Goal: Check status: Check status

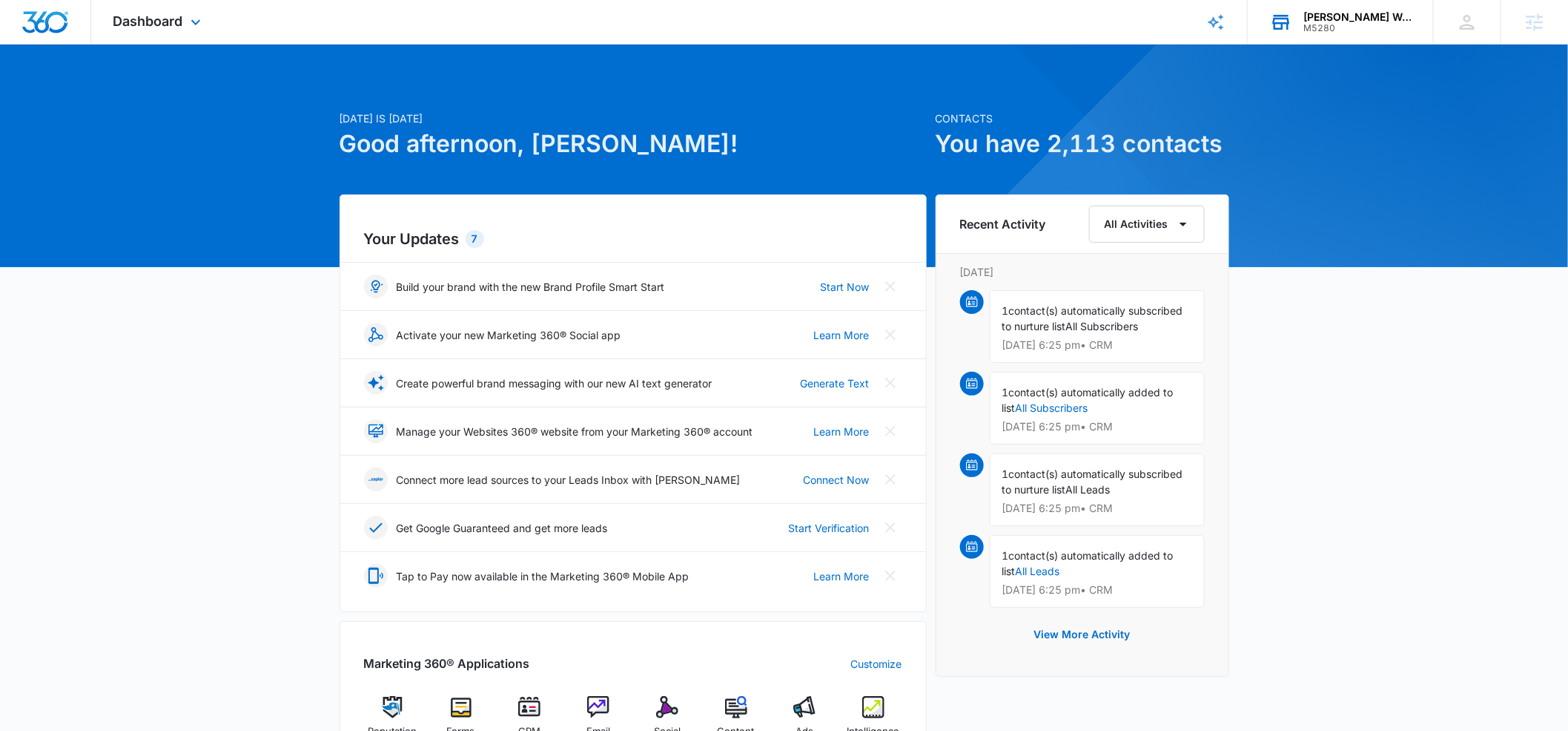
click at [1332, 21] on div "[PERSON_NAME] Wellness Center" at bounding box center [1358, 17] width 108 height 12
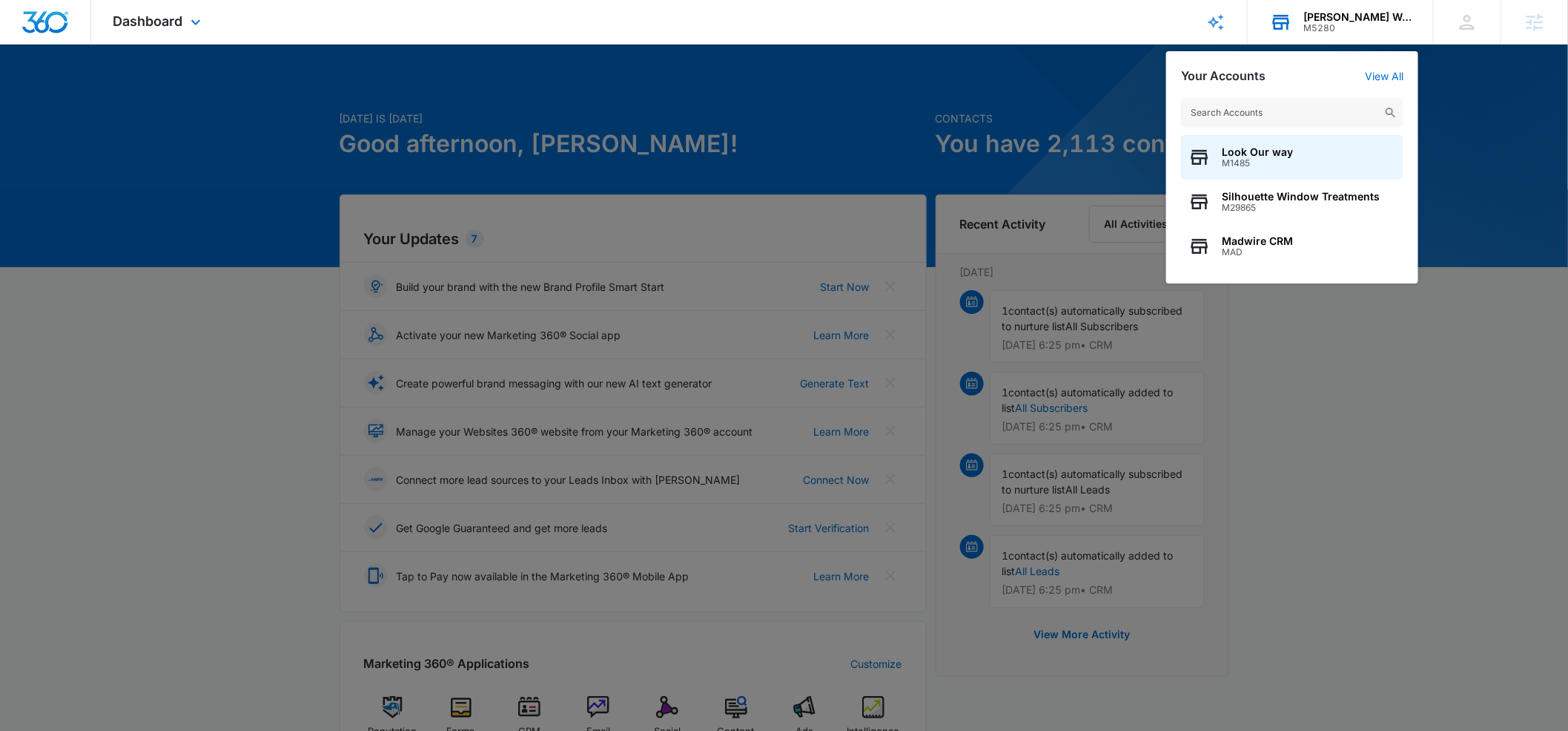
click at [1249, 112] on input "text" at bounding box center [1292, 112] width 222 height 30
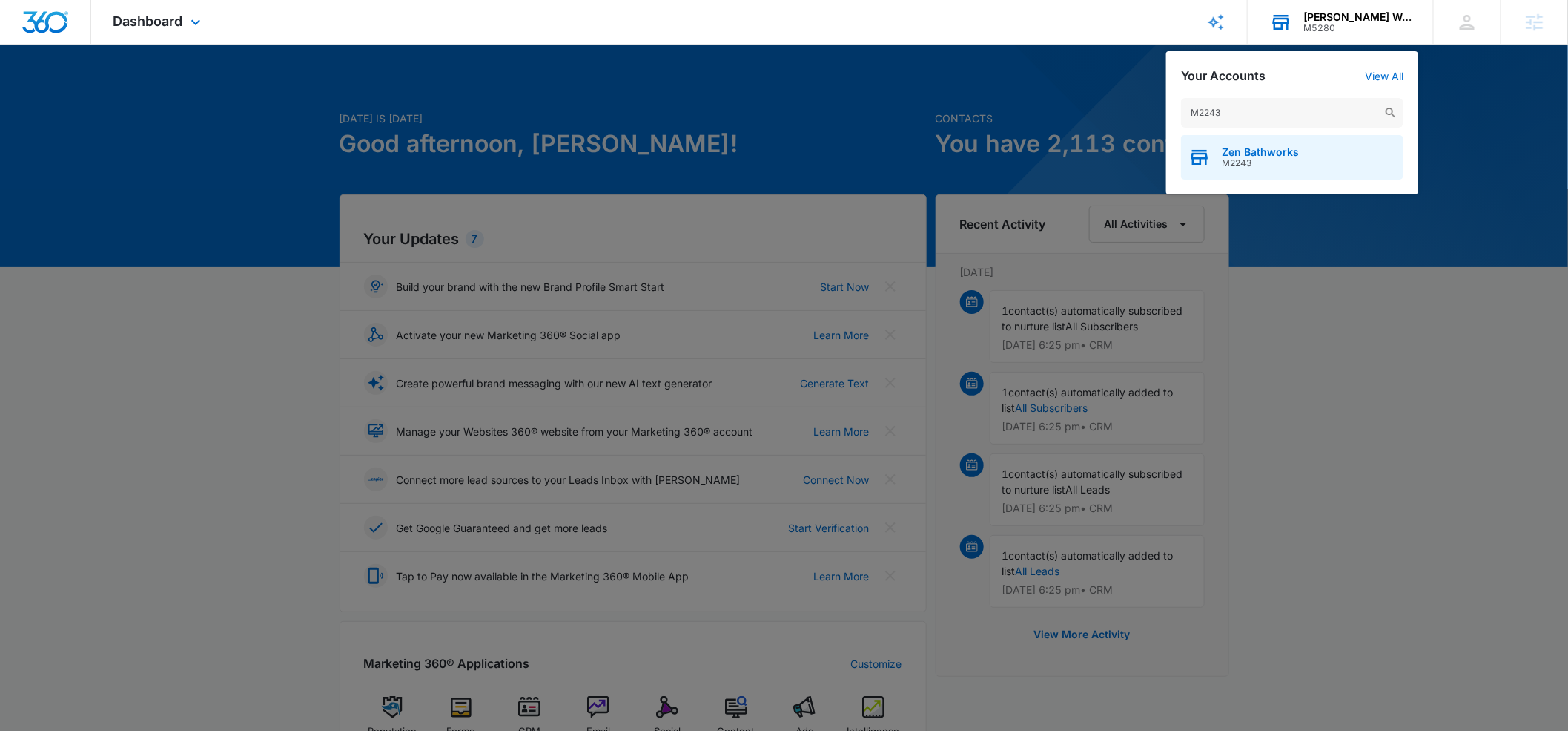
type input "M2243"
click at [1234, 150] on span "Zen Bathworks" at bounding box center [1260, 152] width 77 height 12
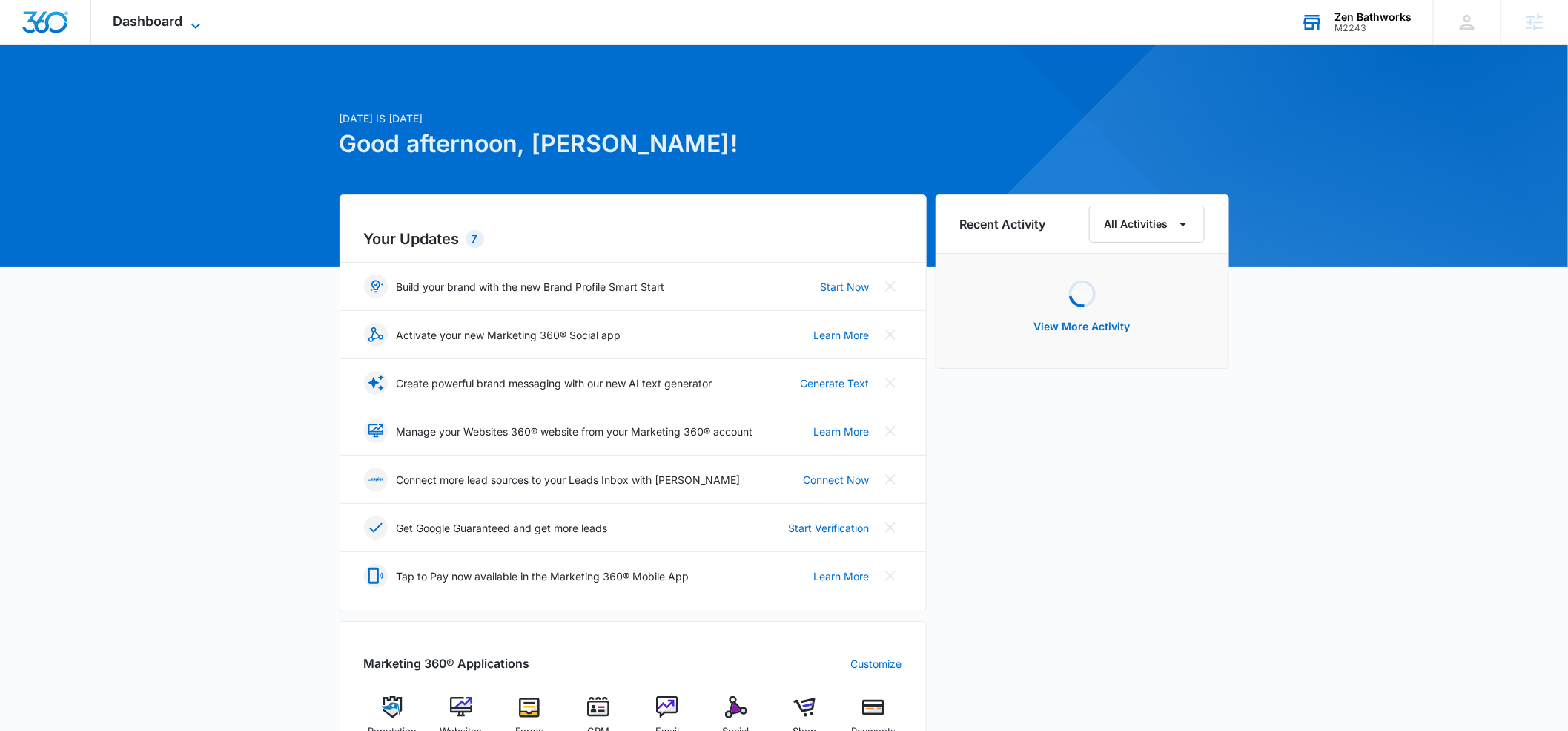
click at [197, 25] on icon at bounding box center [195, 25] width 9 height 5
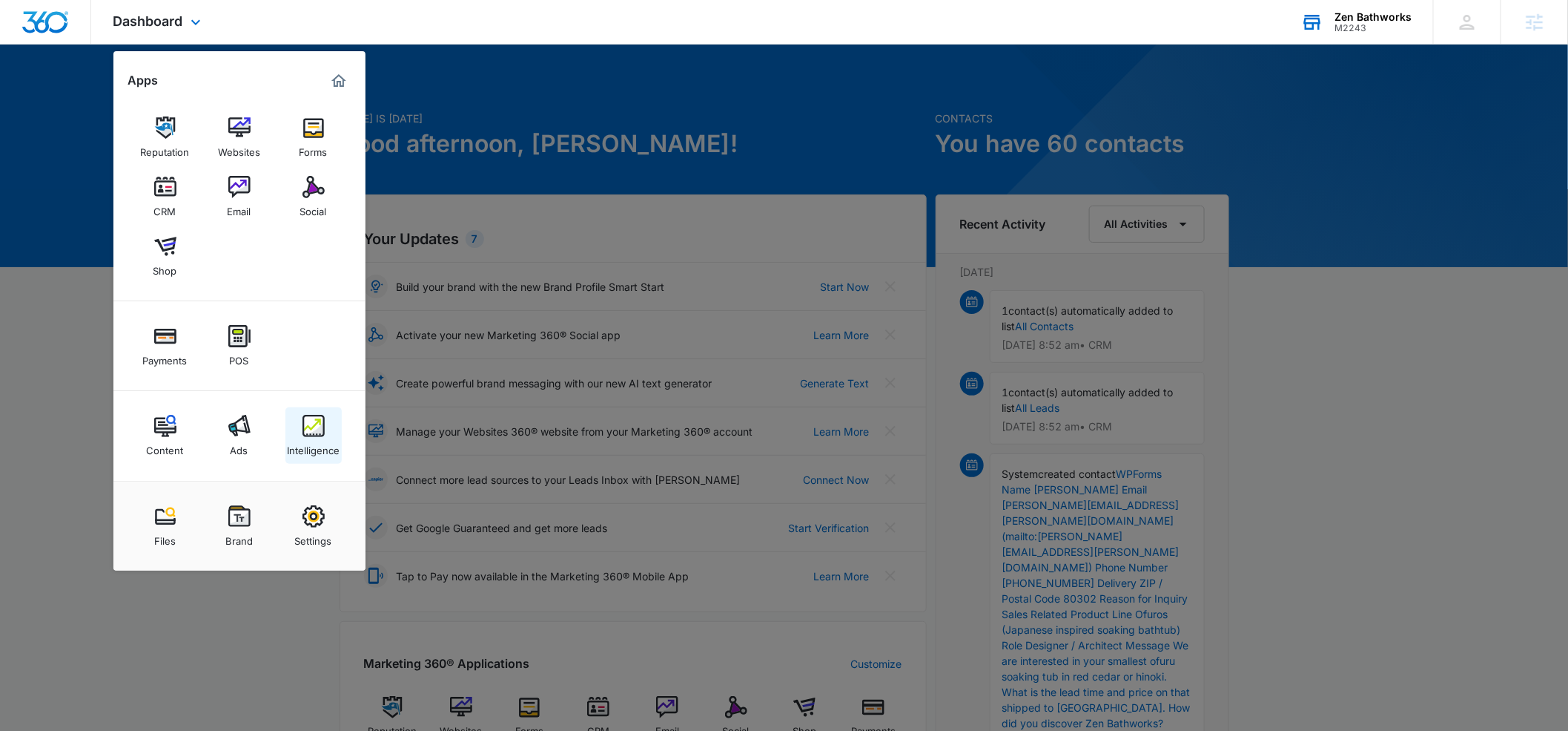
click at [308, 426] on img at bounding box center [313, 426] width 22 height 22
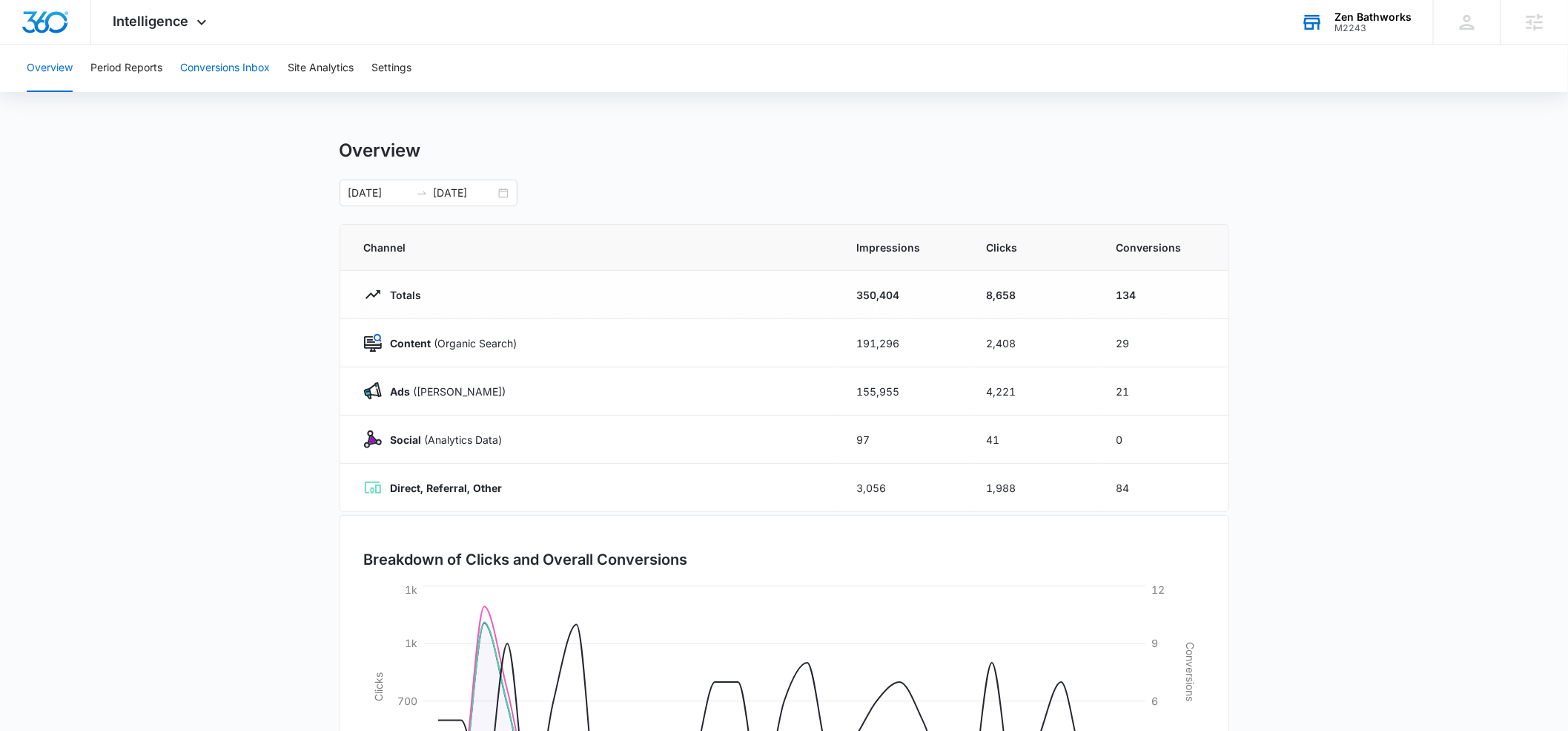
click at [232, 69] on button "Conversions Inbox" at bounding box center [225, 68] width 90 height 47
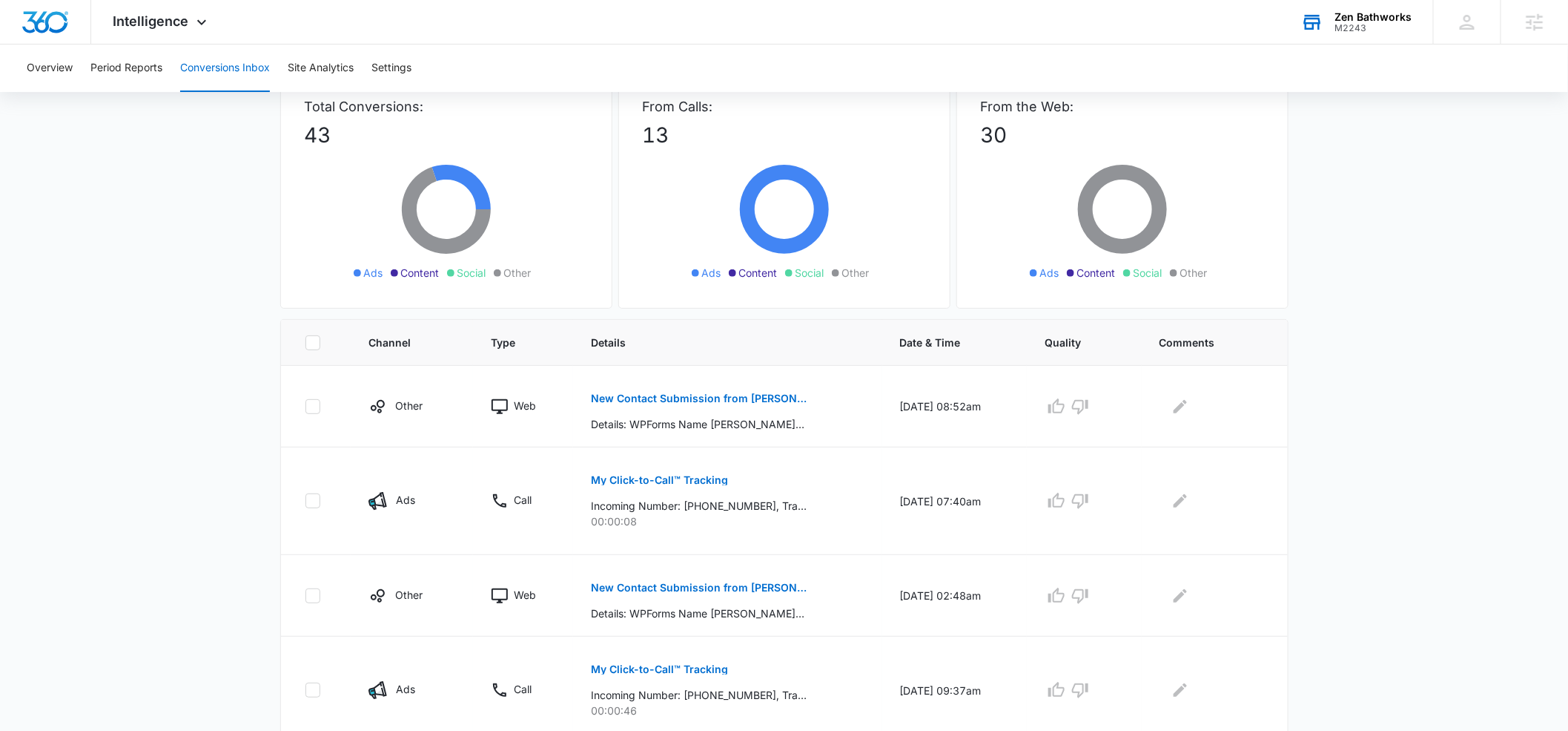
scroll to position [112, 0]
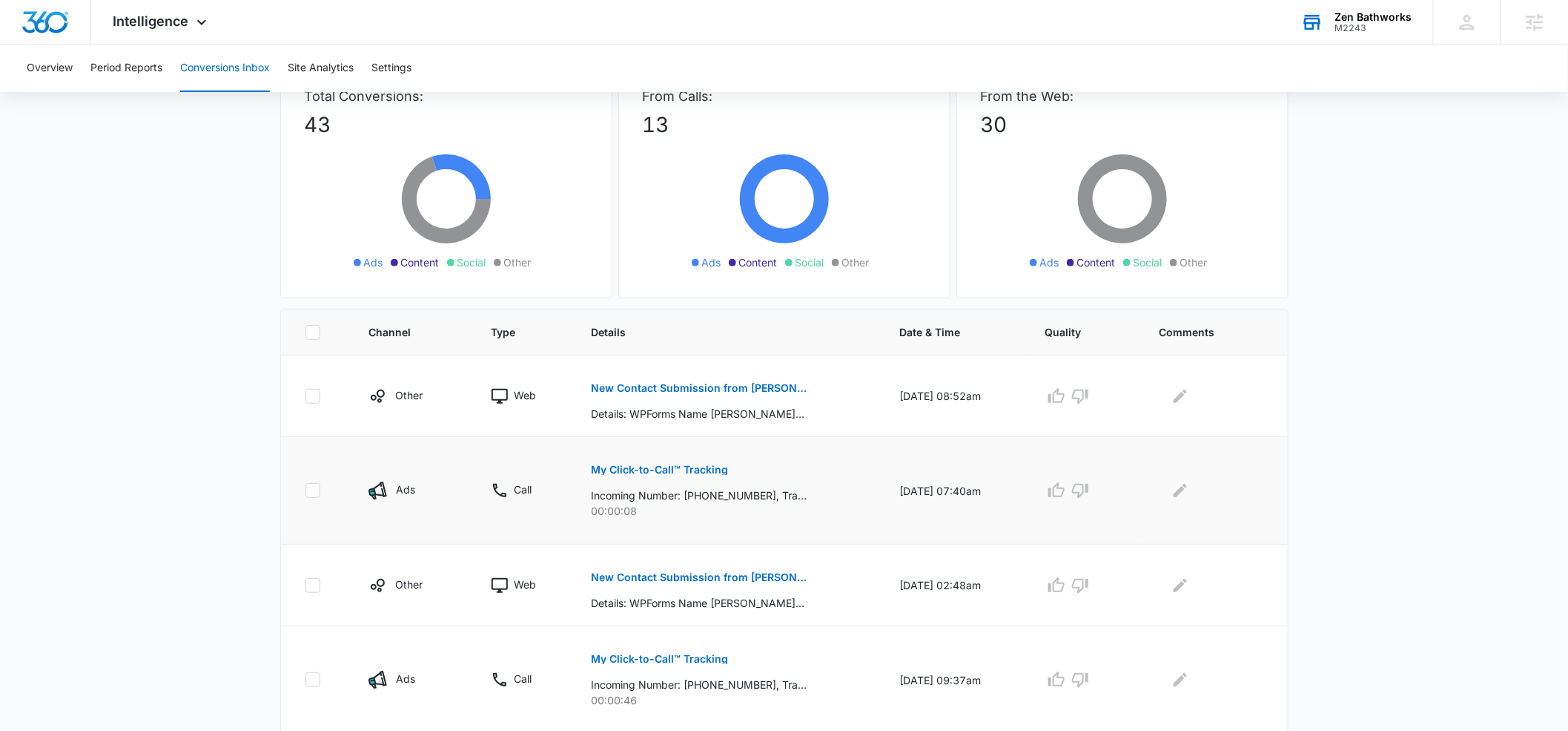
click at [636, 466] on p "My Click-to-Call™ Tracking" at bounding box center [660, 469] width 137 height 10
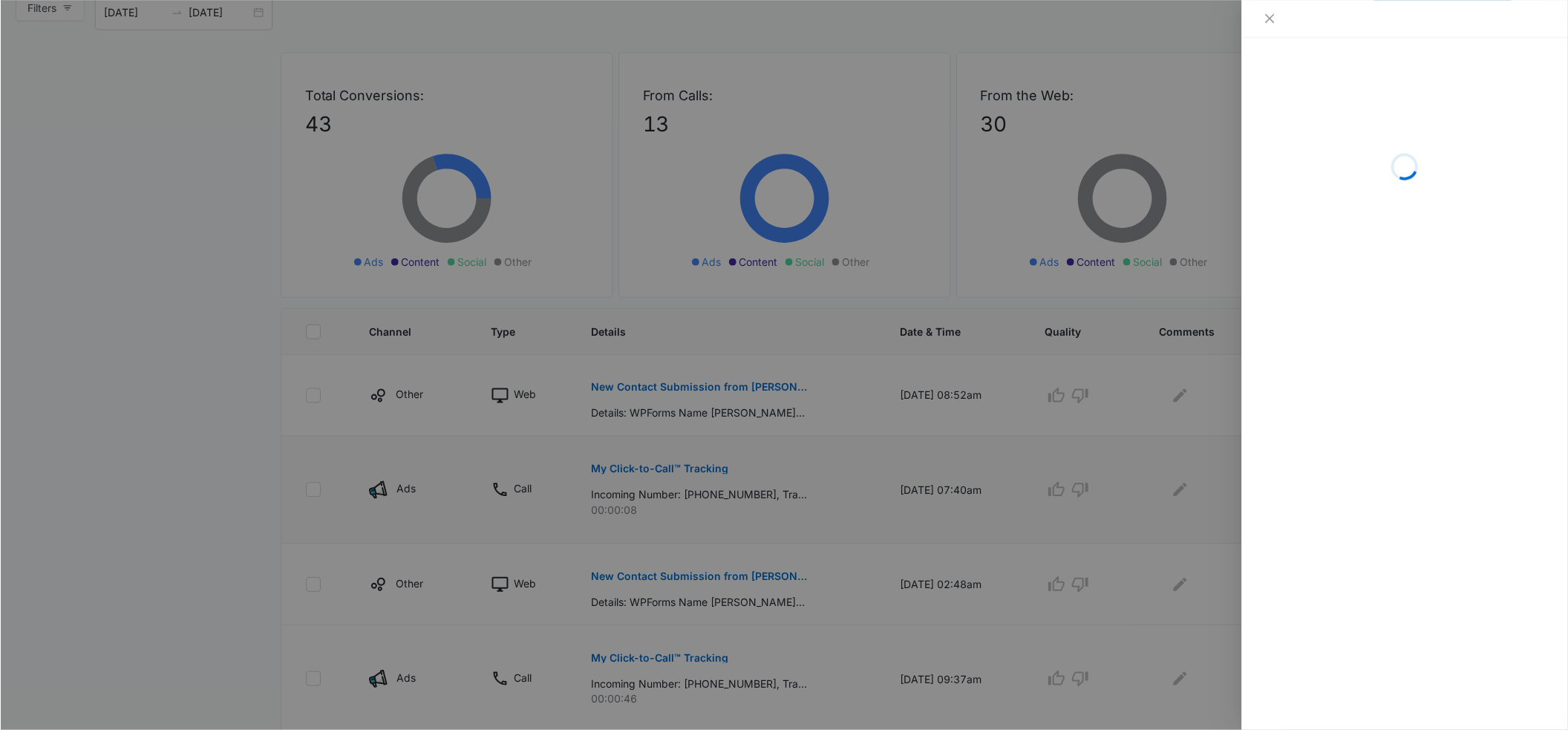
scroll to position [112, 0]
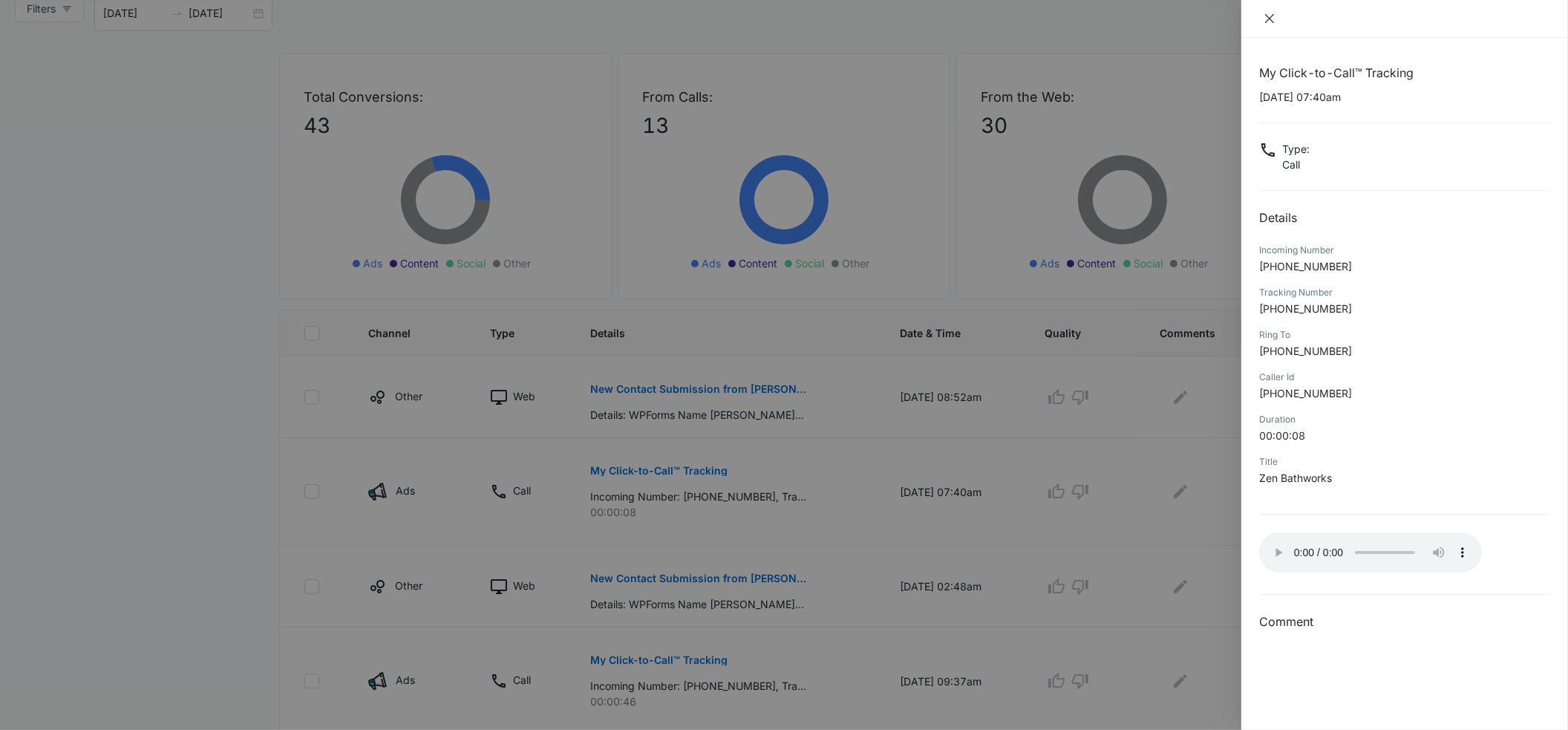
click at [1266, 17] on icon "close" at bounding box center [1269, 19] width 12 height 12
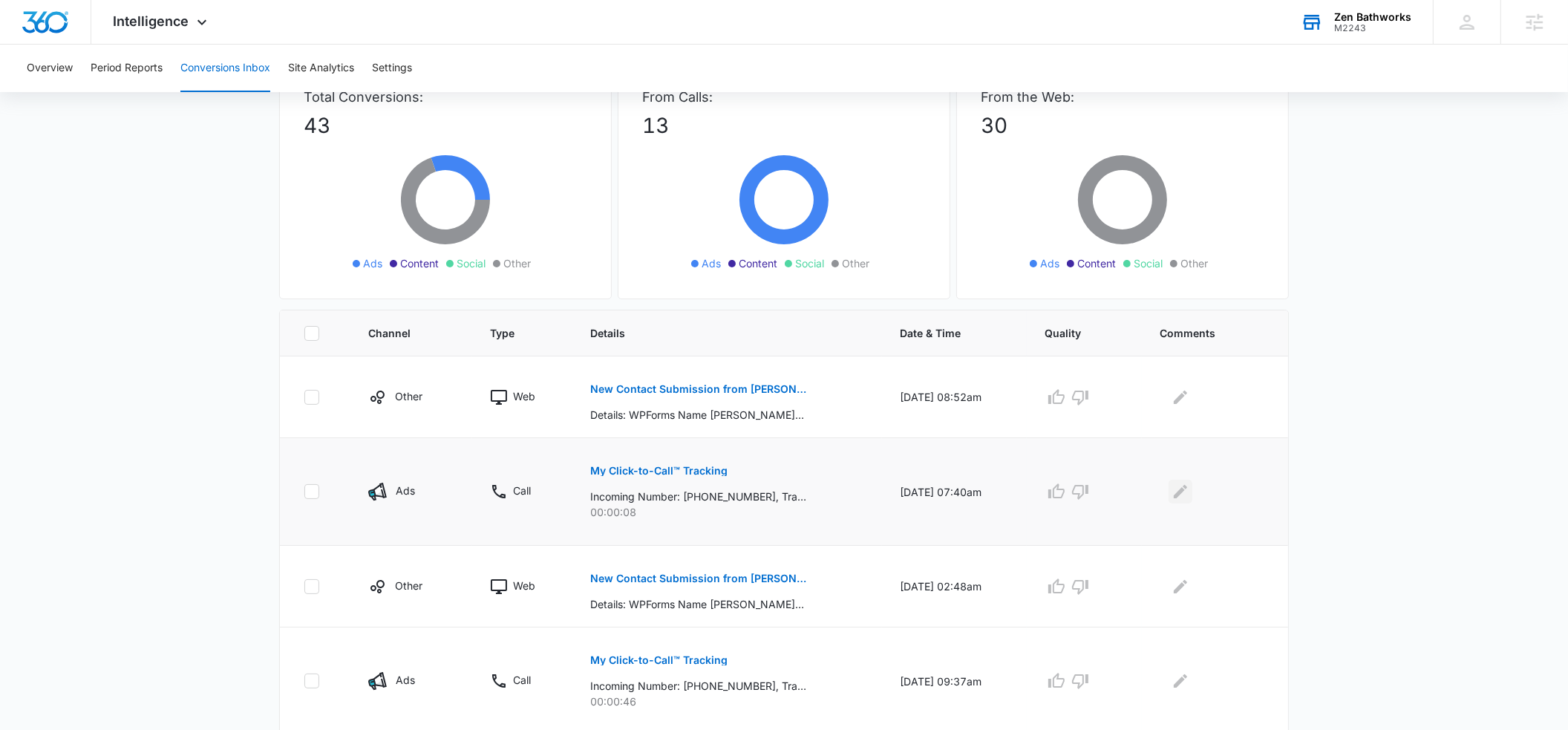
click at [1182, 492] on icon "Edit Comments" at bounding box center [1181, 491] width 14 height 14
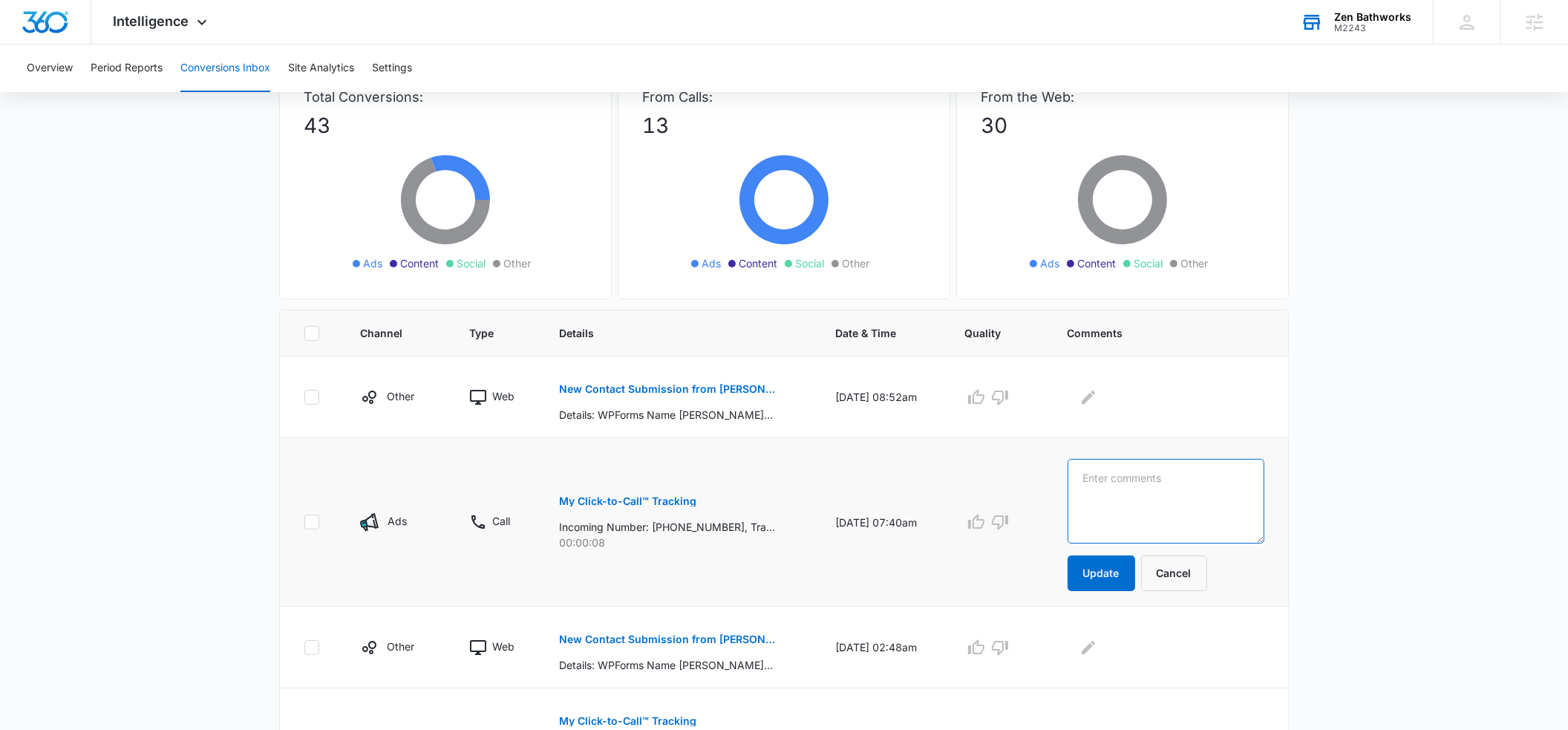
click at [1150, 482] on textarea at bounding box center [1165, 501] width 197 height 85
type textarea "went to VM, did not leave a message"
click at [1107, 572] on button "Update" at bounding box center [1101, 574] width 68 height 36
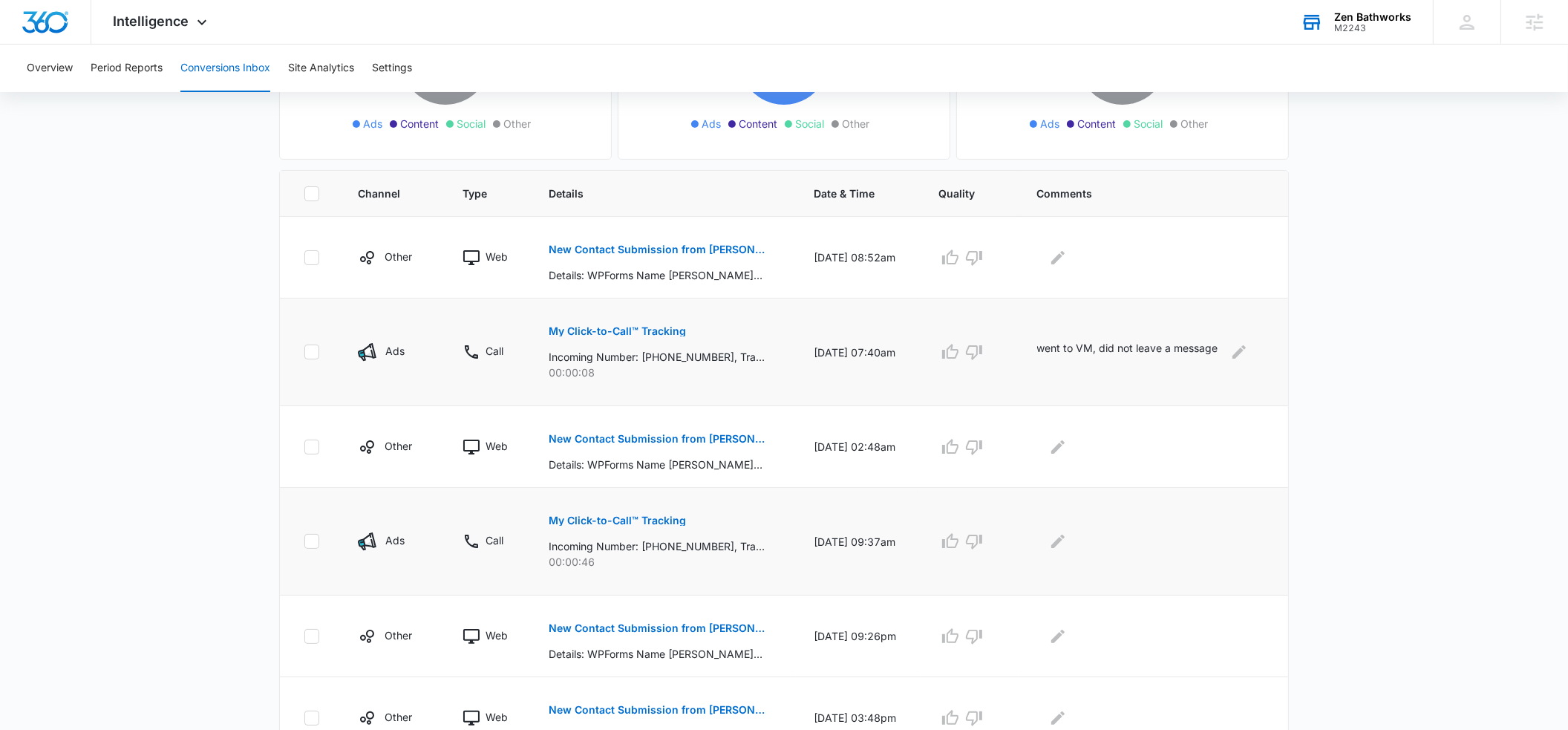
scroll to position [260, 0]
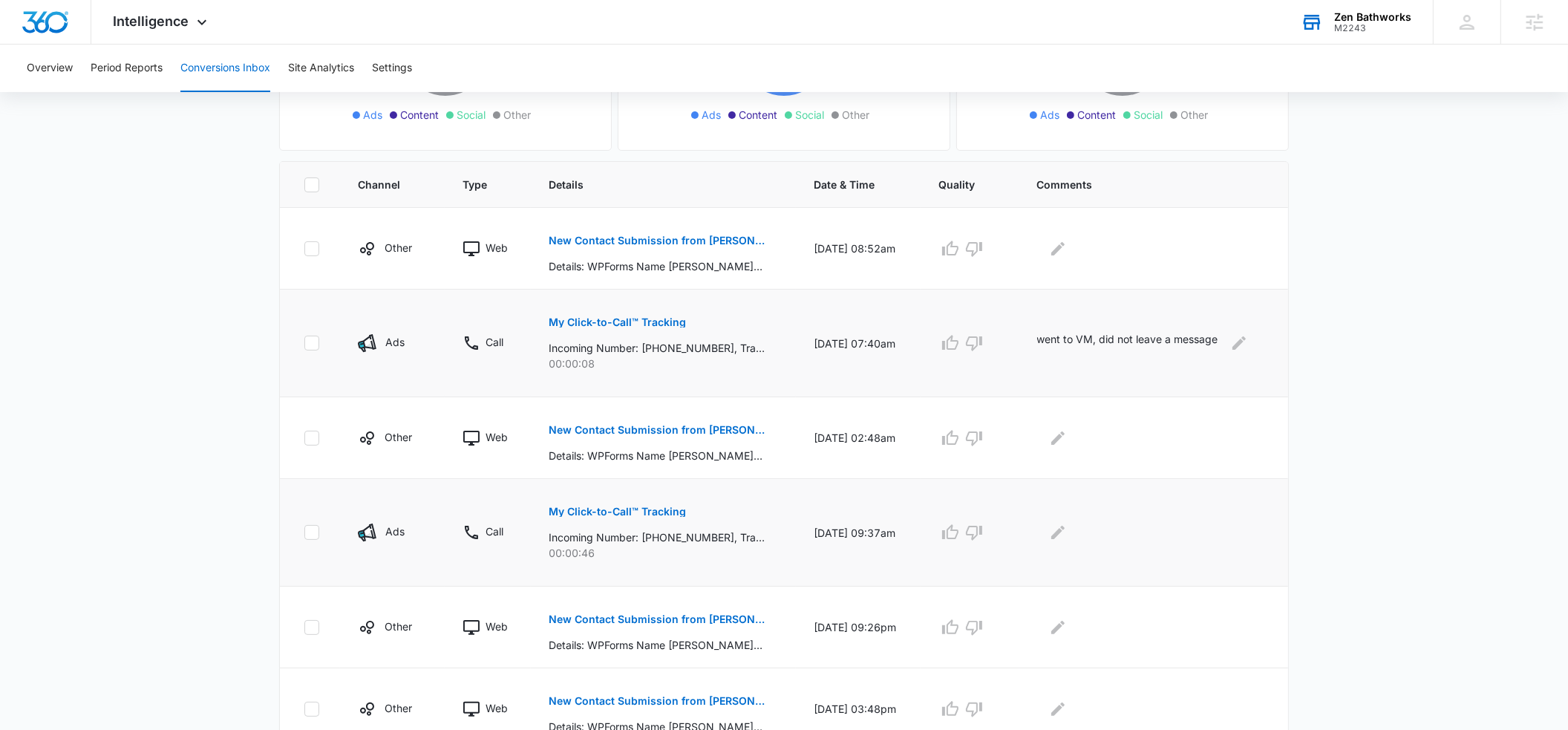
click at [626, 512] on p "My Click-to-Call™ Tracking" at bounding box center [617, 512] width 137 height 10
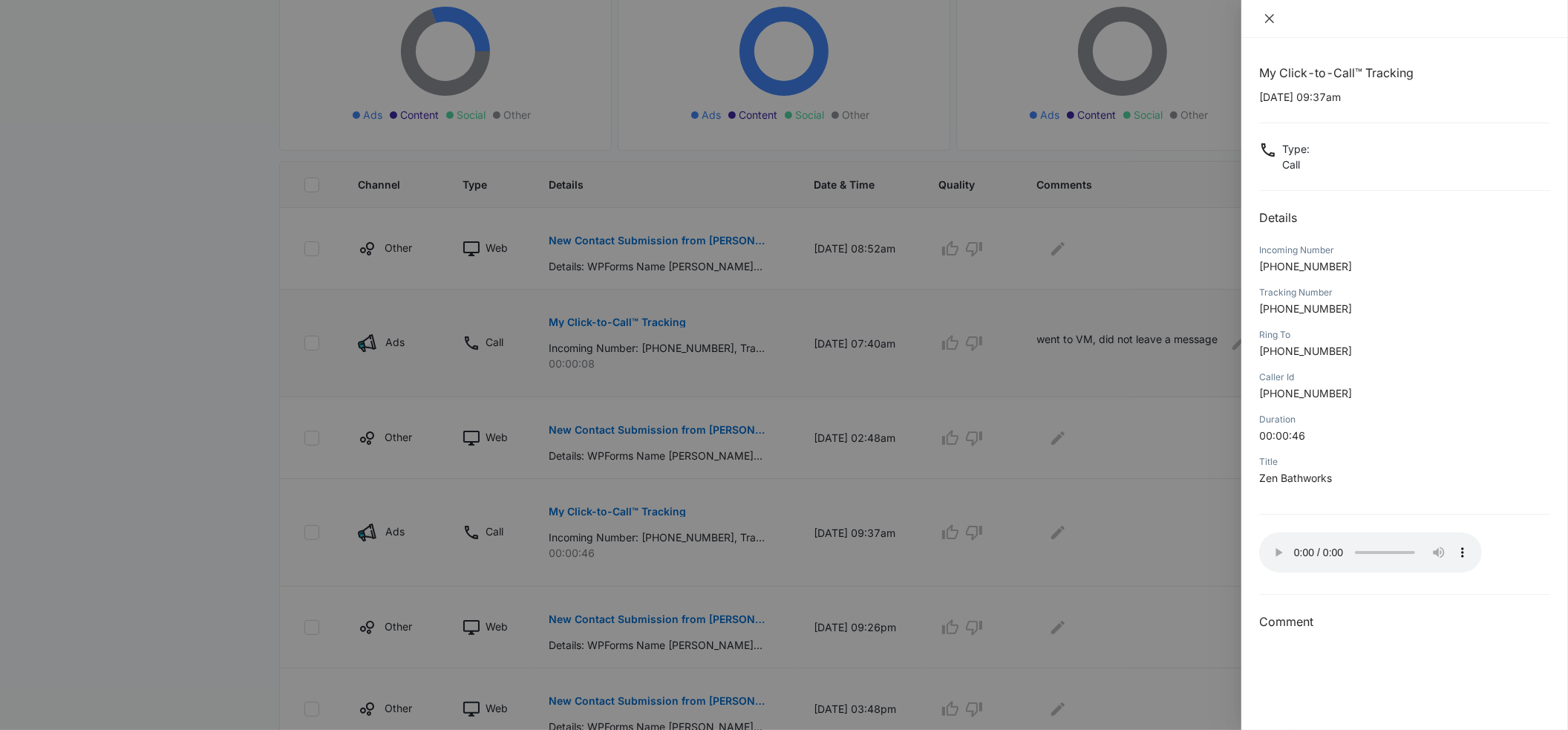
drag, startPoint x: 1268, startPoint y: 22, endPoint x: 1244, endPoint y: 46, distance: 33.9
click at [1268, 24] on icon "close" at bounding box center [1269, 19] width 12 height 12
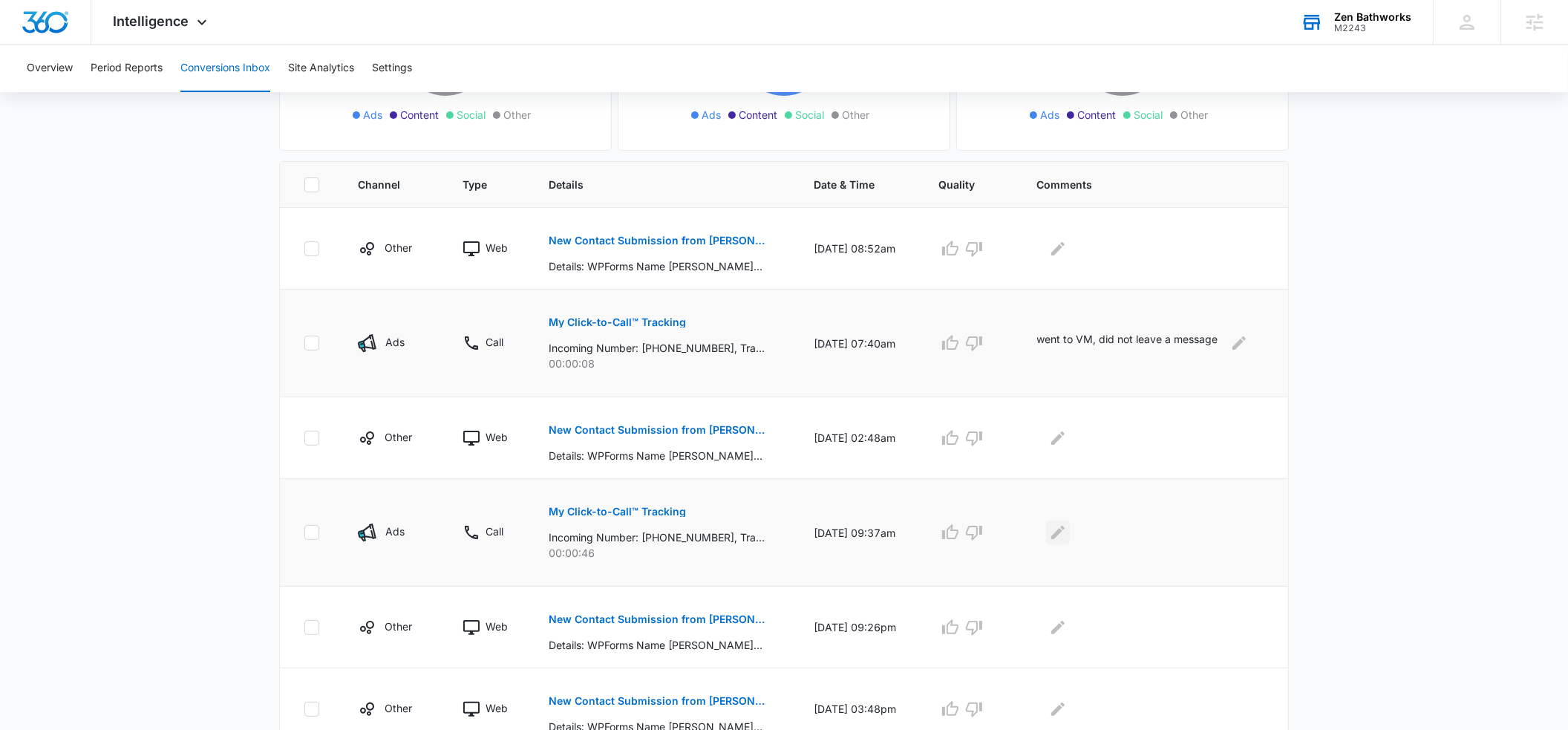
click at [1065, 529] on icon "Edit Comments" at bounding box center [1058, 532] width 14 height 14
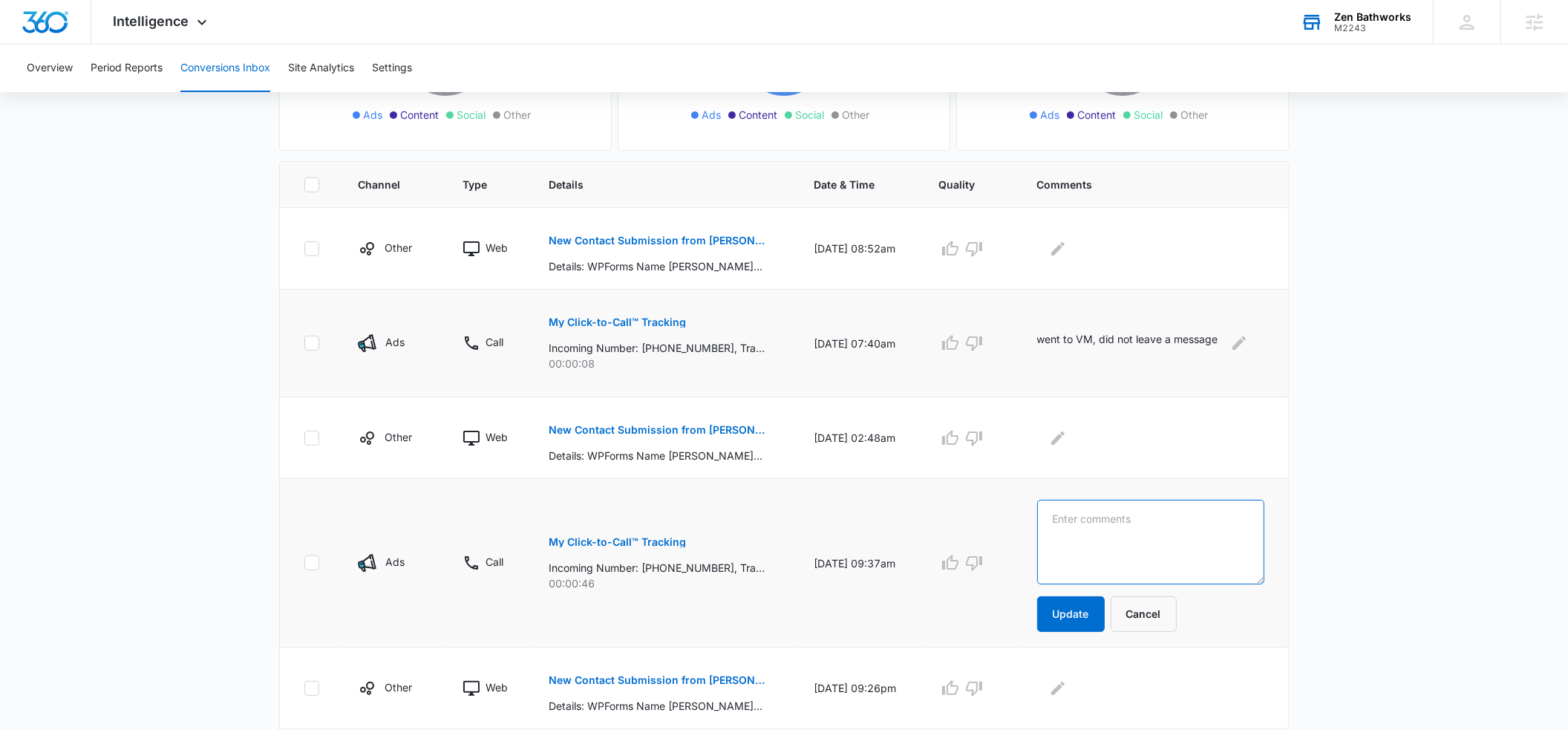
click at [1066, 530] on textarea at bounding box center [1150, 542] width 228 height 85
type textarea "went to VM, did not leave a message"
click at [1090, 617] on button "Update" at bounding box center [1071, 614] width 68 height 36
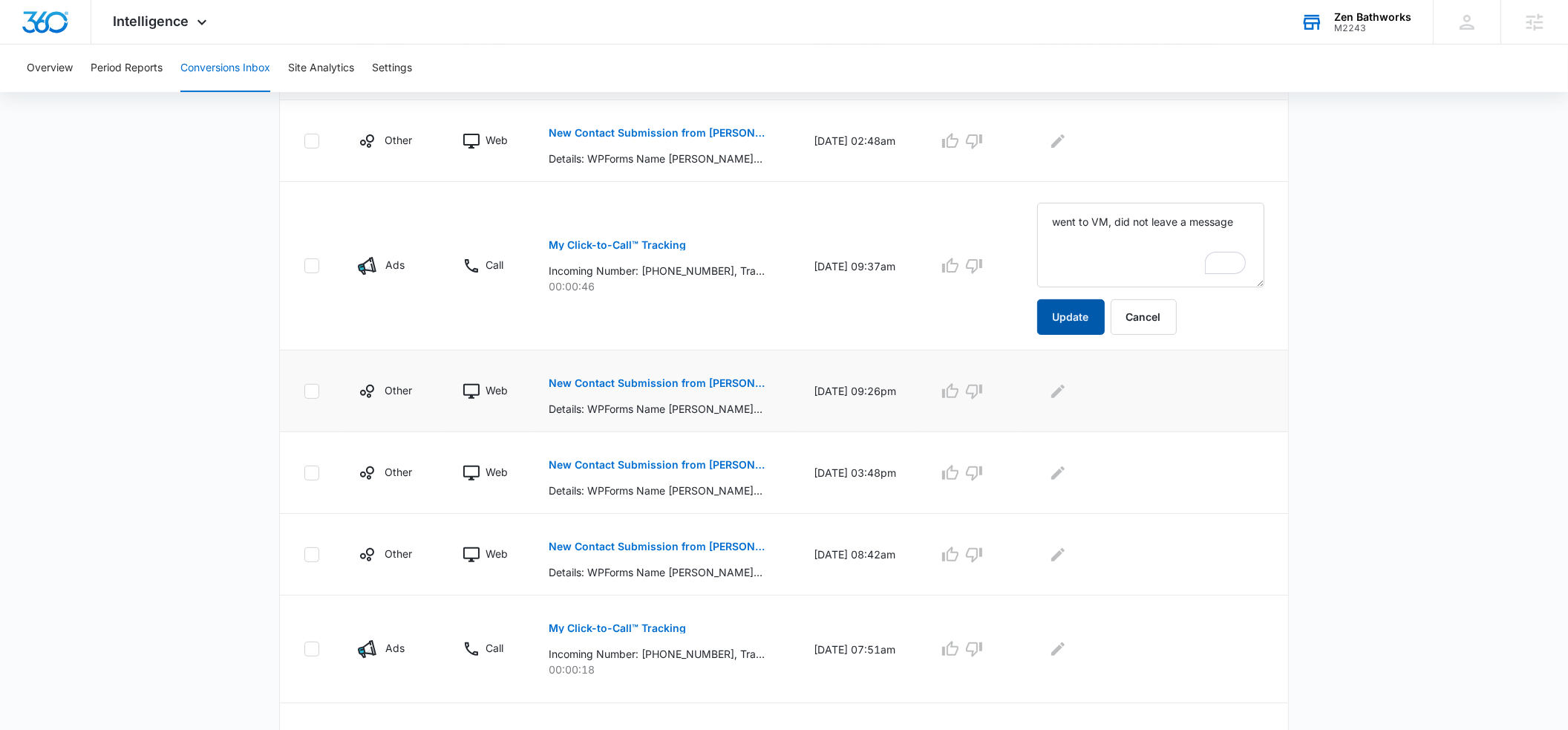
scroll to position [580, 0]
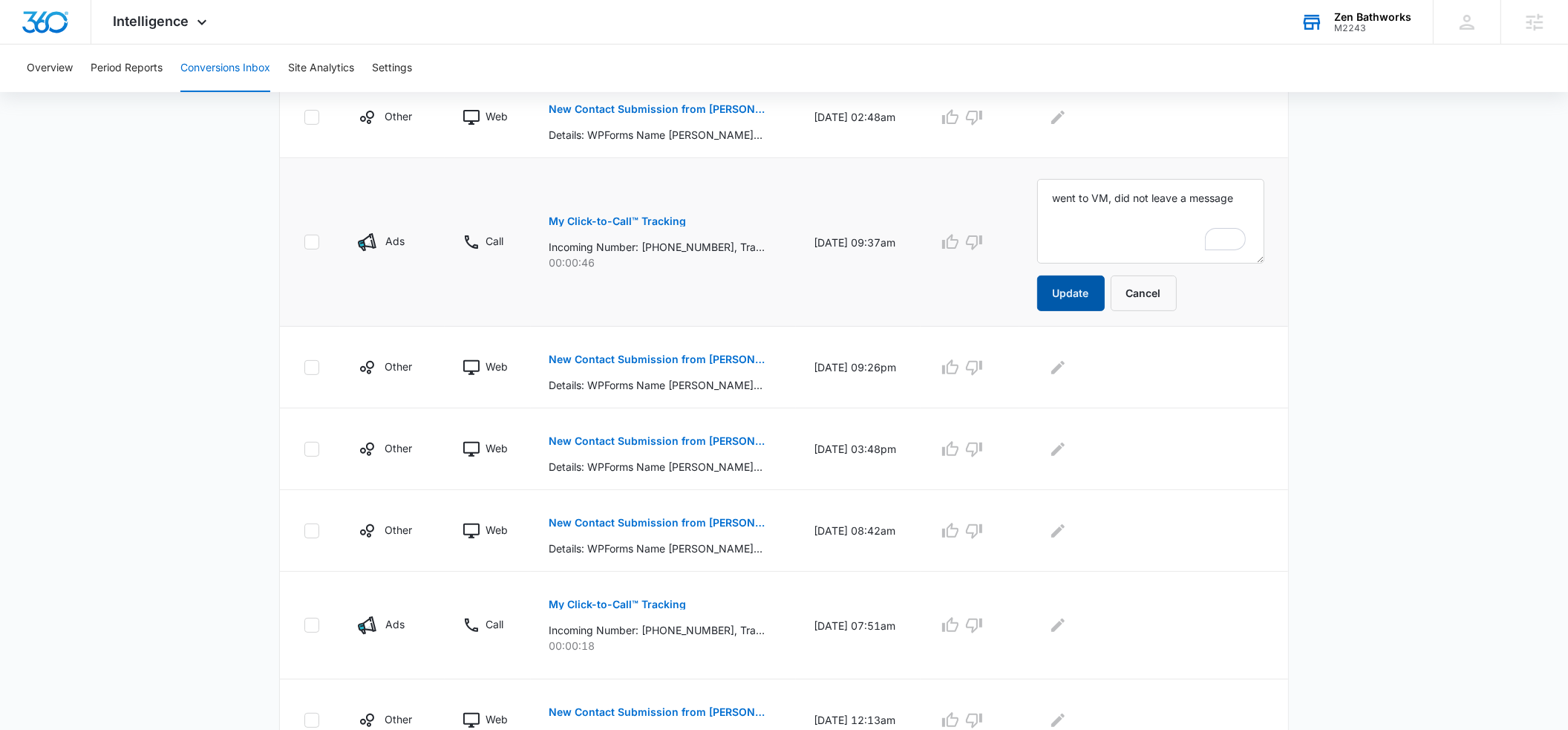
click at [1089, 298] on button "Update" at bounding box center [1071, 294] width 68 height 36
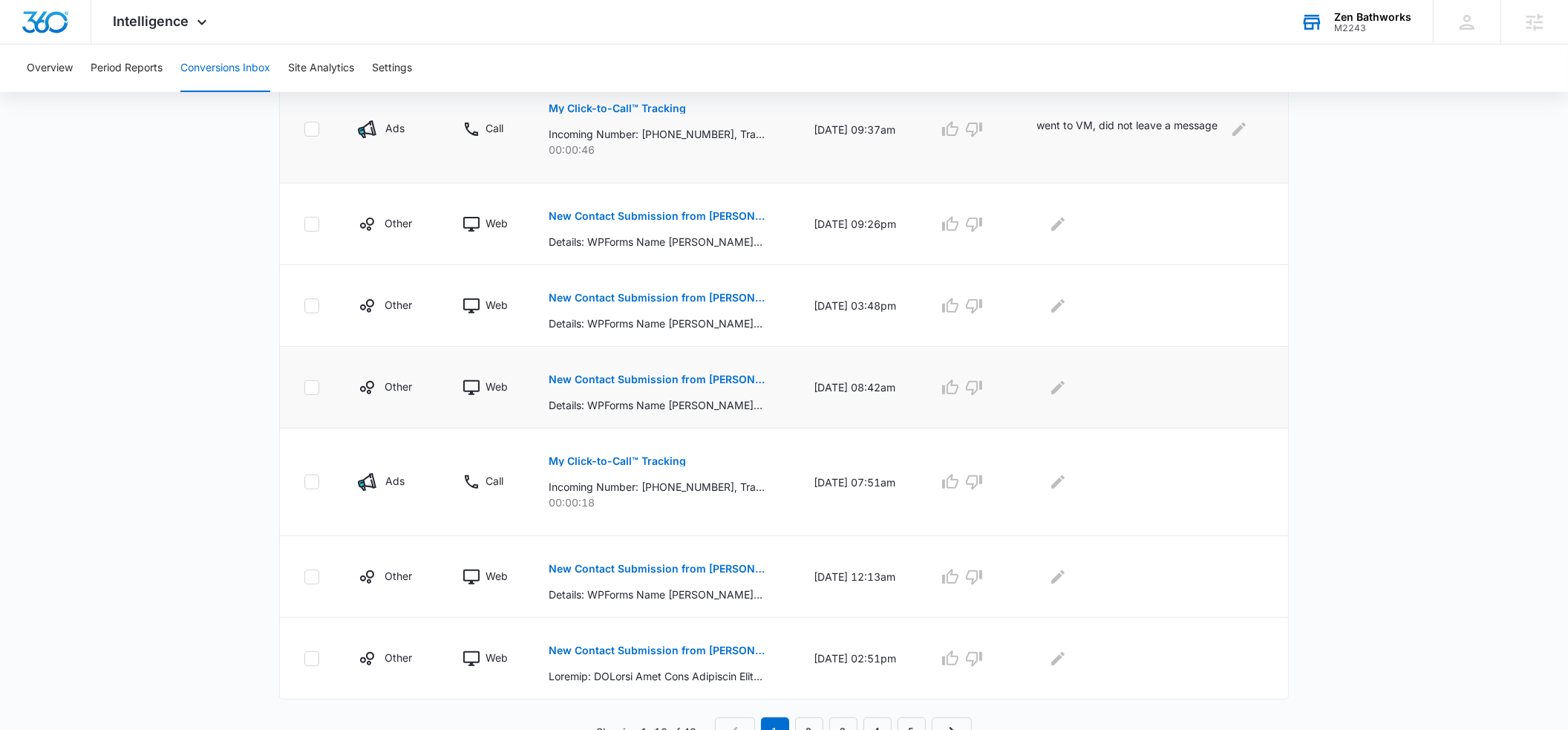
scroll to position [678, 0]
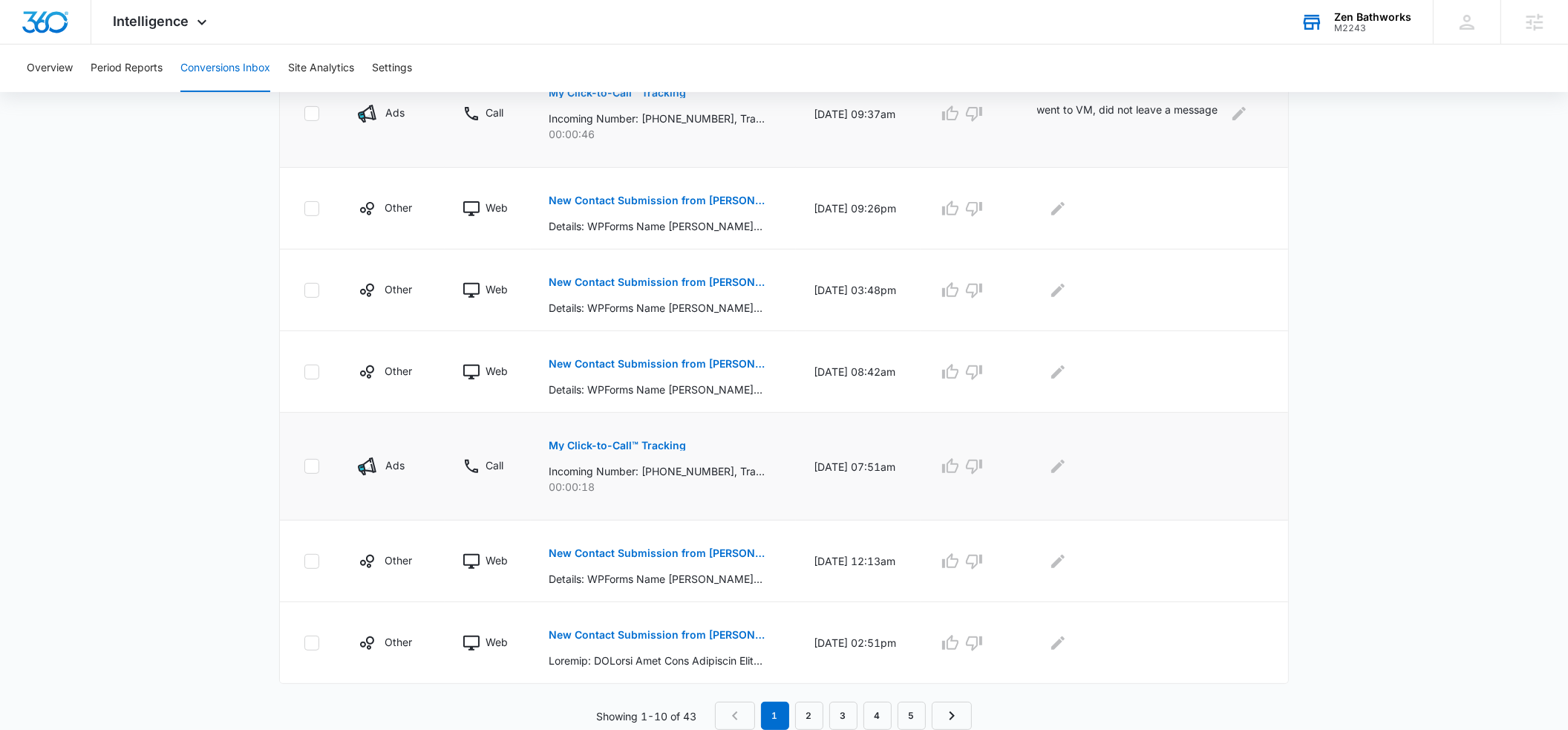
click at [584, 446] on p "My Click-to-Call™ Tracking" at bounding box center [617, 446] width 137 height 10
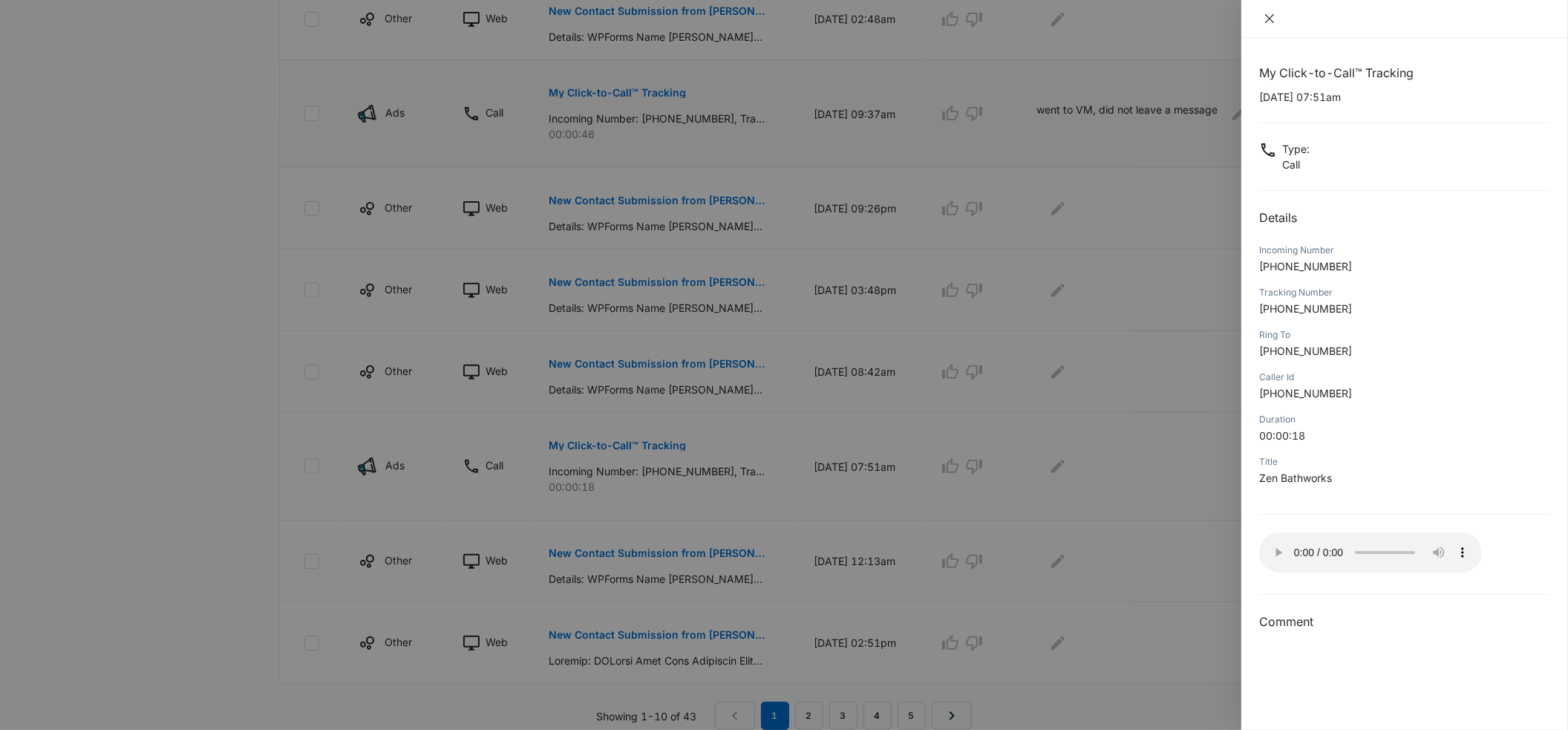
click at [1272, 21] on icon "close" at bounding box center [1269, 19] width 9 height 9
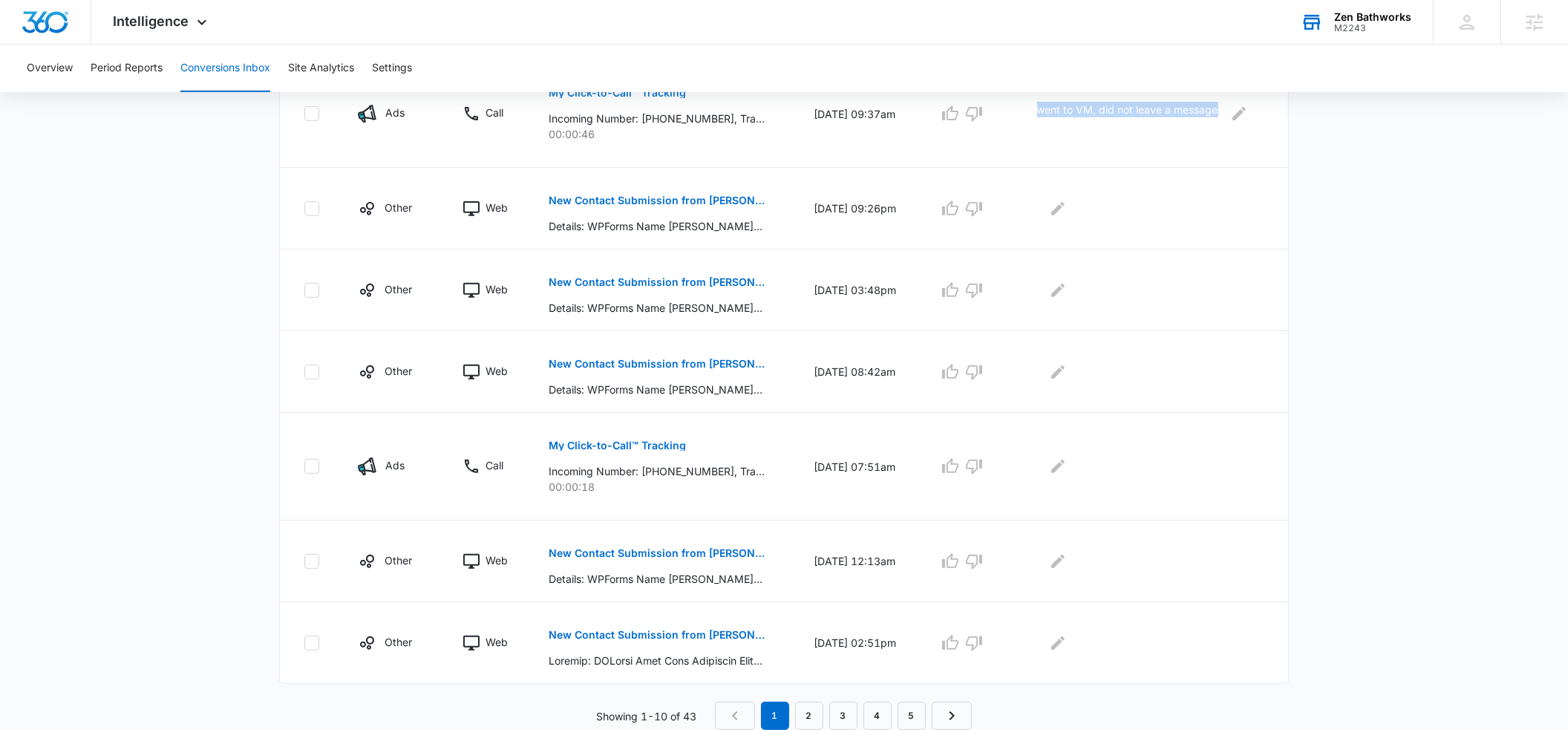
drag, startPoint x: 1041, startPoint y: 110, endPoint x: 1225, endPoint y: 110, distance: 184.0
click at [1225, 110] on td "went to VM, did not leave a message" at bounding box center [1154, 113] width 269 height 107
copy p "went to VM, did not leave a message"
click at [1066, 466] on icon "Edit Comments" at bounding box center [1057, 466] width 18 height 18
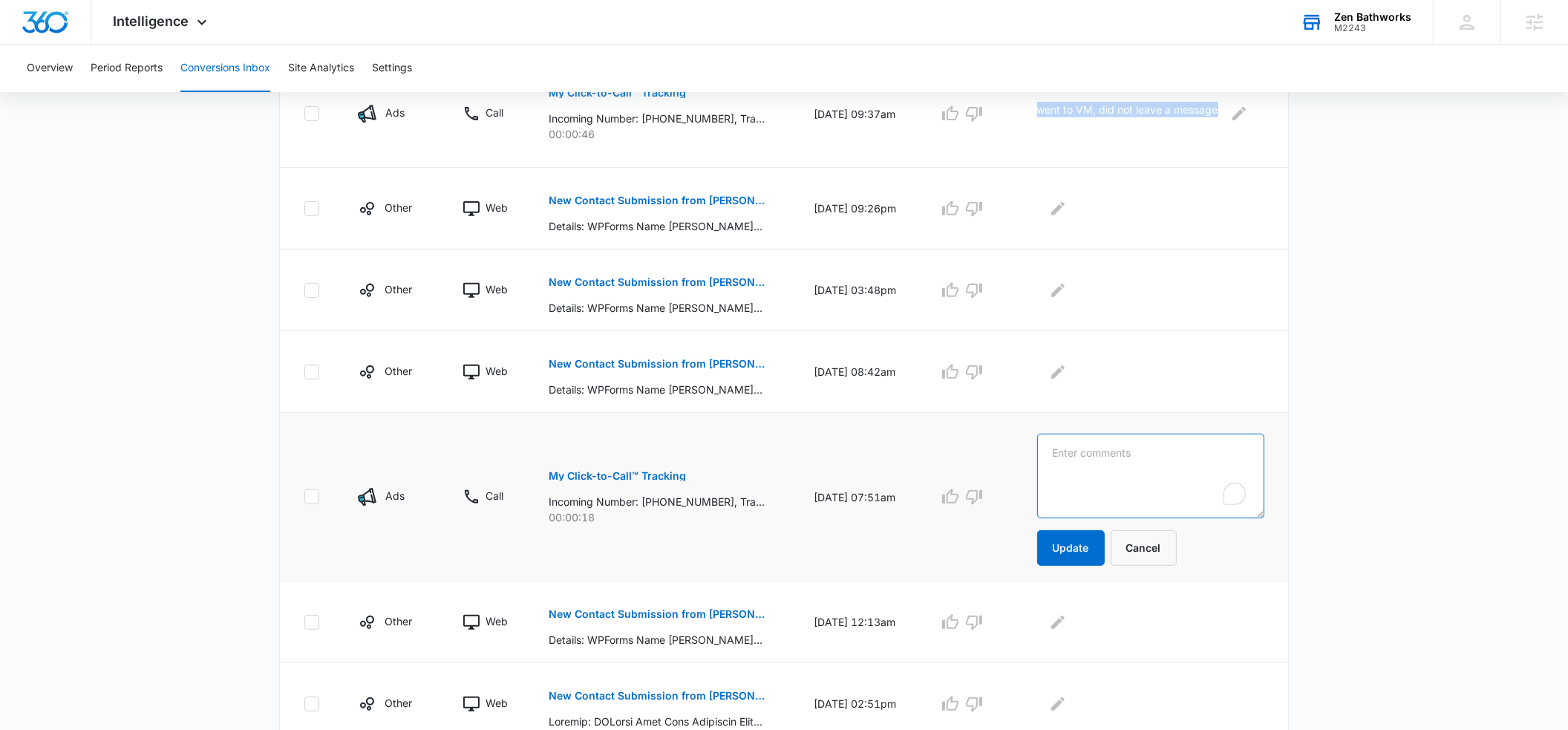
click at [1063, 471] on textarea "To enrich screen reader interactions, please activate Accessibility in Grammarl…" at bounding box center [1150, 476] width 228 height 85
paste textarea "went to VM, did not leave a message"
type textarea "went to VM, did not leave a message"
click at [1060, 545] on button "Update" at bounding box center [1071, 548] width 68 height 36
click at [1072, 548] on button "Update" at bounding box center [1071, 548] width 68 height 36
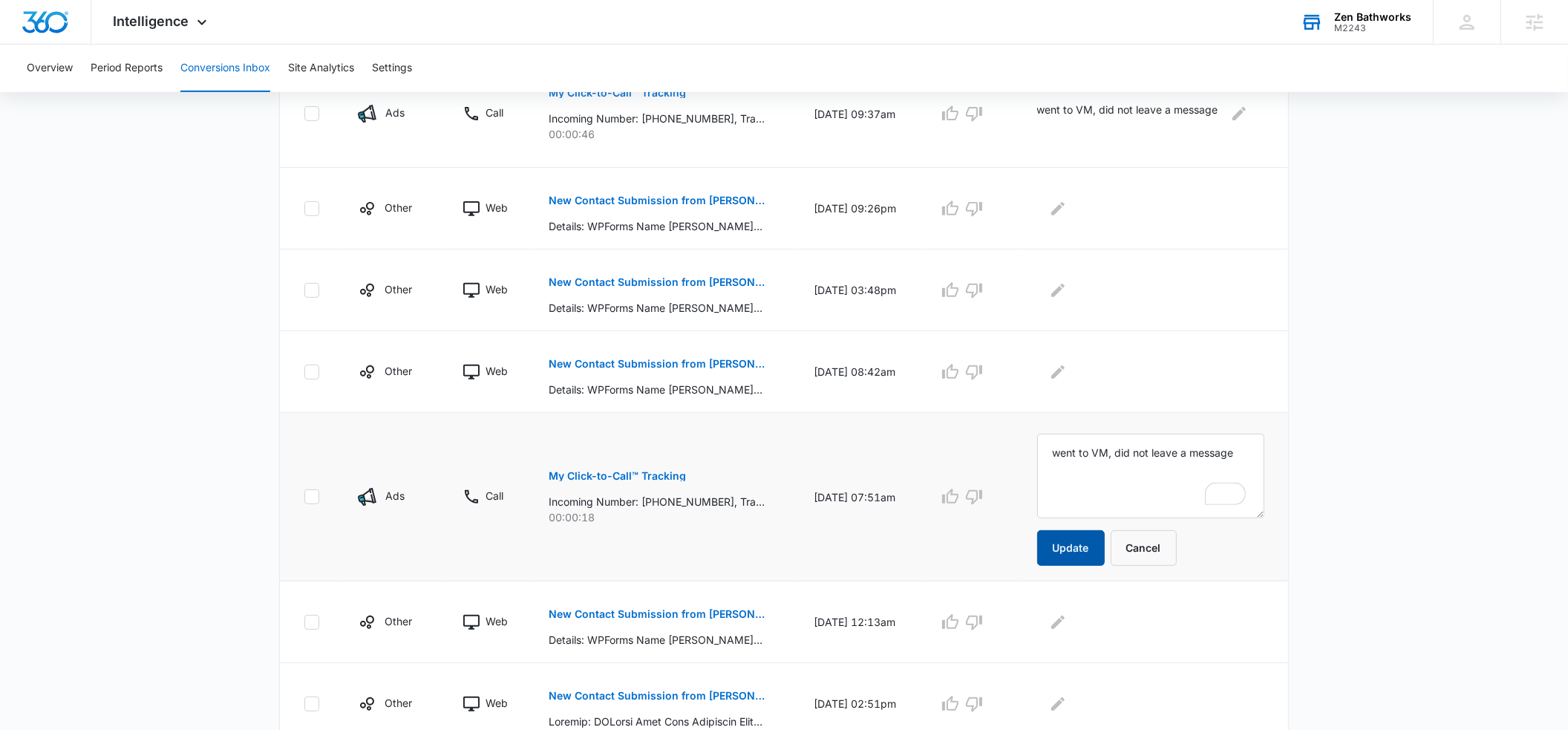
click at [1061, 546] on button "Update" at bounding box center [1071, 548] width 68 height 36
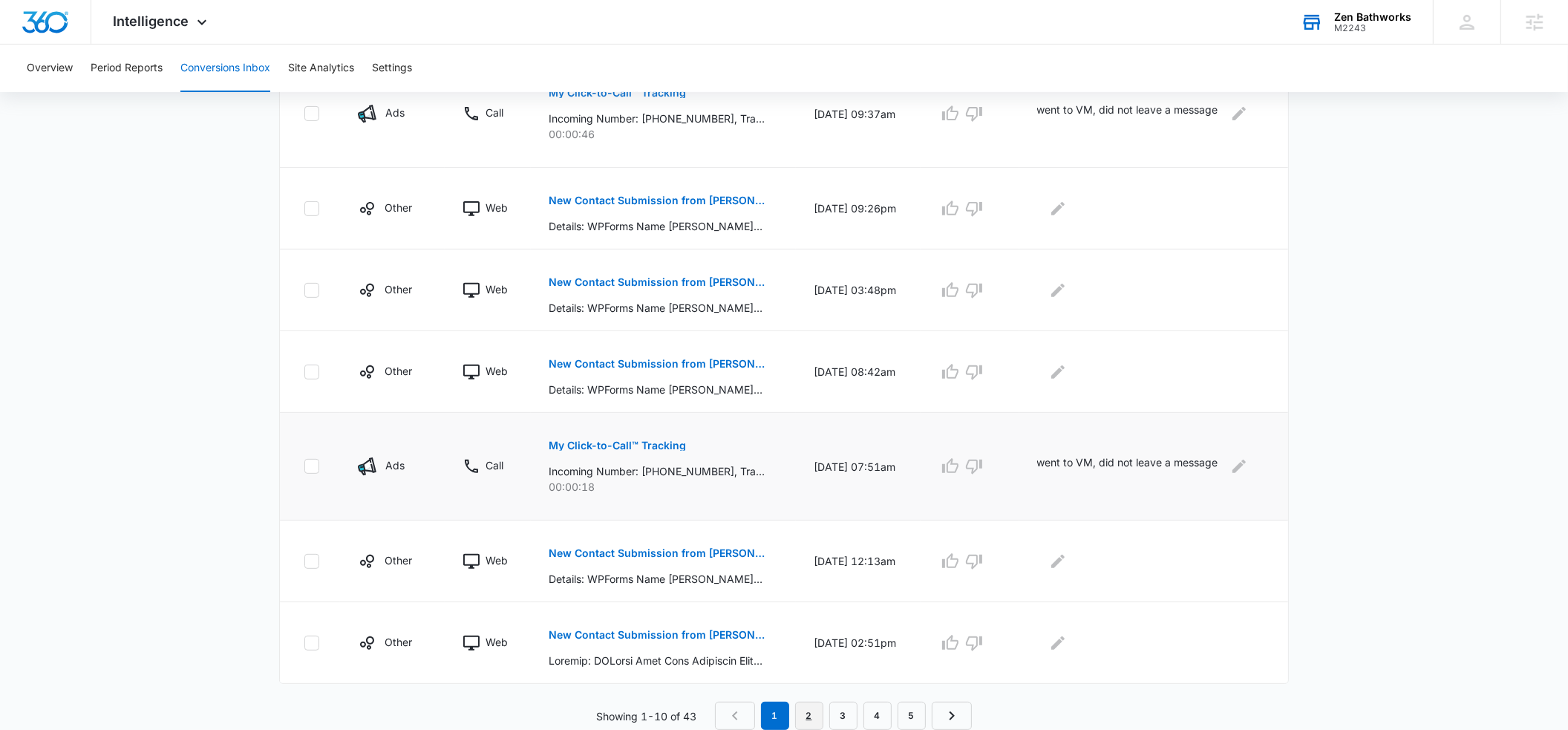
click at [810, 712] on link "2" at bounding box center [809, 715] width 28 height 28
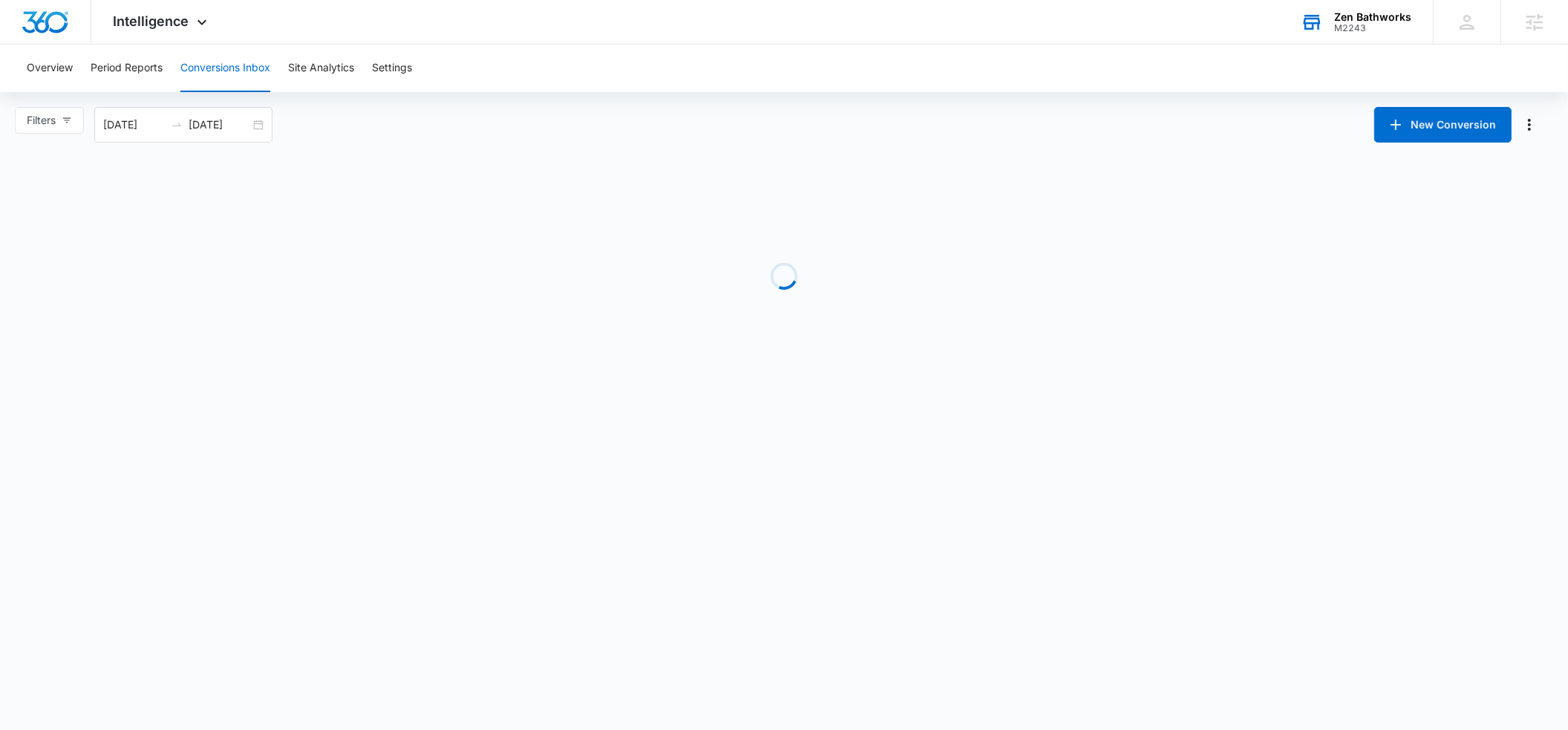
scroll to position [0, 0]
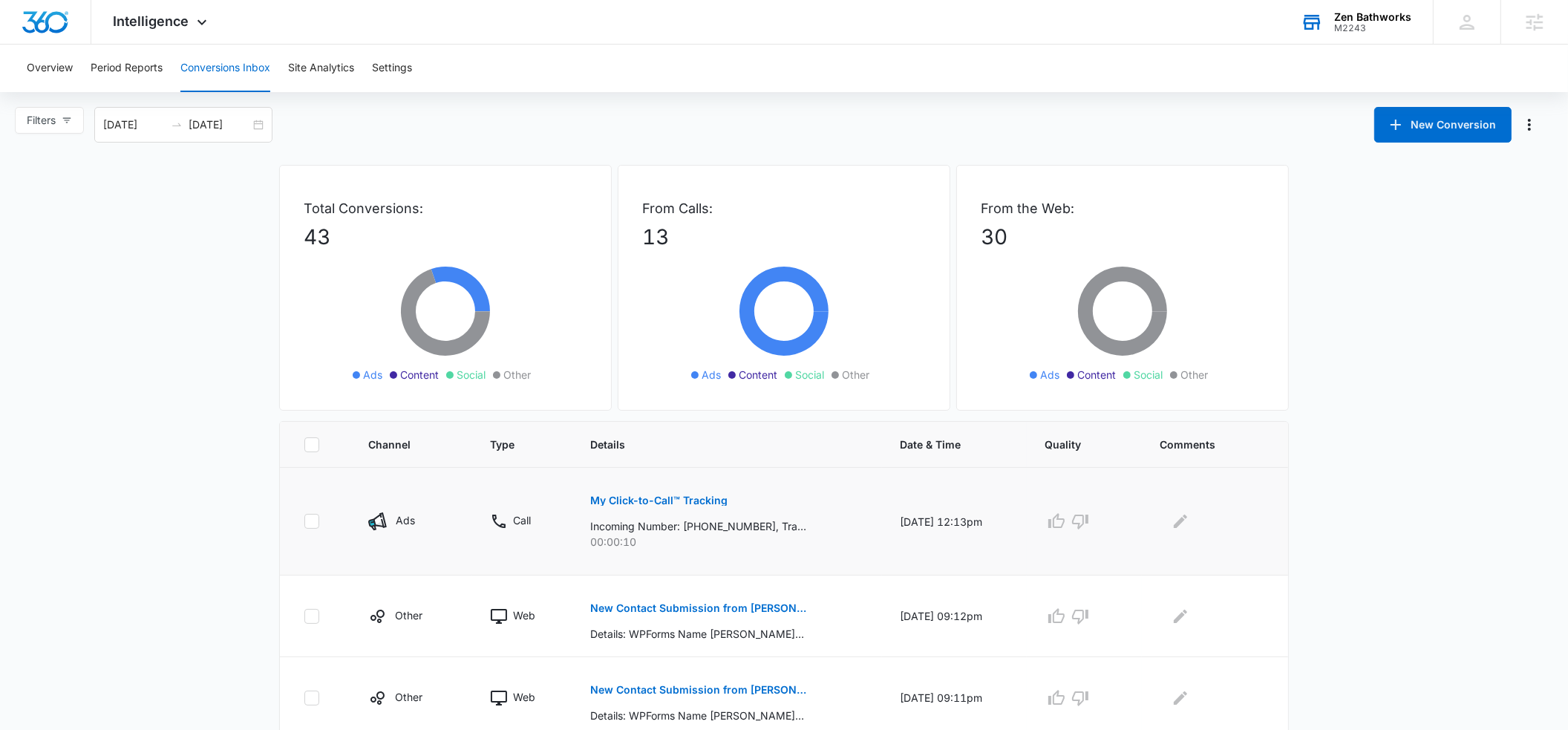
click at [598, 497] on p "My Click-to-Call™ Tracking" at bounding box center [659, 500] width 137 height 10
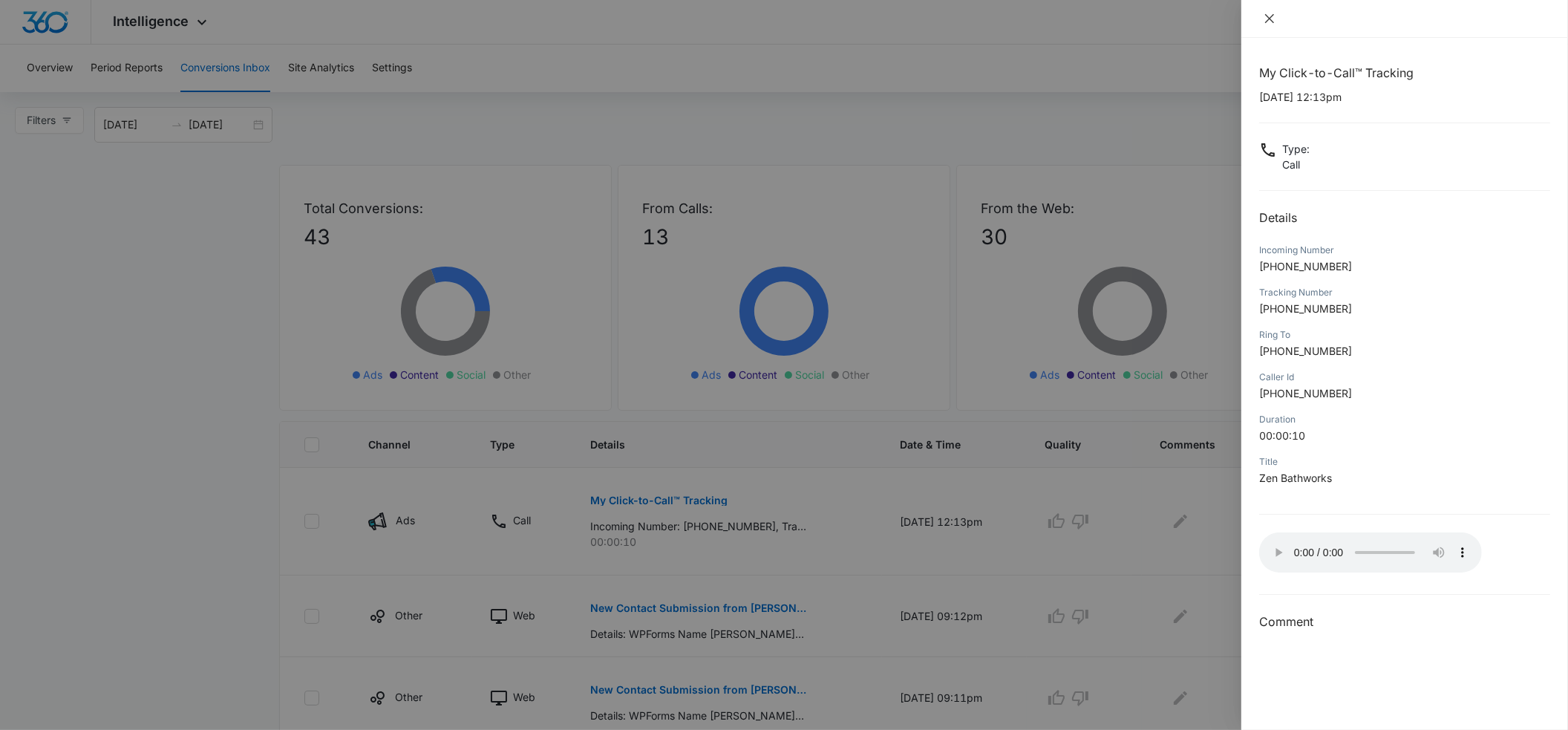
click at [1274, 20] on icon "close" at bounding box center [1269, 19] width 12 height 12
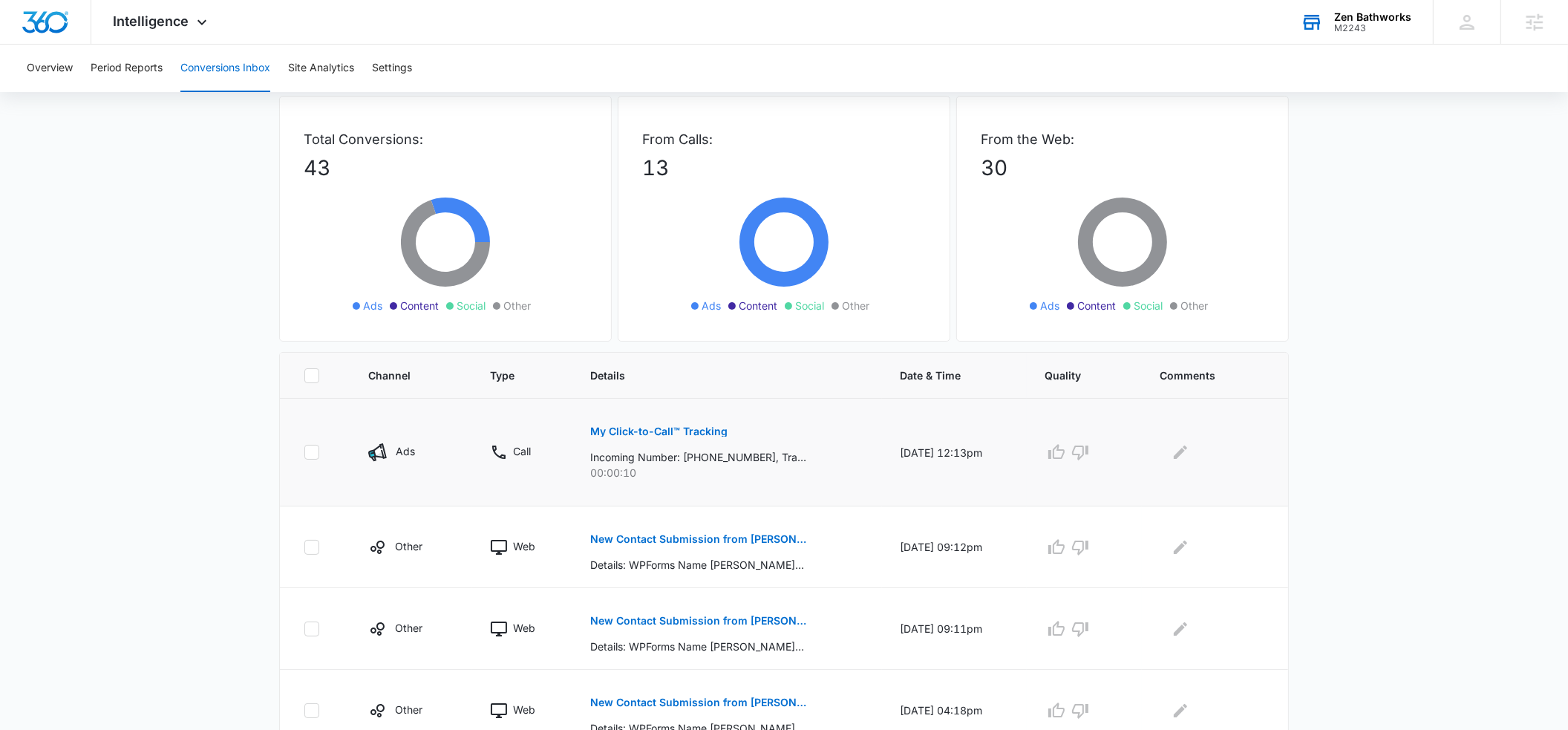
scroll to position [70, 0]
click at [619, 427] on p "My Click-to-Call™ Tracking" at bounding box center [659, 431] width 137 height 10
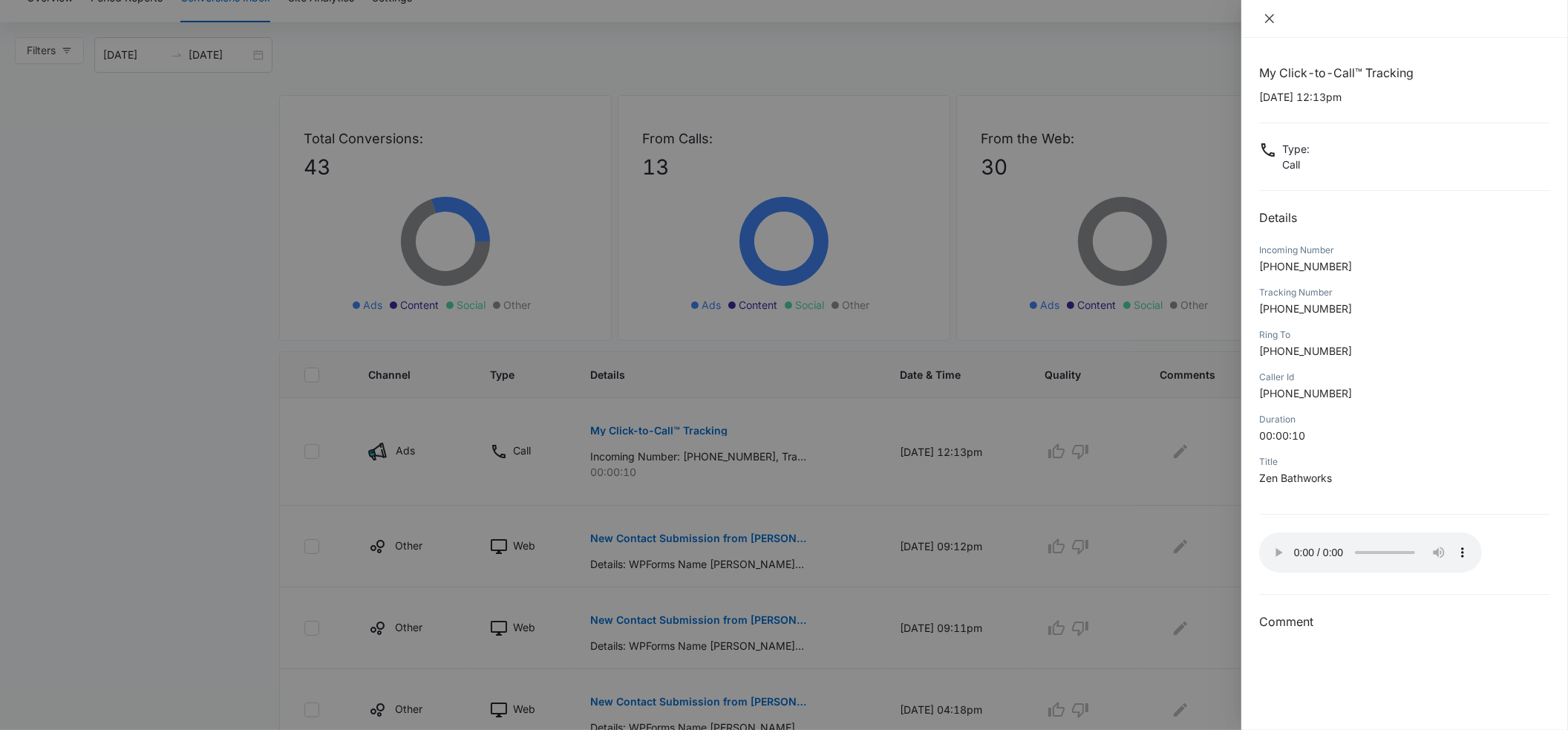
click at [1272, 19] on icon "close" at bounding box center [1269, 19] width 12 height 12
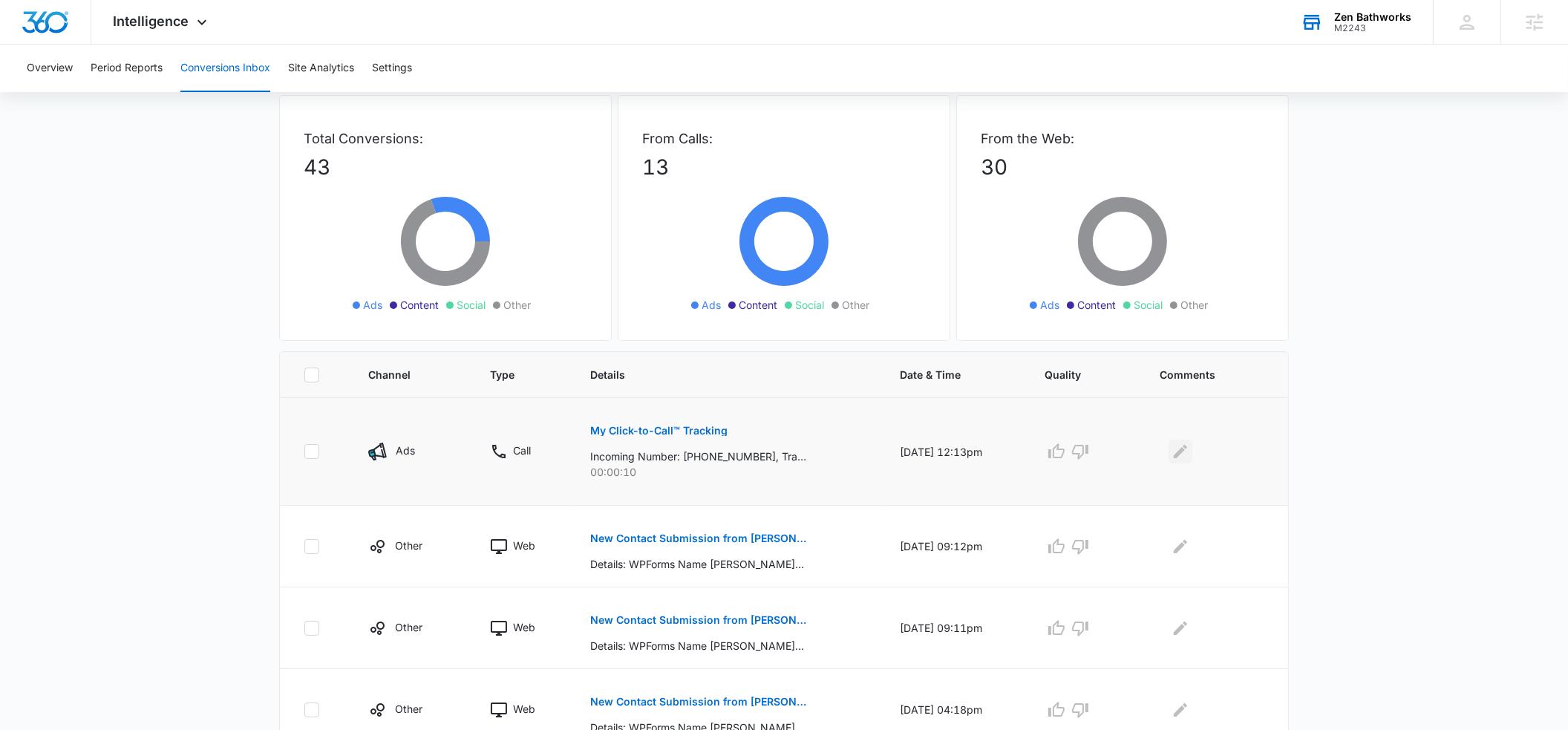
click at [1184, 447] on icon "Edit Comments" at bounding box center [1180, 451] width 18 height 18
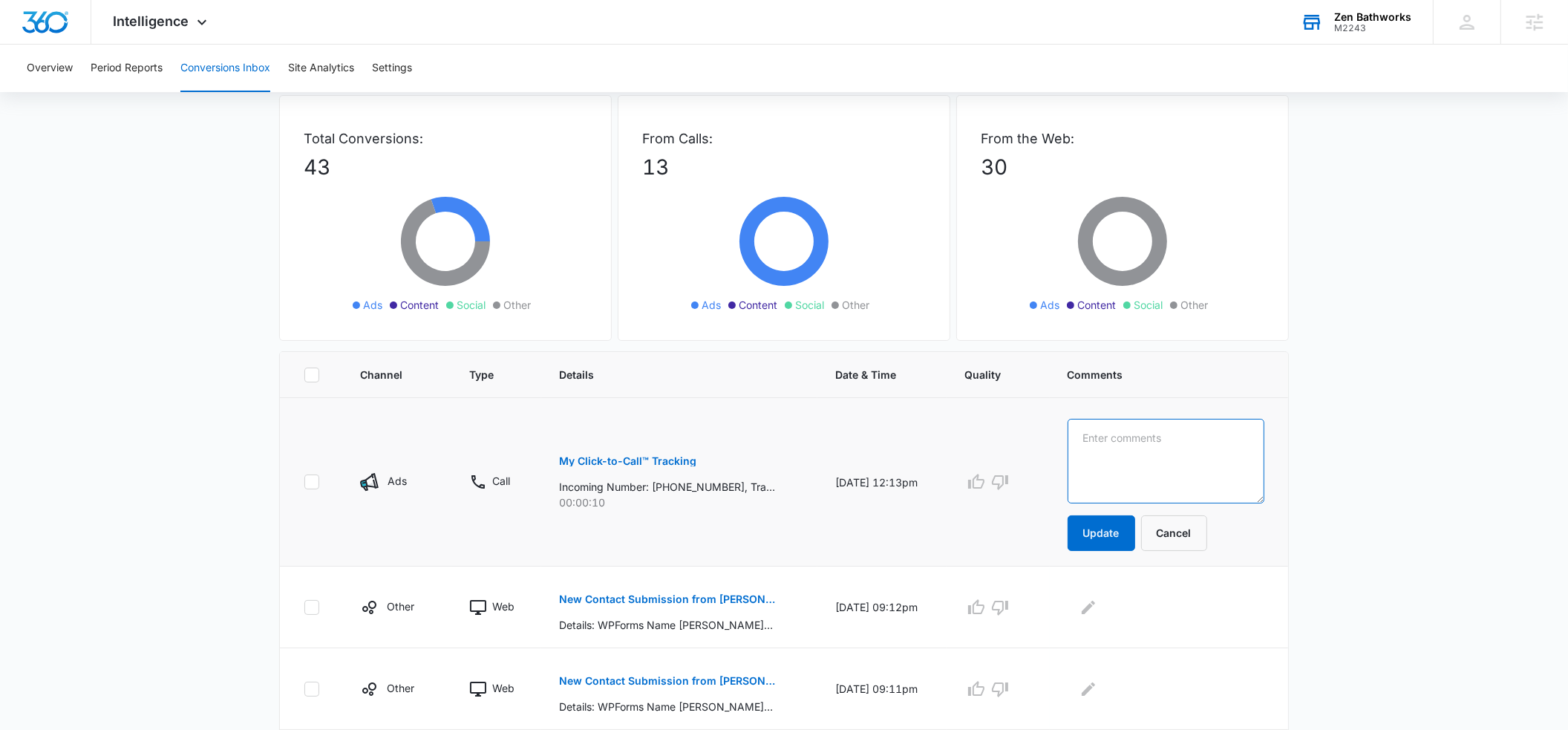
click at [1150, 448] on textarea at bounding box center [1165, 461] width 197 height 85
paste textarea "went to VM, did not leave a message"
type textarea "went to VM, did not leave a message"
click at [1129, 528] on button "Update" at bounding box center [1101, 533] width 68 height 36
click at [1116, 532] on button "Update" at bounding box center [1101, 533] width 68 height 36
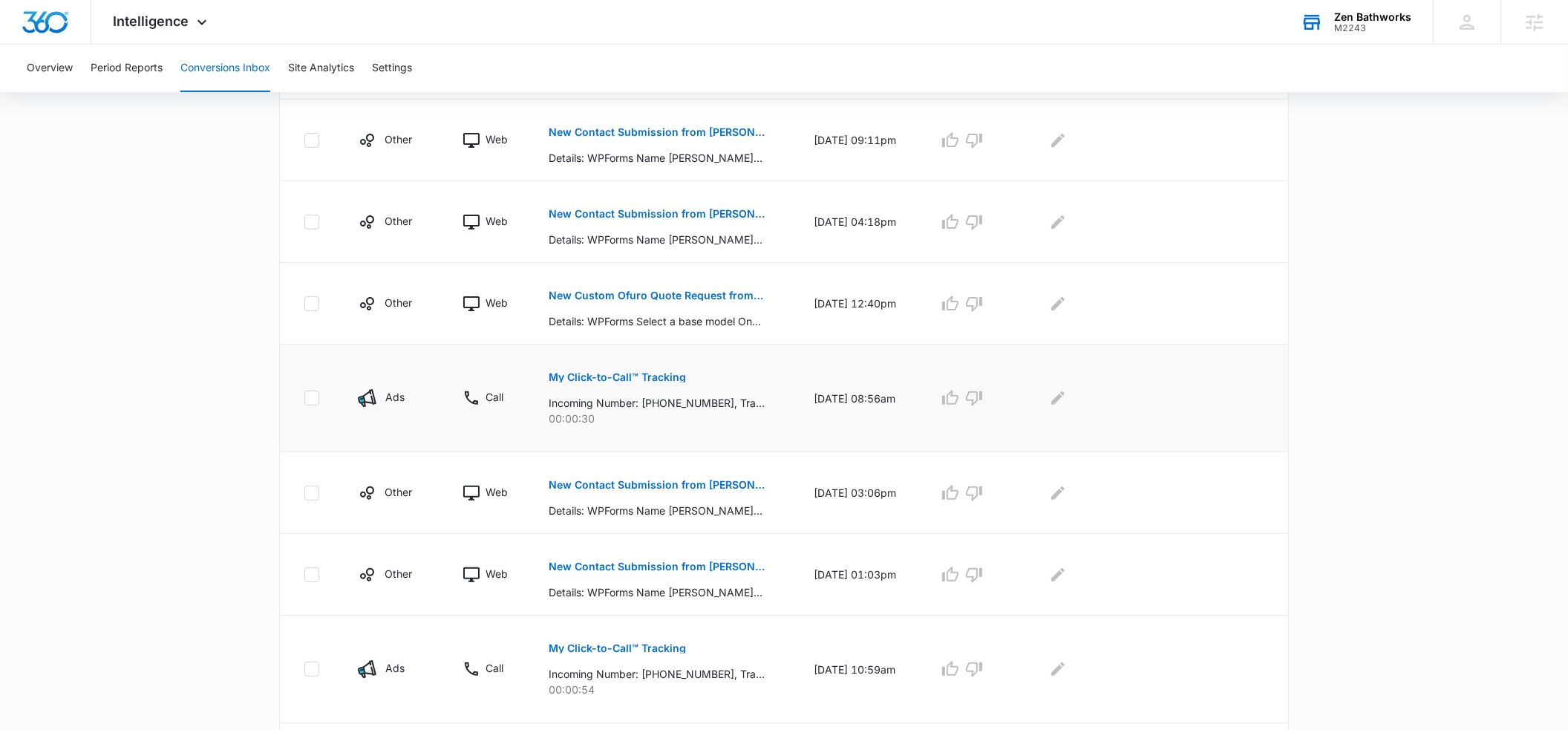
scroll to position [562, 0]
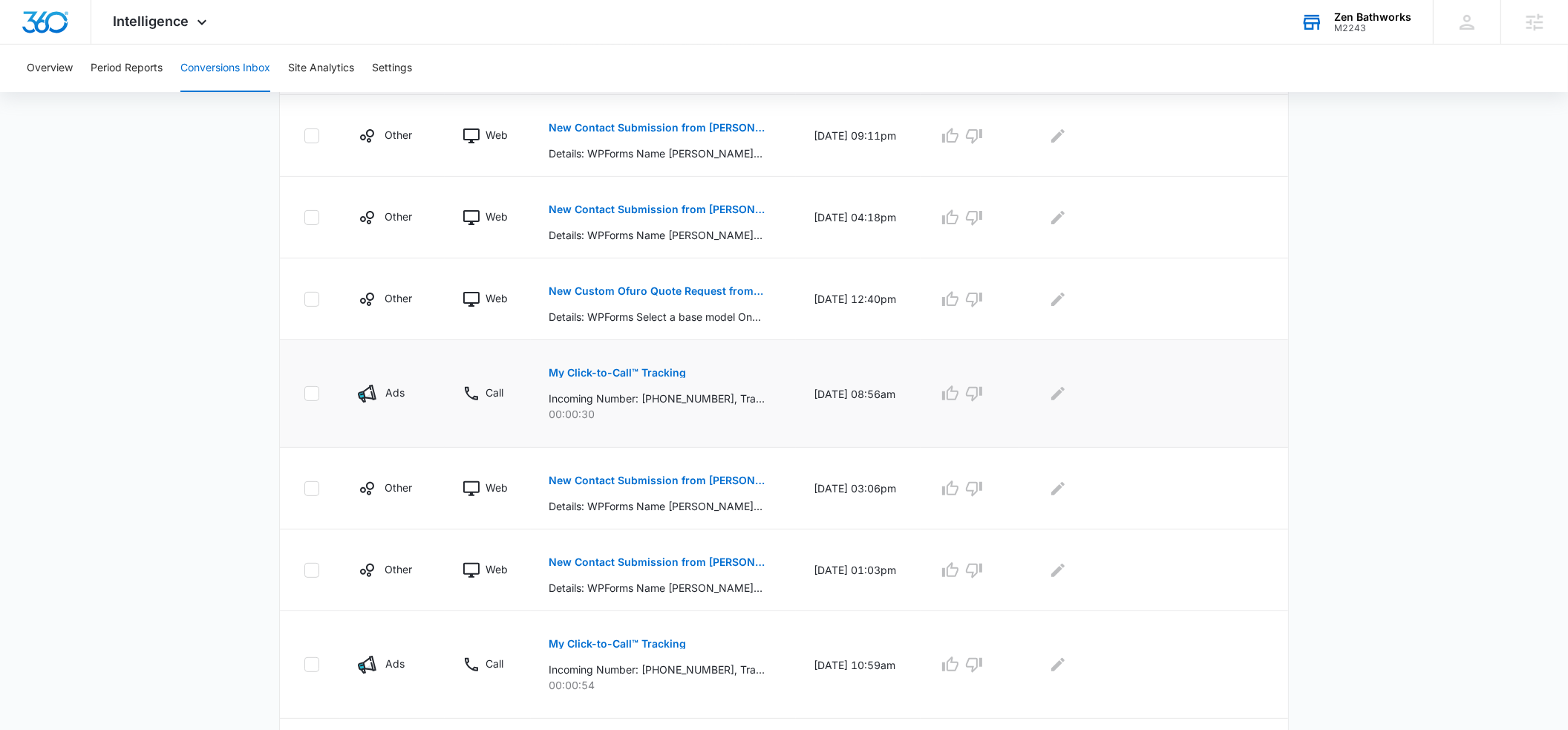
click at [561, 373] on p "My Click-to-Call™ Tracking" at bounding box center [617, 372] width 137 height 10
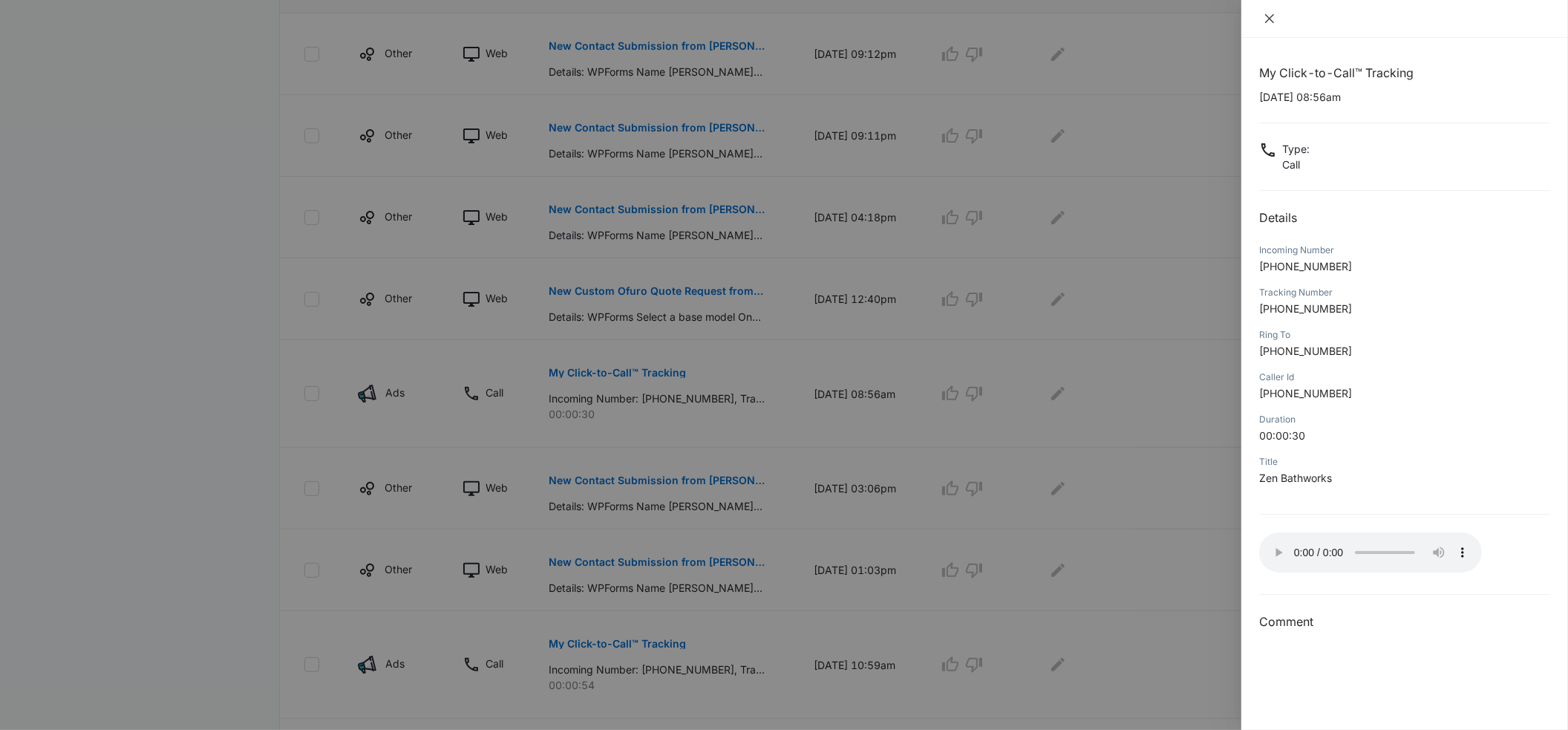
click at [1271, 21] on icon "close" at bounding box center [1269, 19] width 12 height 12
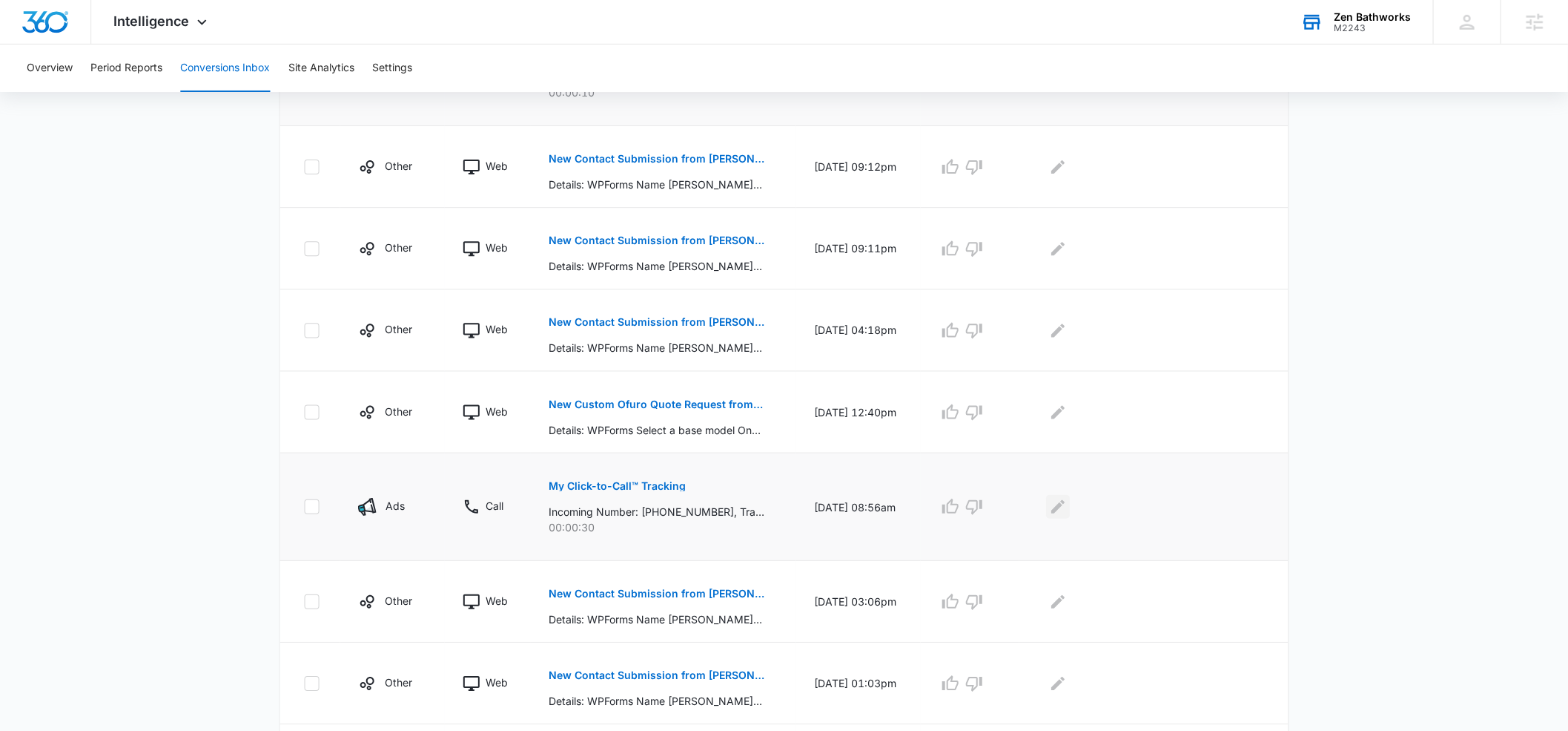
scroll to position [477, 0]
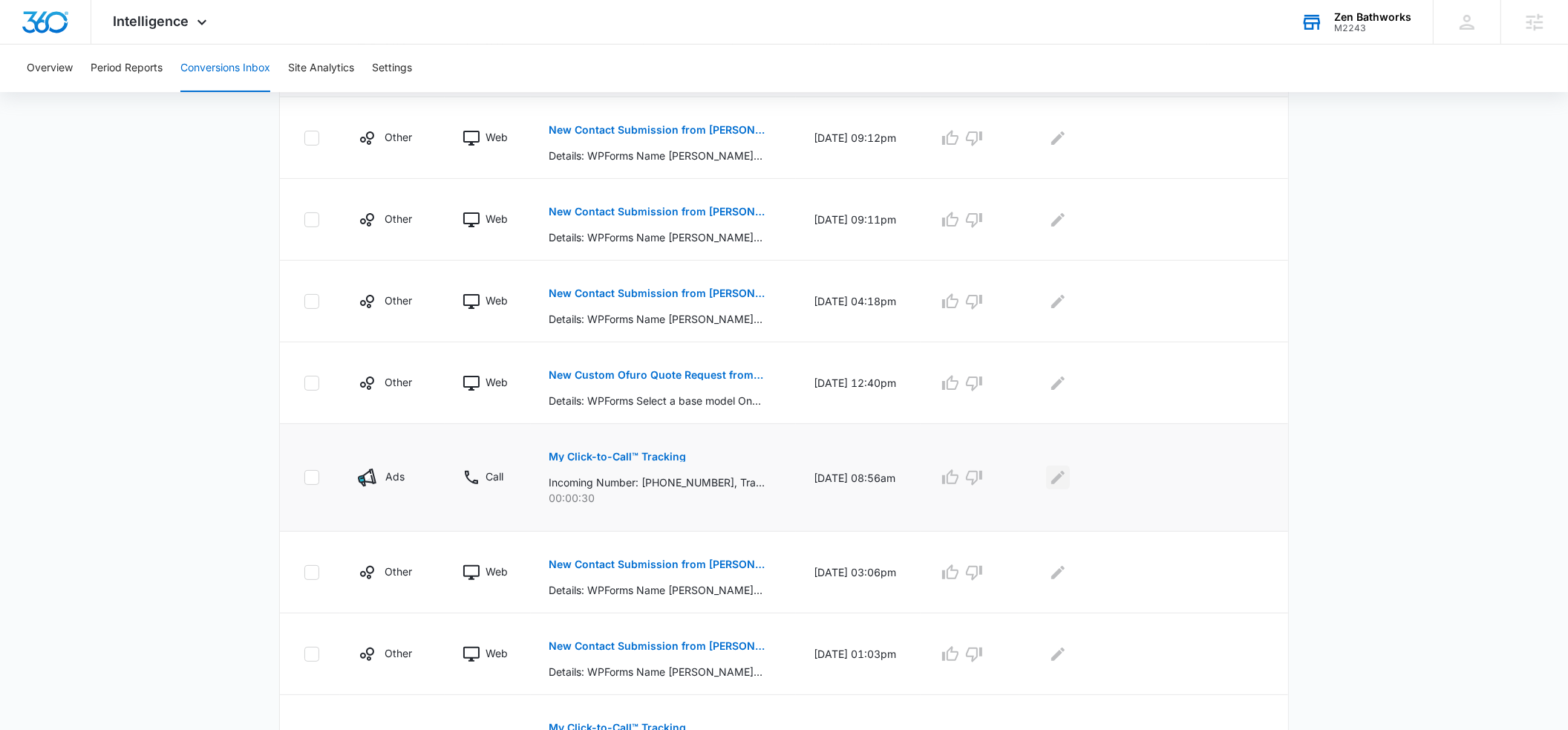
click at [1066, 472] on icon "Edit Comments" at bounding box center [1057, 477] width 18 height 18
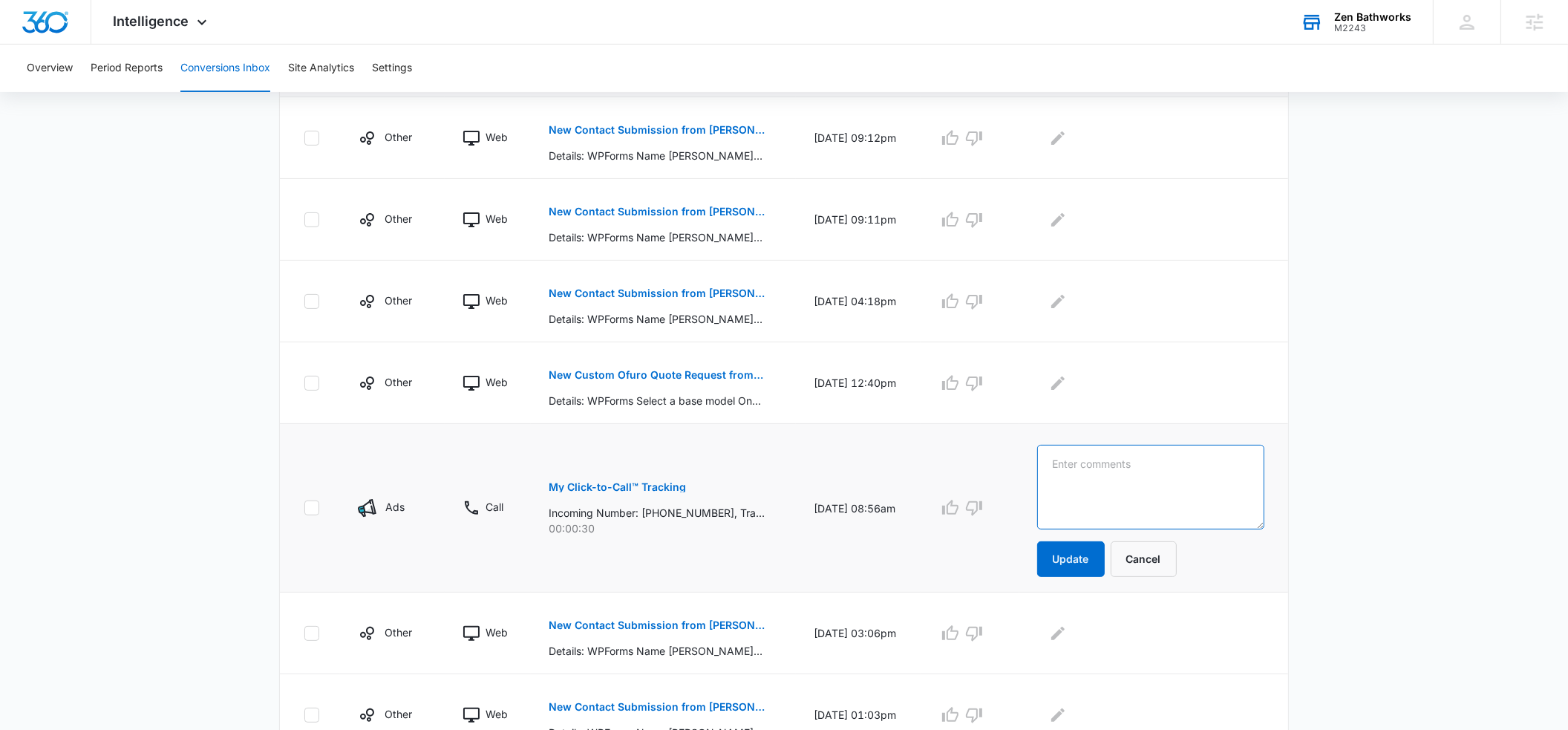
click at [1072, 474] on textarea at bounding box center [1150, 487] width 228 height 85
paste textarea "went to VM, did not leave a message"
type textarea "went to VM, did not leave a message"
click at [1093, 552] on button "Update" at bounding box center [1071, 559] width 68 height 36
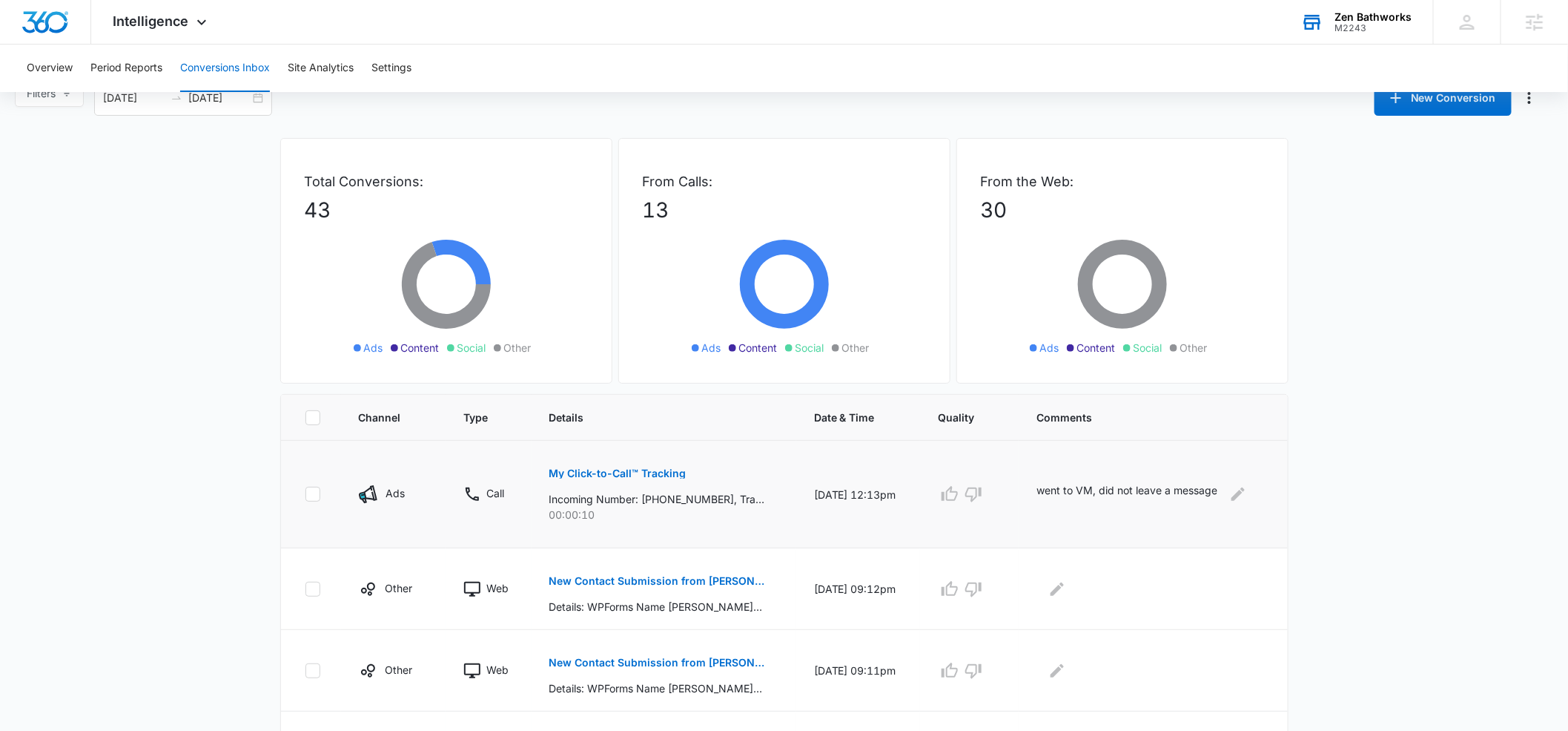
scroll to position [0, 0]
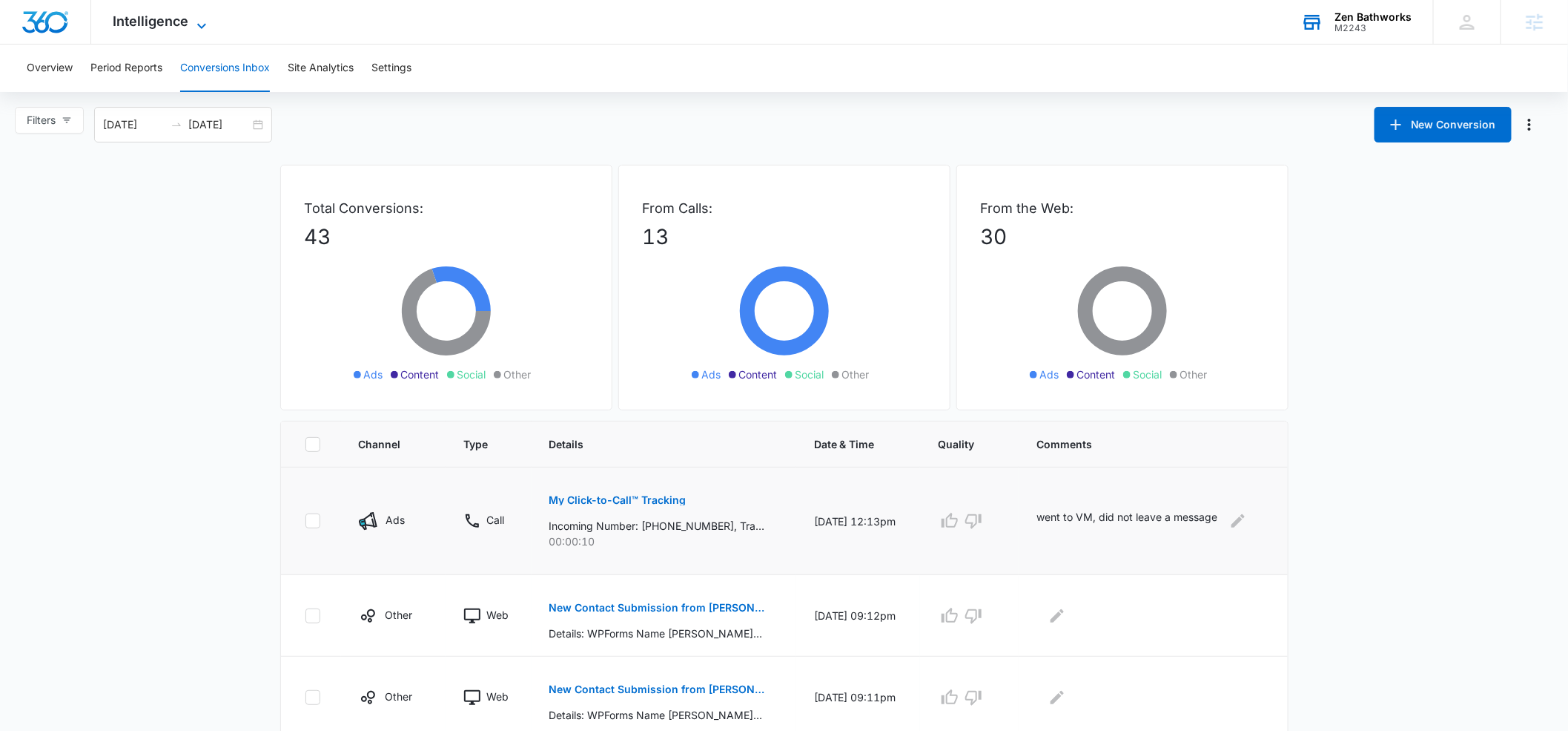
click at [204, 24] on icon at bounding box center [201, 25] width 9 height 5
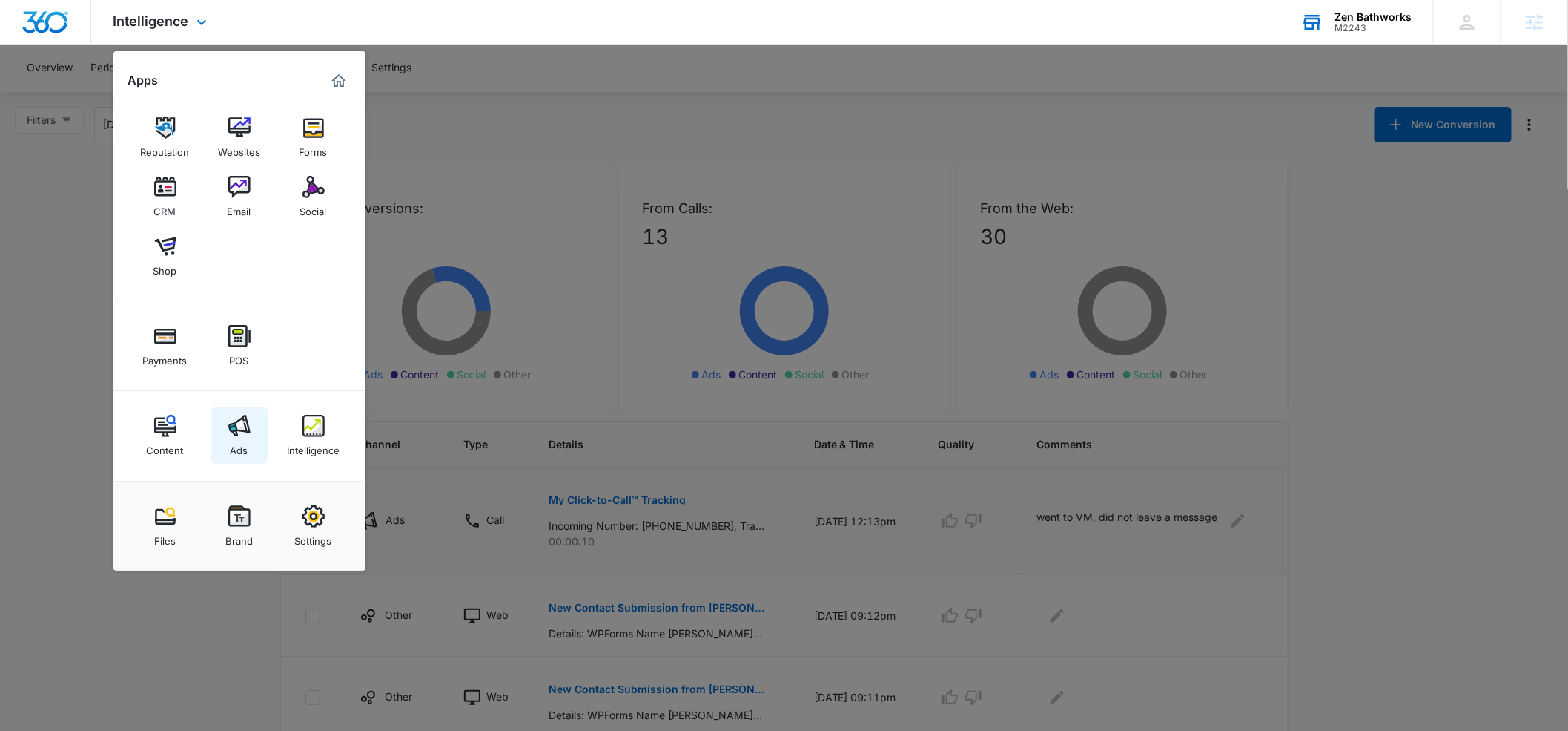
click at [245, 416] on img at bounding box center [239, 426] width 22 height 22
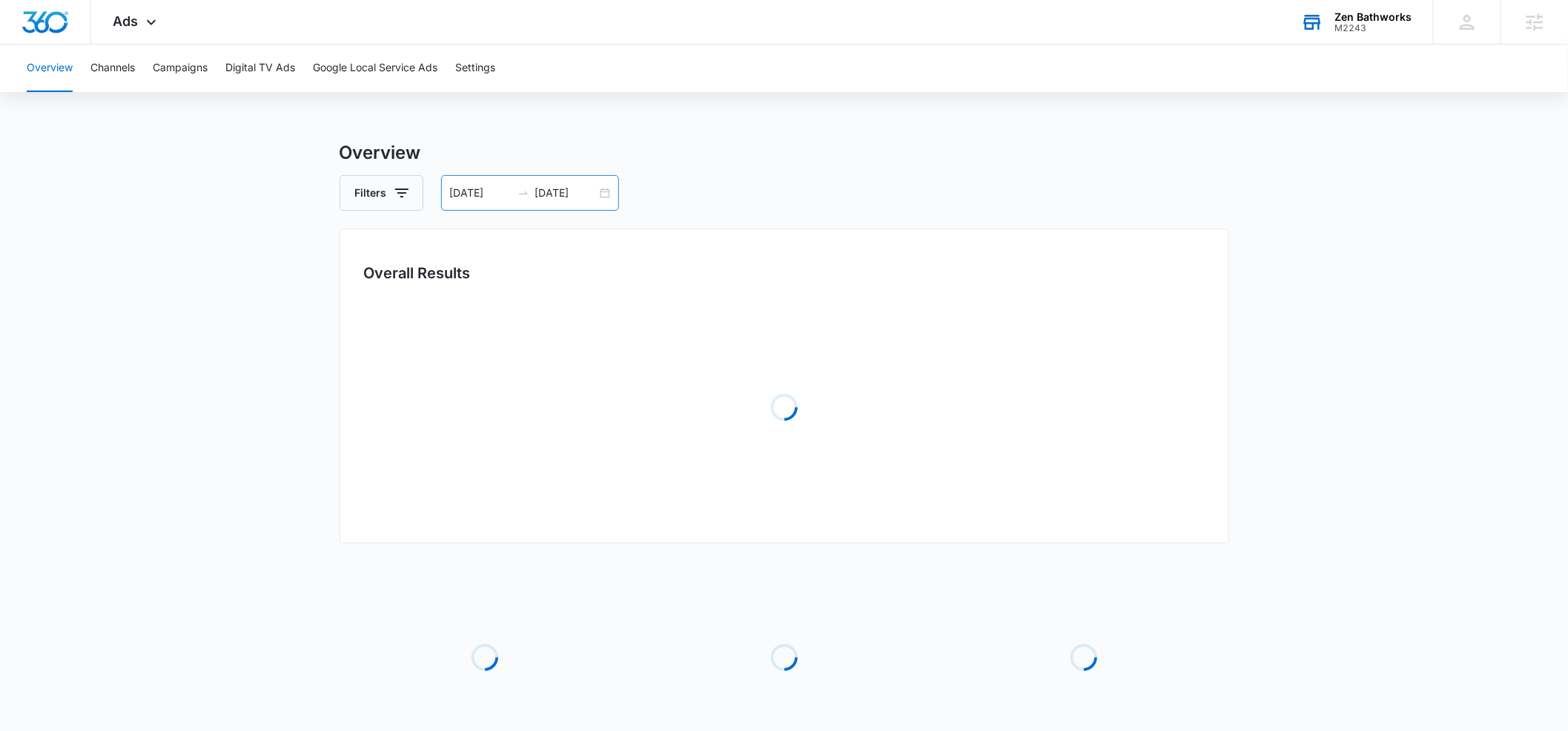
click at [507, 191] on input "[DATE]" at bounding box center [481, 193] width 62 height 16
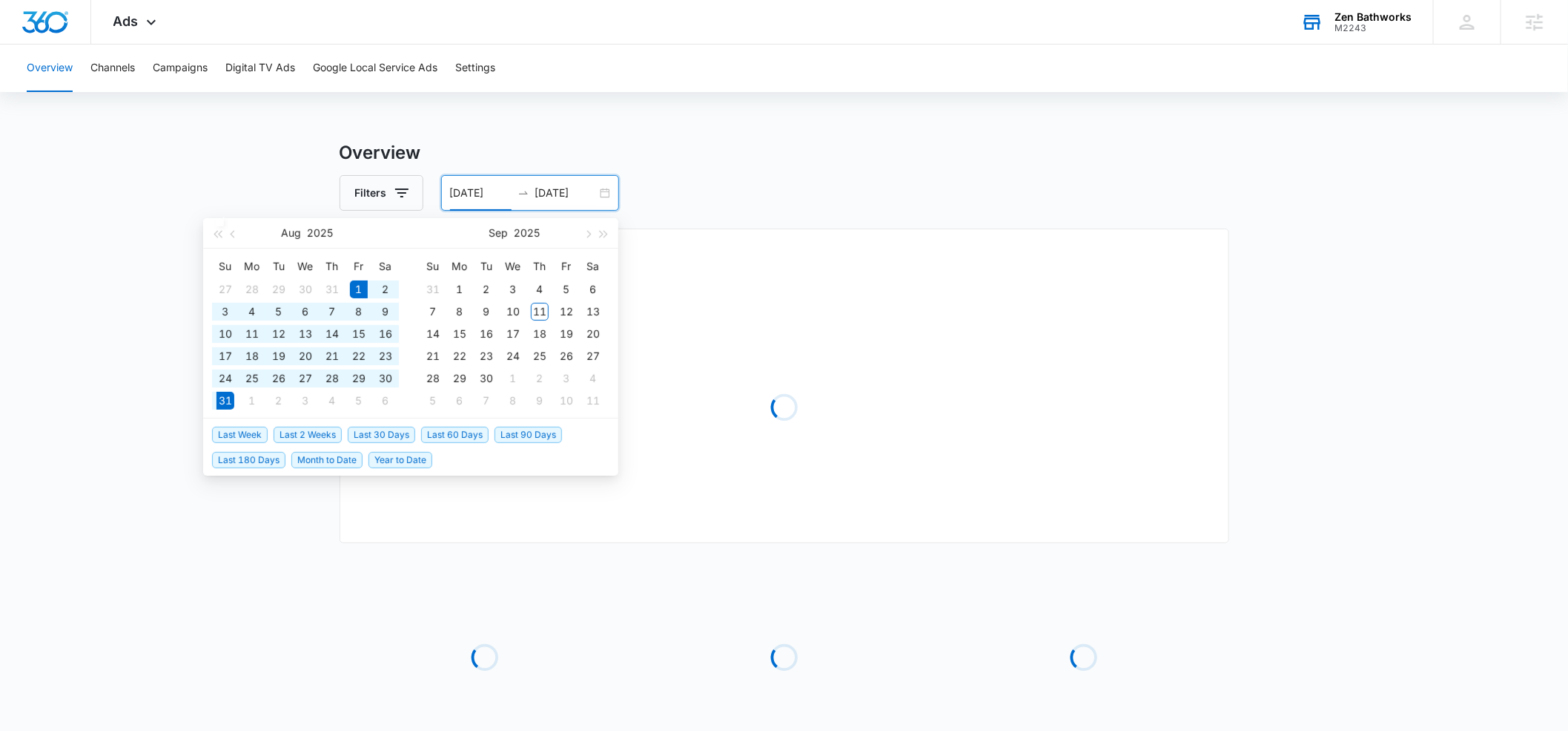
click at [499, 192] on input "[DATE]" at bounding box center [481, 193] width 62 height 16
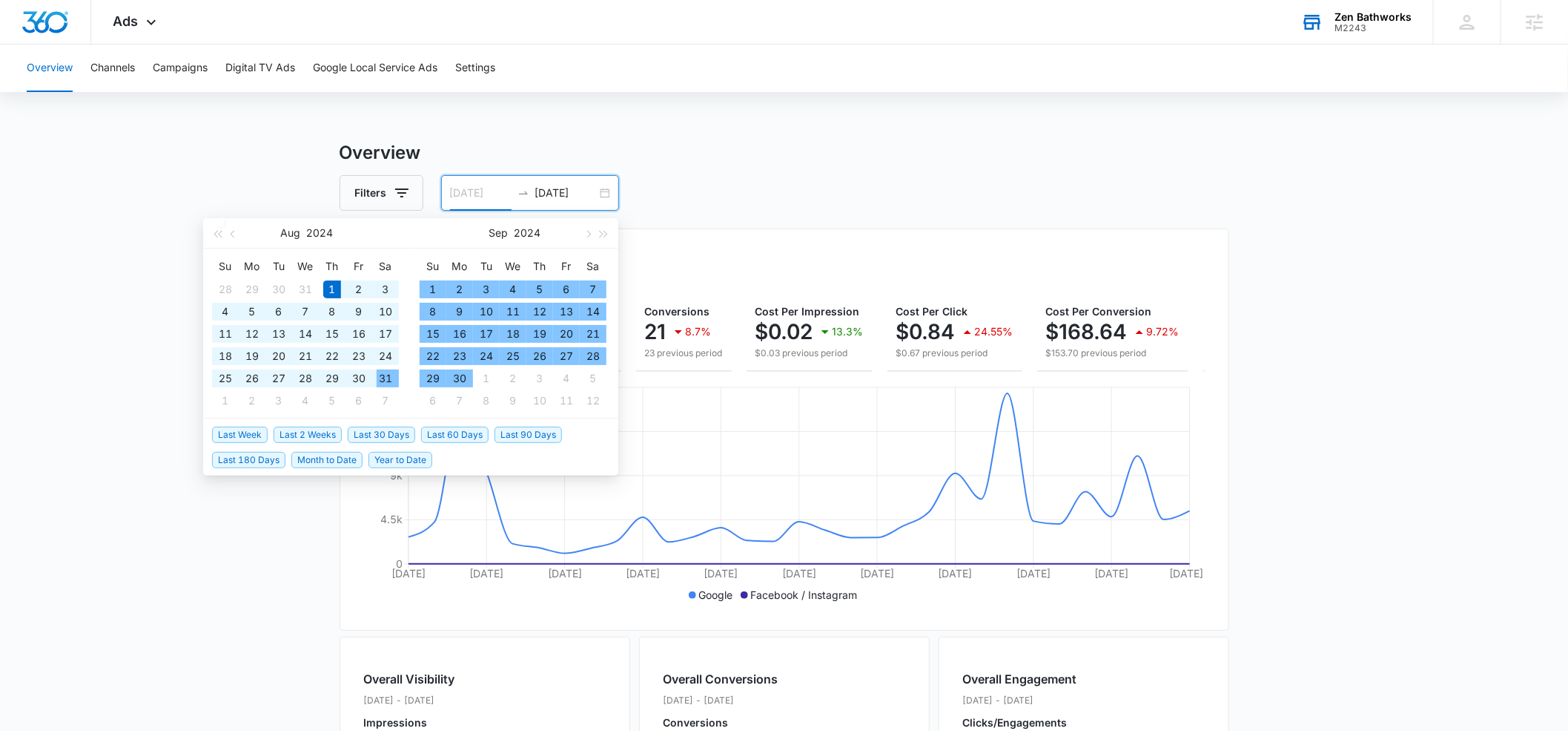
click at [387, 374] on div "31" at bounding box center [385, 378] width 18 height 18
type input "[DATE]"
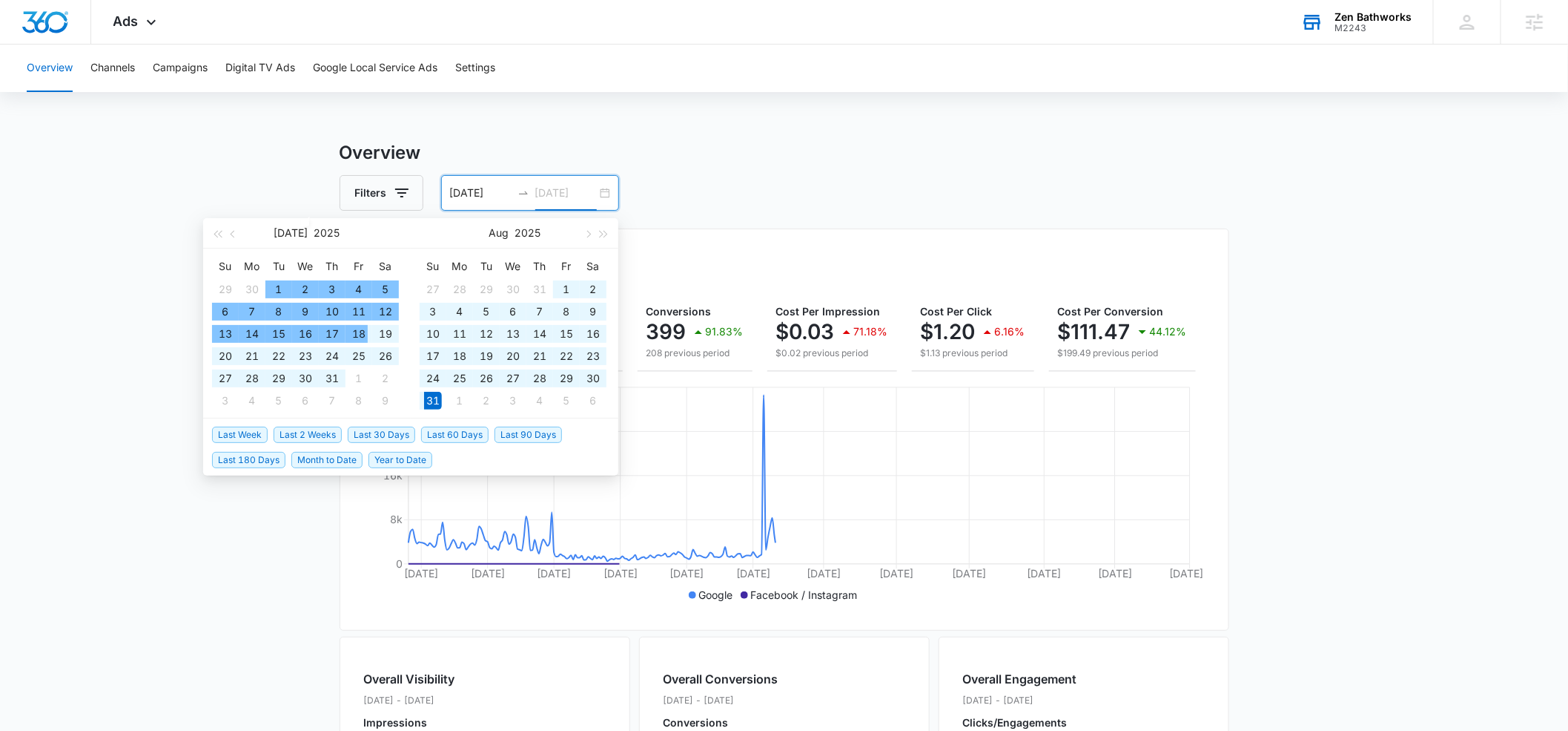
type input "[DATE]"
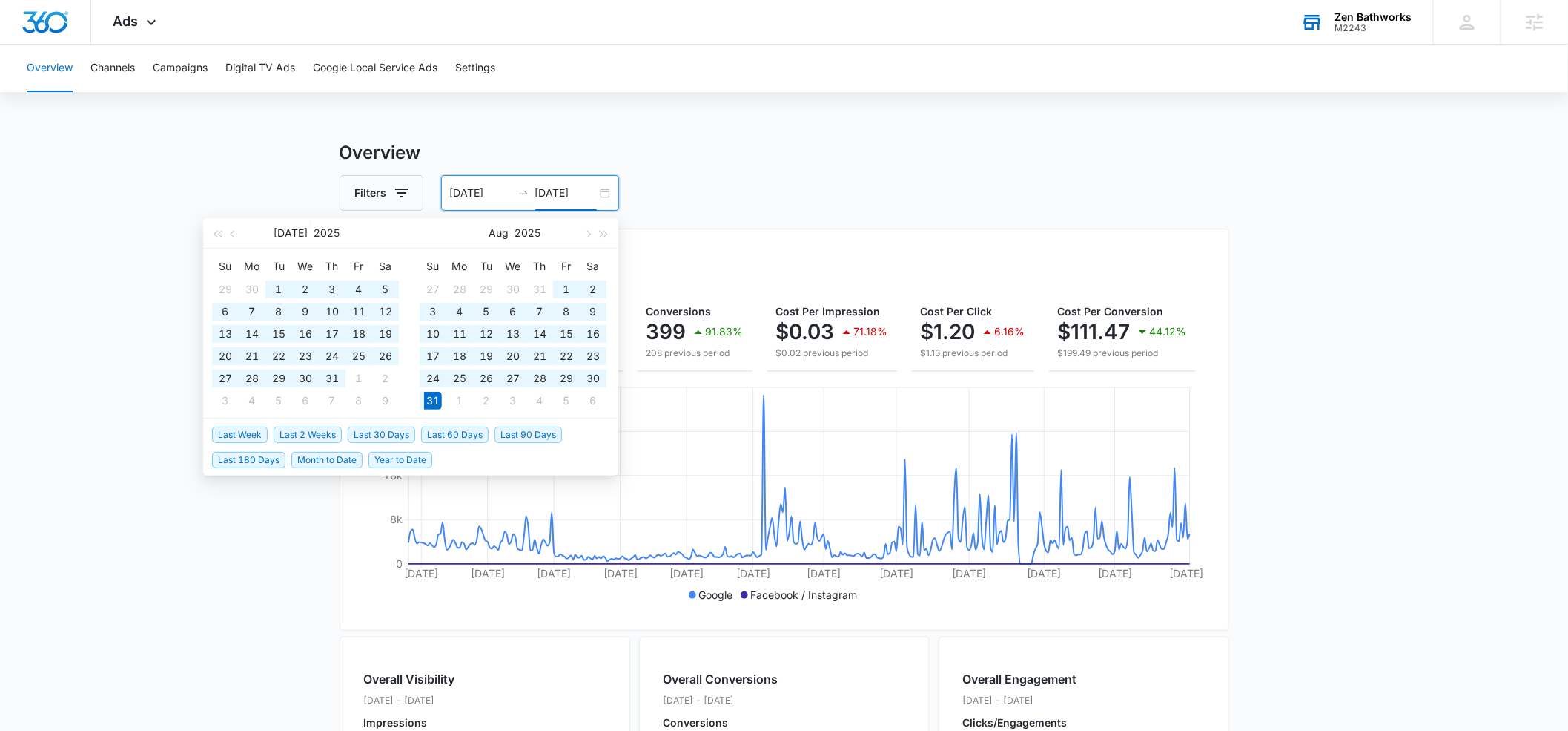
click at [479, 189] on input "[DATE]" at bounding box center [481, 193] width 62 height 16
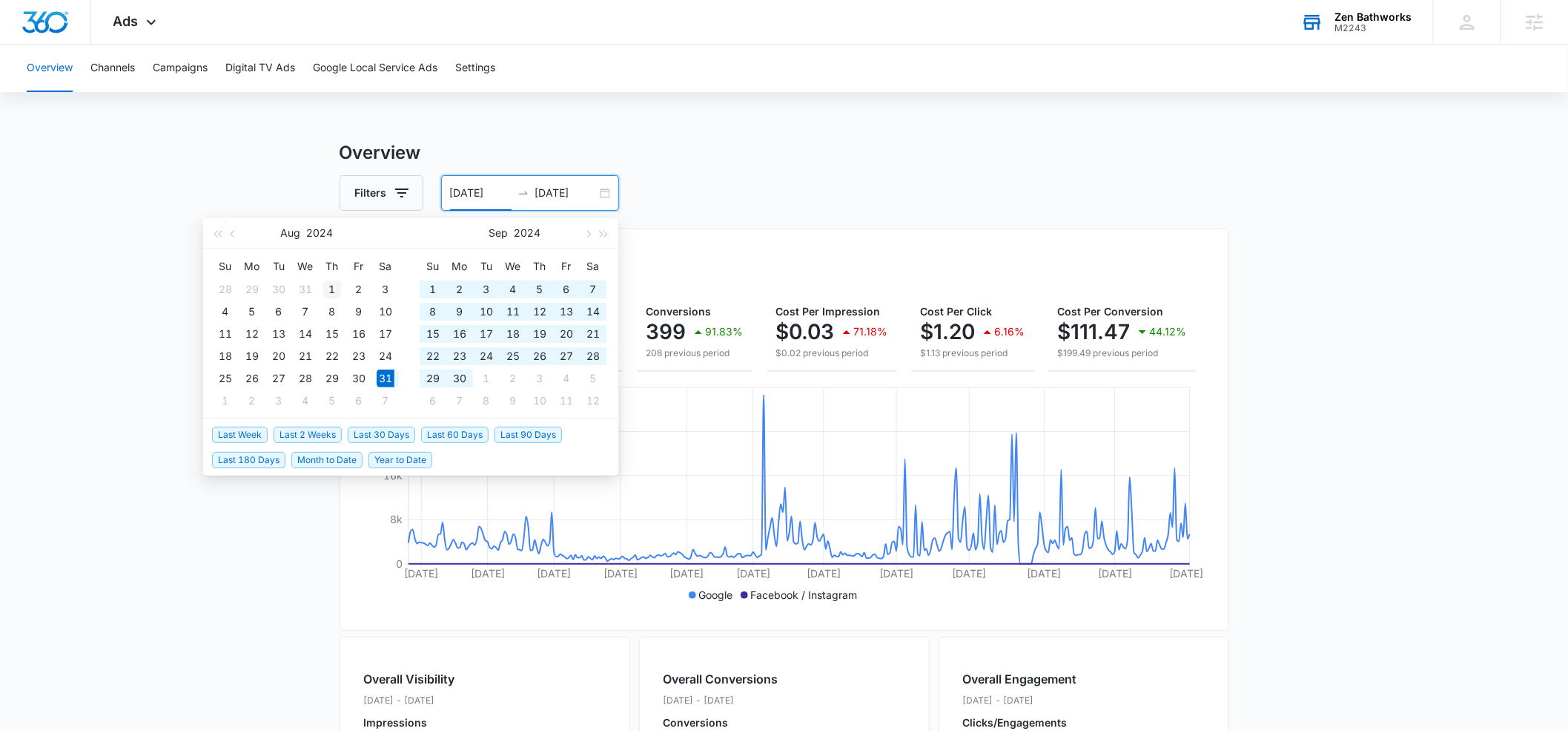
type input "[DATE]"
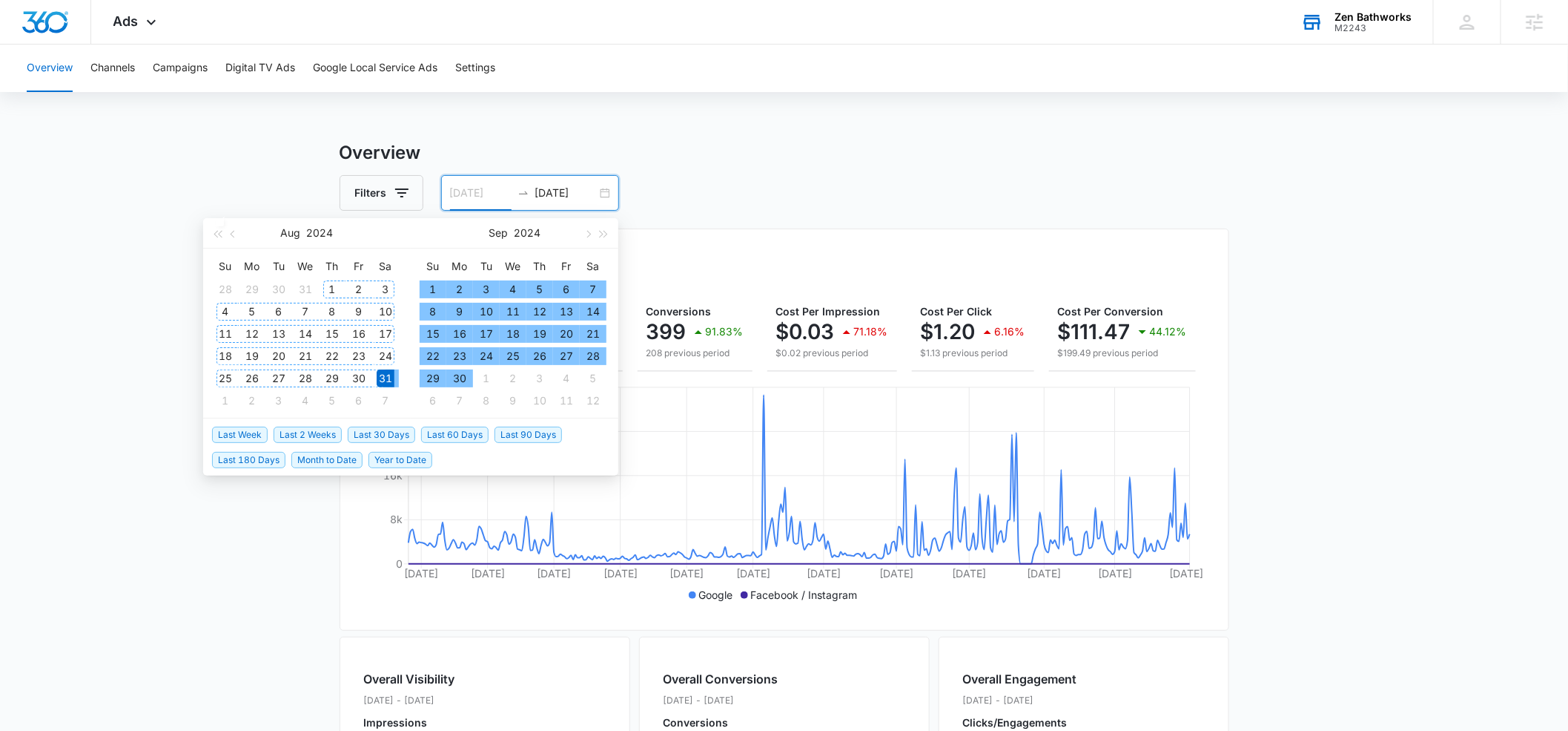
click at [327, 289] on div "1" at bounding box center [332, 289] width 18 height 18
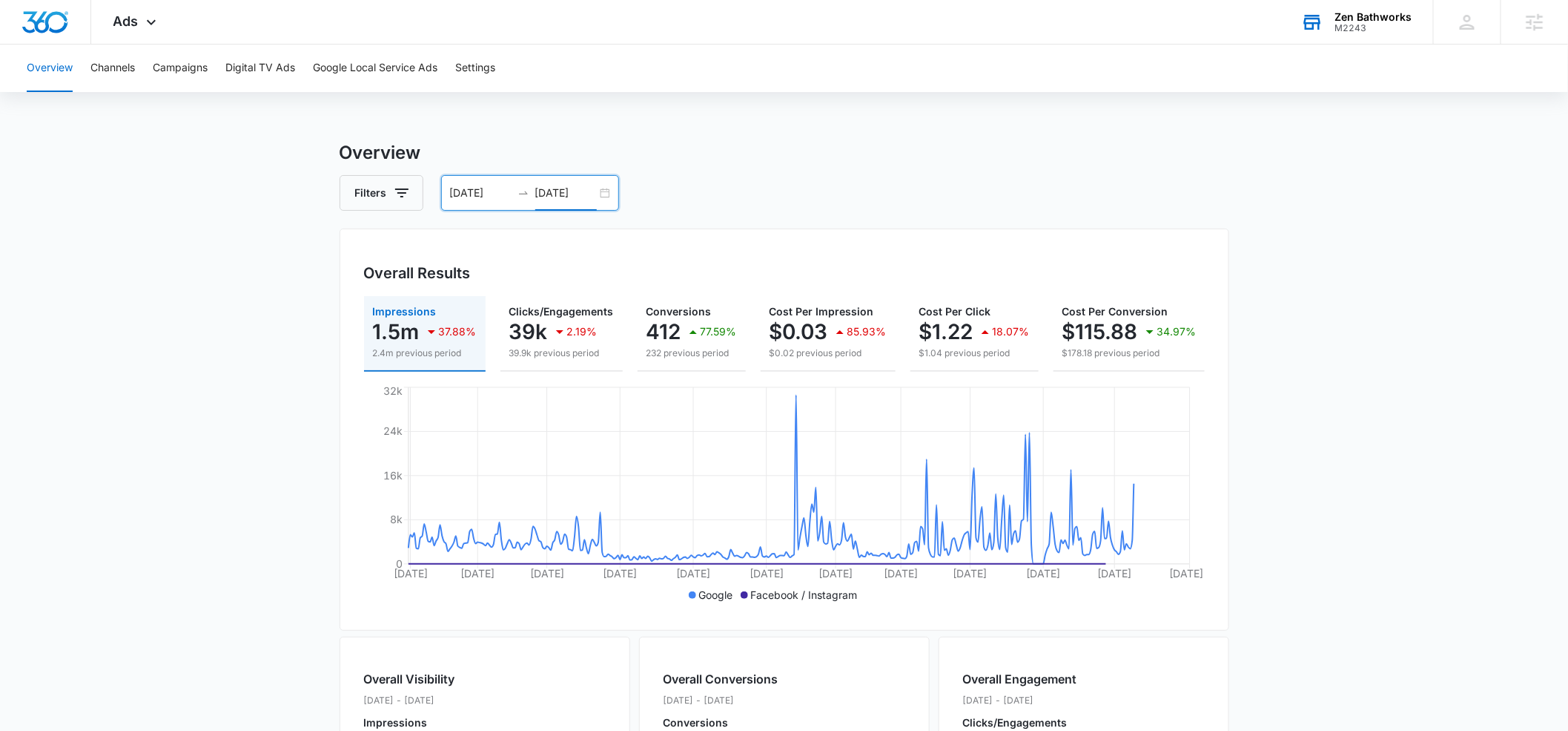
click at [587, 193] on input "[DATE]" at bounding box center [566, 193] width 62 height 16
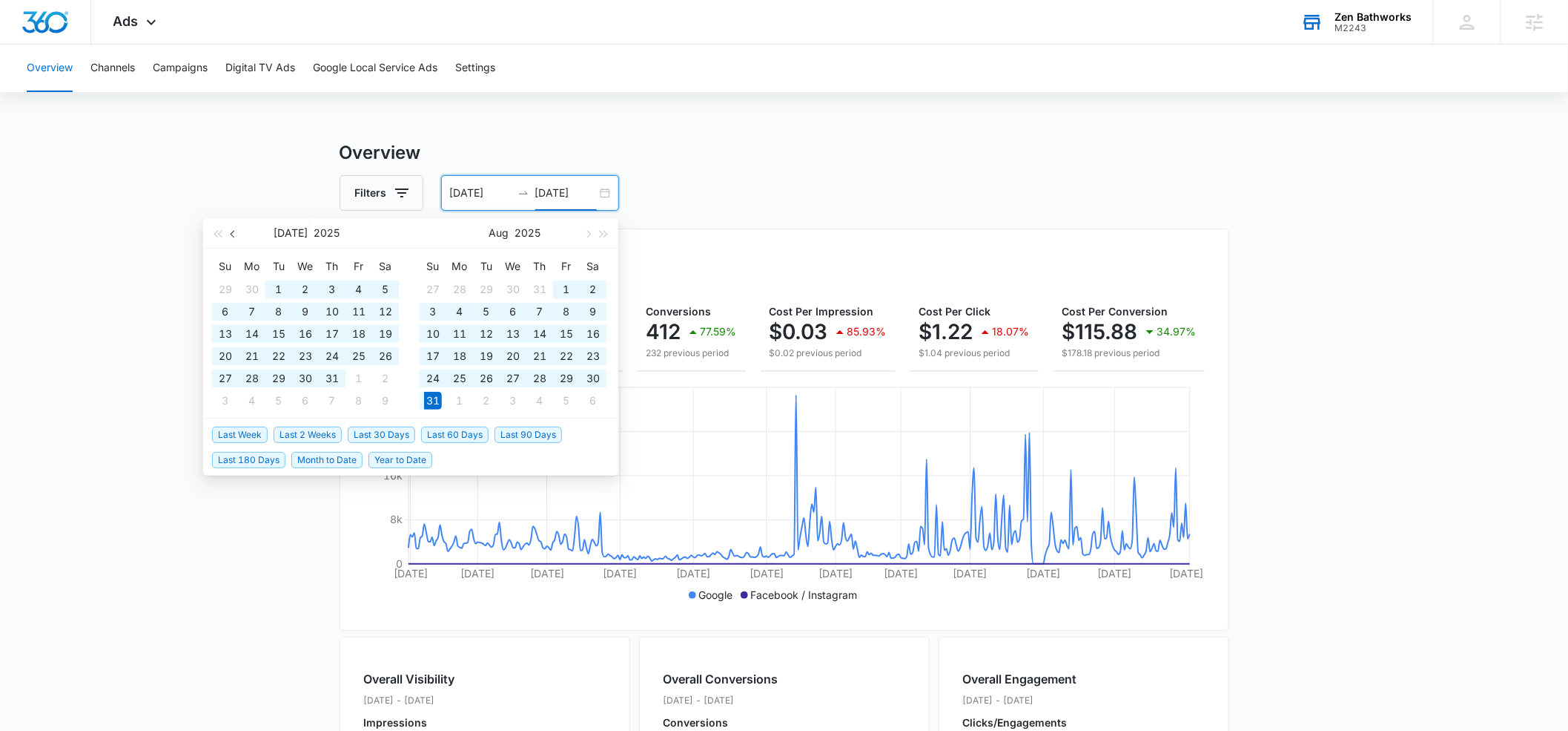
click at [235, 237] on button "button" at bounding box center [233, 232] width 16 height 30
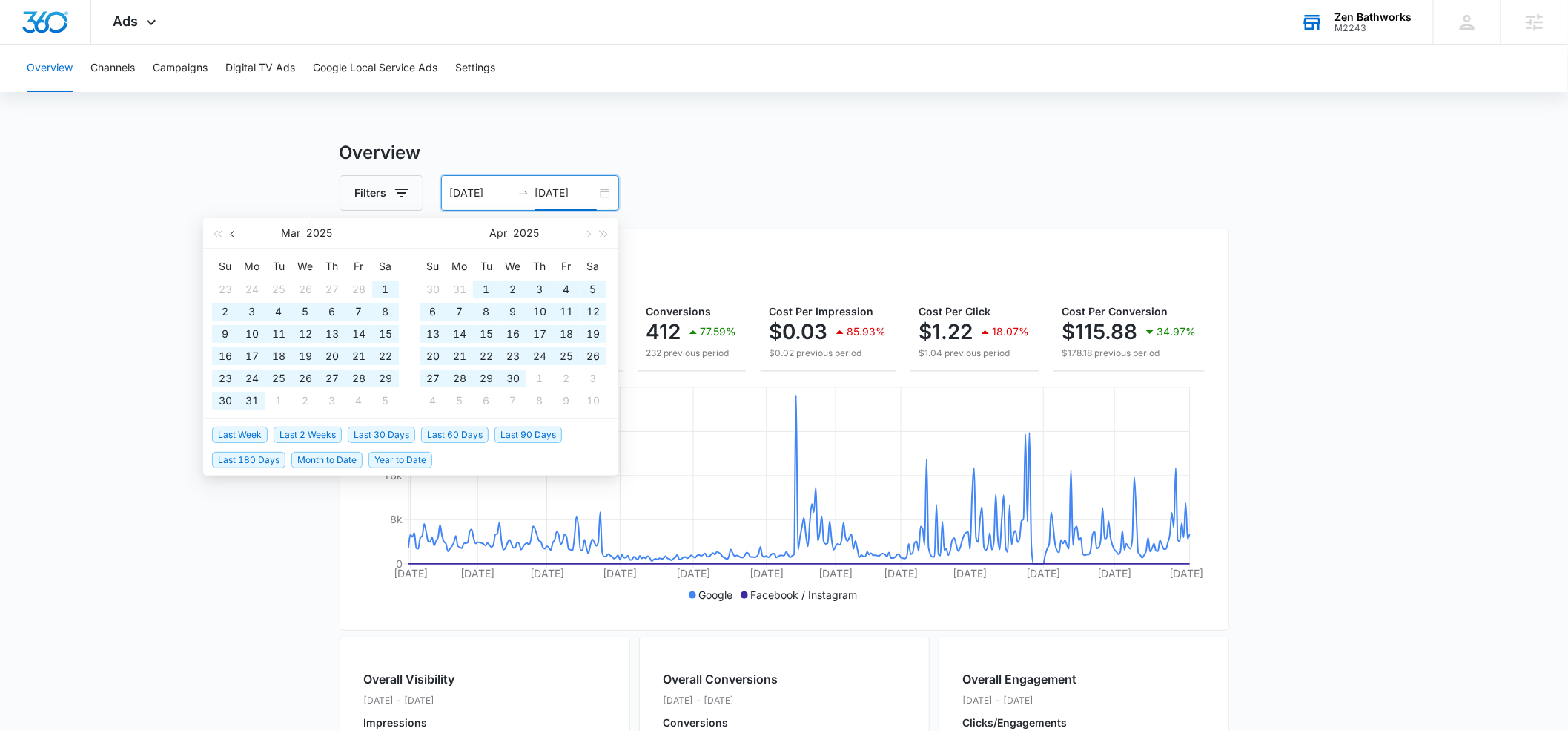
click at [235, 237] on button "button" at bounding box center [233, 232] width 16 height 30
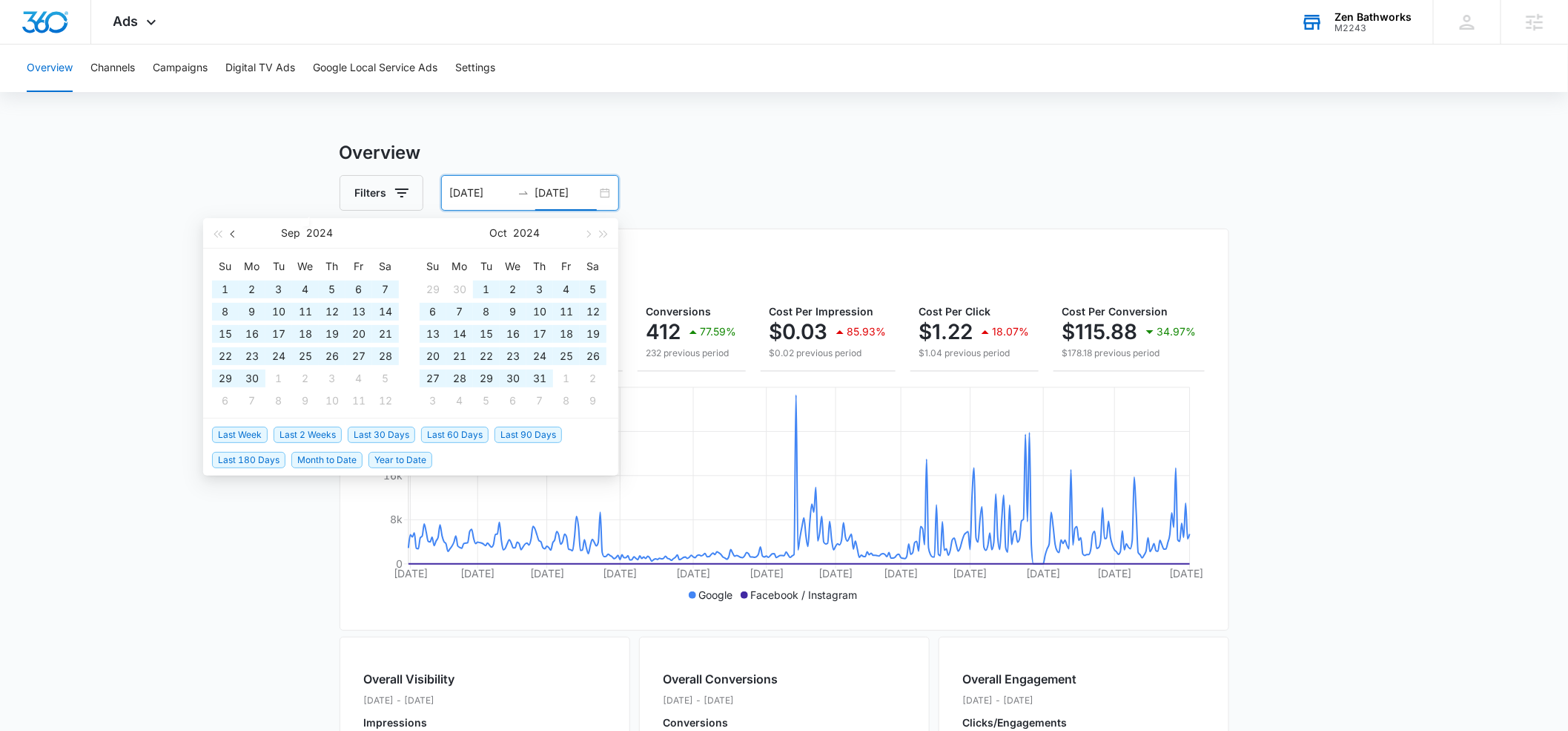
click at [235, 237] on button "button" at bounding box center [233, 232] width 16 height 30
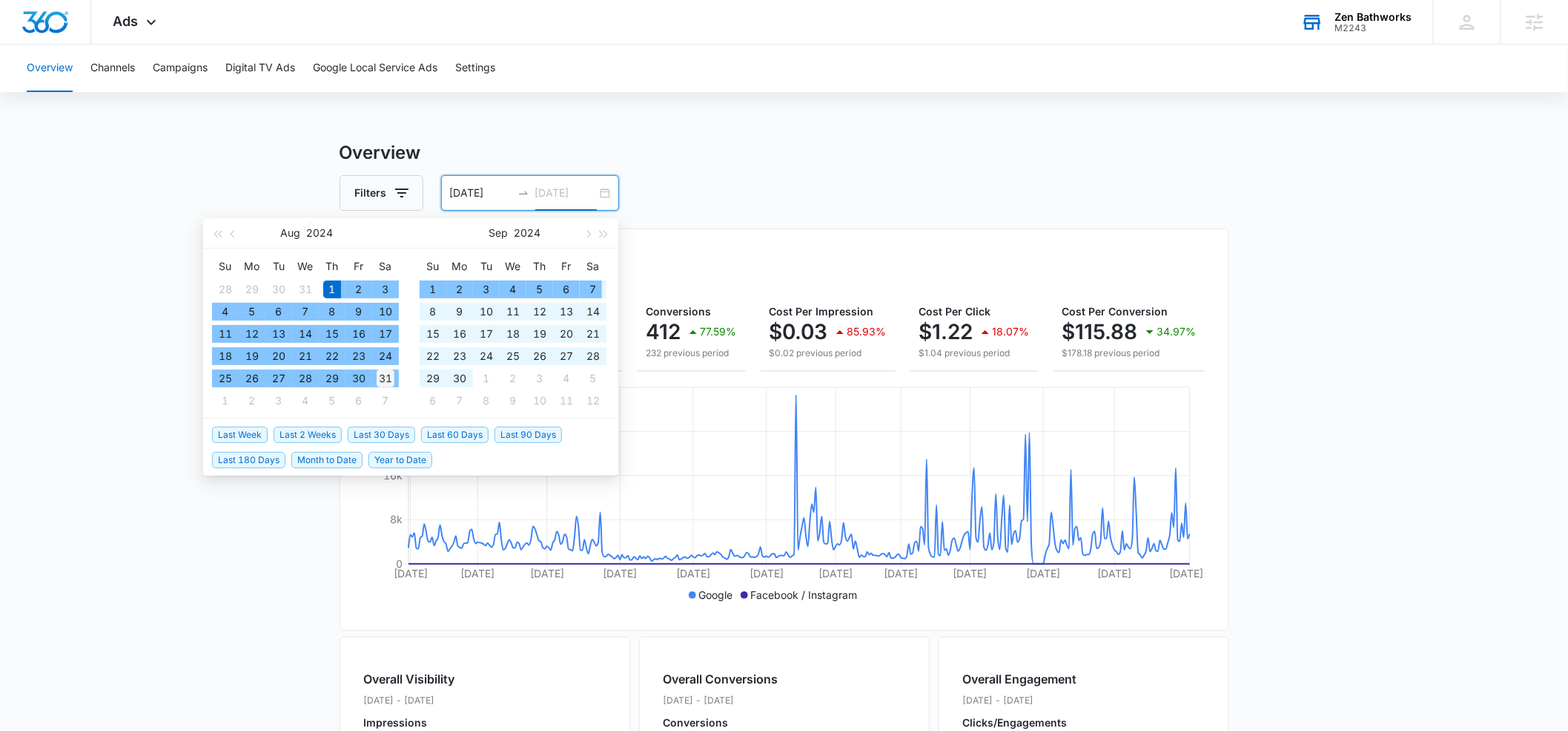
type input "[DATE]"
click at [391, 380] on div "31" at bounding box center [385, 378] width 18 height 18
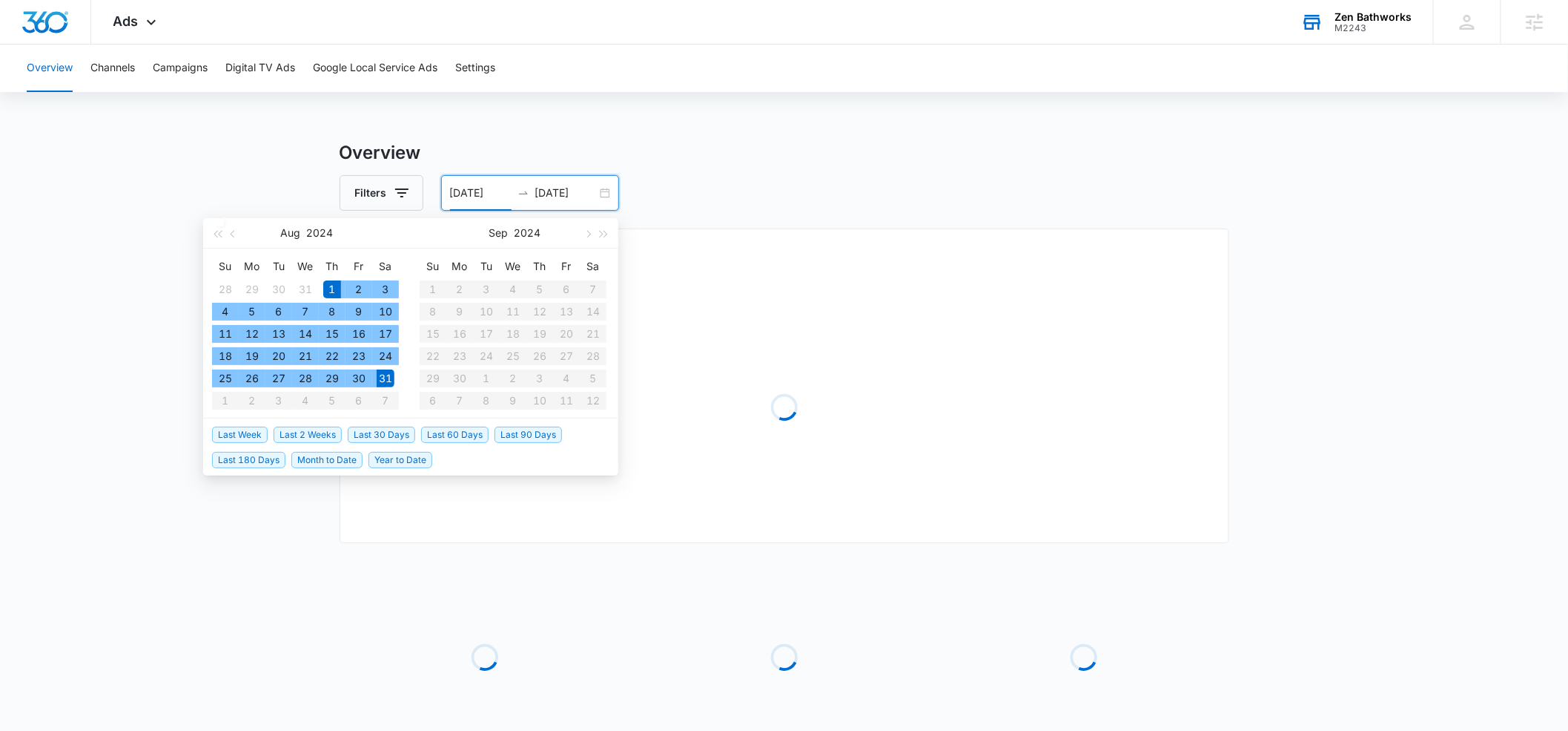
type input "[DATE]"
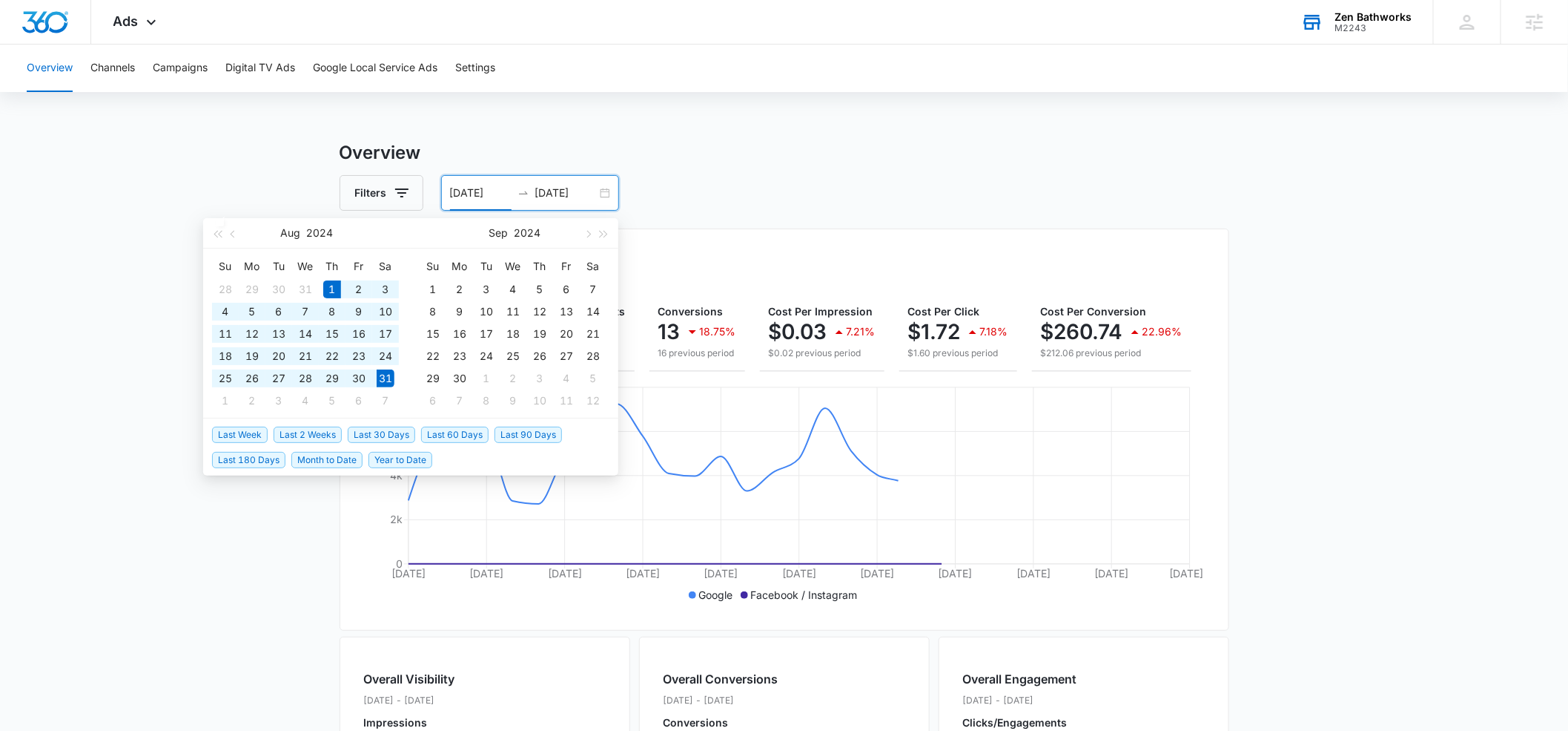
click at [117, 333] on main "Overview Filters [DATE] [DATE] Overall Results Impressions 129.5k 6.81% 139k pr…" at bounding box center [784, 672] width 1568 height 1065
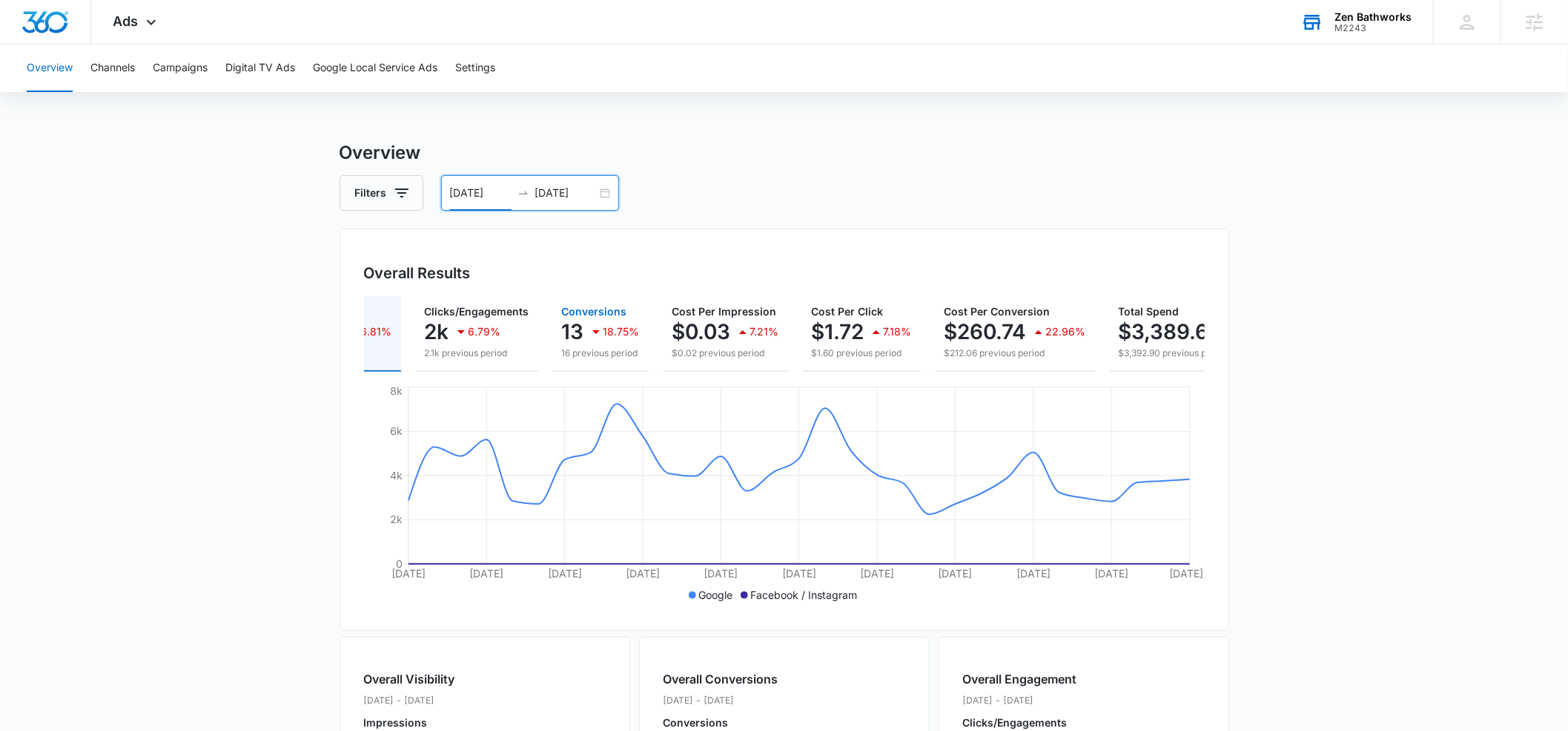
scroll to position [0, 110]
click at [188, 70] on button "Campaigns" at bounding box center [180, 68] width 55 height 47
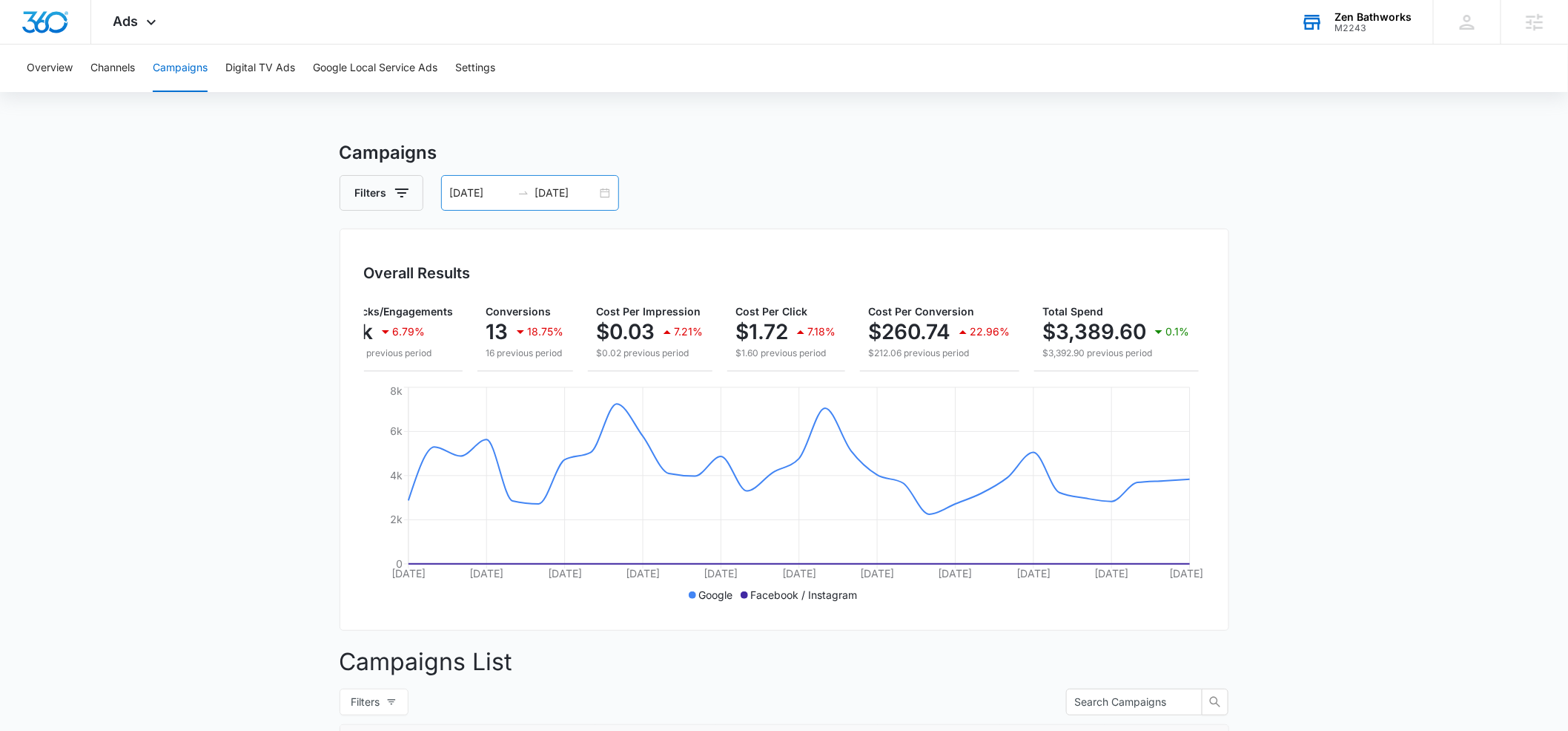
click at [501, 192] on input "[DATE]" at bounding box center [481, 193] width 62 height 16
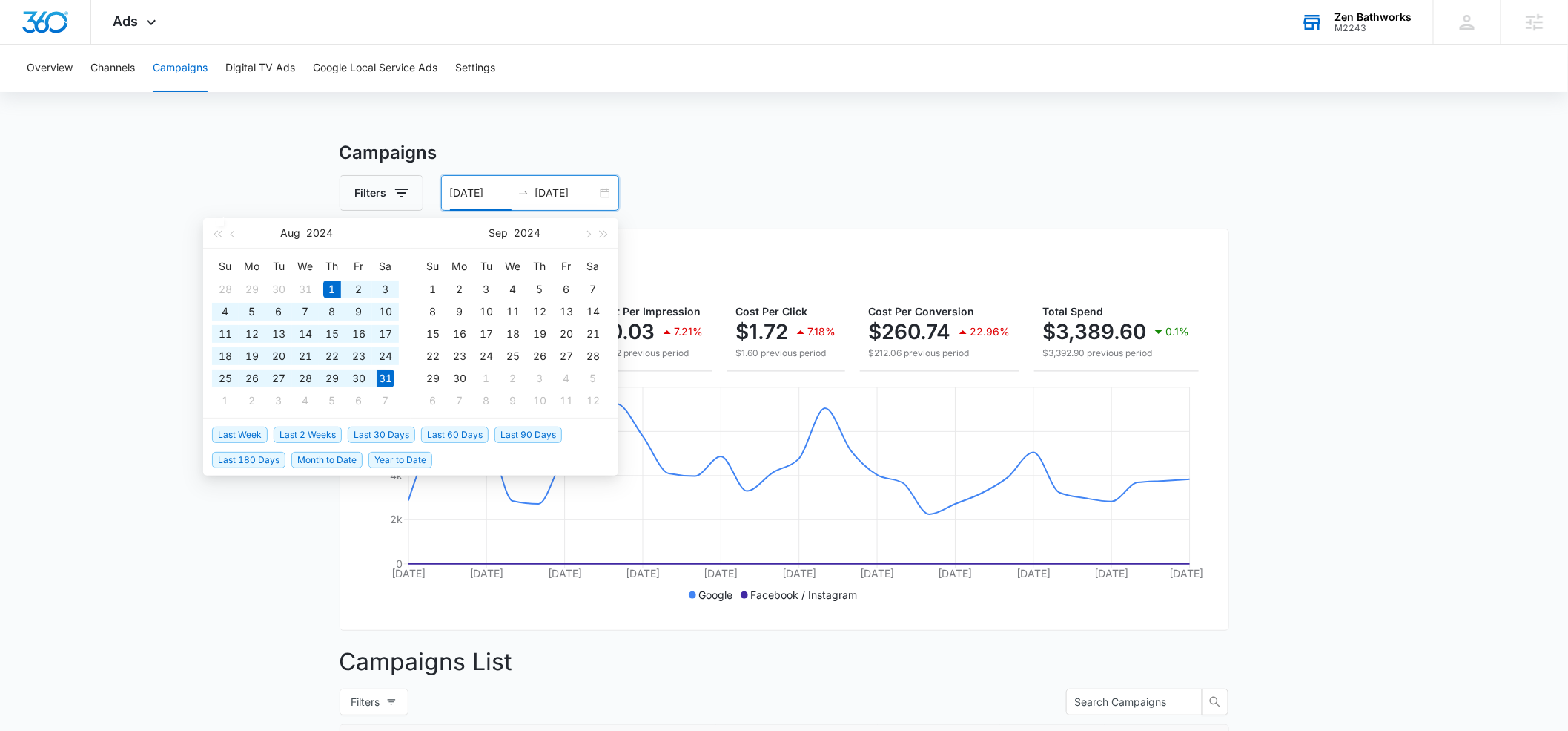
click at [575, 198] on input "[DATE]" at bounding box center [566, 193] width 62 height 16
click at [589, 235] on span "button" at bounding box center [587, 233] width 8 height 8
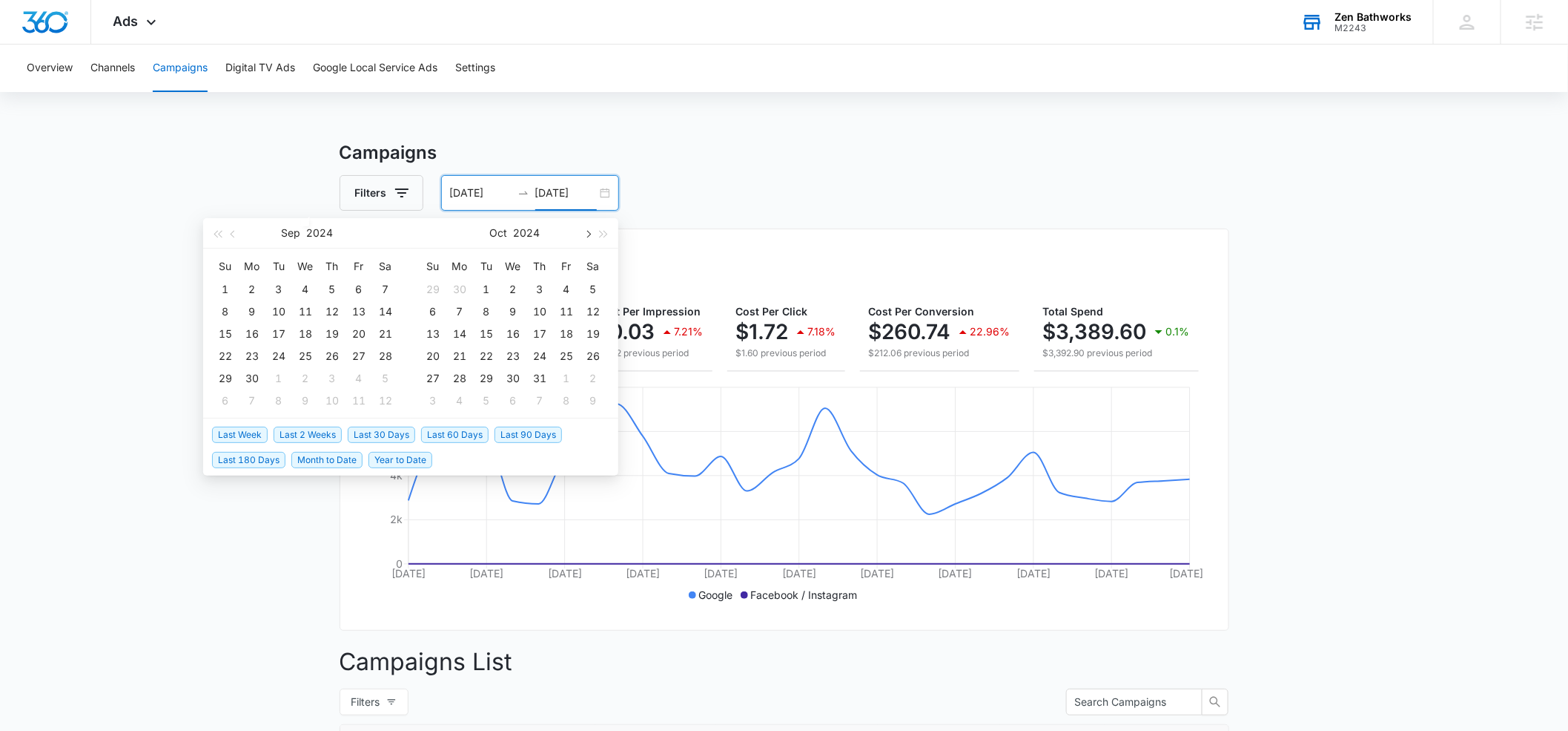
click at [589, 235] on span "button" at bounding box center [587, 233] width 8 height 8
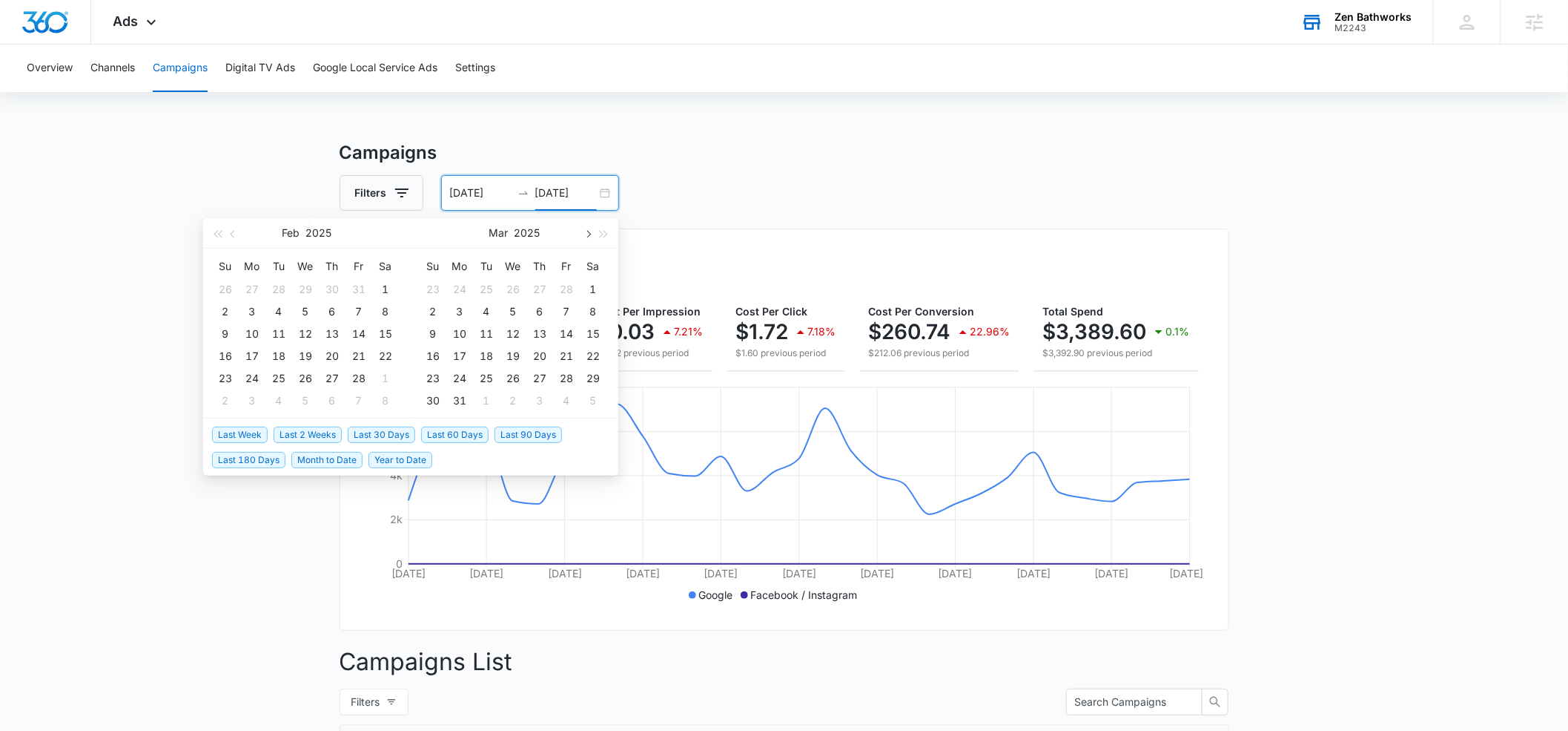
click at [589, 235] on span "button" at bounding box center [587, 233] width 8 height 8
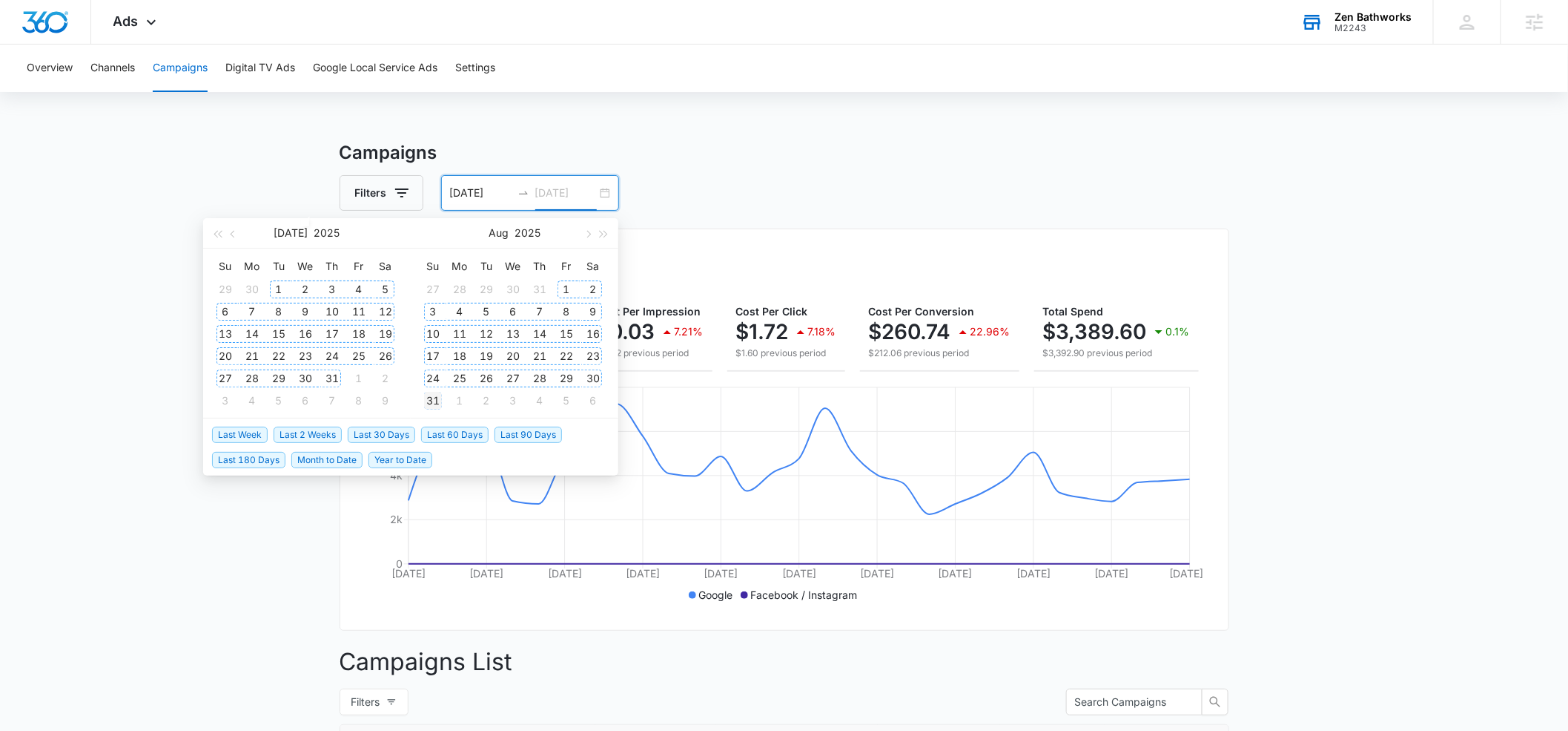
type input "[DATE]"
click at [439, 396] on div "31" at bounding box center [433, 400] width 18 height 18
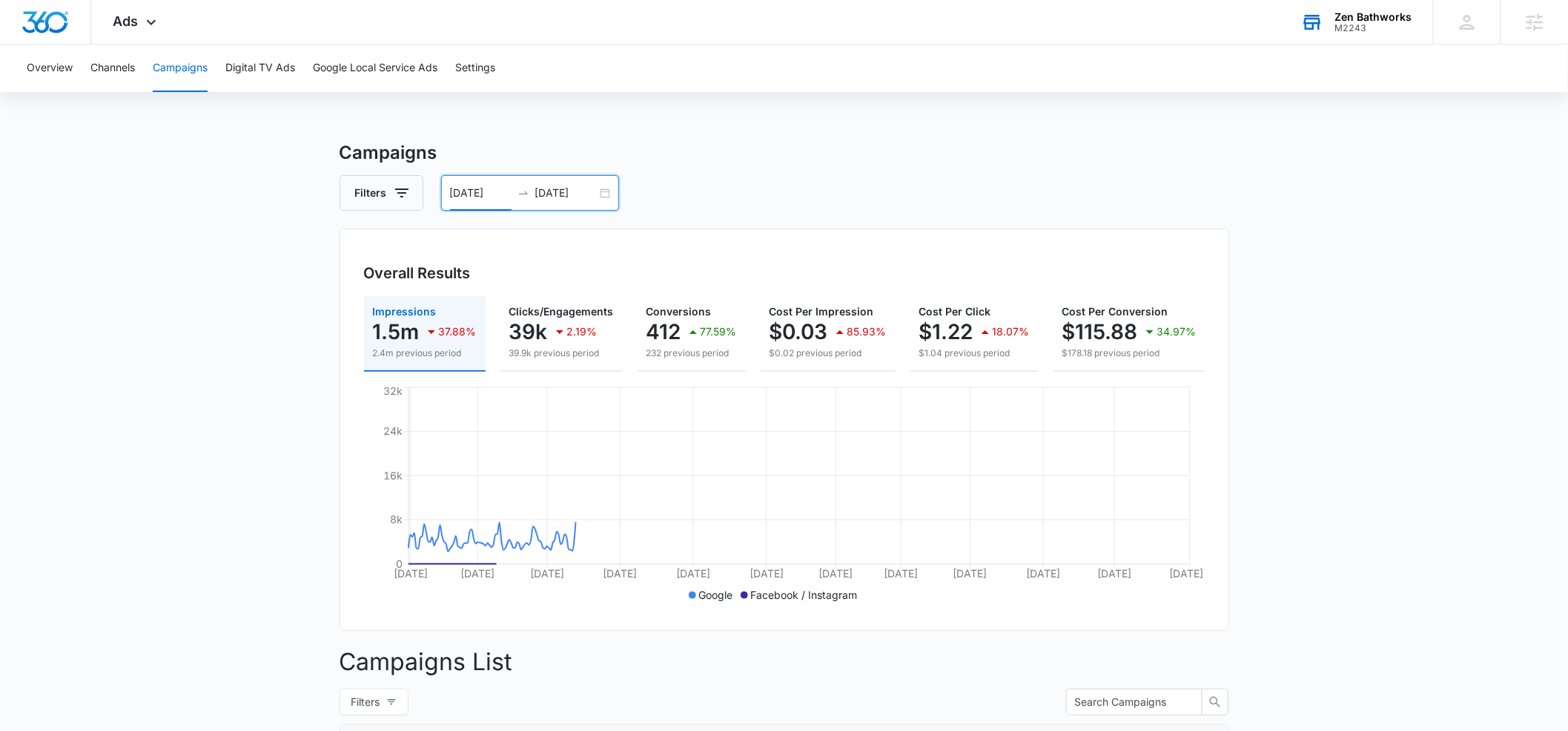
click at [502, 191] on input "[DATE]" at bounding box center [481, 193] width 62 height 16
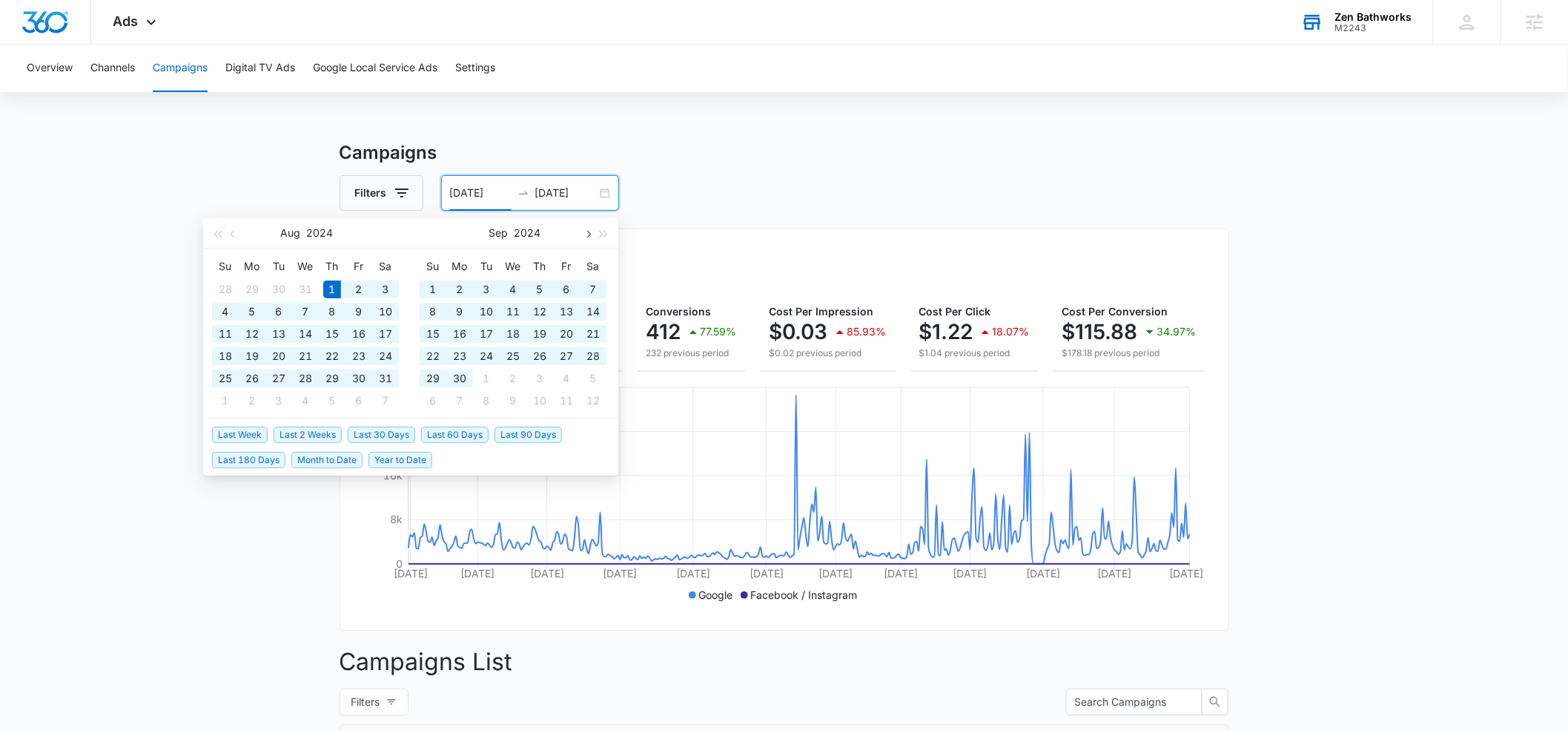
click at [585, 230] on span "button" at bounding box center [587, 233] width 8 height 8
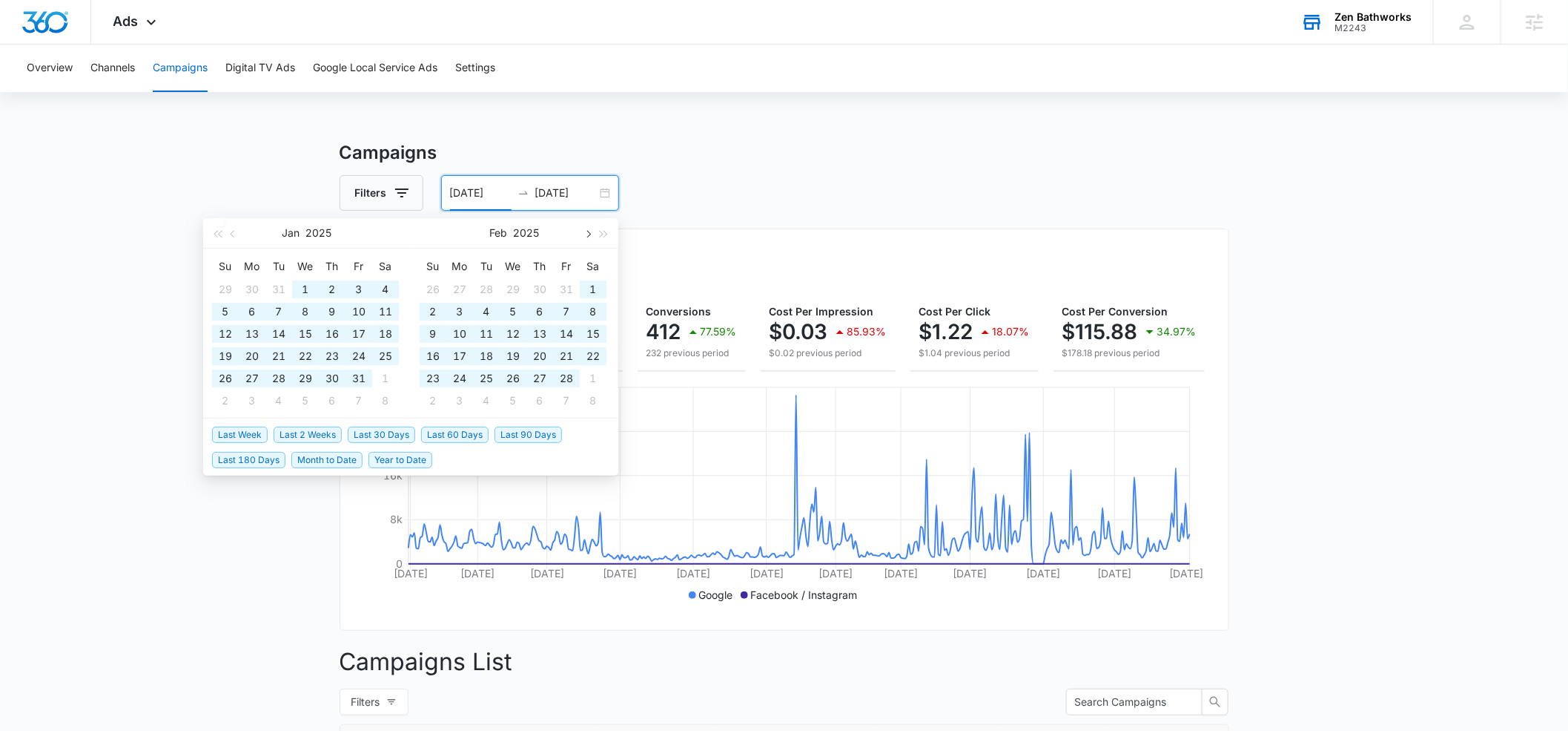
click at [585, 230] on span "button" at bounding box center [587, 233] width 8 height 8
click at [584, 230] on button "button" at bounding box center [587, 232] width 16 height 30
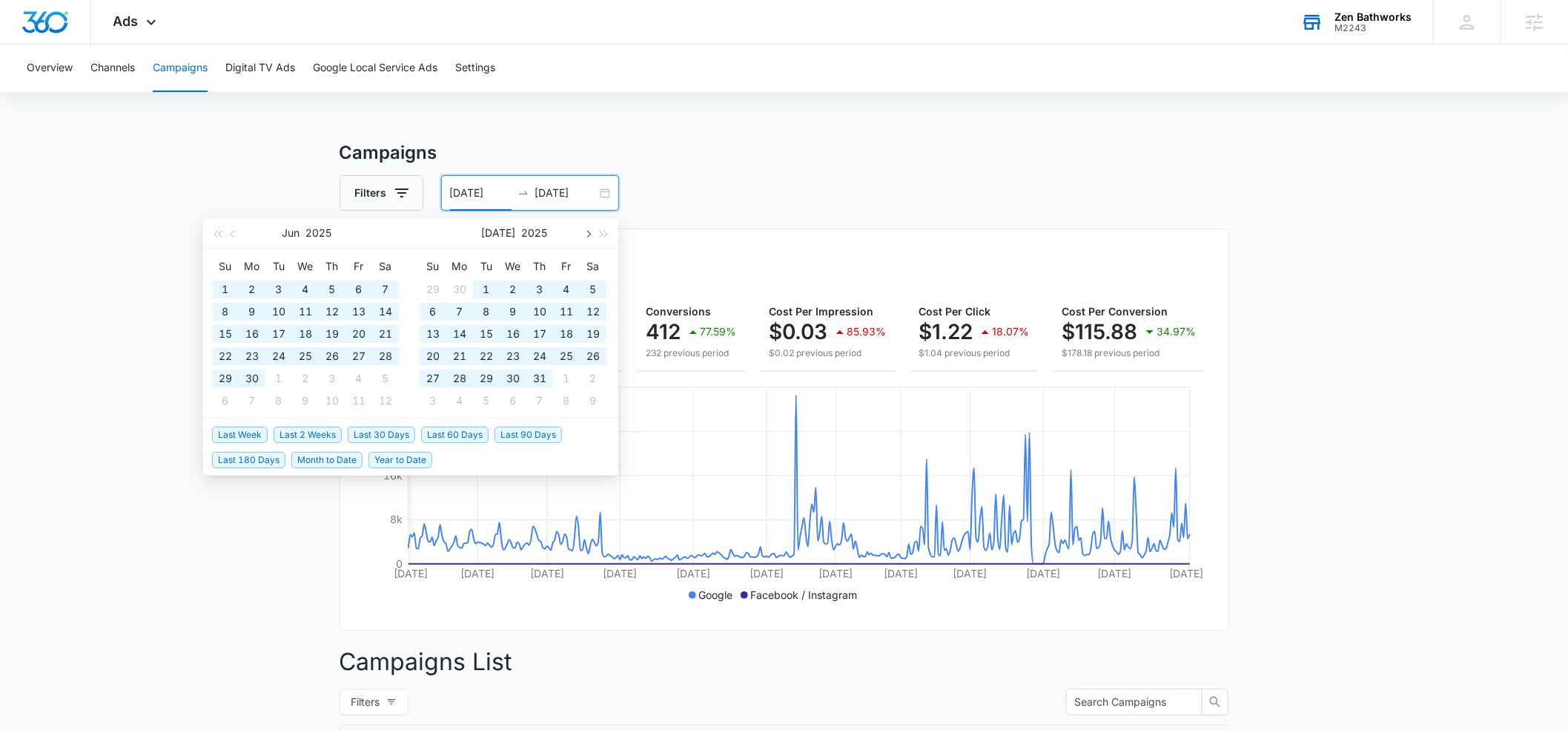
click at [584, 230] on button "button" at bounding box center [587, 232] width 16 height 30
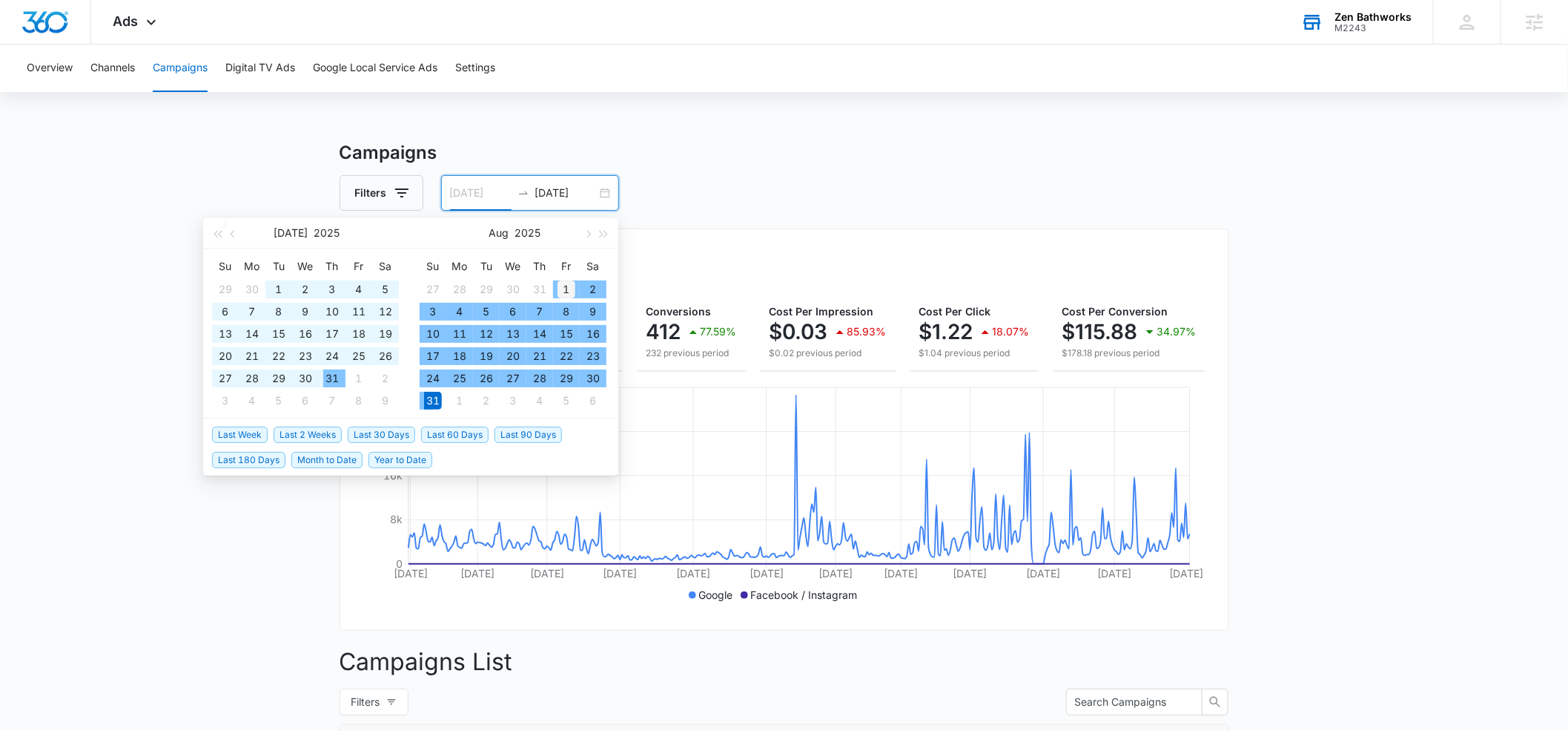
type input "[DATE]"
click at [561, 289] on div "1" at bounding box center [566, 289] width 18 height 18
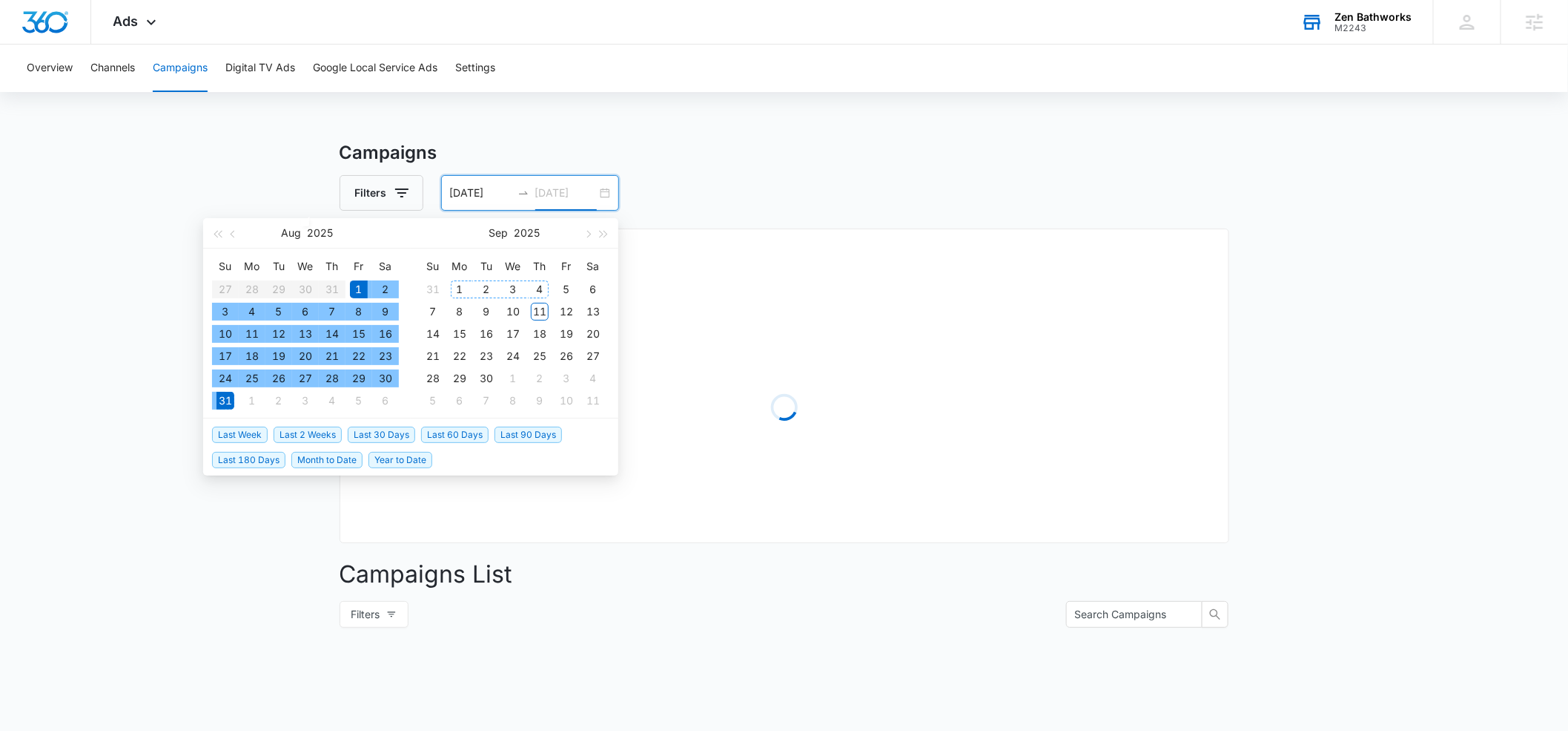
type input "[DATE]"
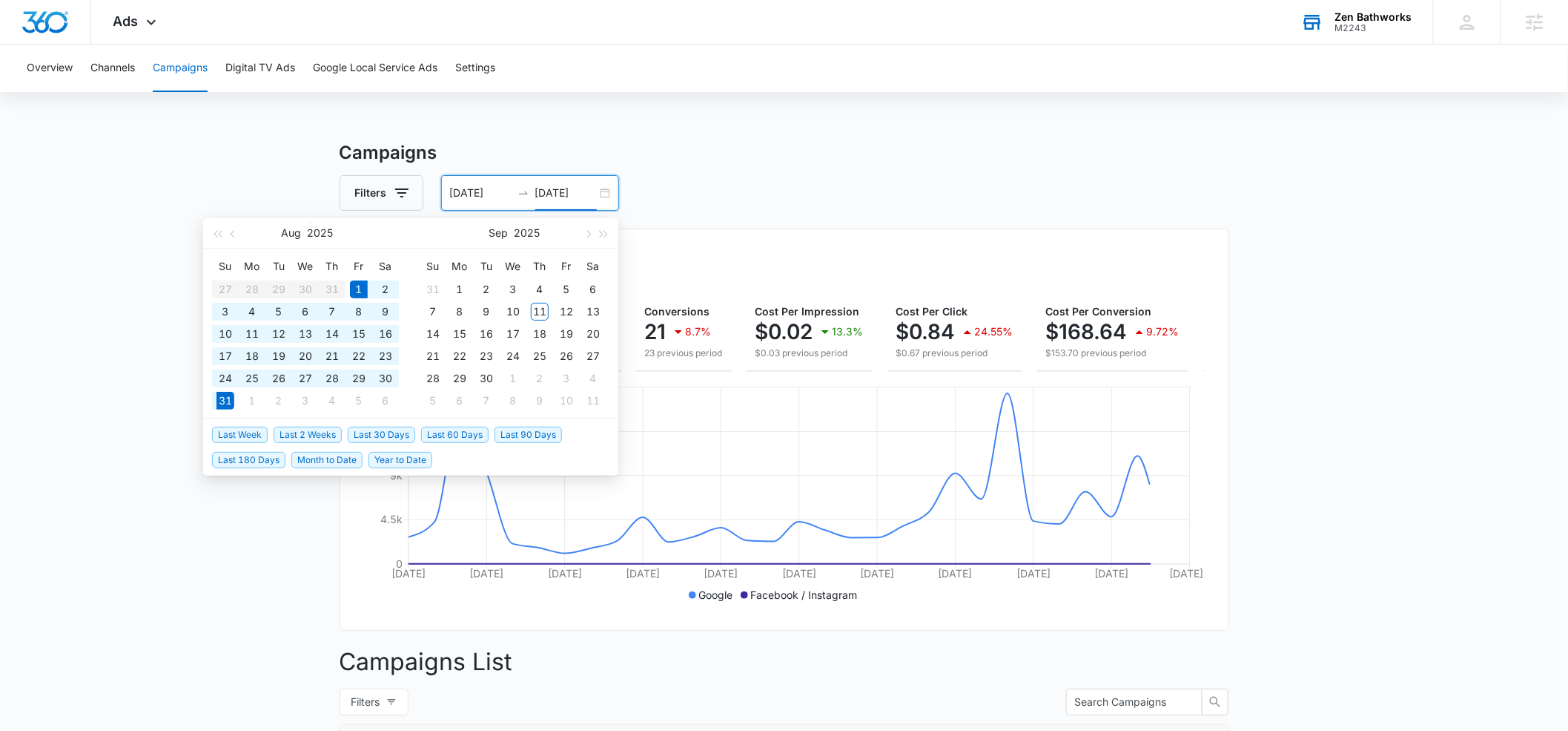
click at [887, 146] on h3 "Campaigns" at bounding box center [784, 153] width 890 height 27
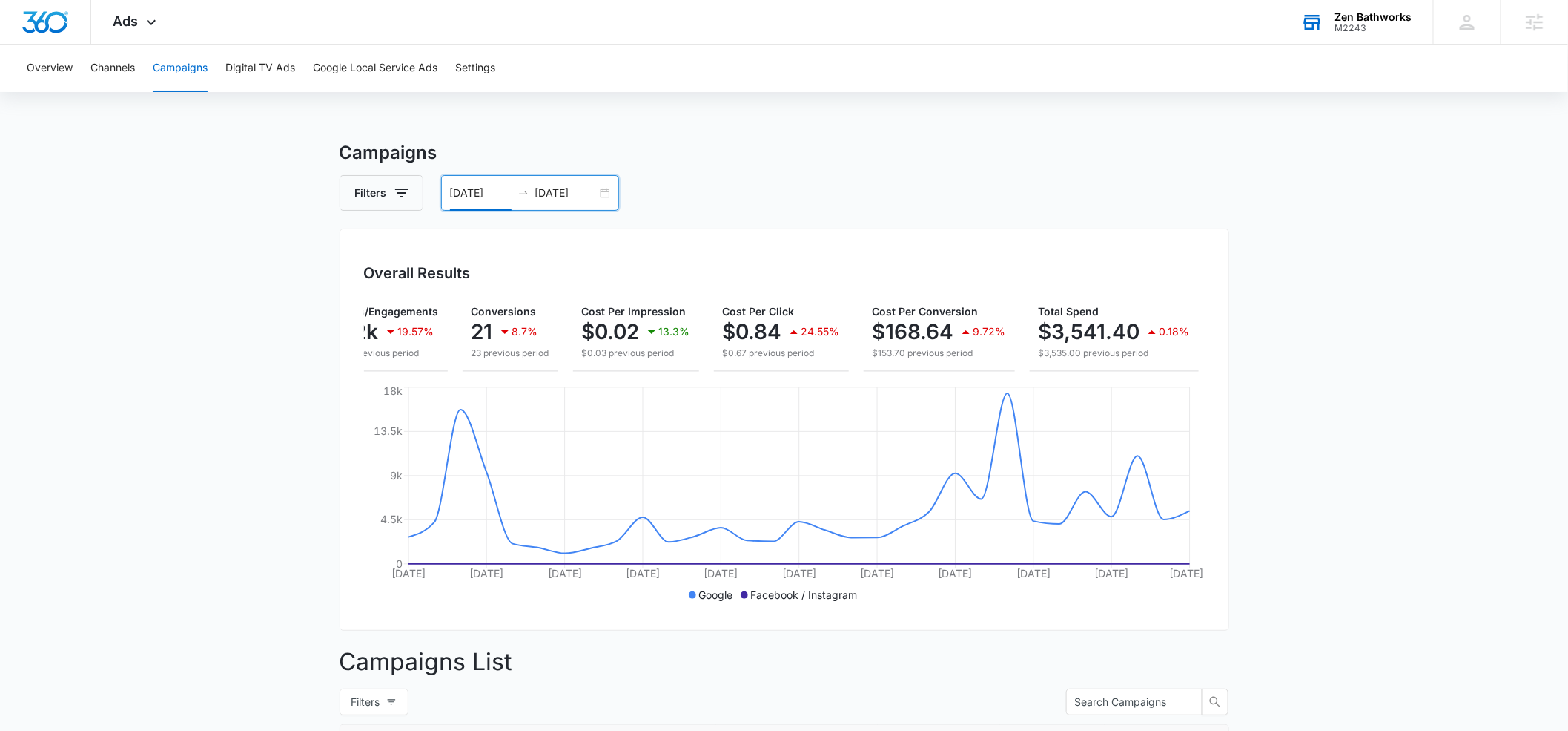
click at [497, 190] on input "[DATE]" at bounding box center [481, 193] width 62 height 16
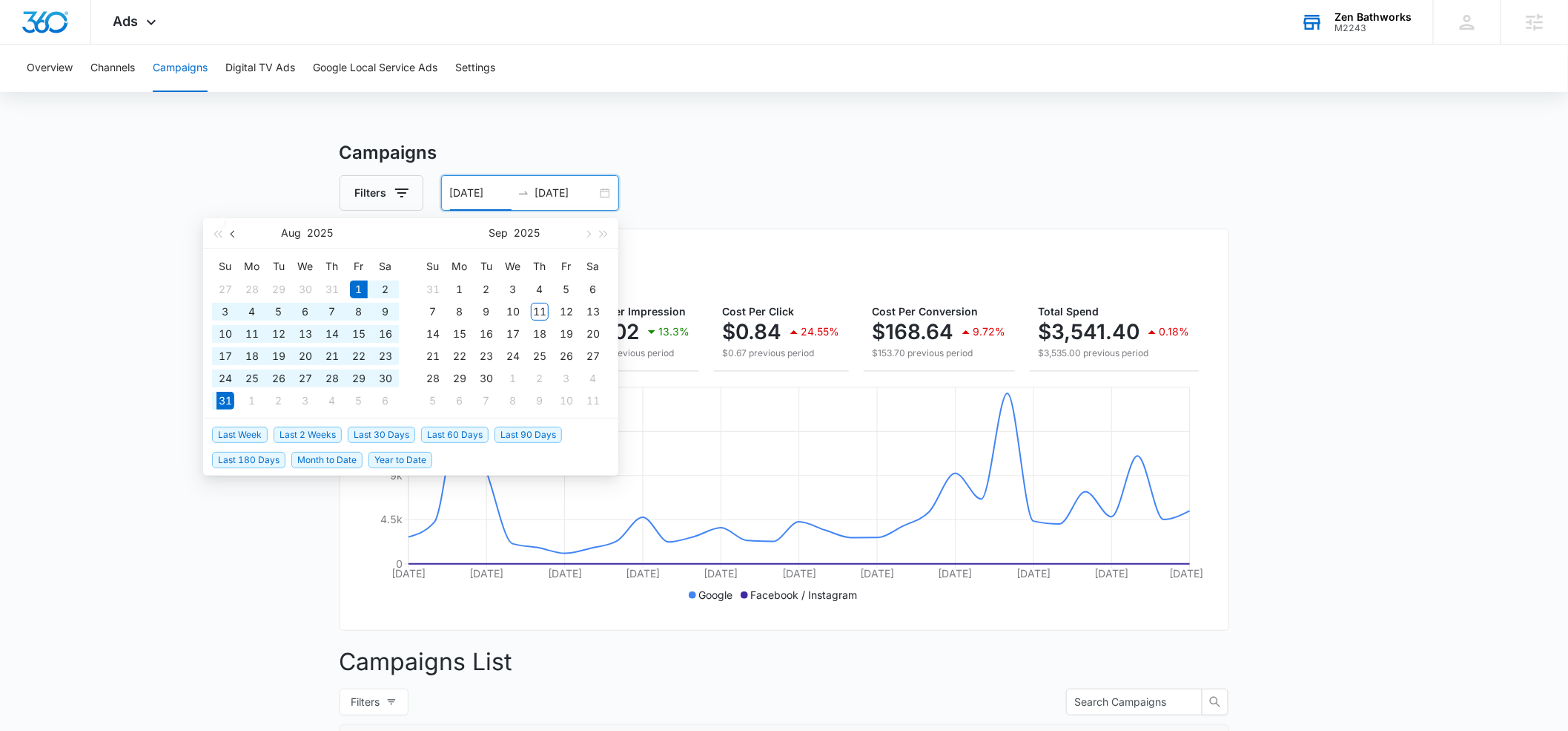
click at [233, 233] on span "button" at bounding box center [234, 233] width 8 height 8
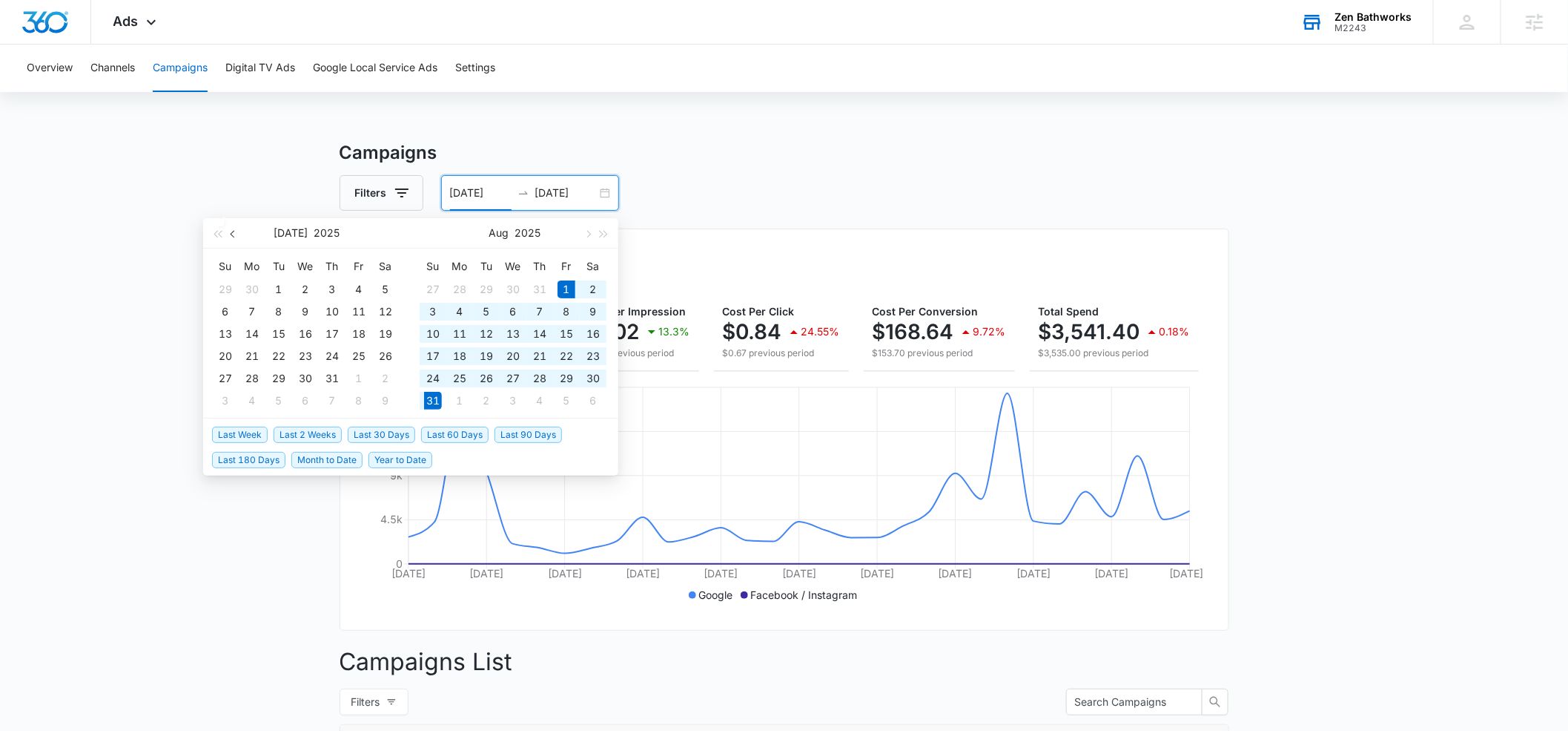
click at [233, 233] on span "button" at bounding box center [234, 233] width 8 height 8
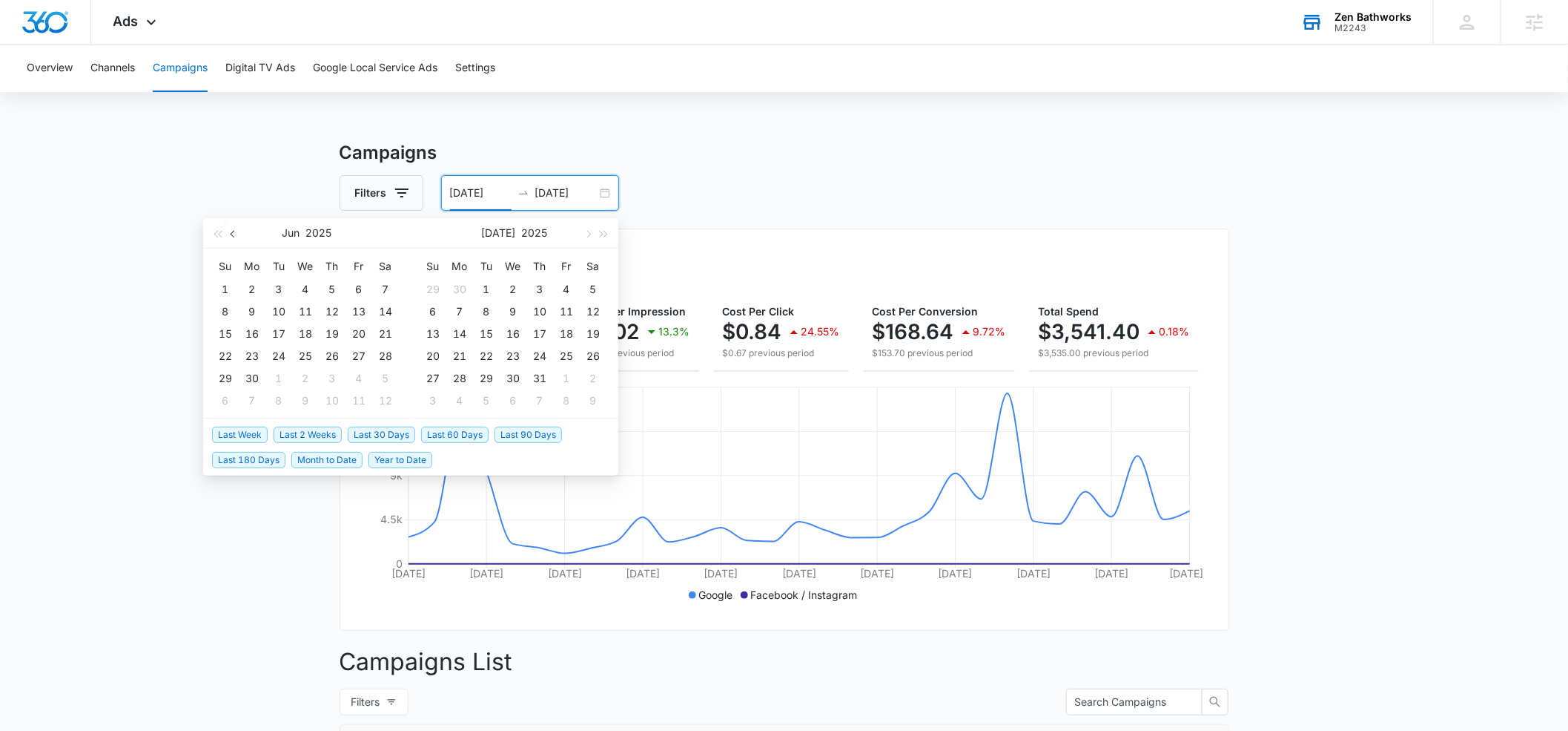
click at [233, 233] on span "button" at bounding box center [234, 233] width 8 height 8
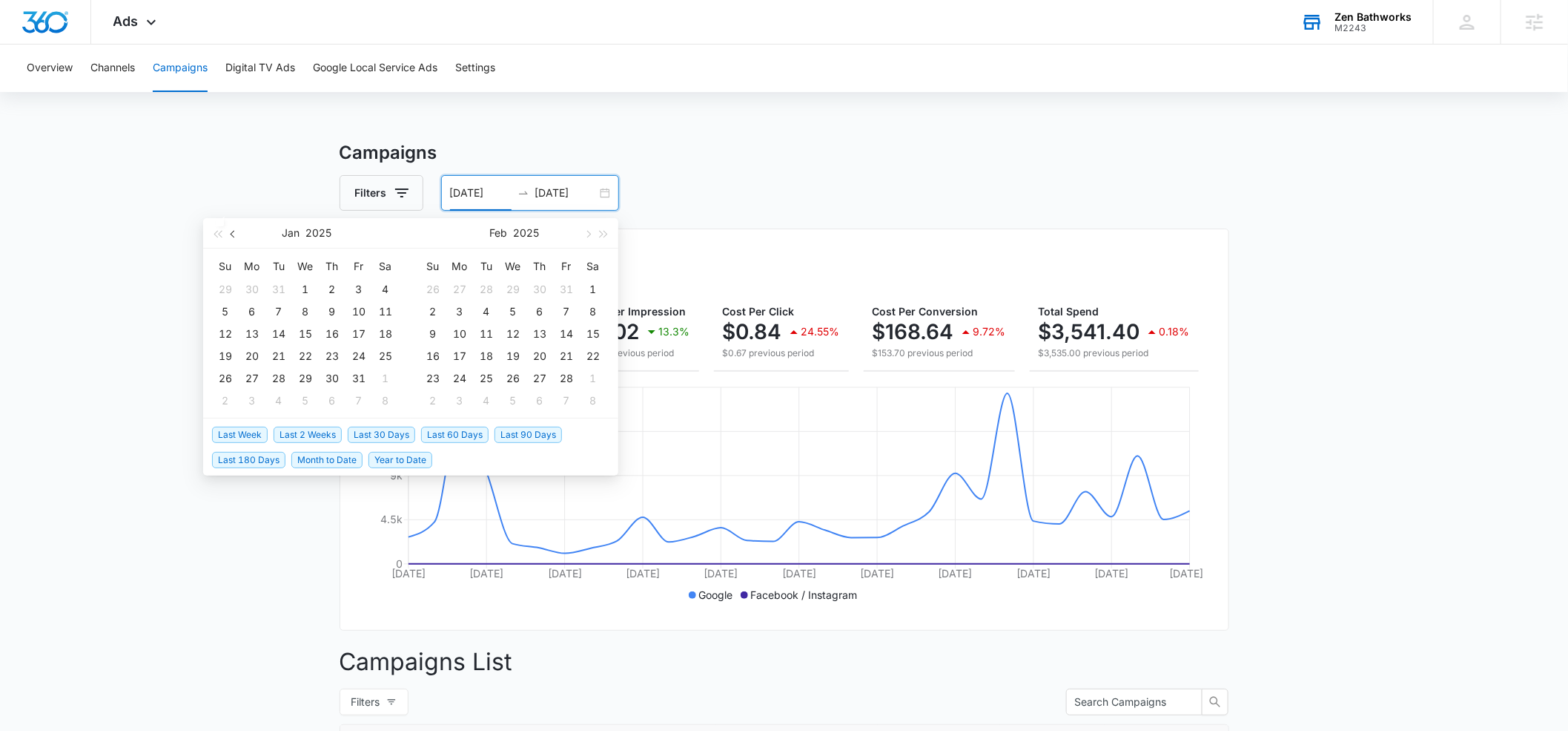
click at [233, 233] on span "button" at bounding box center [234, 233] width 8 height 8
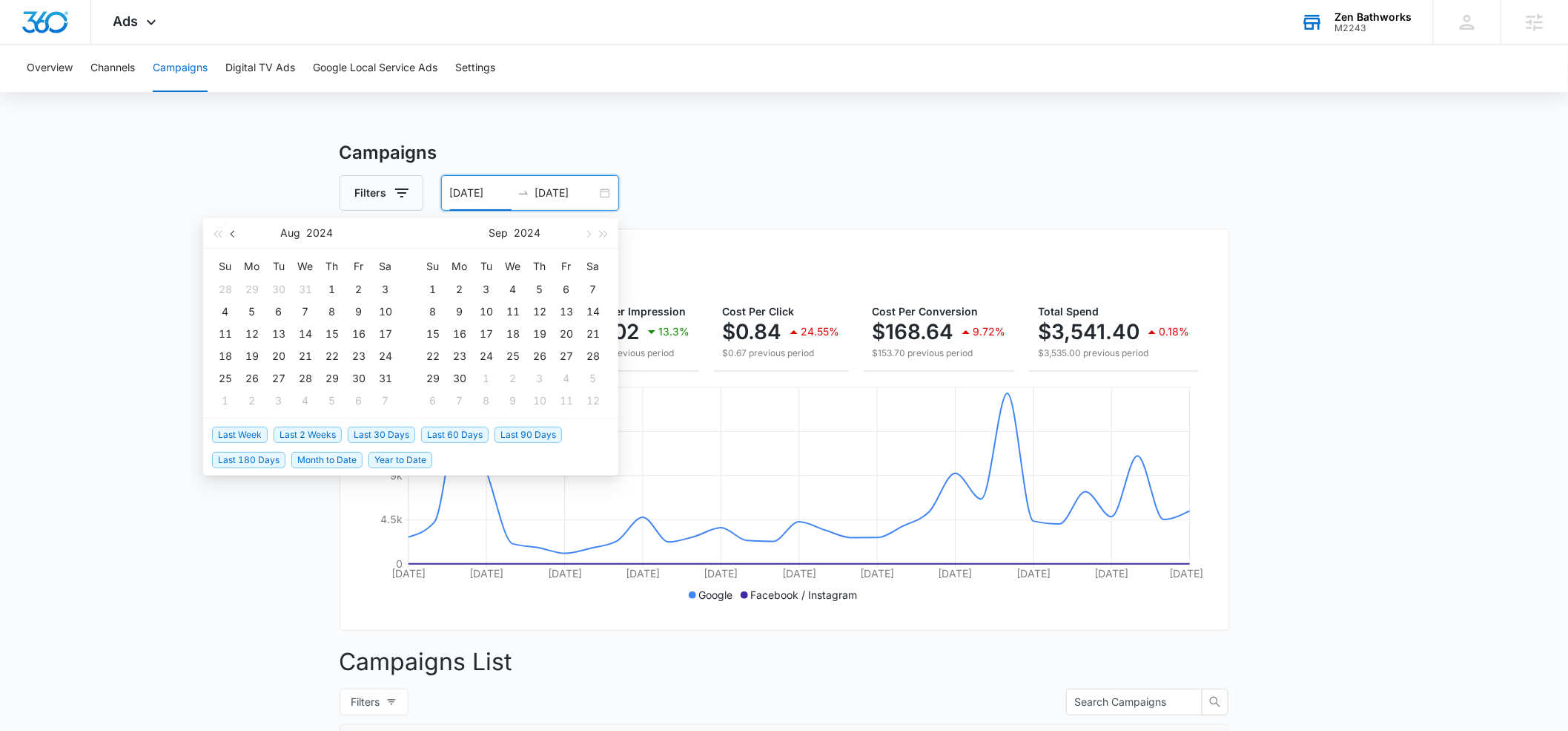
click at [233, 233] on span "button" at bounding box center [234, 233] width 8 height 8
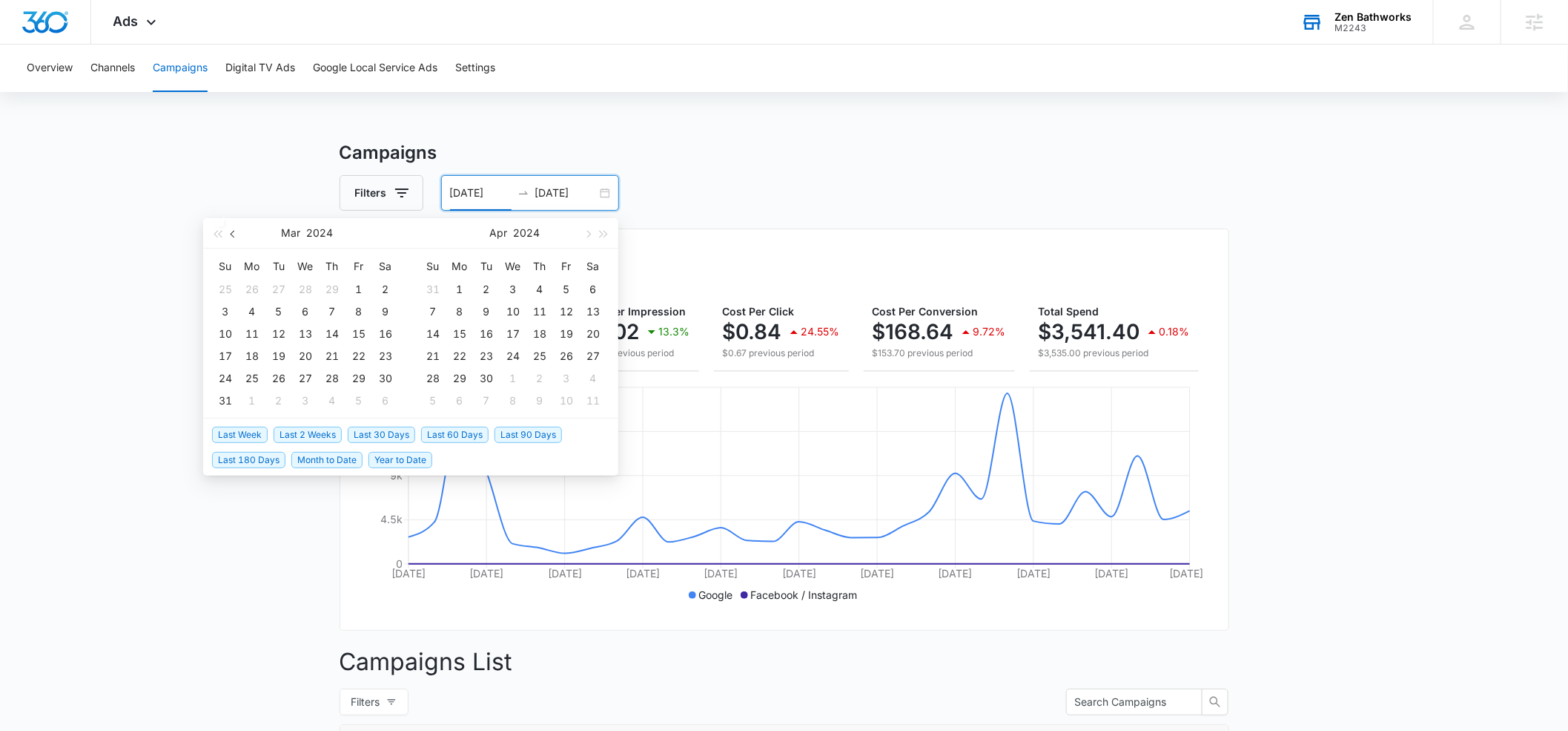
click at [233, 233] on span "button" at bounding box center [234, 233] width 8 height 8
type input "[DATE]"
click at [251, 282] on div "1" at bounding box center [252, 289] width 18 height 18
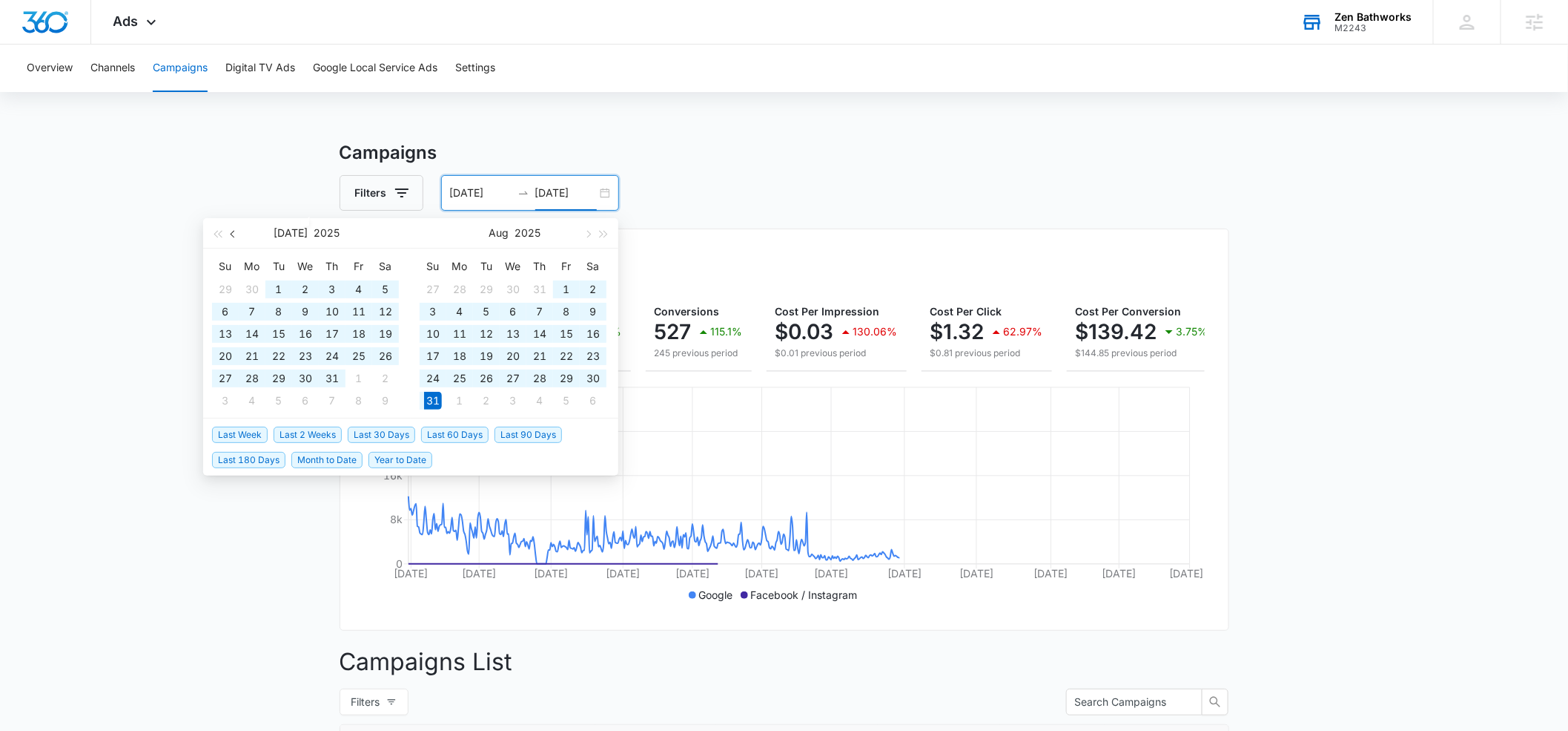
click at [237, 236] on button "button" at bounding box center [233, 232] width 16 height 30
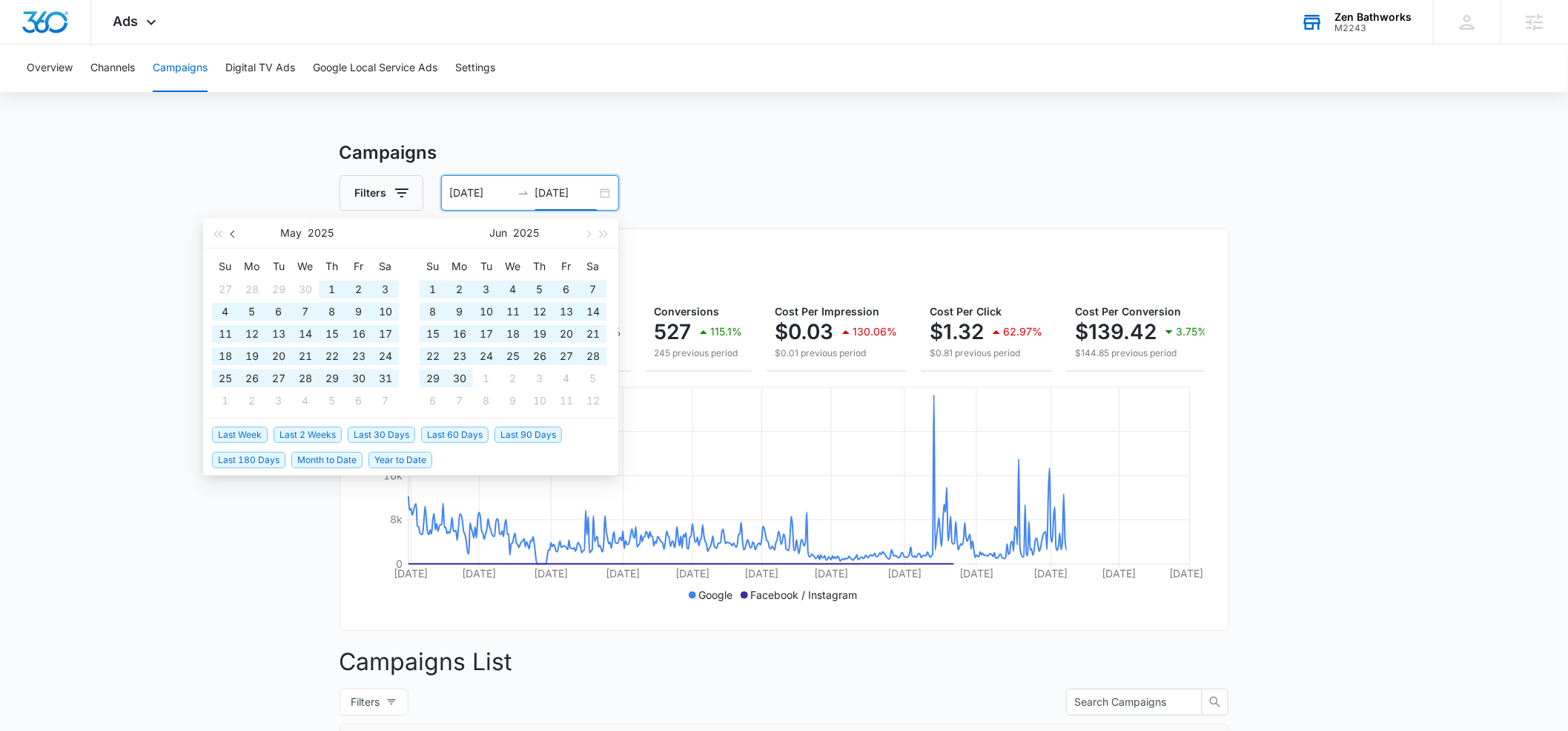
click at [237, 236] on button "button" at bounding box center [233, 232] width 16 height 30
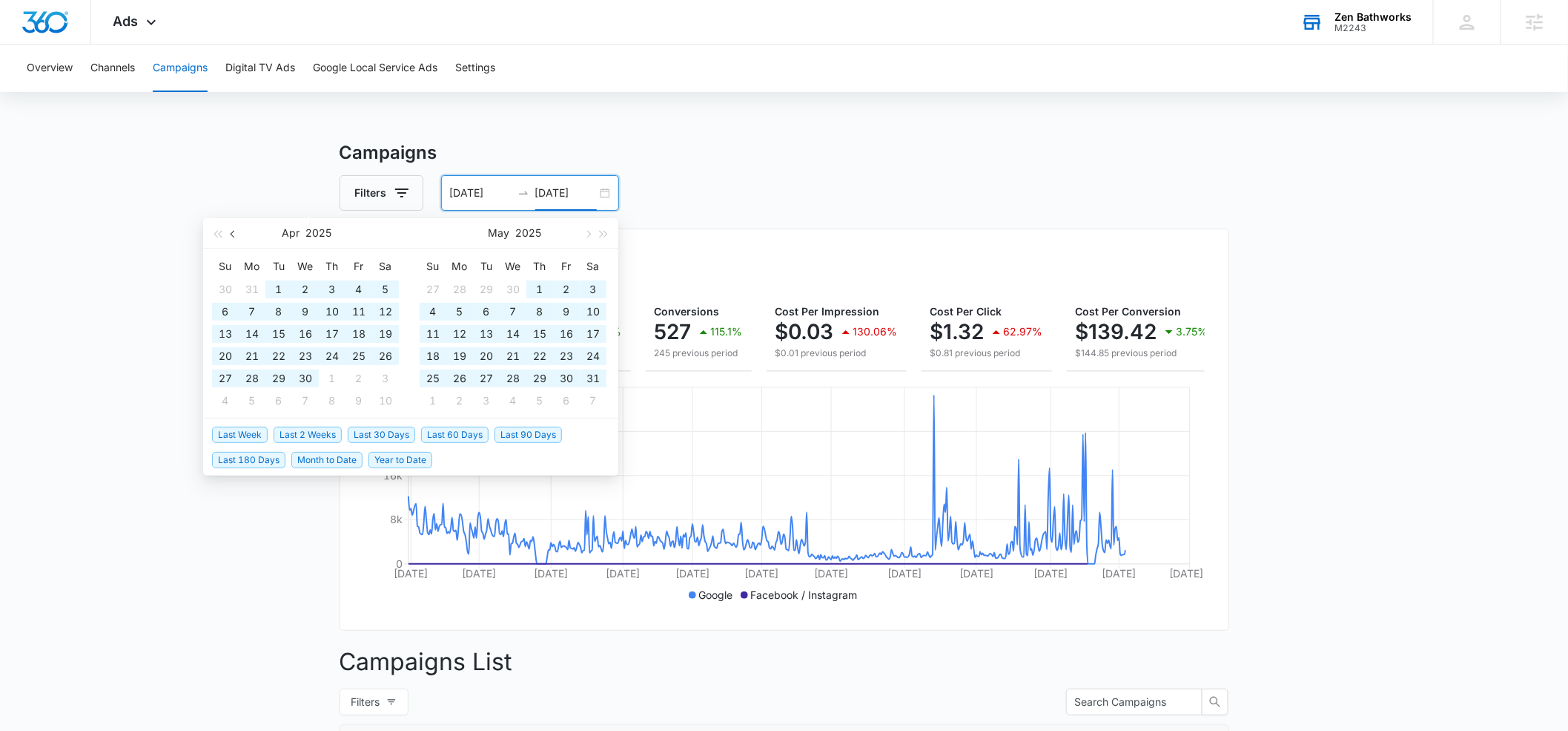
click at [237, 236] on button "button" at bounding box center [233, 232] width 16 height 30
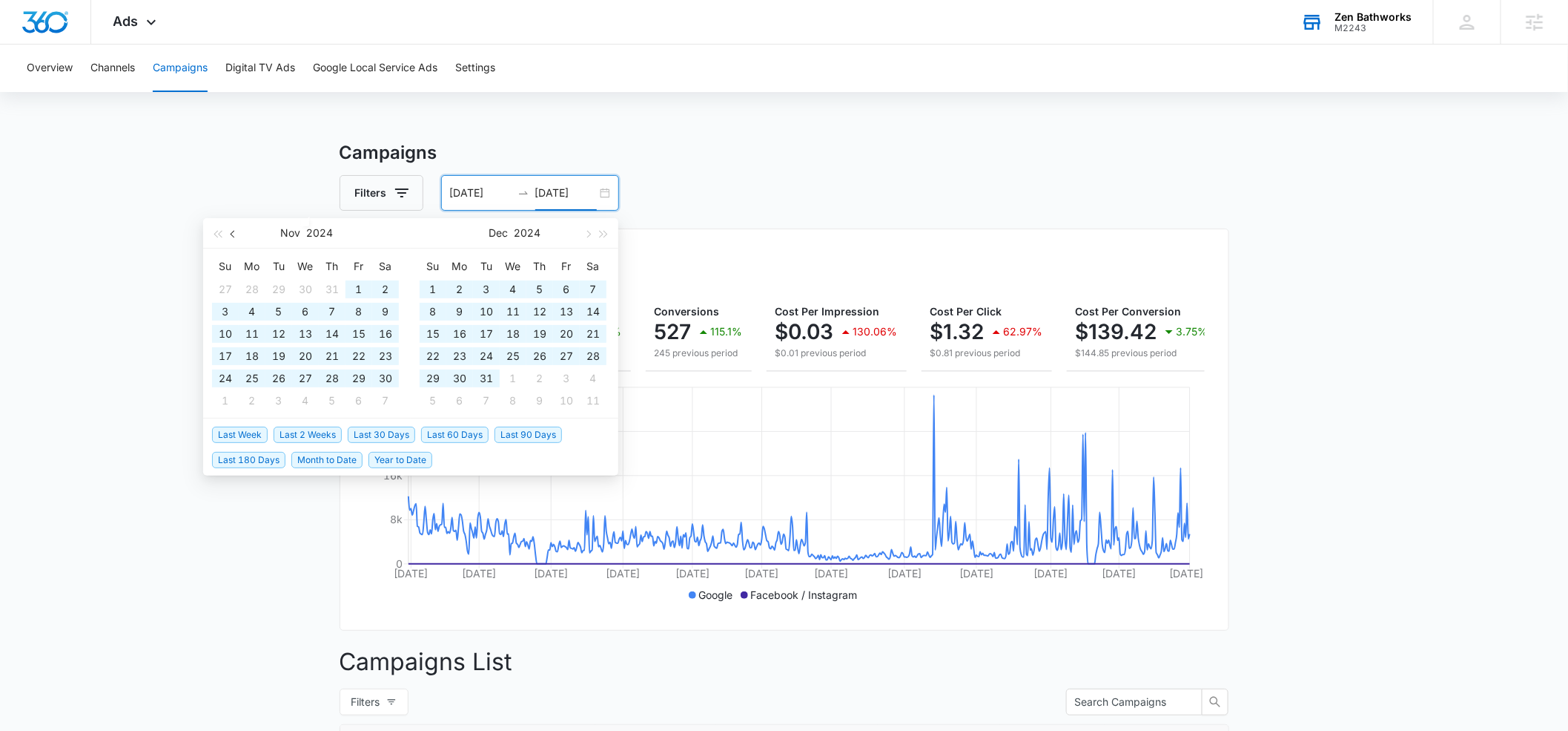
click at [237, 236] on button "button" at bounding box center [233, 232] width 16 height 30
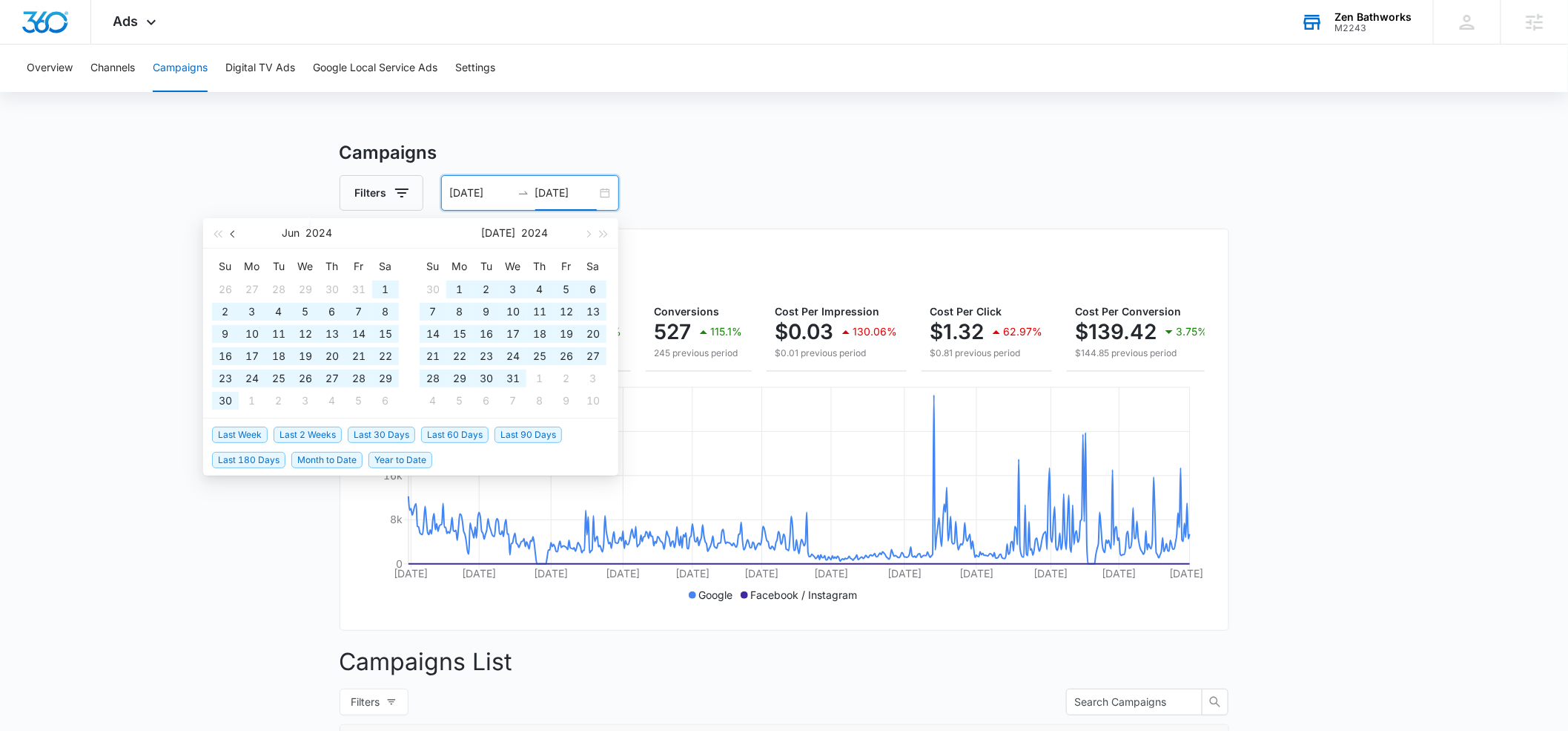
click at [237, 236] on button "button" at bounding box center [233, 232] width 16 height 30
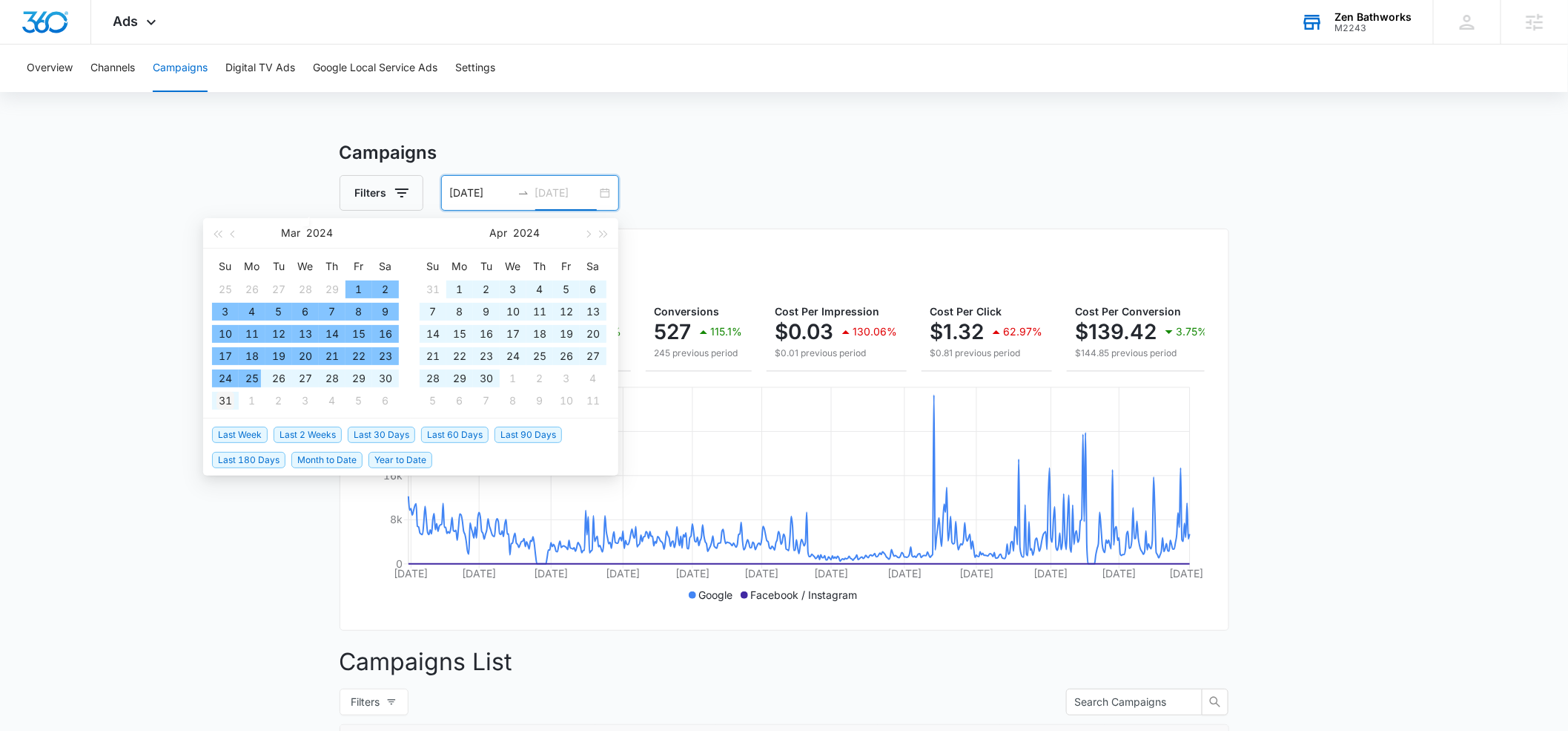
type input "[DATE]"
click at [224, 399] on div "31" at bounding box center [225, 400] width 18 height 18
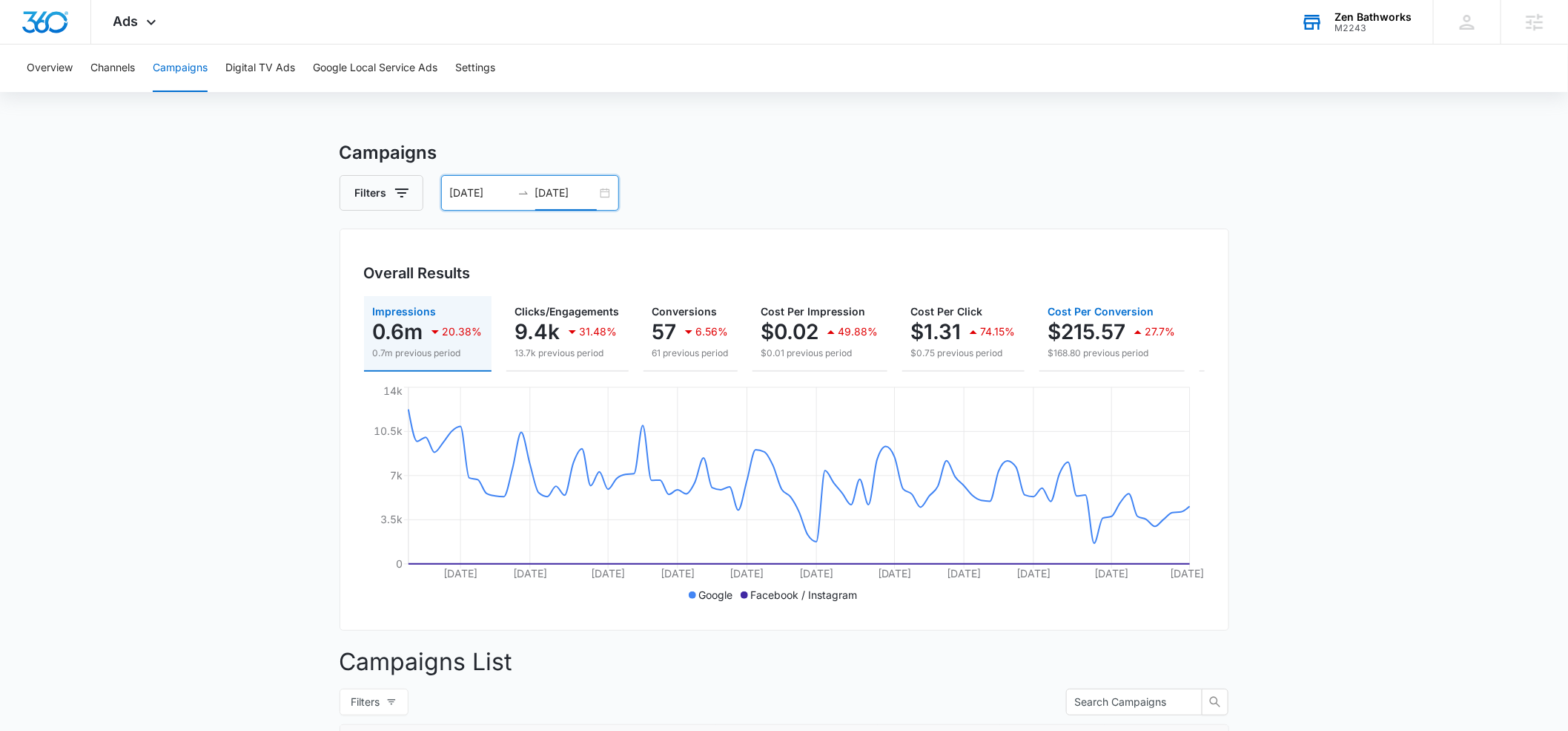
scroll to position [0, 186]
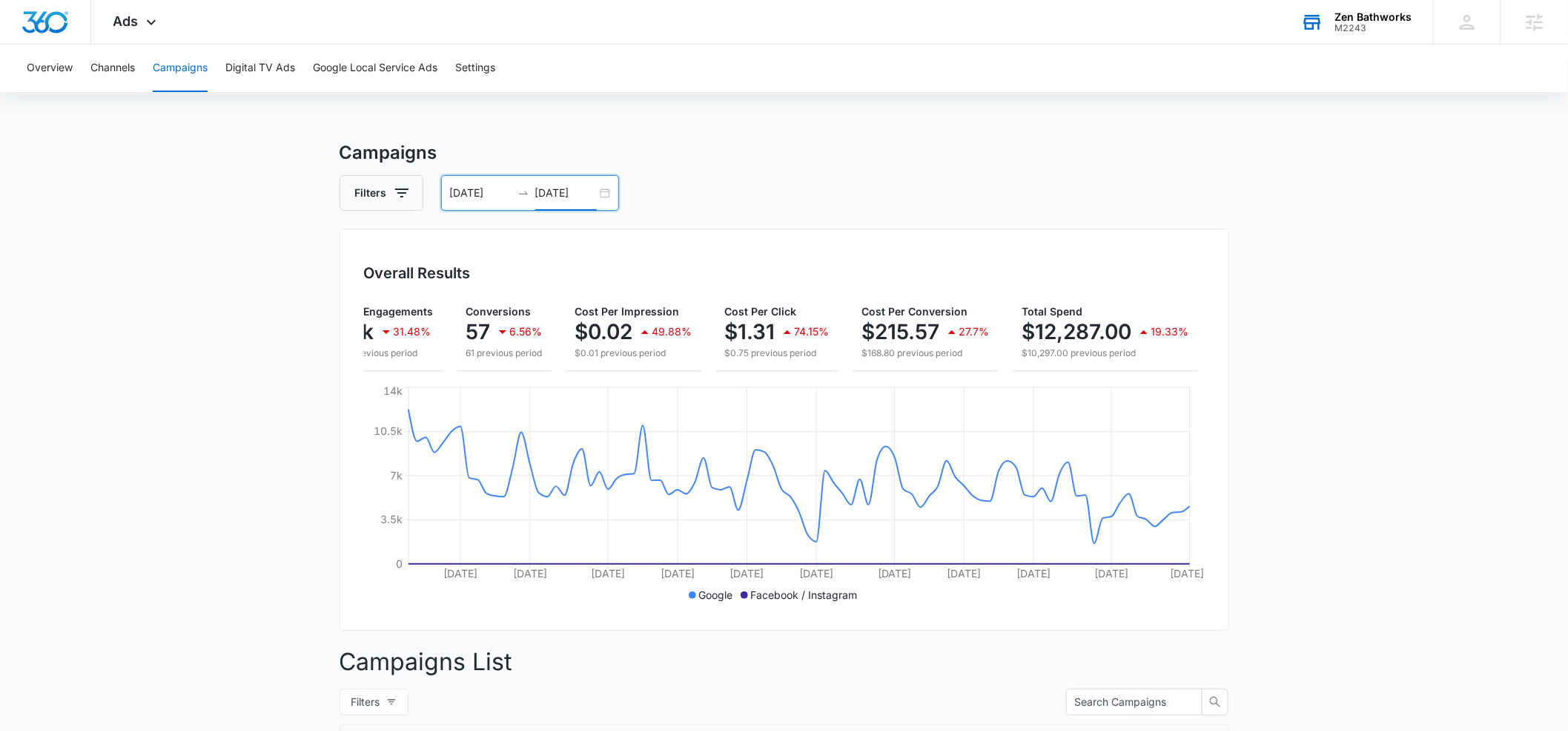
click at [475, 191] on input "[DATE]" at bounding box center [481, 193] width 62 height 16
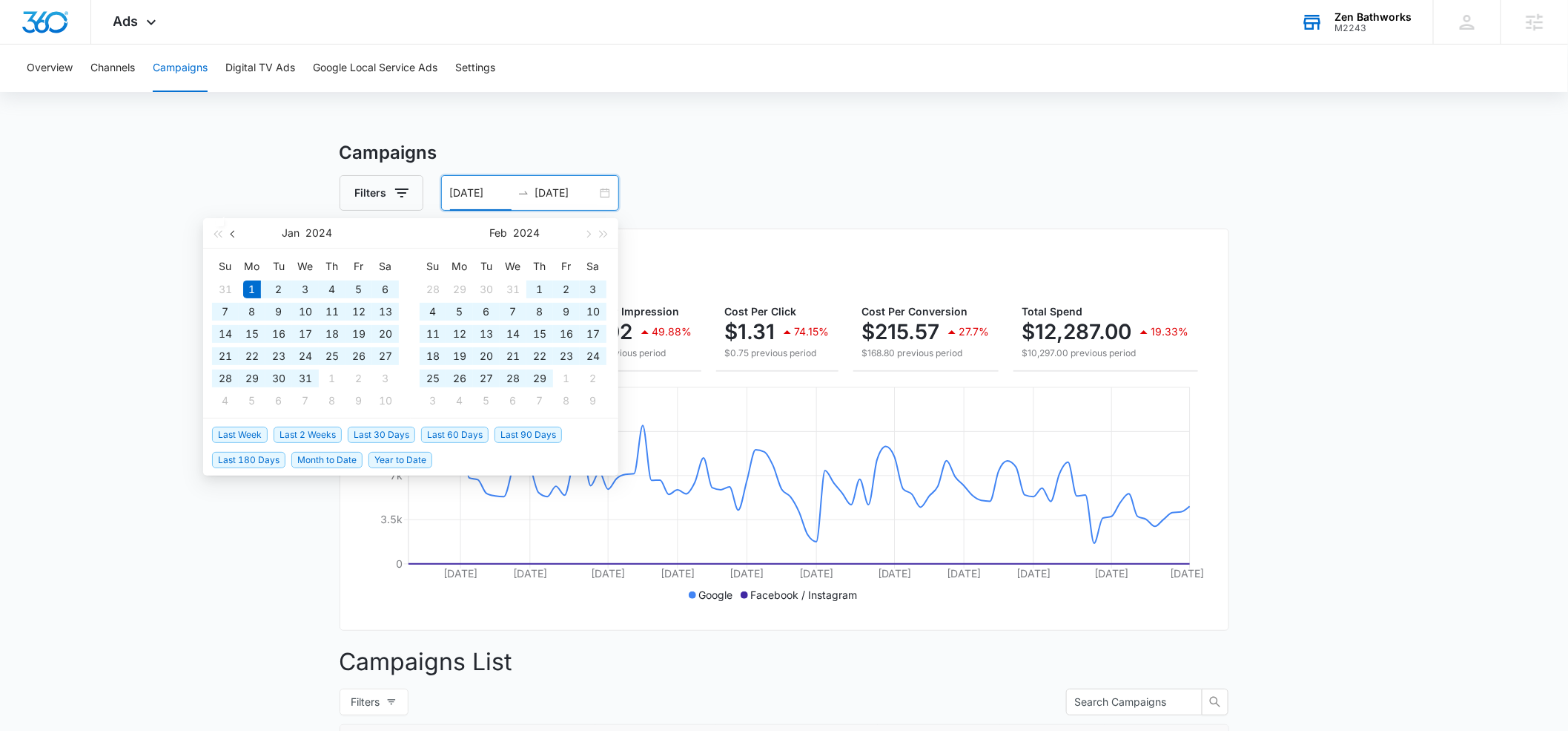
click at [231, 237] on button "button" at bounding box center [233, 232] width 16 height 30
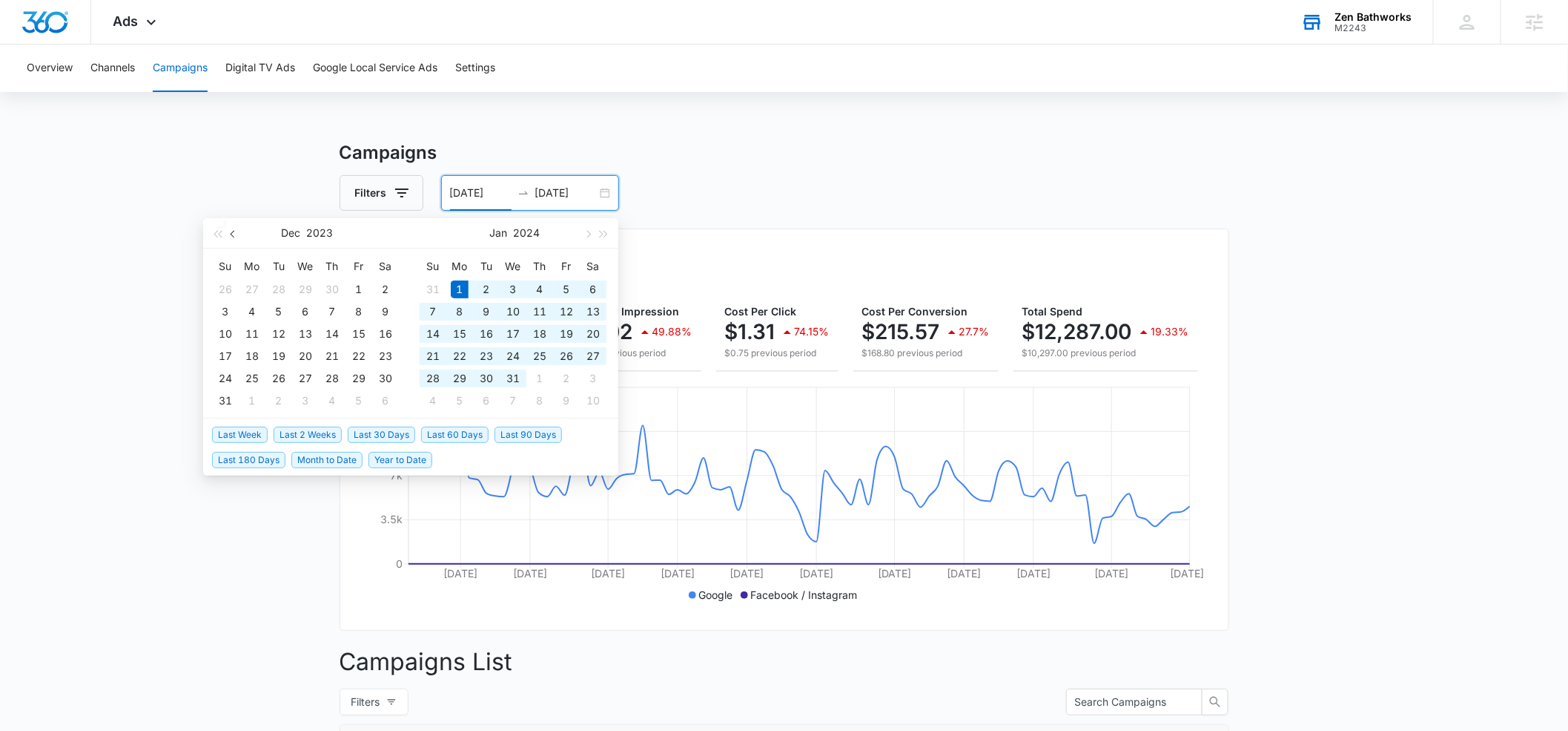
click at [231, 237] on button "button" at bounding box center [233, 232] width 16 height 30
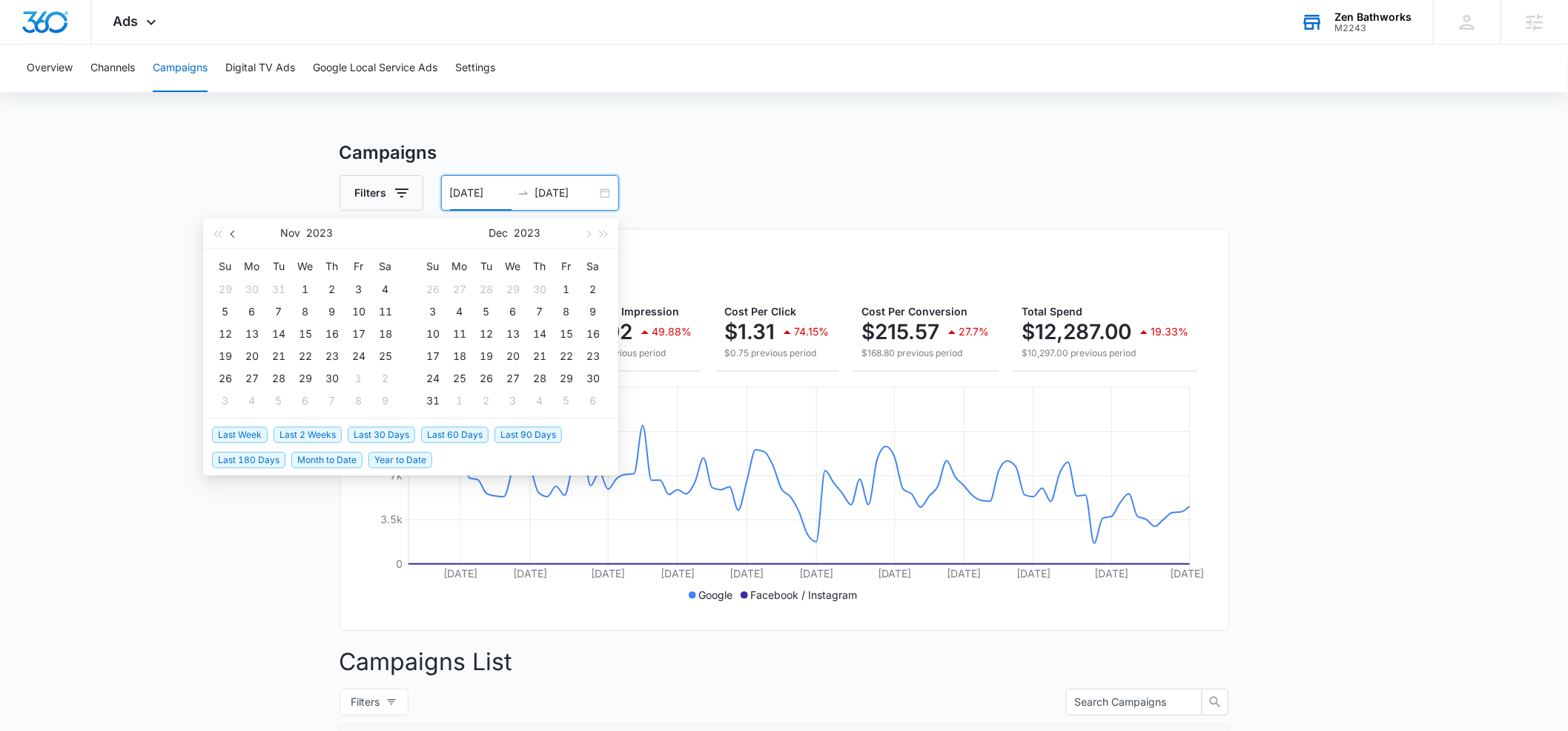
click at [231, 237] on button "button" at bounding box center [233, 232] width 16 height 30
type input "[DATE]"
click at [223, 288] on div "1" at bounding box center [225, 289] width 18 height 18
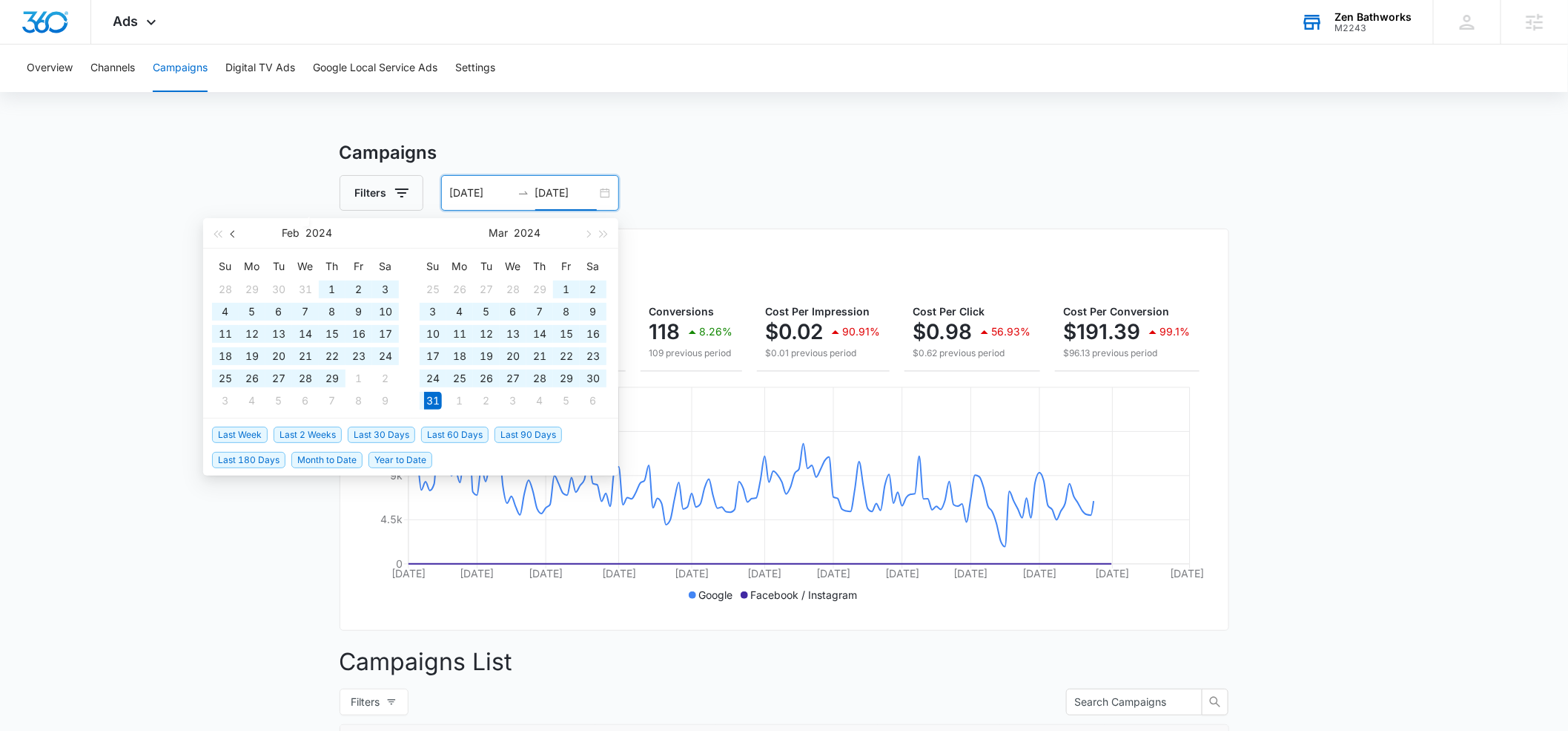
click at [232, 233] on span "button" at bounding box center [234, 233] width 8 height 8
click at [589, 238] on button "button" at bounding box center [587, 232] width 16 height 30
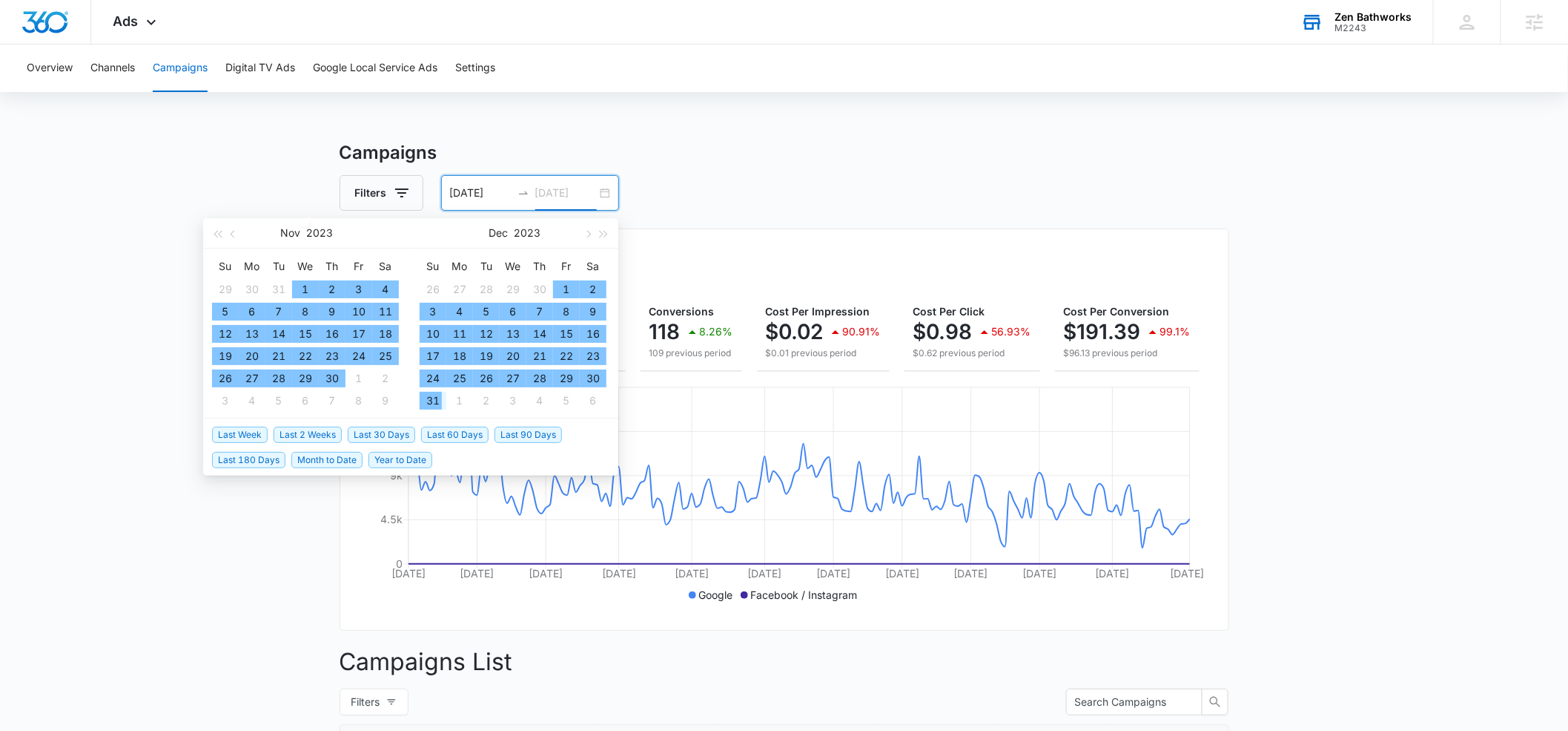
click at [427, 397] on div "31" at bounding box center [433, 400] width 18 height 18
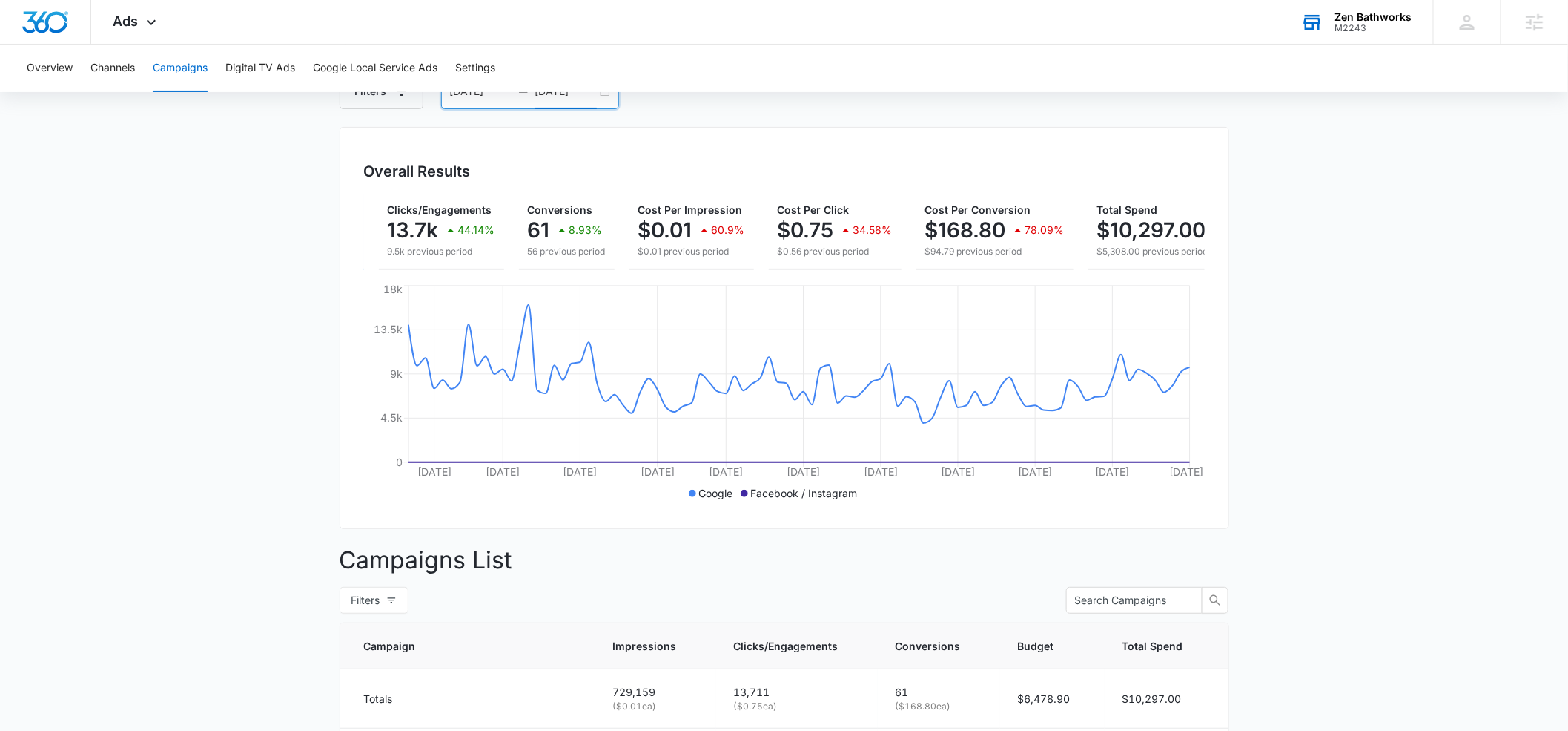
scroll to position [0, 0]
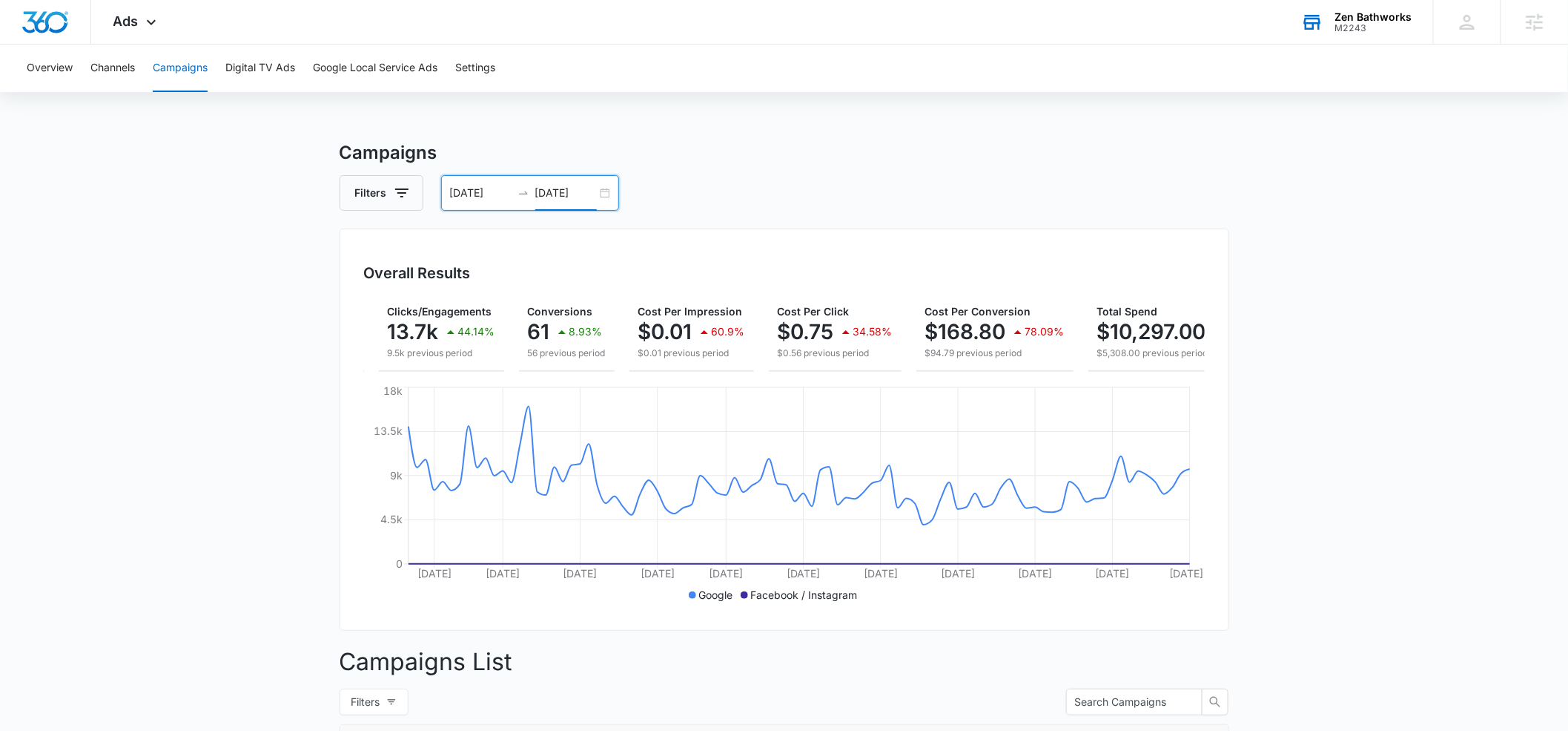
click at [580, 190] on input "[DATE]" at bounding box center [566, 193] width 62 height 16
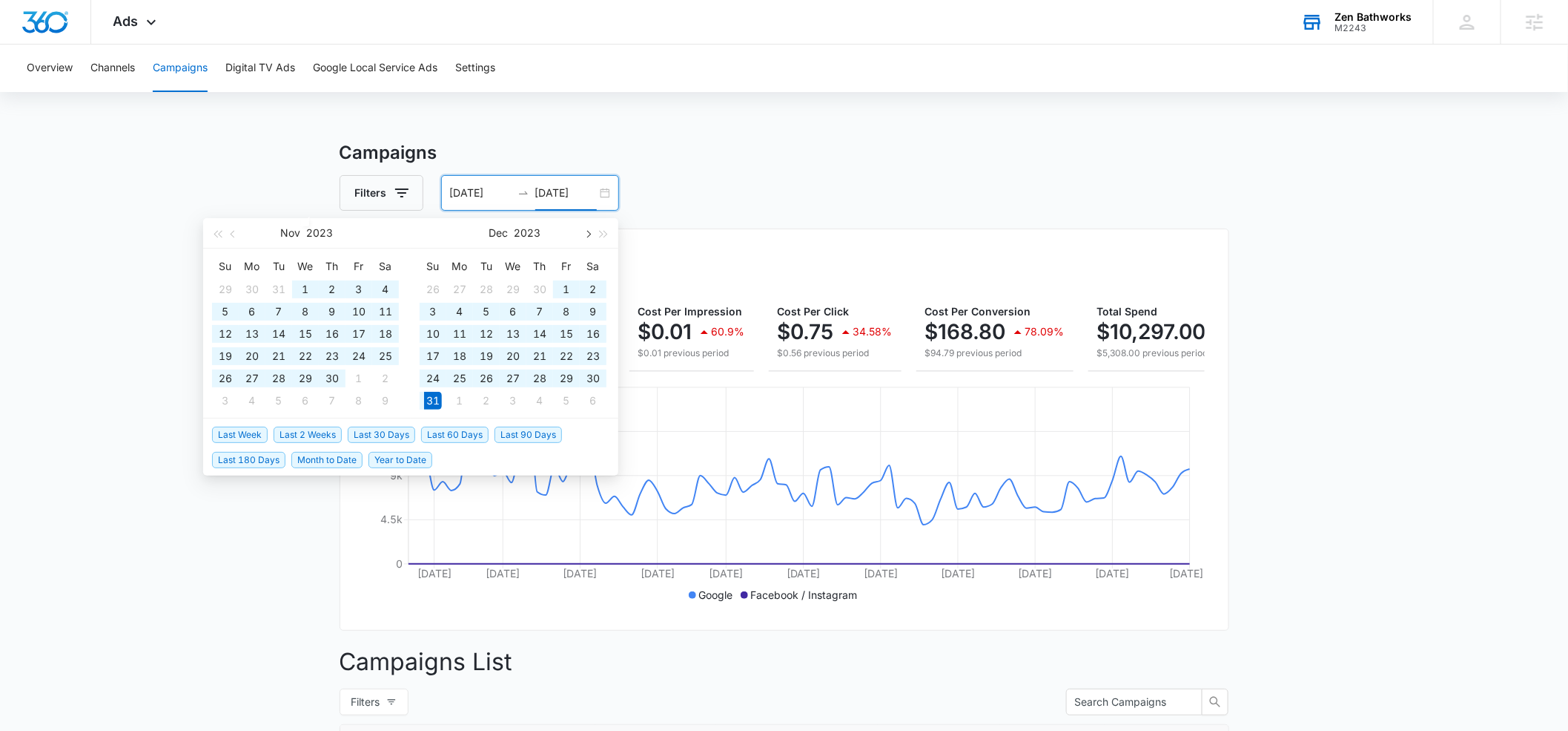
click at [585, 232] on span "button" at bounding box center [587, 233] width 8 height 8
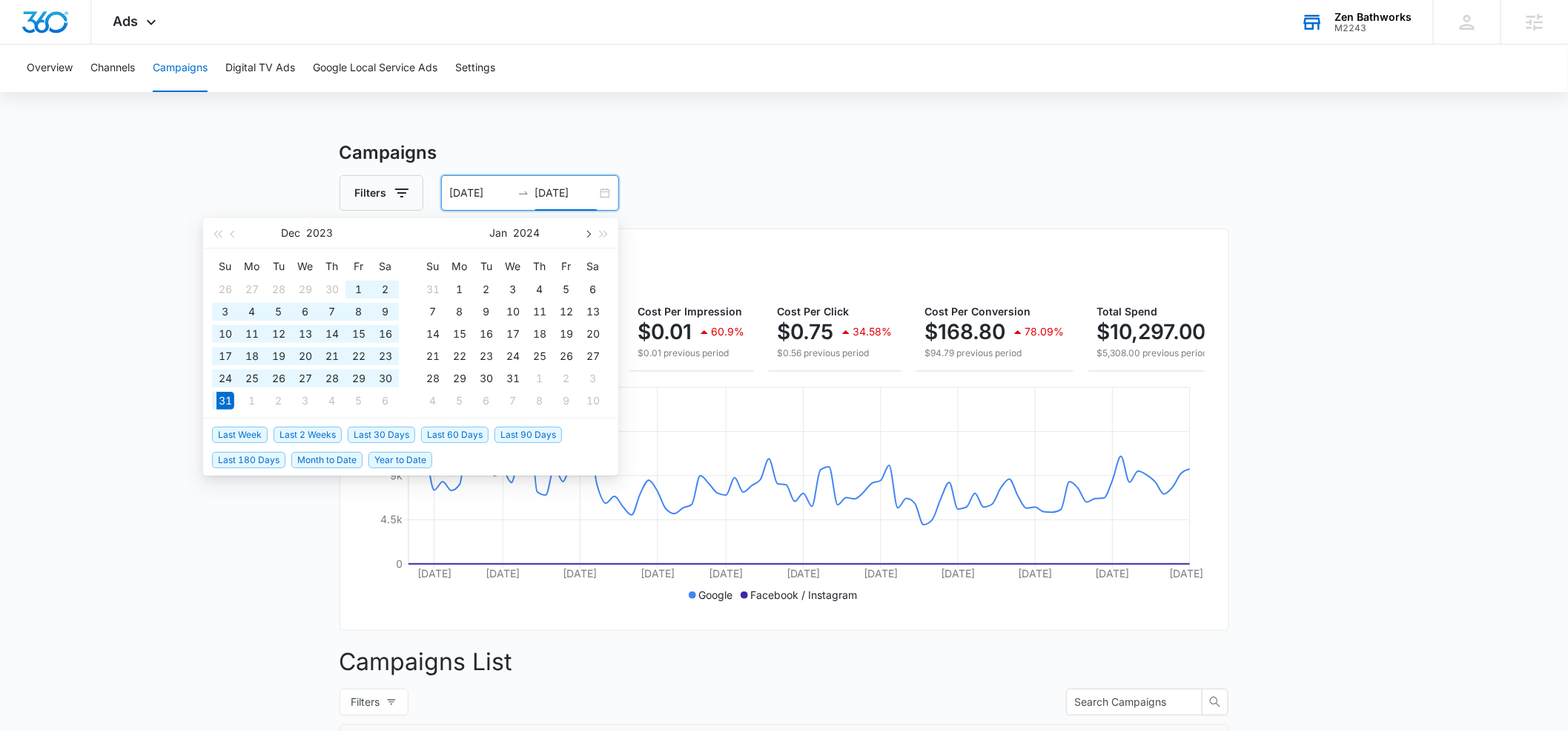
click at [585, 232] on span "button" at bounding box center [587, 233] width 8 height 8
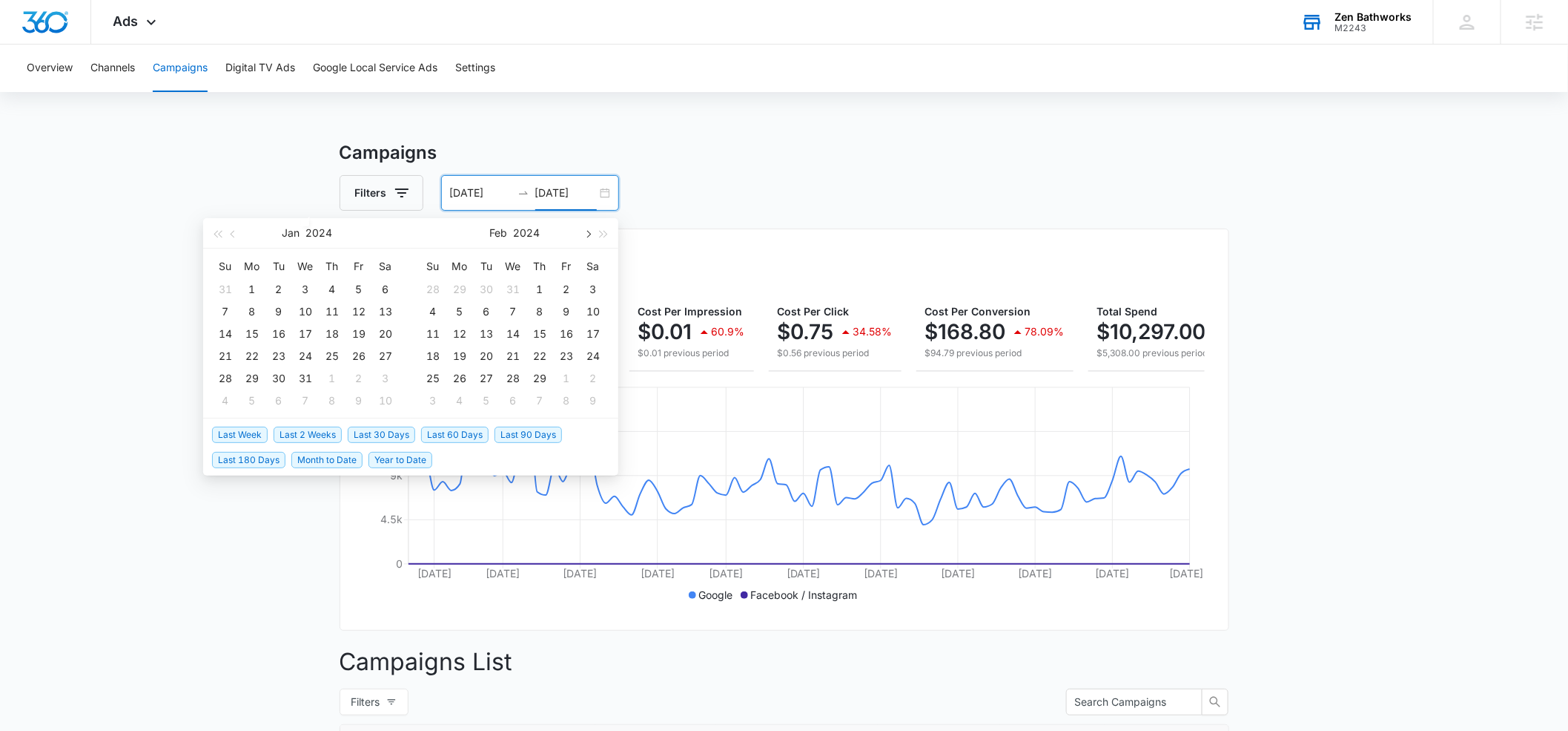
click at [585, 232] on span "button" at bounding box center [587, 233] width 8 height 8
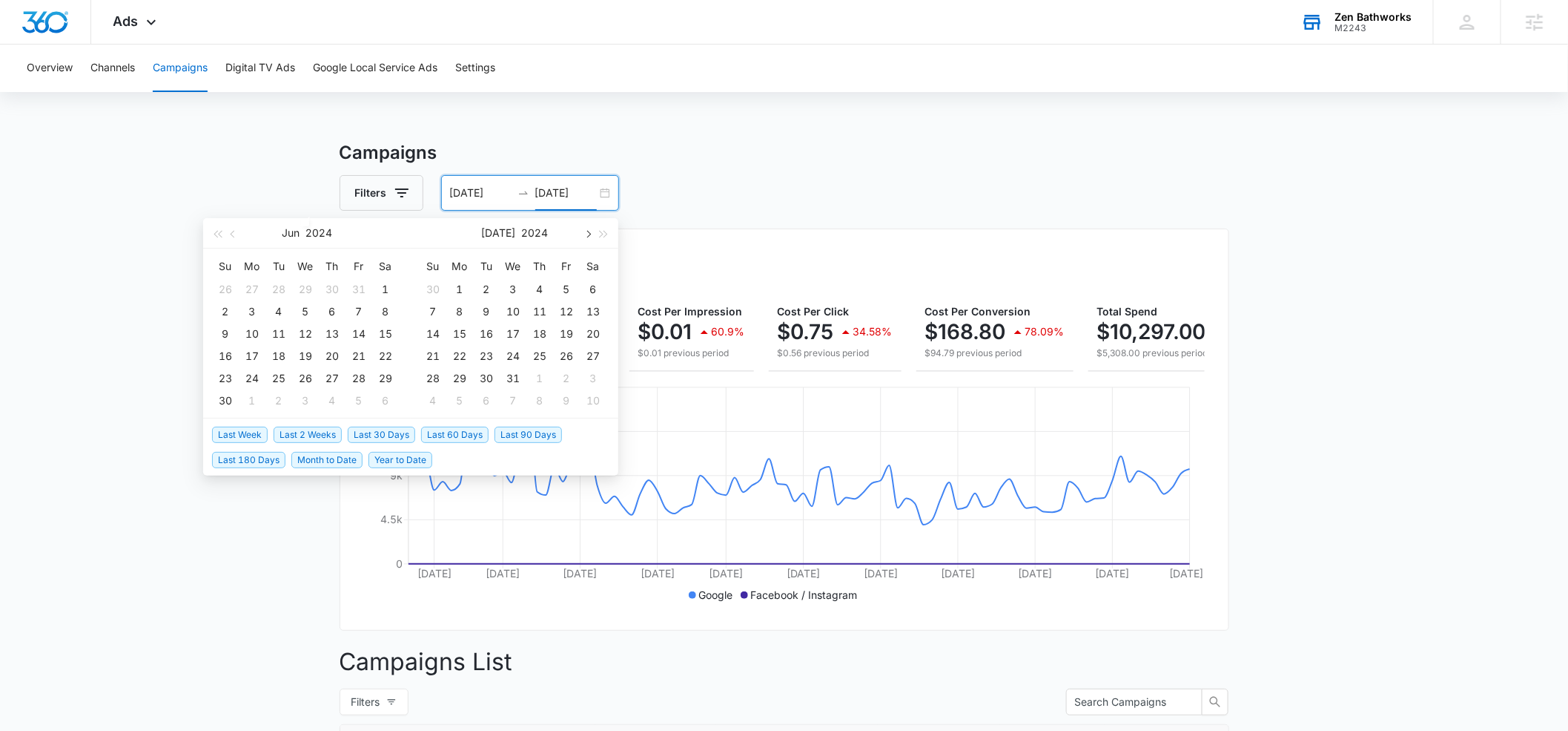
click at [585, 232] on span "button" at bounding box center [587, 233] width 8 height 8
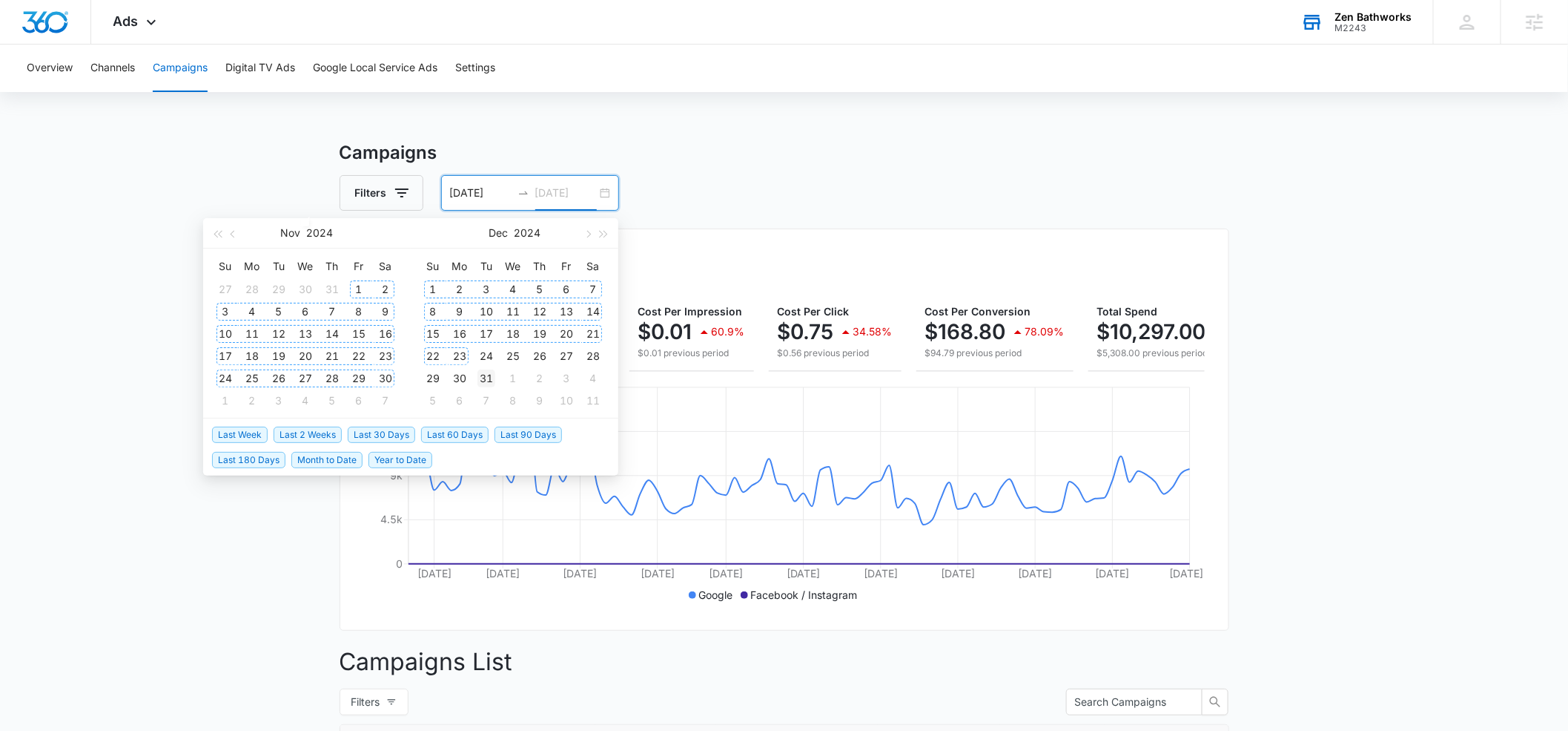
type input "[DATE]"
click at [483, 372] on div "31" at bounding box center [486, 378] width 18 height 18
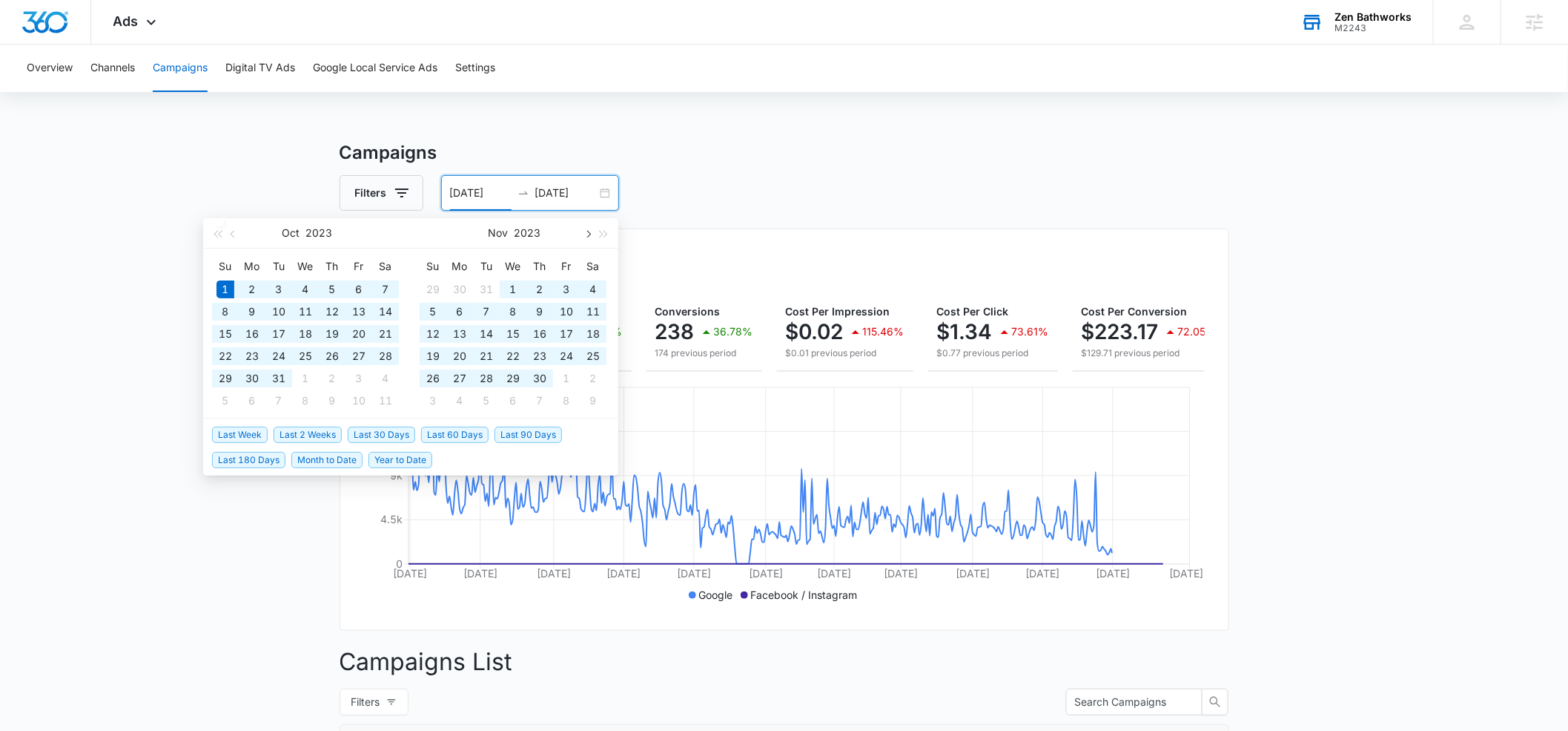
click at [585, 228] on button "button" at bounding box center [587, 232] width 16 height 30
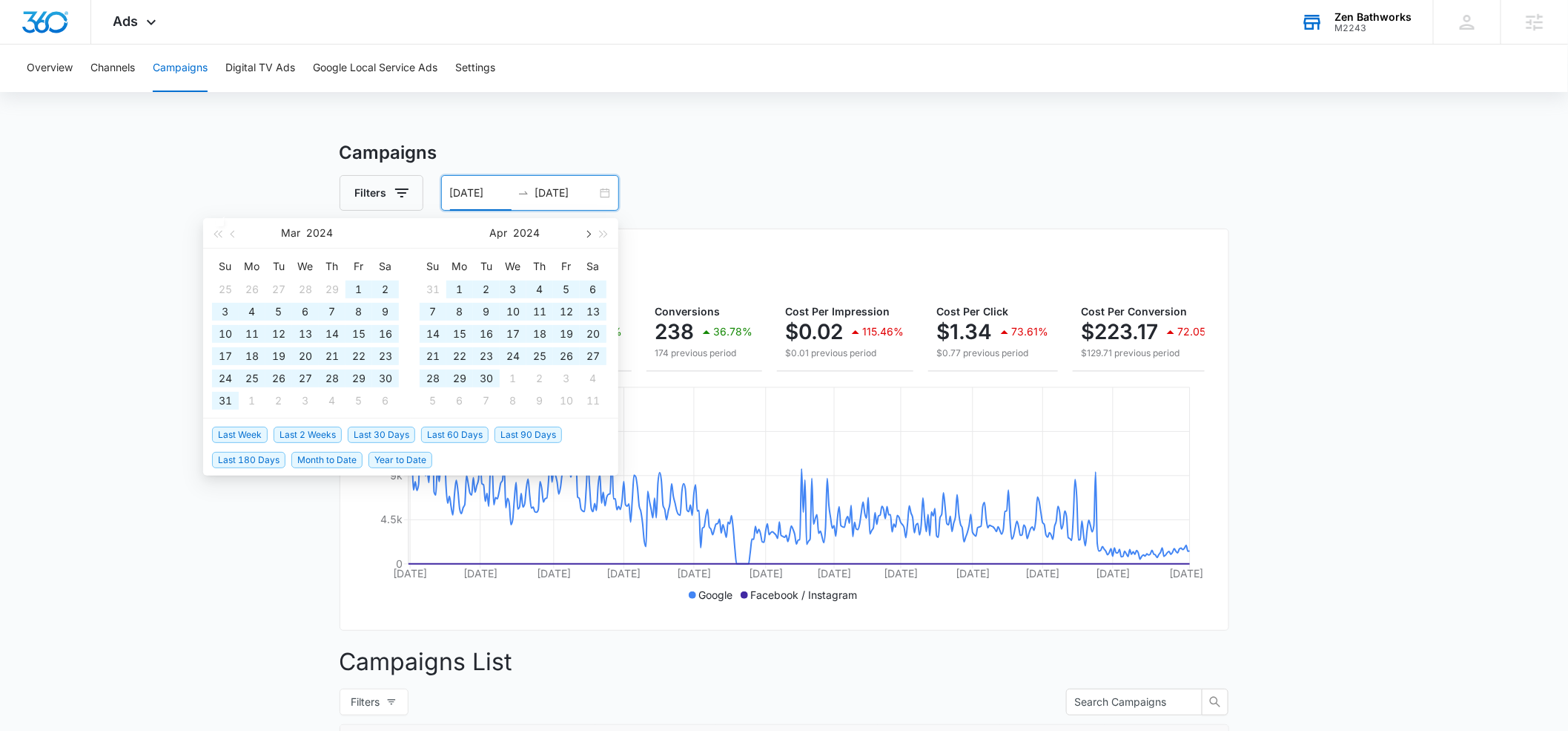
click at [585, 228] on button "button" at bounding box center [587, 232] width 16 height 30
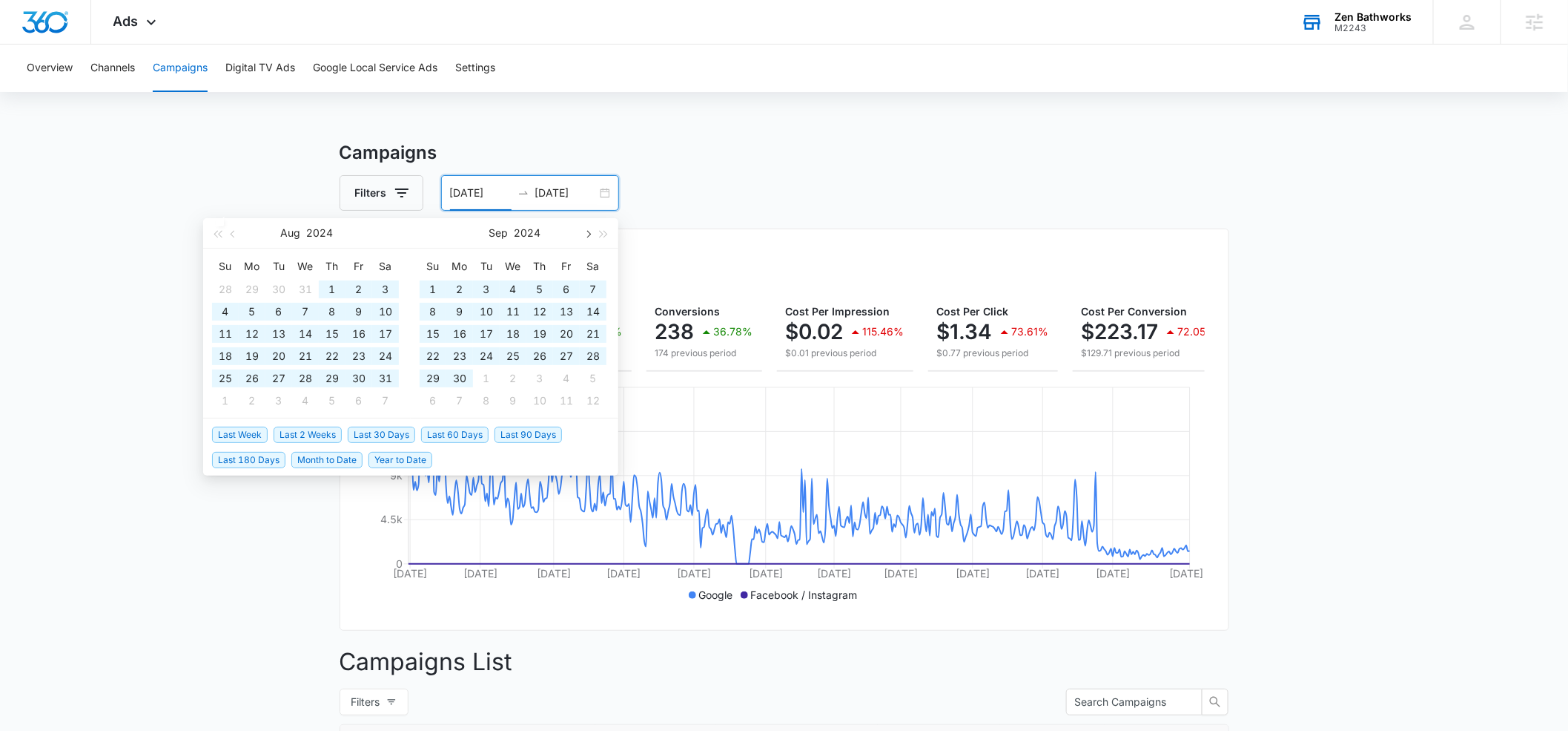
click at [585, 228] on button "button" at bounding box center [587, 232] width 16 height 30
type input "[DATE]"
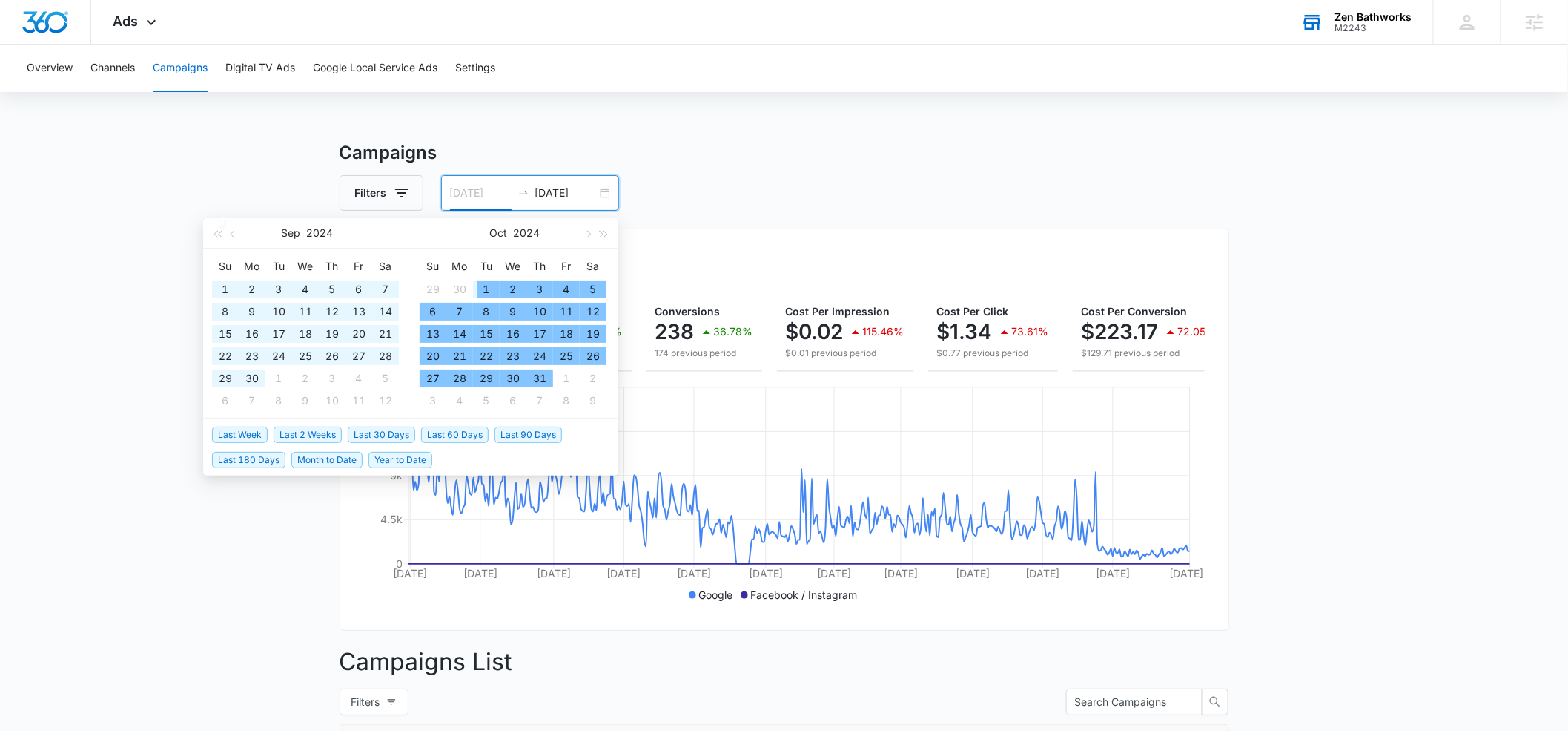
click at [482, 289] on div "1" at bounding box center [486, 289] width 18 height 18
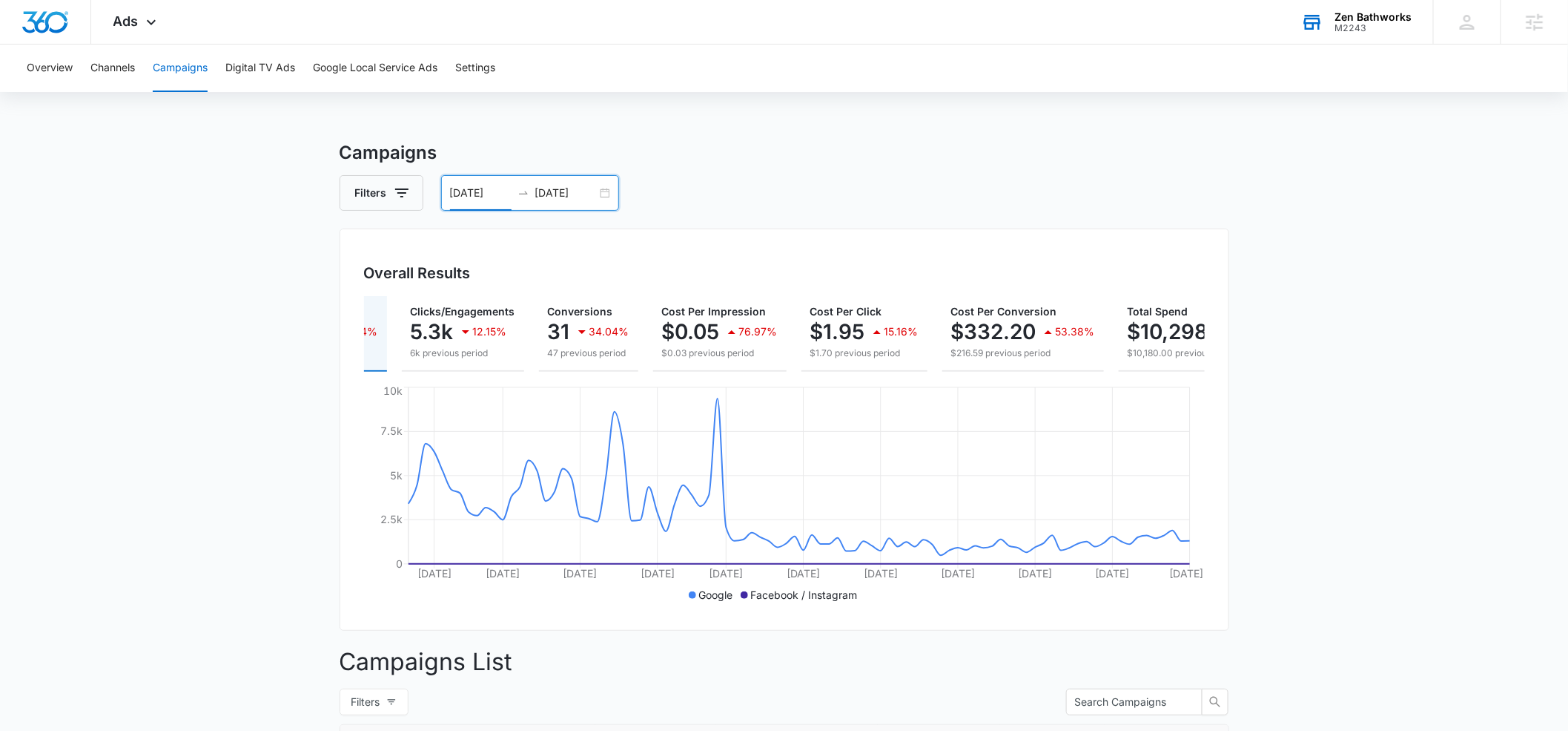
scroll to position [0, 217]
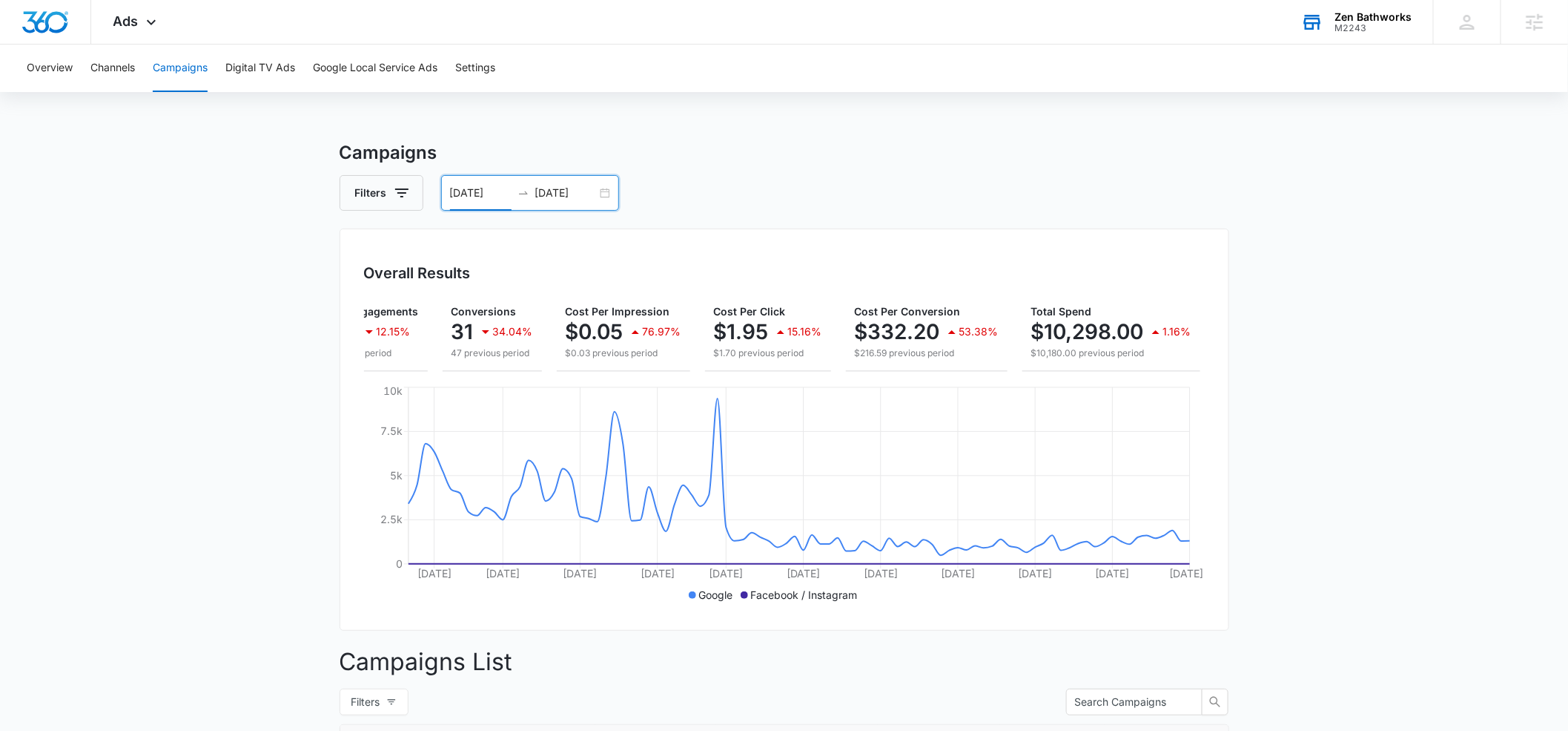
click at [546, 191] on input "[DATE]" at bounding box center [566, 193] width 62 height 16
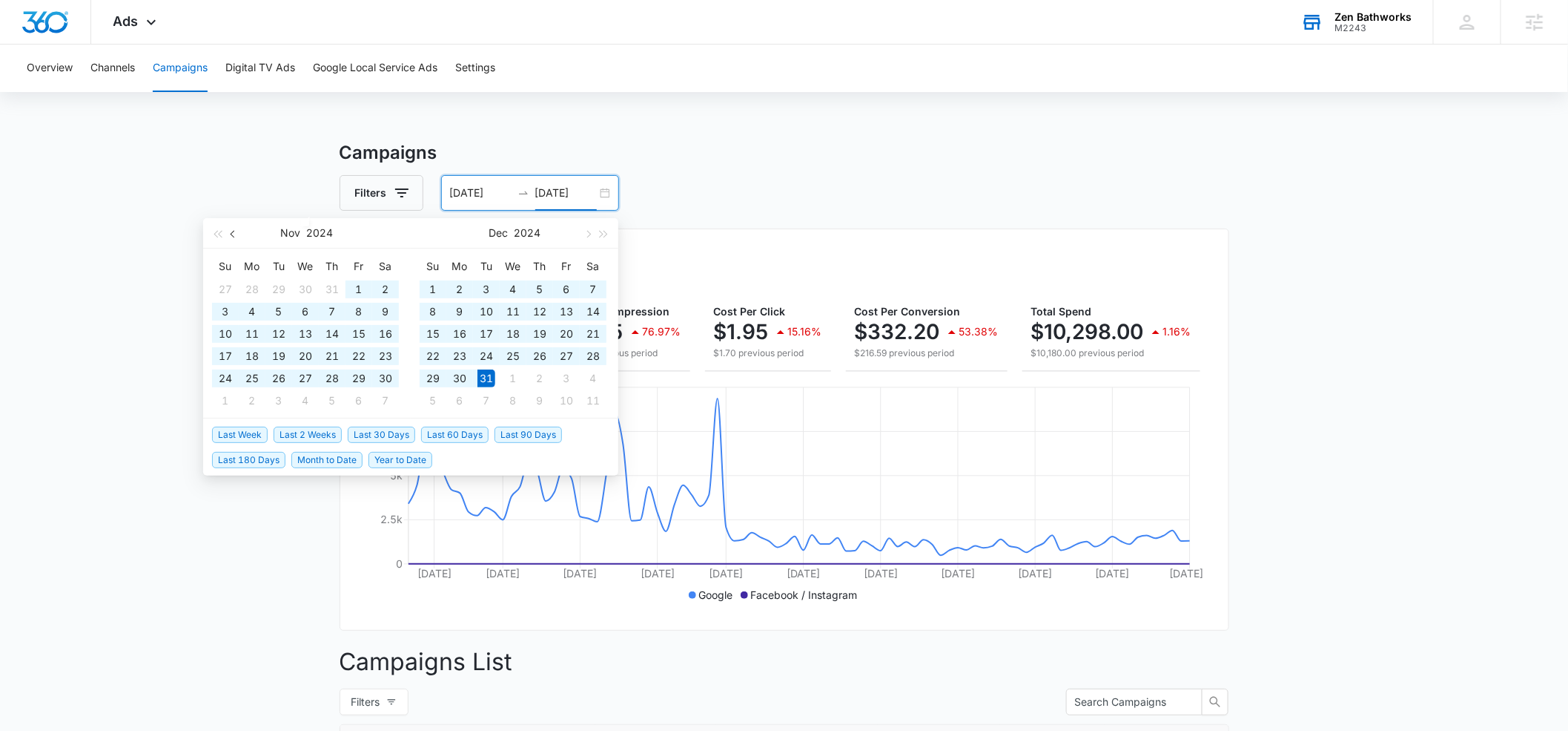
click at [237, 235] on button "button" at bounding box center [233, 232] width 16 height 30
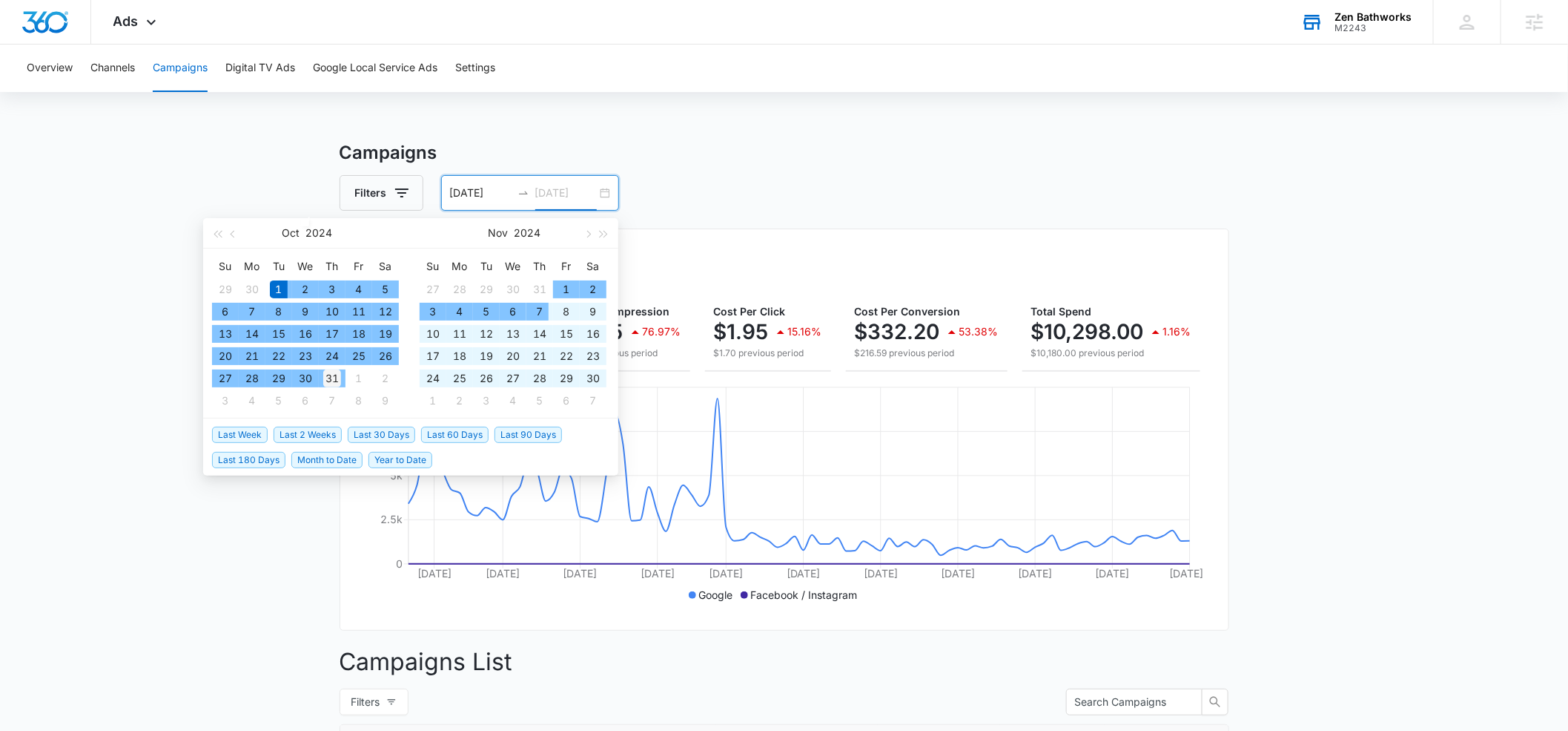
type input "[DATE]"
click at [333, 374] on div "31" at bounding box center [332, 378] width 18 height 18
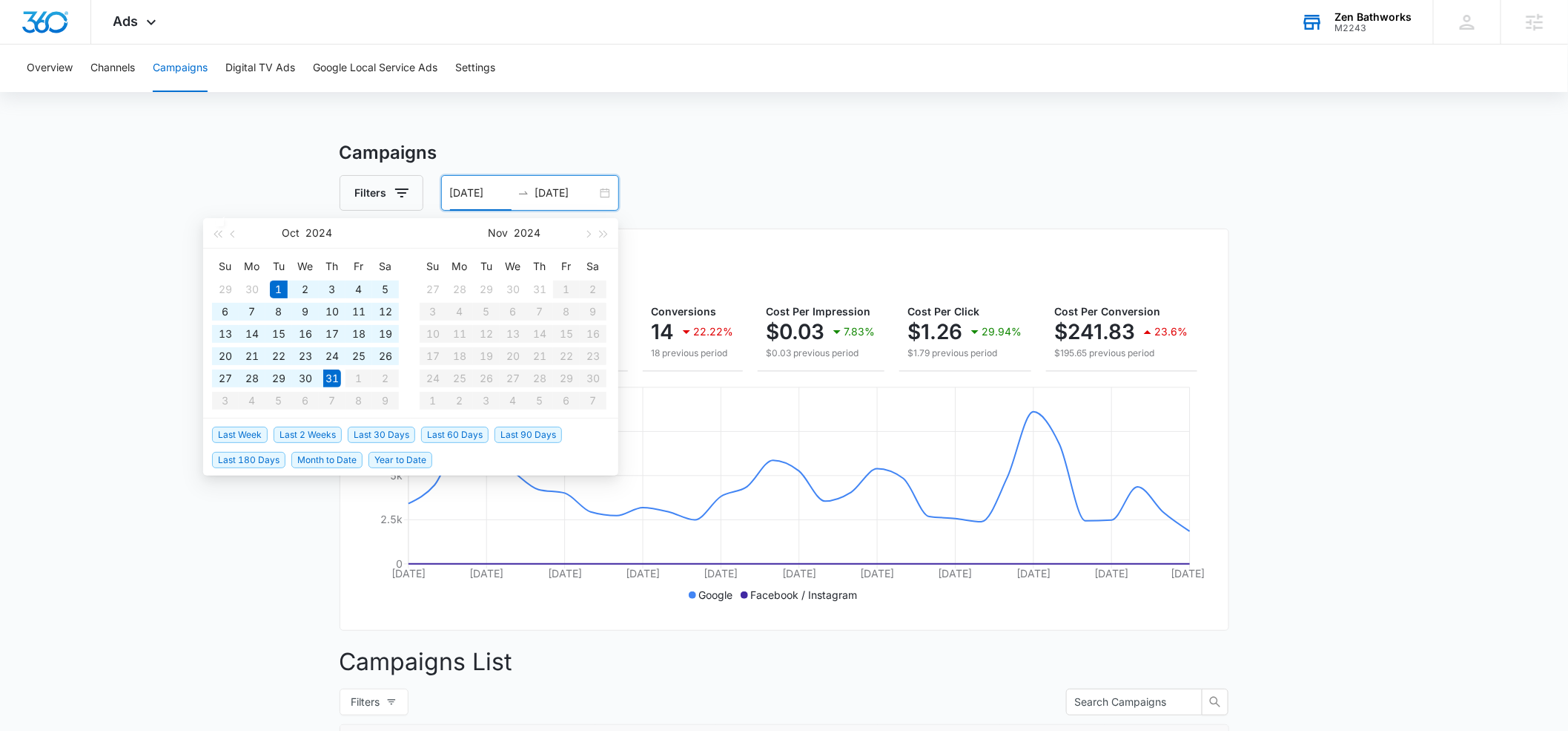
type input "[DATE]"
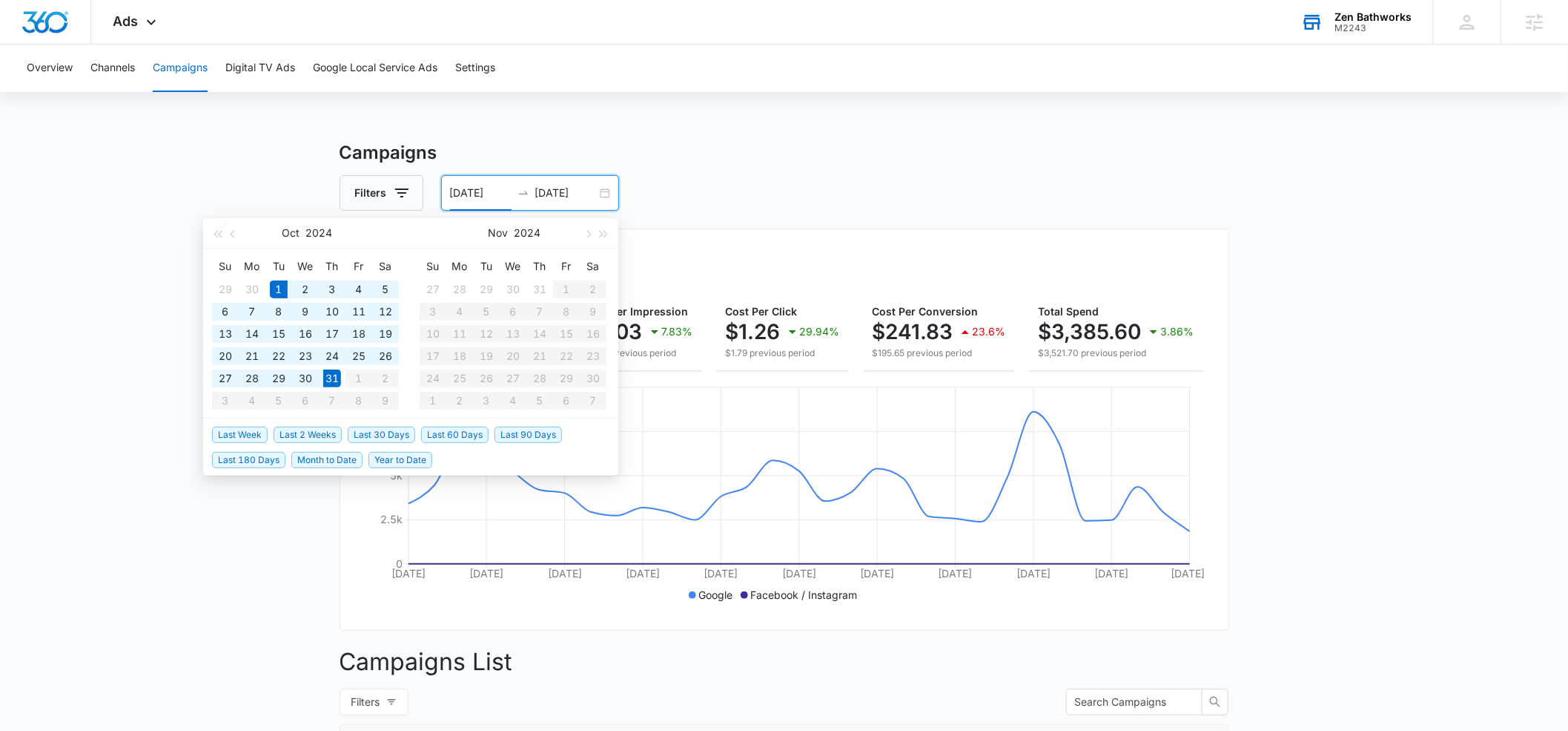
click at [577, 191] on input "[DATE]" at bounding box center [566, 193] width 62 height 16
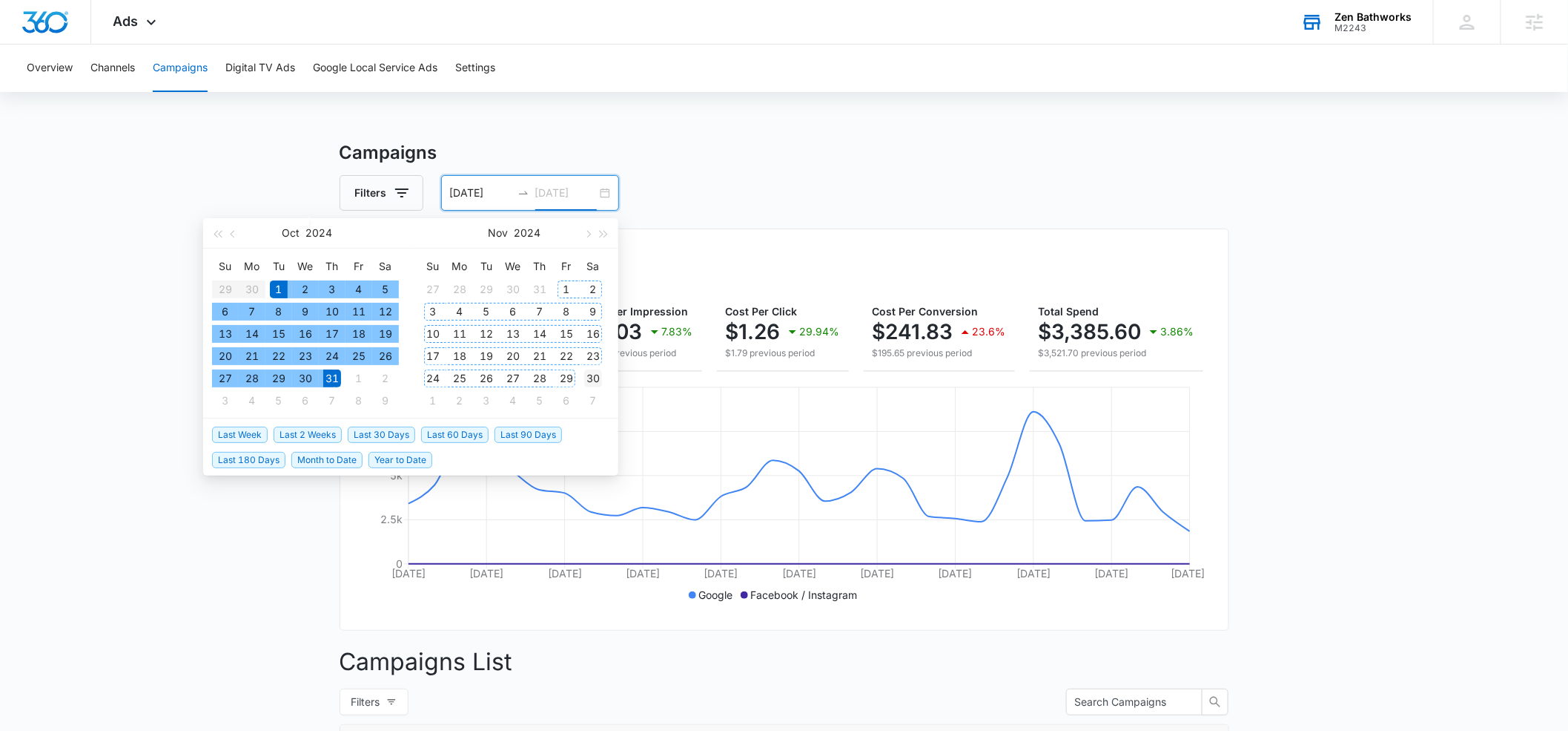
type input "[DATE]"
click at [592, 377] on div "30" at bounding box center [593, 378] width 18 height 18
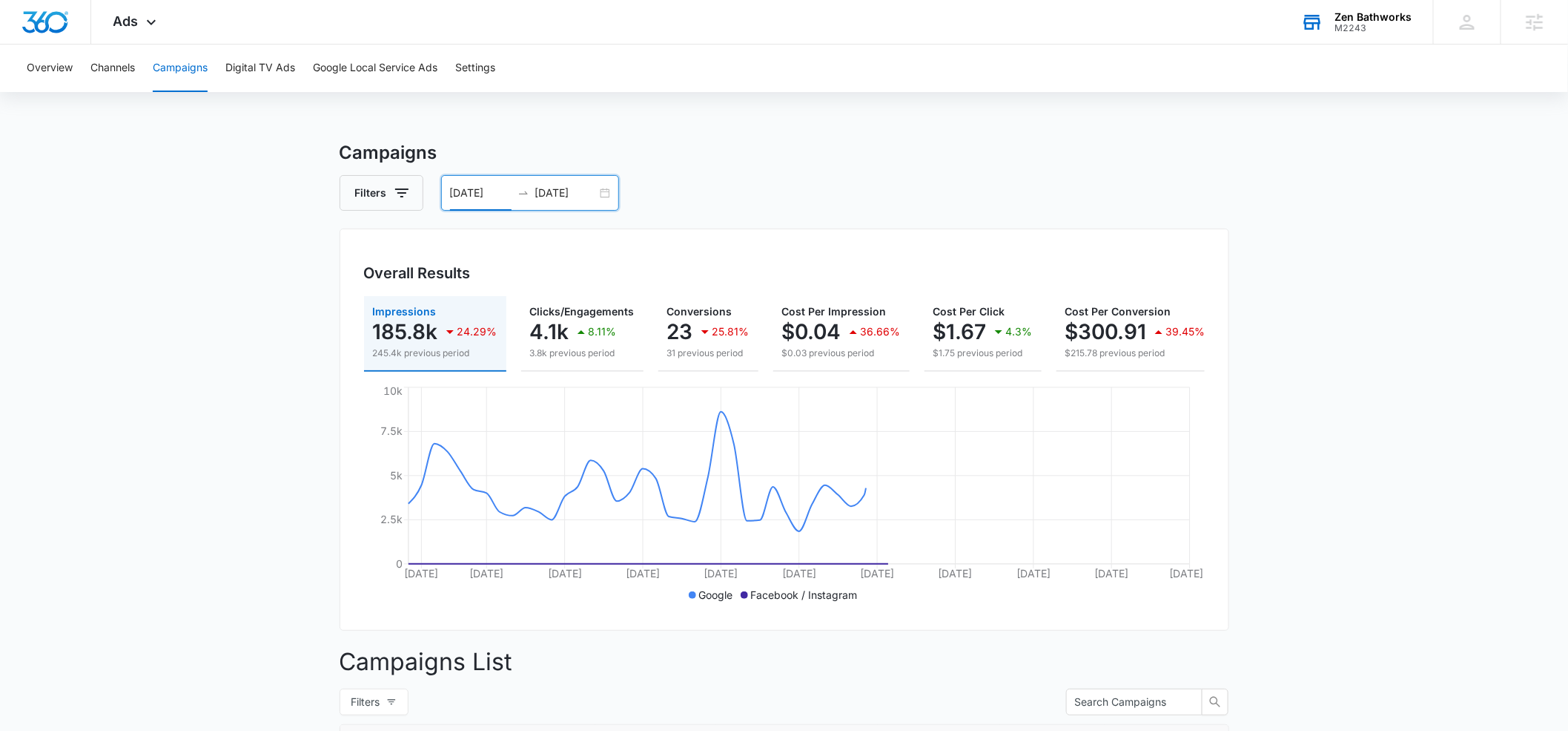
click at [506, 190] on input "[DATE]" at bounding box center [481, 193] width 62 height 16
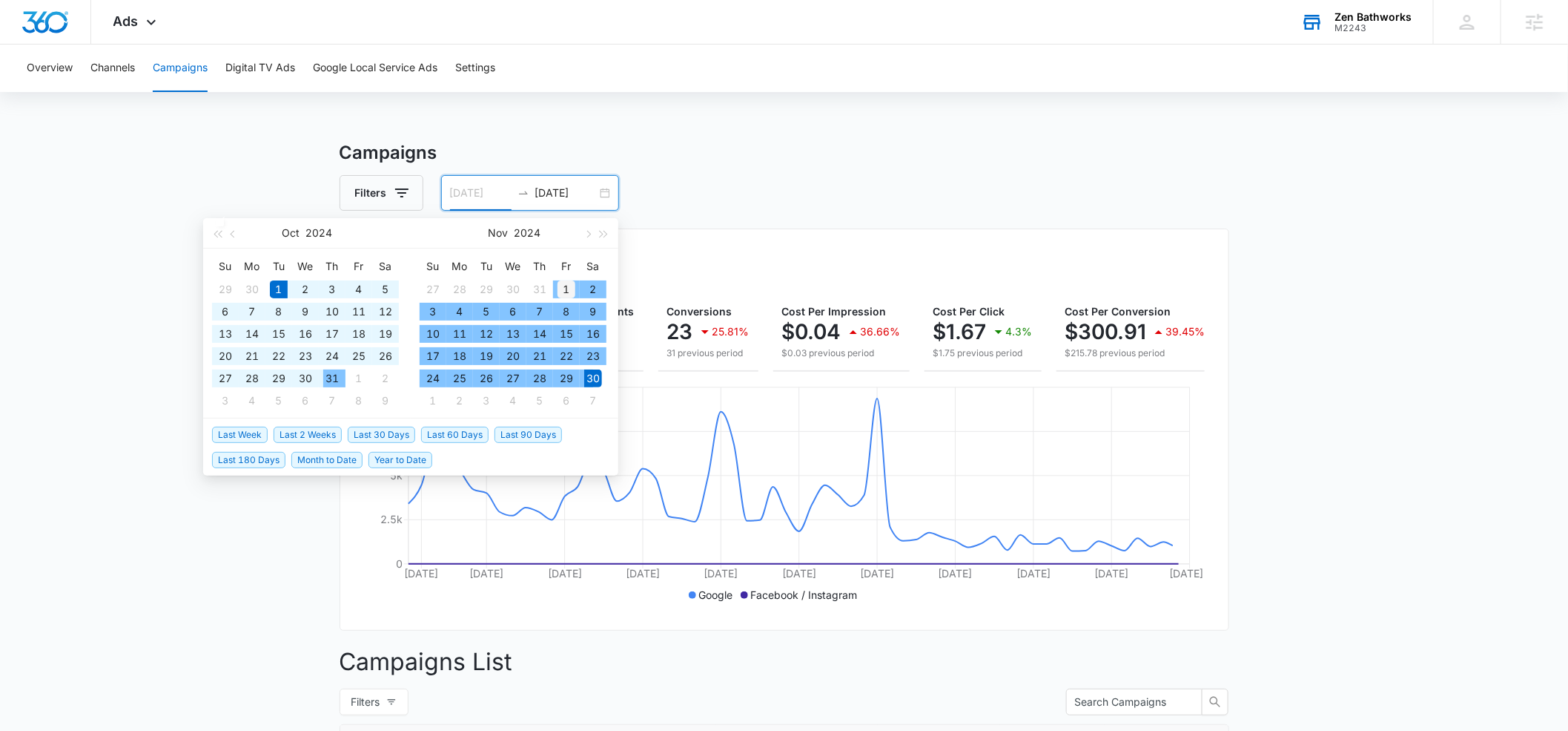
type input "[DATE]"
click at [561, 285] on div "1" at bounding box center [566, 289] width 18 height 18
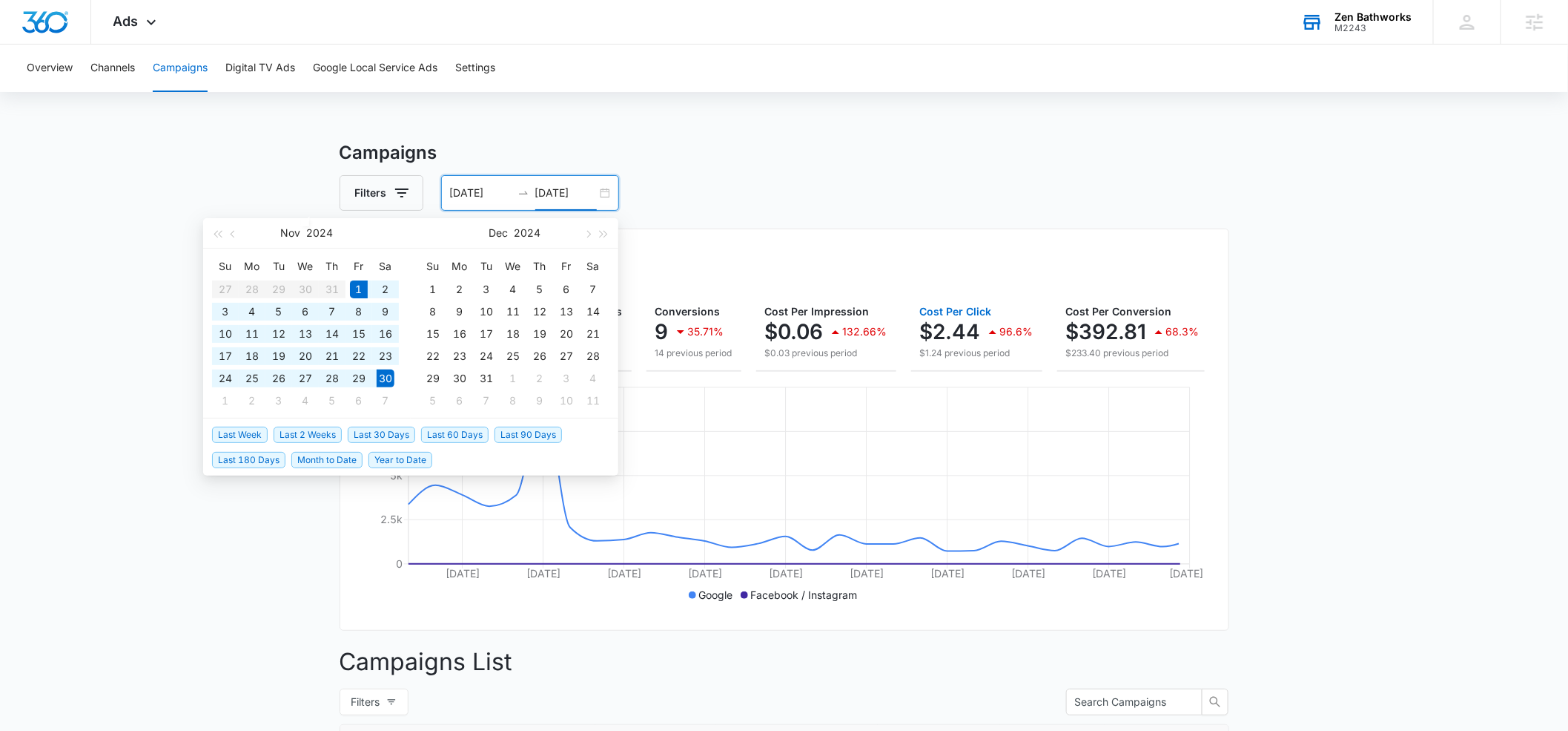
scroll to position [0, 188]
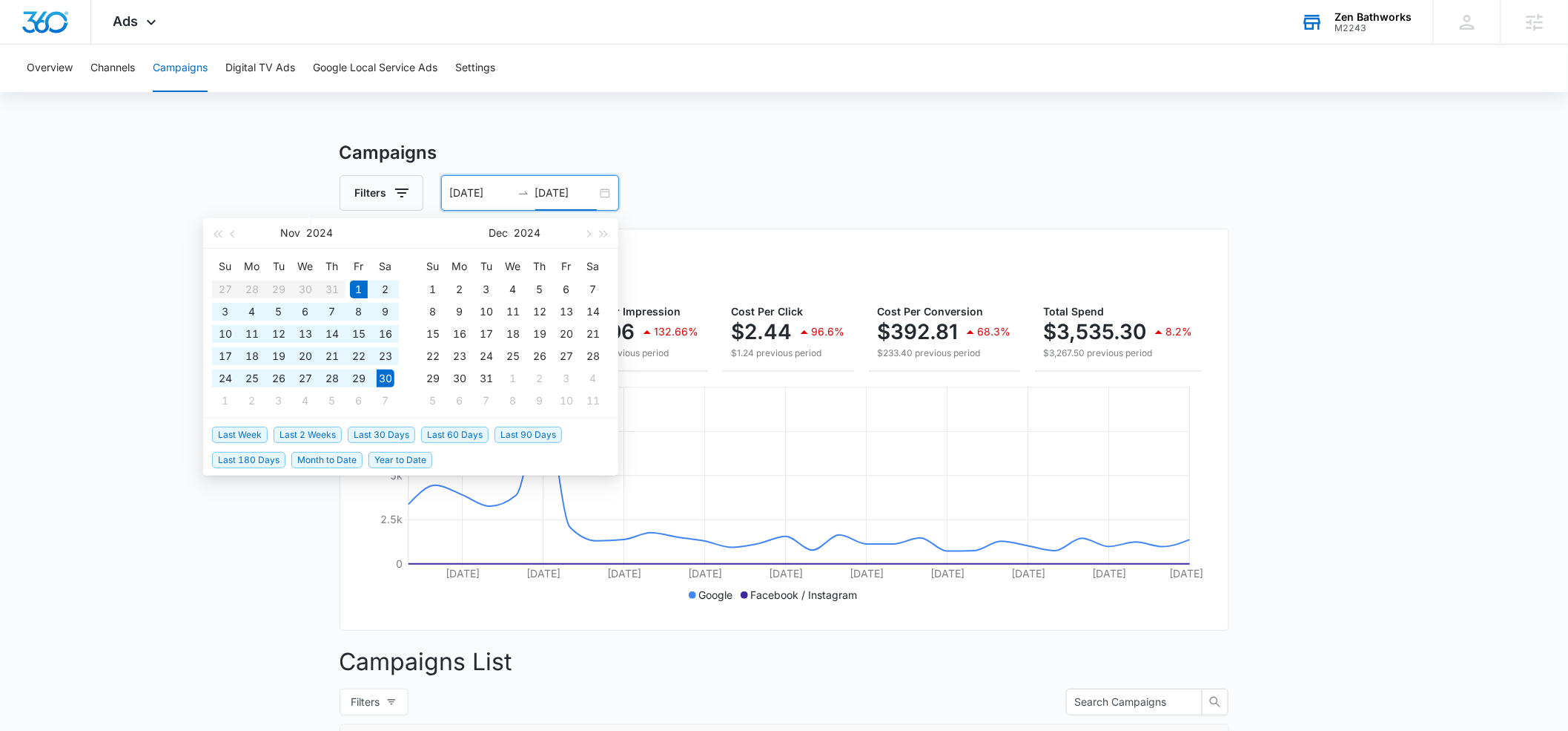
click at [589, 190] on input "[DATE]" at bounding box center [566, 193] width 62 height 16
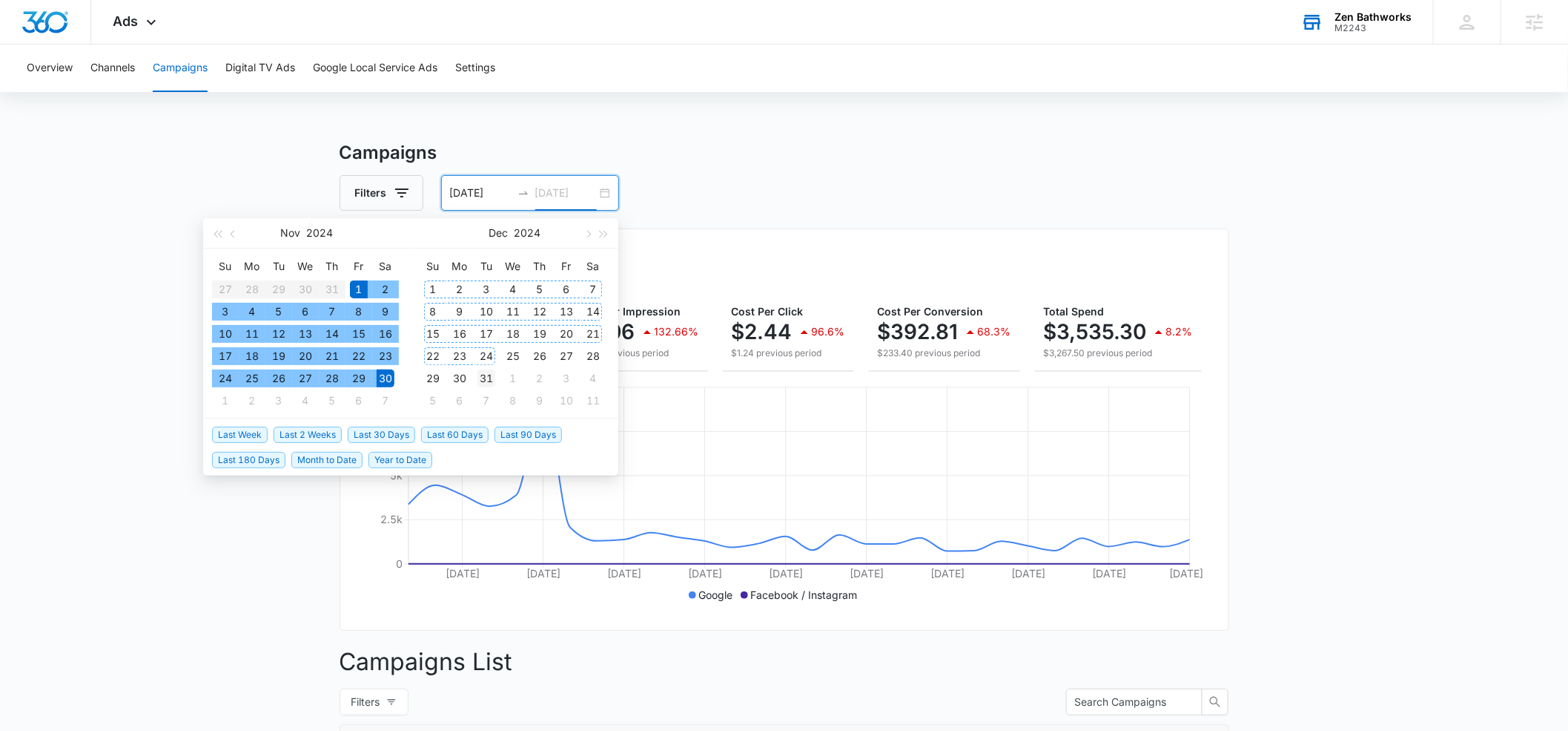
type input "[DATE]"
click at [490, 373] on div "31" at bounding box center [486, 378] width 18 height 18
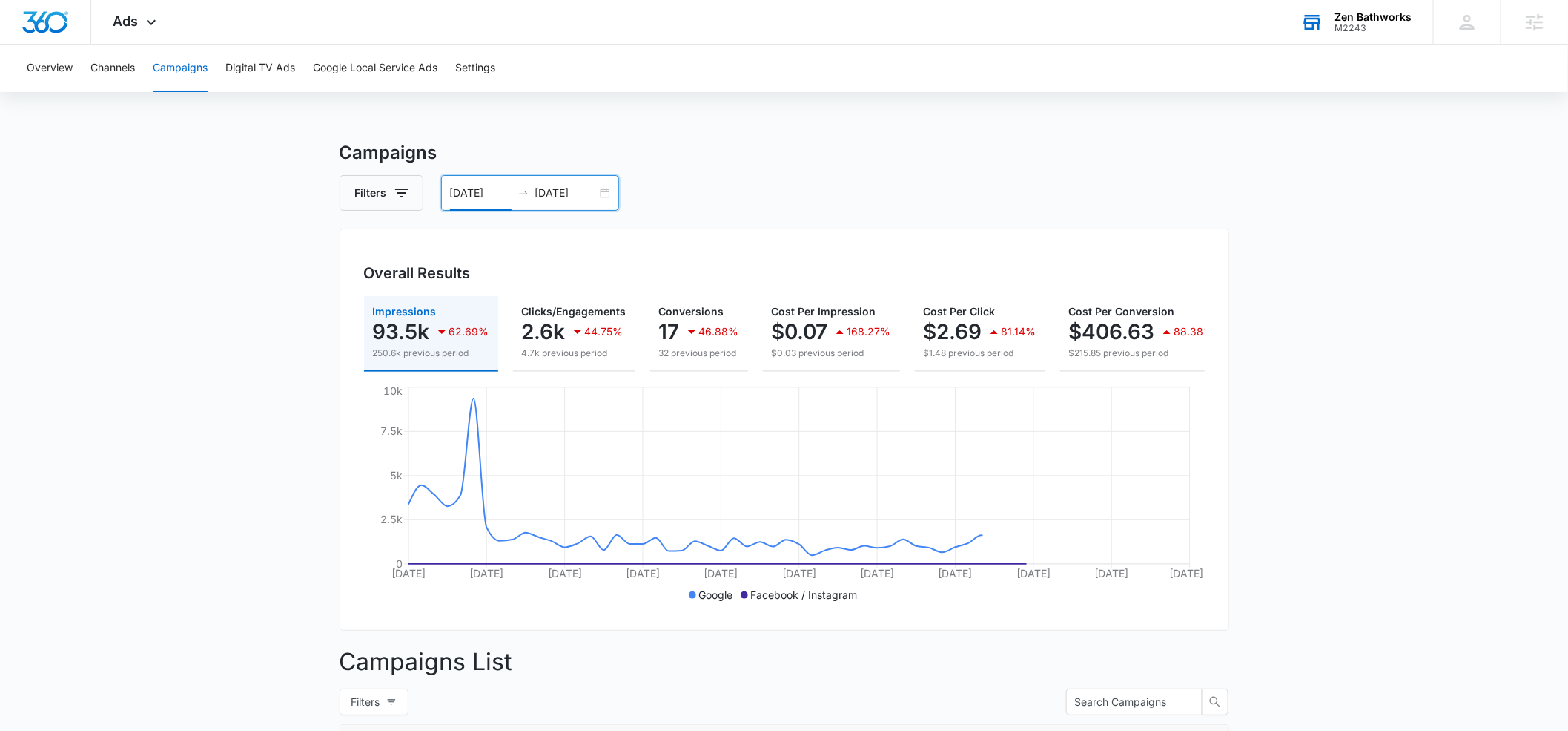
click at [503, 192] on input "[DATE]" at bounding box center [481, 193] width 62 height 16
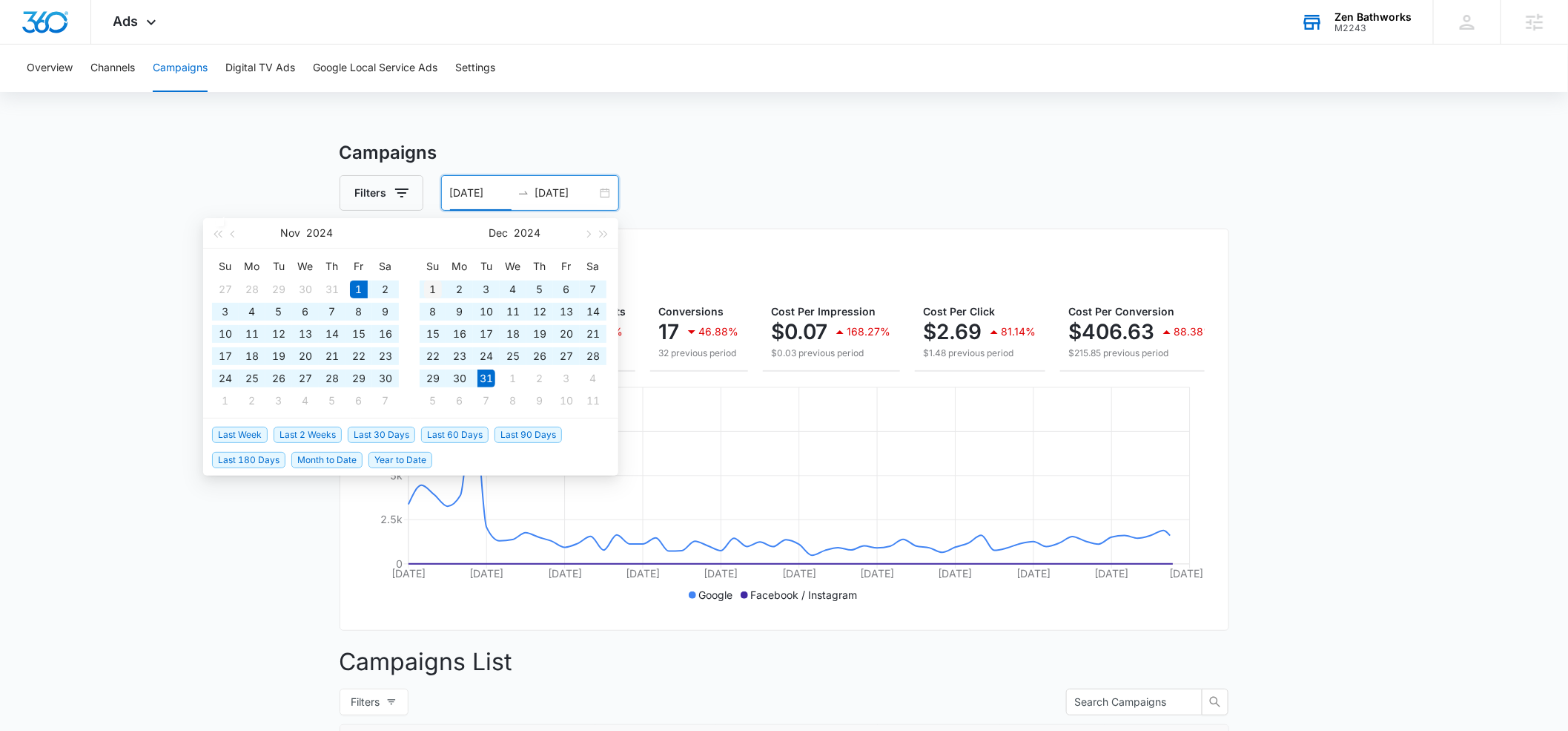
type input "[DATE]"
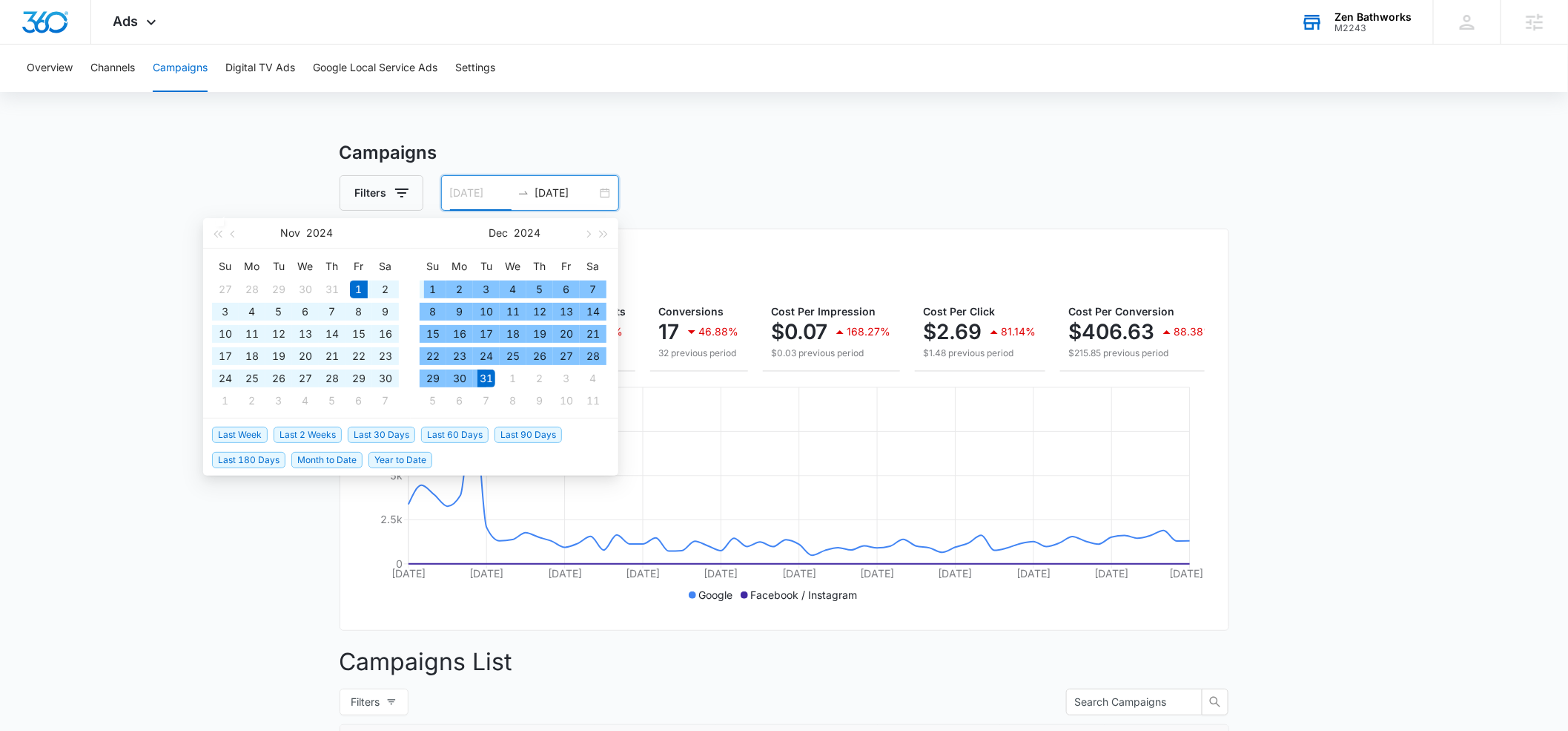
click at [432, 291] on div "1" at bounding box center [433, 289] width 18 height 18
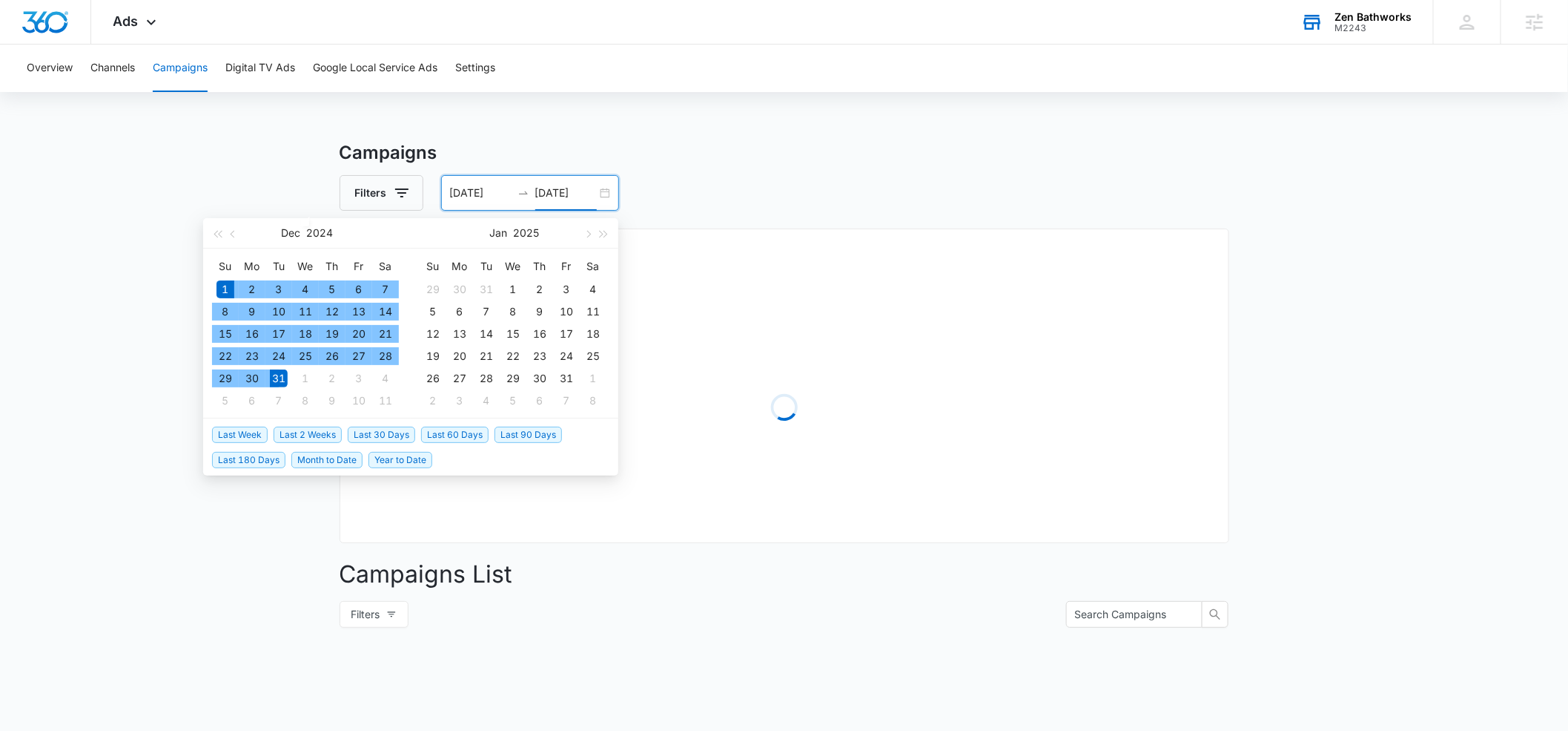
type input "[DATE]"
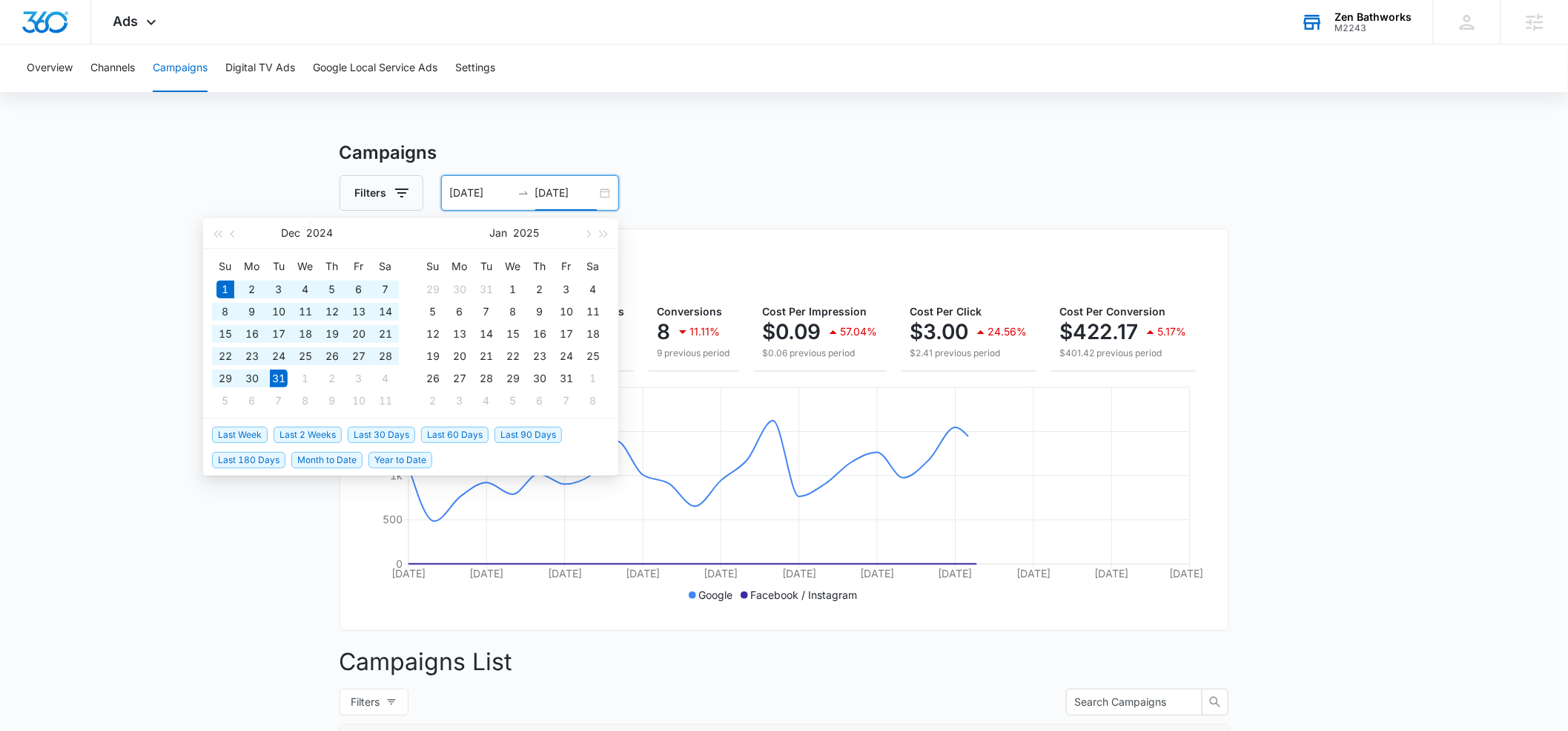
scroll to position [0, 183]
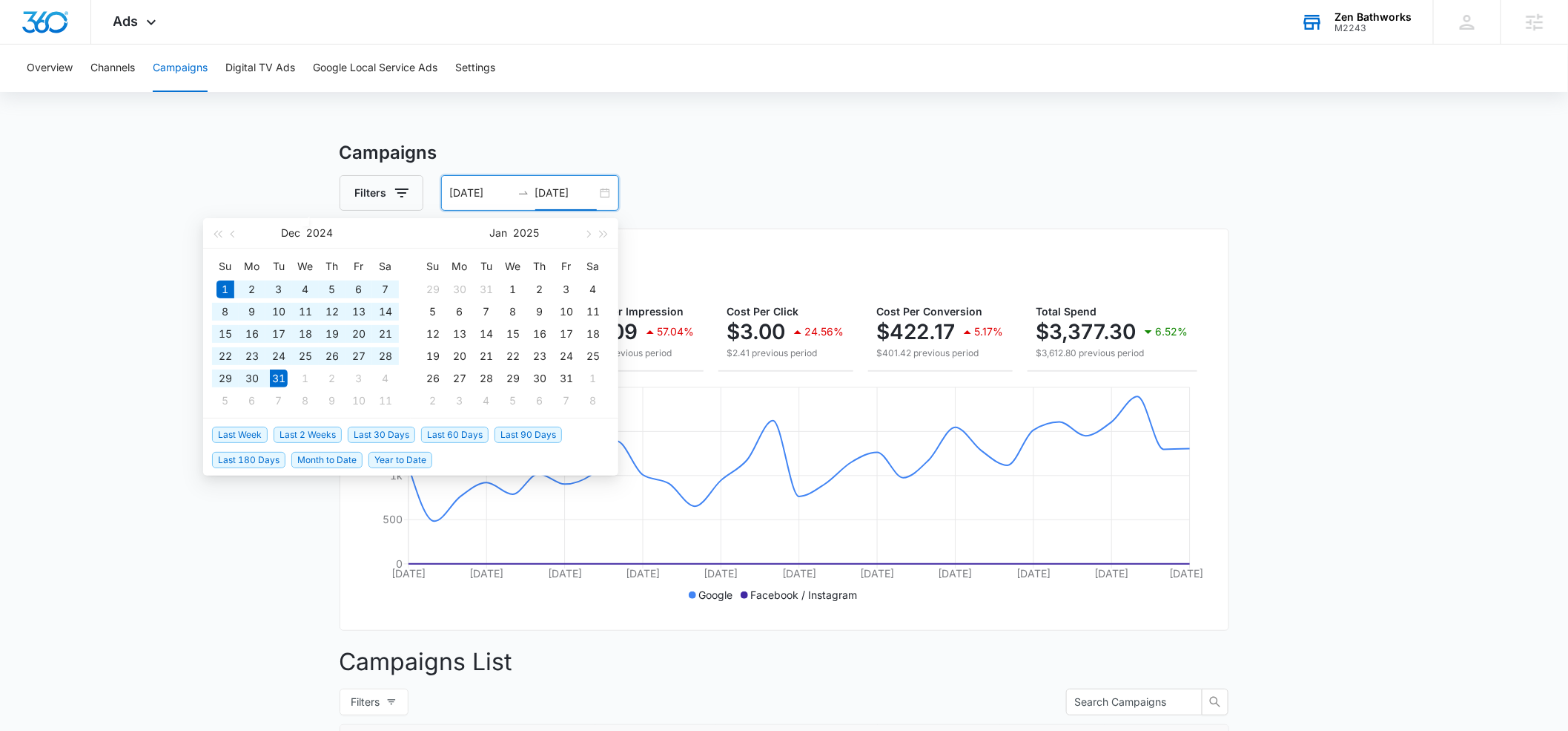
click at [464, 191] on input "[DATE]" at bounding box center [481, 193] width 62 height 16
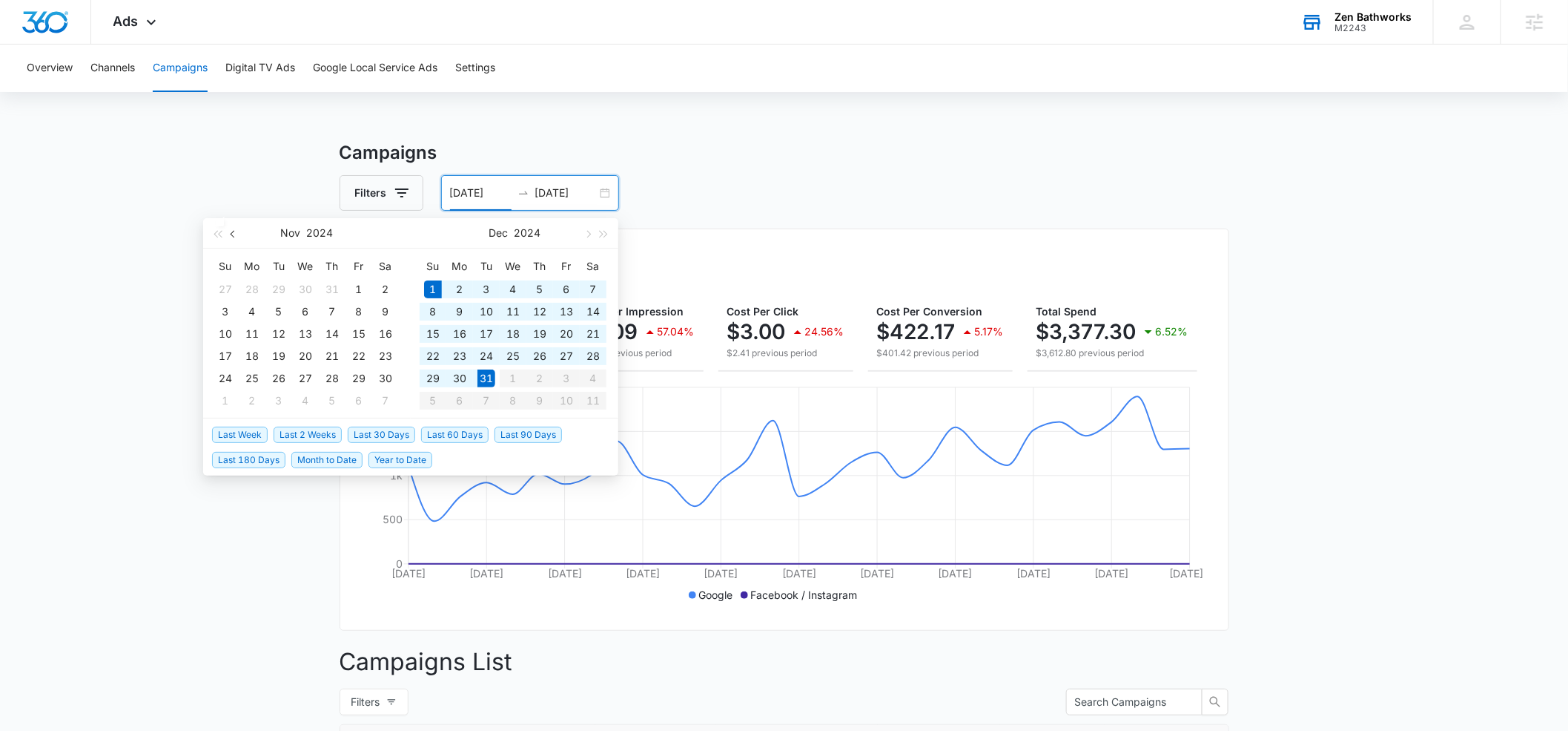
click at [233, 232] on span "button" at bounding box center [234, 233] width 8 height 8
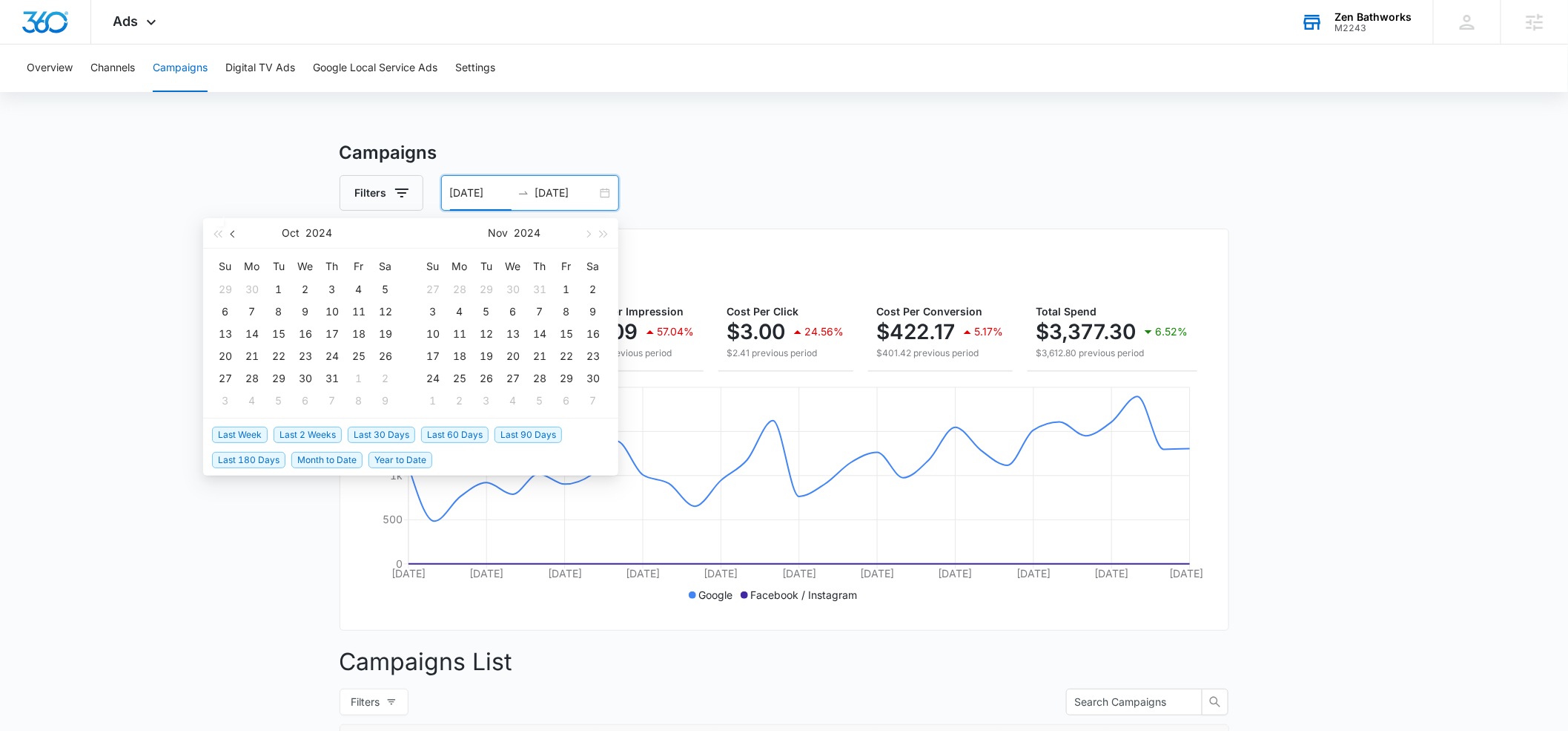
click at [233, 232] on span "button" at bounding box center [234, 233] width 8 height 8
drag, startPoint x: 487, startPoint y: 286, endPoint x: 534, endPoint y: 255, distance: 56.3
click at [488, 284] on div "1" at bounding box center [486, 289] width 18 height 18
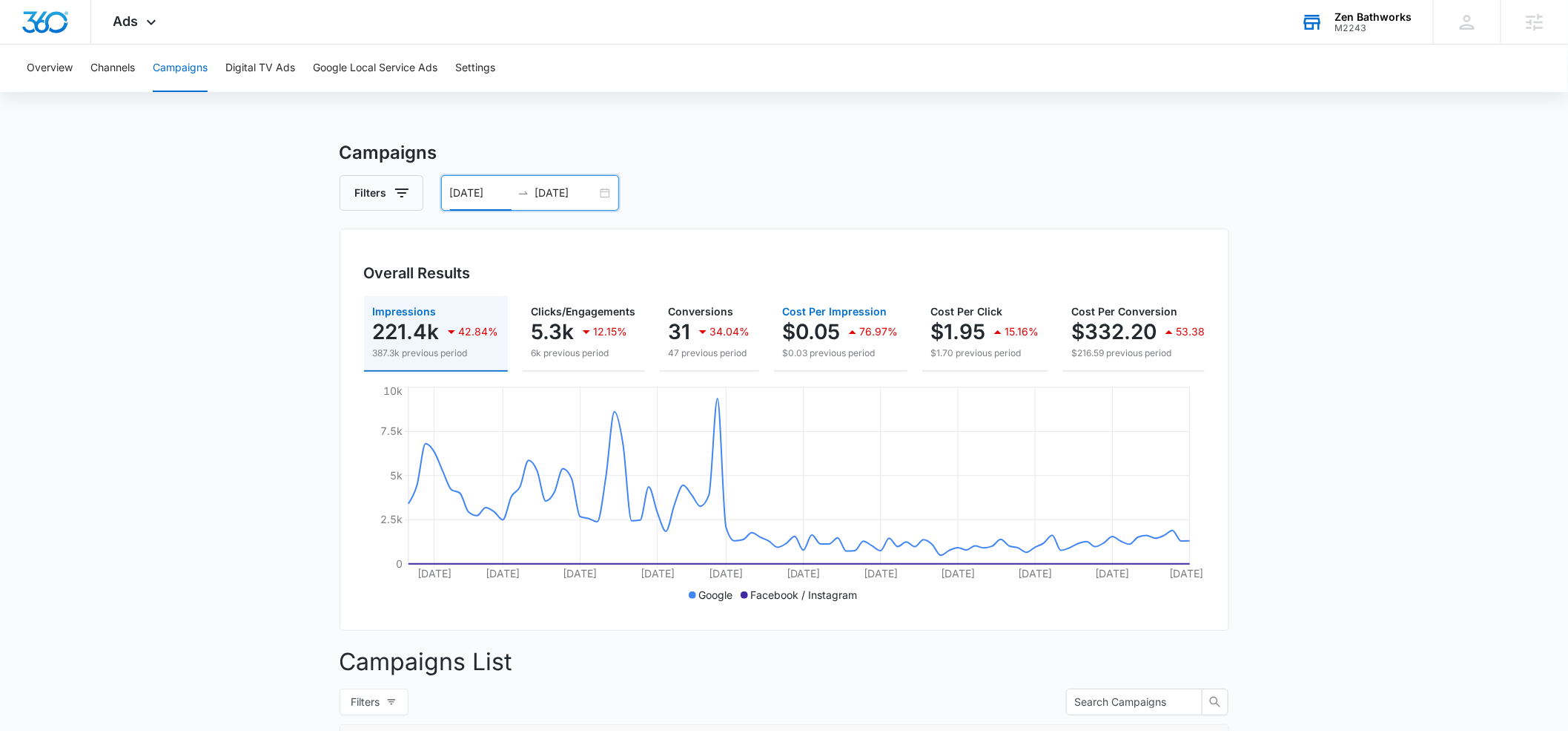
scroll to position [0, 217]
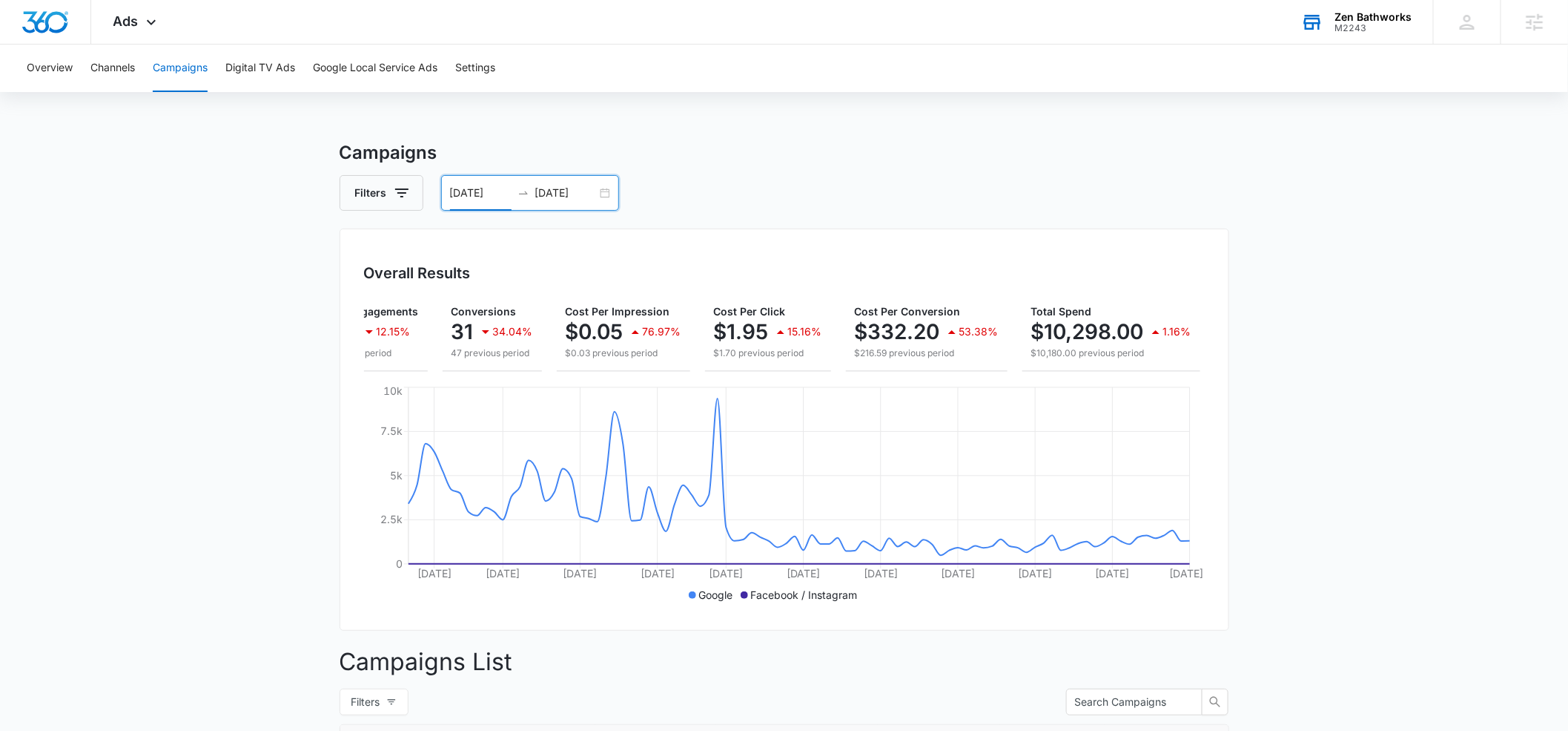
click at [498, 191] on input "[DATE]" at bounding box center [481, 193] width 62 height 16
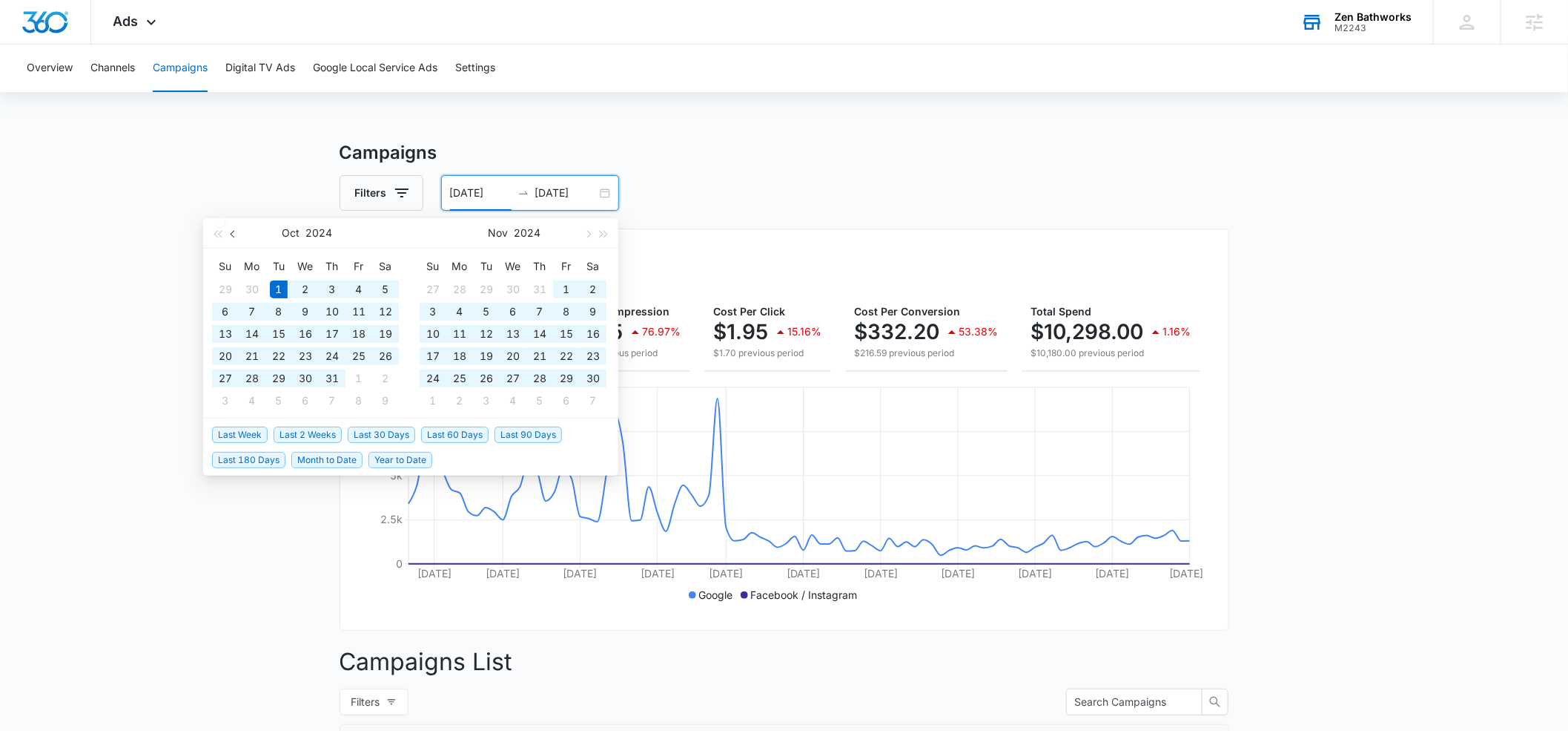
click at [236, 236] on button "button" at bounding box center [233, 232] width 16 height 30
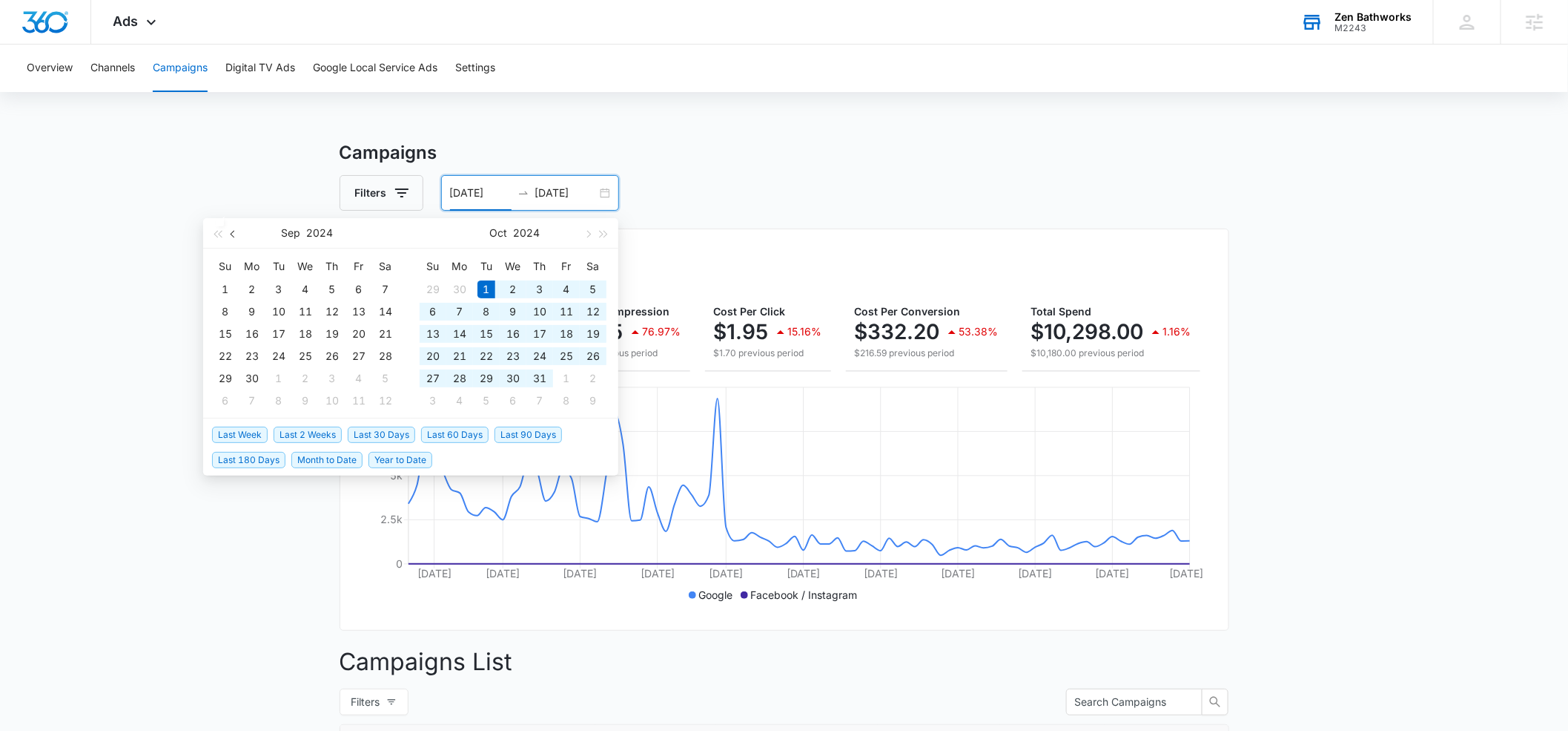
click at [236, 236] on button "button" at bounding box center [233, 232] width 16 height 30
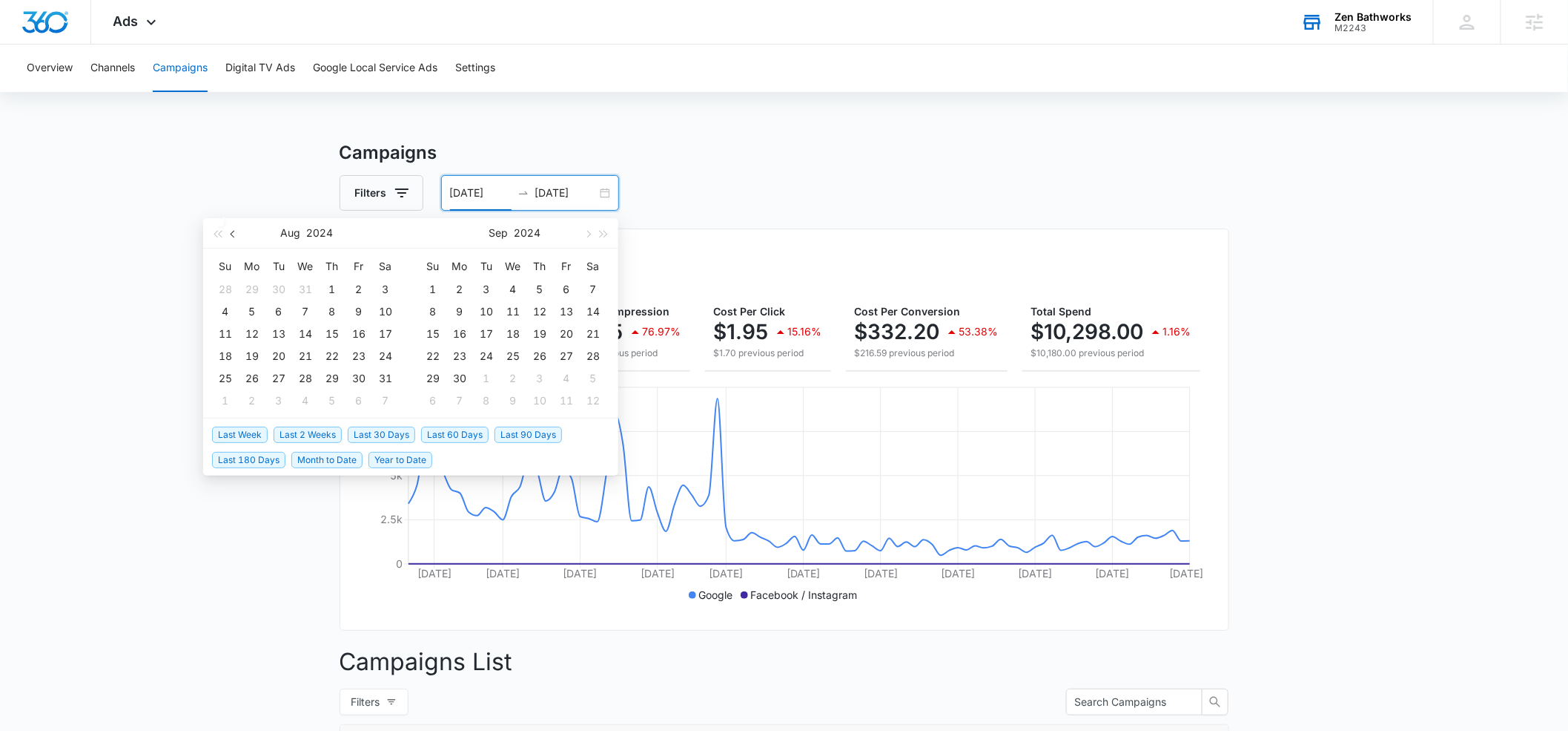
click at [236, 236] on button "button" at bounding box center [233, 232] width 16 height 30
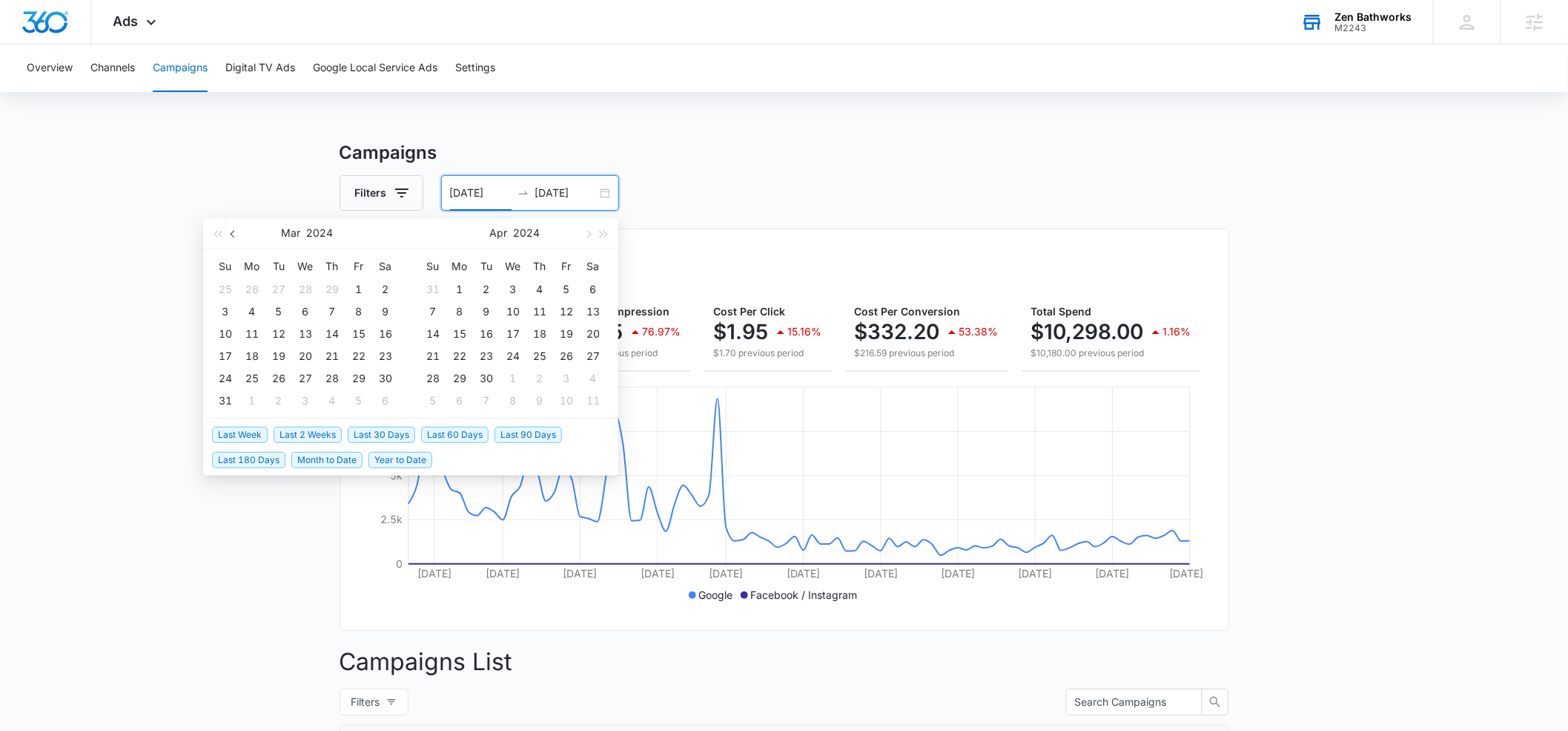
click at [236, 236] on button "button" at bounding box center [233, 232] width 16 height 30
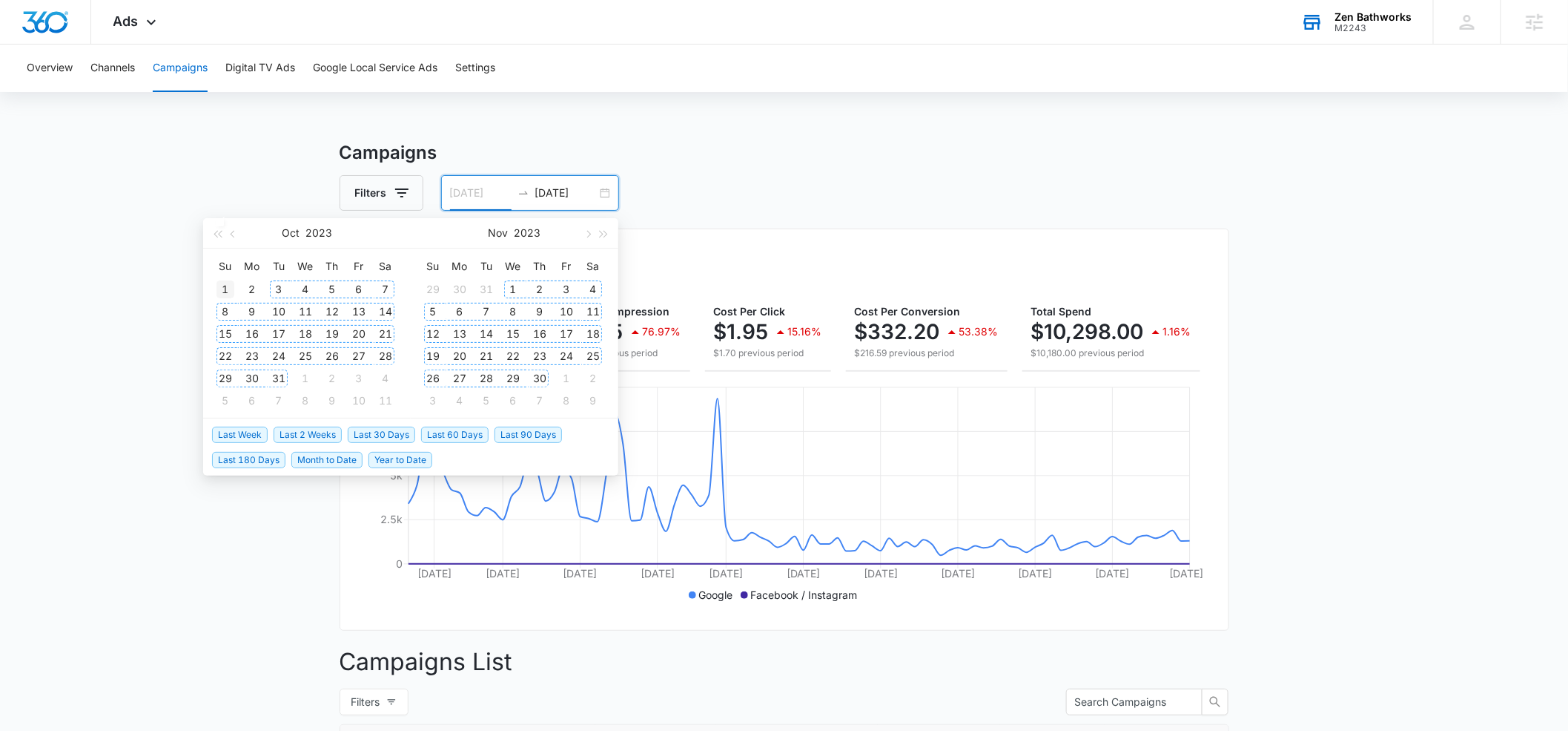
type input "[DATE]"
click at [225, 288] on div "1" at bounding box center [225, 289] width 18 height 18
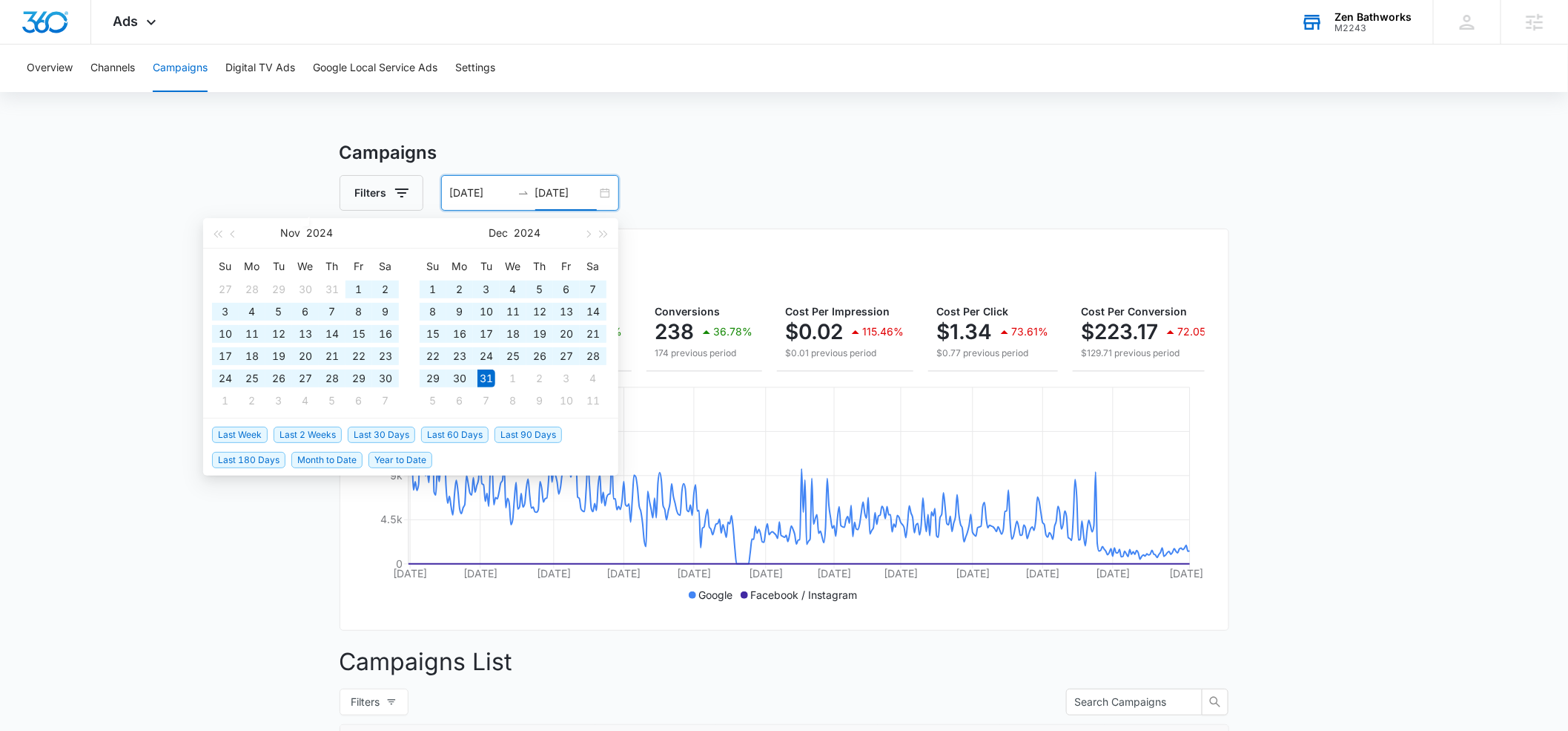
click at [546, 194] on input "[DATE]" at bounding box center [566, 193] width 62 height 16
click at [234, 235] on span "button" at bounding box center [234, 233] width 8 height 8
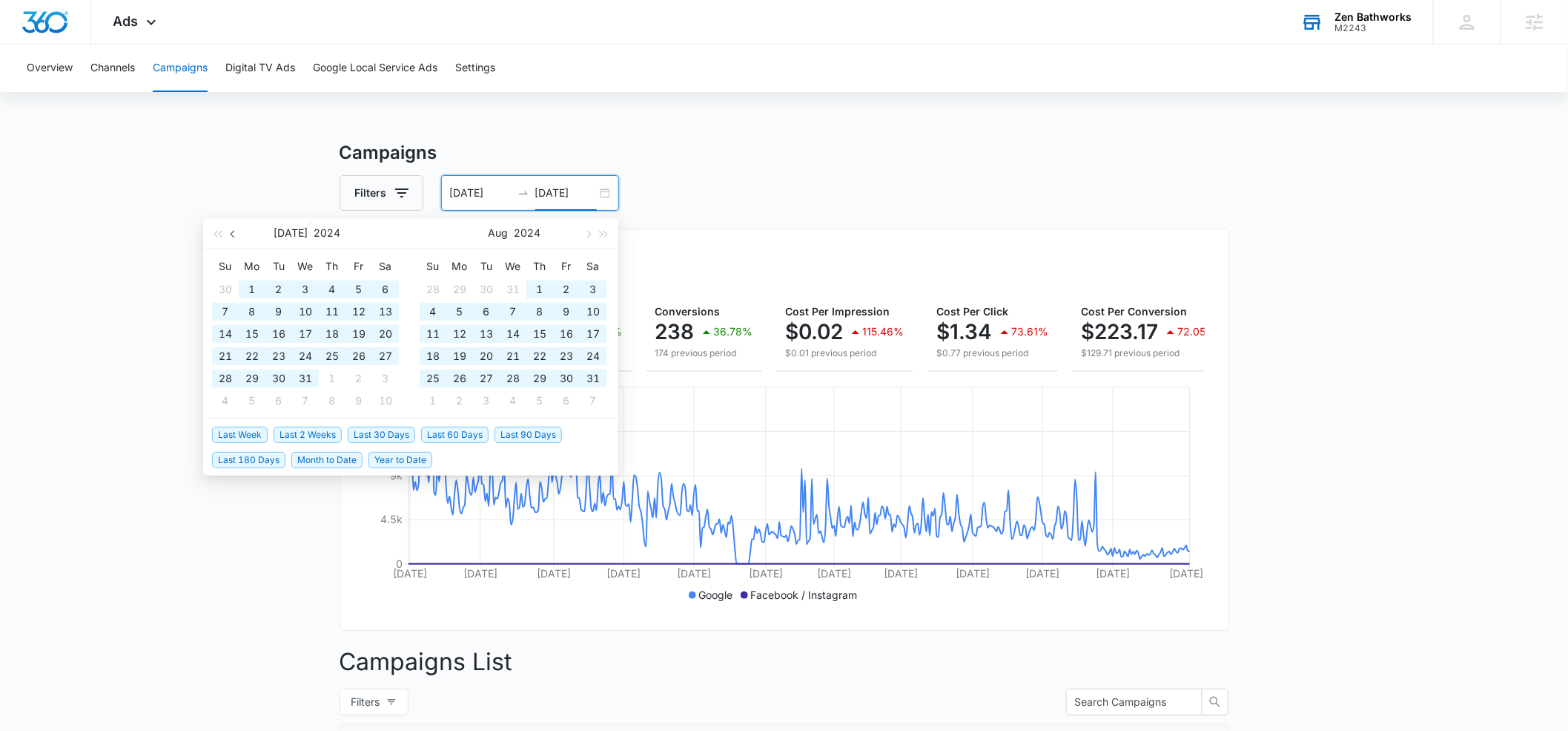
click at [234, 235] on span "button" at bounding box center [234, 233] width 8 height 8
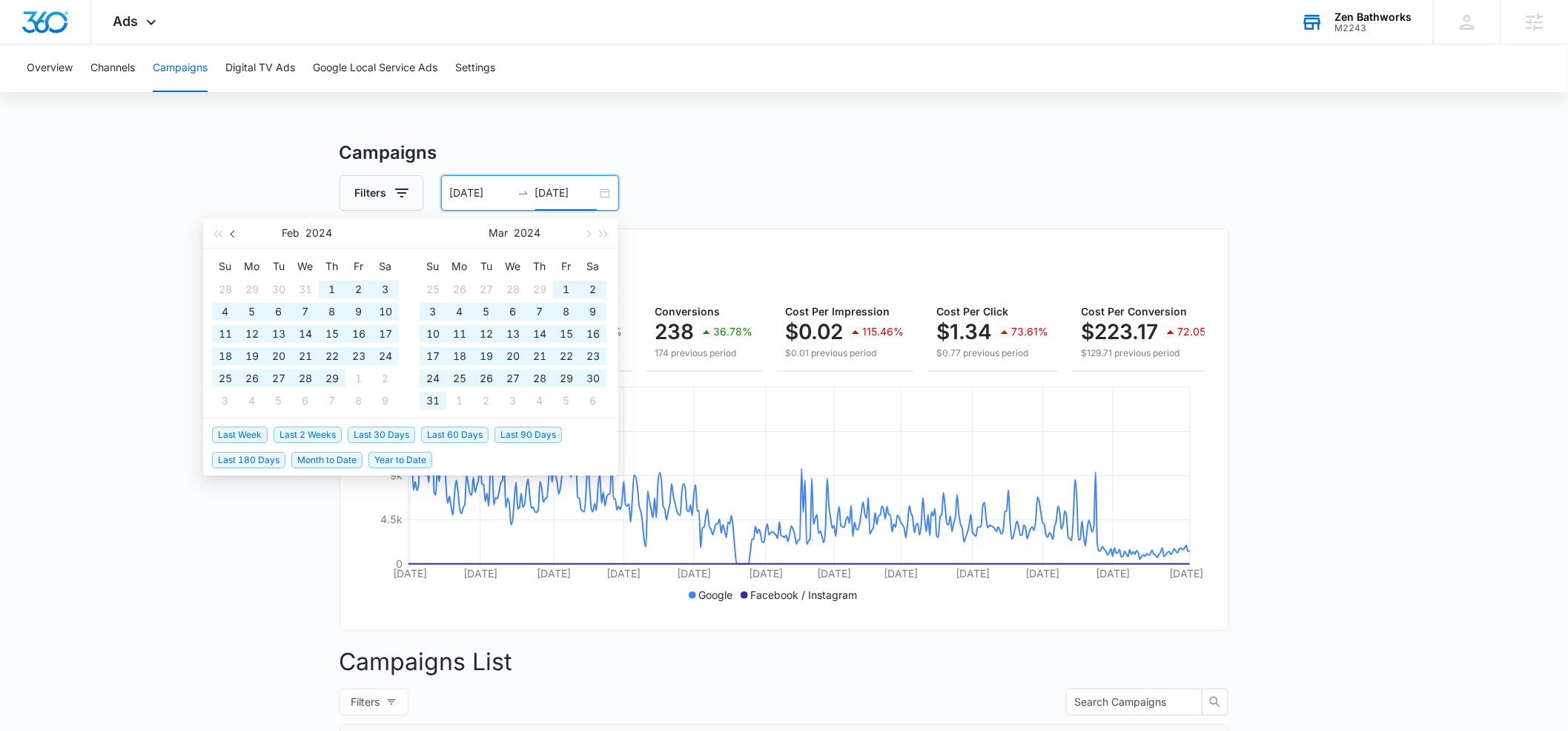
click at [234, 235] on span "button" at bounding box center [234, 233] width 8 height 8
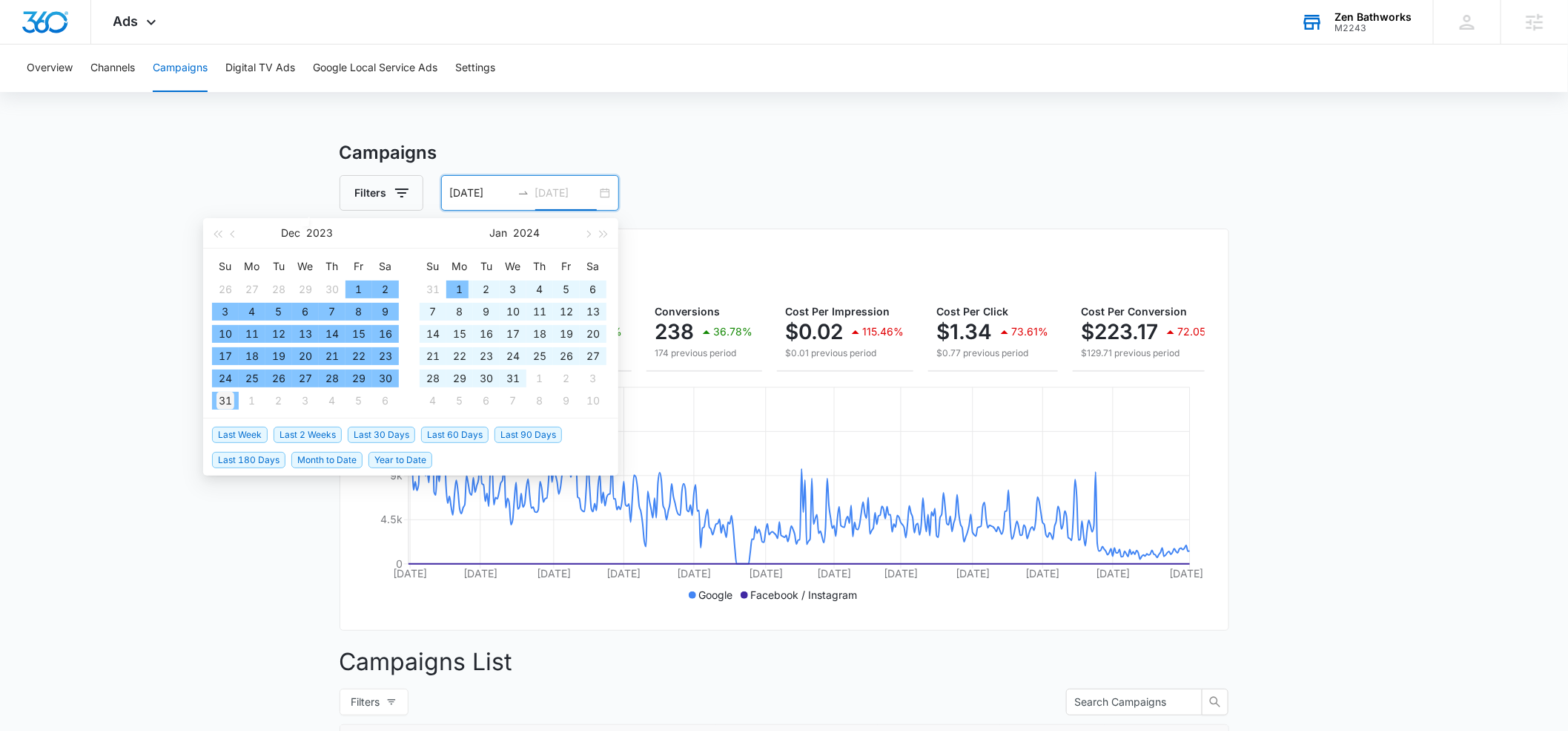
type input "[DATE]"
click at [226, 400] on div "31" at bounding box center [225, 400] width 18 height 18
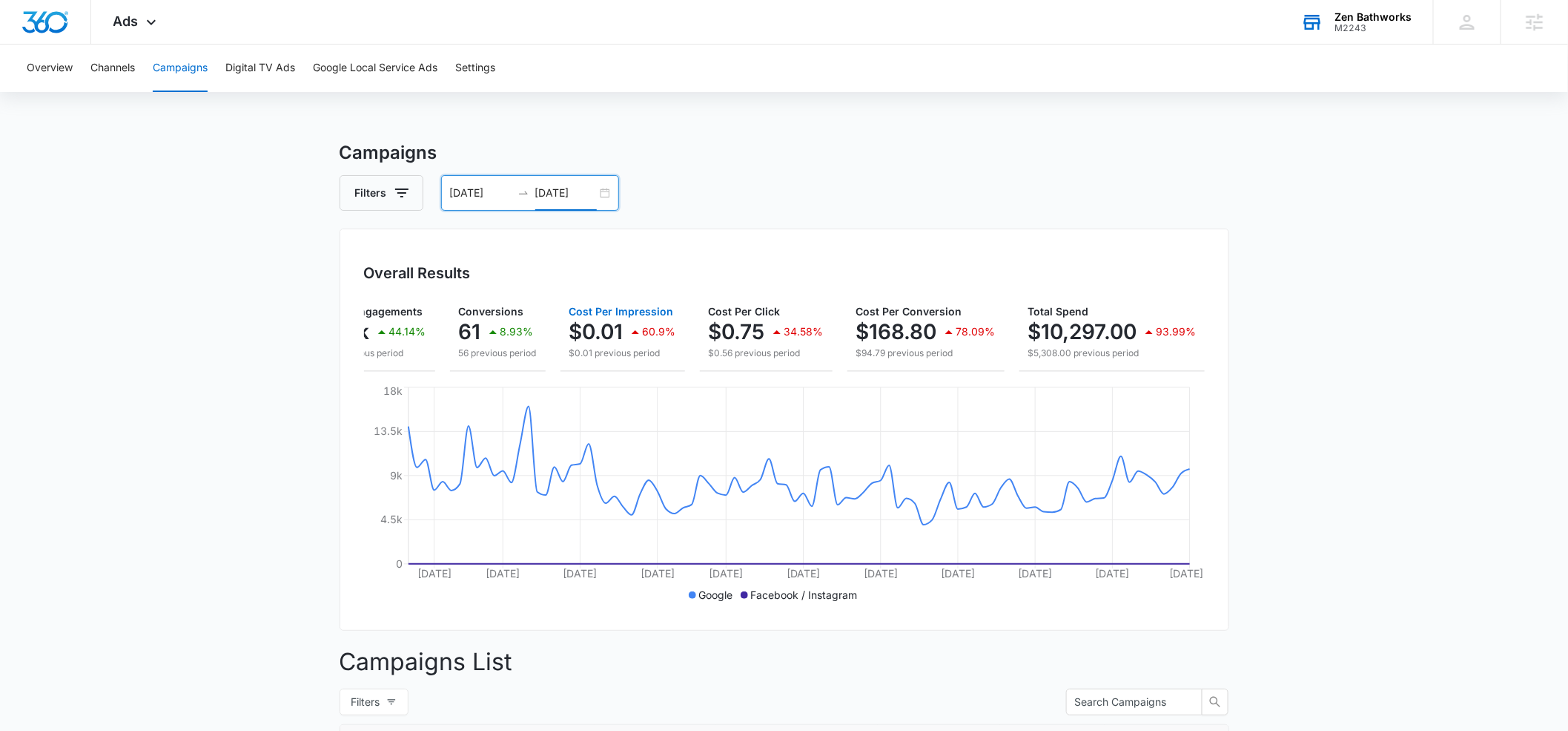
scroll to position [0, 203]
click at [487, 193] on input "[DATE]" at bounding box center [481, 193] width 62 height 16
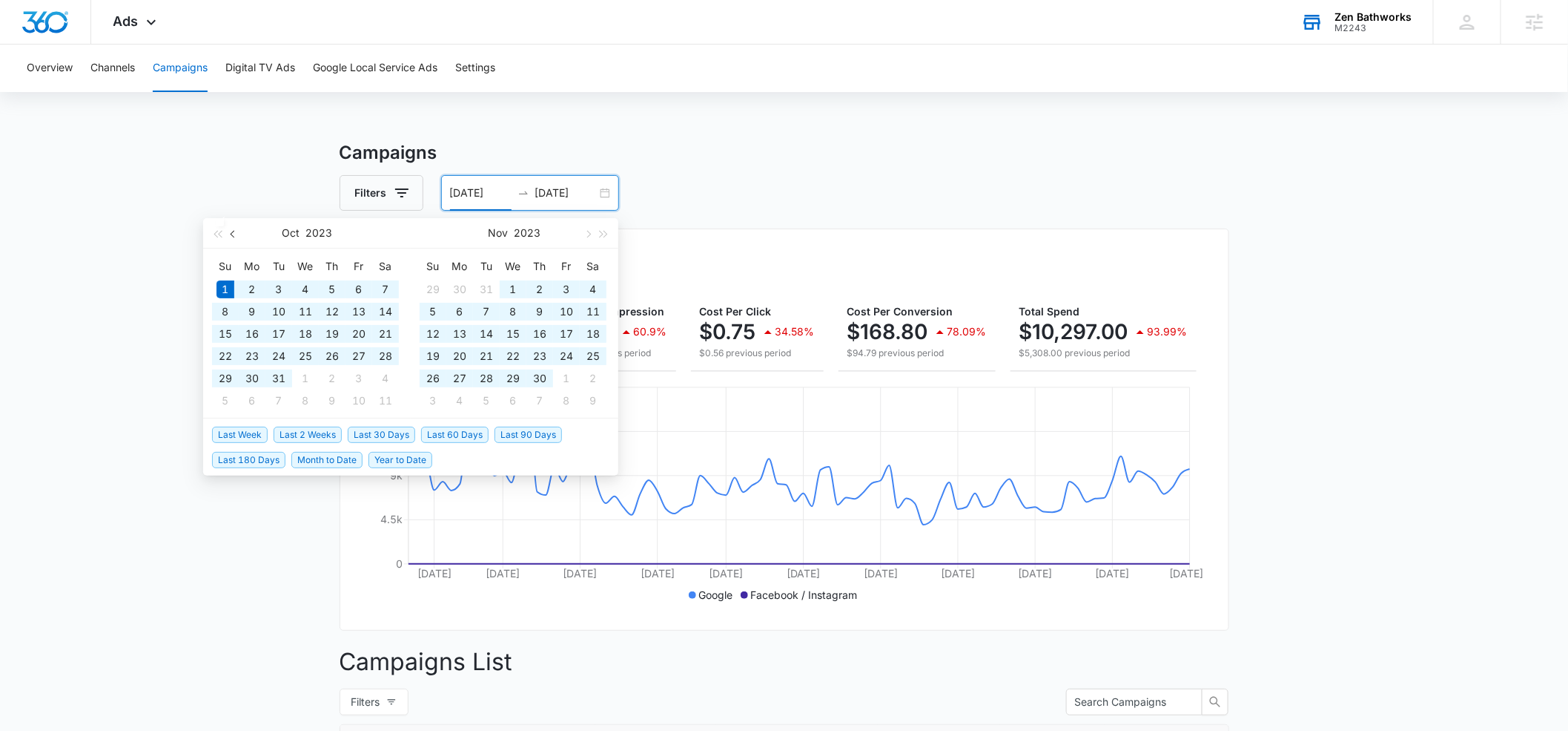
click at [232, 235] on span "button" at bounding box center [234, 233] width 8 height 8
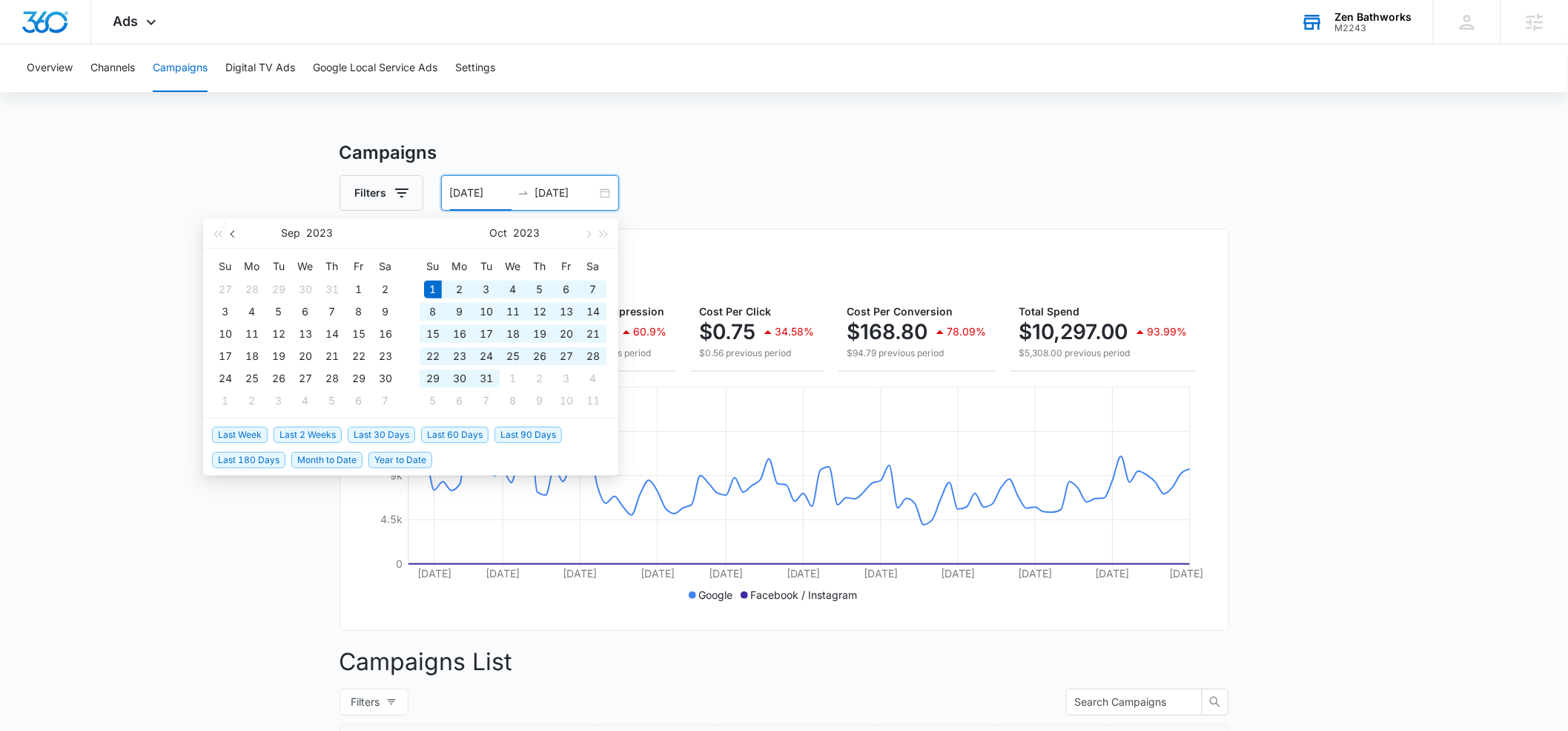
click at [232, 235] on span "button" at bounding box center [234, 233] width 8 height 8
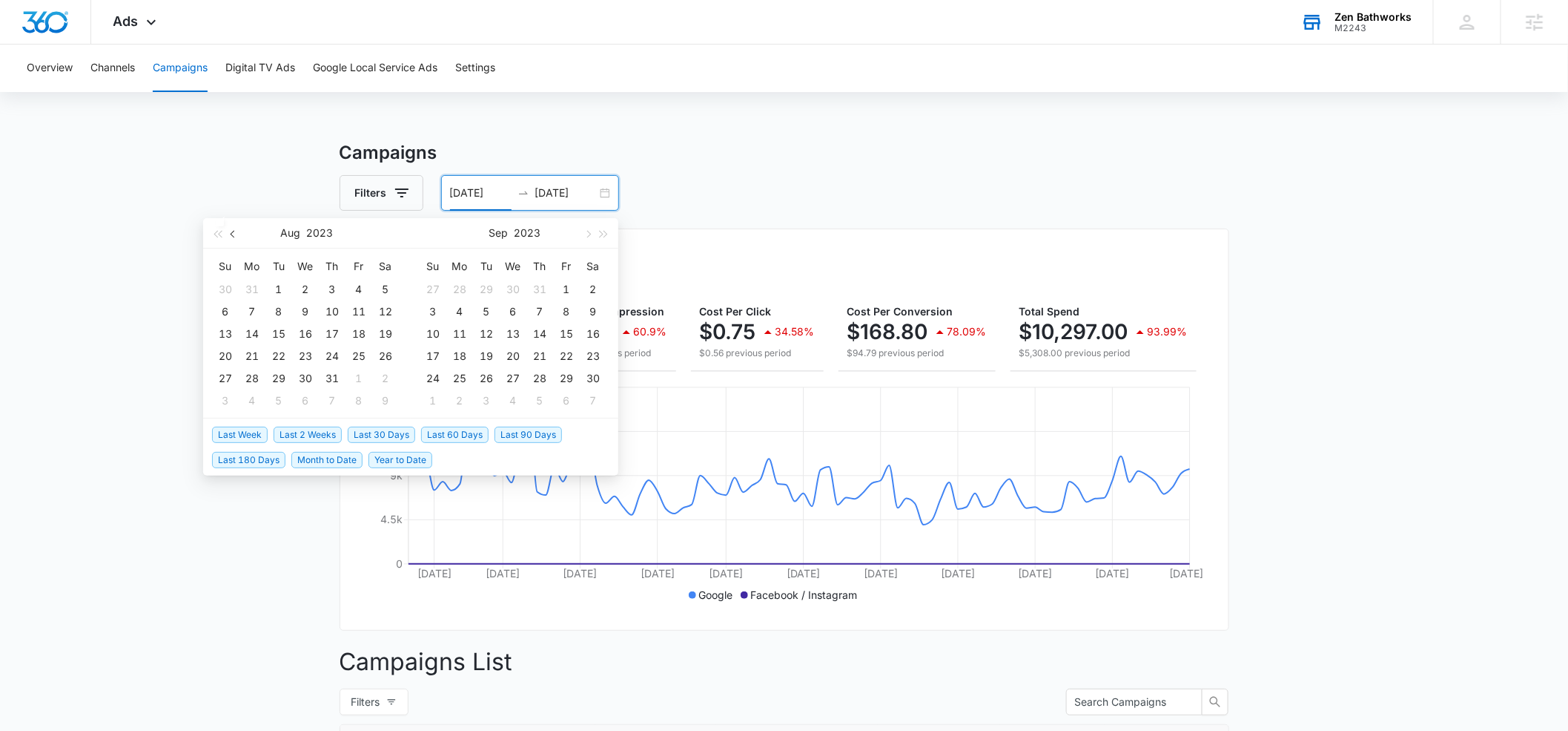
click at [232, 235] on span "button" at bounding box center [234, 233] width 8 height 8
type input "[DATE]"
click at [383, 288] on div "1" at bounding box center [385, 289] width 18 height 18
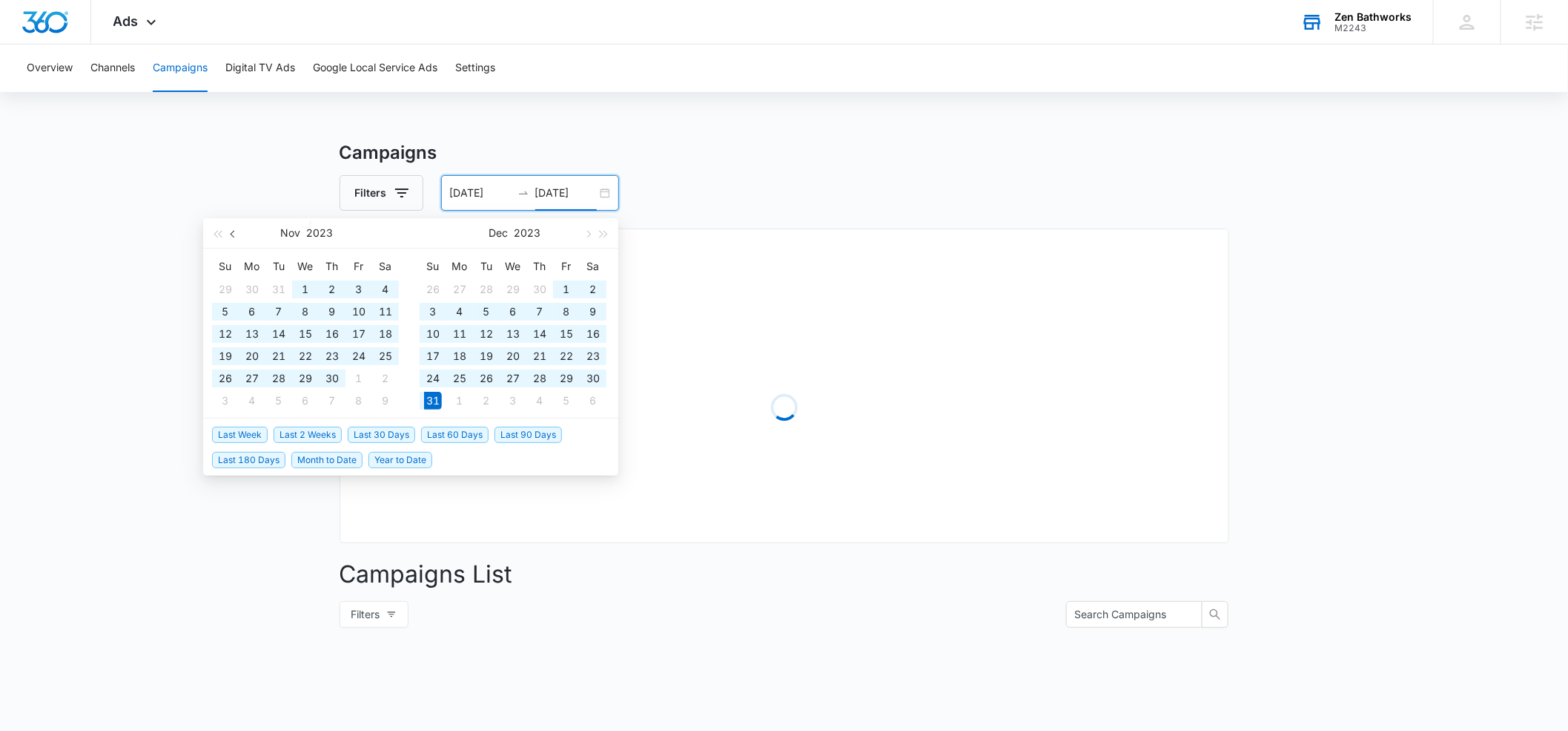
click at [234, 232] on span "button" at bounding box center [234, 233] width 8 height 8
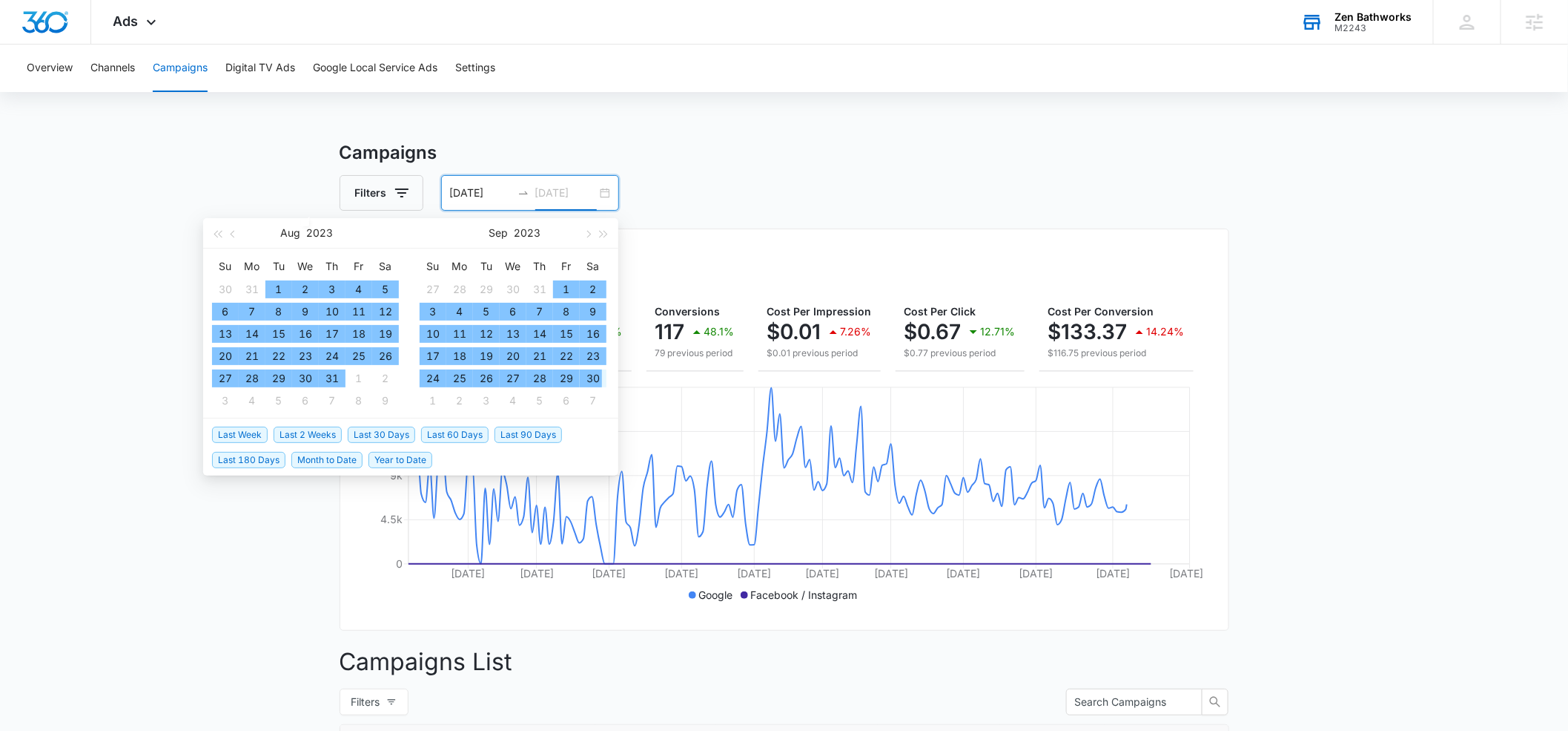
click at [593, 374] on div "30" at bounding box center [593, 378] width 18 height 18
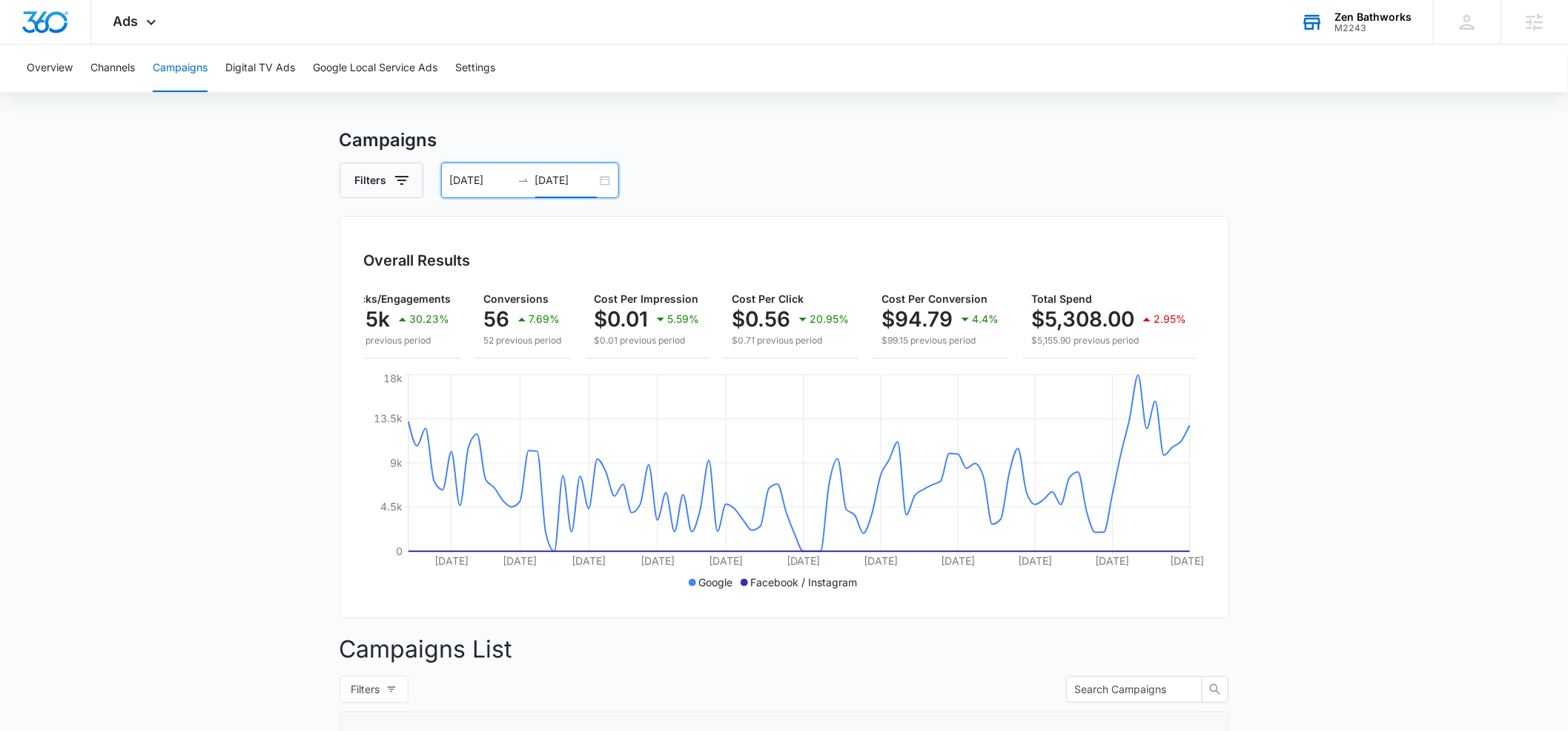
scroll to position [8, 0]
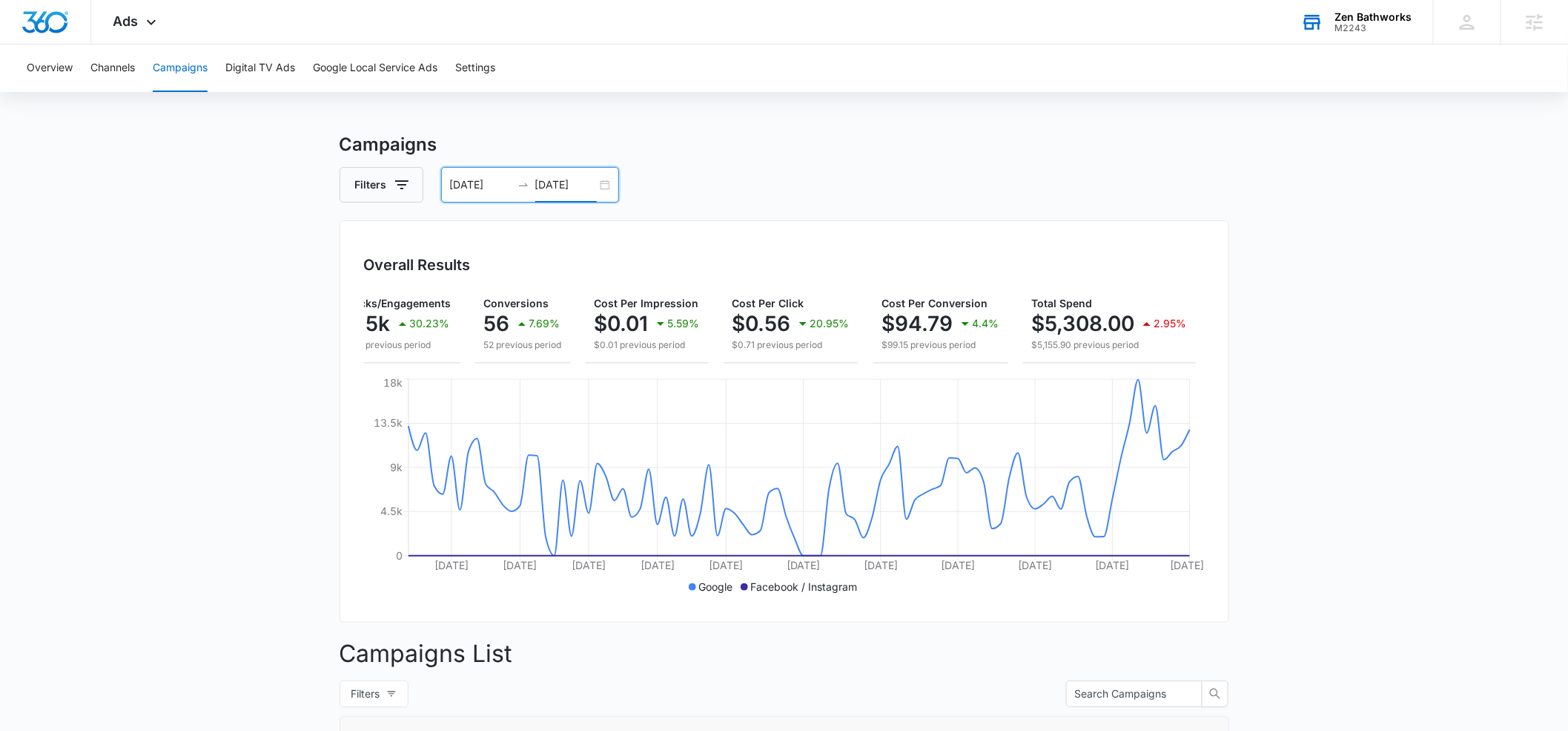
click at [587, 181] on input "[DATE]" at bounding box center [566, 184] width 62 height 16
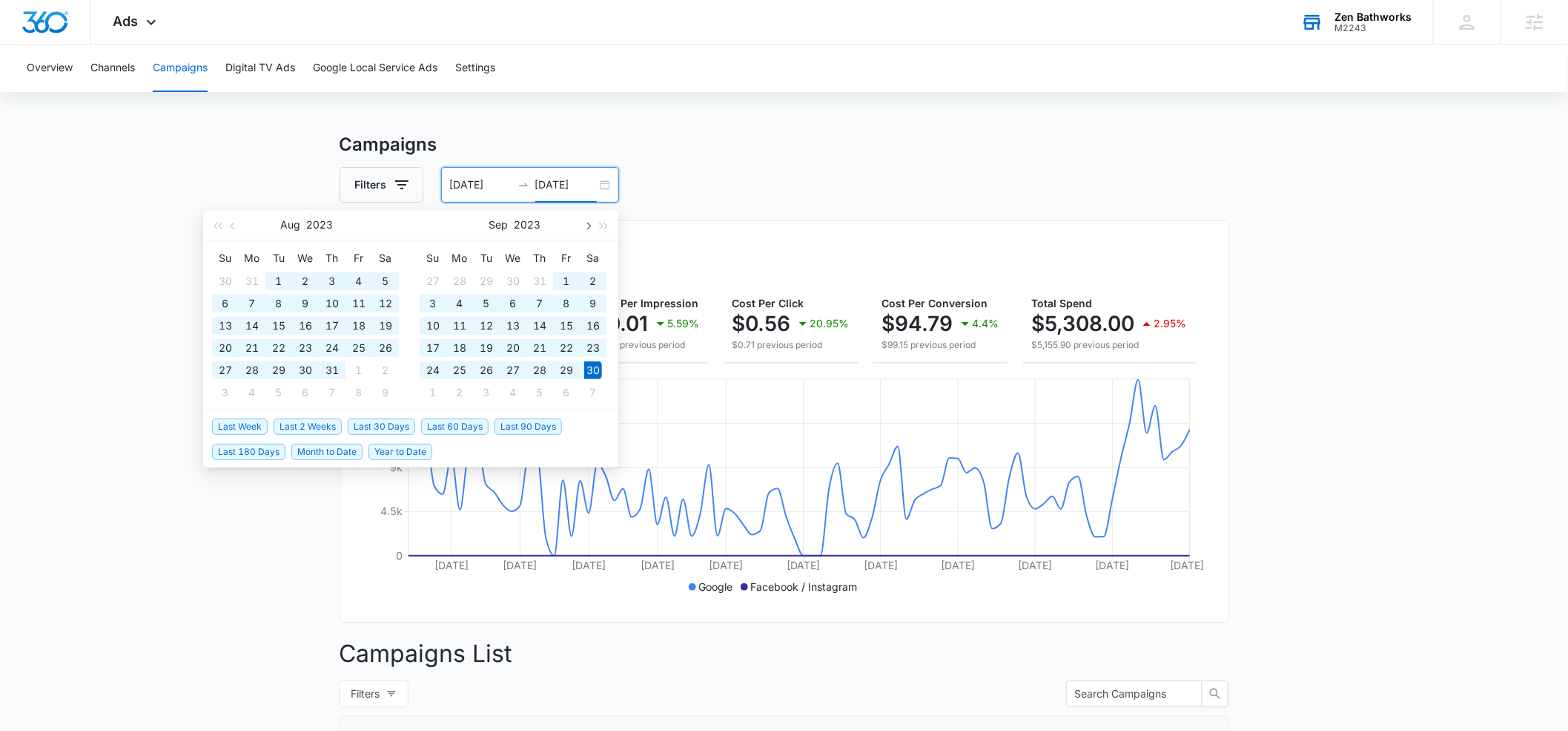
click at [587, 226] on span "button" at bounding box center [587, 226] width 8 height 8
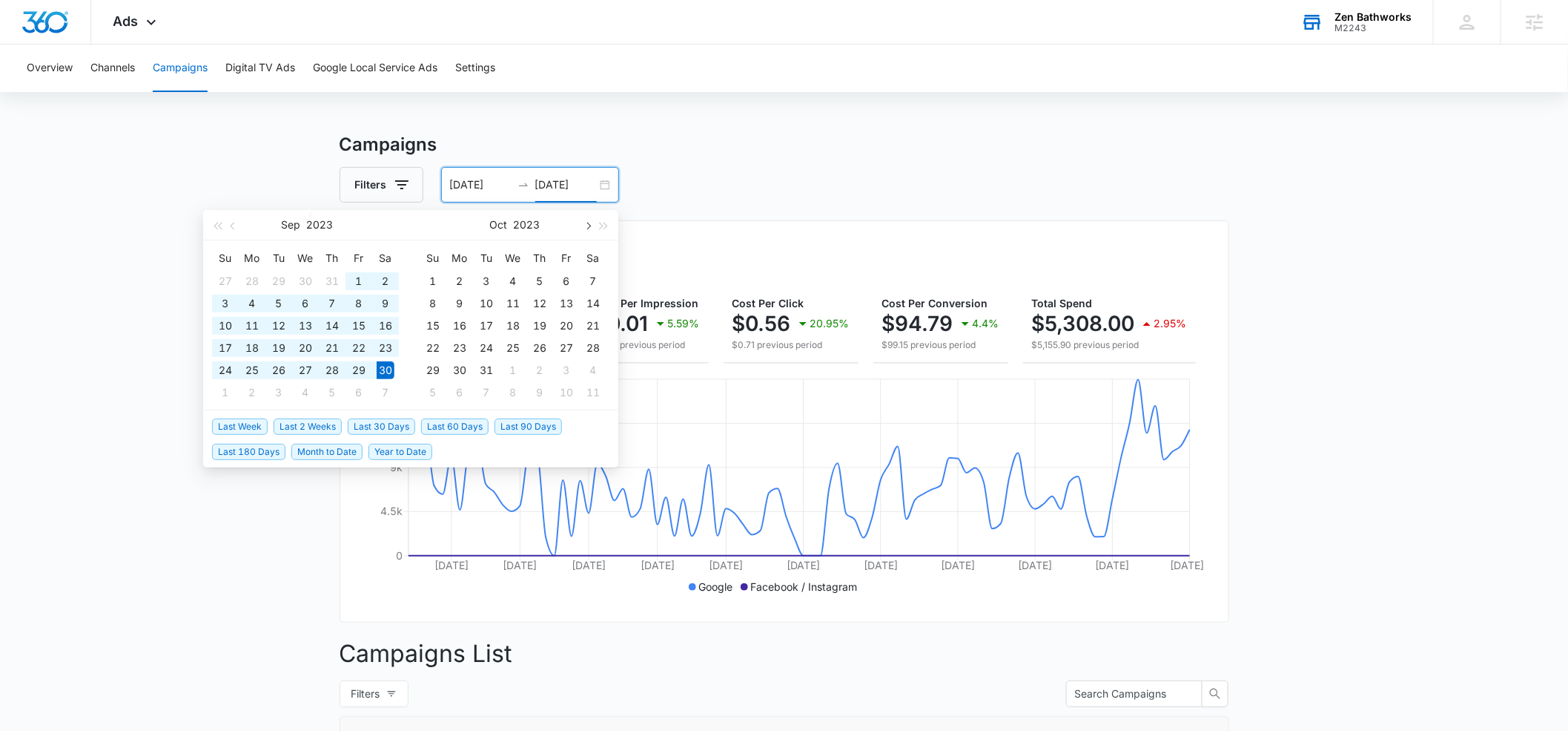
click at [587, 226] on span "button" at bounding box center [587, 226] width 8 height 8
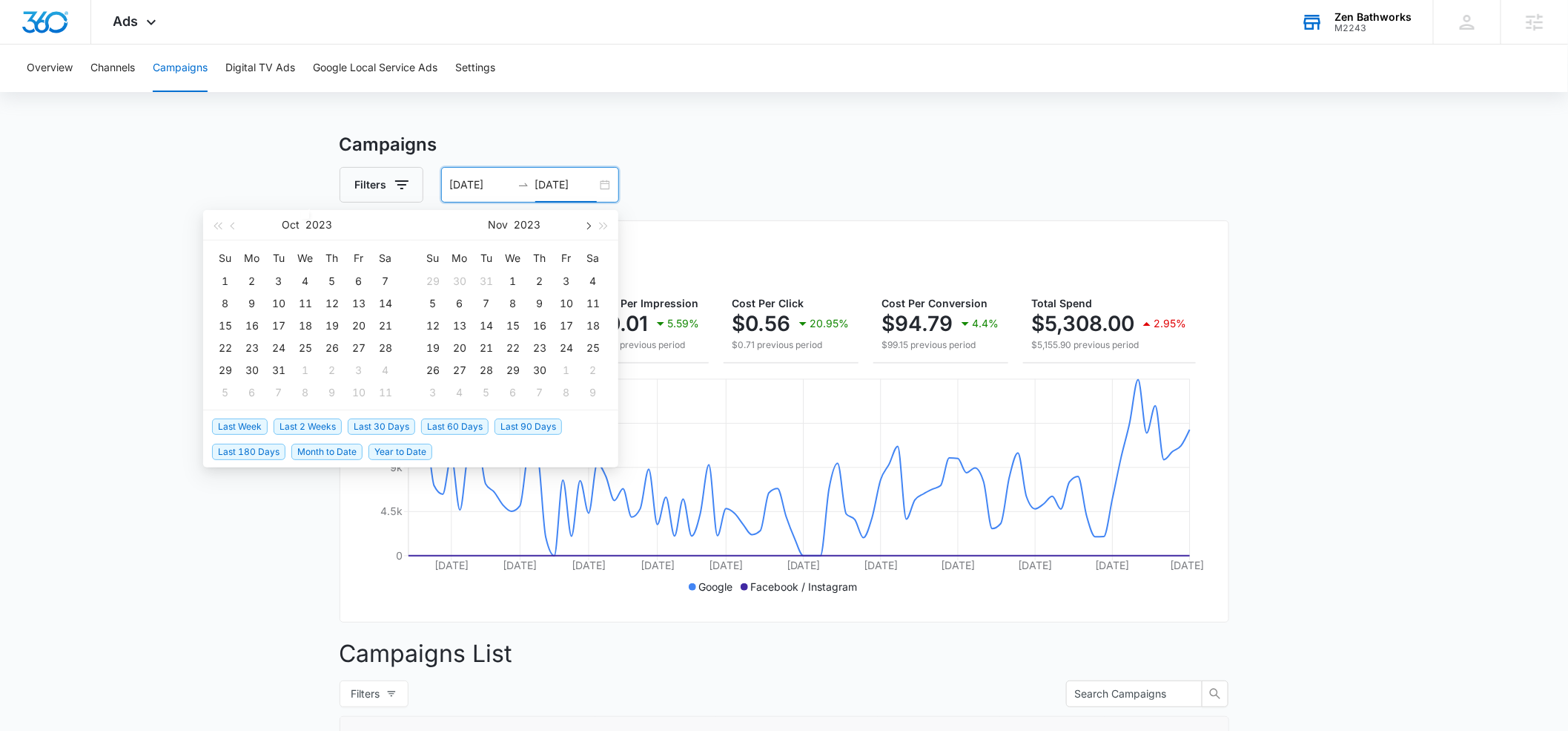
click at [587, 226] on span "button" at bounding box center [587, 226] width 8 height 8
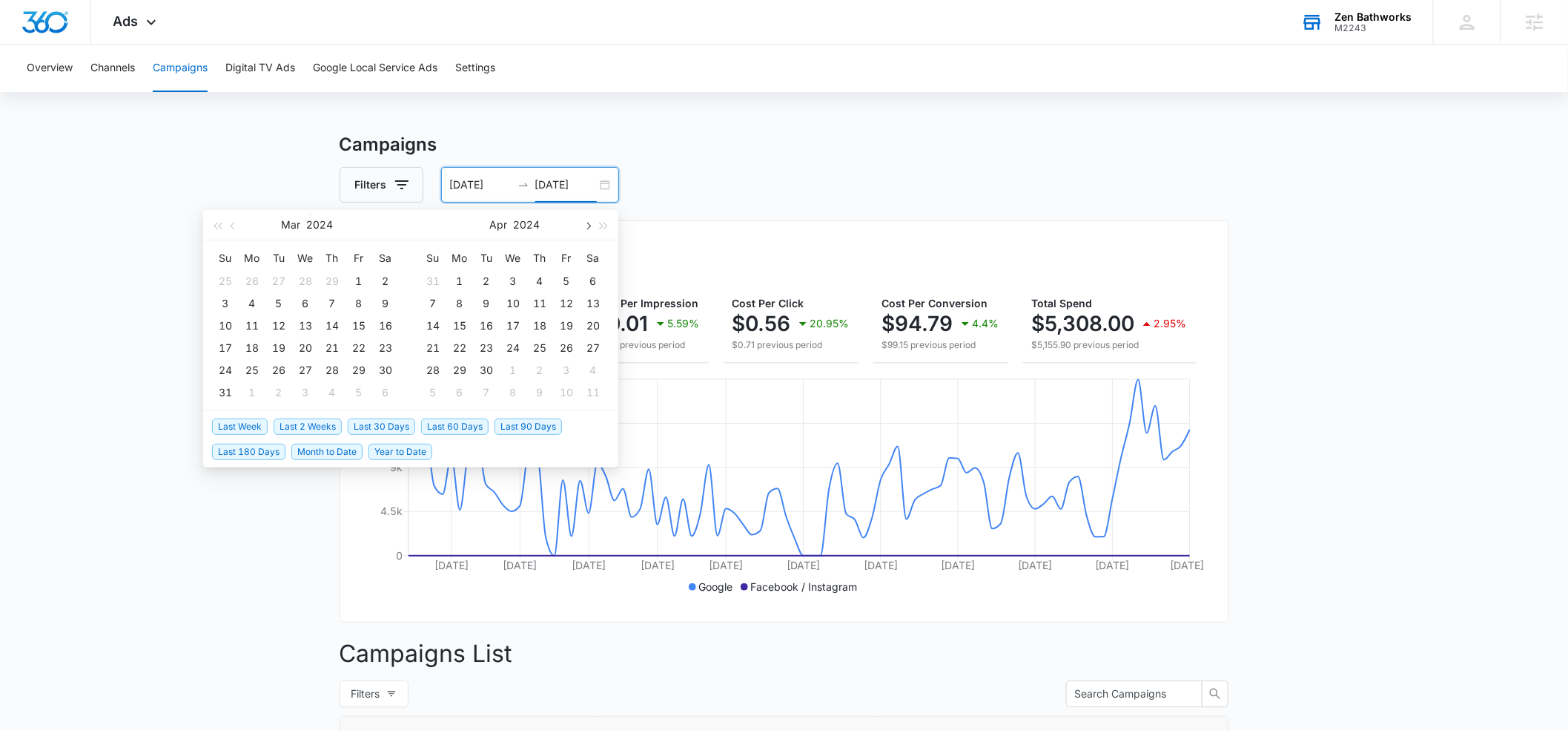
click at [587, 226] on span "button" at bounding box center [587, 226] width 8 height 8
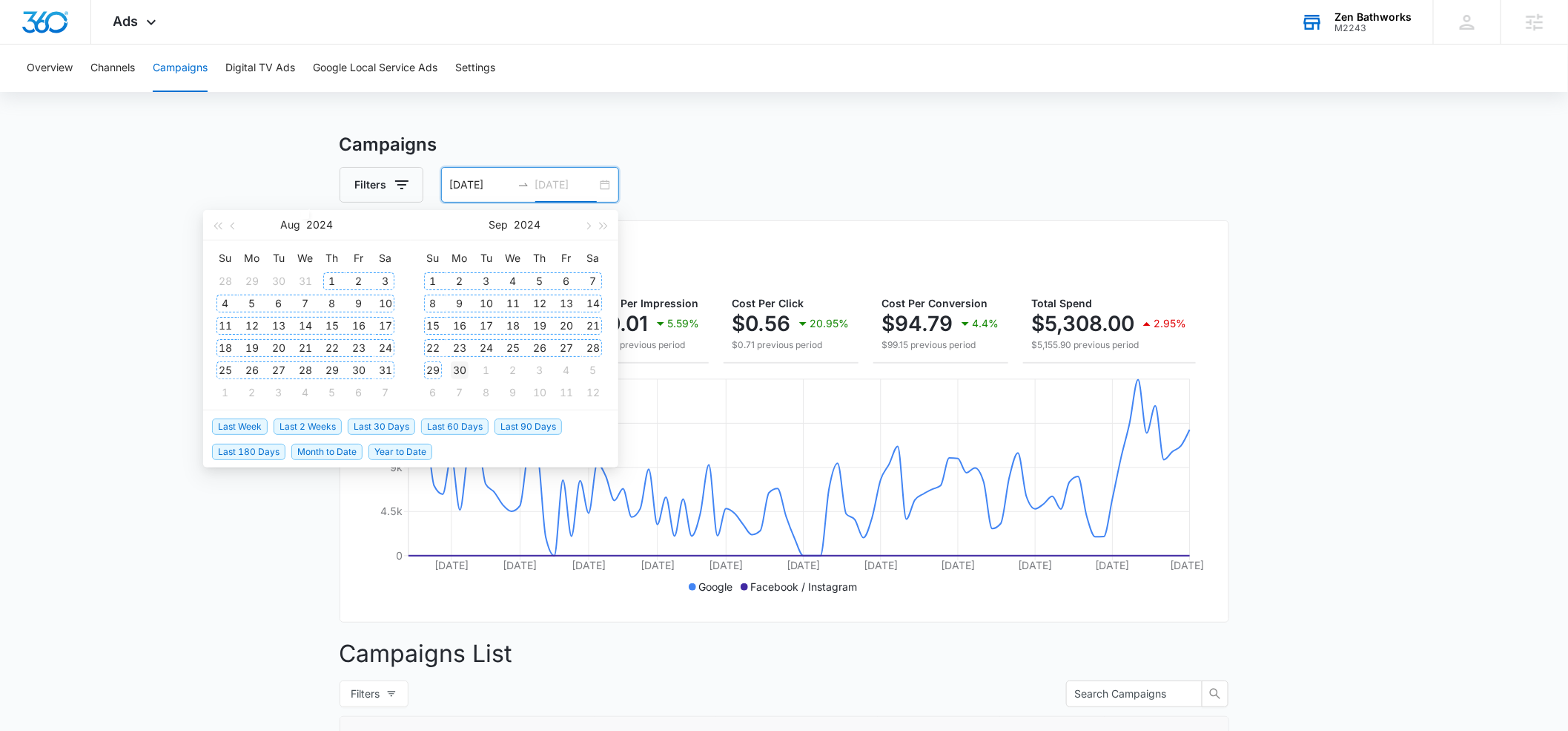
type input "[DATE]"
click at [458, 372] on div "30" at bounding box center [460, 369] width 18 height 18
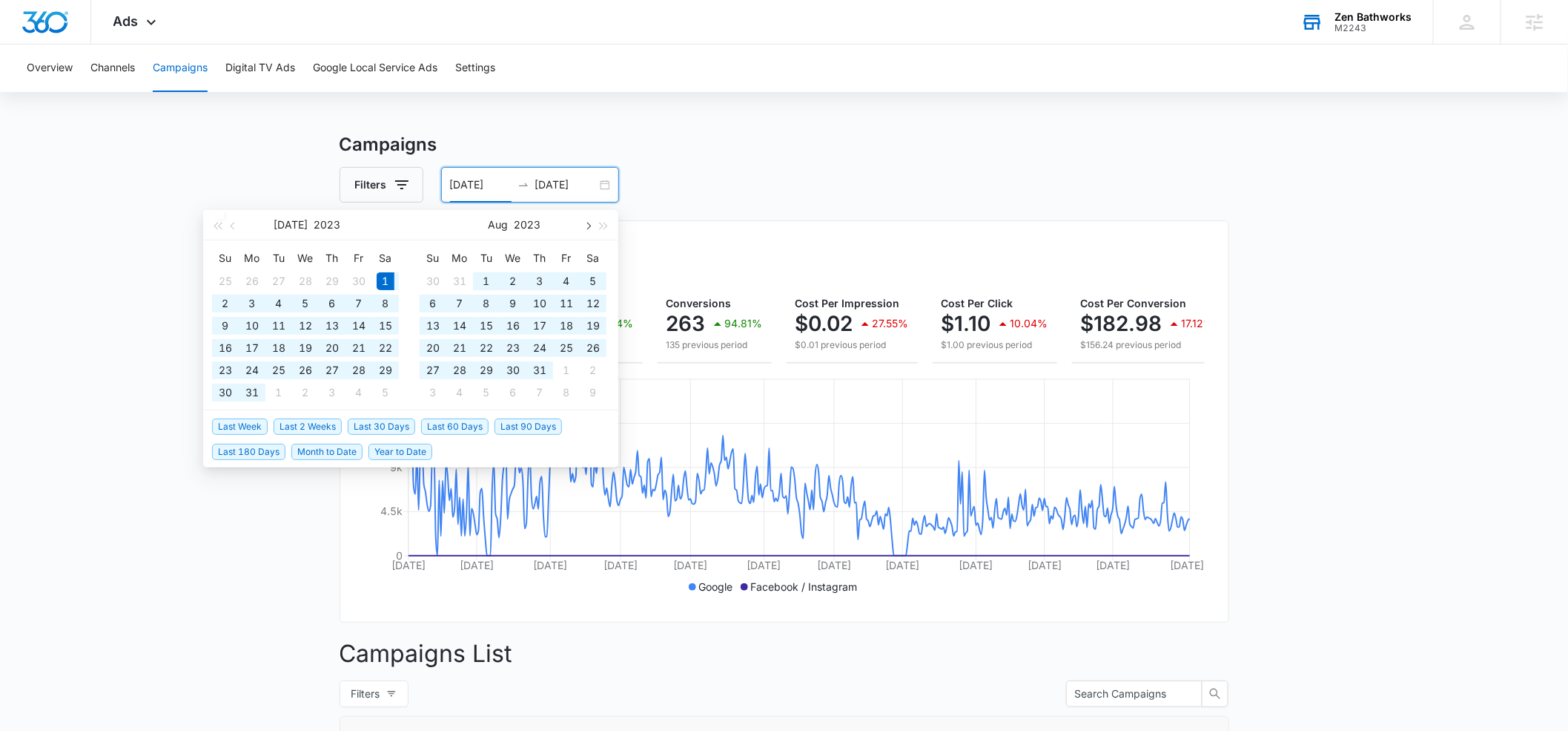
click at [585, 227] on span "button" at bounding box center [587, 226] width 8 height 8
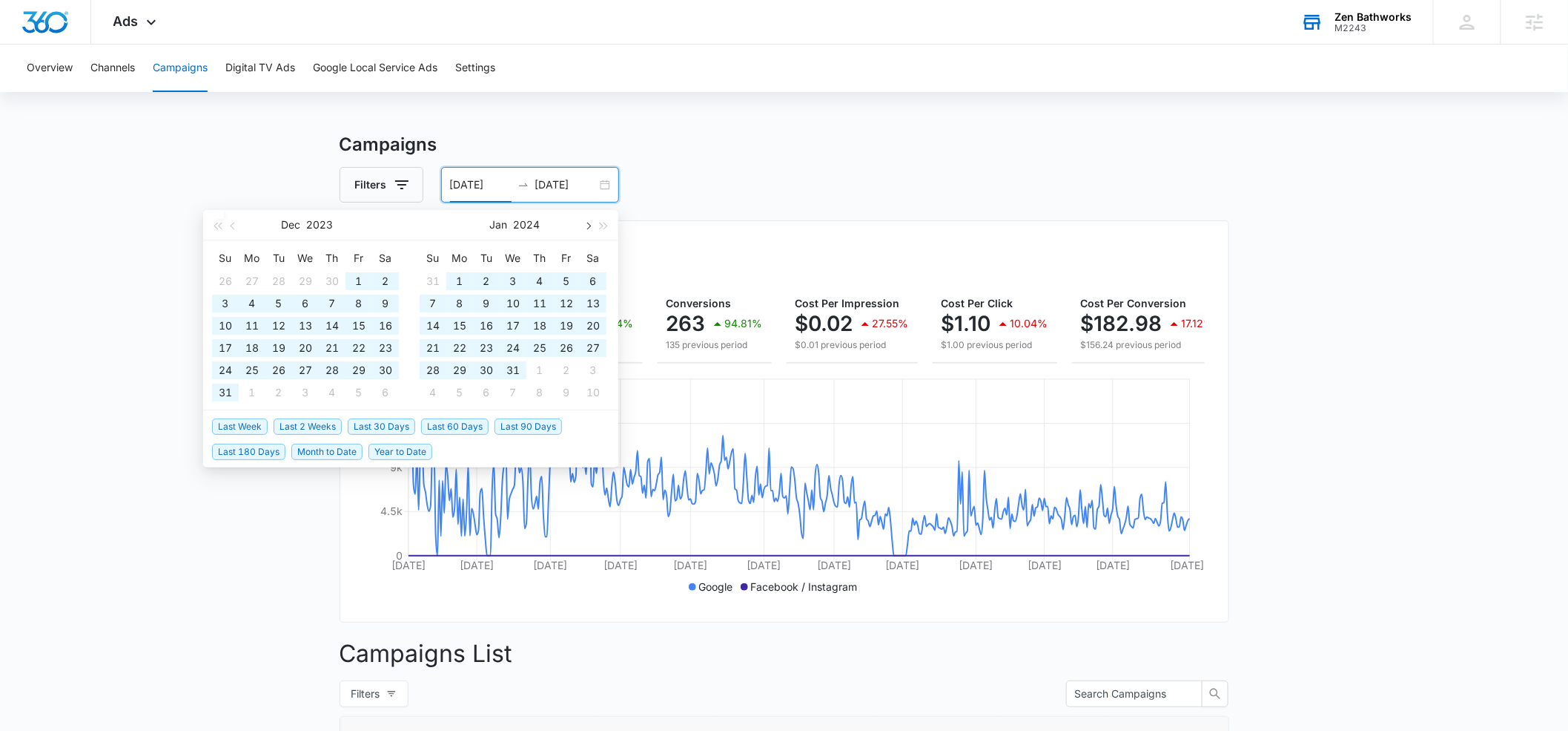
click at [585, 227] on span "button" at bounding box center [587, 226] width 8 height 8
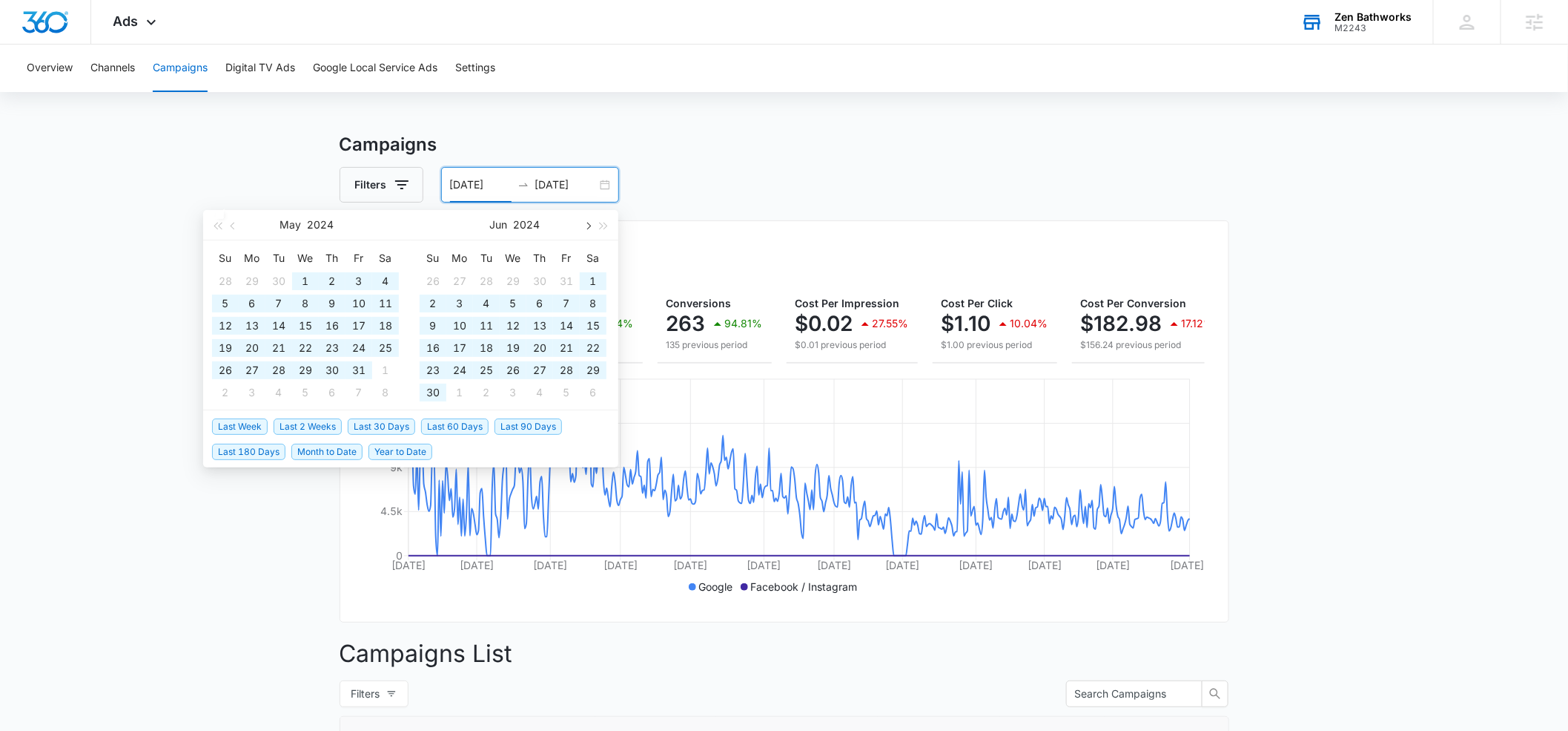
click at [585, 227] on span "button" at bounding box center [587, 226] width 8 height 8
type input "[DATE]"
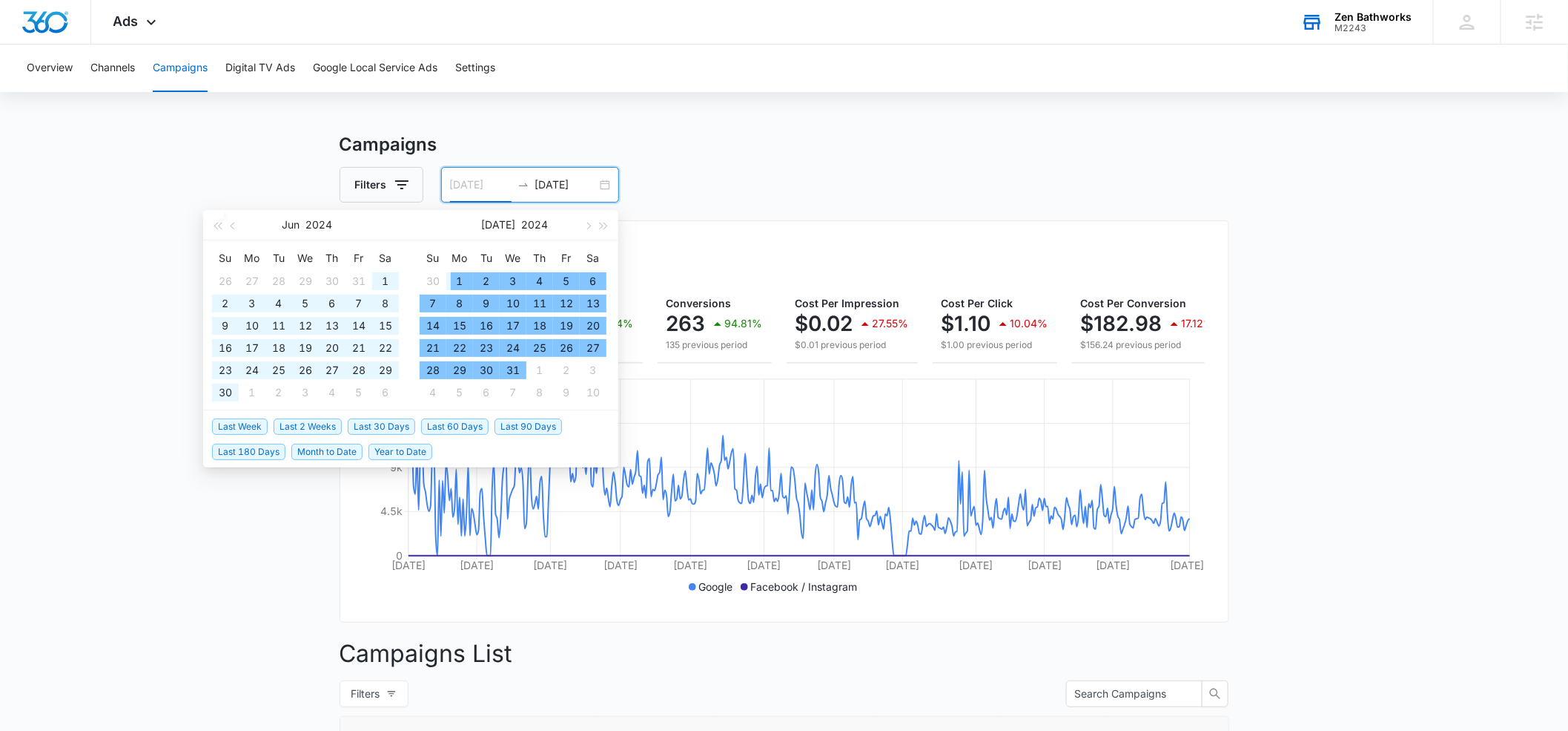
click at [459, 274] on div "1" at bounding box center [460, 281] width 18 height 18
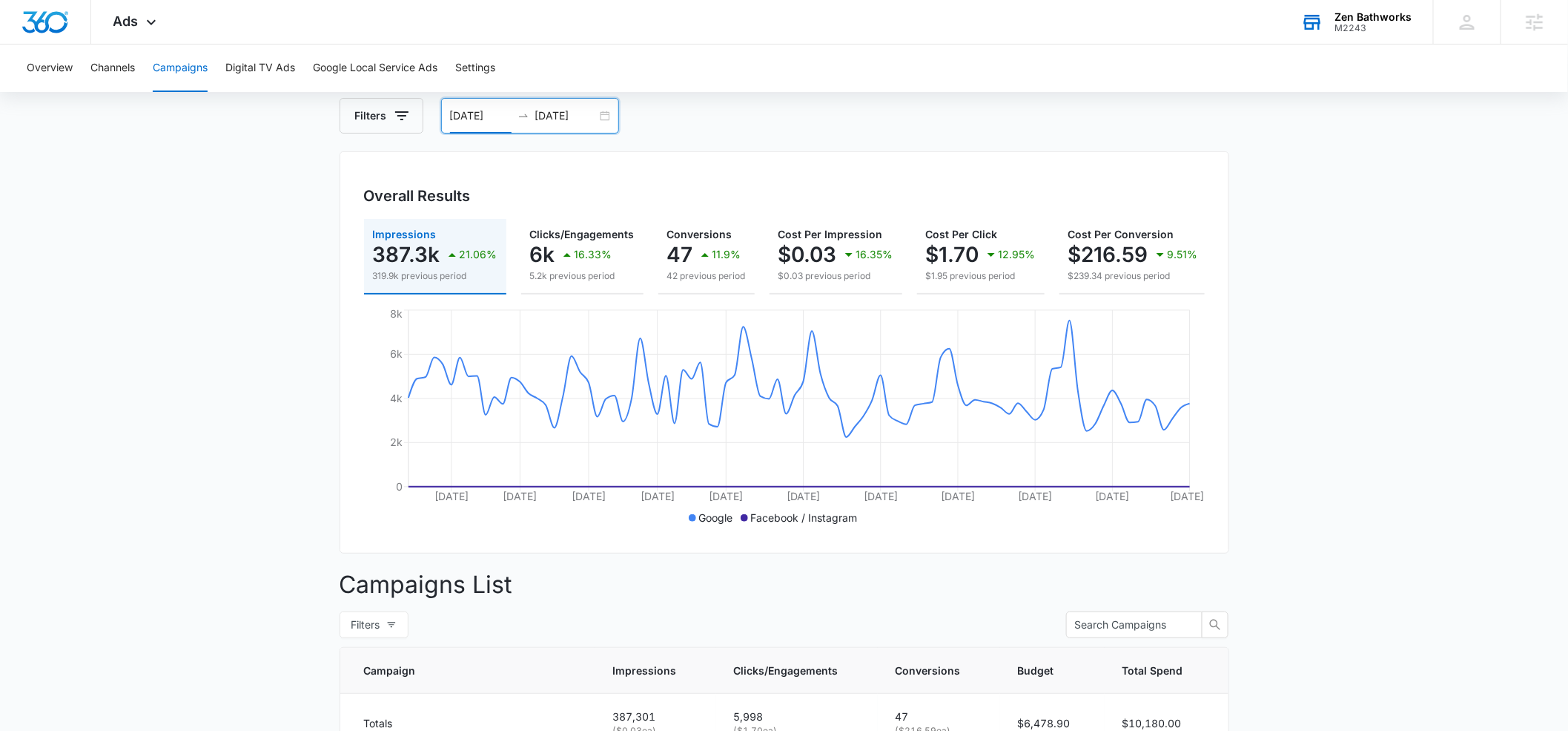
scroll to position [0, 197]
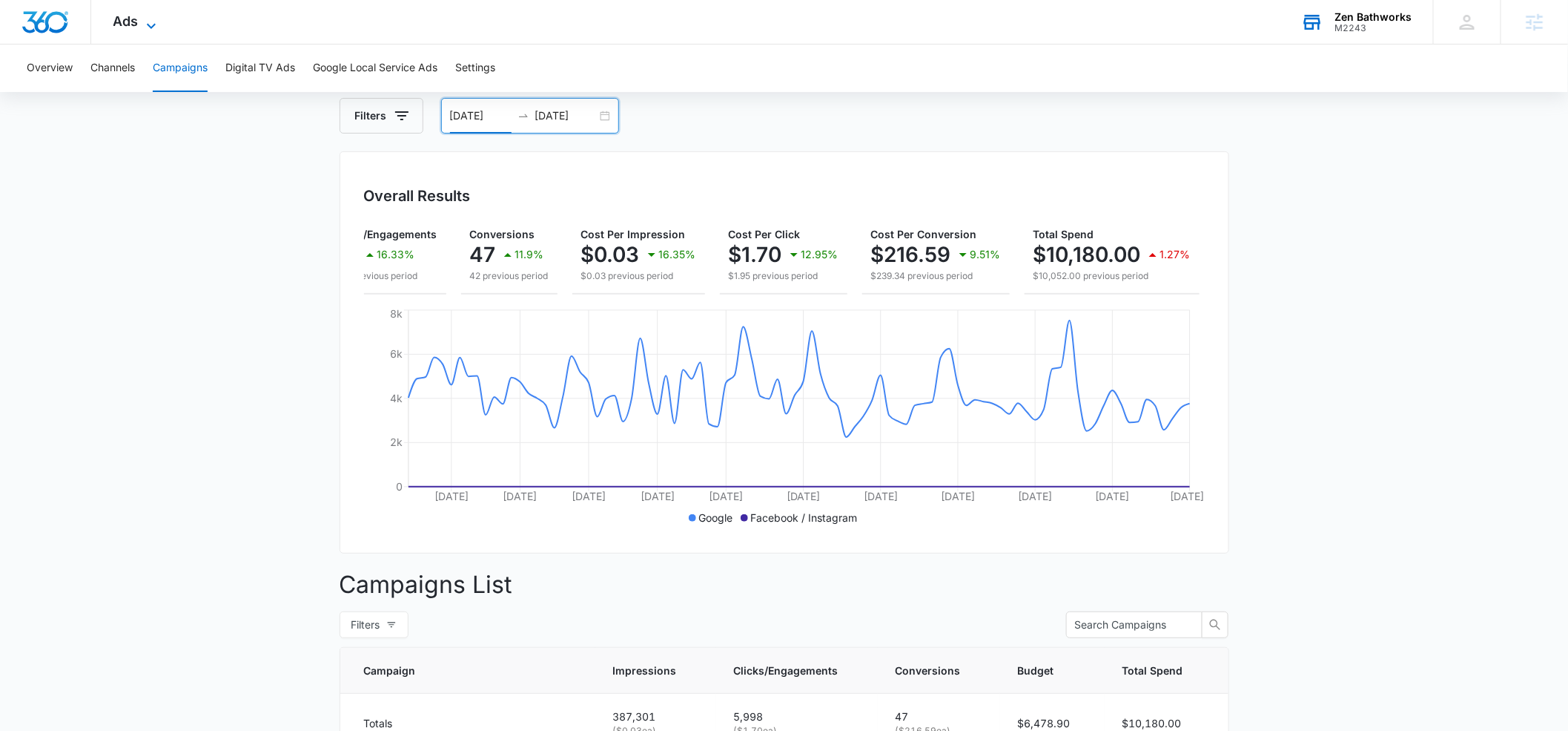
click at [146, 26] on icon at bounding box center [151, 25] width 18 height 18
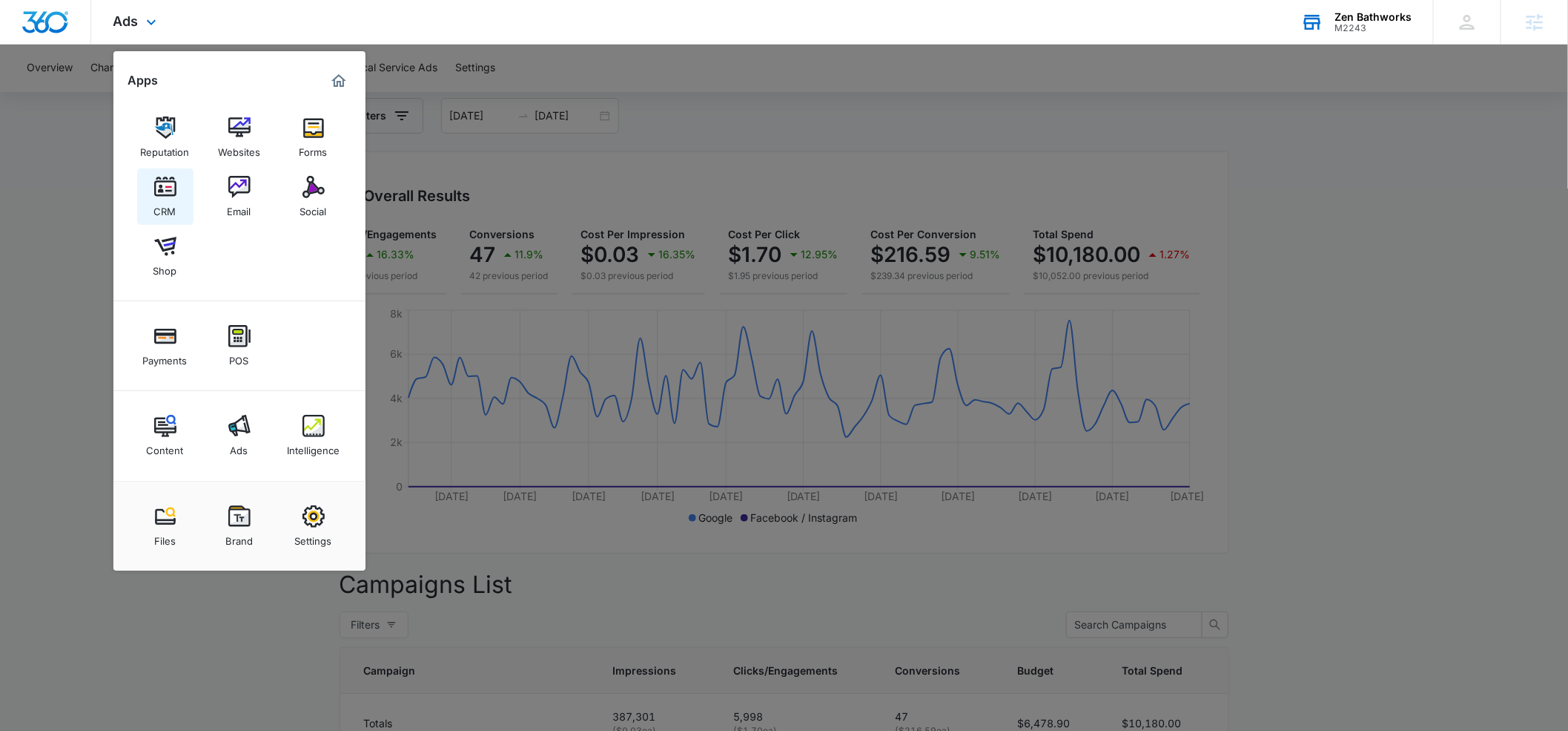
click at [171, 204] on div "CRM" at bounding box center [166, 207] width 22 height 19
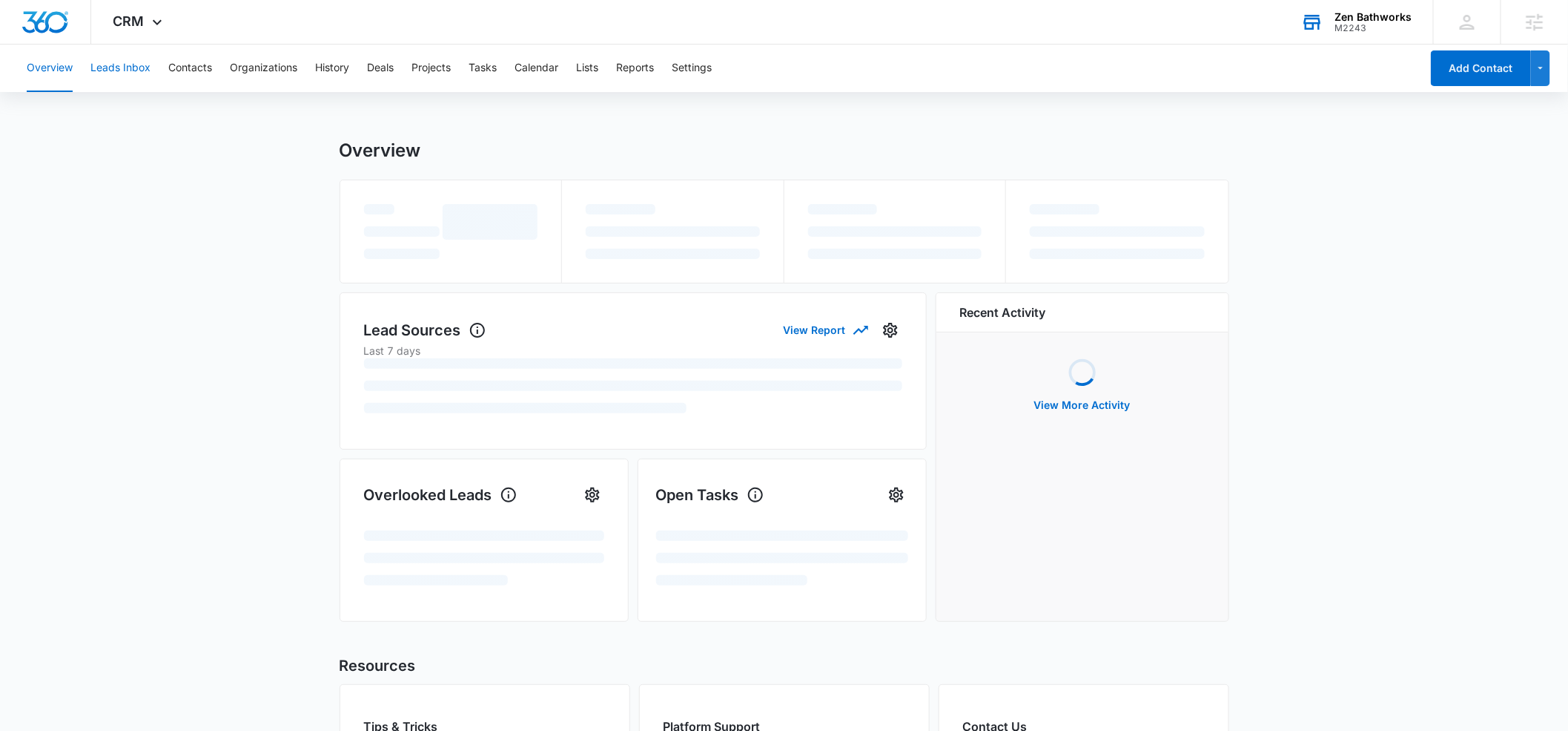
click at [123, 71] on button "Leads Inbox" at bounding box center [120, 68] width 60 height 47
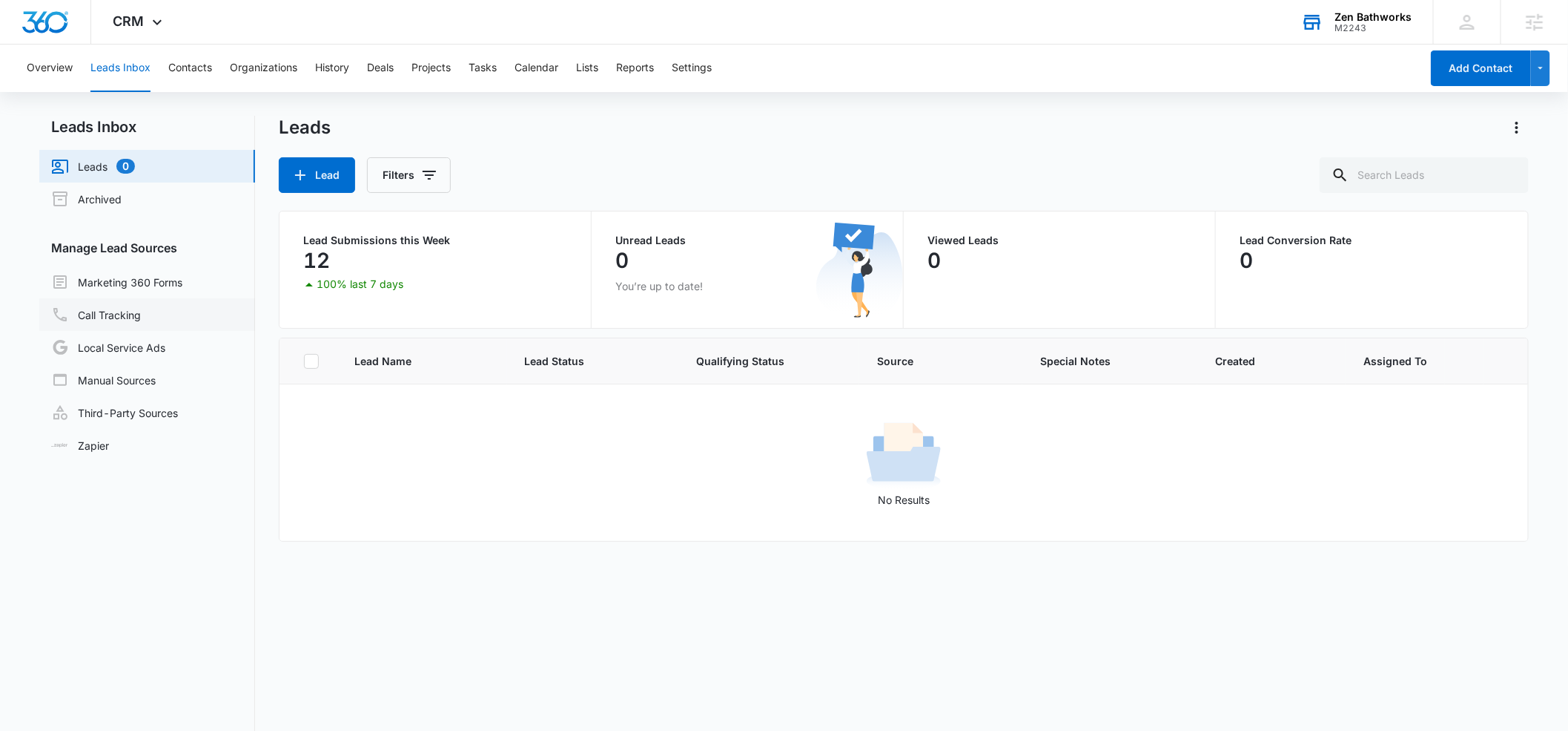
click at [91, 307] on link "Call Tracking" at bounding box center [96, 314] width 90 height 18
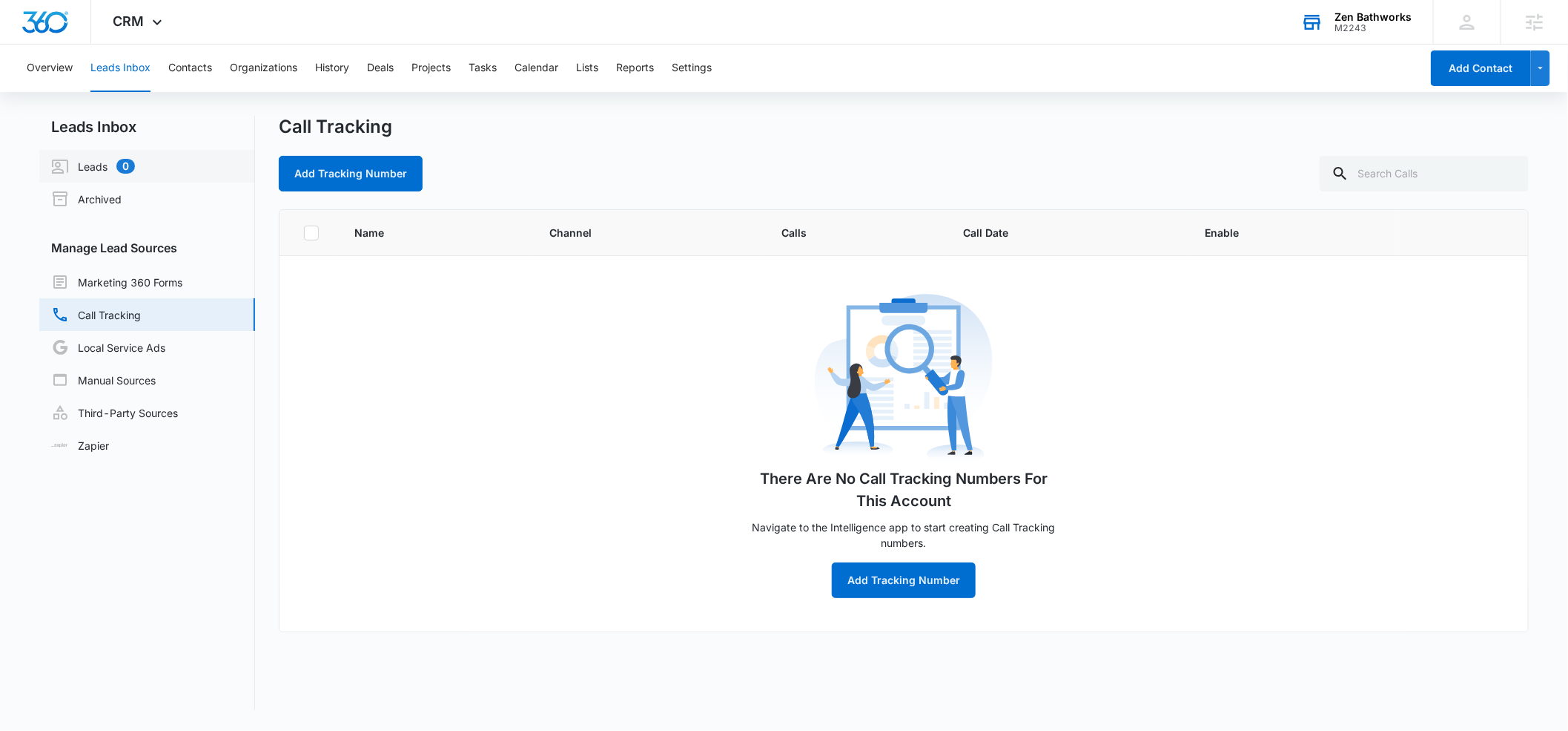
click at [89, 161] on link "Leads 0" at bounding box center [93, 166] width 84 height 18
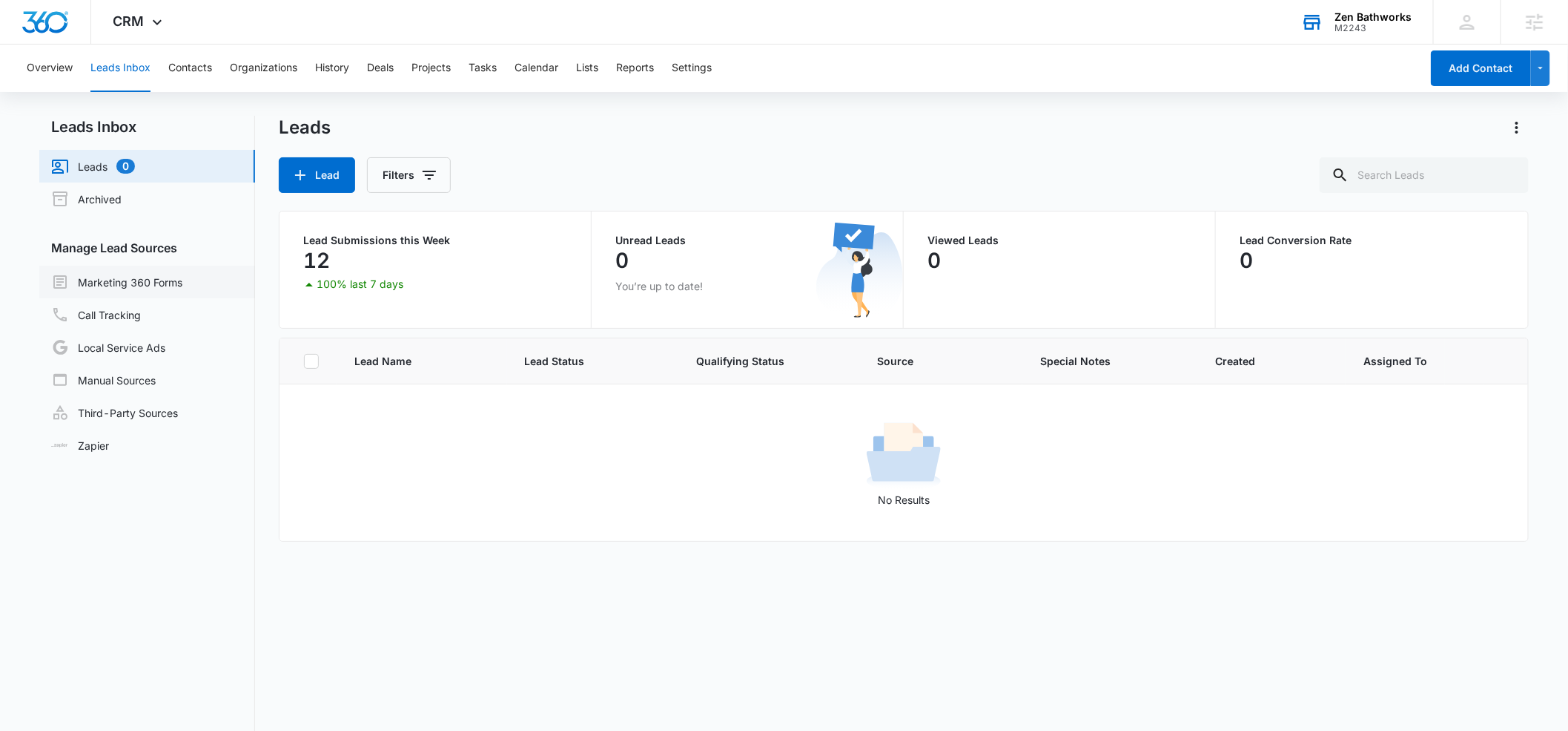
click at [117, 284] on link "Marketing 360 Forms" at bounding box center [117, 281] width 131 height 18
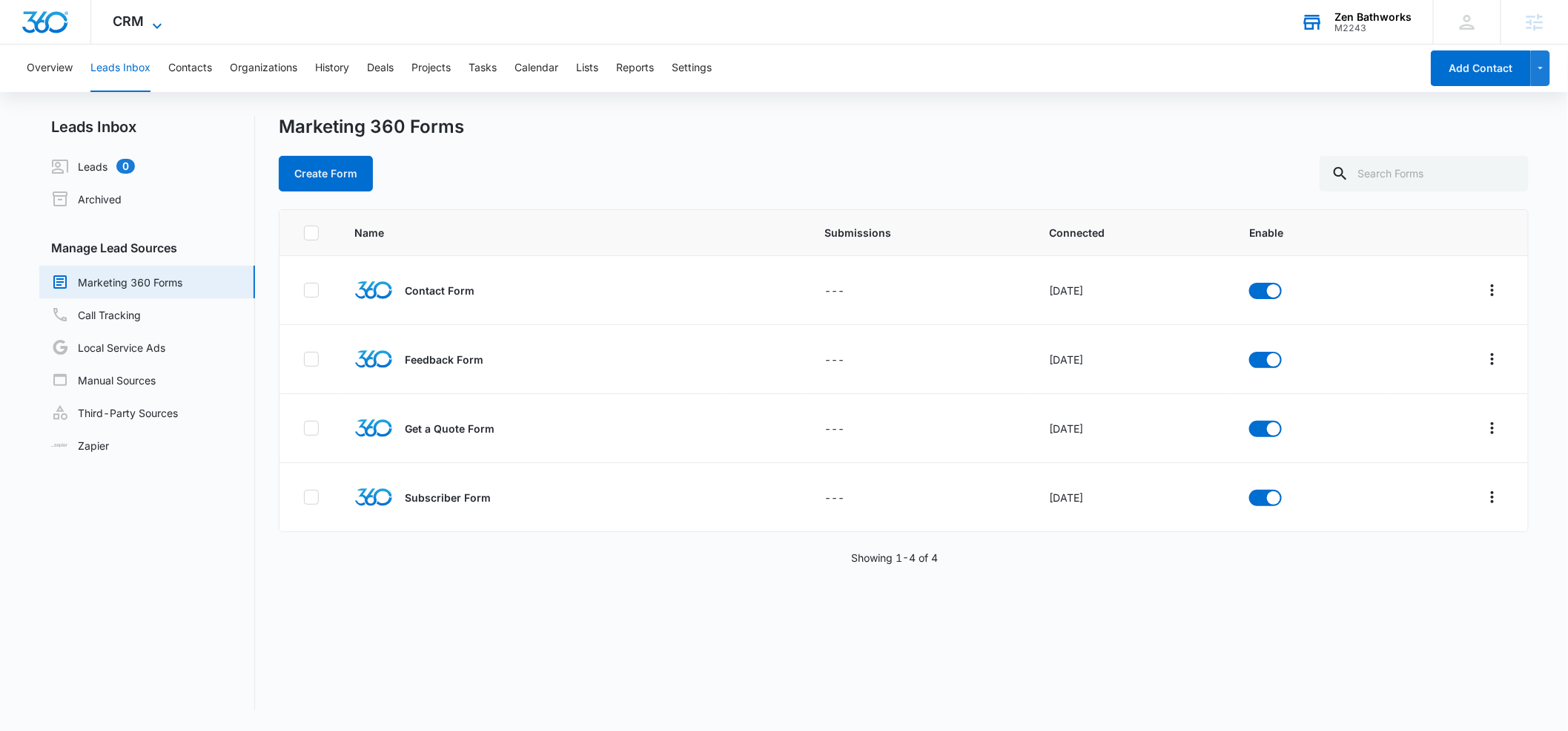
click at [150, 20] on icon at bounding box center [157, 25] width 18 height 18
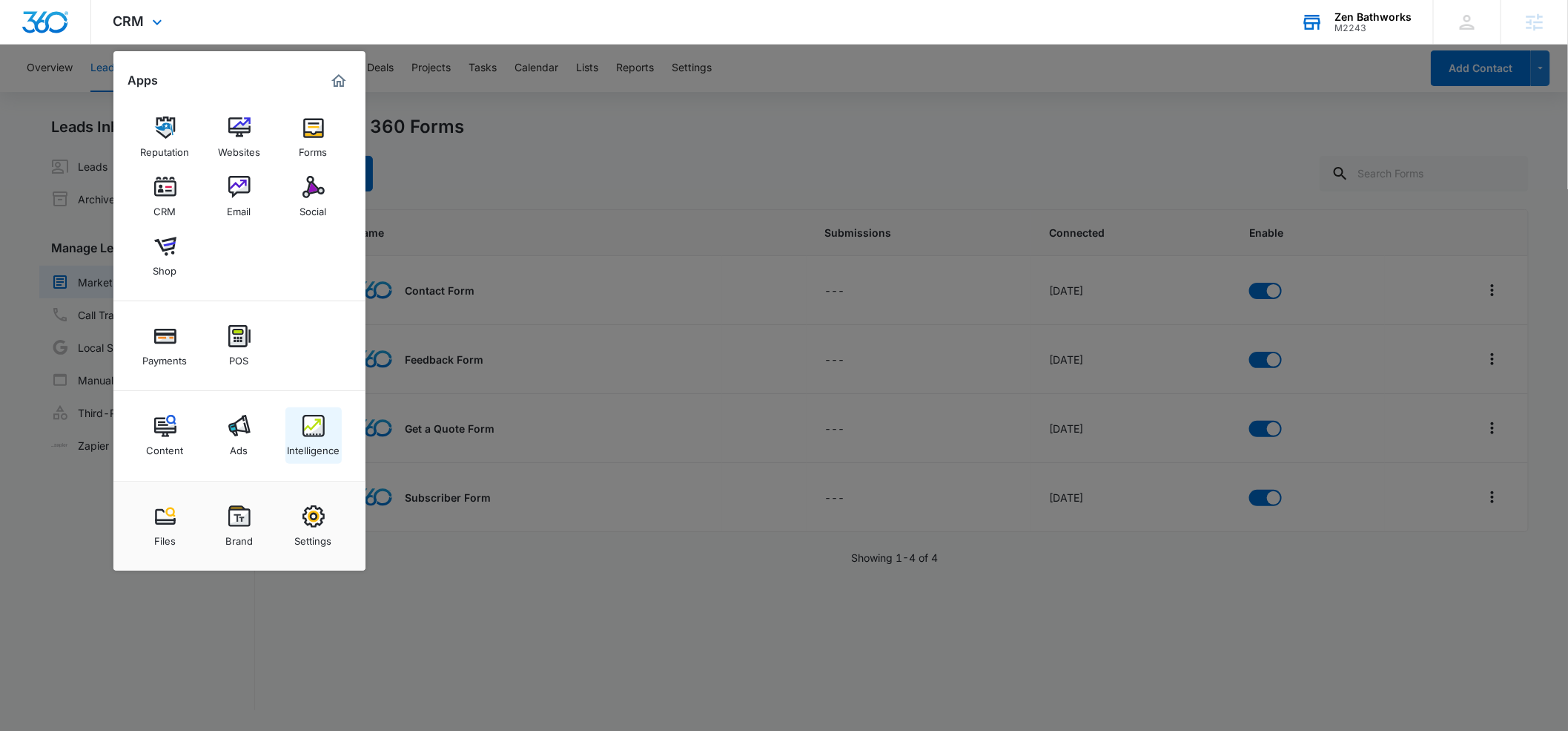
click at [295, 428] on link "Intelligence" at bounding box center [313, 435] width 57 height 57
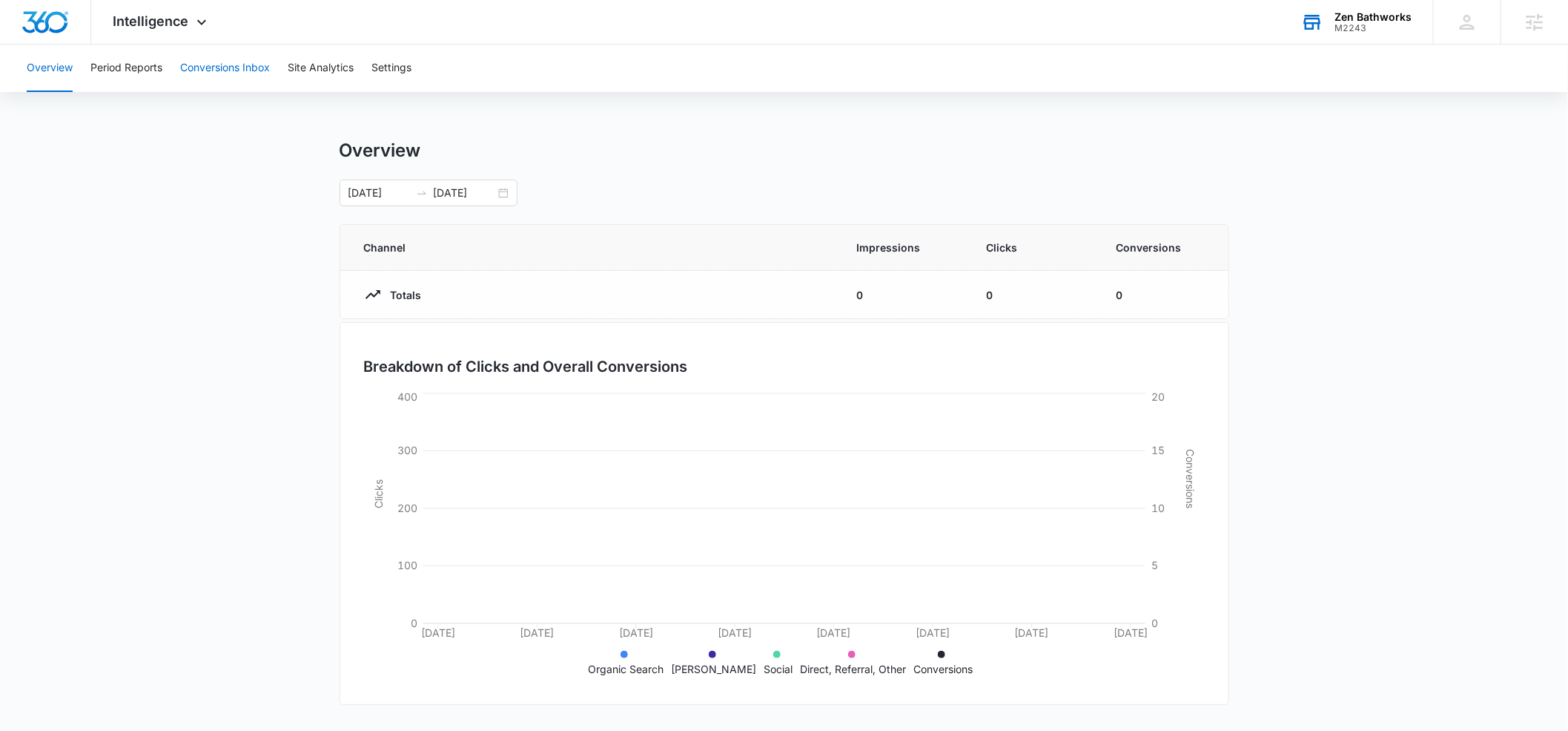
click at [226, 68] on button "Conversions Inbox" at bounding box center [225, 68] width 90 height 47
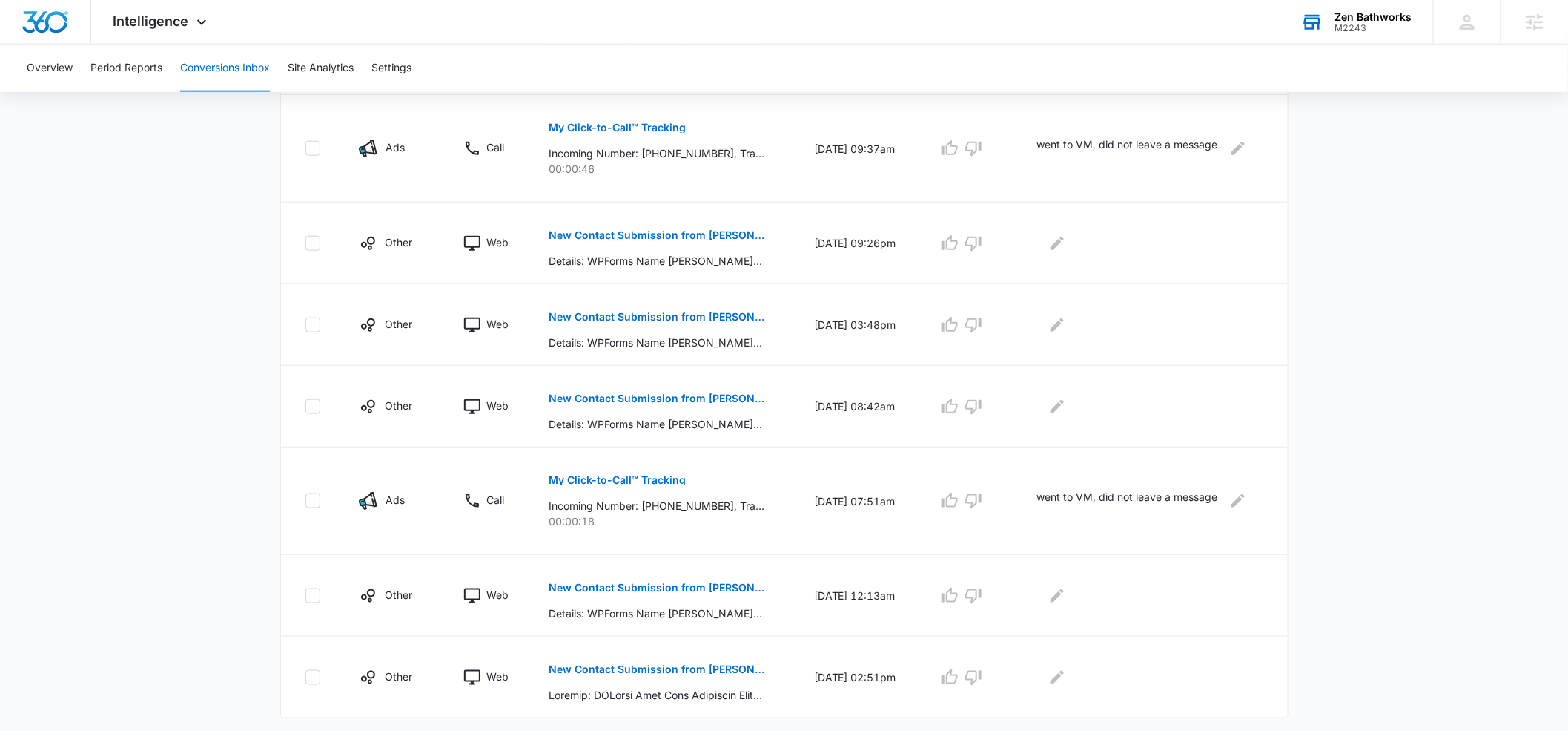
scroll to position [677, 0]
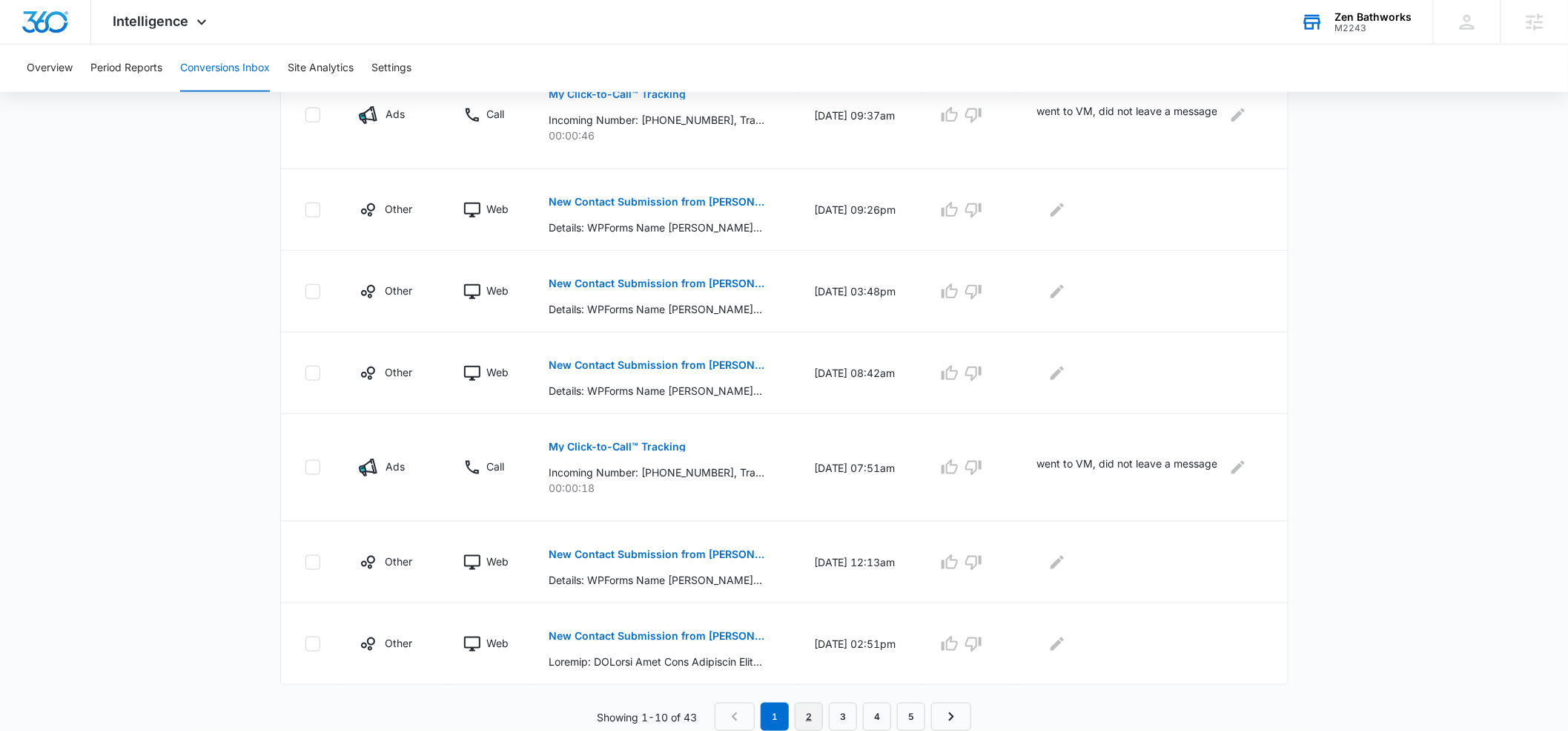
click at [815, 716] on link "2" at bounding box center [808, 716] width 28 height 28
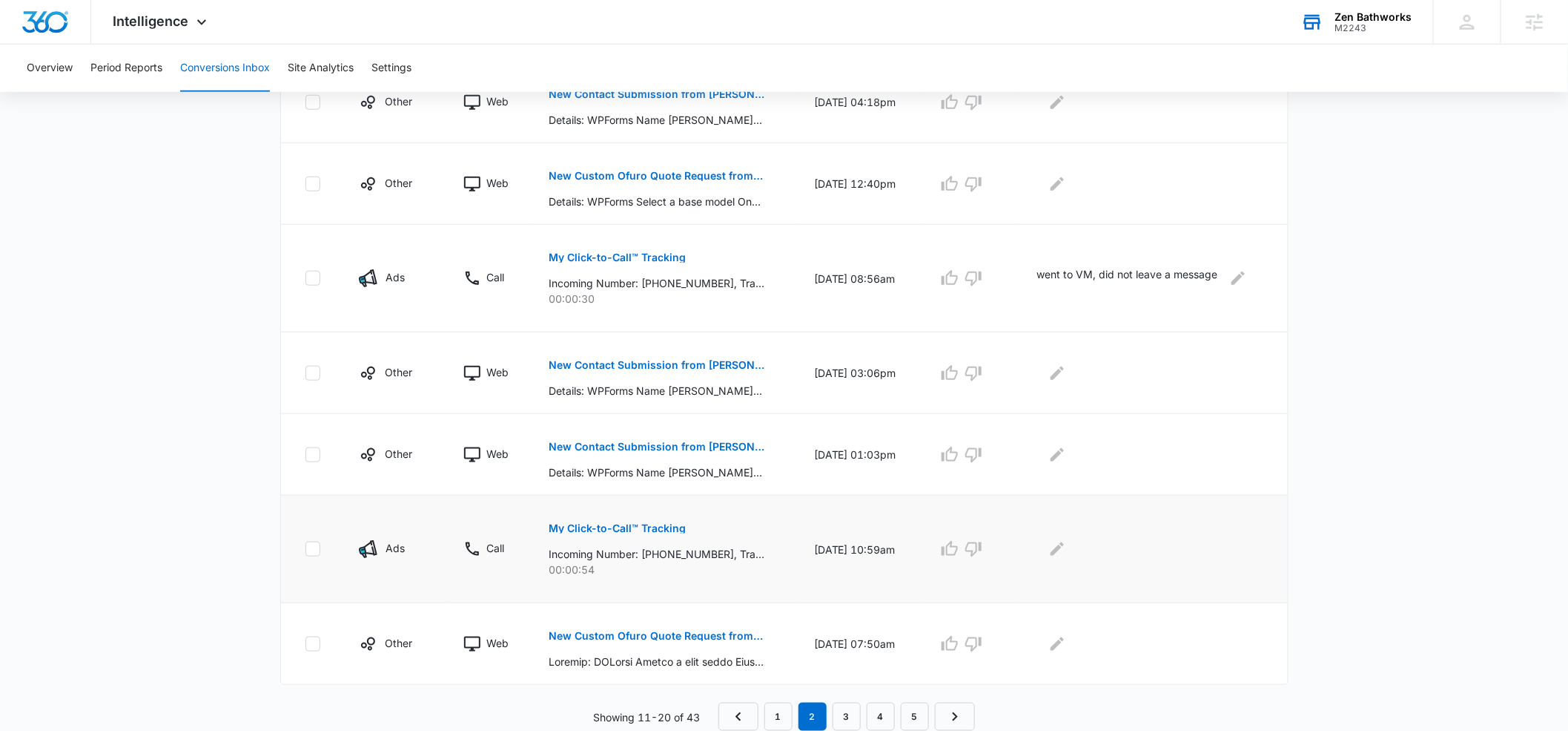
click at [589, 531] on p "My Click-to-Call™ Tracking" at bounding box center [618, 528] width 137 height 10
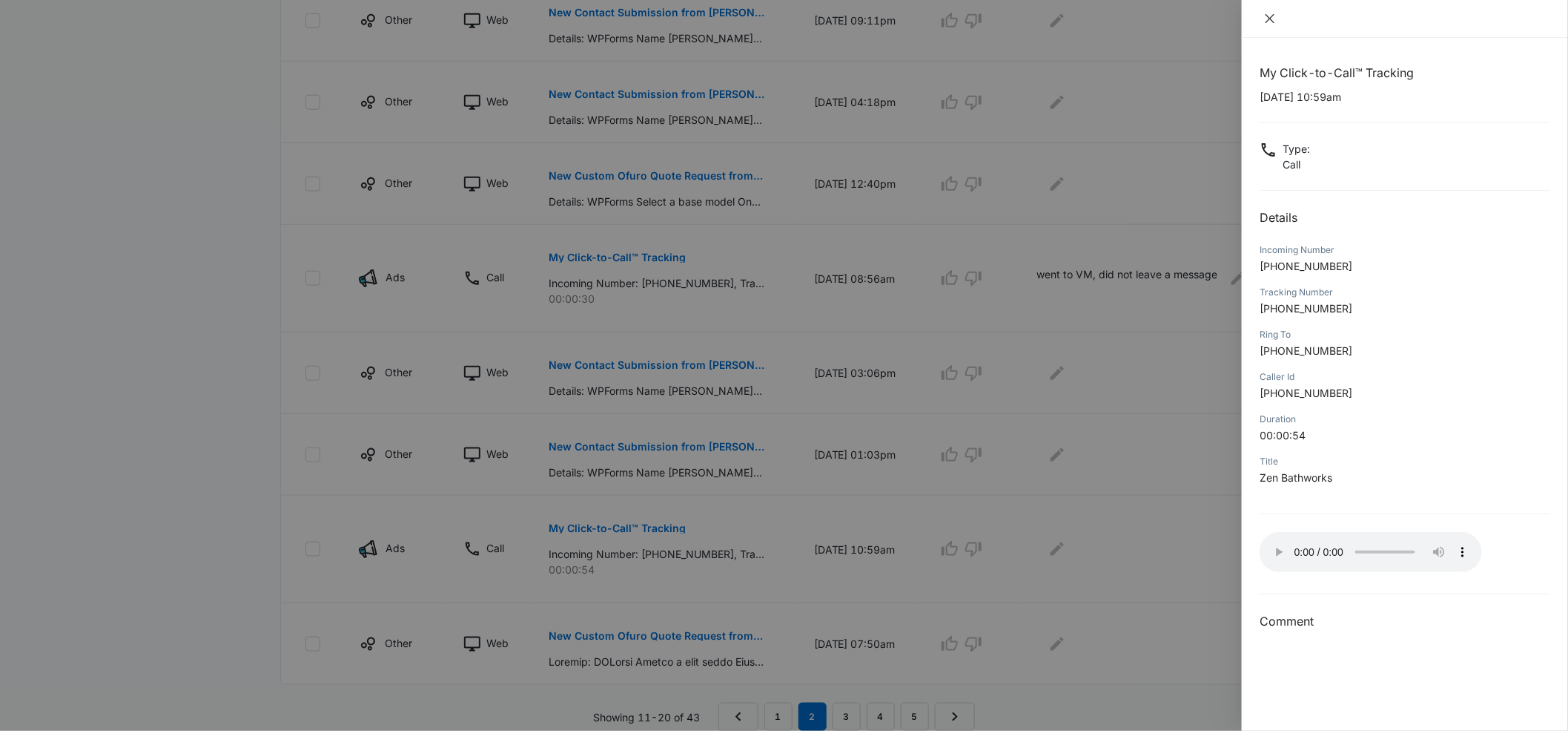
click at [1275, 21] on icon "close" at bounding box center [1271, 19] width 12 height 12
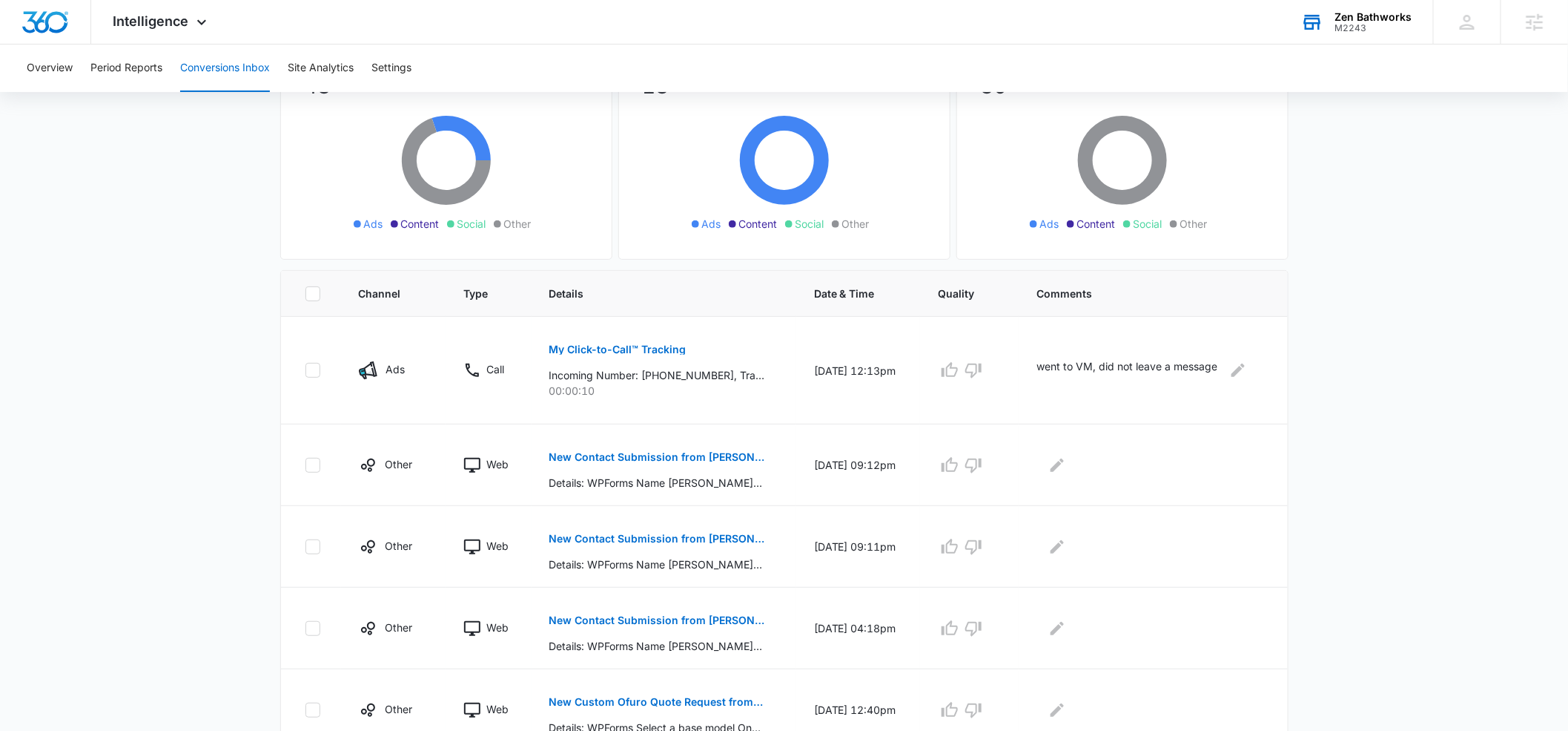
scroll to position [0, 0]
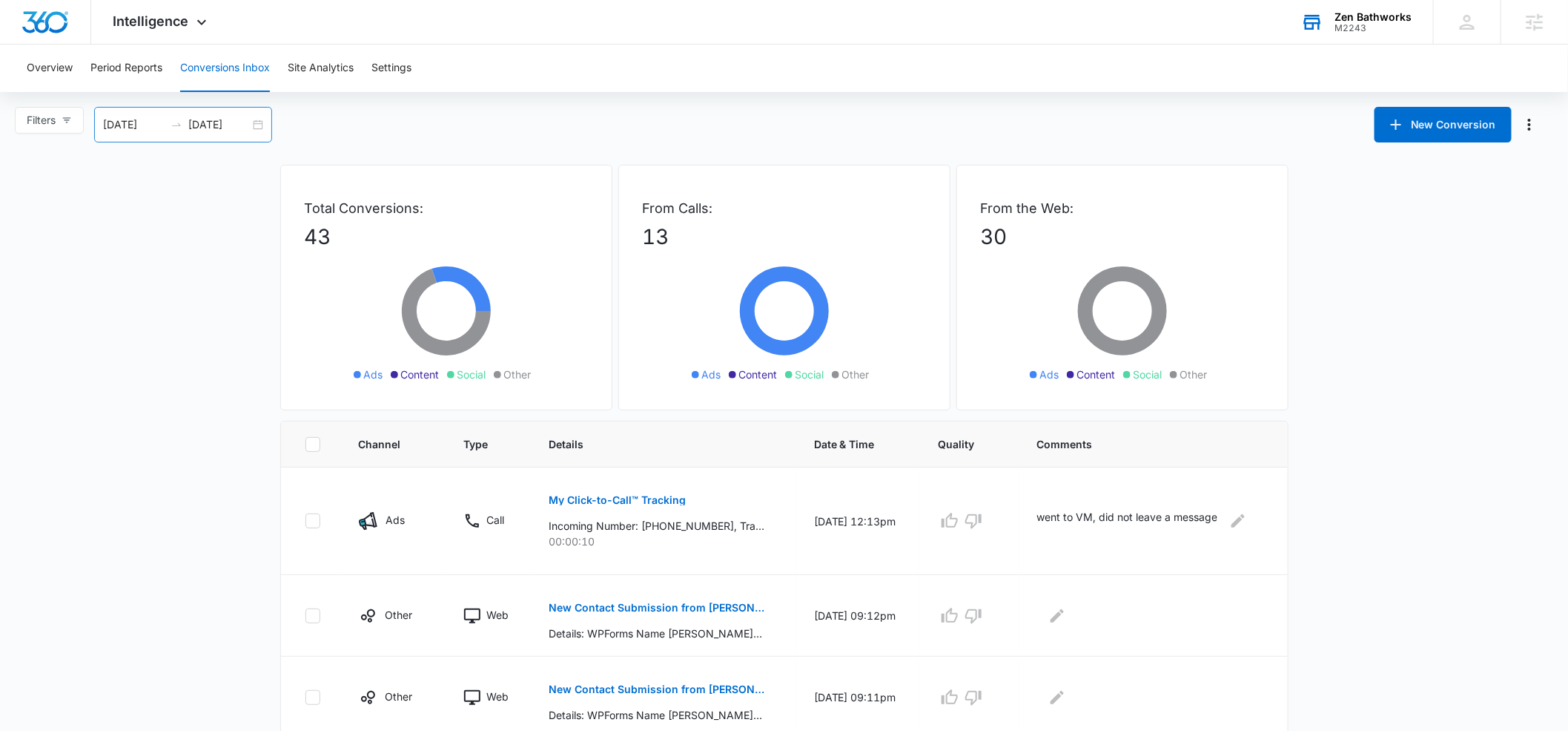
click at [152, 127] on input "[DATE]" at bounding box center [133, 124] width 62 height 16
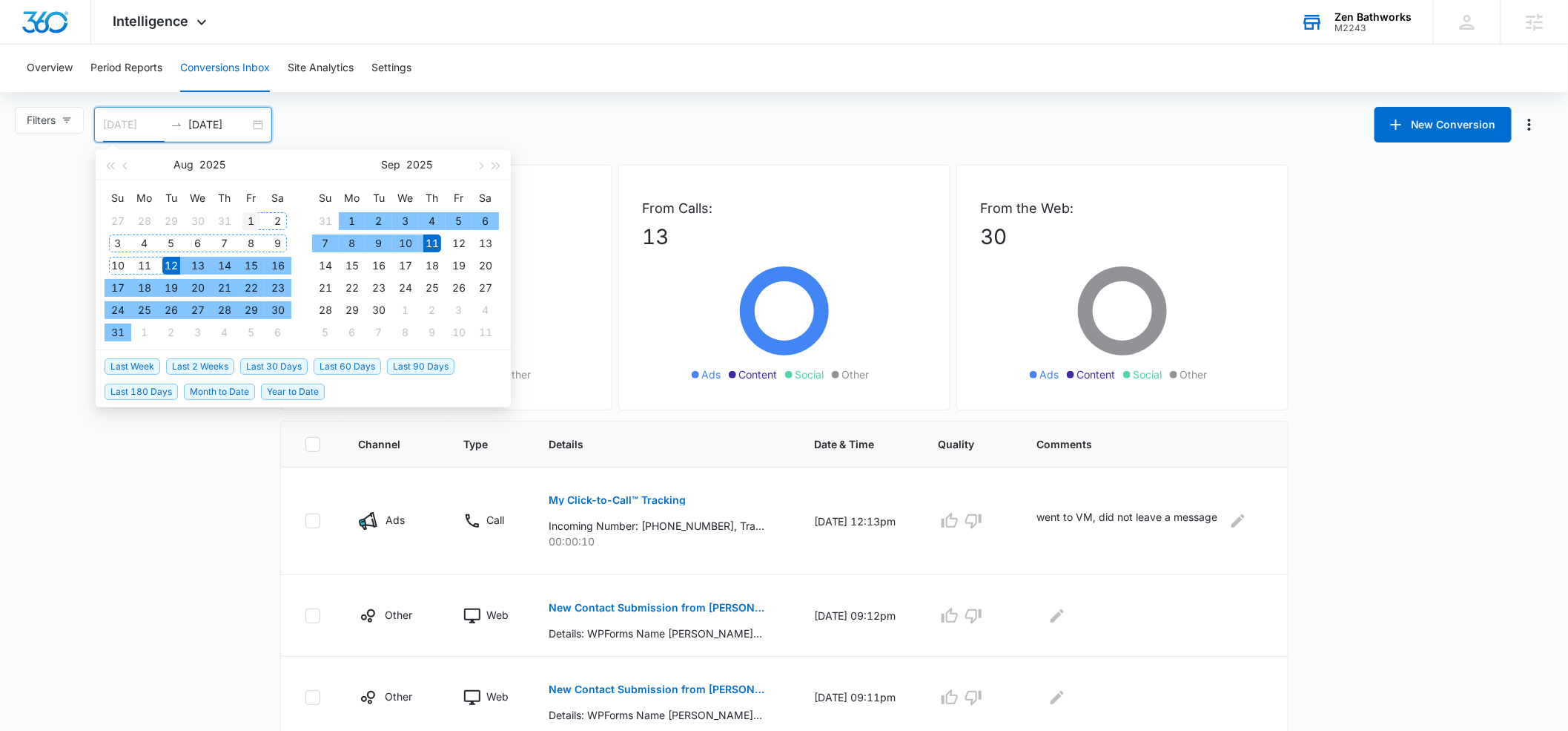
type input "[DATE]"
click at [247, 221] on div "1" at bounding box center [251, 221] width 18 height 18
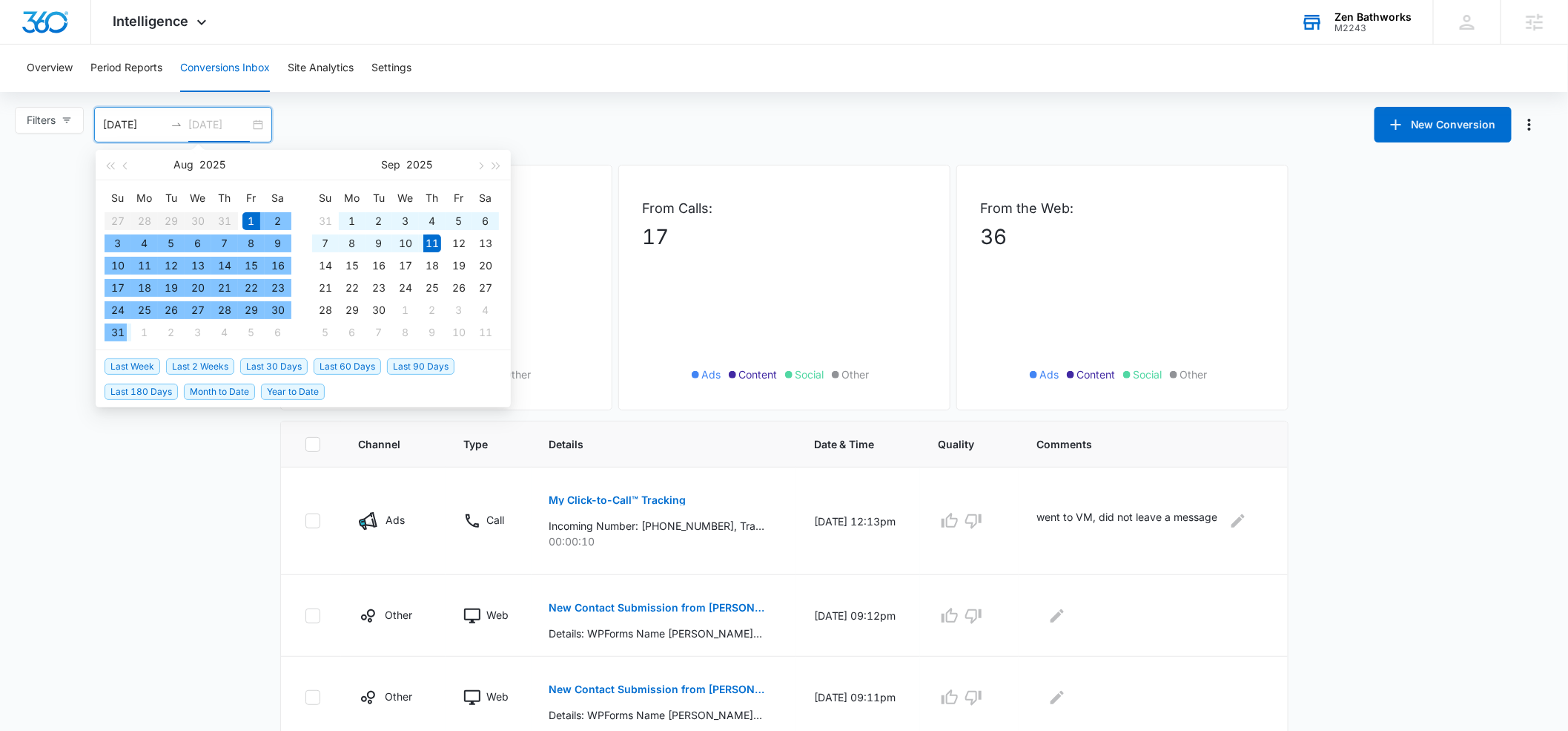
type input "[DATE]"
click at [118, 328] on div "31" at bounding box center [117, 332] width 18 height 18
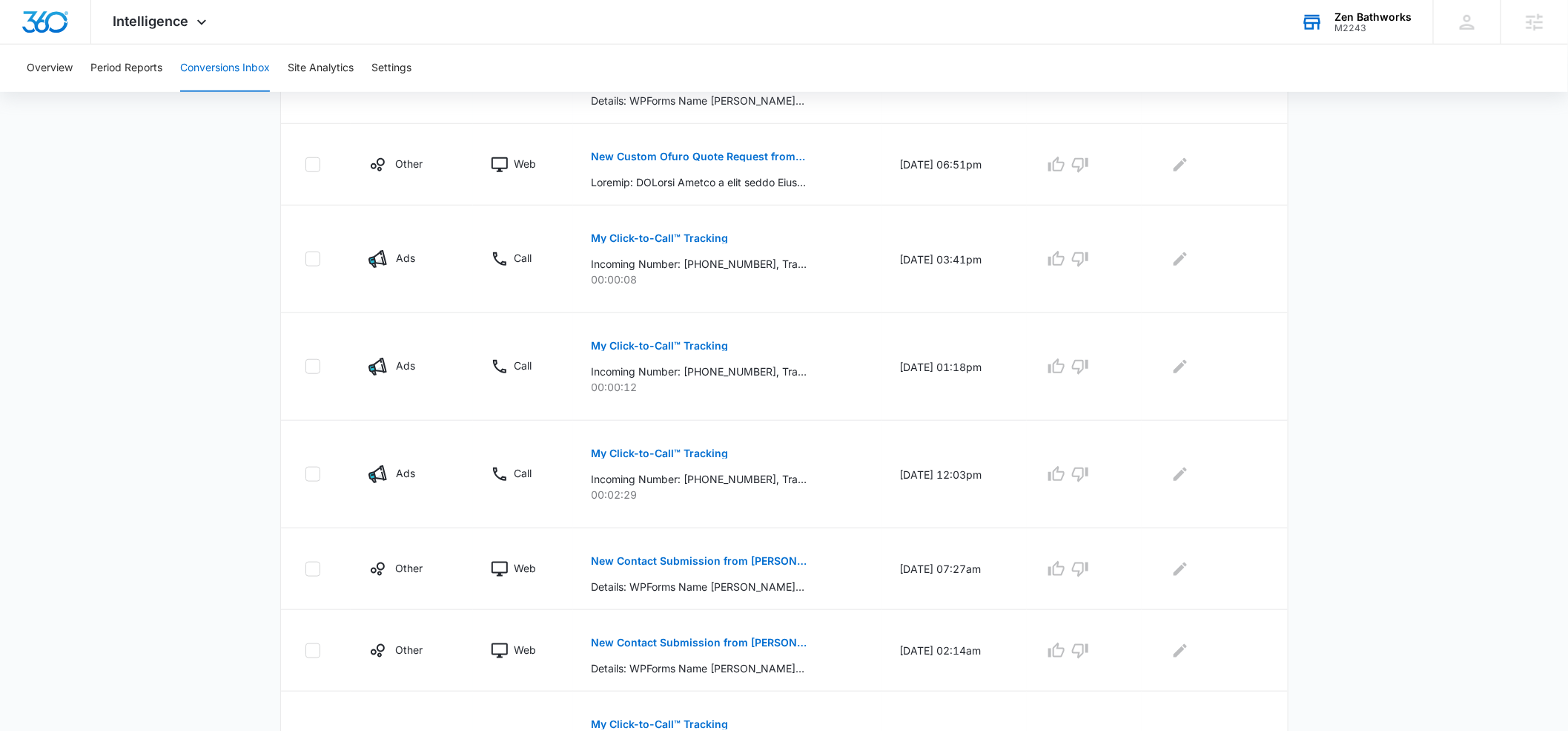
scroll to position [508, 0]
click at [646, 240] on p "My Click-to-Call™ Tracking" at bounding box center [660, 237] width 137 height 10
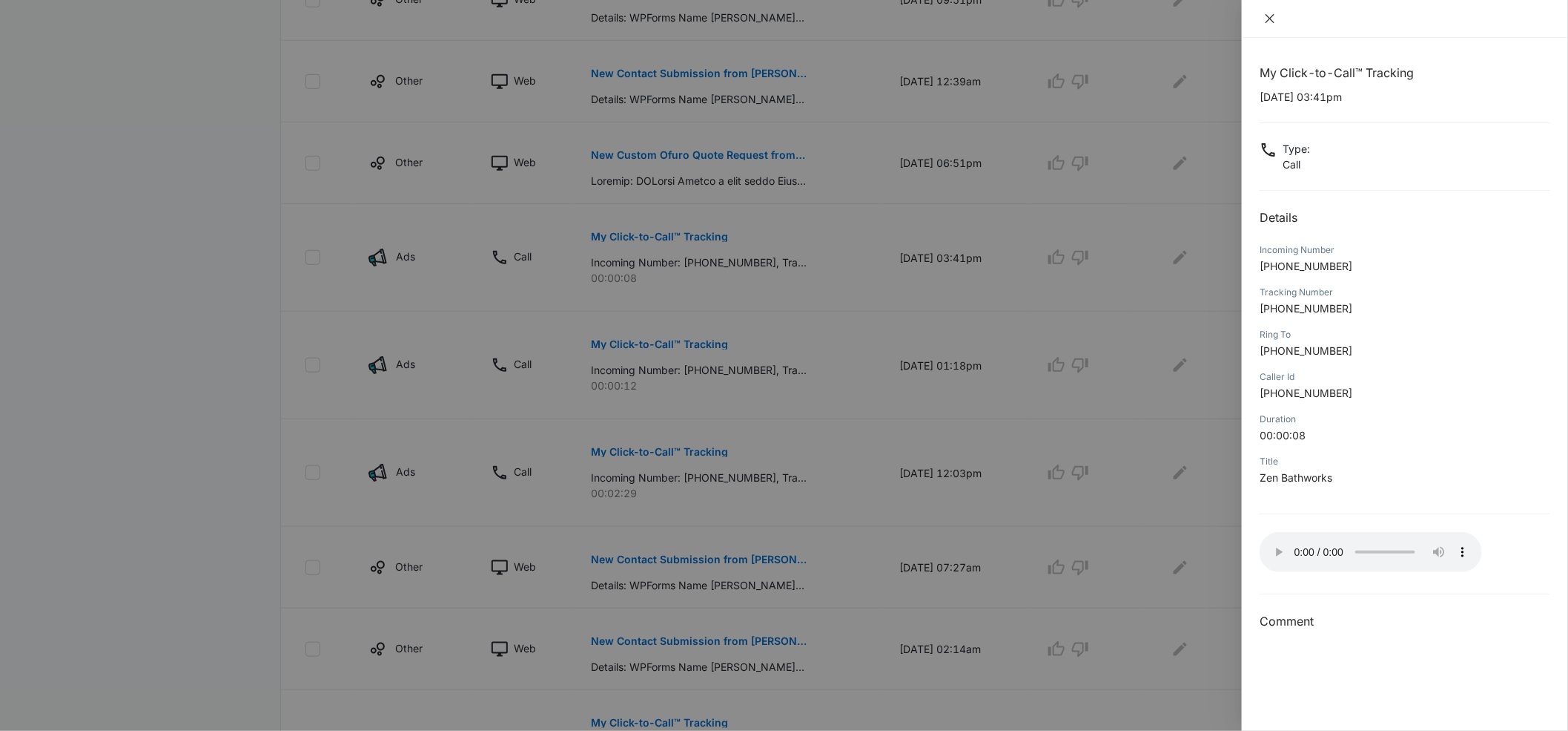
click at [1273, 18] on icon "close" at bounding box center [1271, 19] width 12 height 12
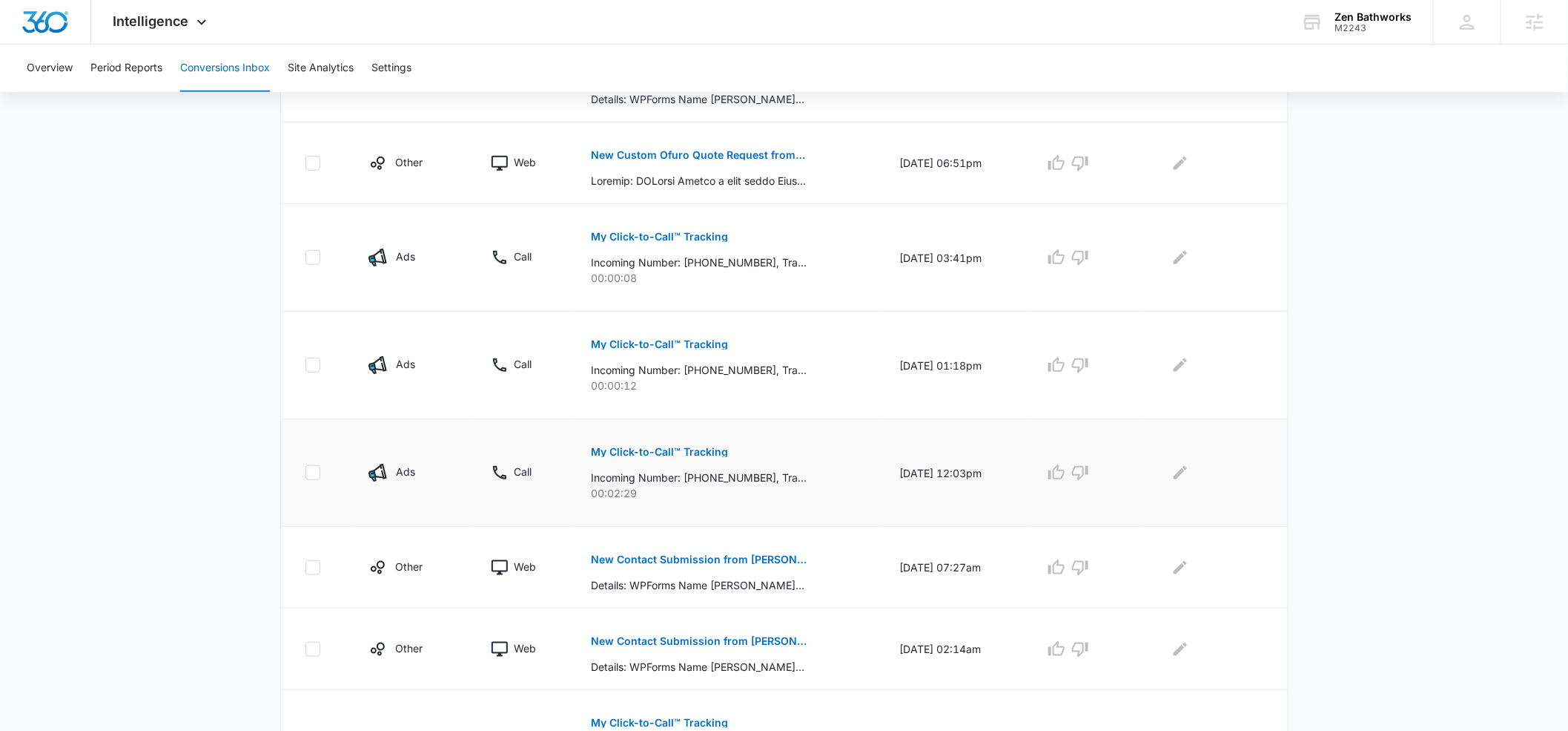
click at [668, 450] on p "My Click-to-Call™ Tracking" at bounding box center [660, 451] width 137 height 10
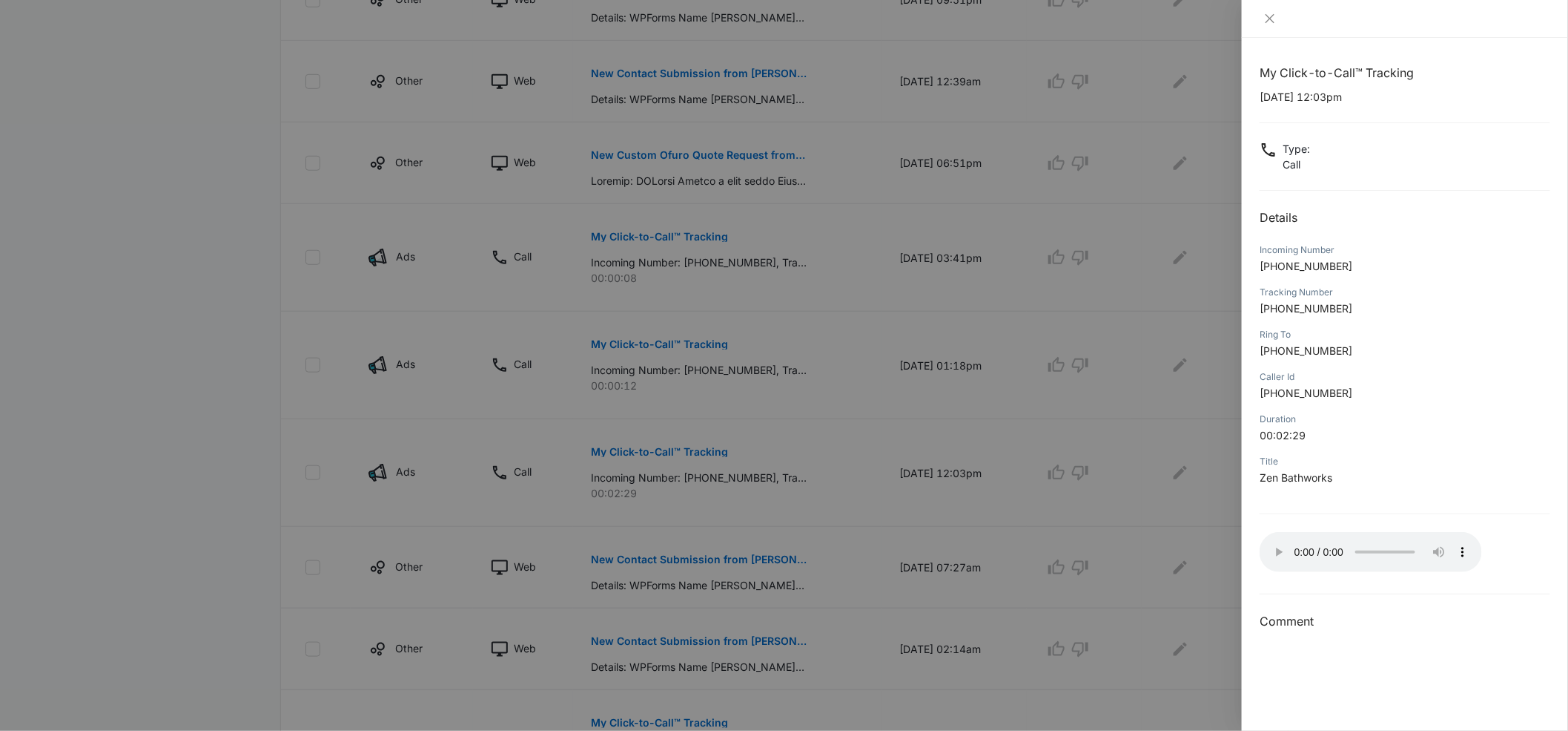
click at [166, 226] on div at bounding box center [784, 365] width 1568 height 731
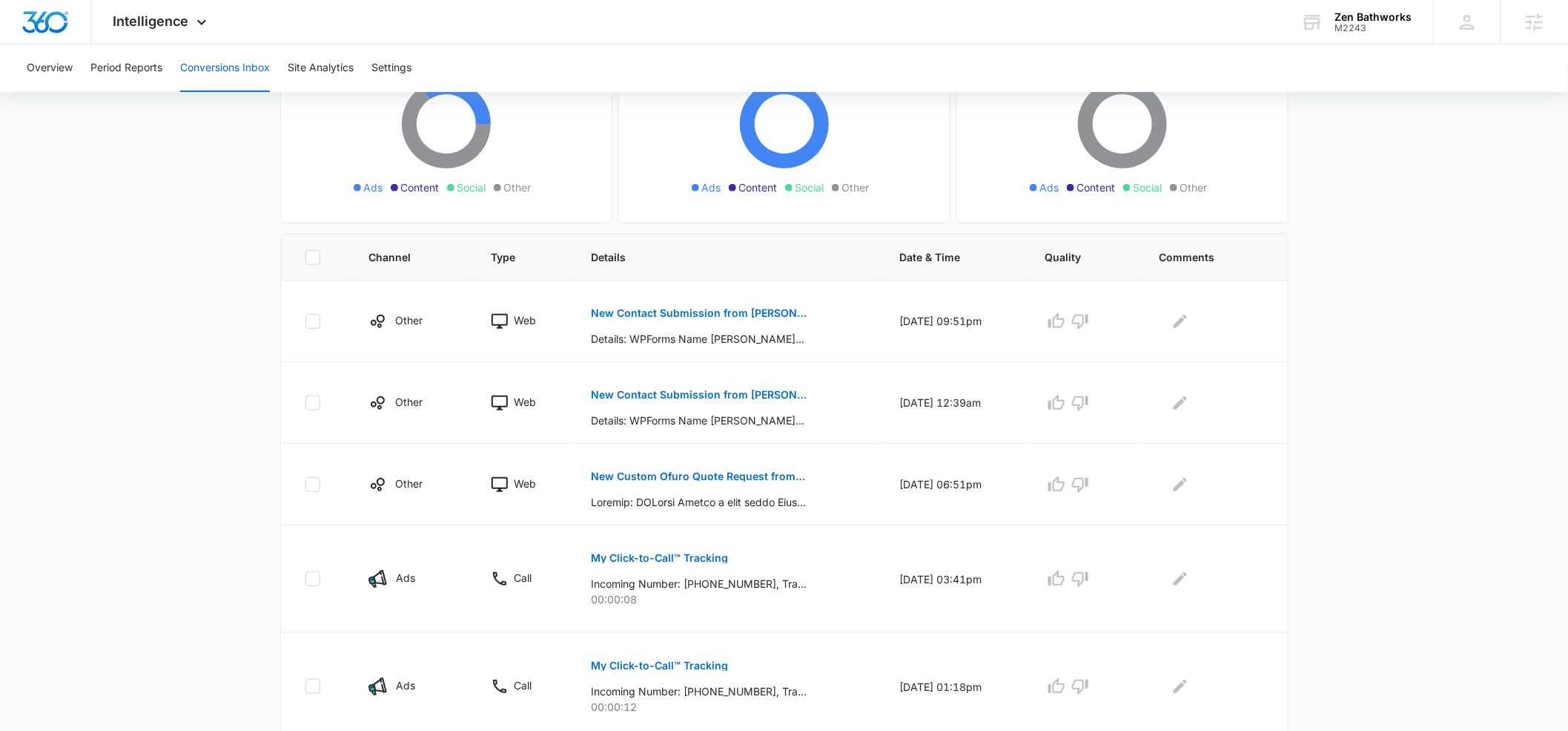
scroll to position [0, 0]
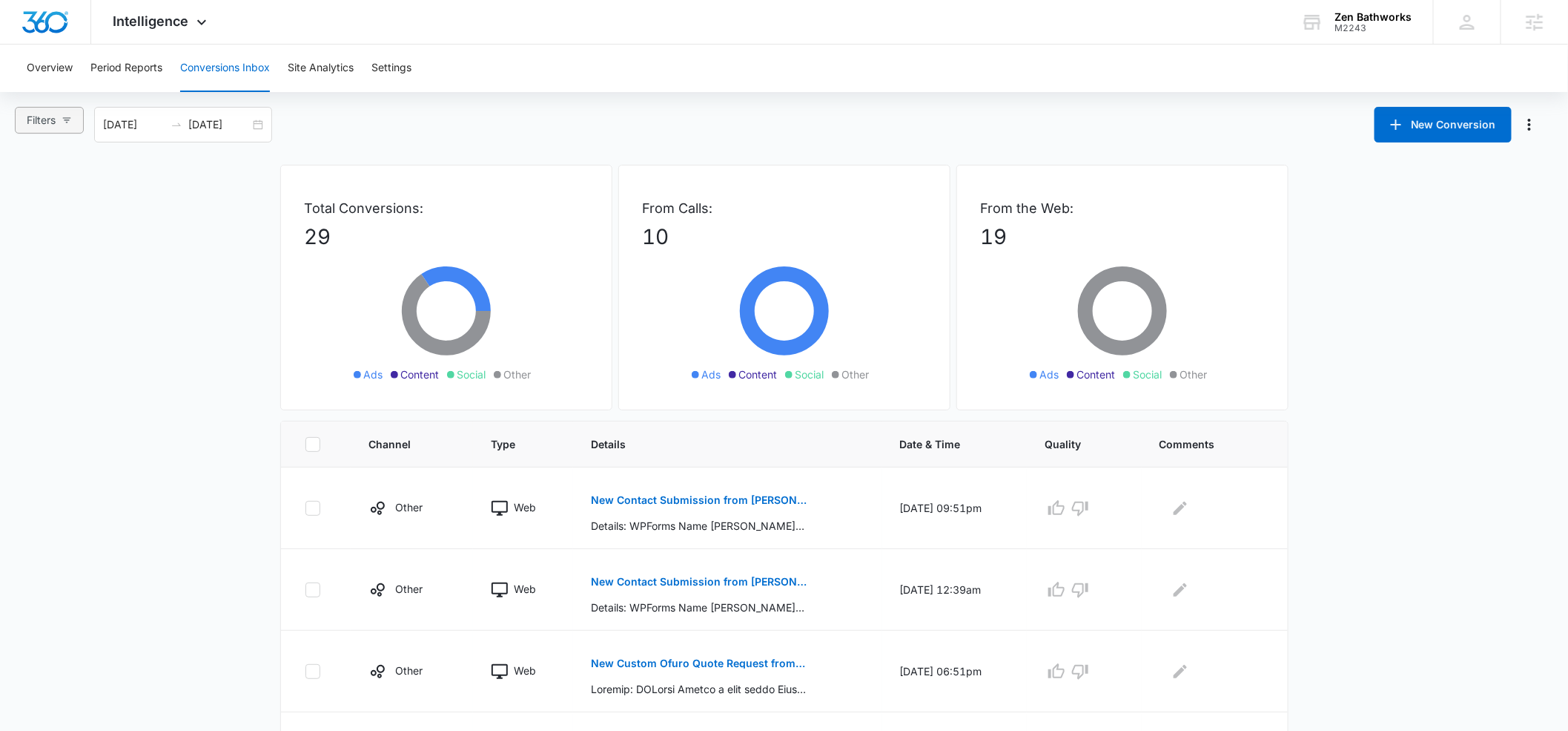
click at [61, 123] on button "Filters" at bounding box center [50, 120] width 69 height 27
click at [49, 361] on span "Calls Only" at bounding box center [64, 364] width 60 height 13
click at [35, 361] on input "Calls Only" at bounding box center [29, 364] width 12 height 12
radio input "true"
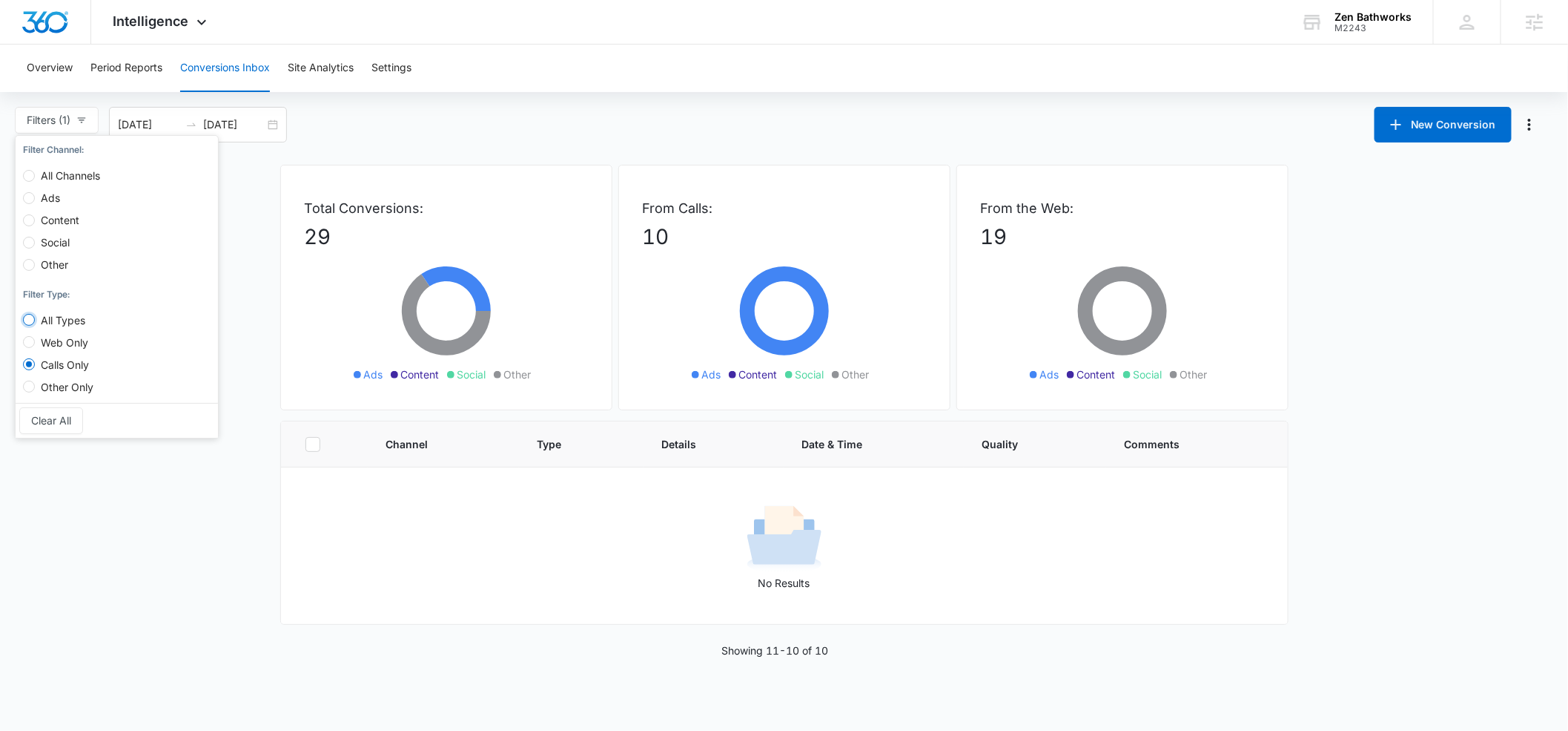
click at [32, 320] on input "All Types" at bounding box center [29, 319] width 12 height 12
radio input "true"
radio input "false"
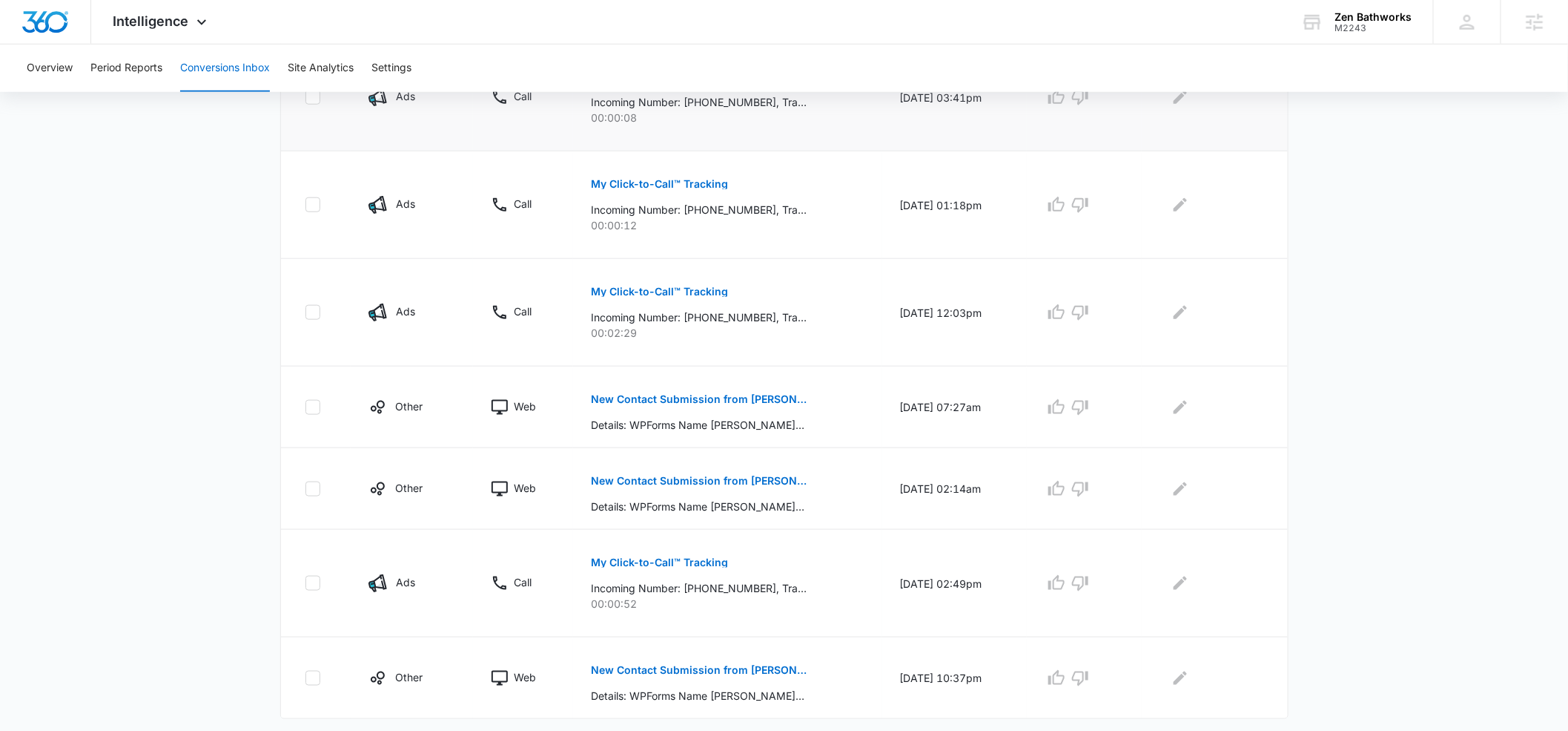
scroll to position [702, 0]
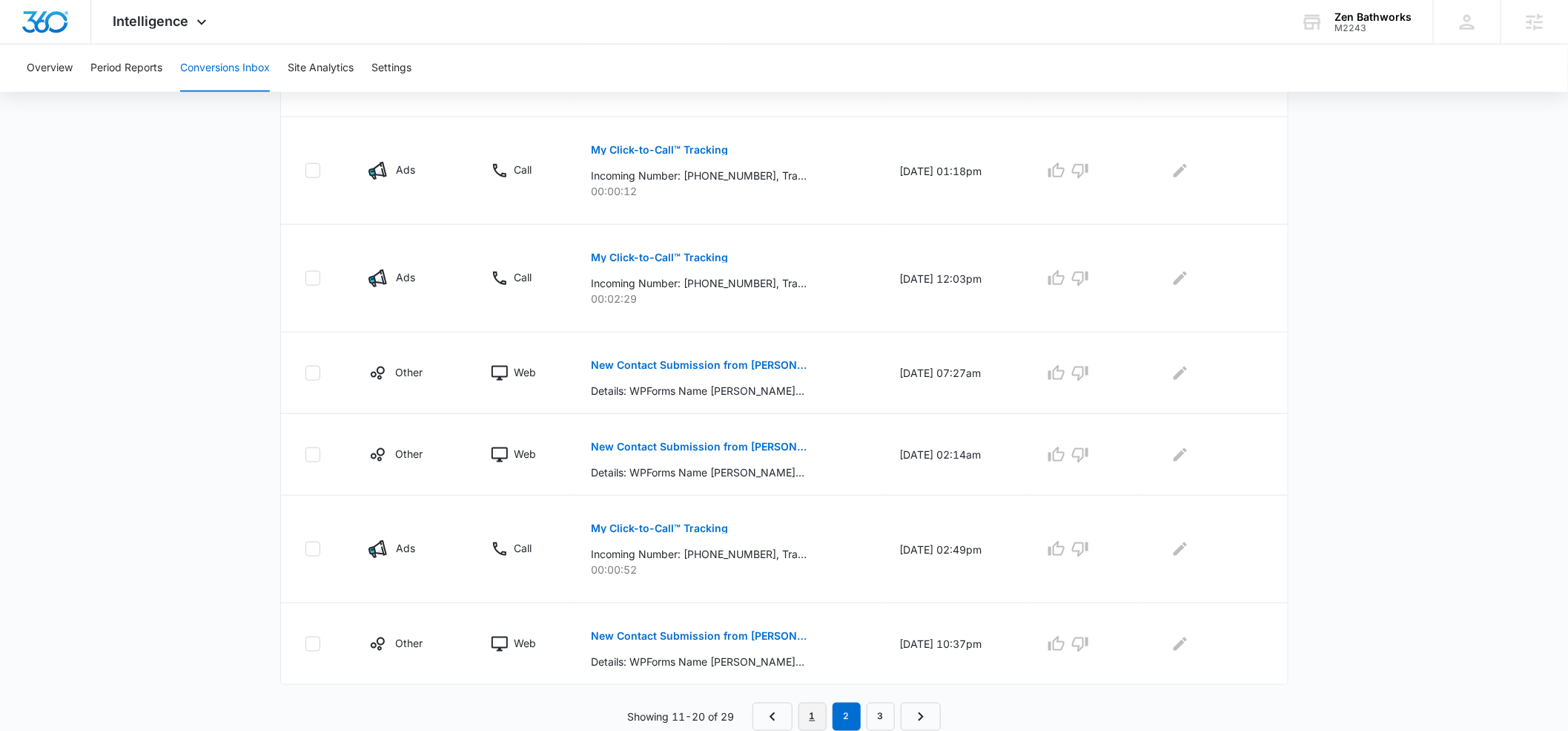
click at [814, 719] on link "1" at bounding box center [812, 716] width 28 height 28
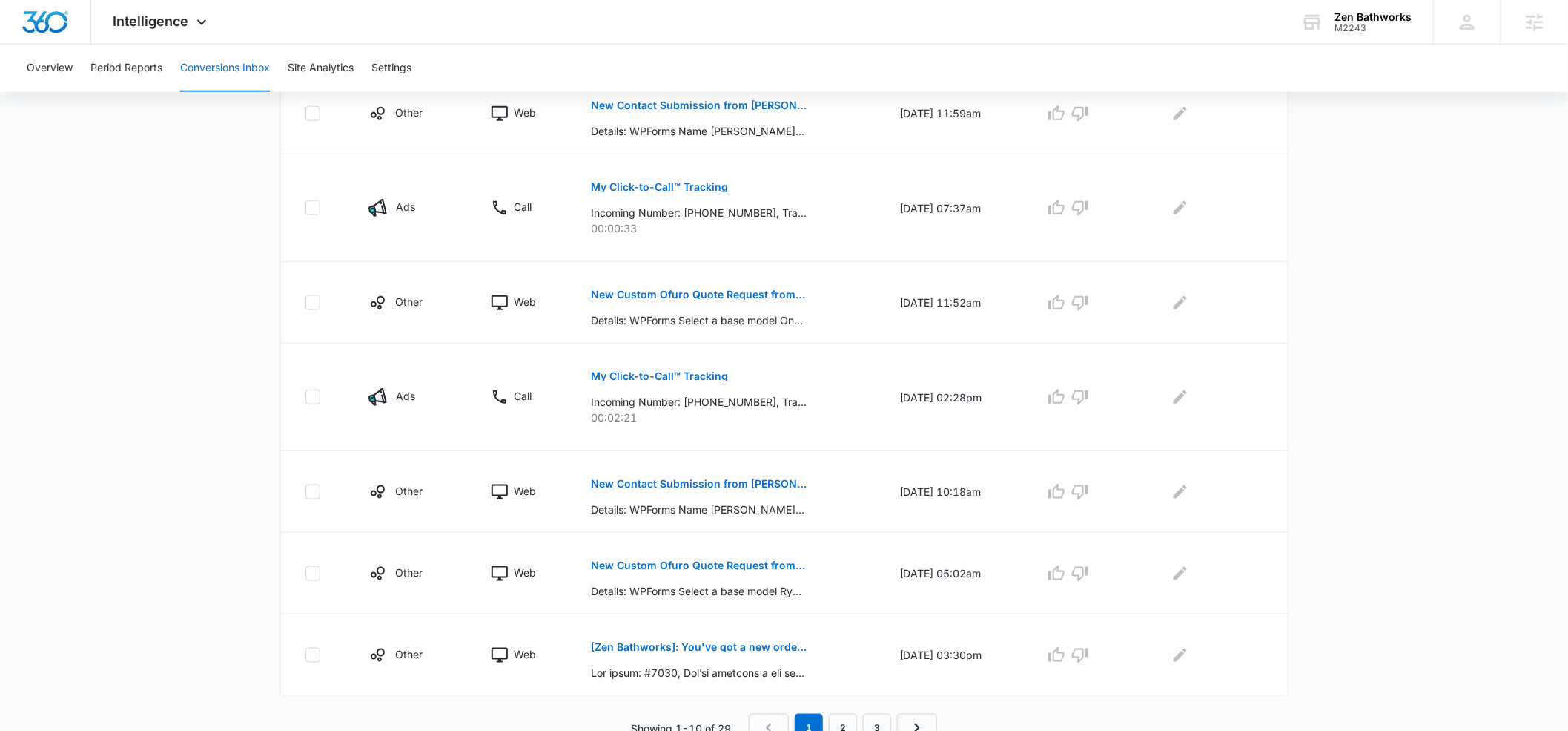
scroll to position [651, 0]
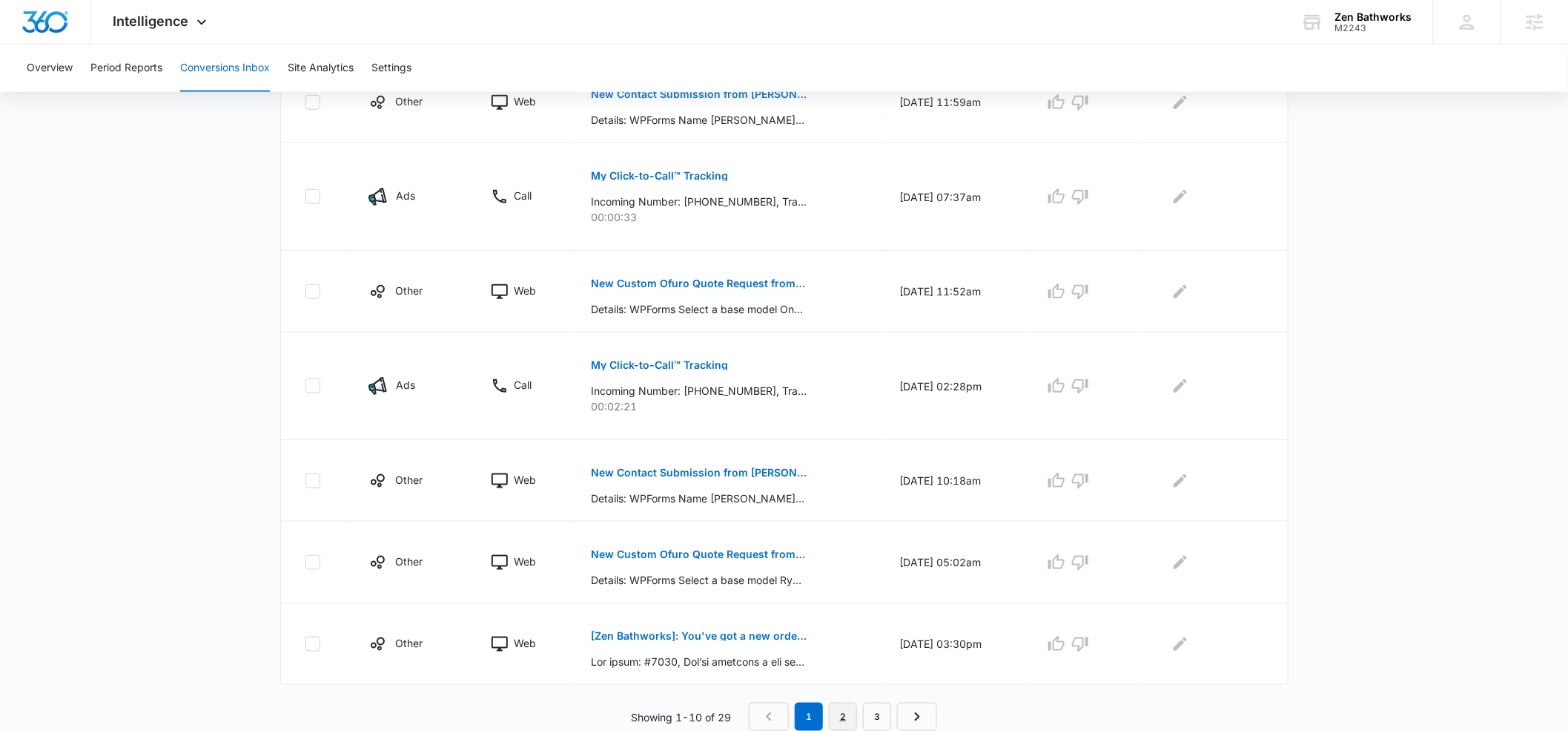
click at [847, 723] on link "2" at bounding box center [842, 716] width 28 height 28
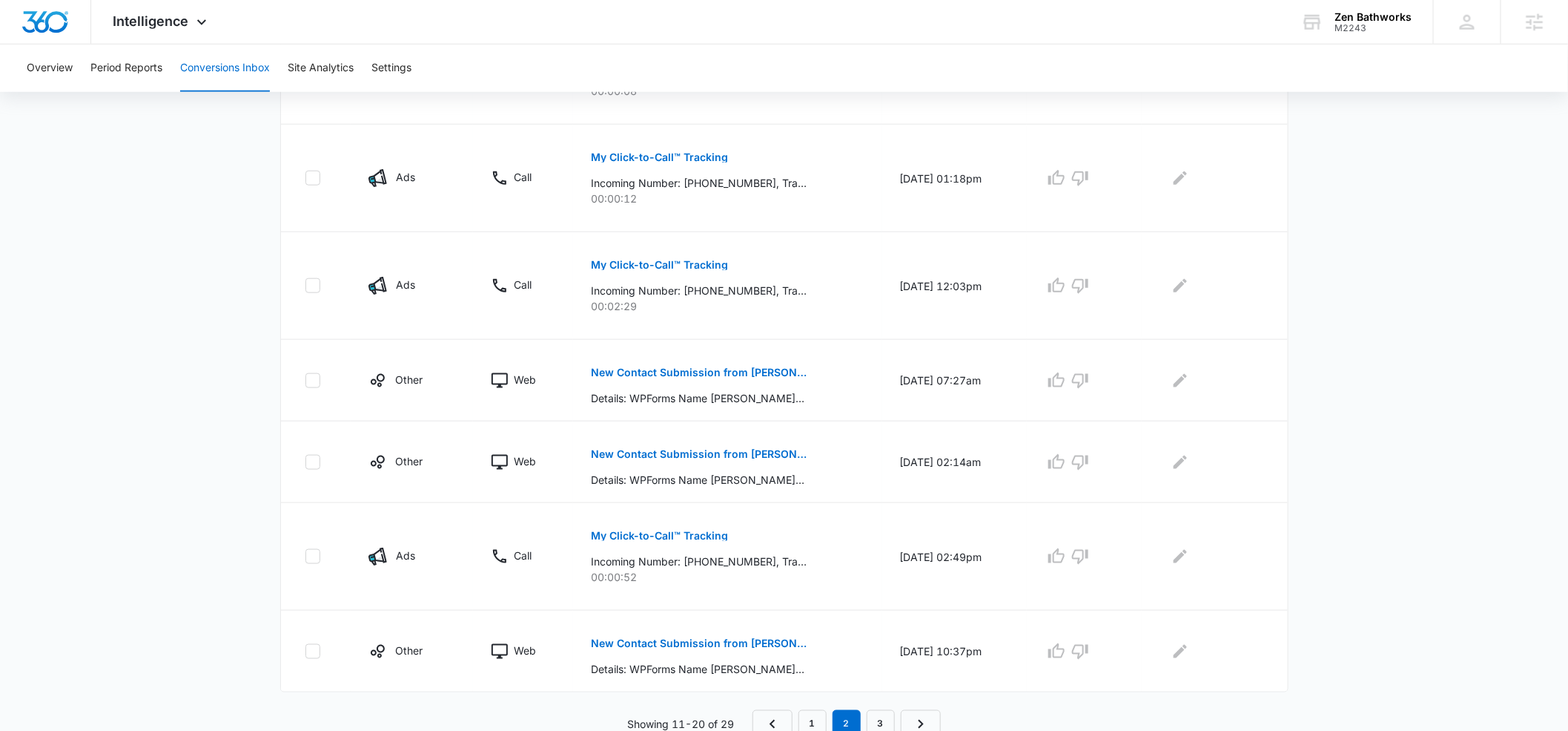
scroll to position [702, 0]
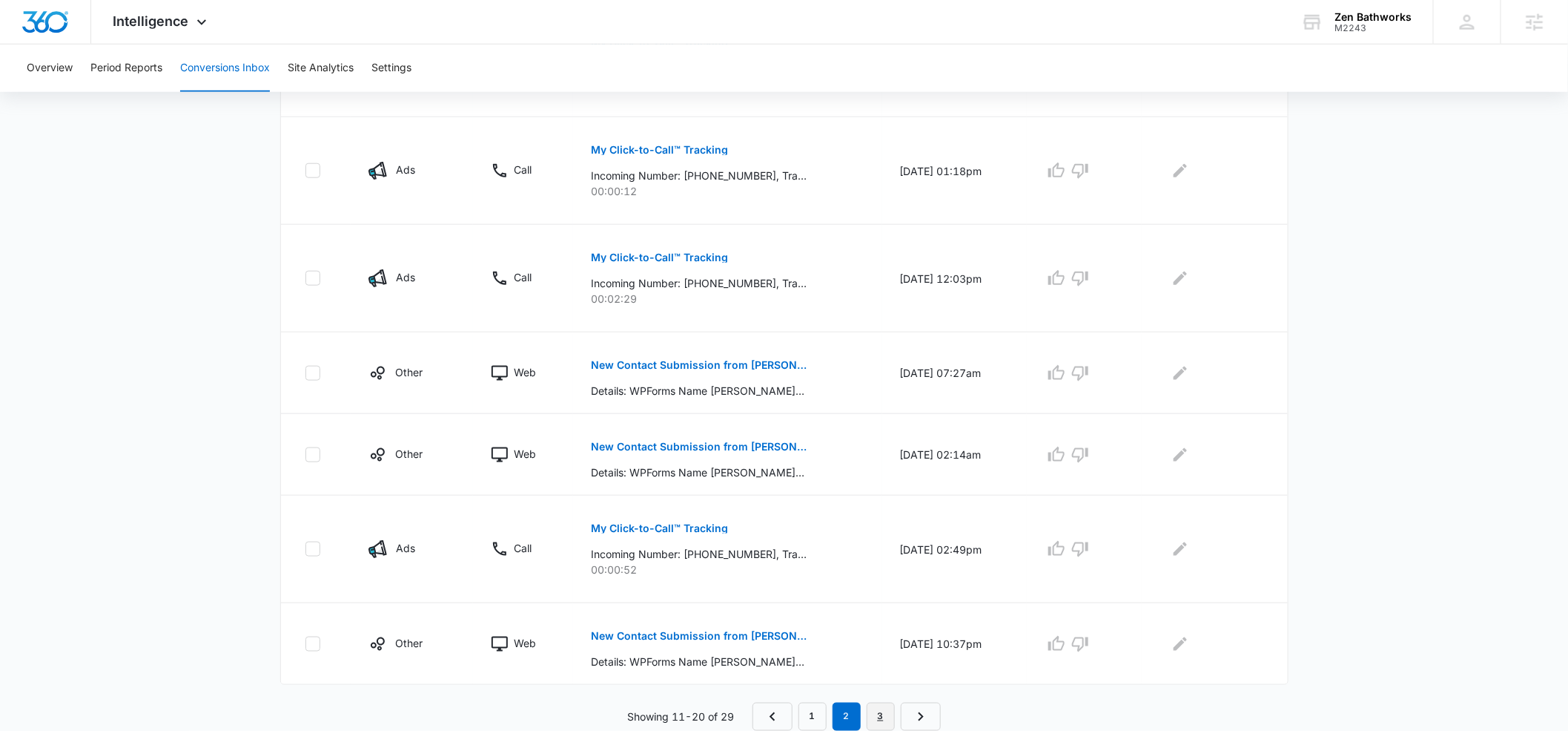
click at [886, 718] on link "3" at bounding box center [880, 716] width 28 height 28
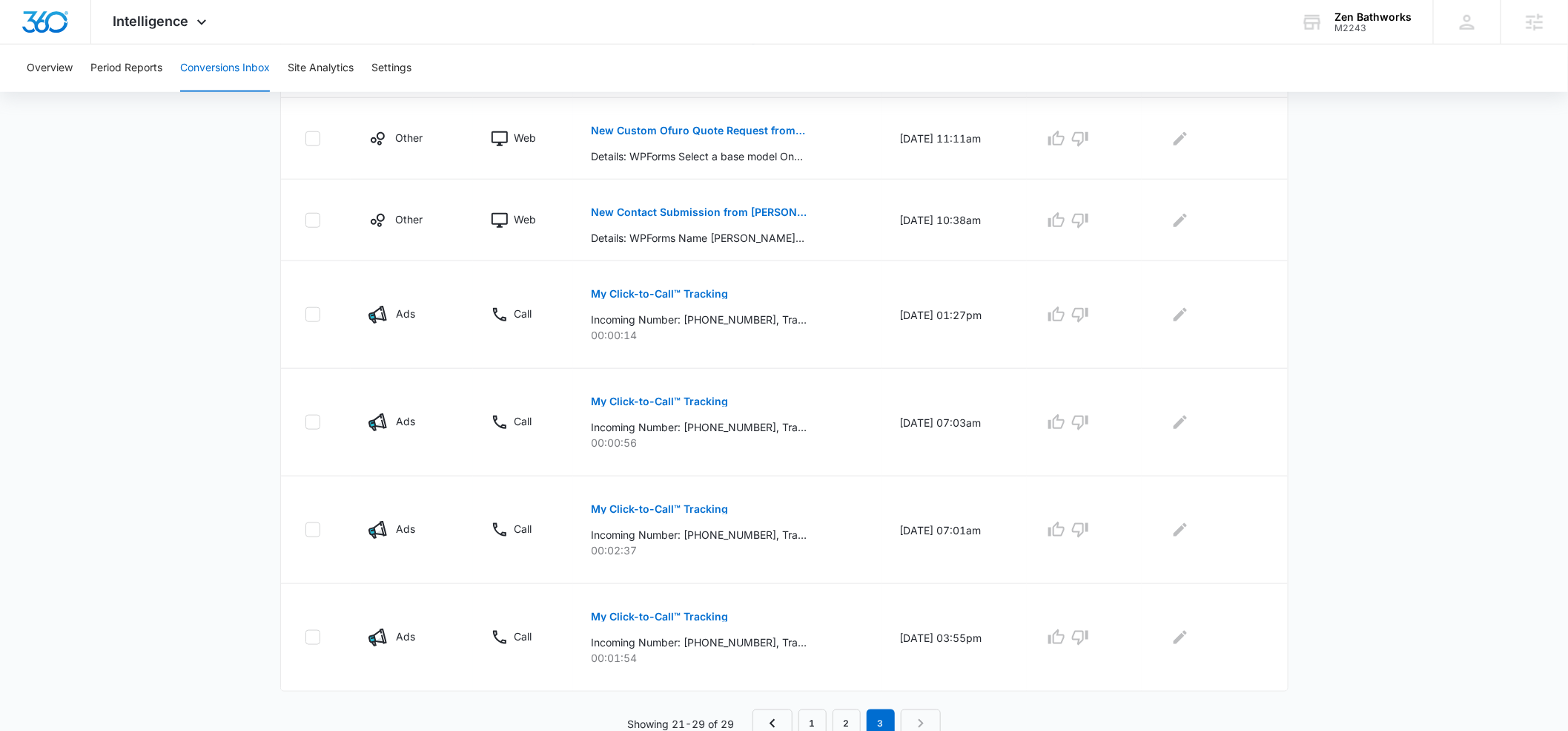
scroll to position [621, 0]
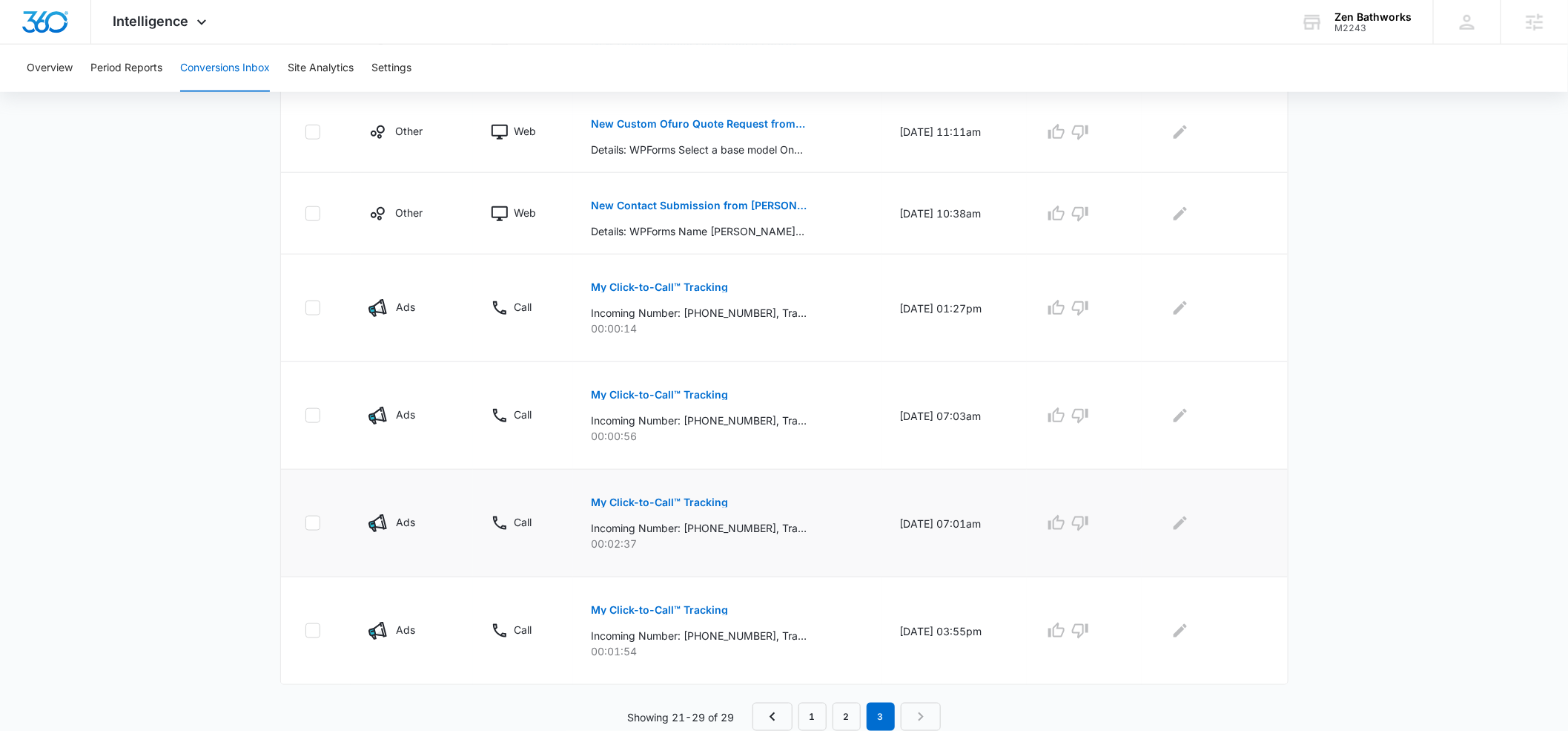
click at [615, 500] on p "My Click-to-Call™ Tracking" at bounding box center [660, 502] width 137 height 10
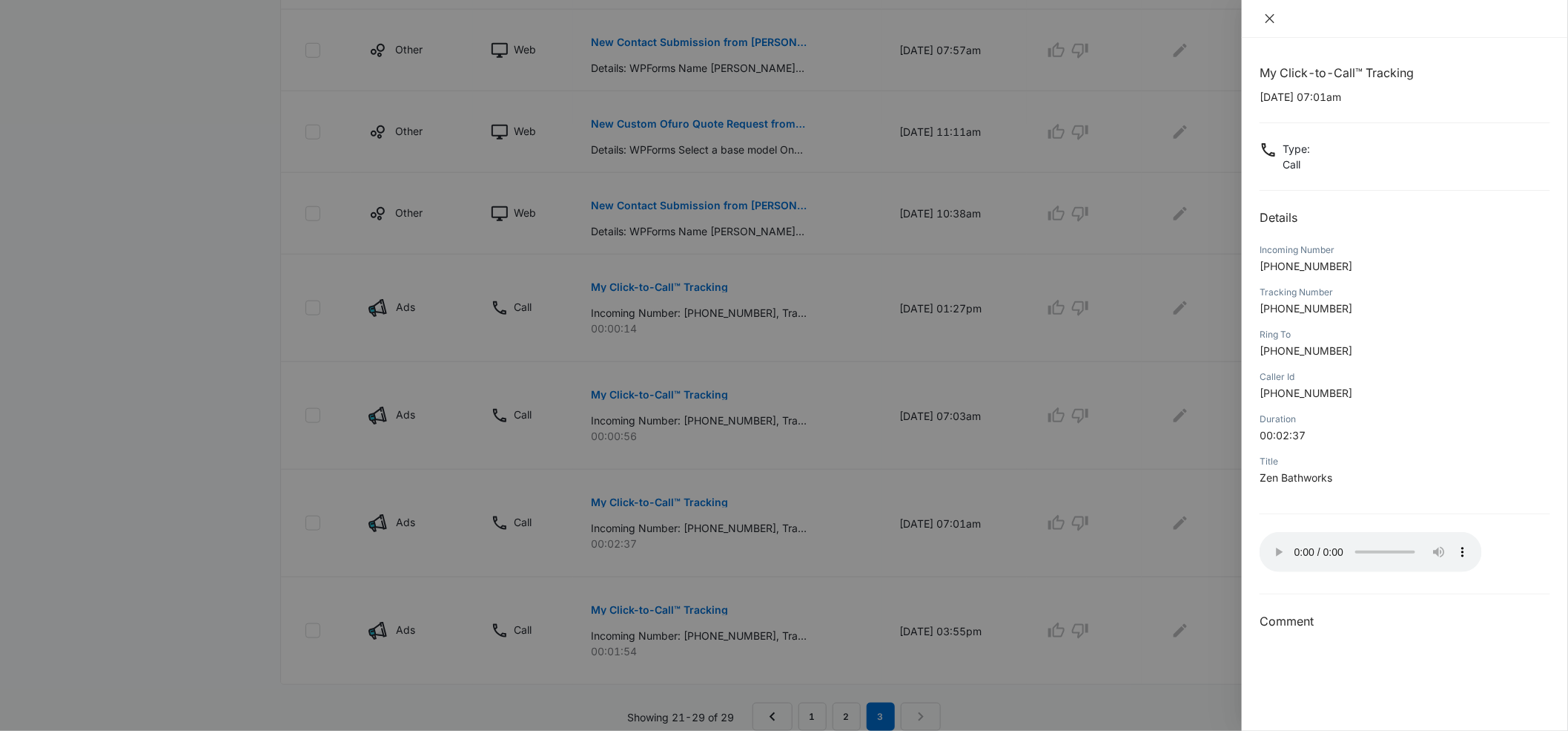
click at [1268, 20] on icon "close" at bounding box center [1270, 19] width 9 height 9
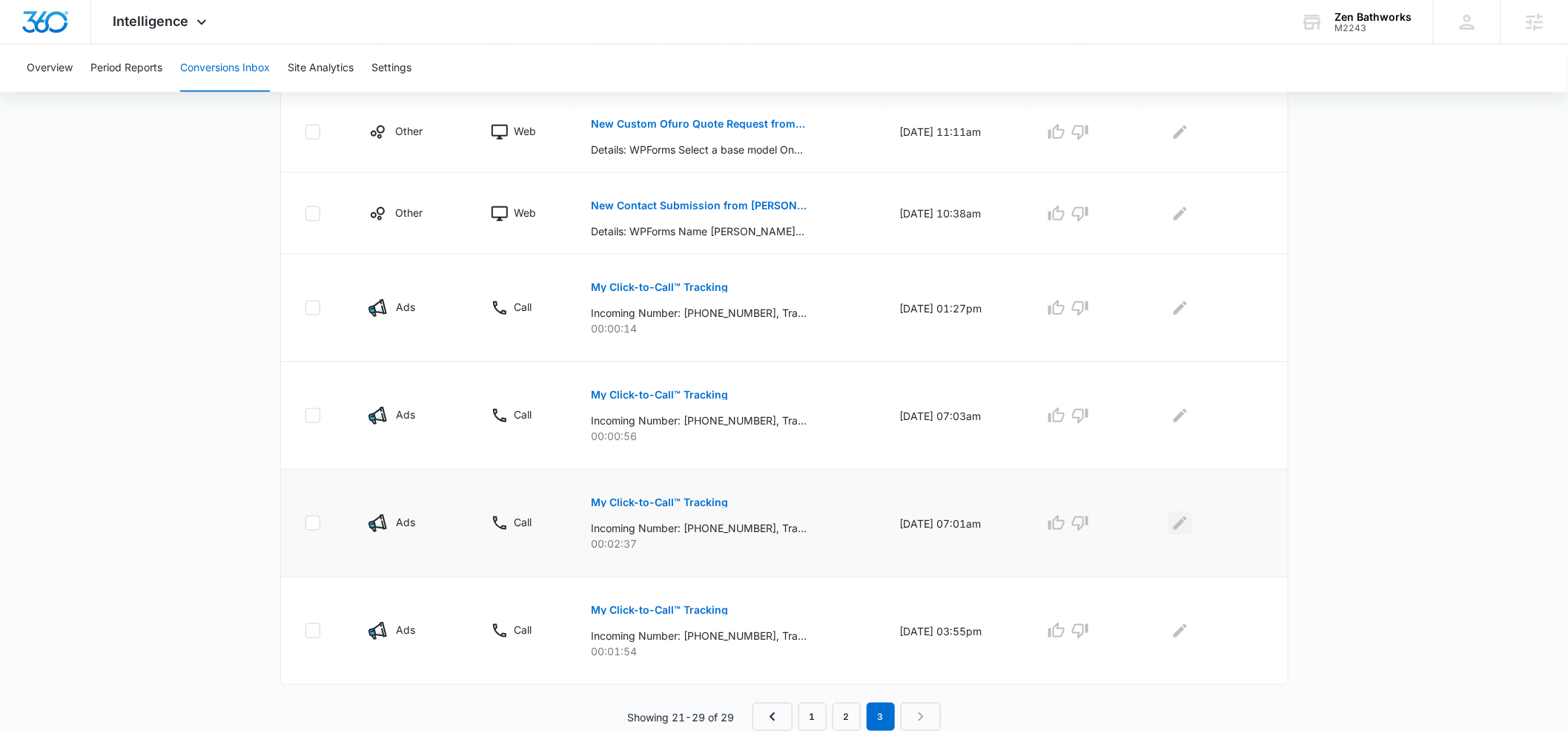
click at [1184, 523] on icon "Edit Comments" at bounding box center [1180, 523] width 14 height 14
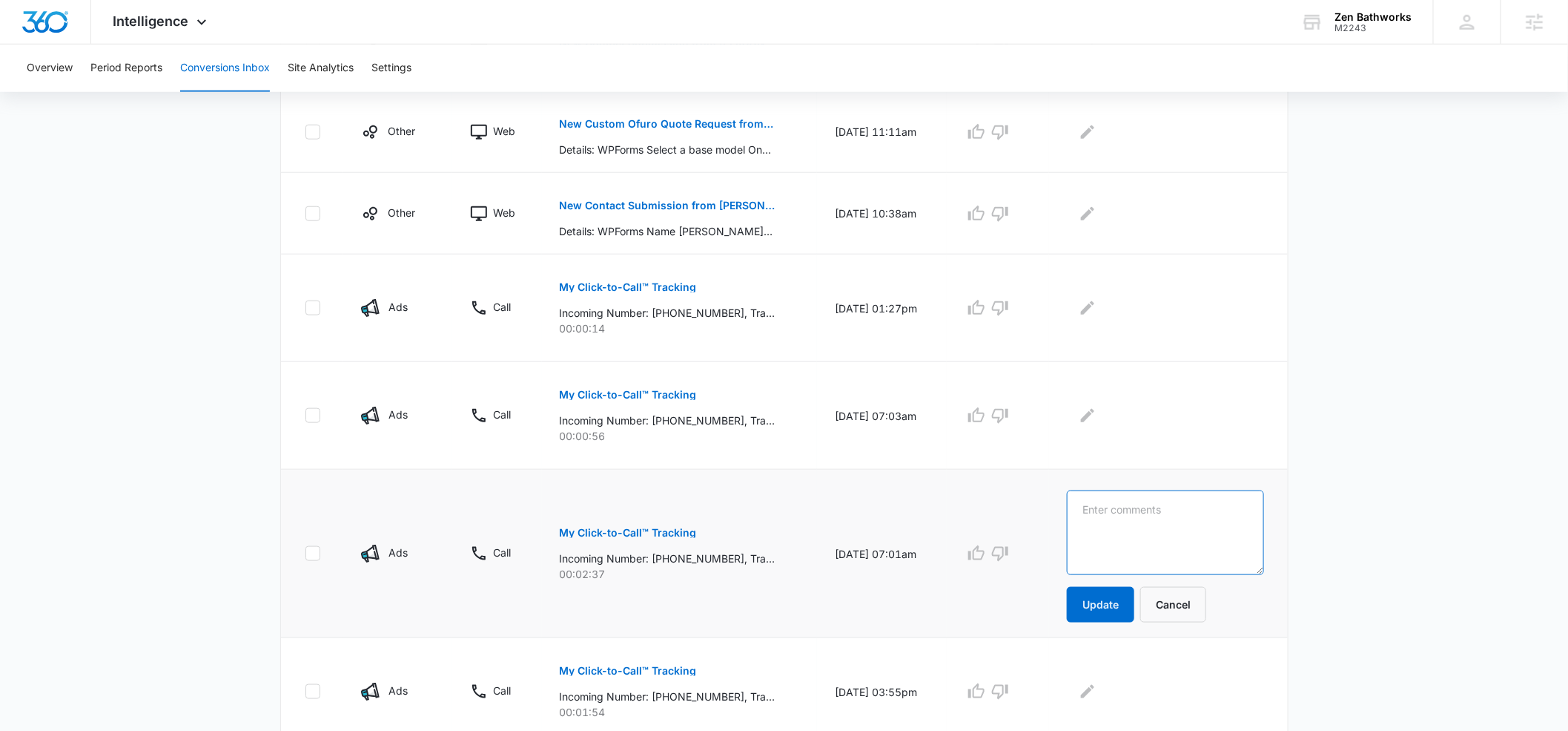
click at [1134, 509] on textarea at bounding box center [1165, 532] width 197 height 85
type textarea "past customer"
click at [1135, 611] on button "Update" at bounding box center [1101, 604] width 68 height 35
click at [1133, 601] on button "Update" at bounding box center [1101, 604] width 68 height 35
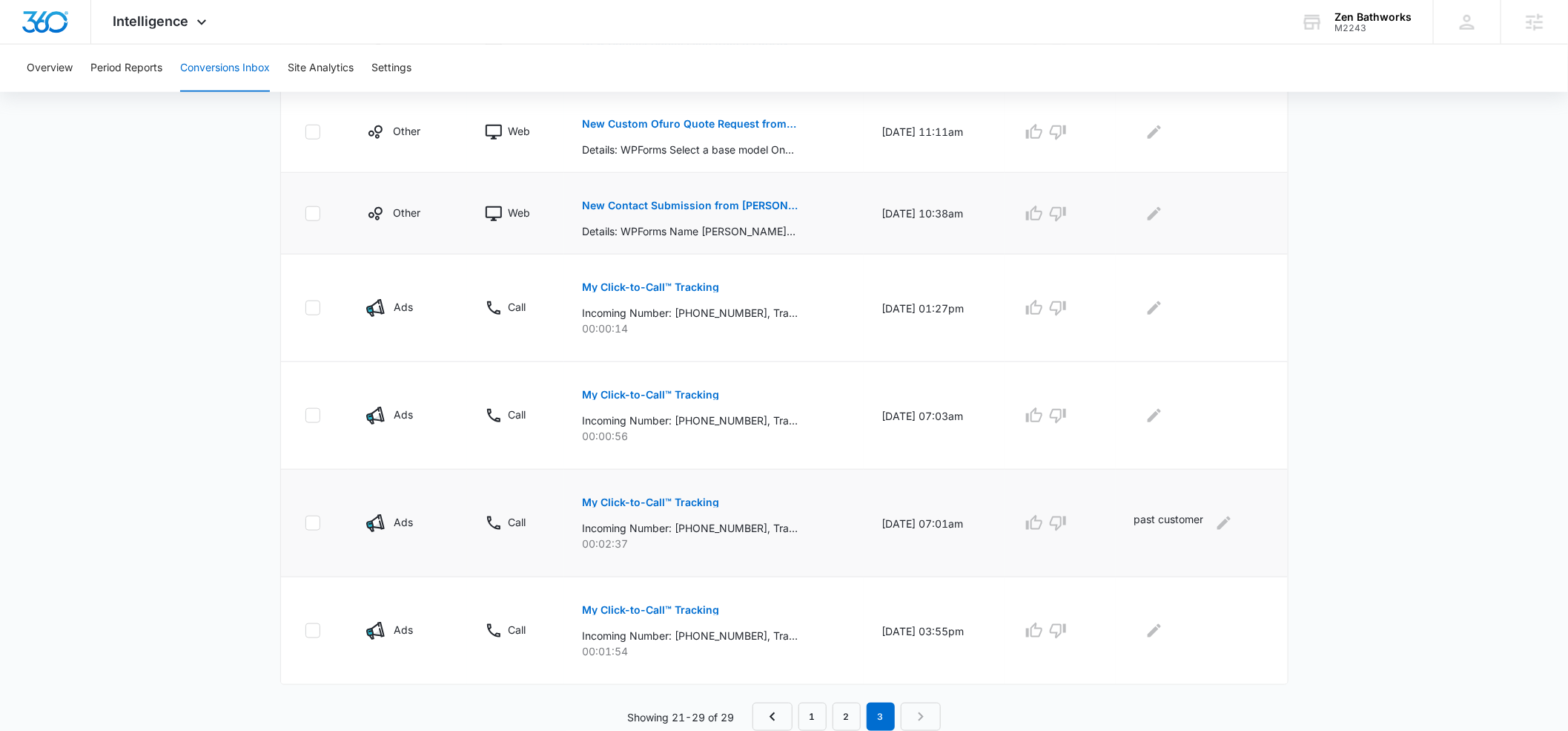
click at [601, 206] on p "New Contact Submission from [PERSON_NAME]" at bounding box center [689, 205] width 215 height 10
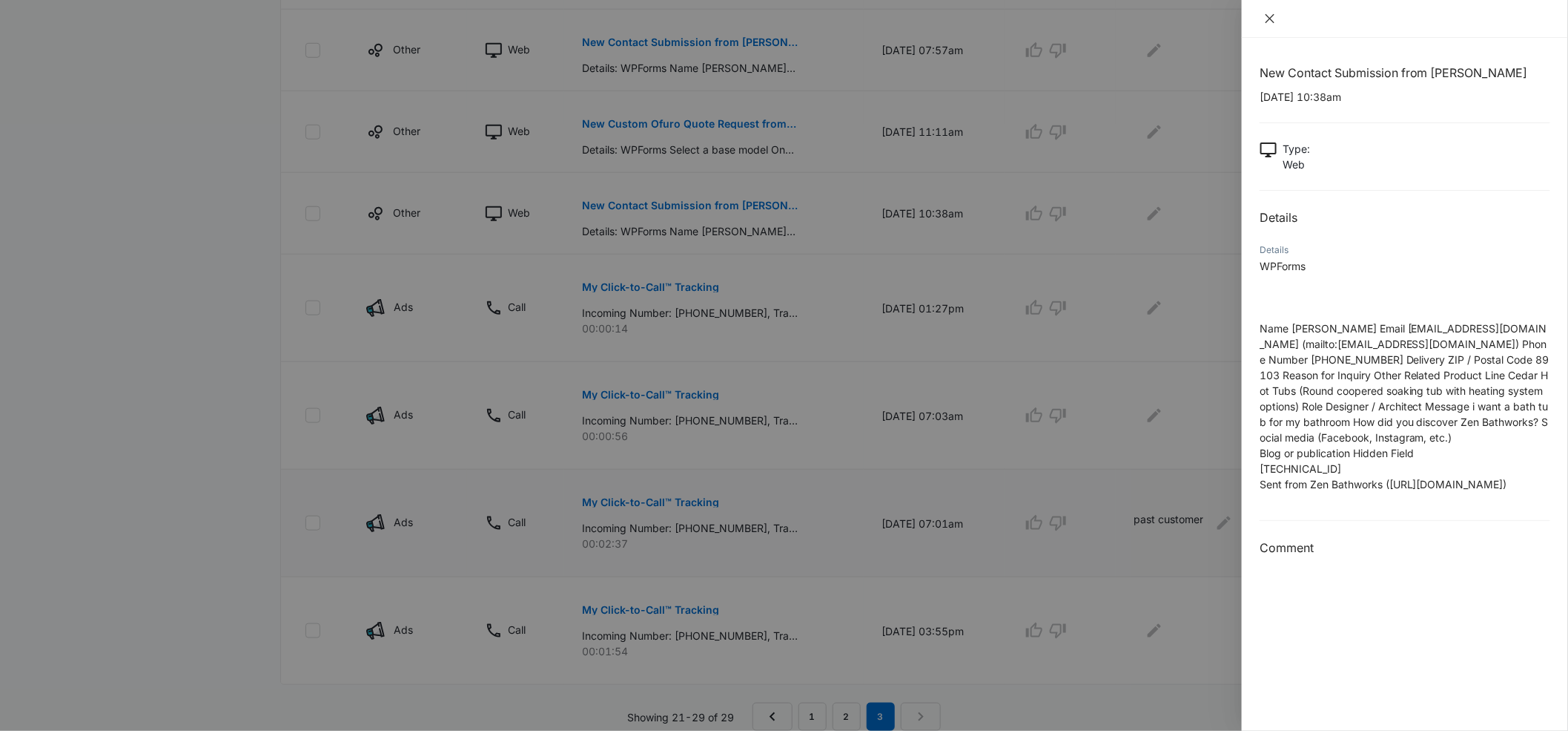
click at [1270, 17] on icon "close" at bounding box center [1270, 19] width 9 height 9
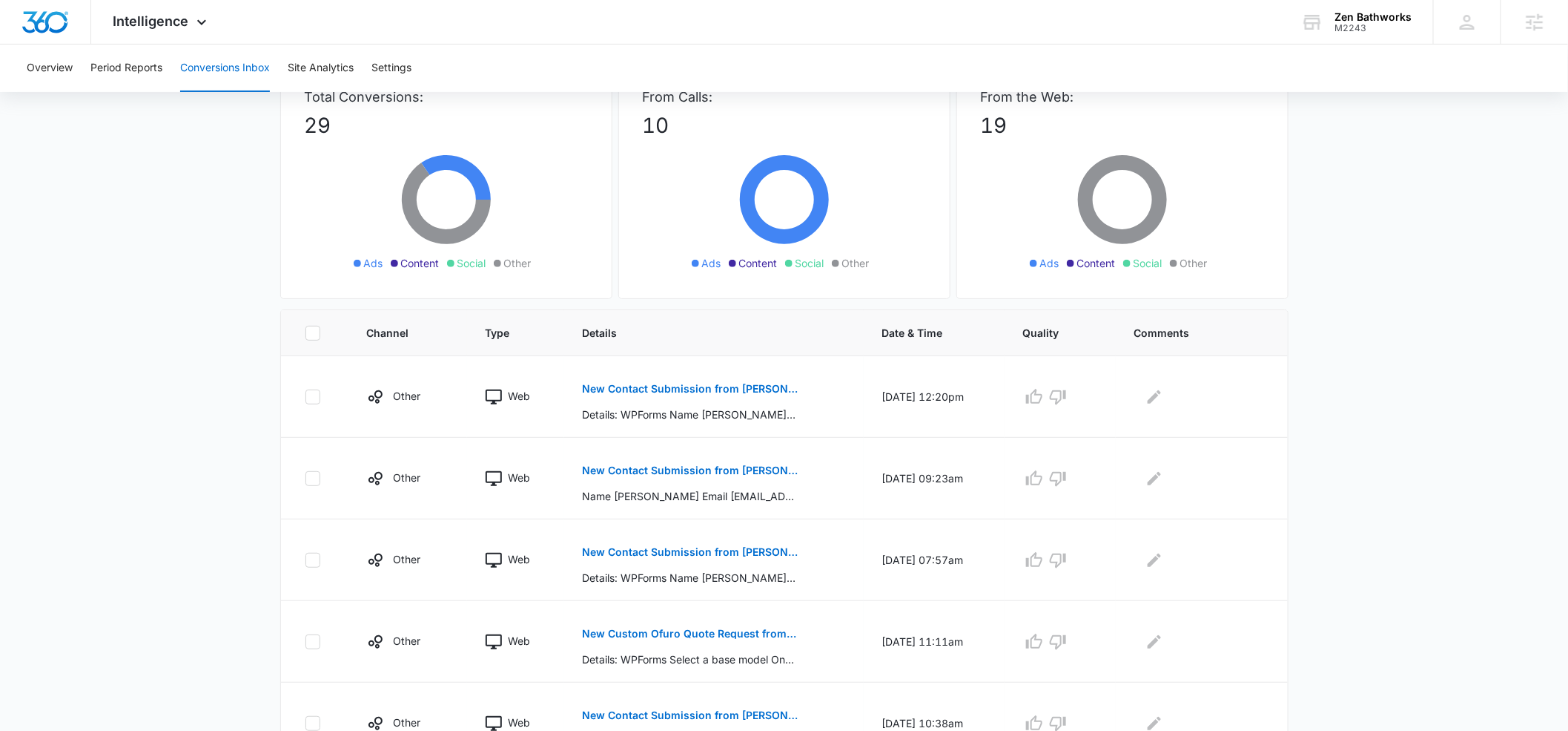
scroll to position [55, 0]
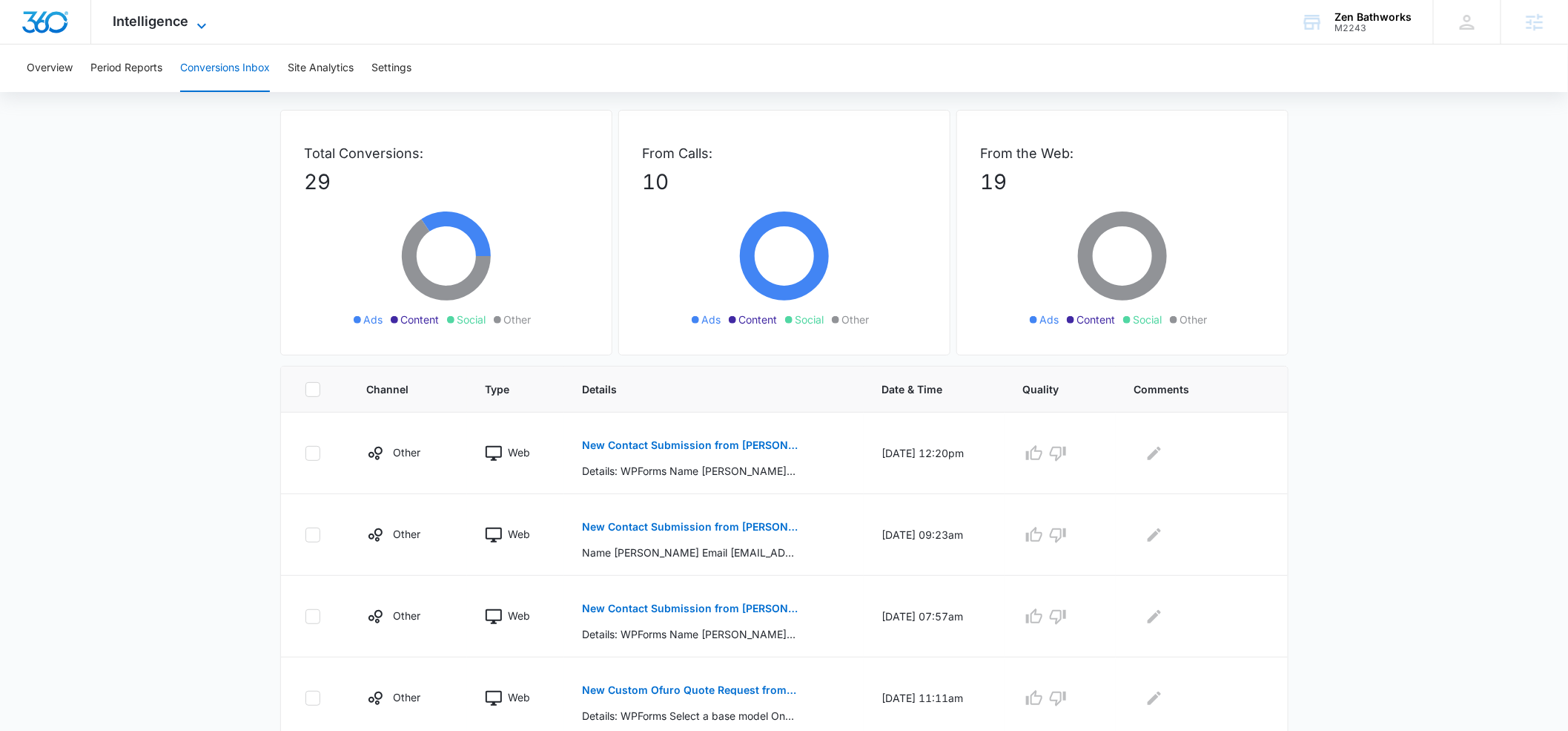
click at [195, 25] on icon at bounding box center [201, 25] width 18 height 18
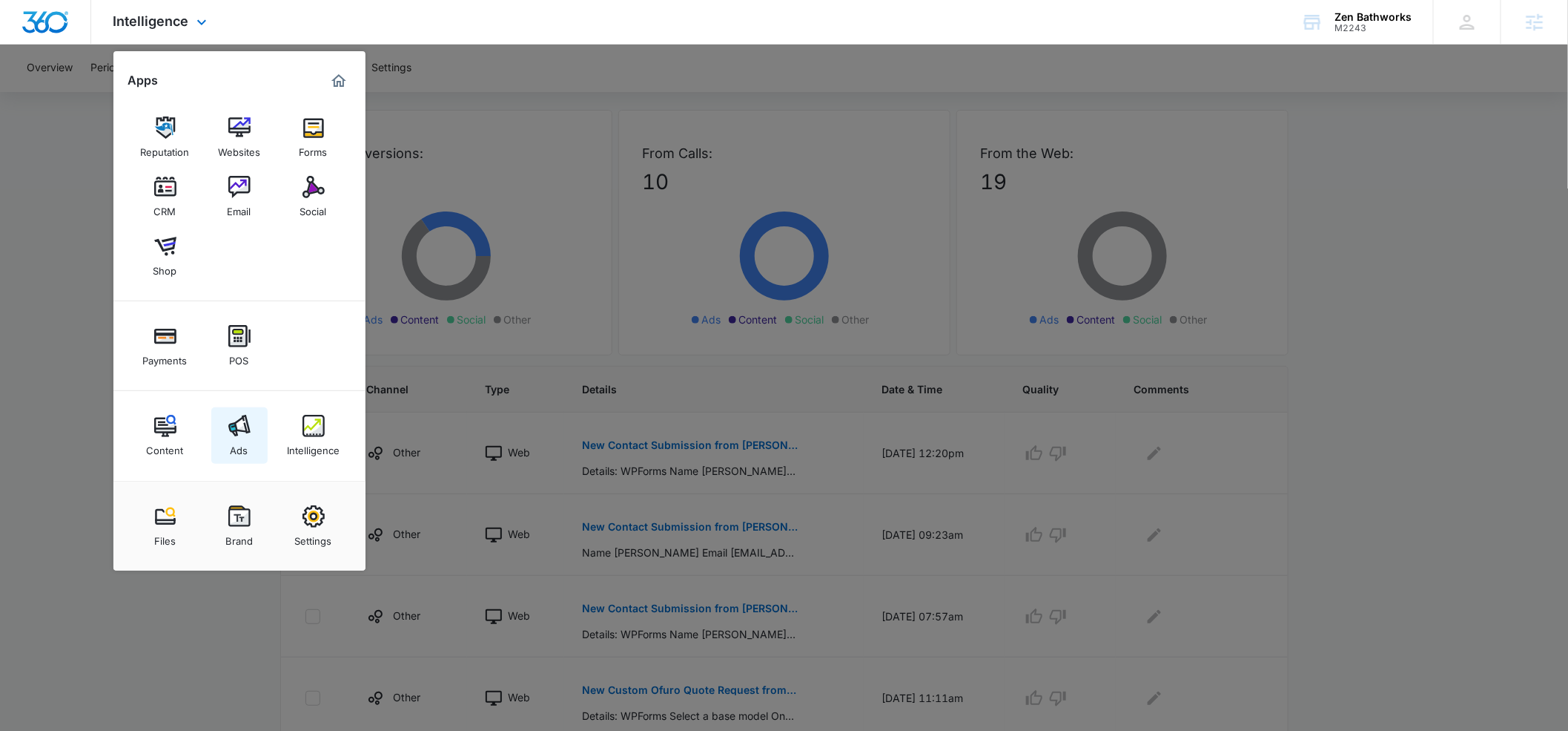
click at [231, 430] on img at bounding box center [239, 426] width 22 height 22
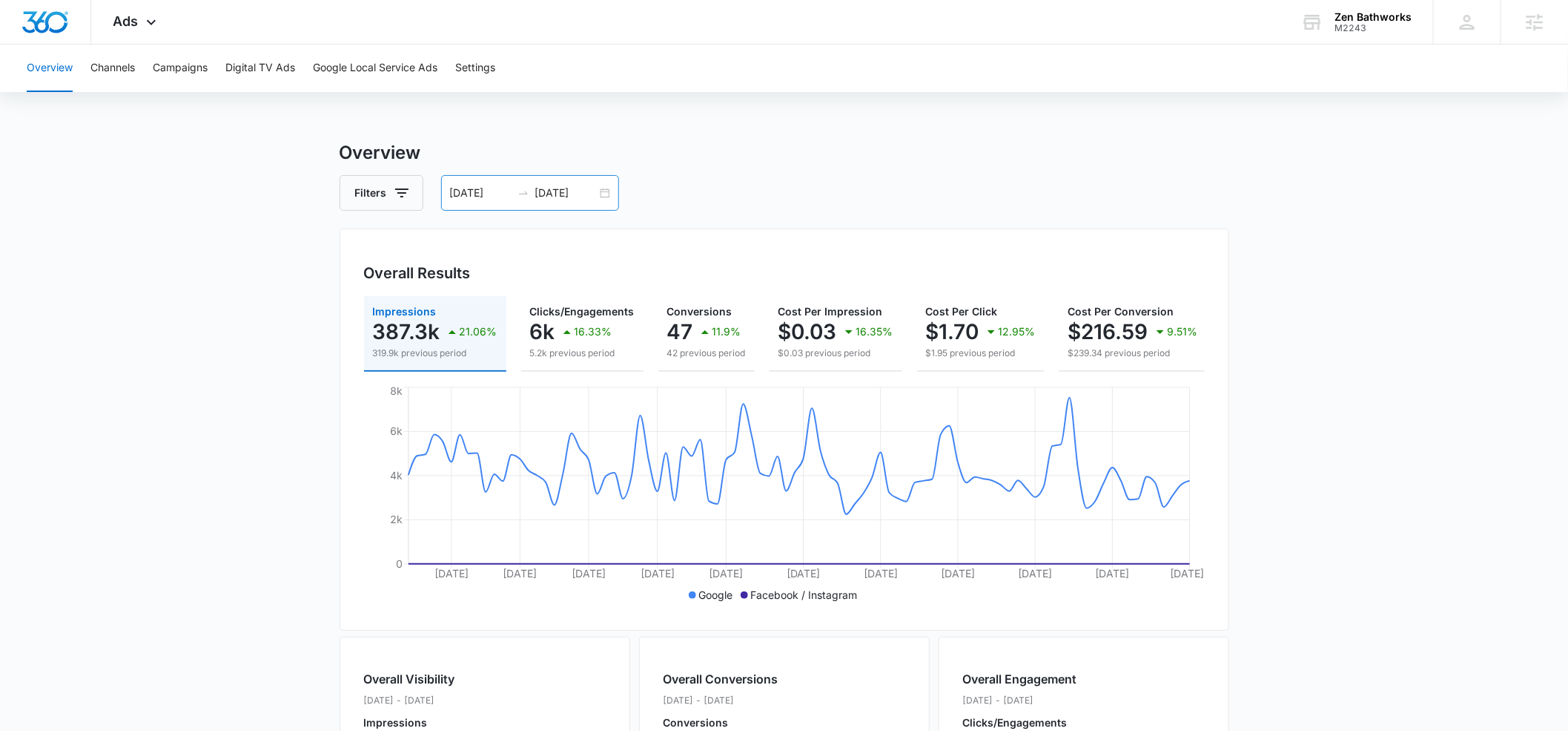
click at [493, 193] on input "[DATE]" at bounding box center [481, 193] width 62 height 16
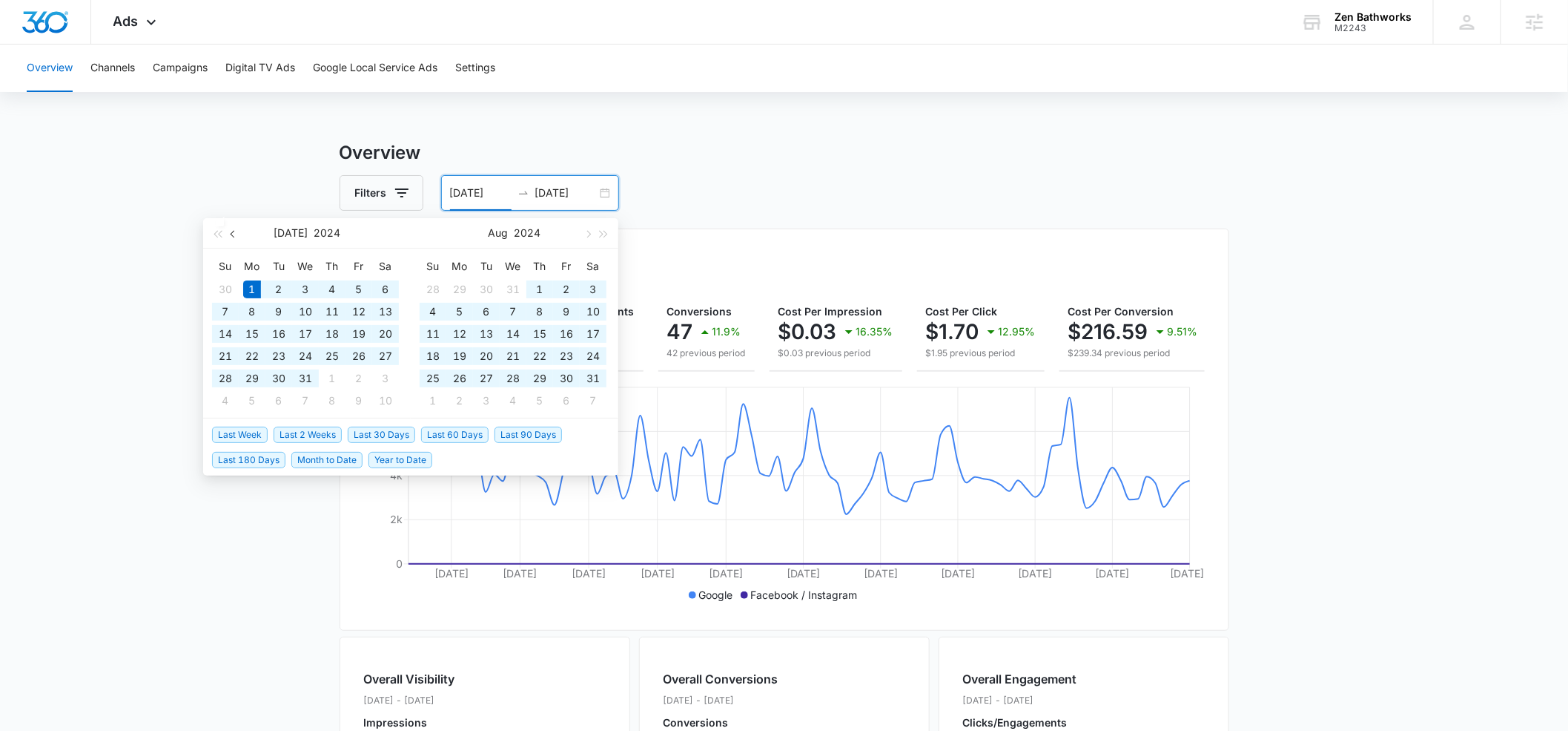
click at [230, 237] on button "button" at bounding box center [233, 232] width 16 height 30
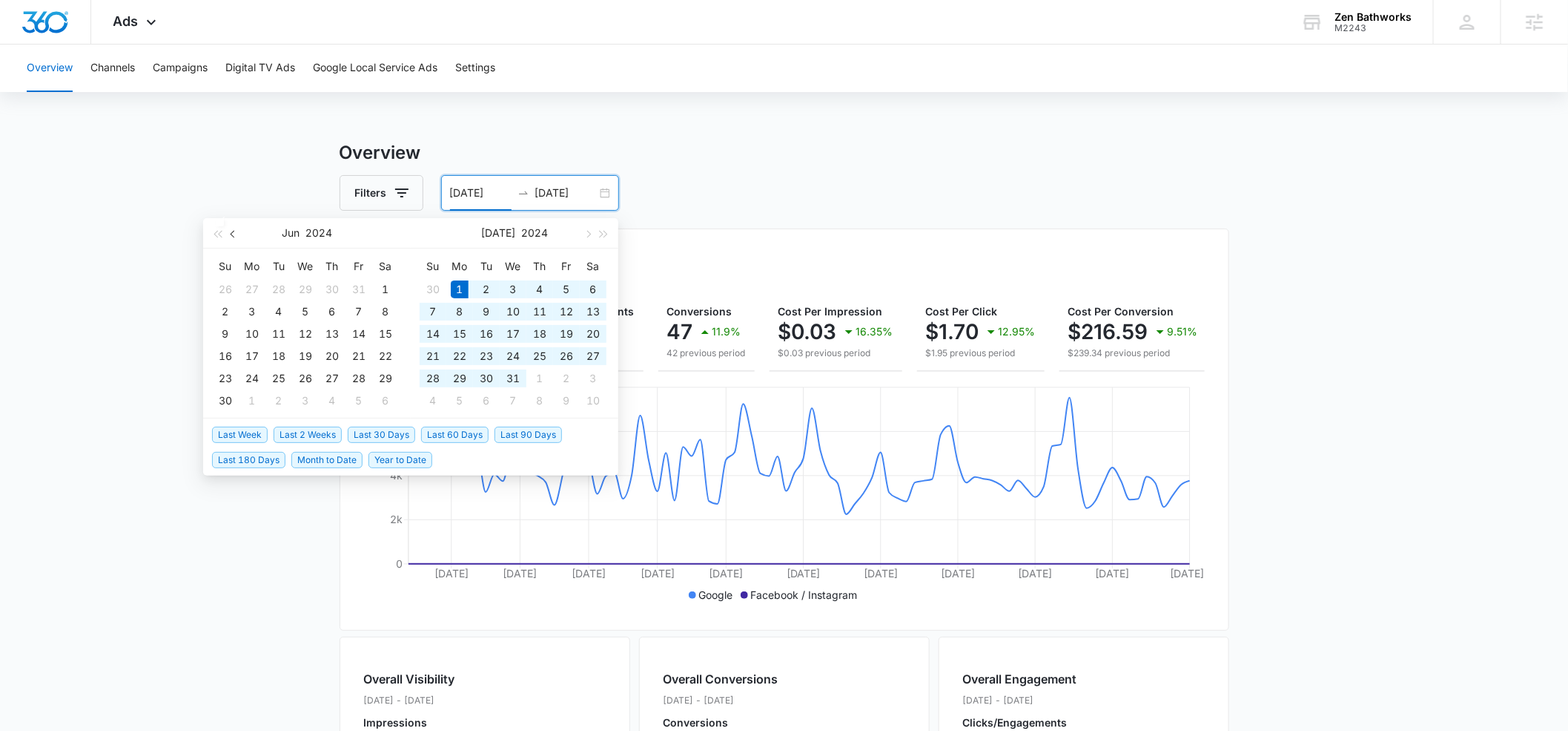
click at [230, 237] on button "button" at bounding box center [233, 232] width 16 height 30
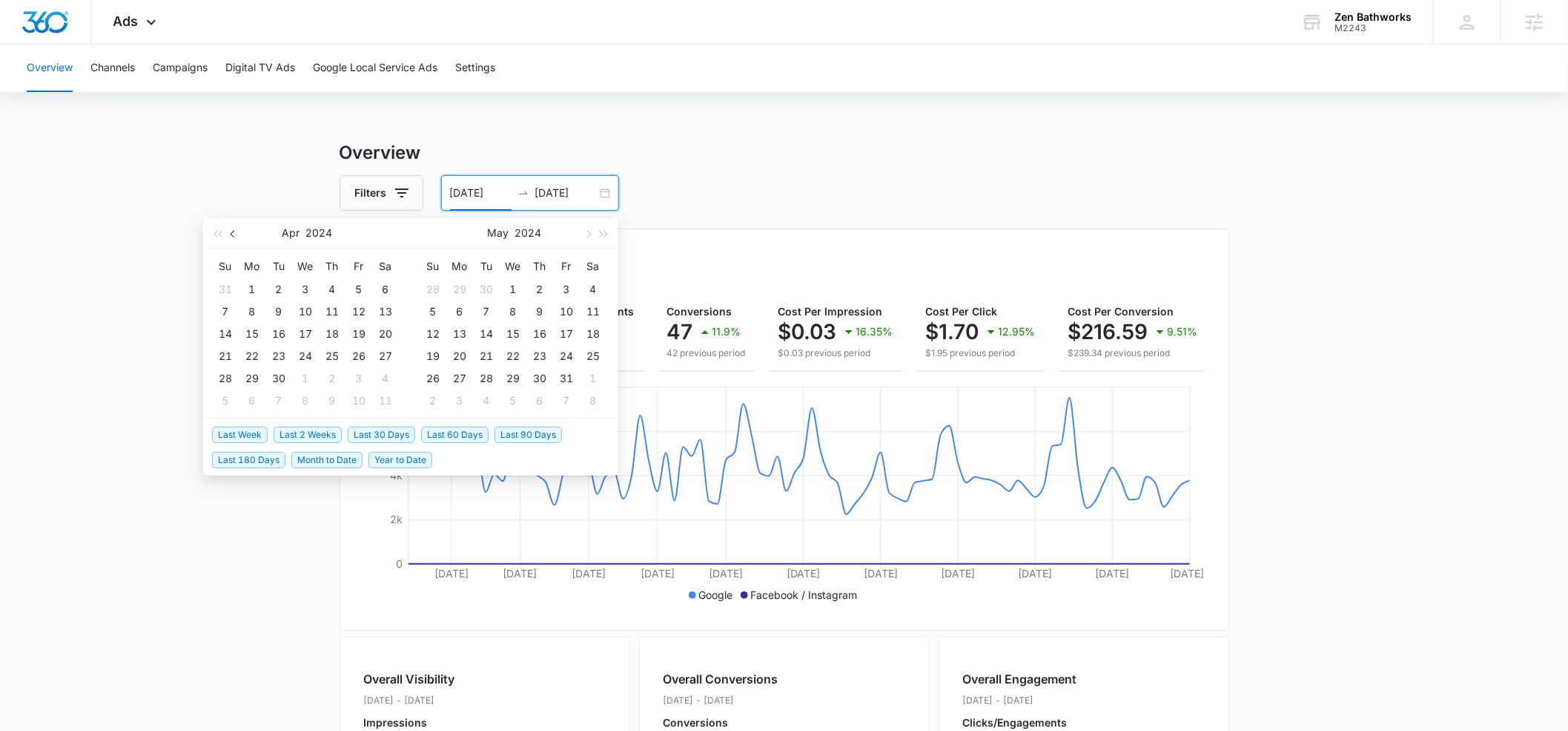
click at [230, 237] on button "button" at bounding box center [233, 232] width 16 height 30
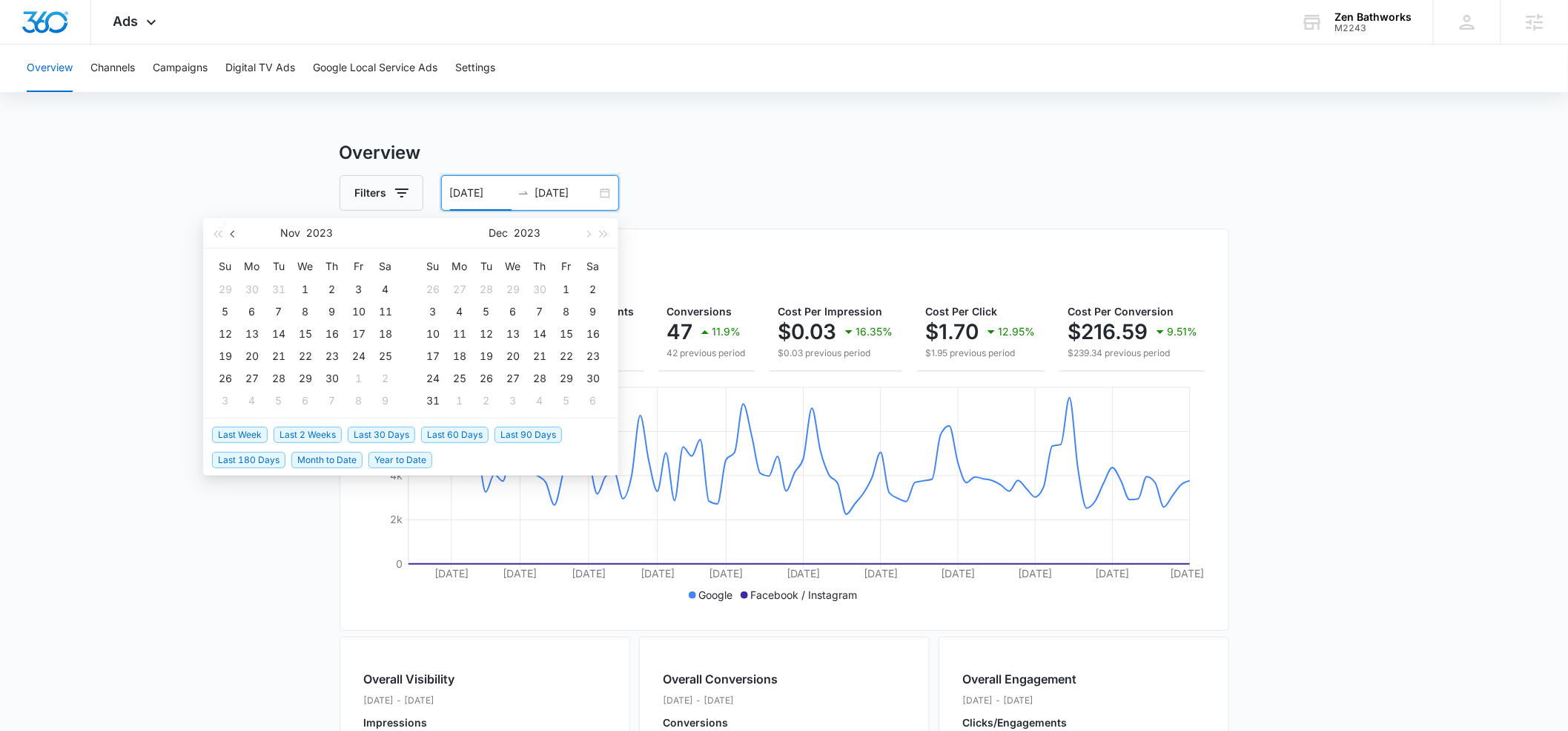
click at [230, 237] on button "button" at bounding box center [233, 232] width 16 height 30
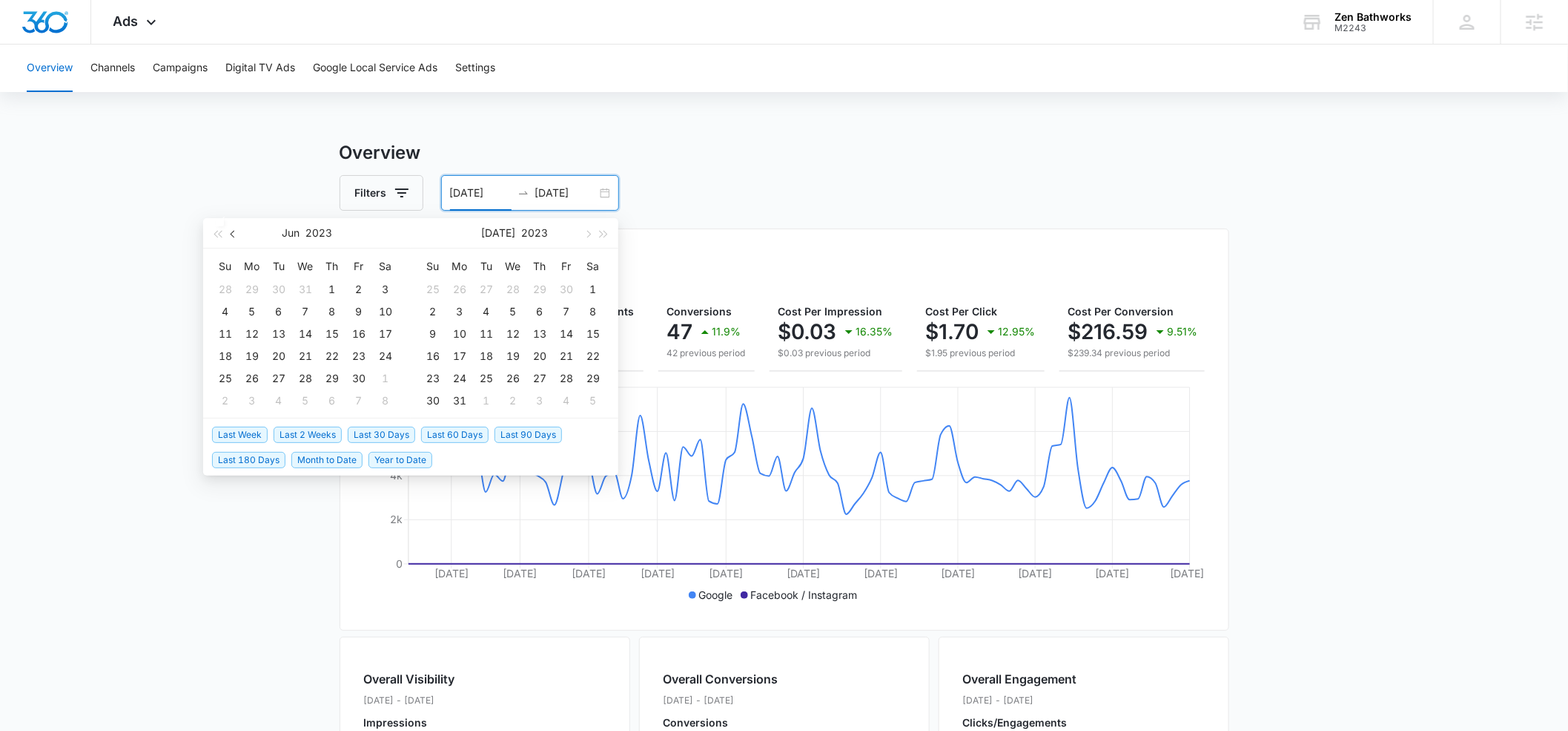
click at [230, 237] on button "button" at bounding box center [233, 232] width 16 height 30
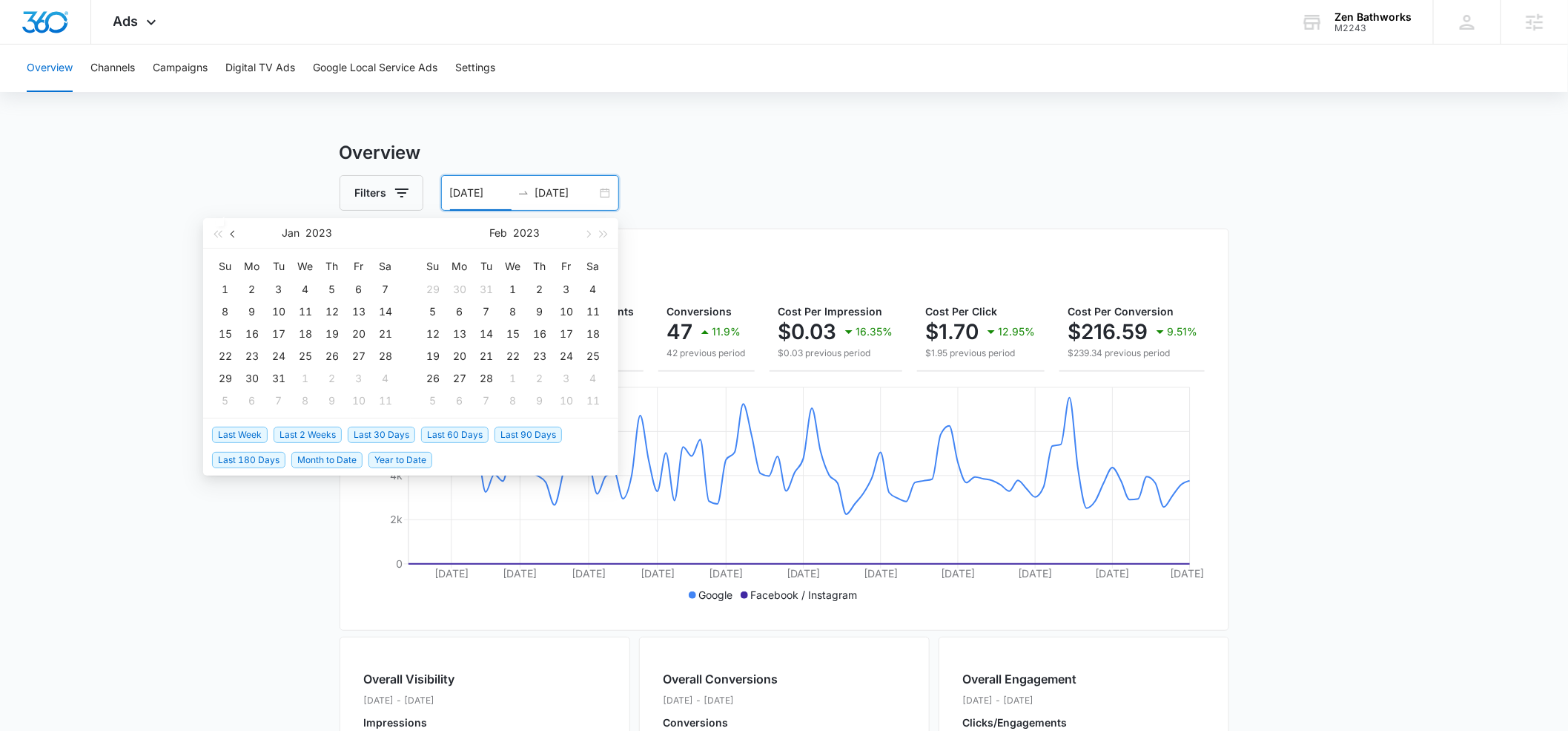
click at [230, 237] on button "button" at bounding box center [233, 232] width 16 height 30
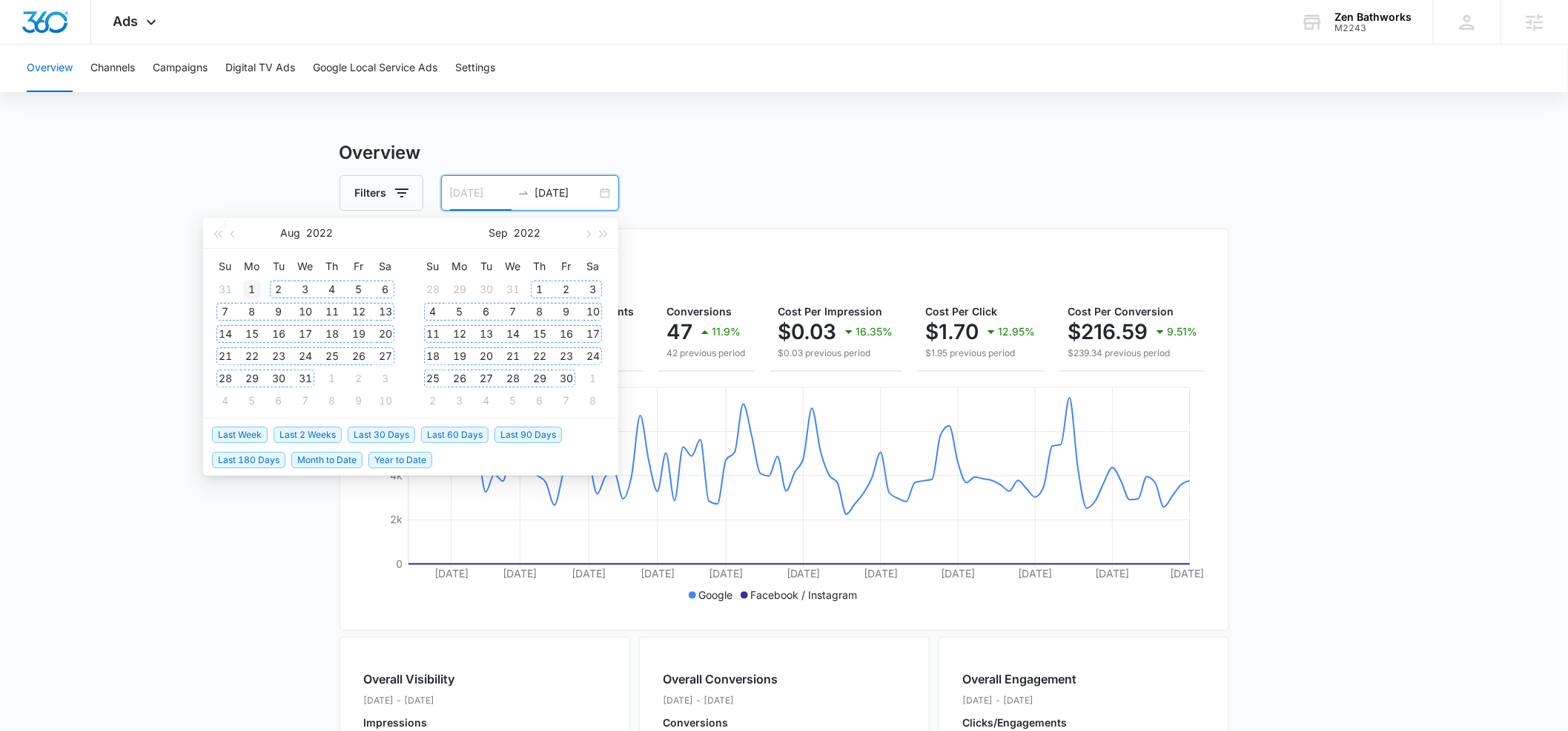
type input "[DATE]"
click at [253, 288] on div "1" at bounding box center [252, 289] width 18 height 18
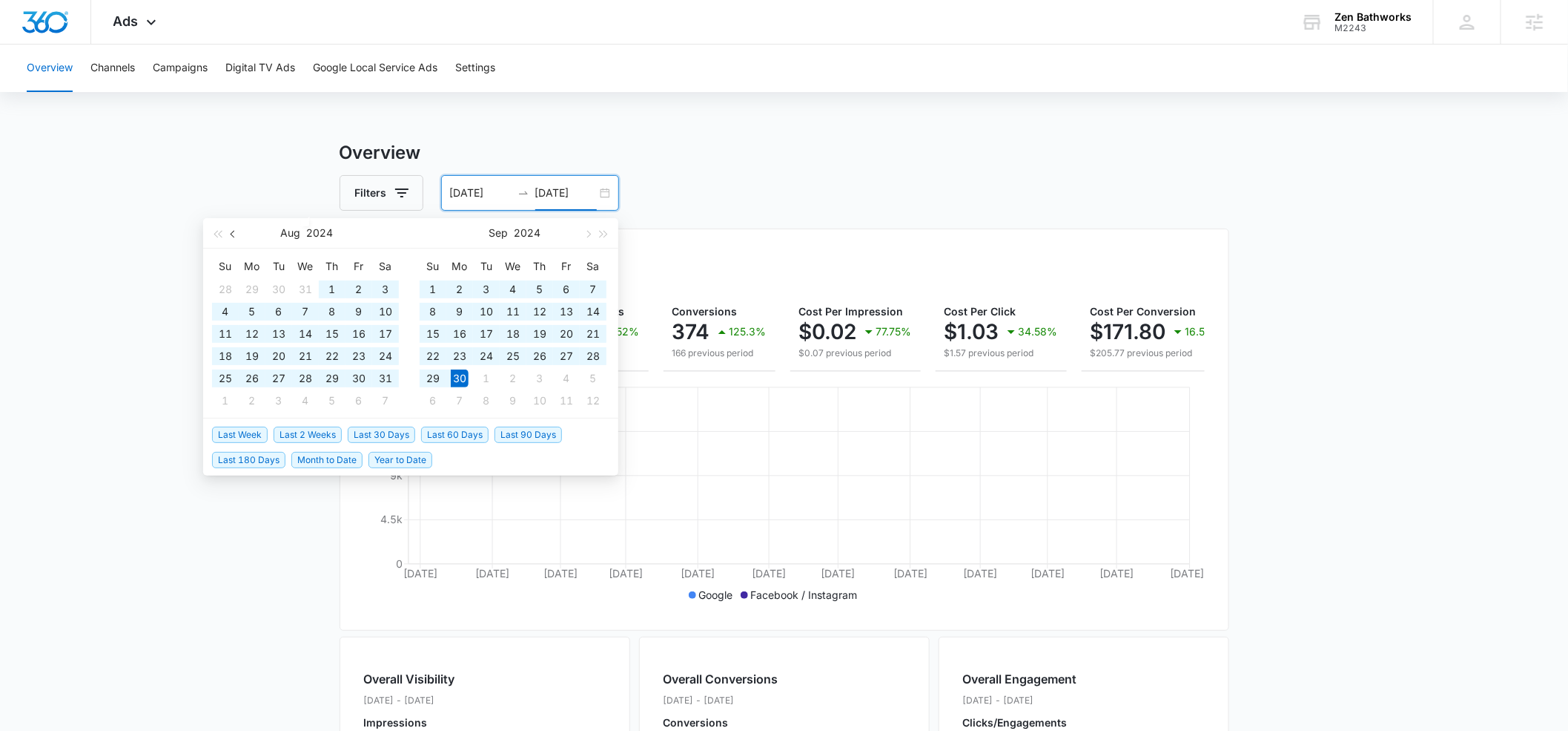
click at [233, 234] on span "button" at bounding box center [234, 233] width 8 height 8
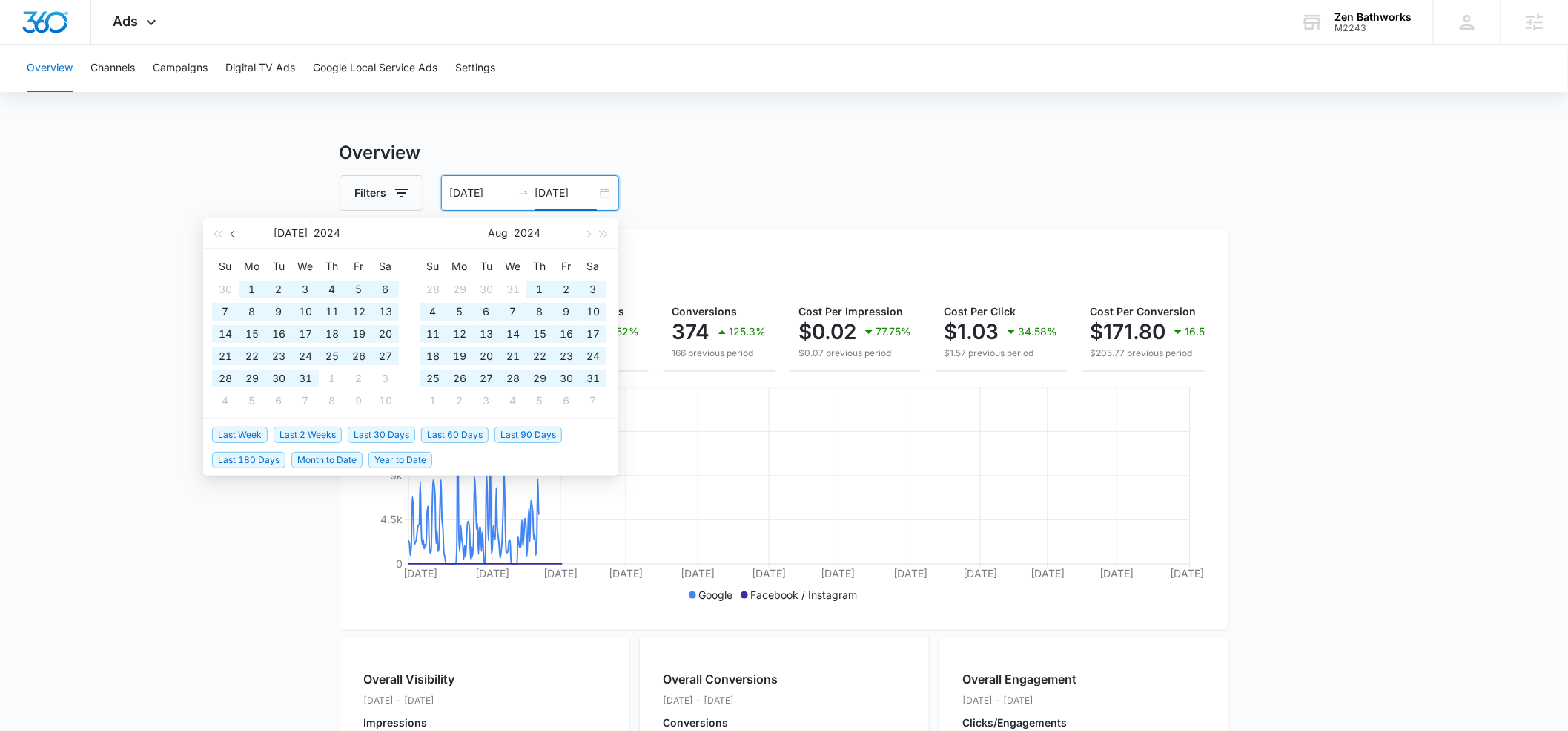
click at [233, 234] on span "button" at bounding box center [234, 233] width 8 height 8
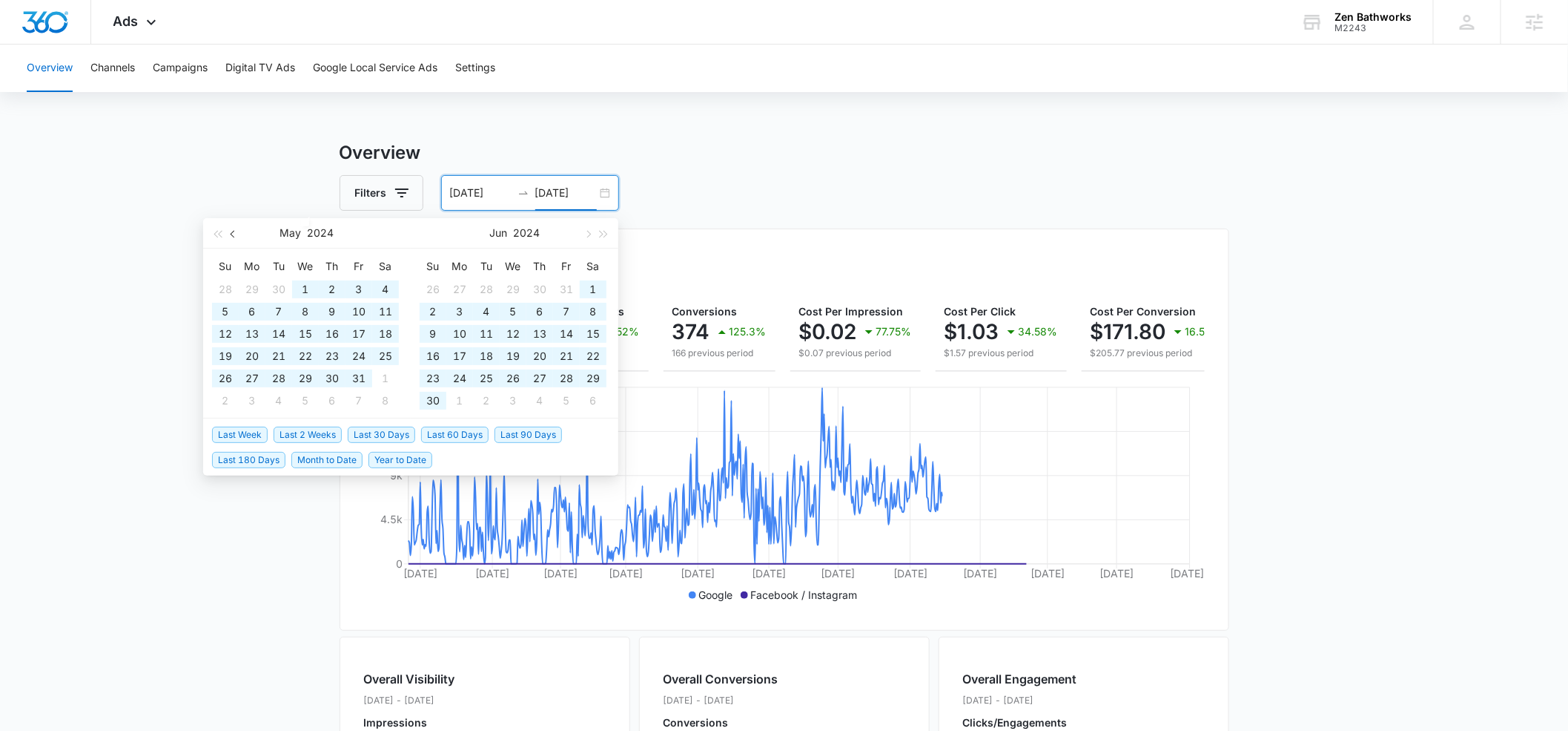
click at [233, 234] on span "button" at bounding box center [234, 233] width 8 height 8
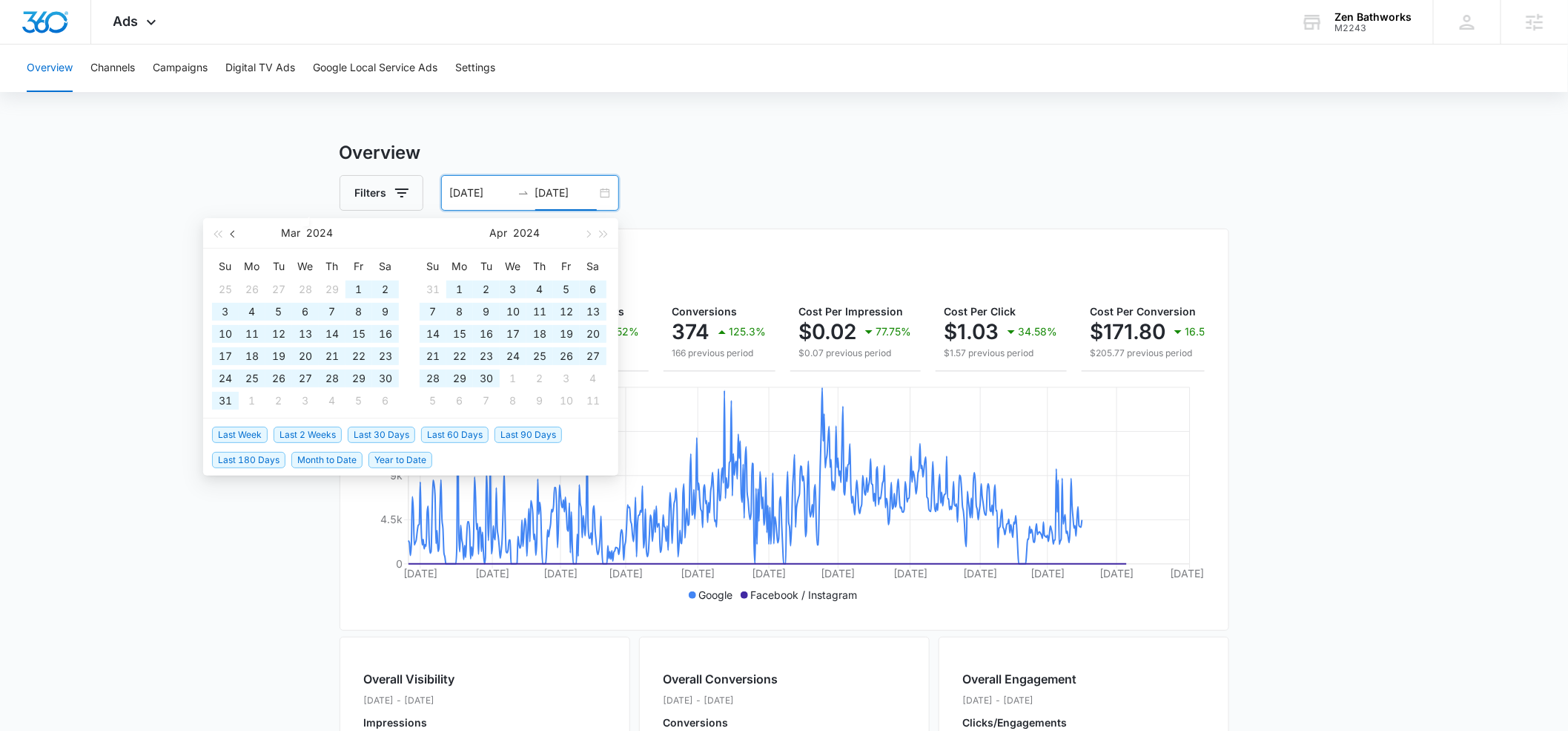
click at [233, 234] on span "button" at bounding box center [234, 233] width 8 height 8
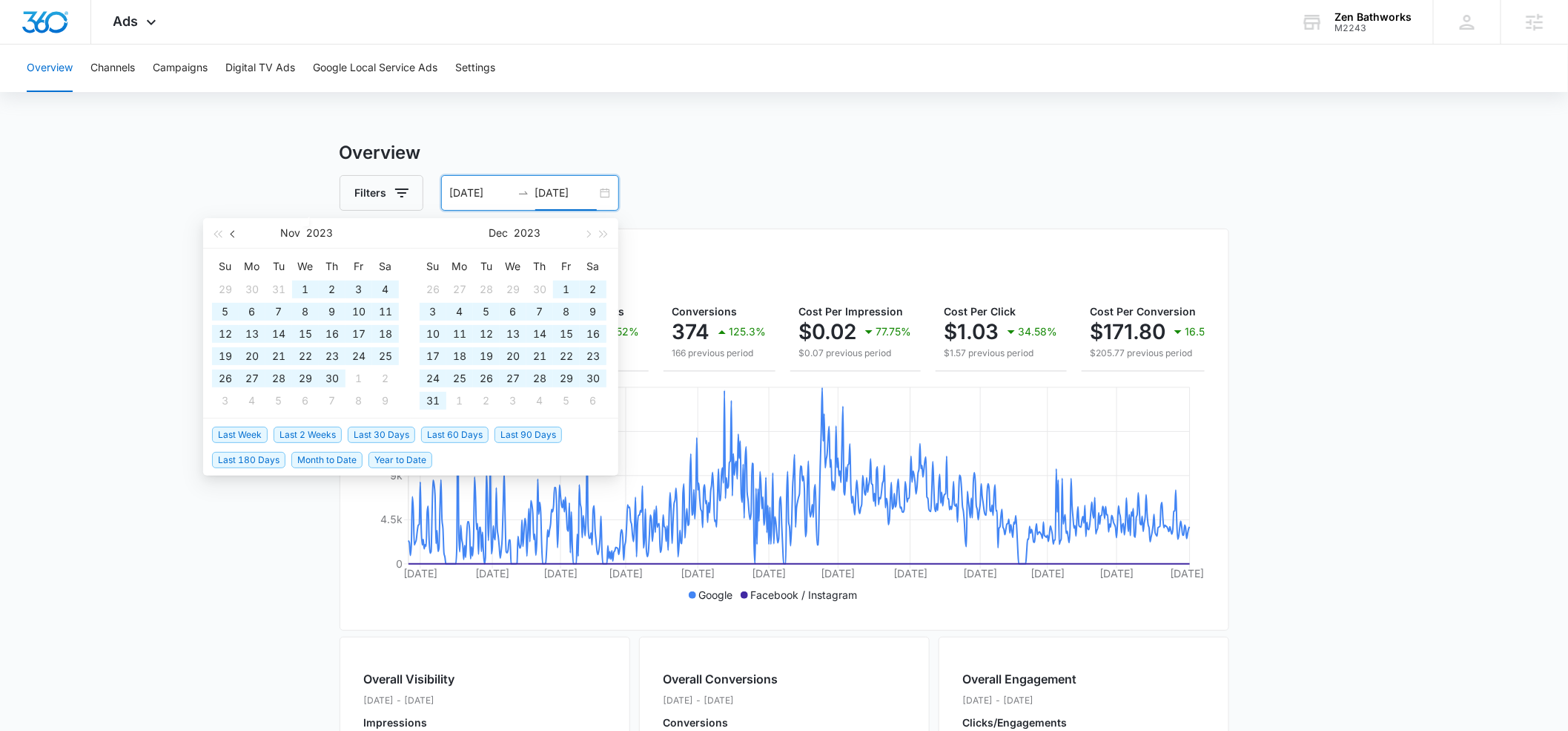
click at [233, 234] on span "button" at bounding box center [234, 233] width 8 height 8
click at [233, 230] on span "button" at bounding box center [234, 233] width 8 height 8
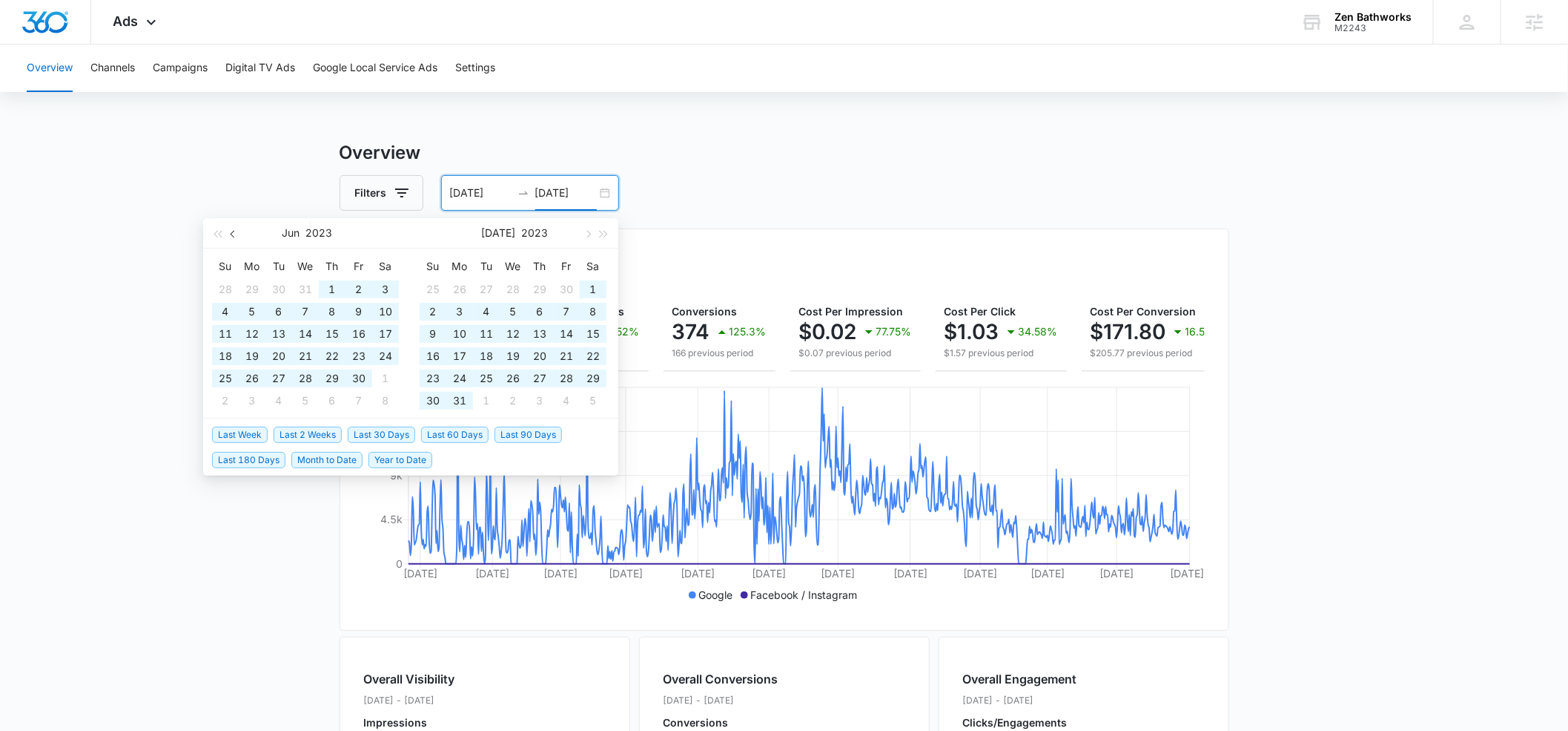
click at [233, 230] on span "button" at bounding box center [234, 233] width 8 height 8
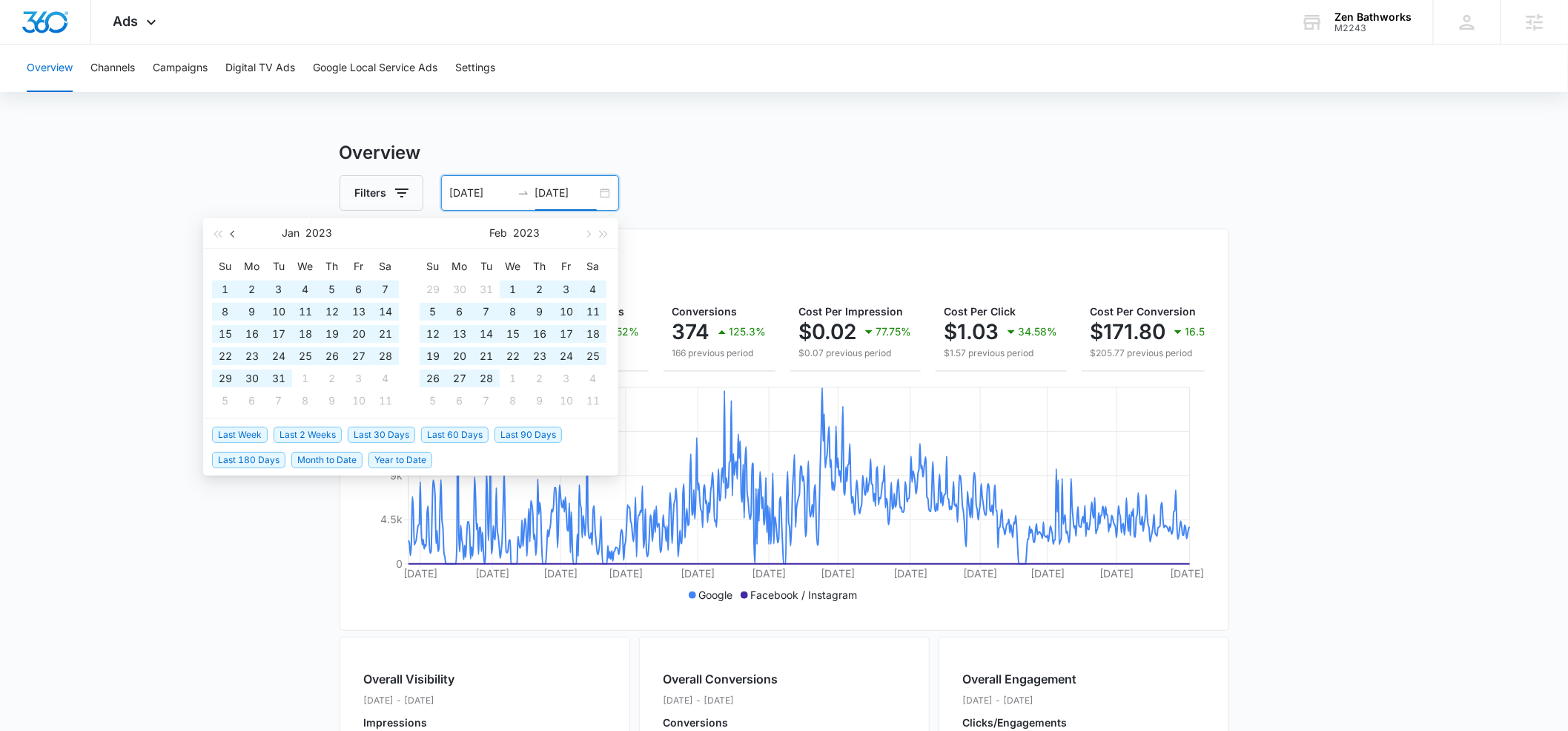
click at [233, 230] on span "button" at bounding box center [234, 233] width 8 height 8
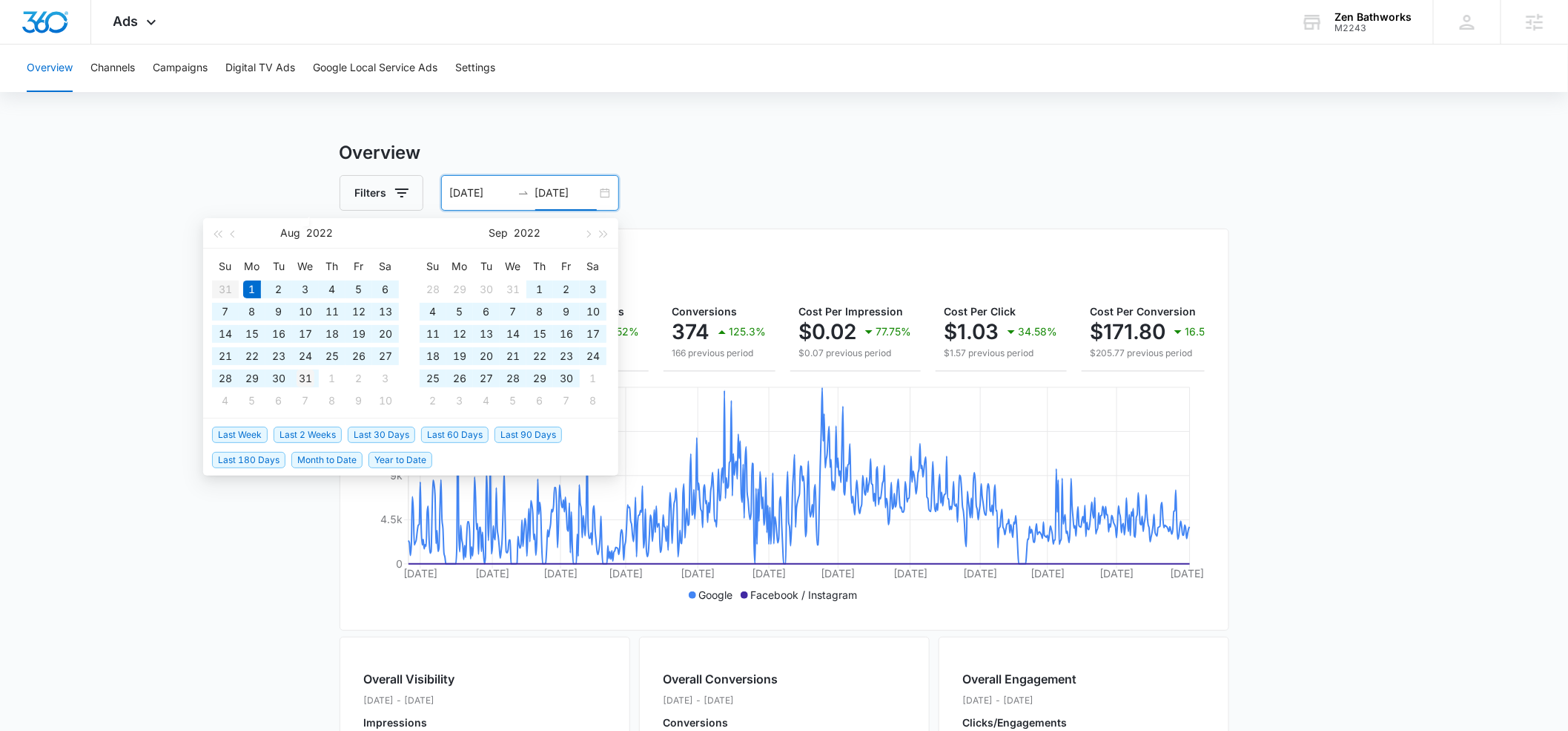
type input "[DATE]"
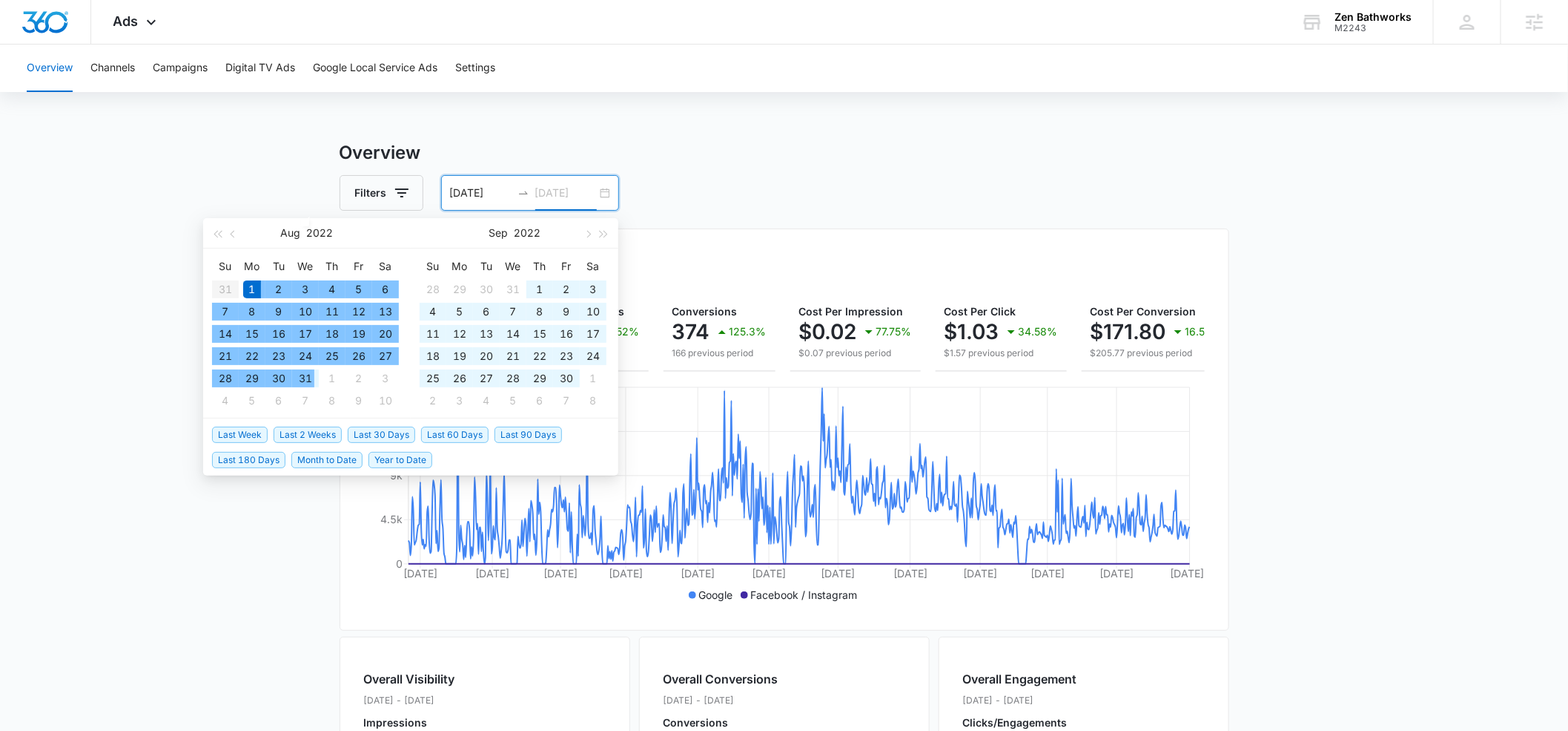
click at [302, 379] on div "31" at bounding box center [305, 378] width 18 height 18
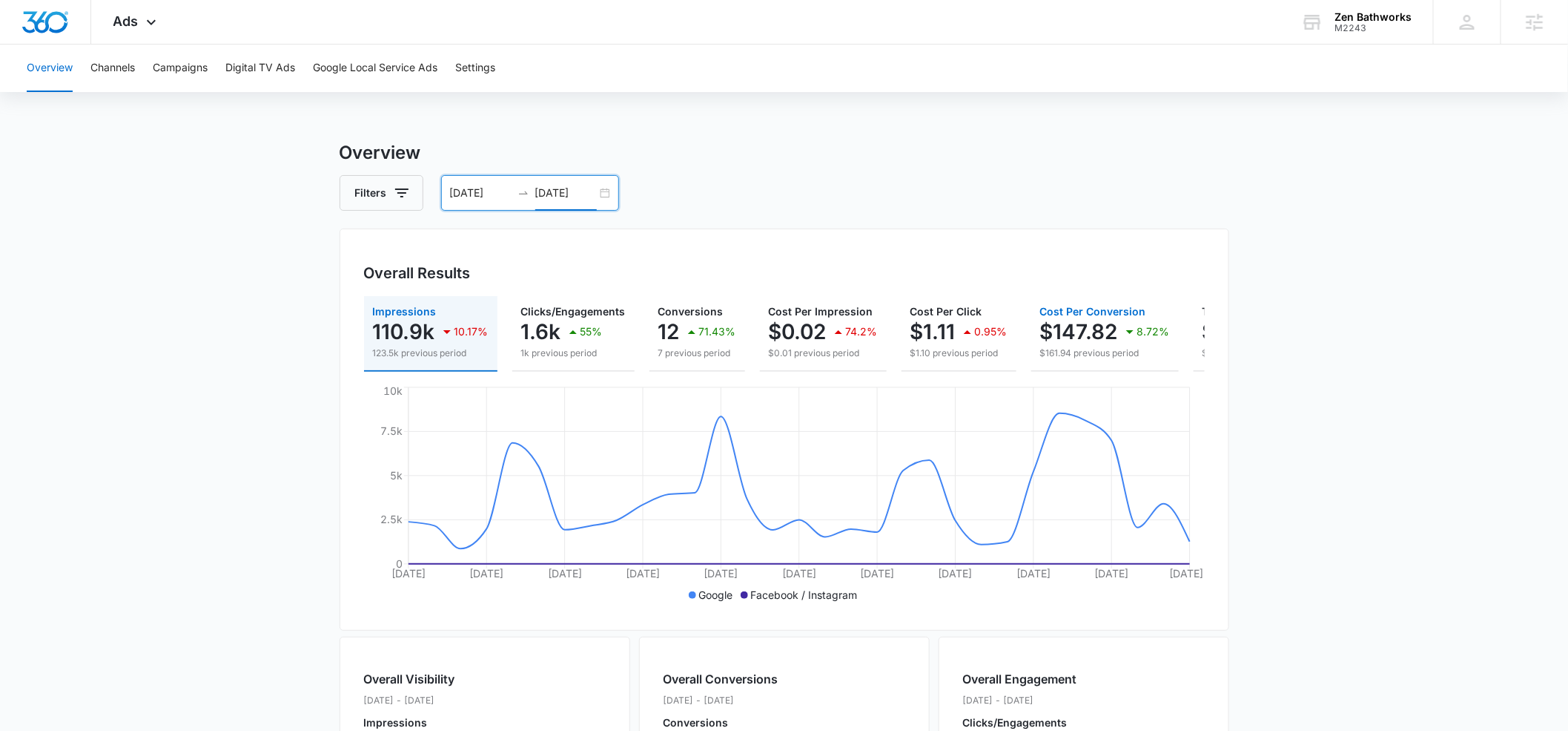
scroll to position [0, 166]
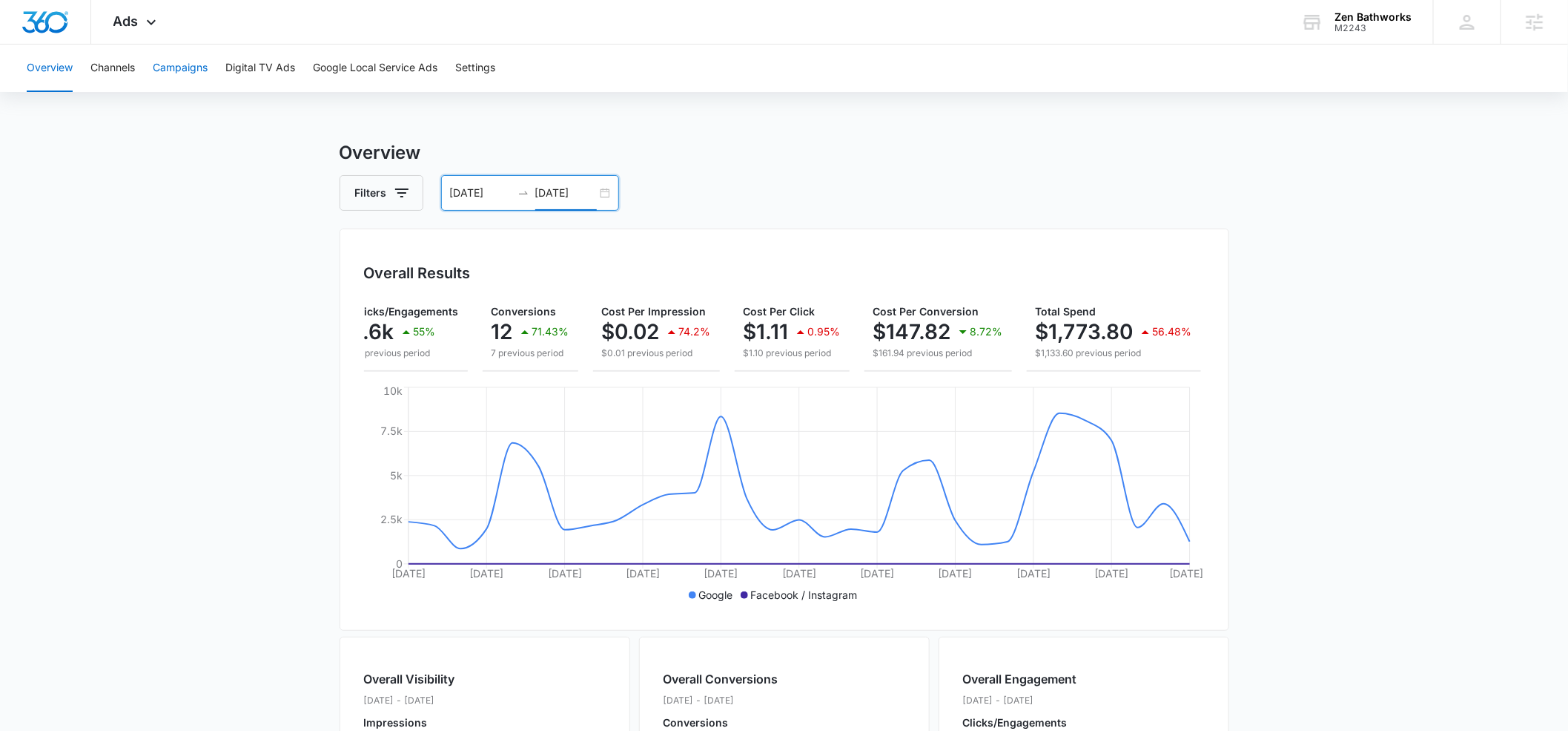
click at [187, 68] on button "Campaigns" at bounding box center [180, 68] width 55 height 47
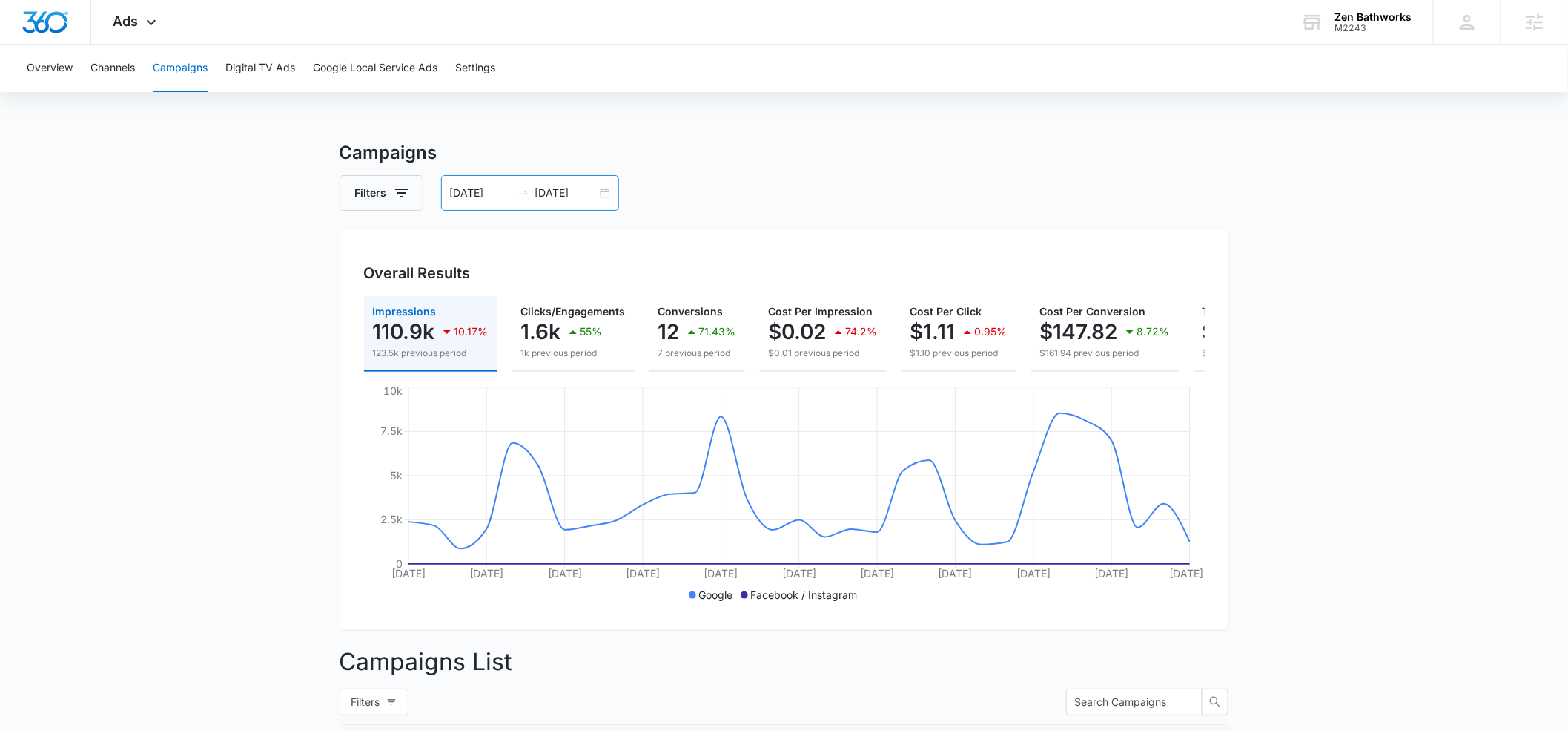
click at [580, 194] on input "[DATE]" at bounding box center [566, 193] width 62 height 16
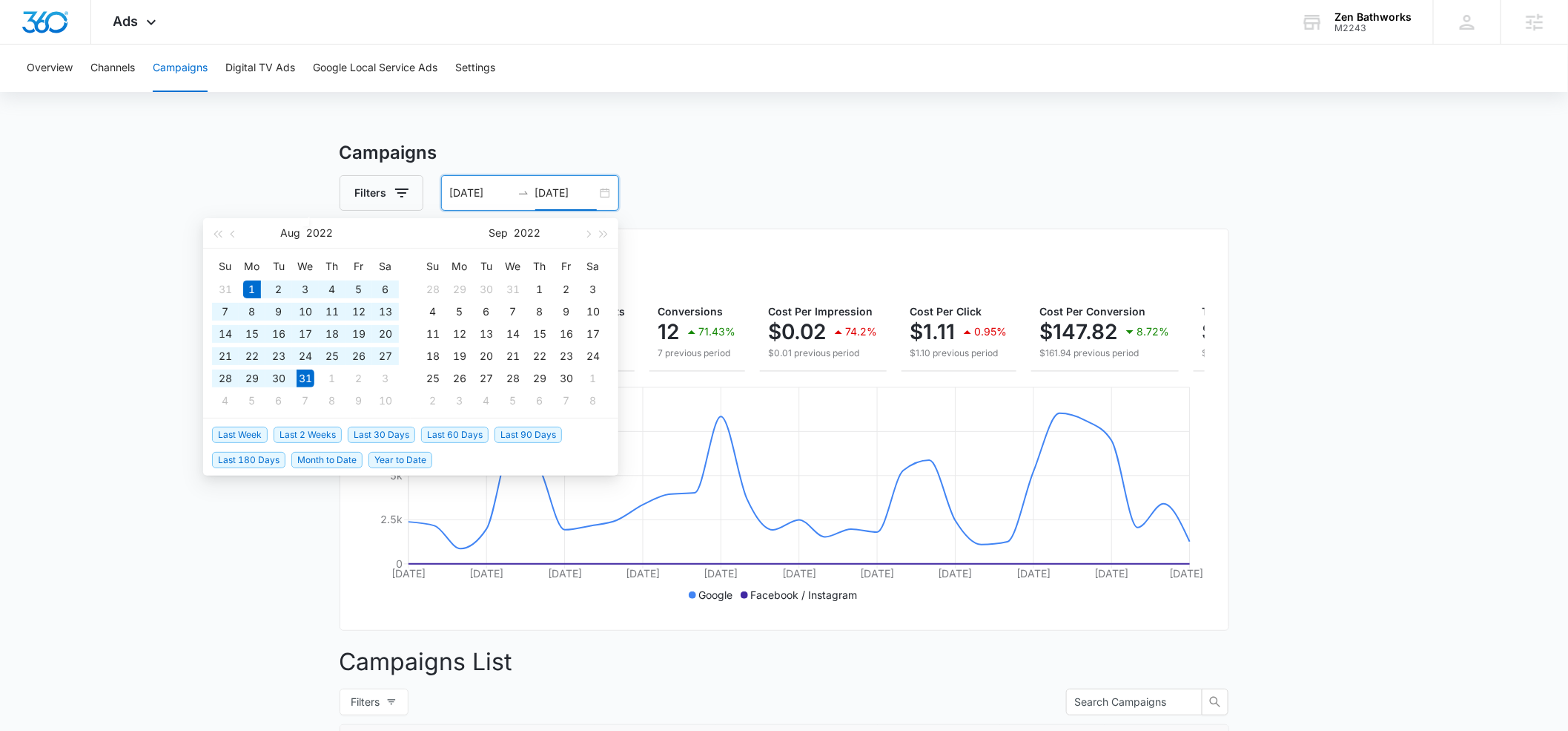
click at [585, 192] on input "[DATE]" at bounding box center [566, 193] width 62 height 16
type input "[DATE]"
click at [499, 188] on input "[DATE]" at bounding box center [481, 193] width 62 height 16
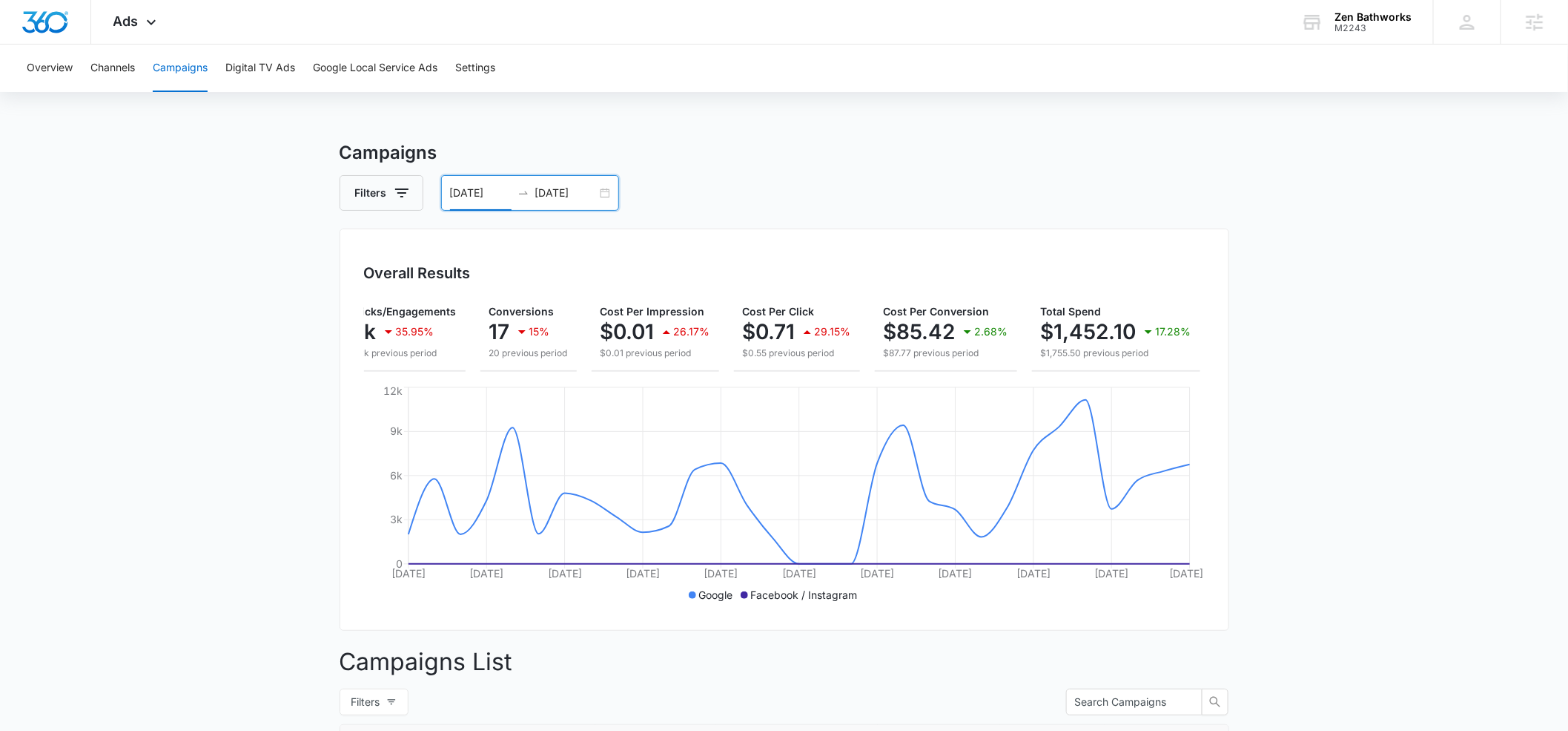
click at [498, 196] on input "[DATE]" at bounding box center [481, 193] width 62 height 16
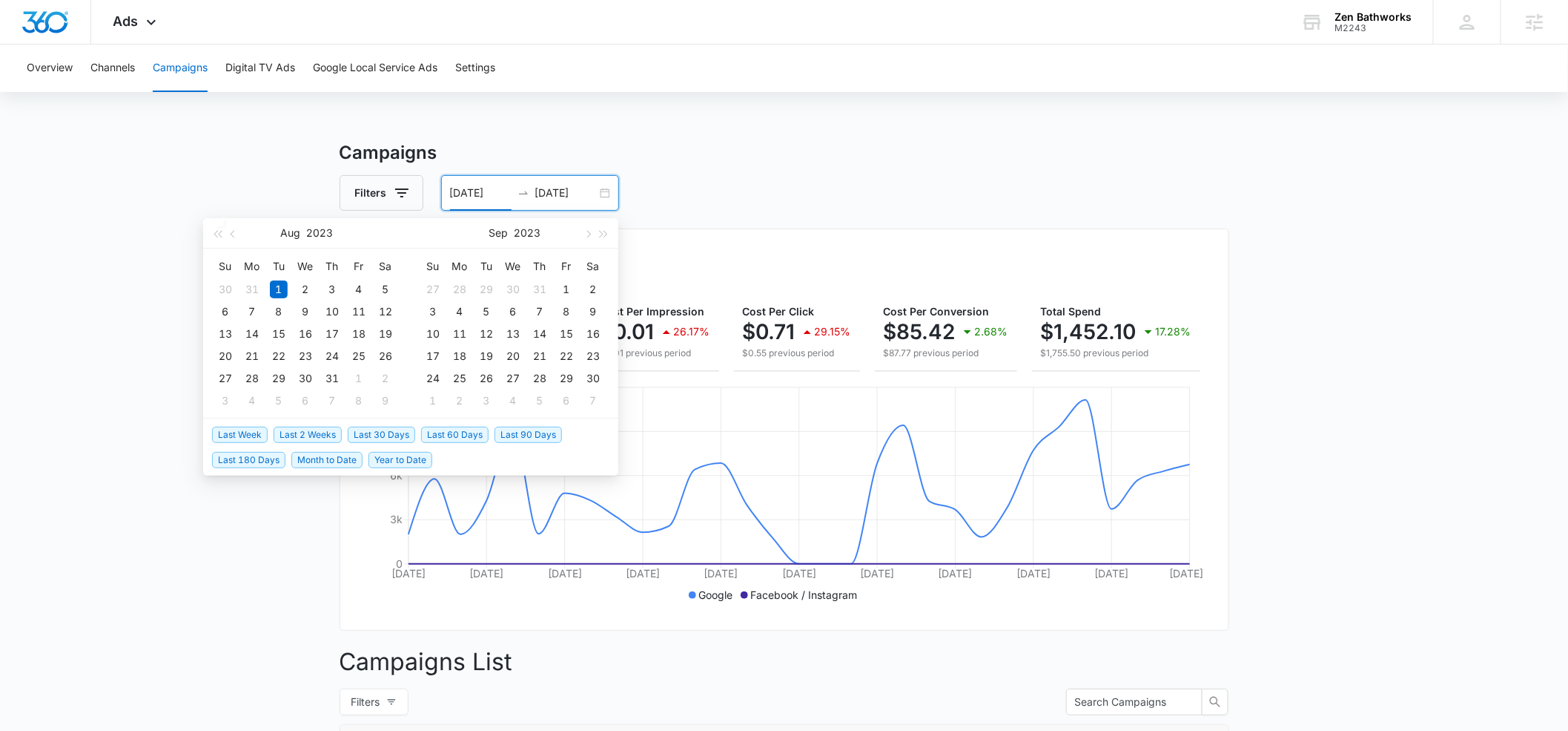
click at [397, 457] on span "Year to Date" at bounding box center [400, 460] width 63 height 16
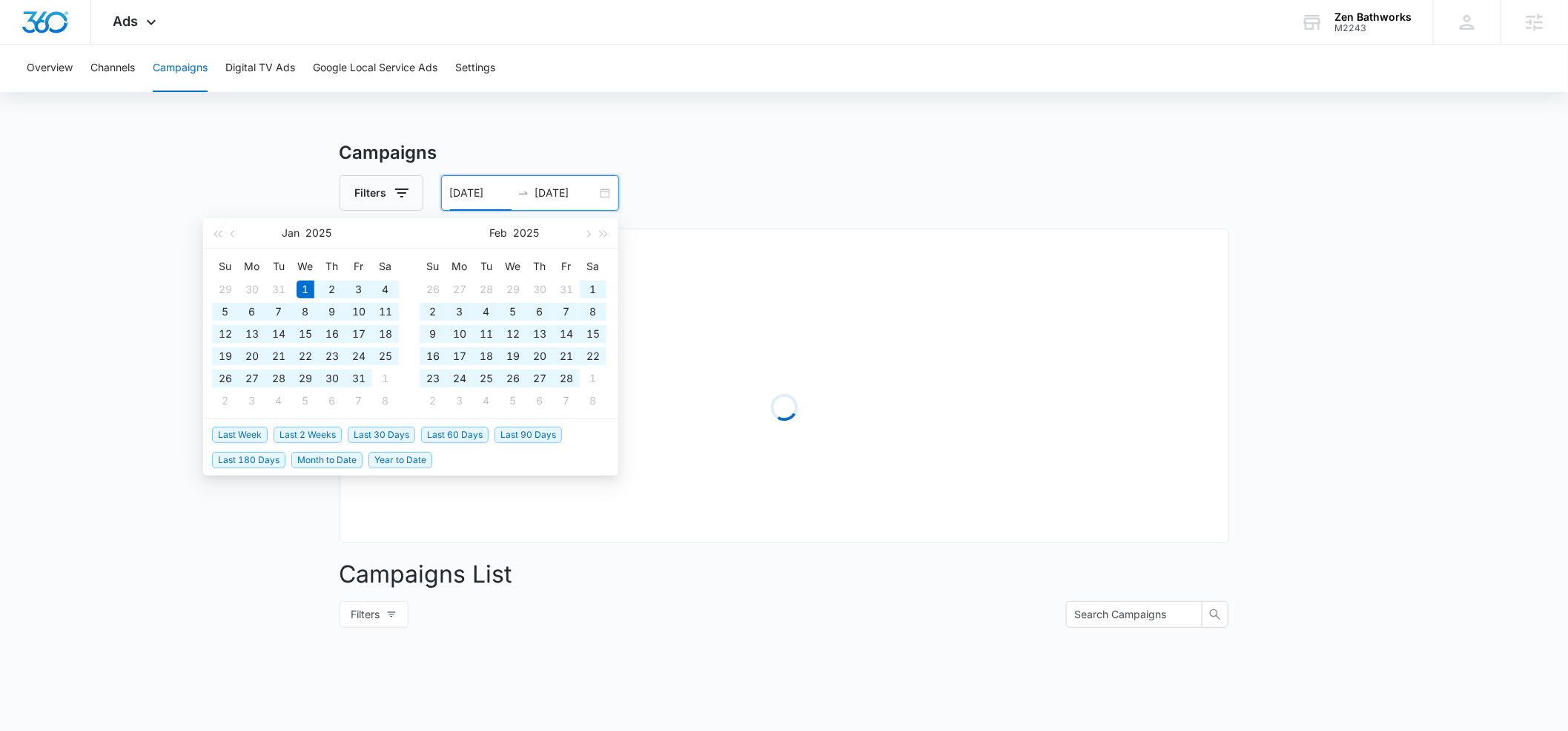
type input "[DATE]"
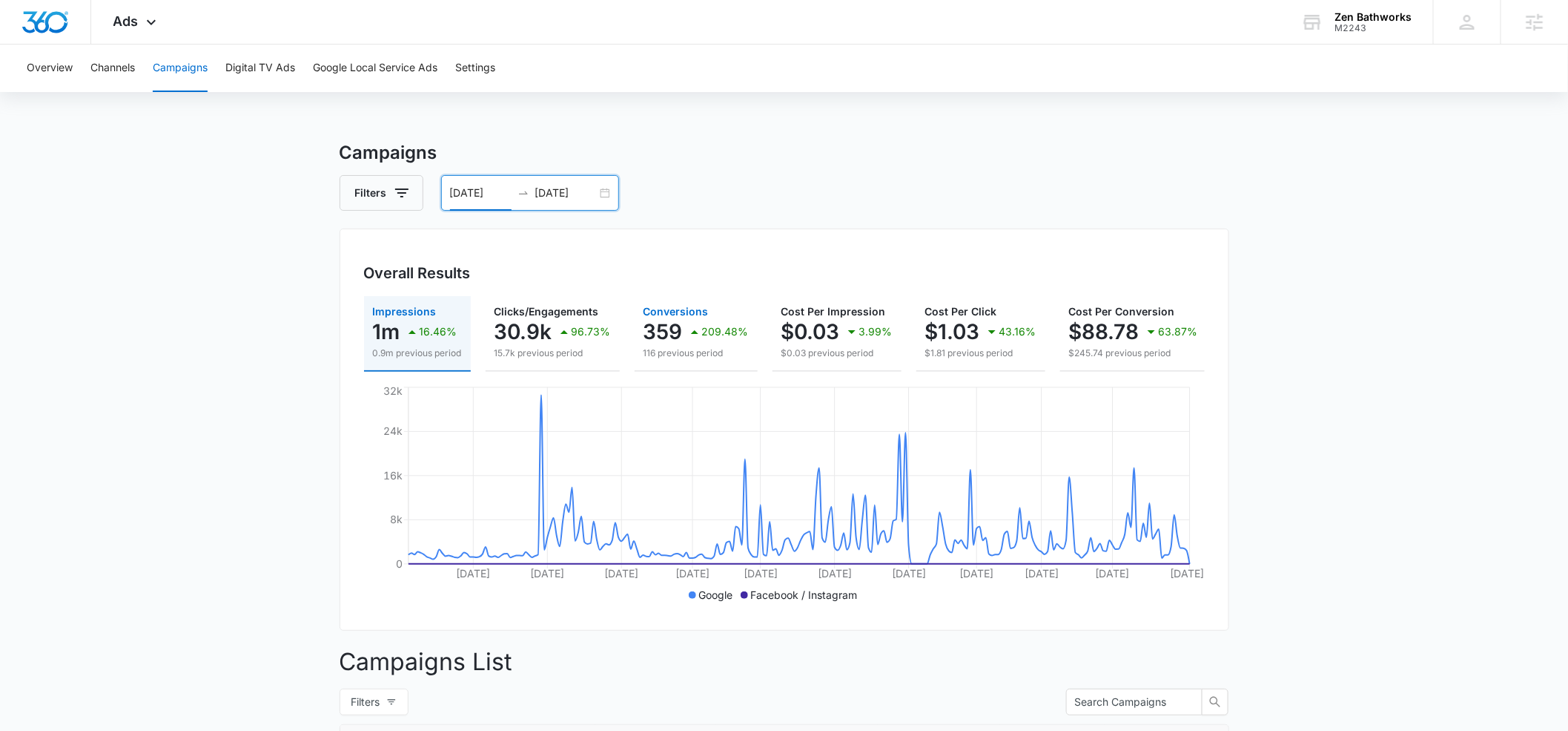
scroll to position [0, 203]
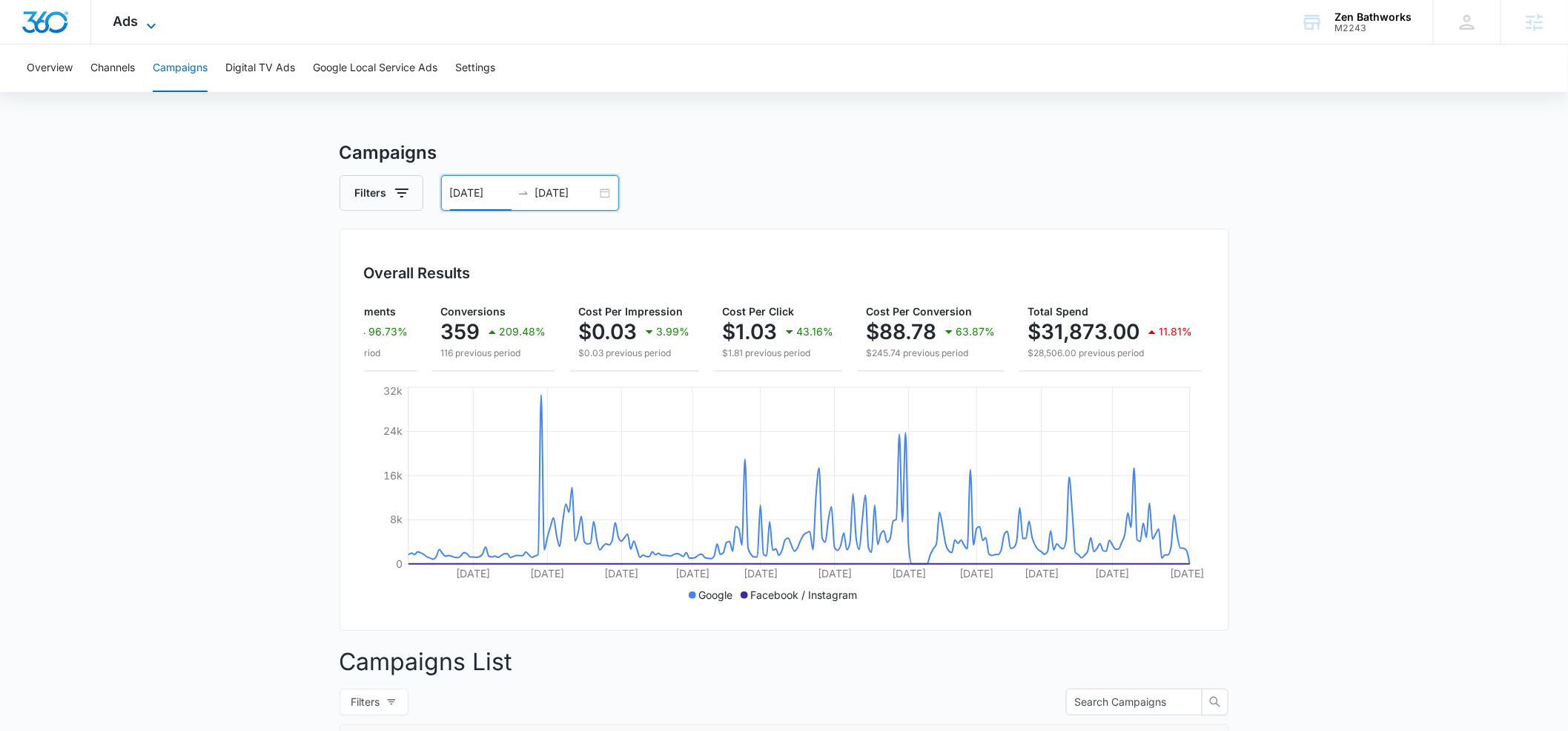
click at [147, 22] on icon at bounding box center [151, 25] width 18 height 18
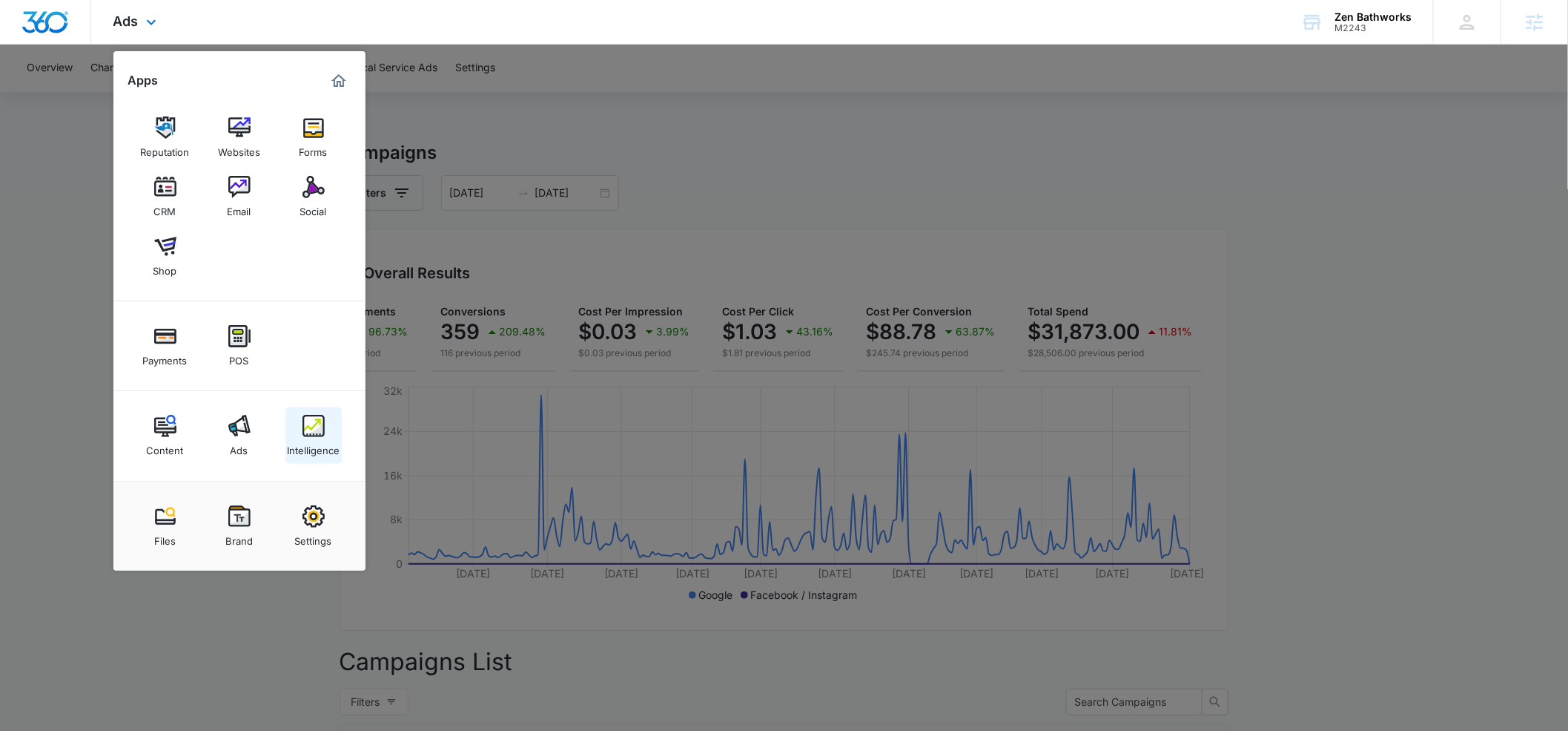
click at [306, 432] on img at bounding box center [313, 426] width 22 height 22
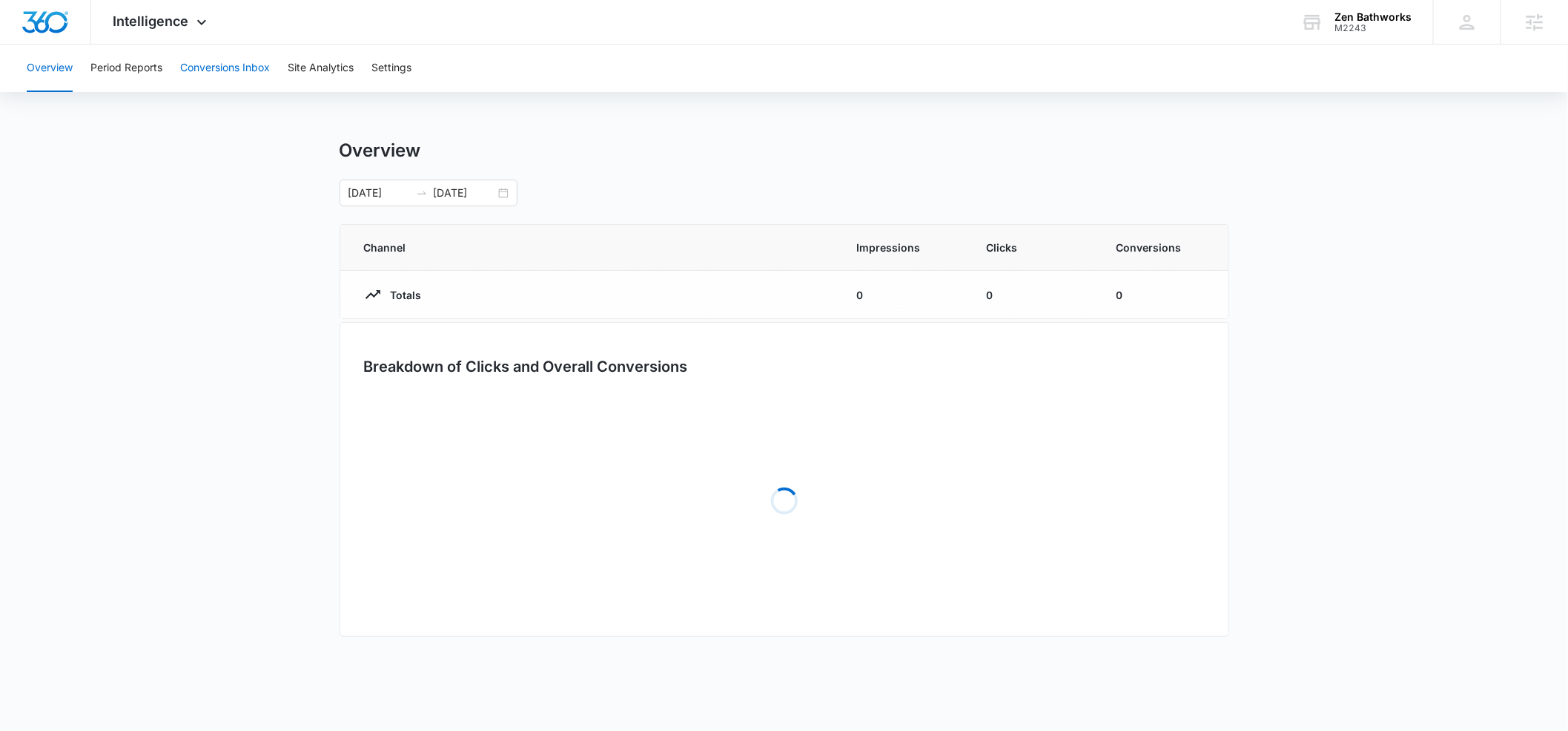
click at [250, 64] on button "Conversions Inbox" at bounding box center [225, 68] width 90 height 47
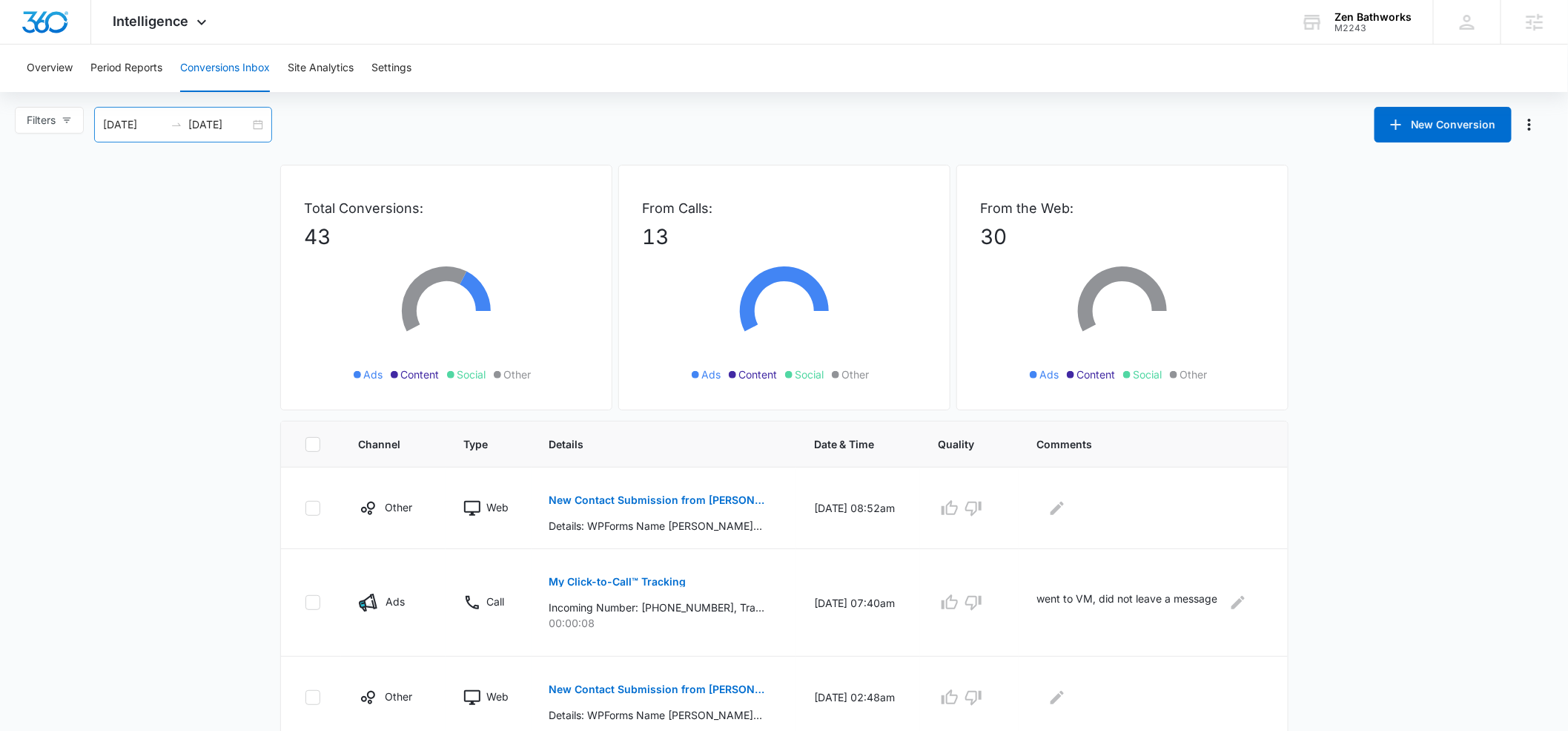
click at [137, 118] on input "[DATE]" at bounding box center [133, 124] width 62 height 16
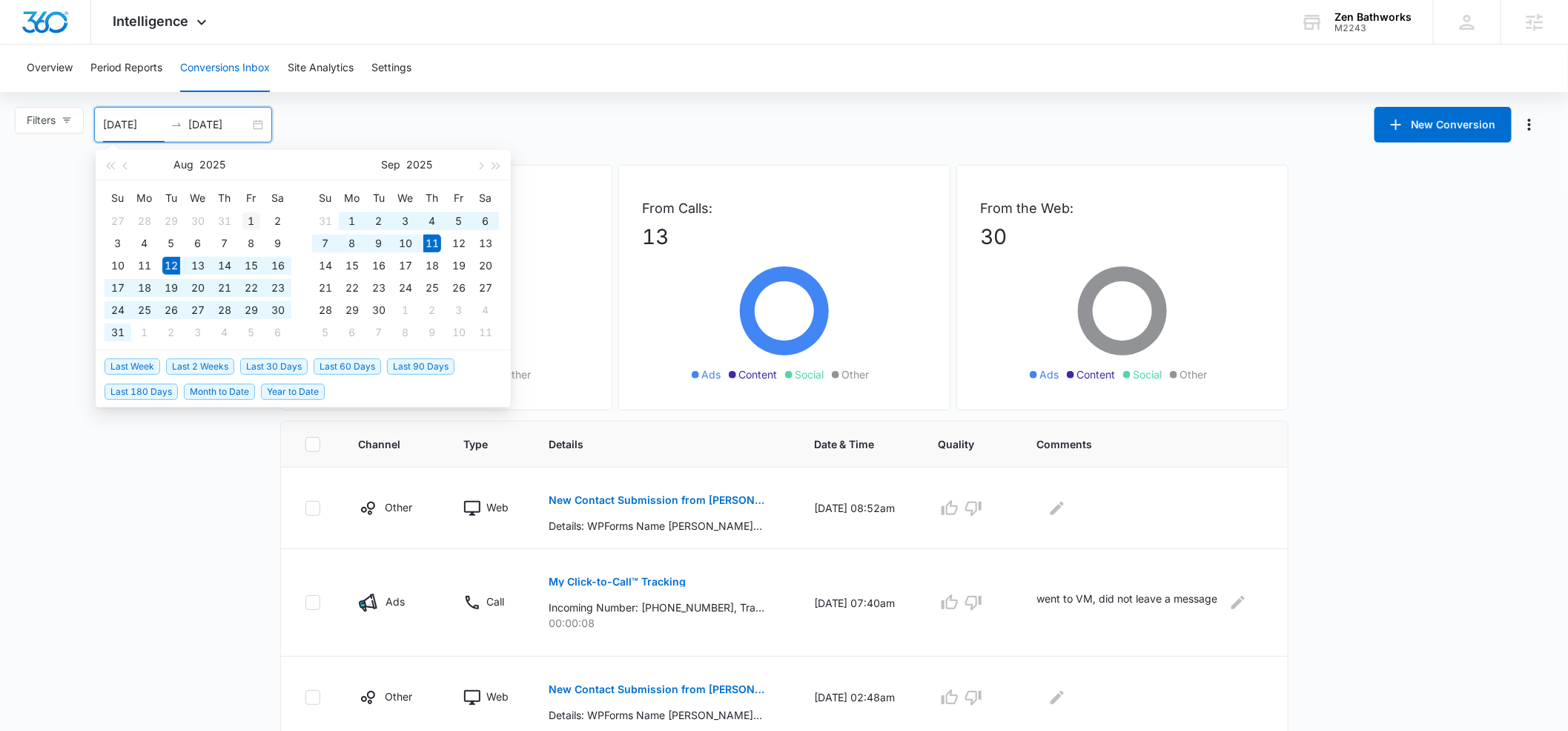
type input "[DATE]"
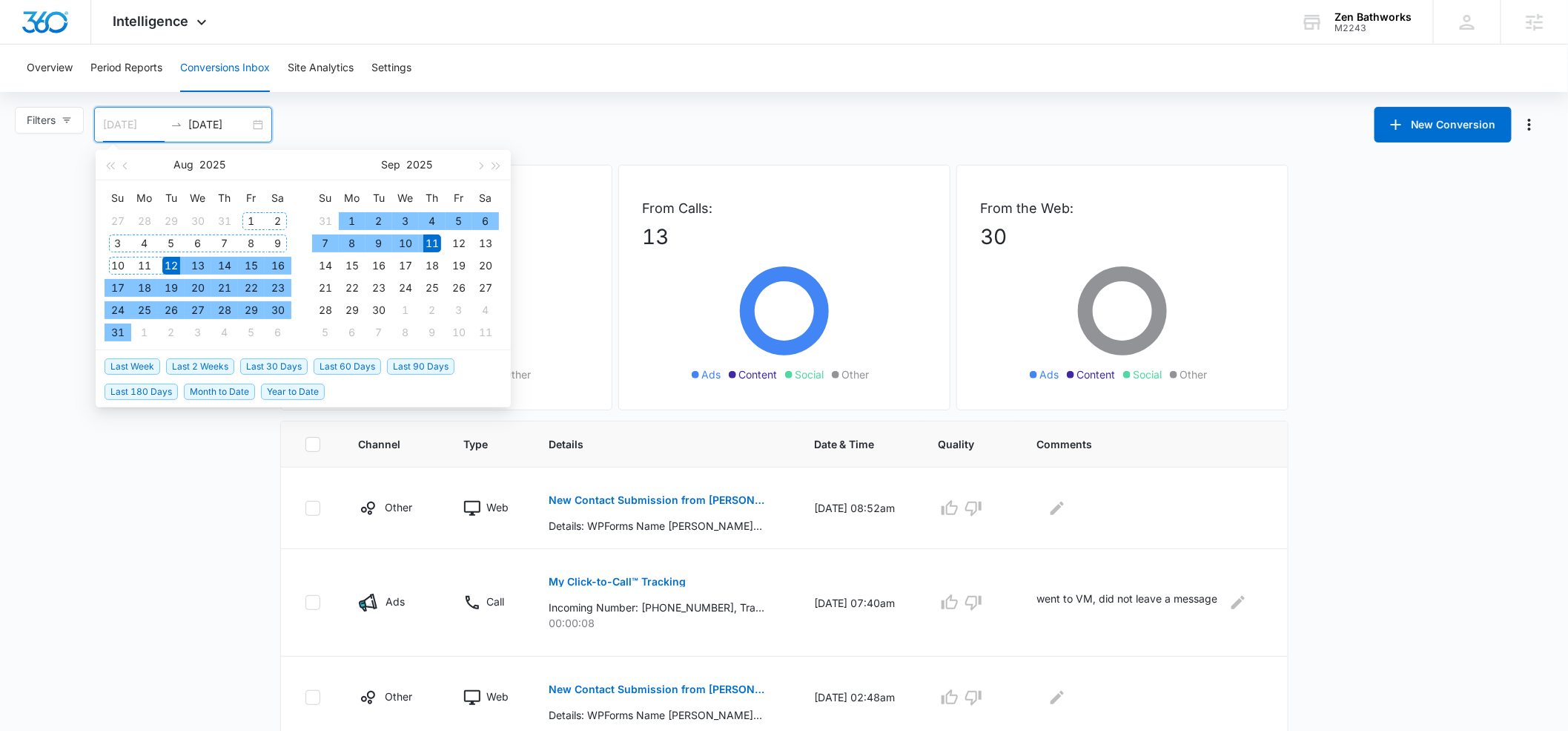
click at [254, 216] on div "1" at bounding box center [251, 221] width 18 height 18
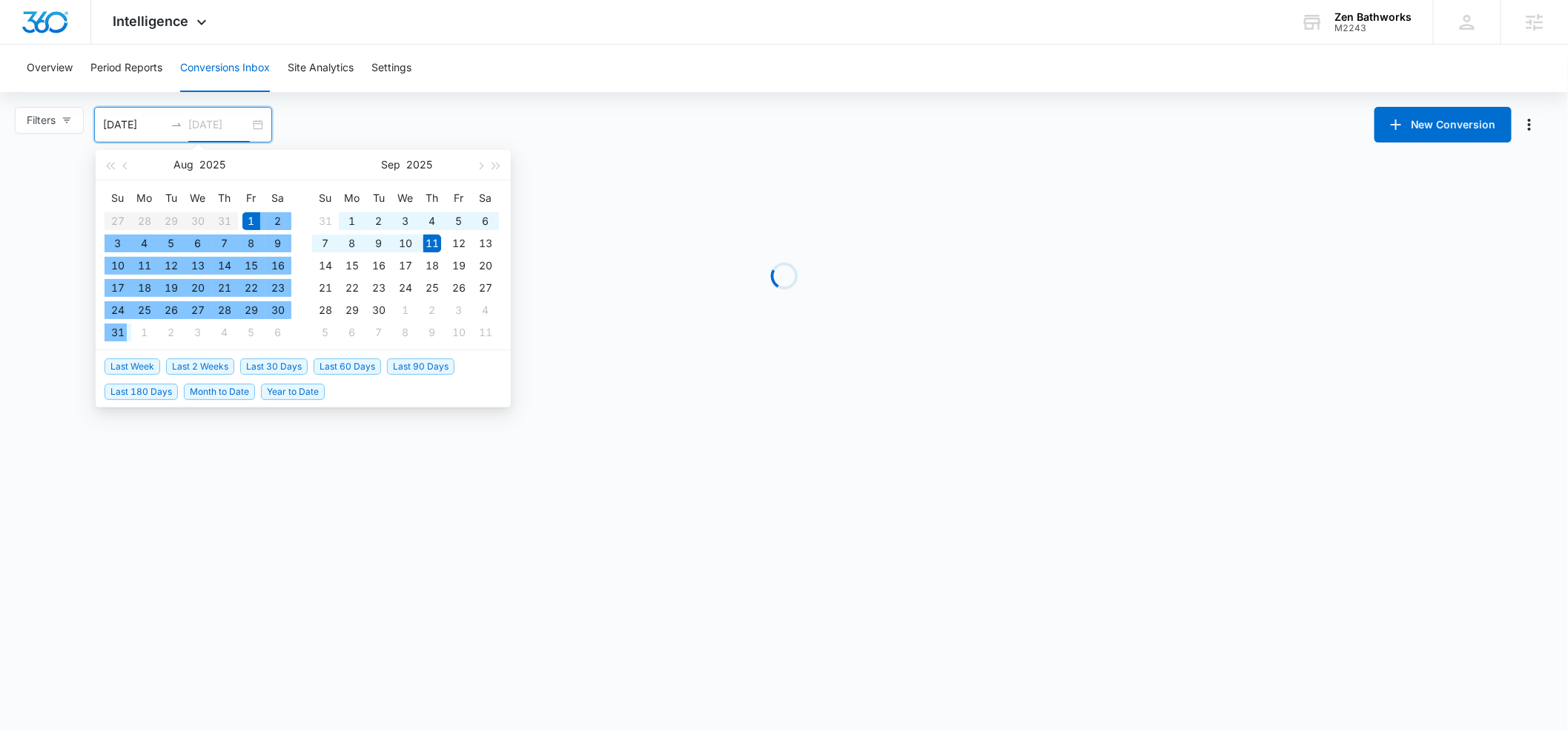
click at [119, 334] on div "31" at bounding box center [117, 332] width 18 height 18
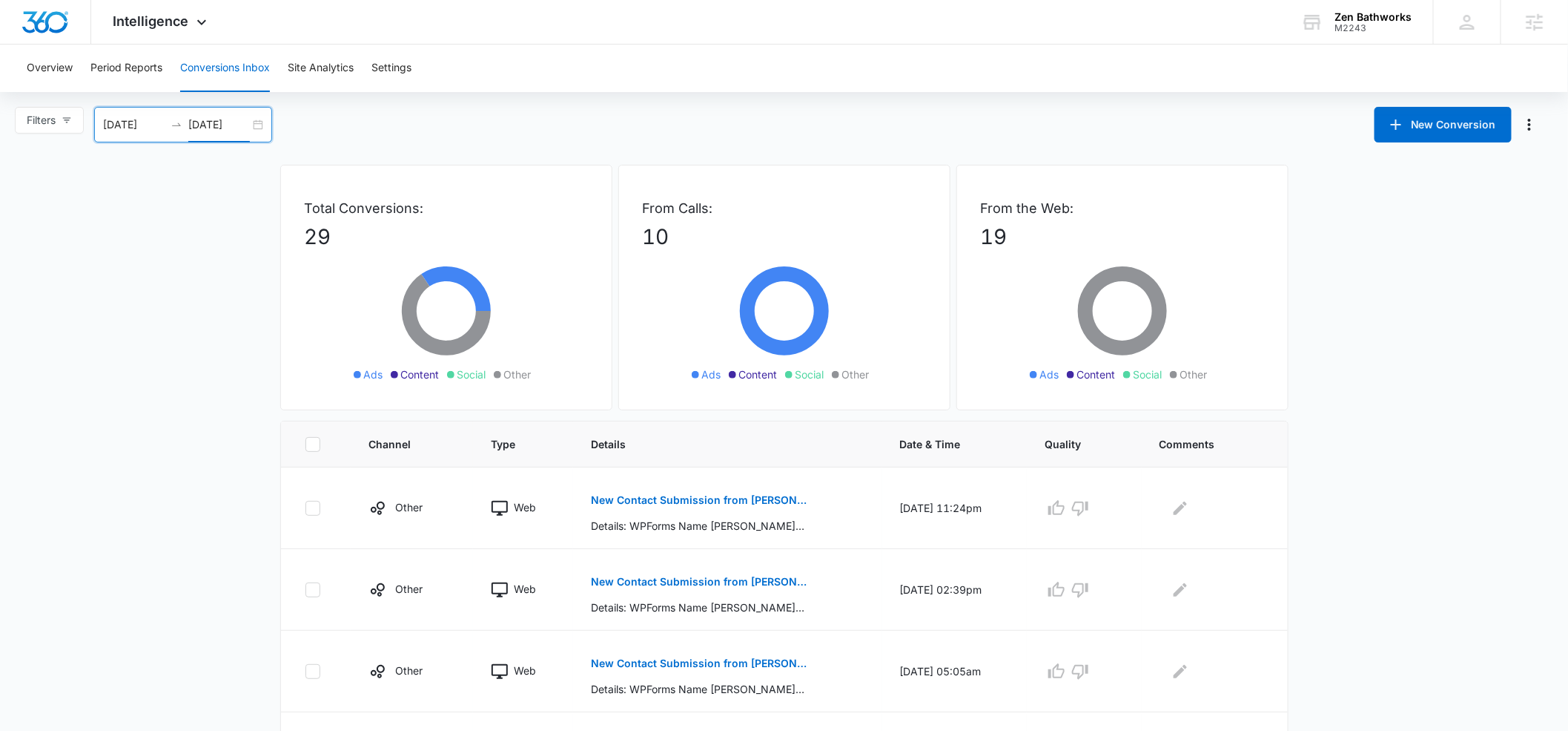
click at [208, 118] on input "[DATE]" at bounding box center [219, 124] width 62 height 16
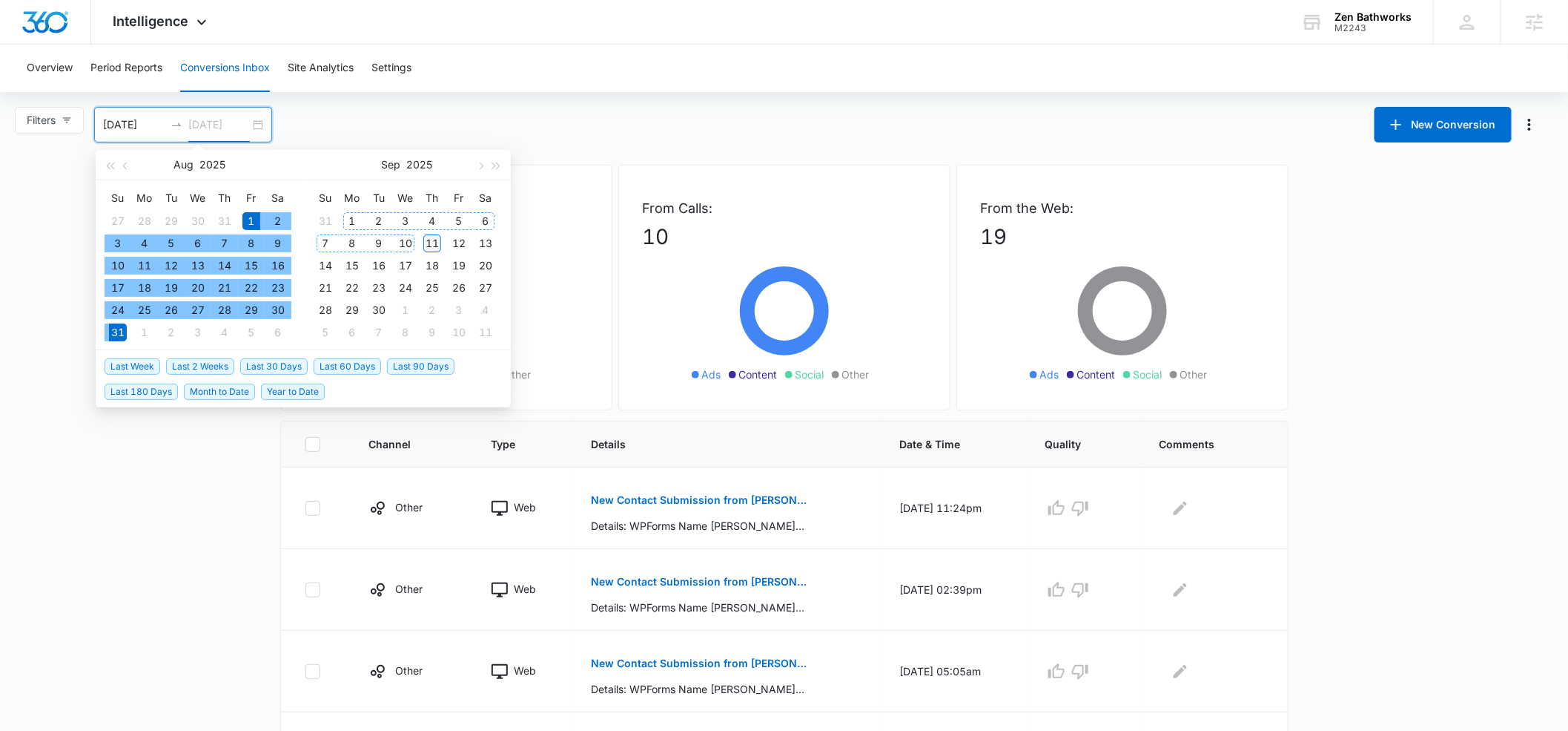
type input "[DATE]"
click at [435, 243] on div "11" at bounding box center [432, 243] width 18 height 18
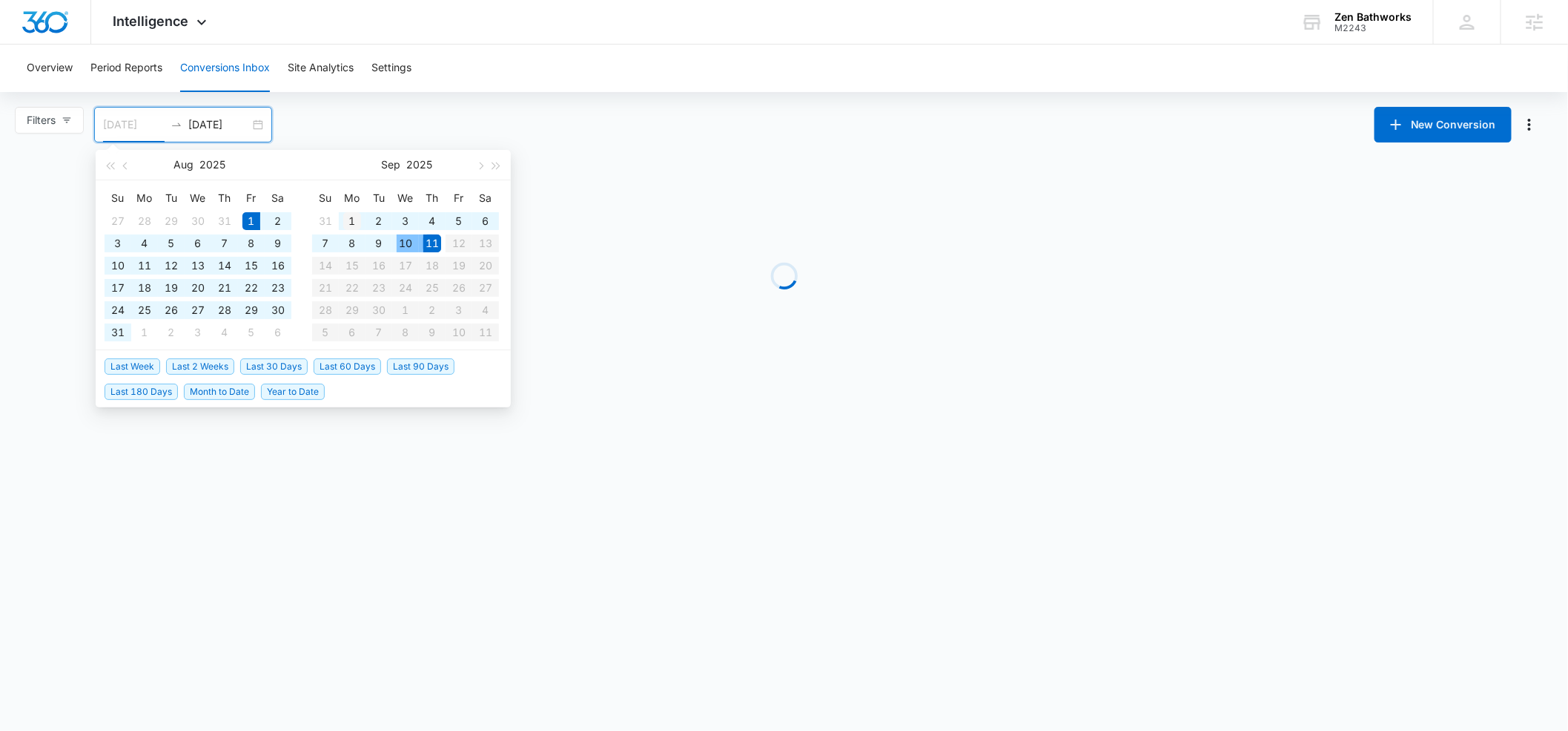
type input "[DATE]"
click at [358, 221] on div "1" at bounding box center [351, 221] width 18 height 18
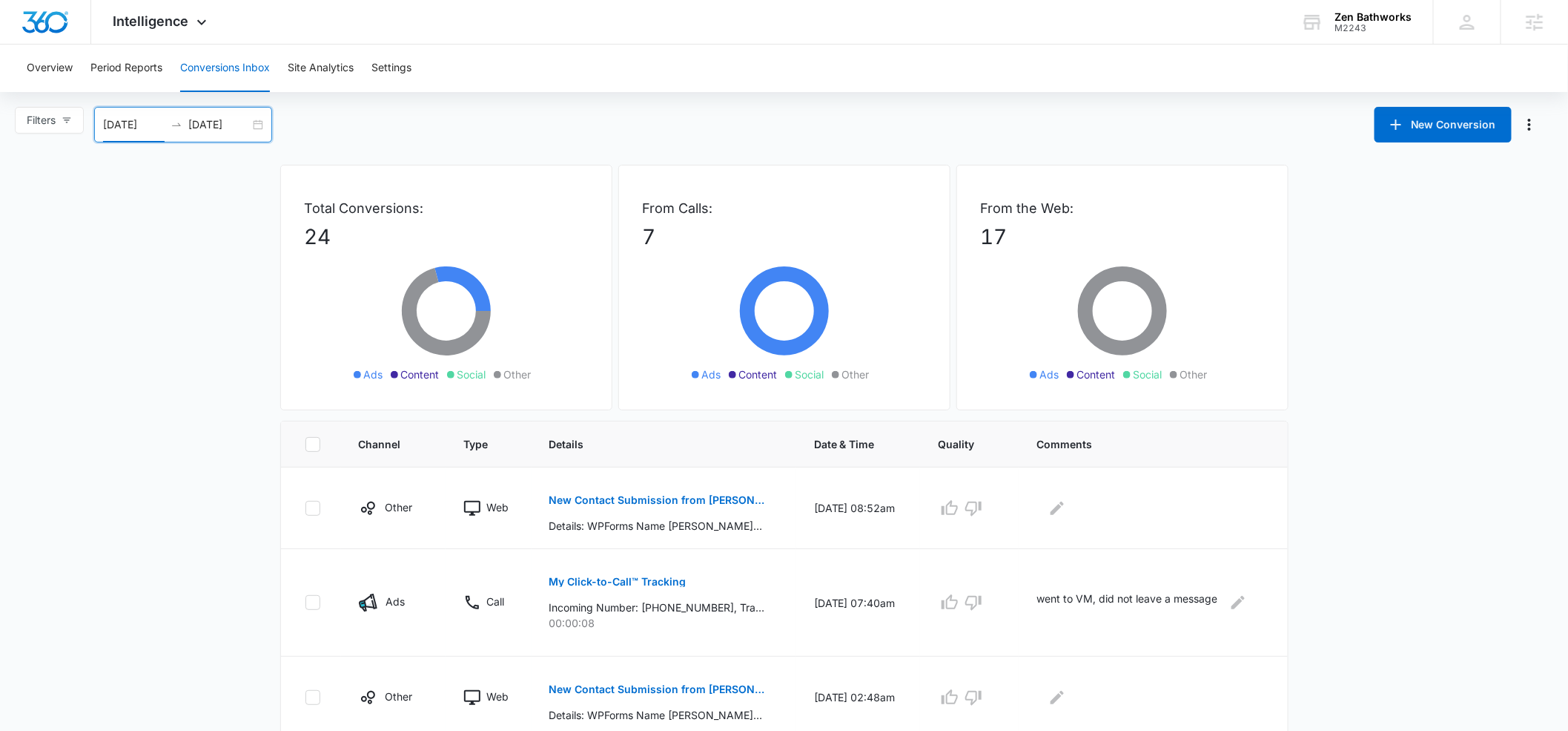
click at [416, 70] on div "Overview Period Reports Conversions Inbox Site Analytics Settings" at bounding box center [784, 68] width 1533 height 47
click at [395, 68] on button "Settings" at bounding box center [391, 68] width 40 height 47
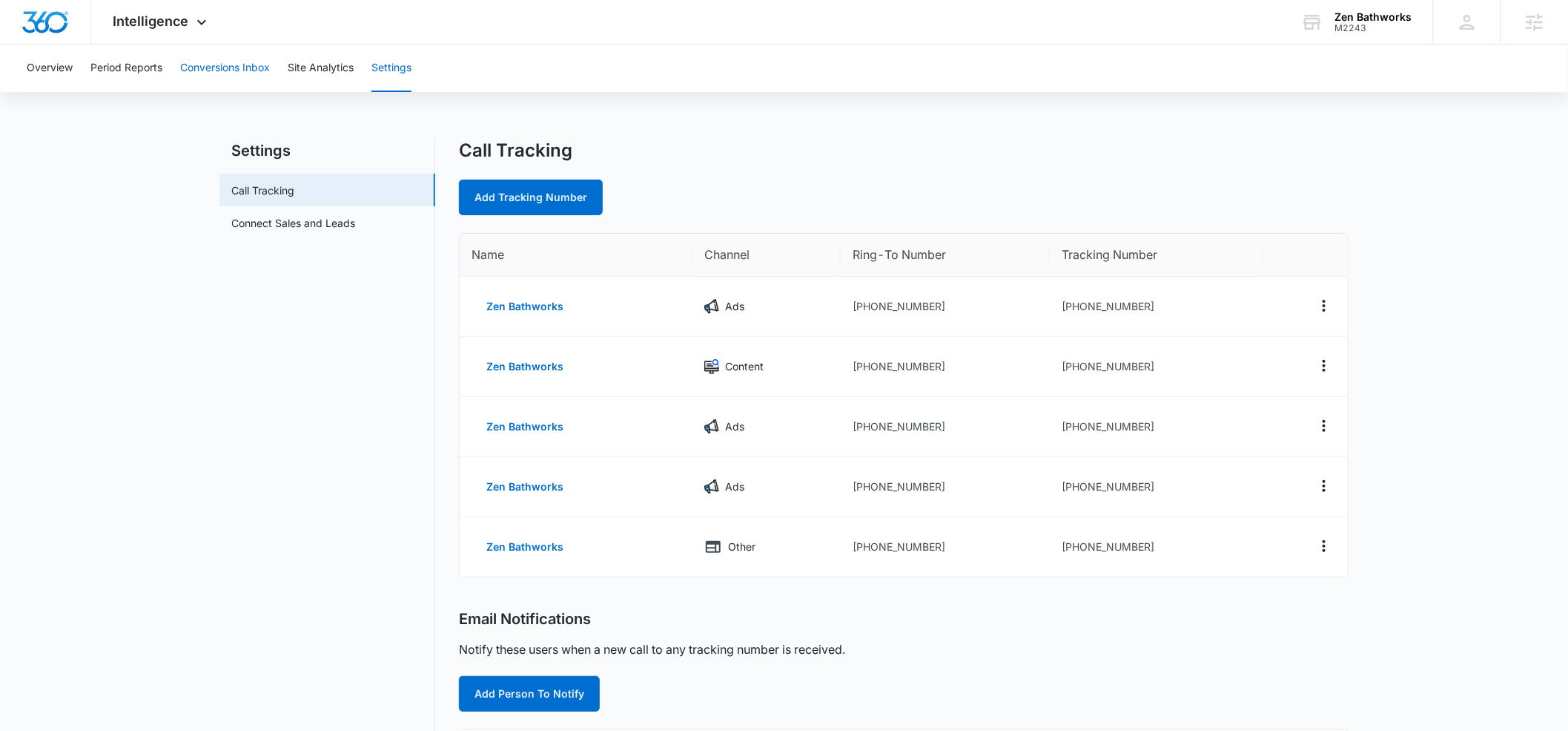
click at [205, 62] on button "Conversions Inbox" at bounding box center [225, 68] width 90 height 47
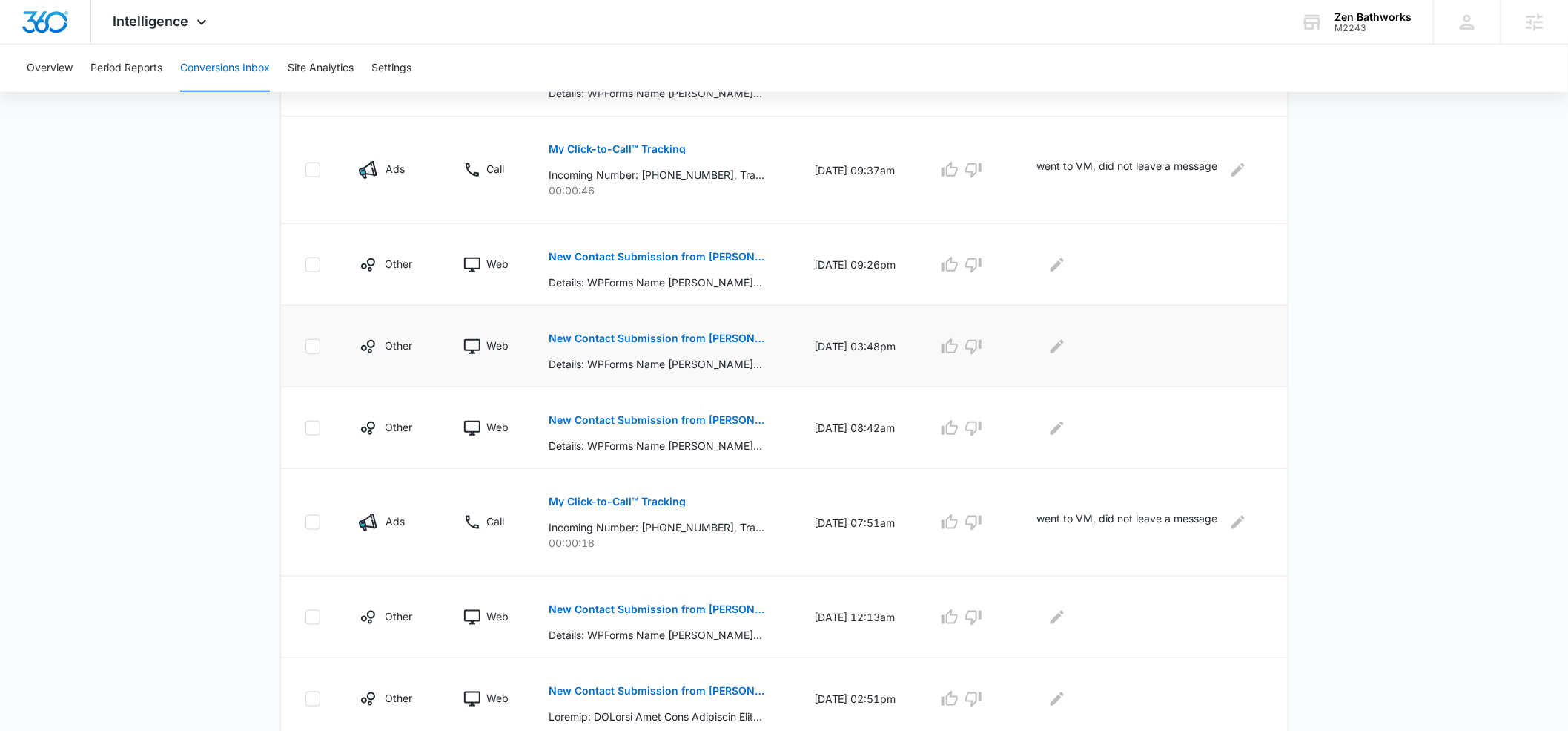
scroll to position [625, 0]
click at [190, 25] on div "Intelligence Apps Reputation Websites Forms CRM Email Social Shop Payments POS …" at bounding box center [162, 22] width 142 height 44
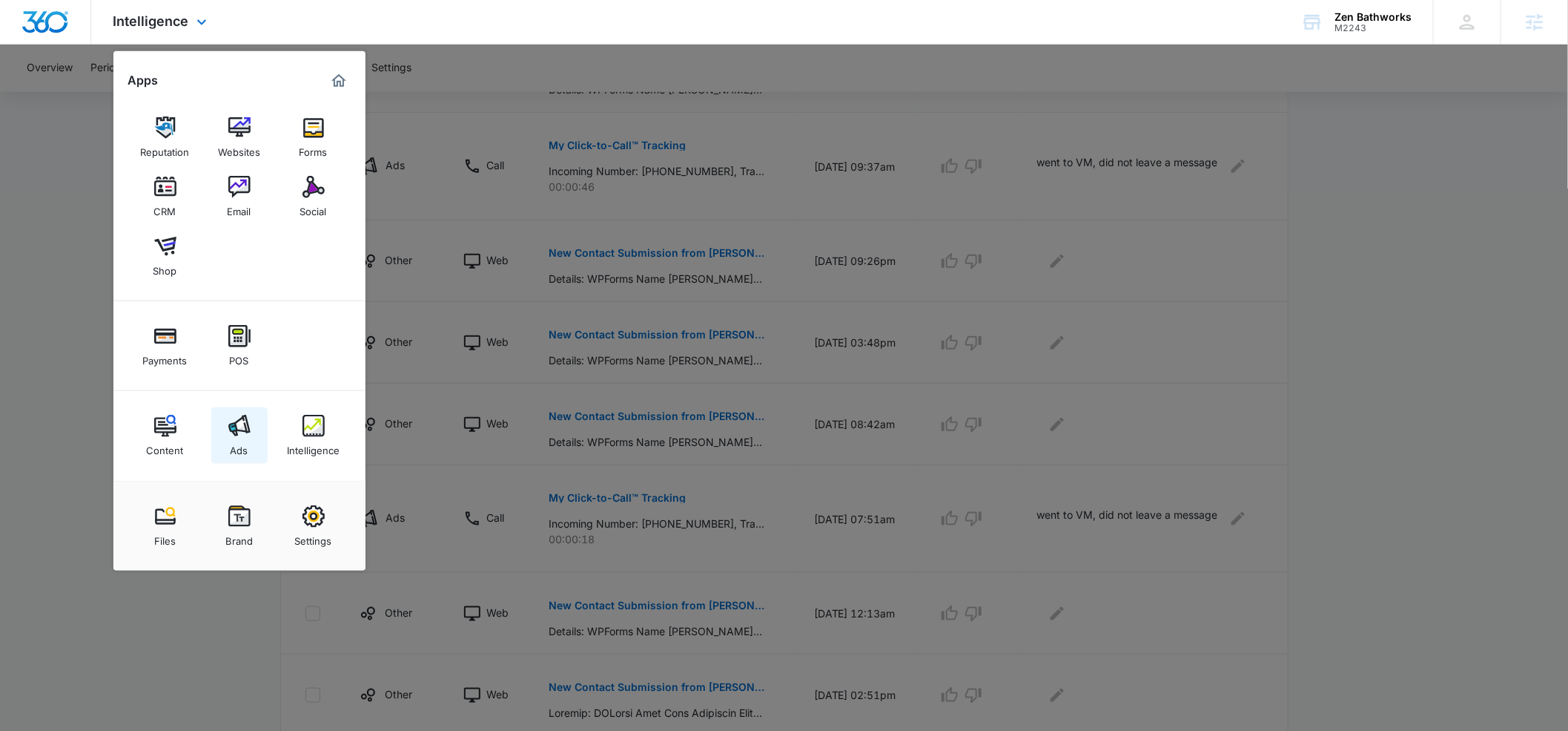
click at [232, 427] on img at bounding box center [239, 426] width 22 height 22
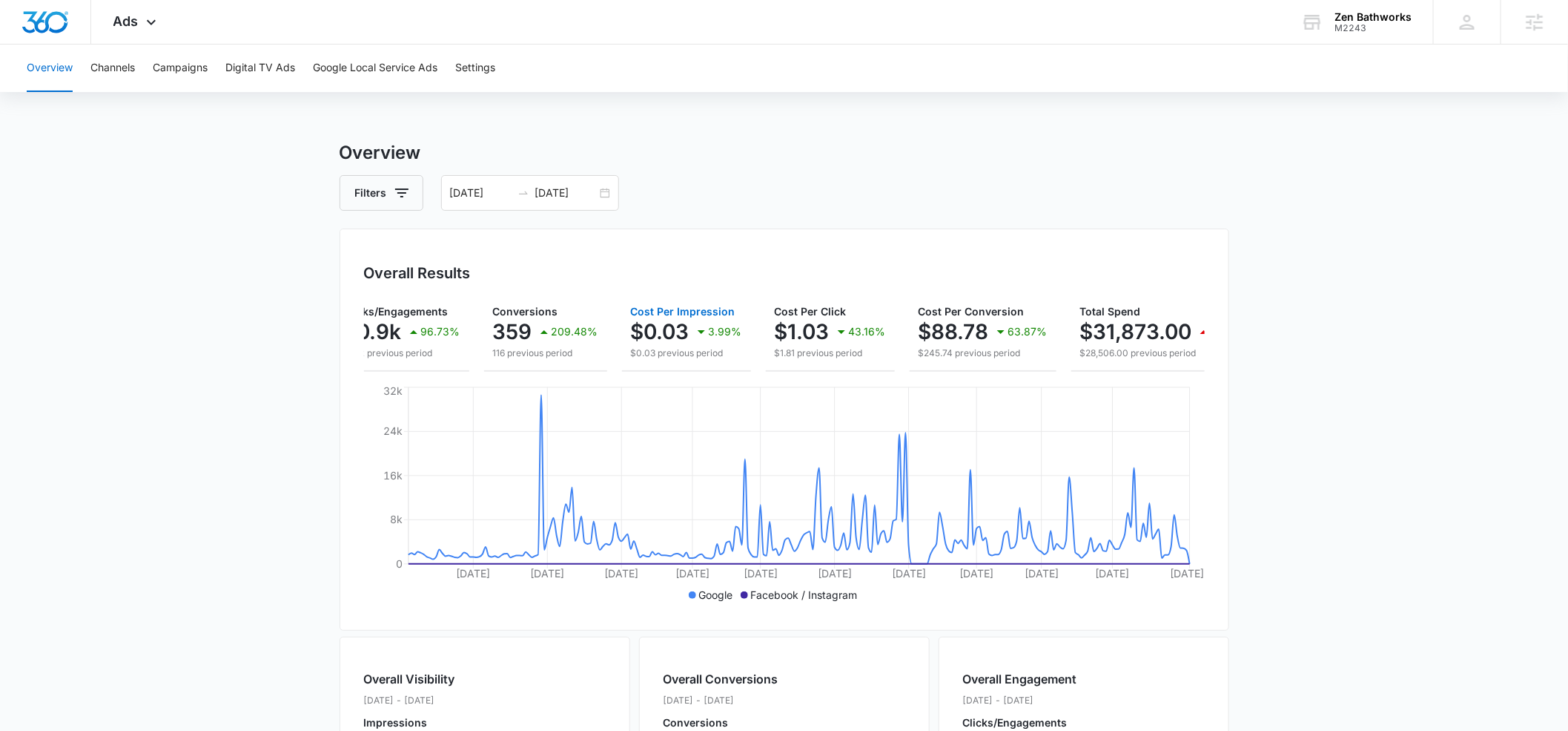
scroll to position [0, 203]
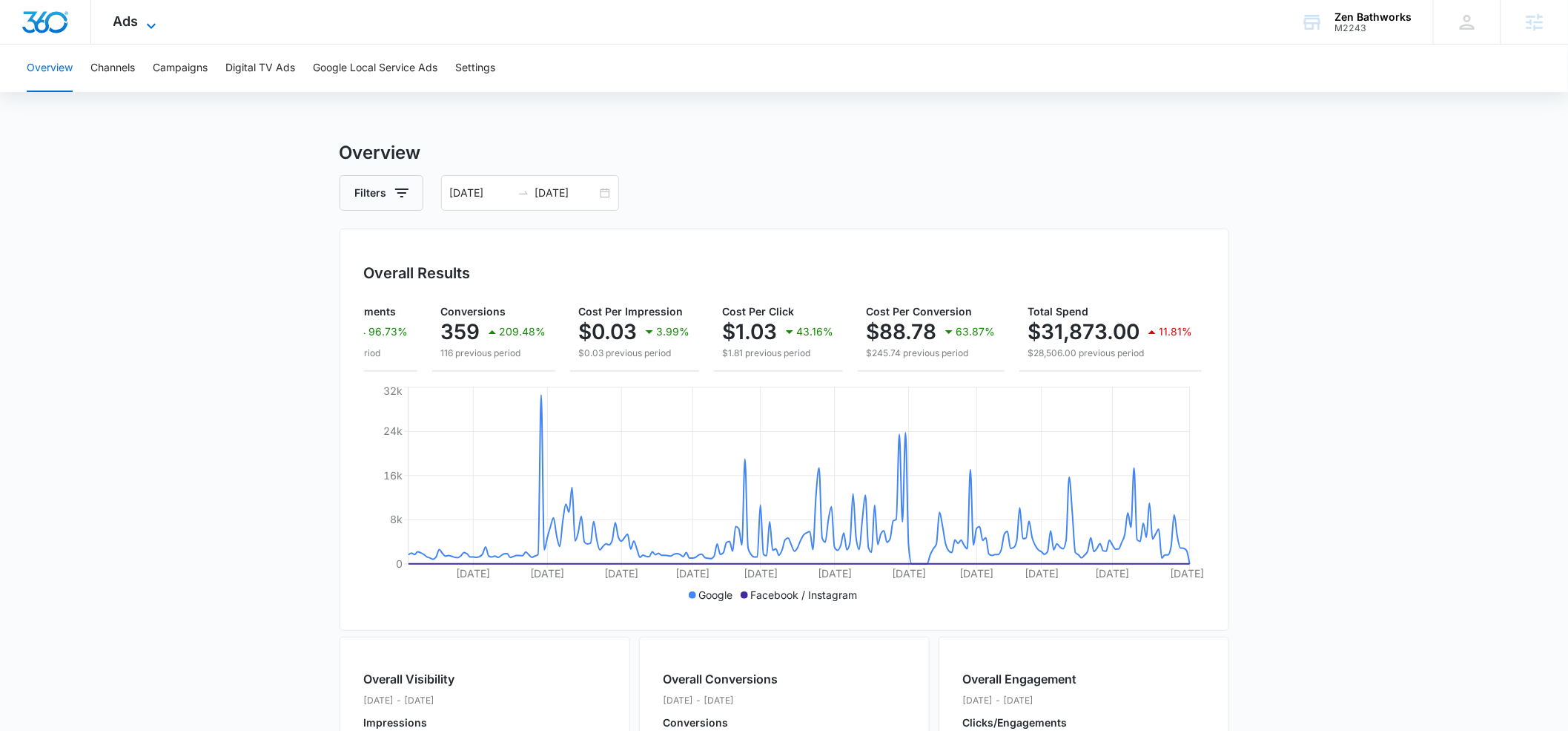
click at [147, 21] on icon at bounding box center [151, 25] width 18 height 18
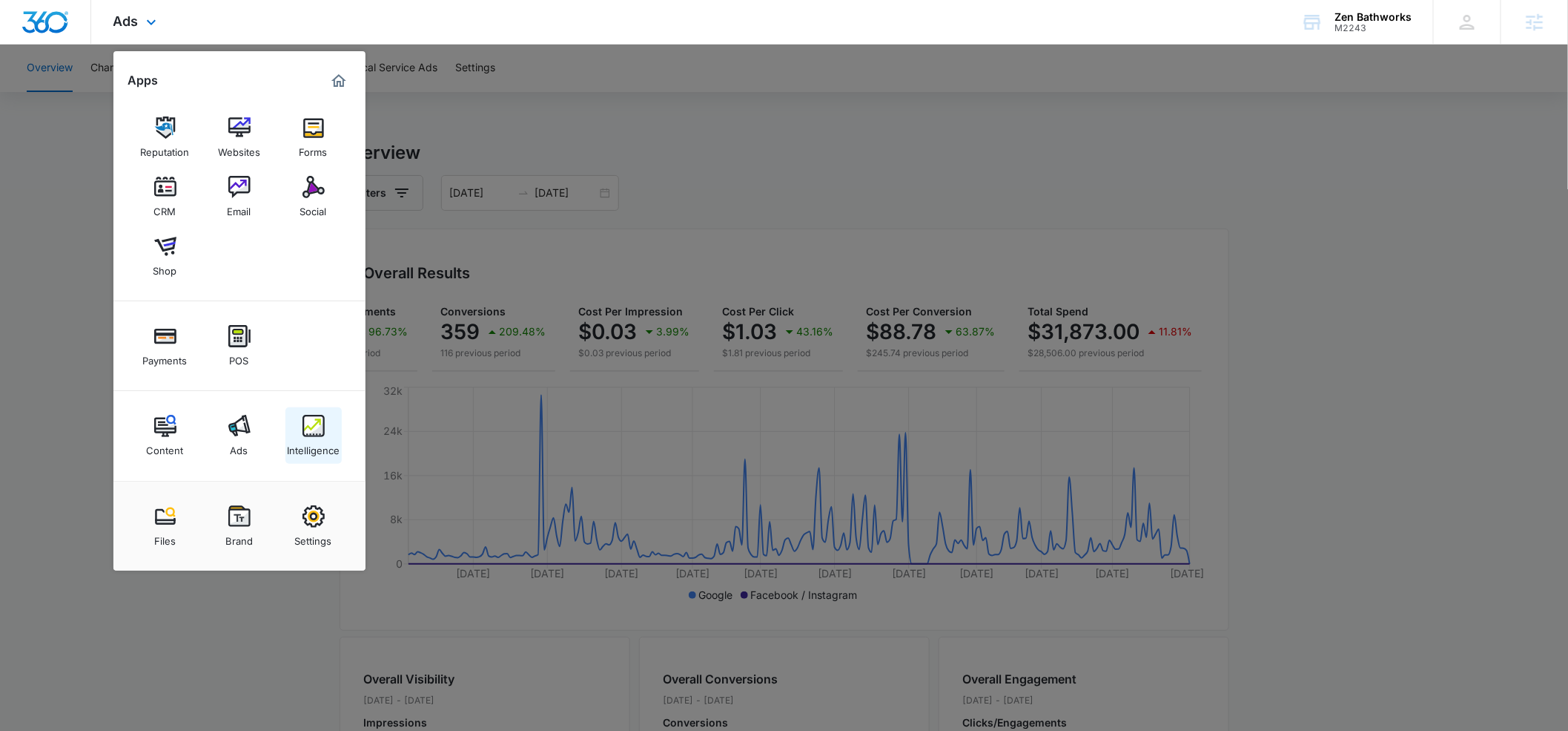
click at [308, 430] on img at bounding box center [313, 426] width 22 height 22
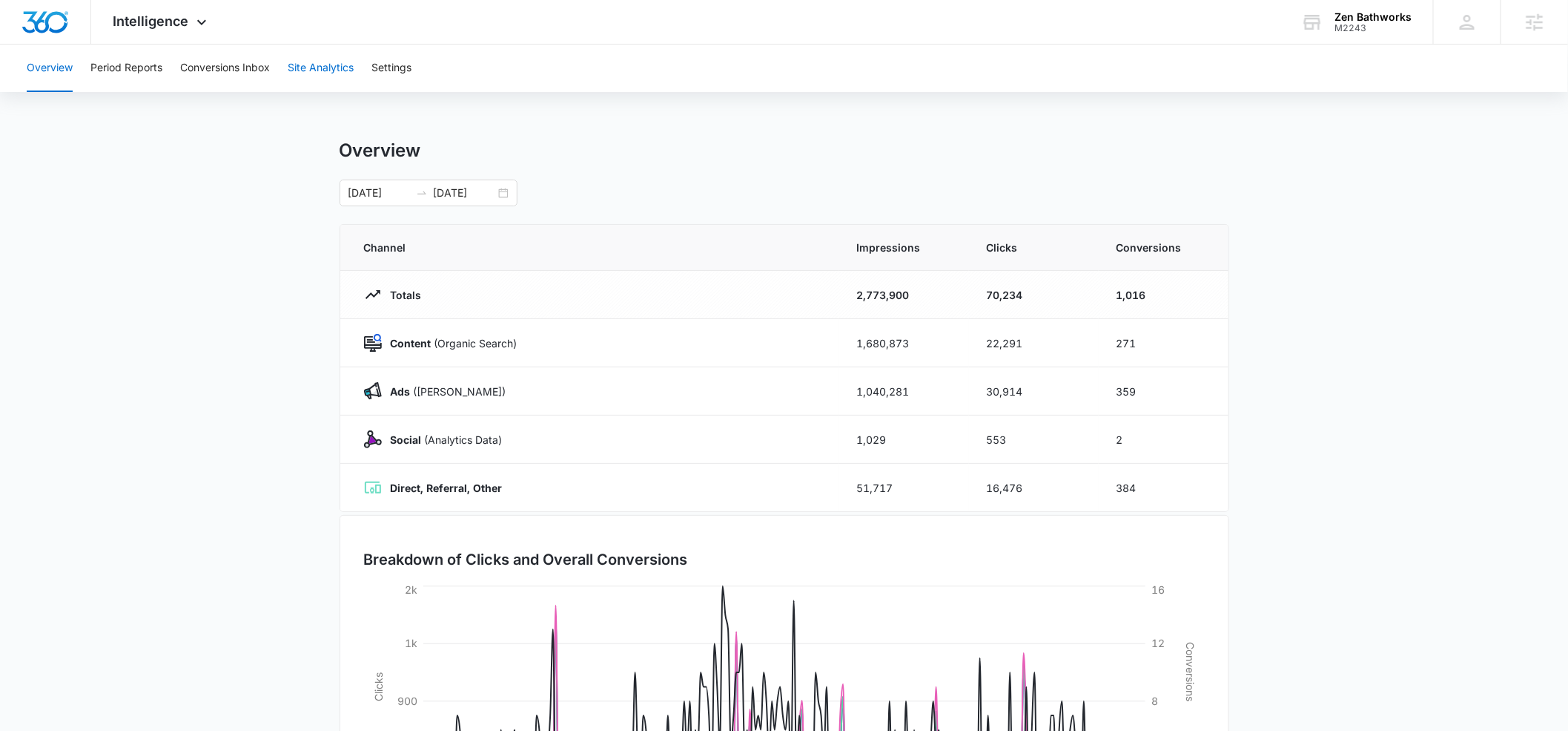
click at [343, 67] on button "Site Analytics" at bounding box center [321, 68] width 66 height 47
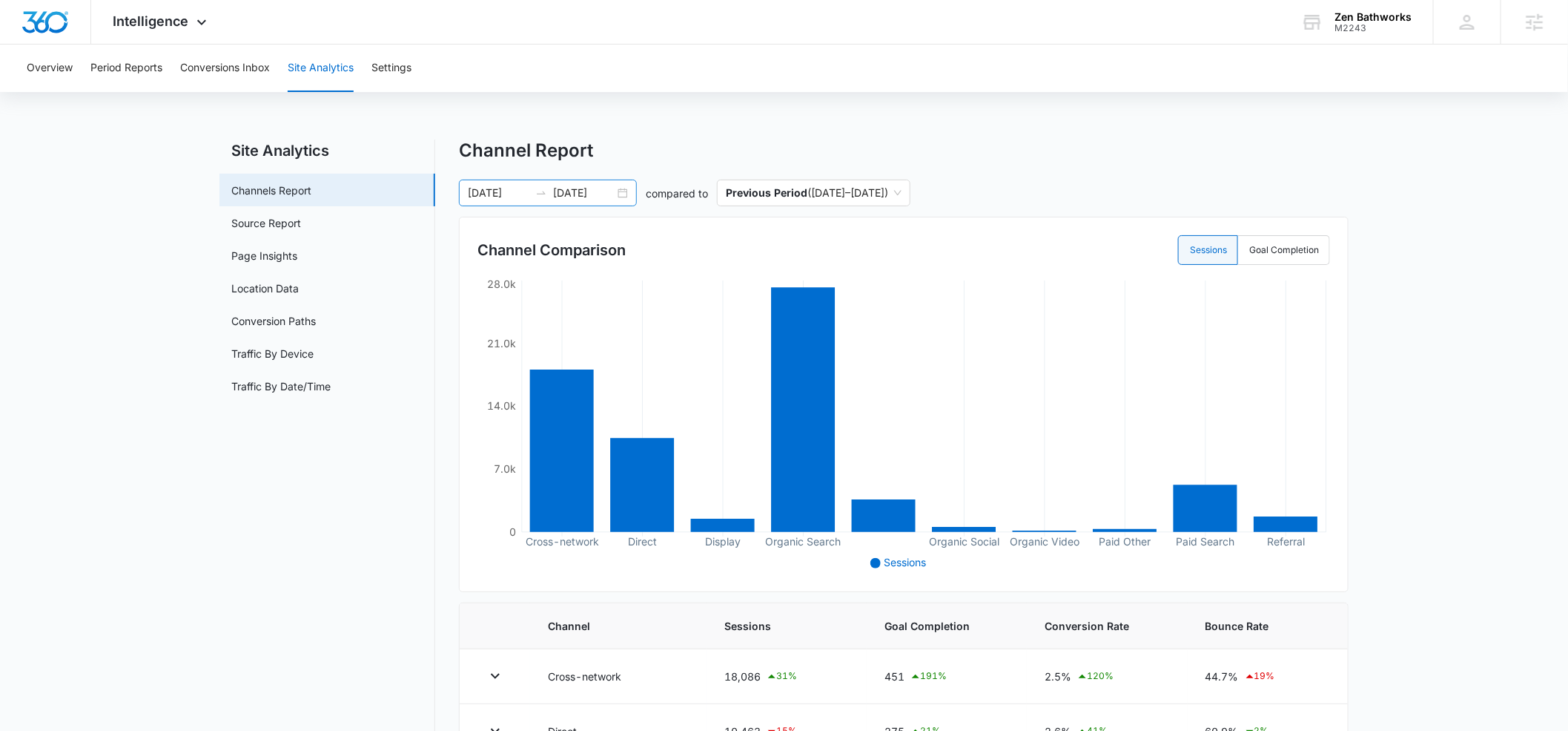
click at [510, 195] on input "[DATE]" at bounding box center [498, 193] width 62 height 16
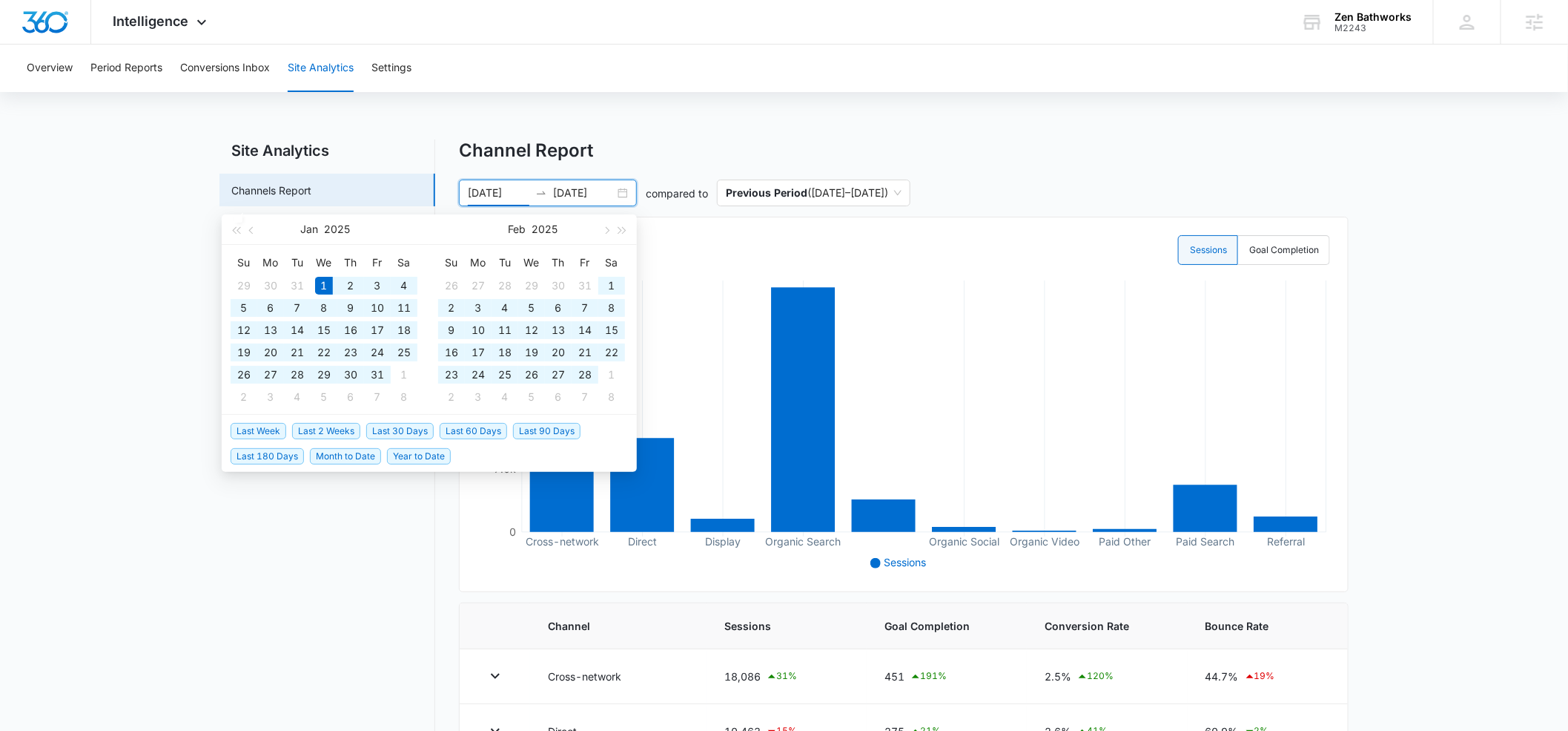
click at [606, 119] on div "Overview Period Reports Conversions Inbox Site Analytics Settings Site Analytic…" at bounding box center [784, 630] width 1568 height 1171
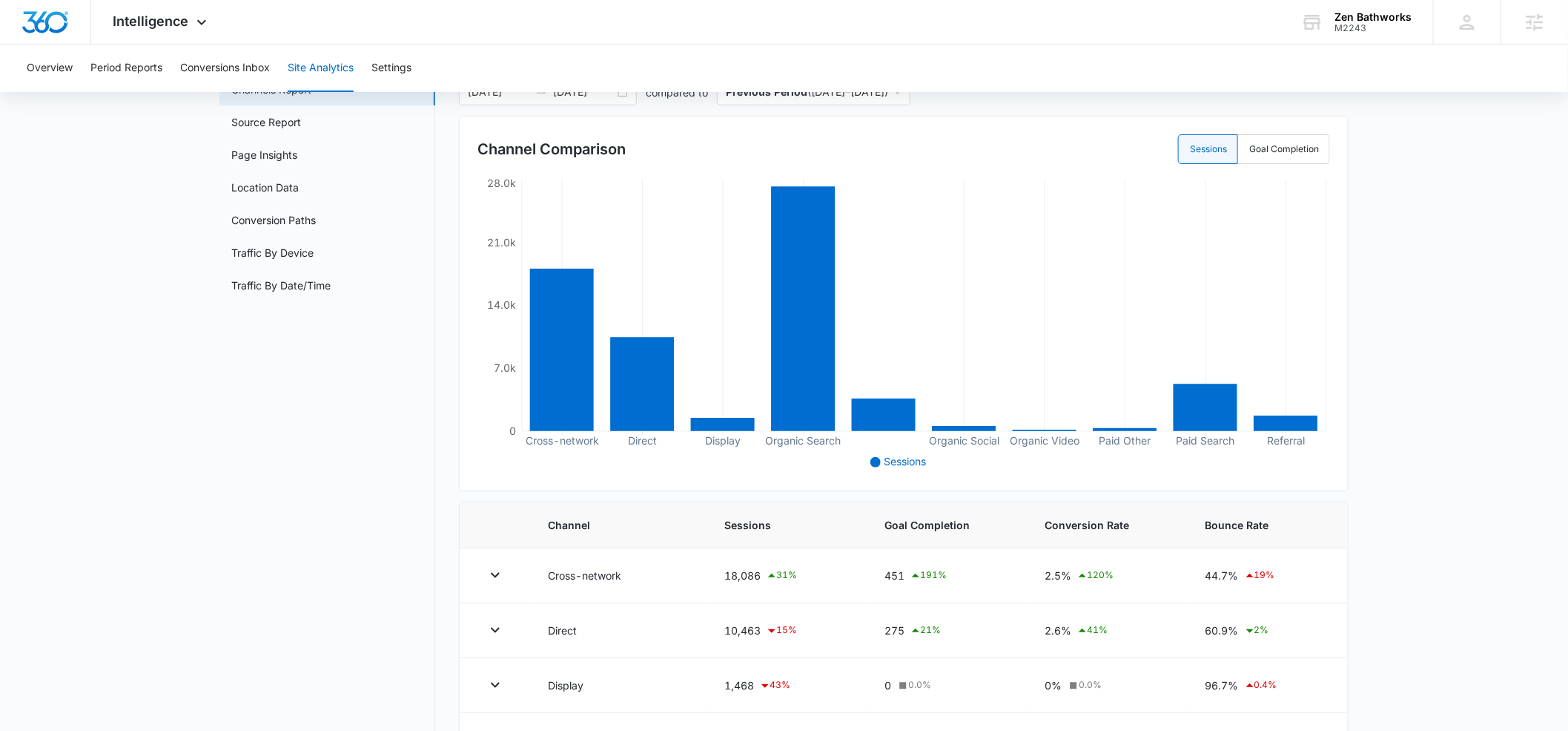
scroll to position [68, 0]
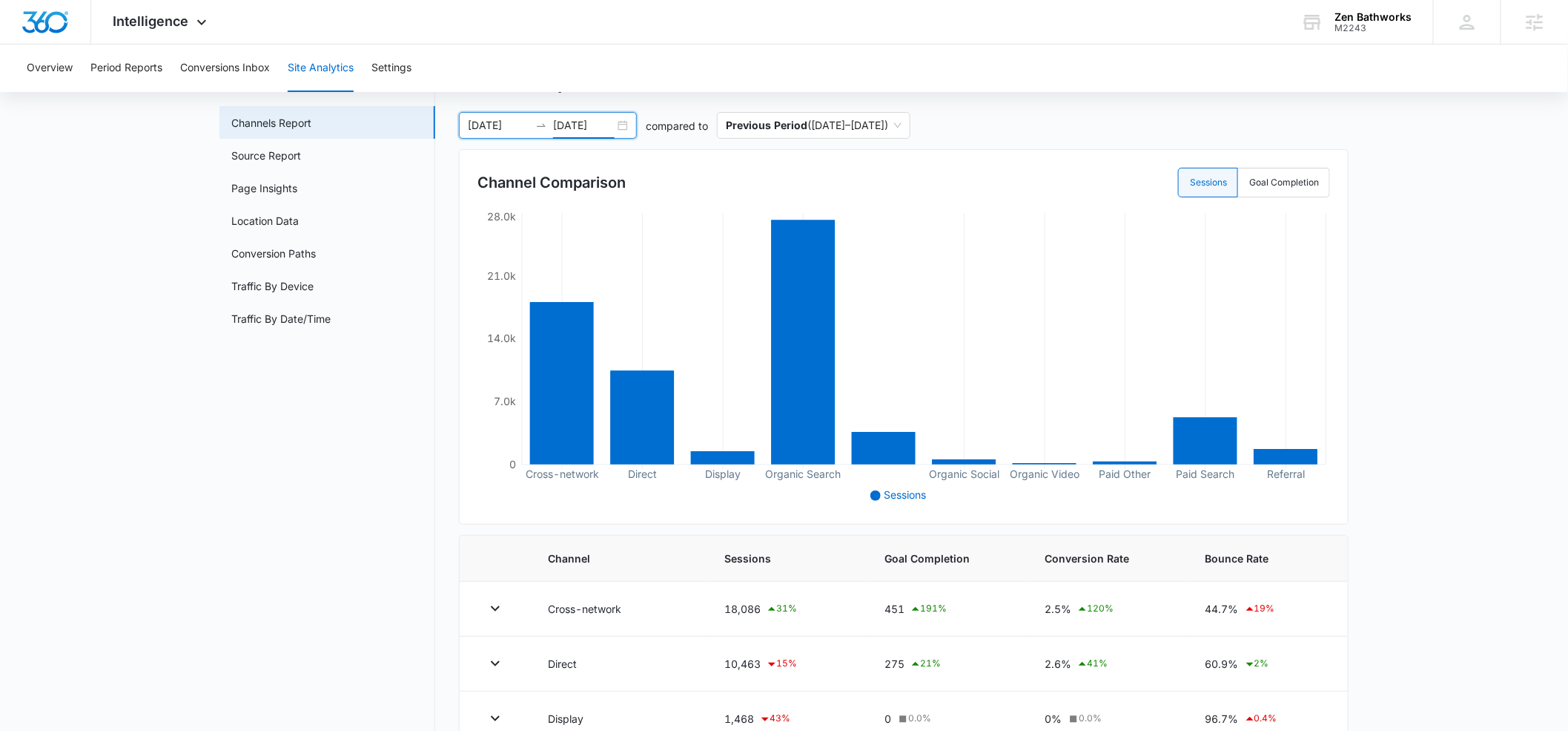
click at [573, 123] on input "[DATE]" at bounding box center [584, 125] width 62 height 16
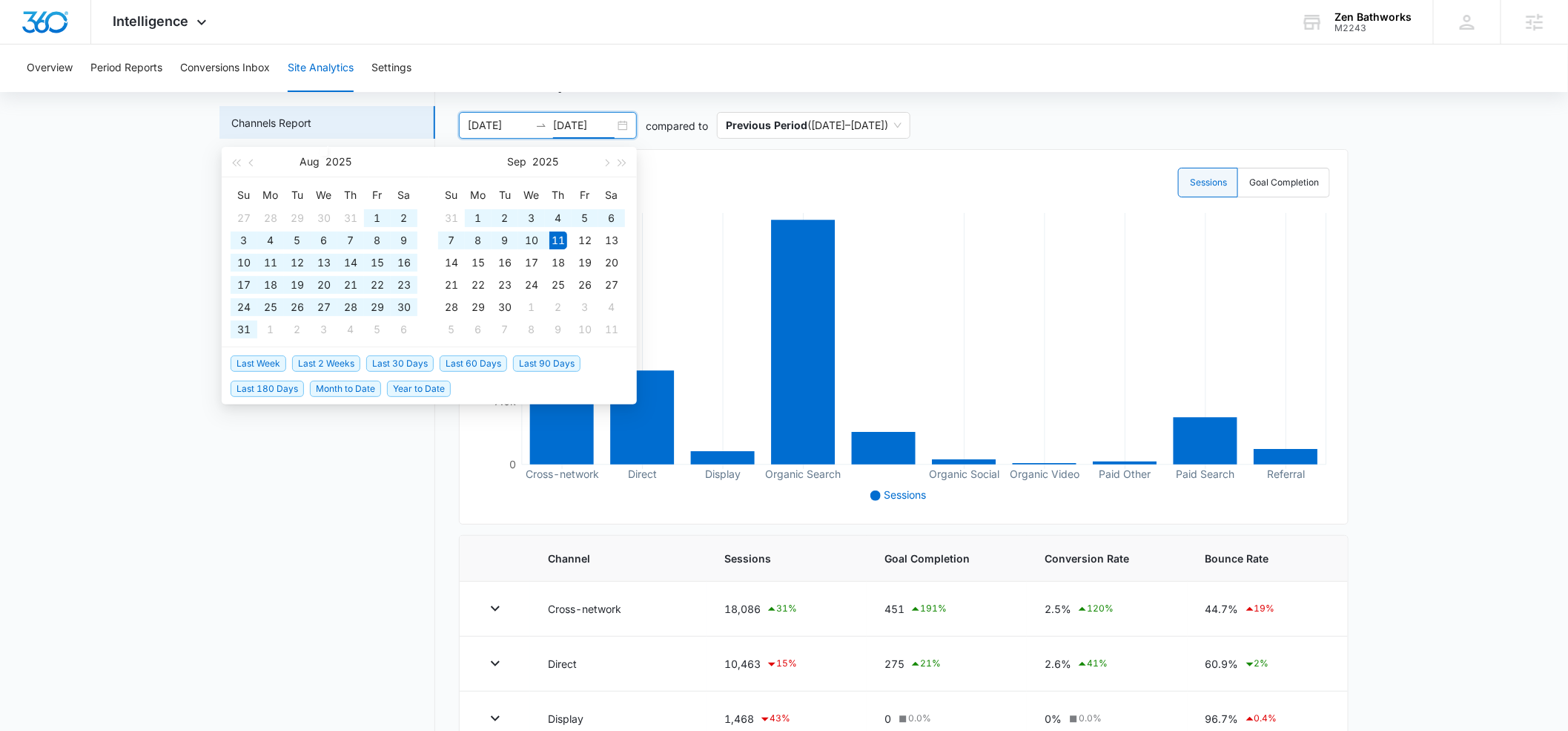
type input "[DATE]"
click at [386, 364] on span "Last 30 Days" at bounding box center [400, 363] width 68 height 16
type input "[DATE]"
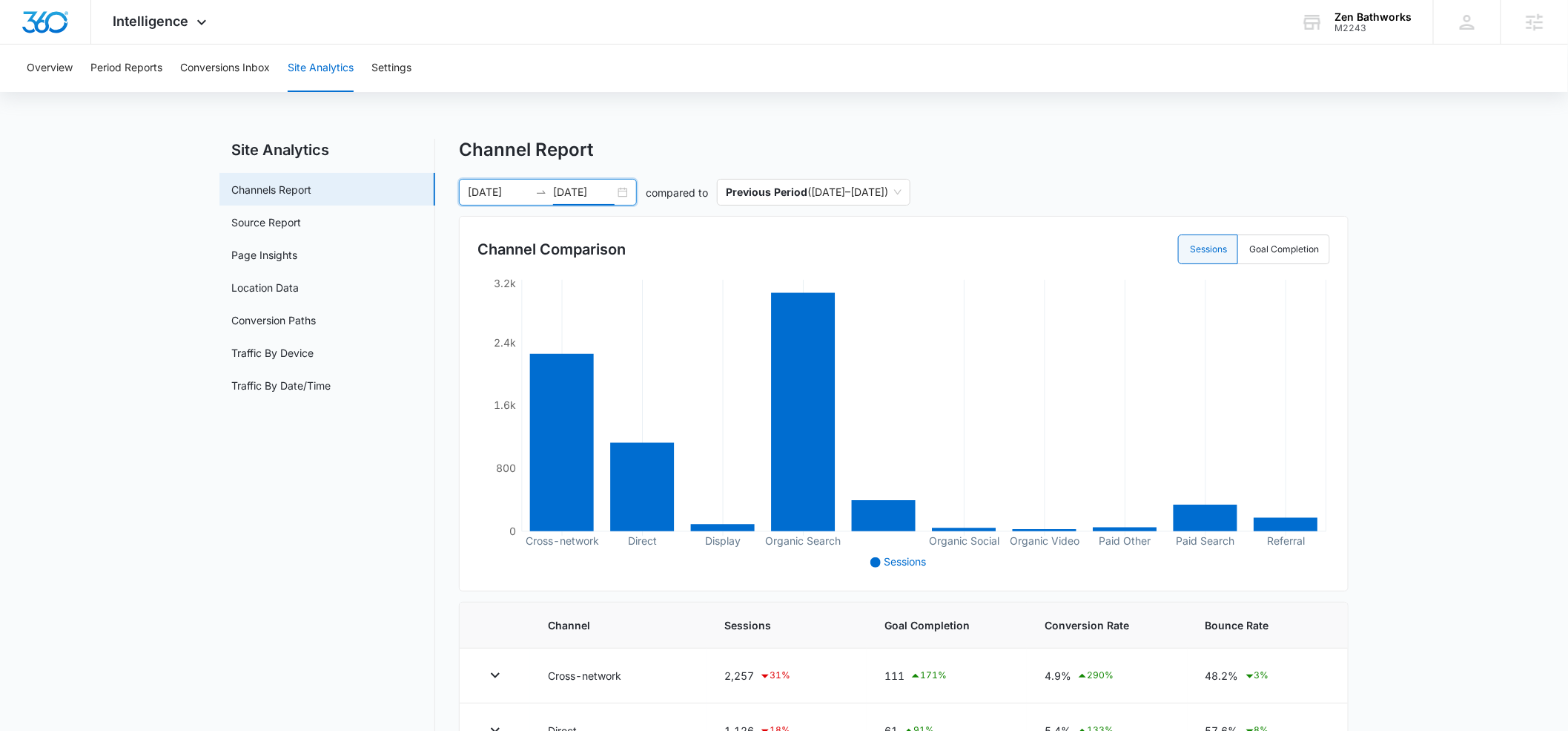
scroll to position [0, 0]
click at [267, 223] on link "Source Report" at bounding box center [266, 223] width 70 height 15
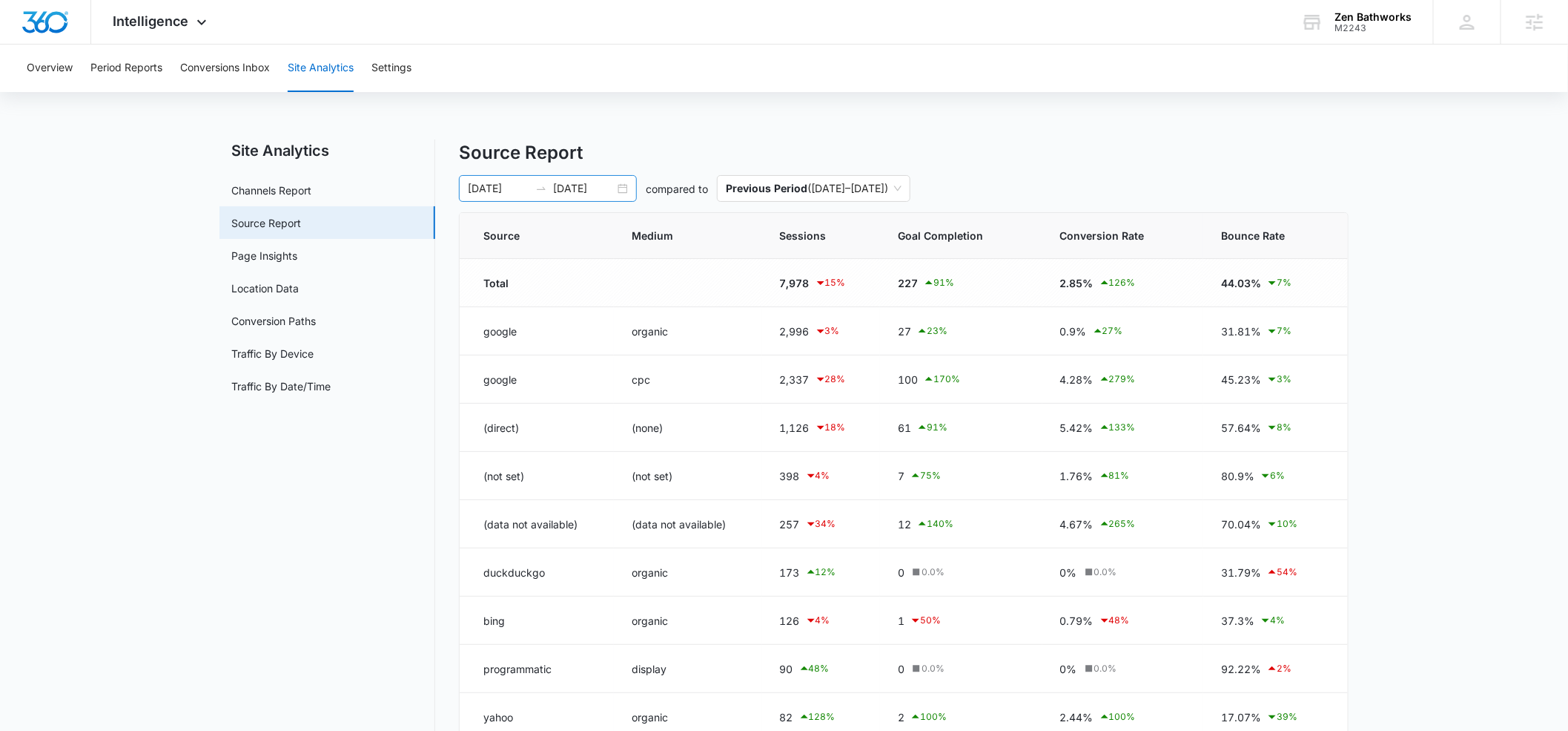
click at [495, 190] on input "[DATE]" at bounding box center [498, 188] width 62 height 16
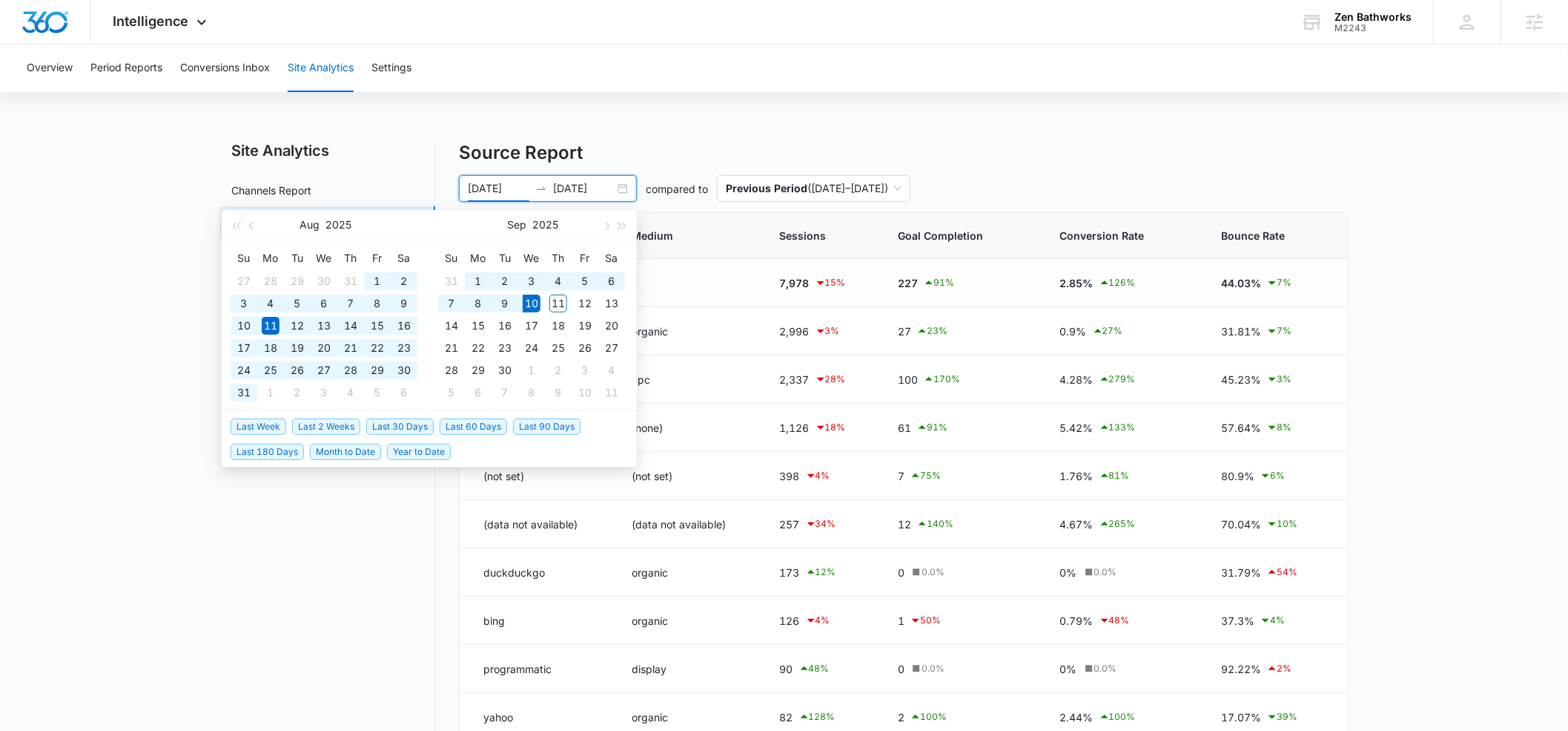
click at [409, 456] on span "Year to Date" at bounding box center [418, 451] width 63 height 16
type input "[DATE]"
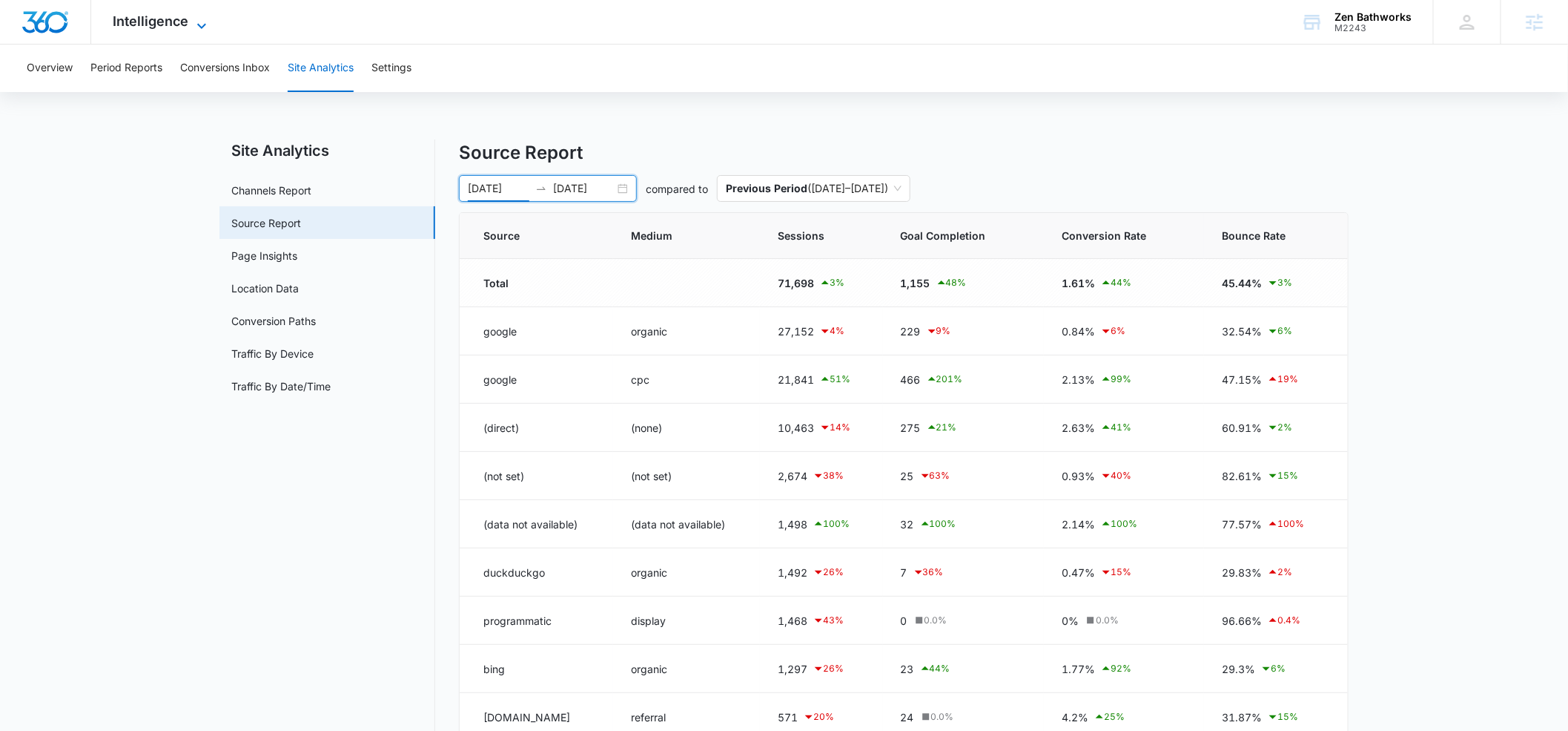
click at [199, 21] on icon at bounding box center [201, 25] width 18 height 18
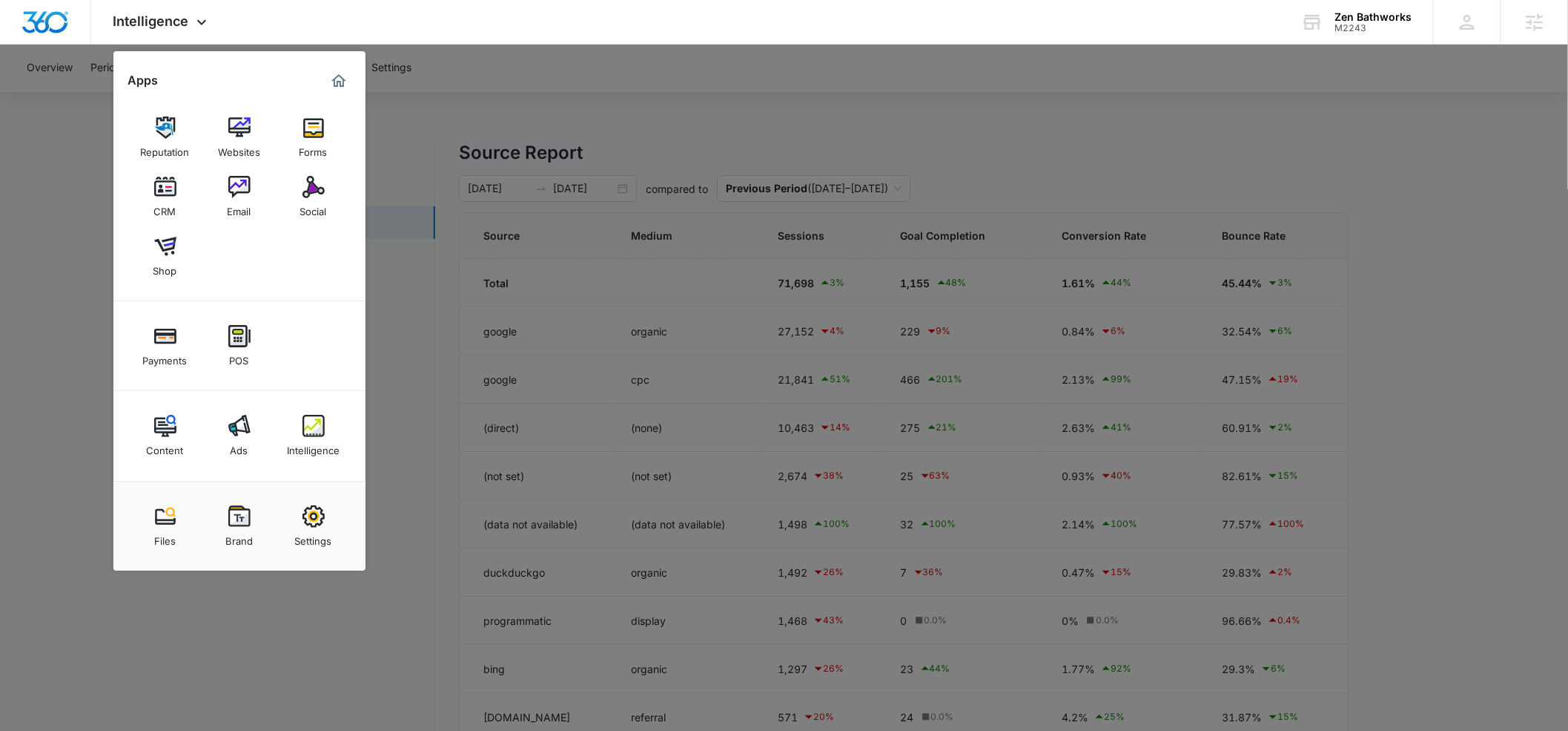
click at [228, 426] on img at bounding box center [239, 426] width 22 height 22
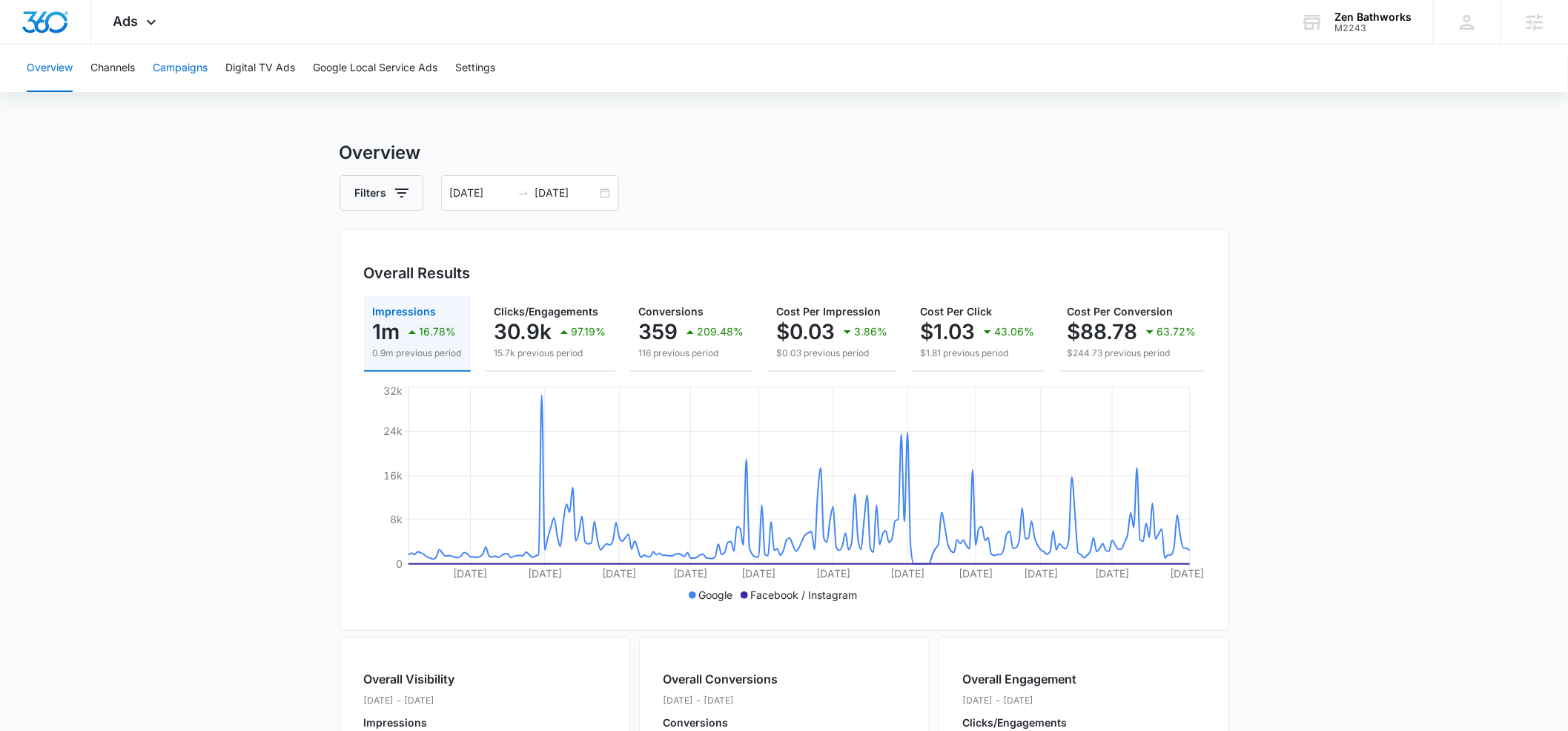
click at [184, 66] on button "Campaigns" at bounding box center [180, 68] width 55 height 47
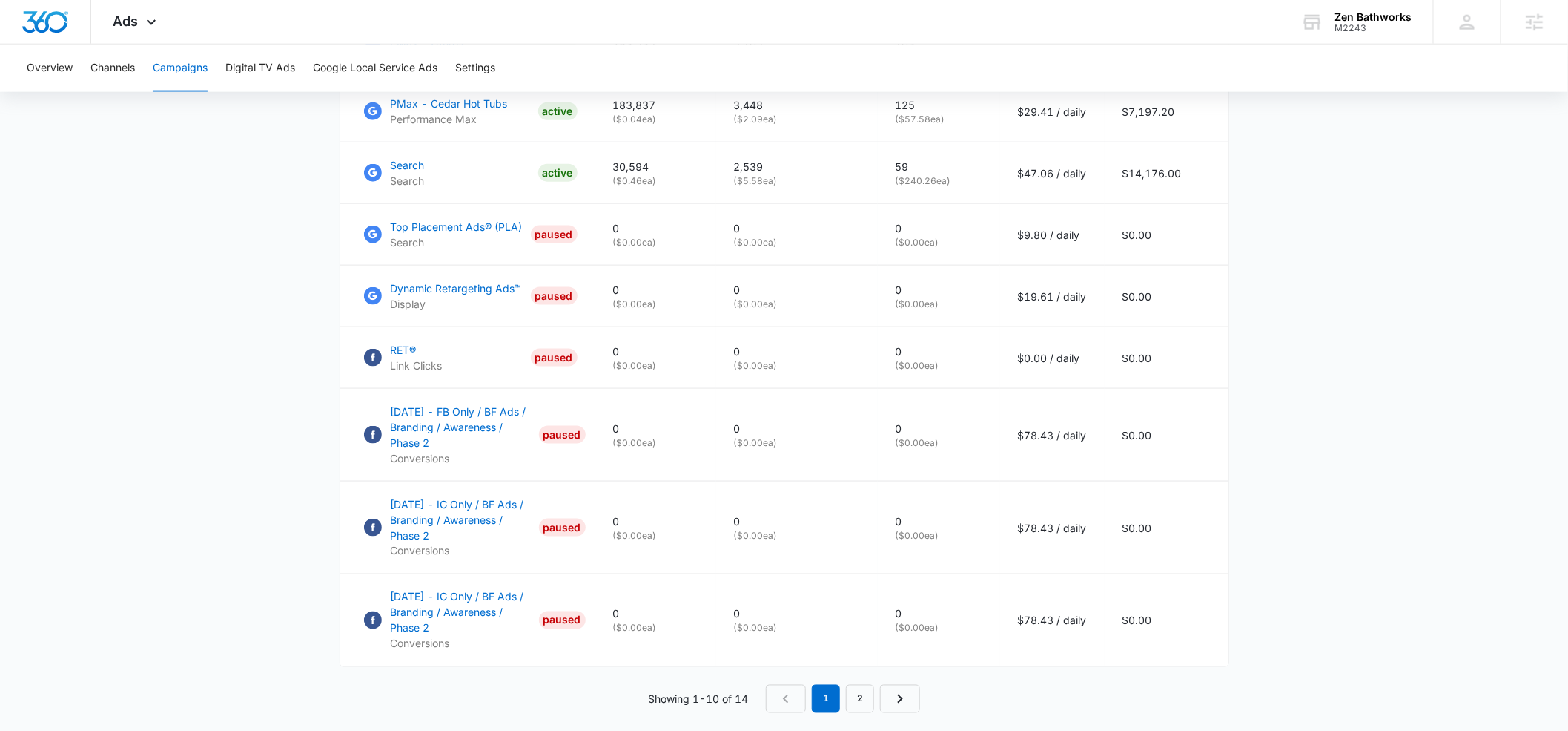
scroll to position [876, 0]
click at [860, 696] on link "2" at bounding box center [860, 695] width 28 height 28
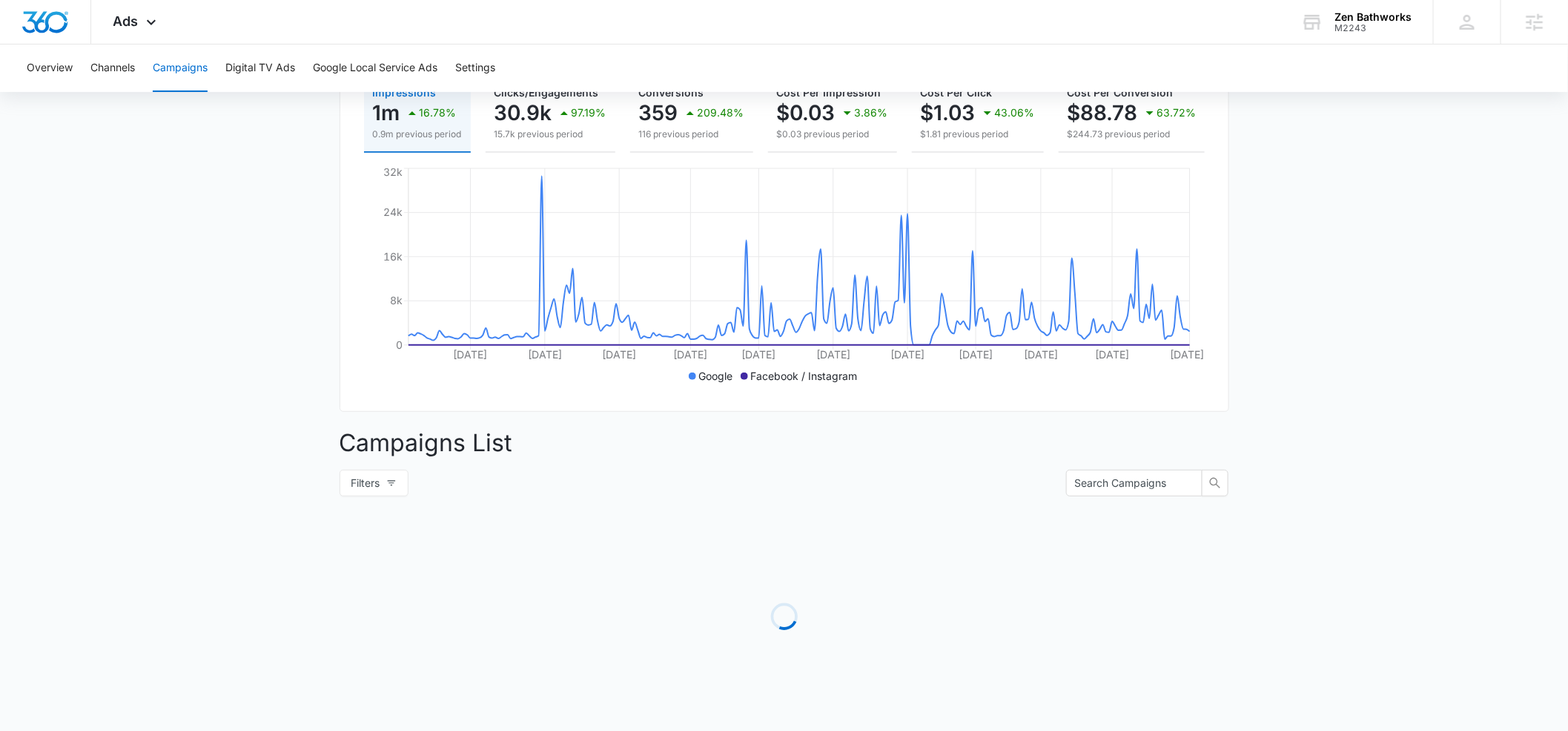
scroll to position [522, 0]
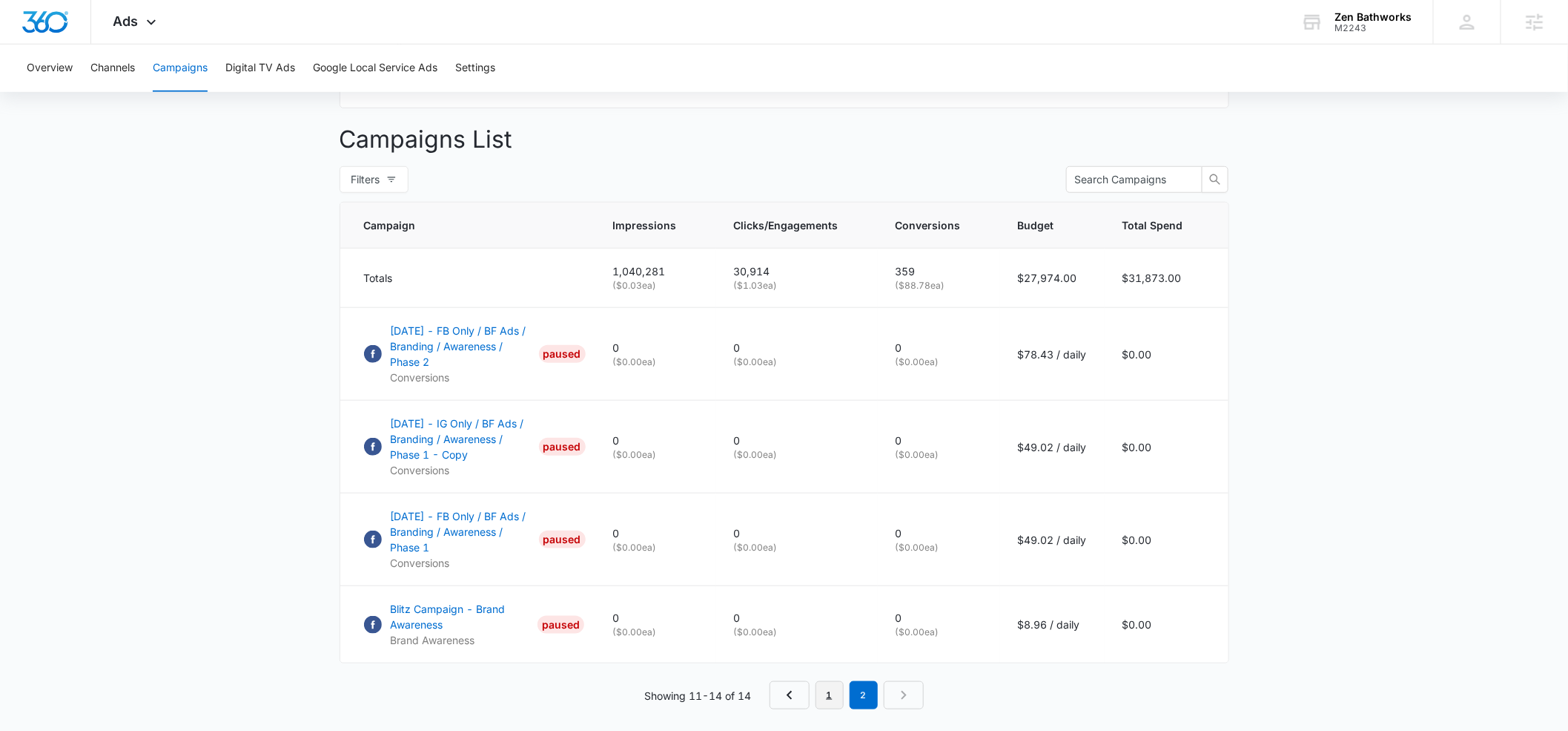
click at [827, 696] on link "1" at bounding box center [830, 695] width 28 height 28
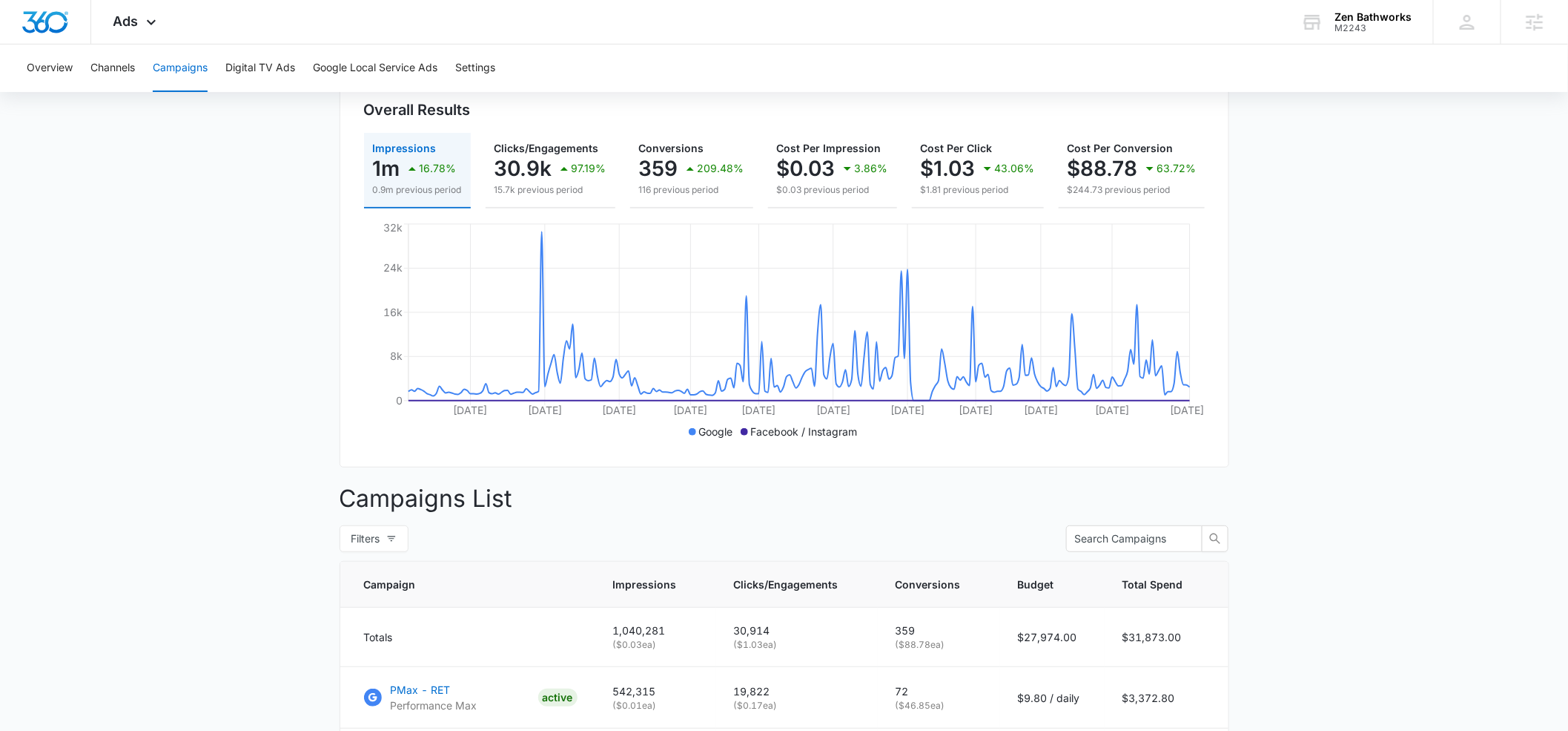
scroll to position [160, 0]
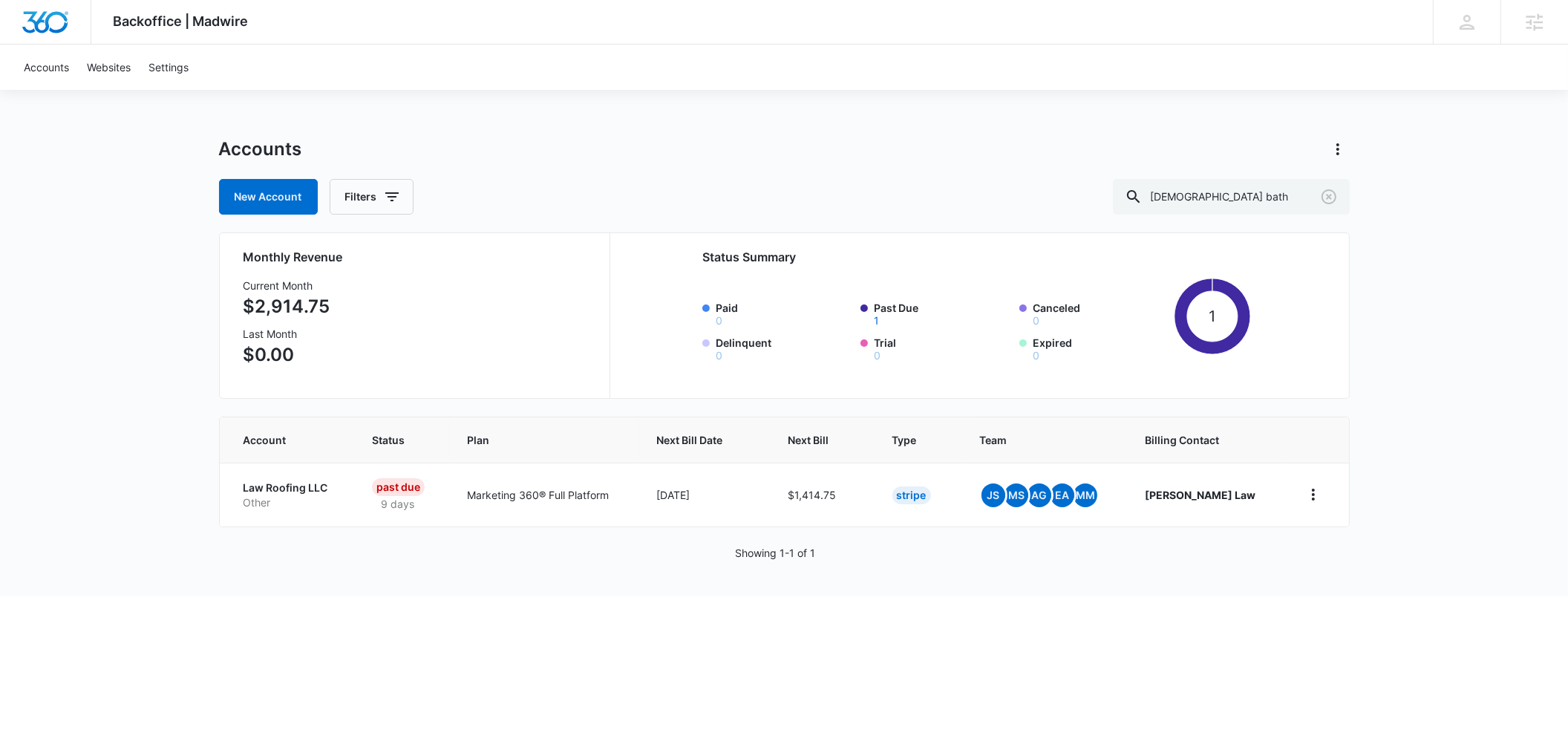
type input "[DEMOGRAPHIC_DATA] bath"
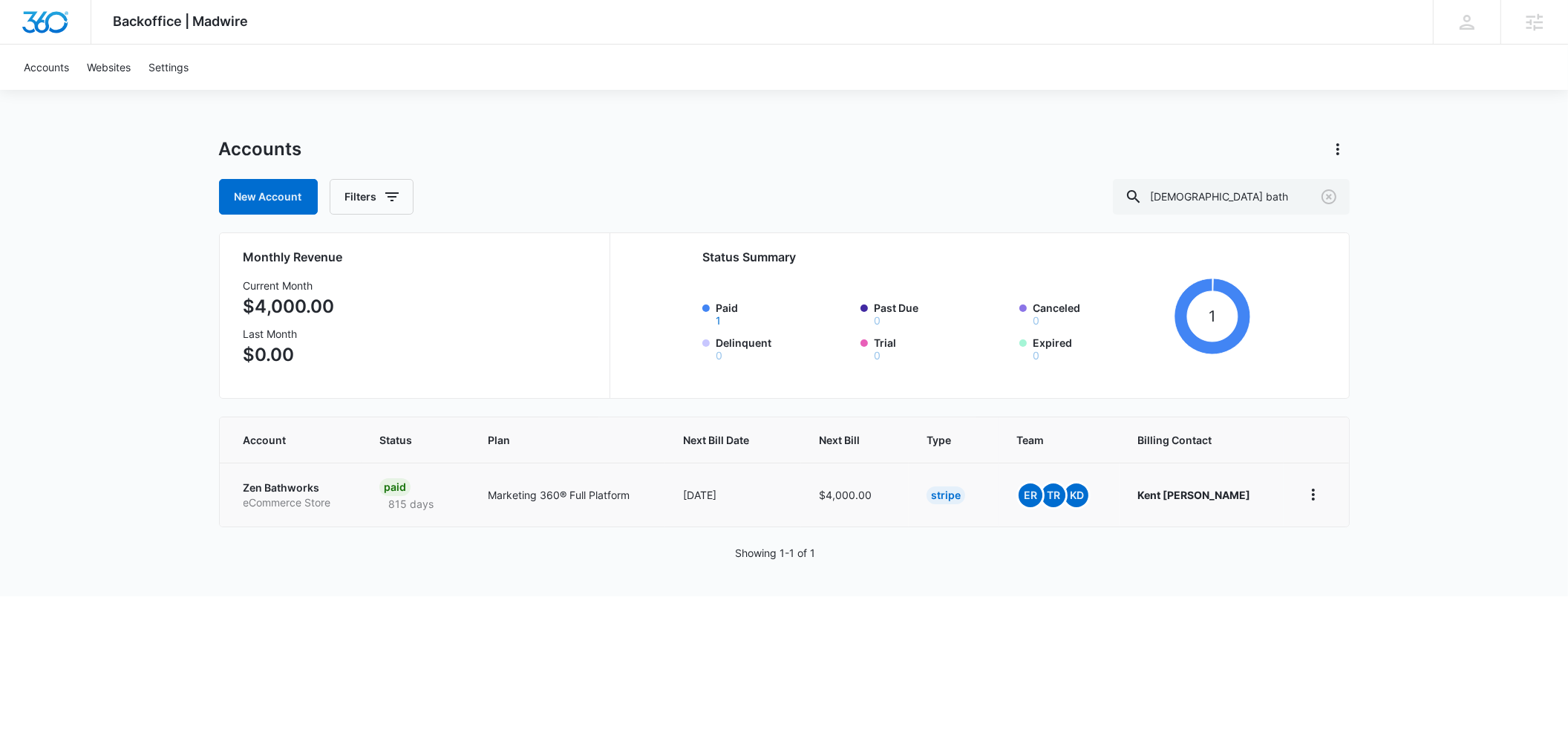
click at [267, 482] on p "Zen Bathworks" at bounding box center [293, 488] width 101 height 15
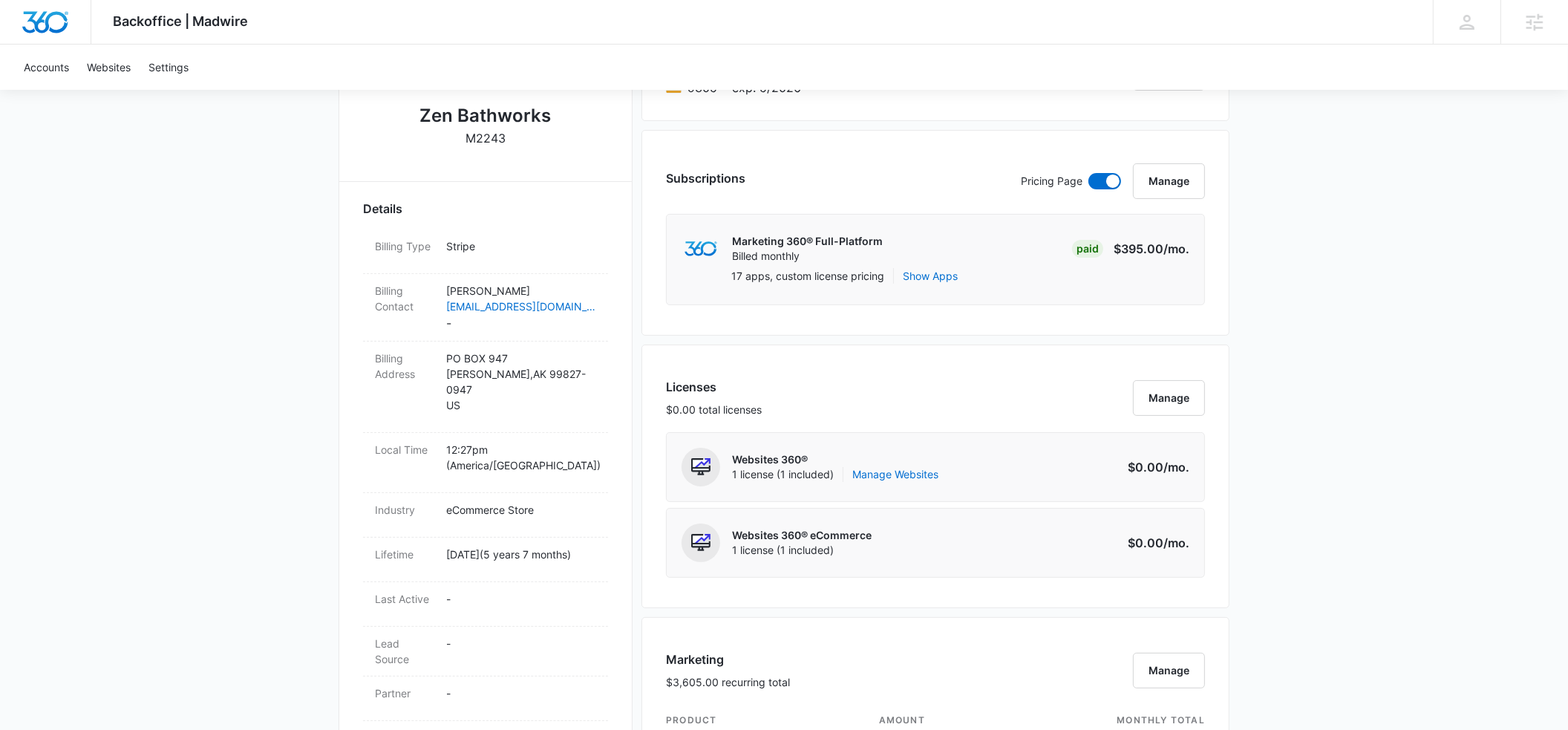
scroll to position [332, 0]
